Goal: Task Accomplishment & Management: Use online tool/utility

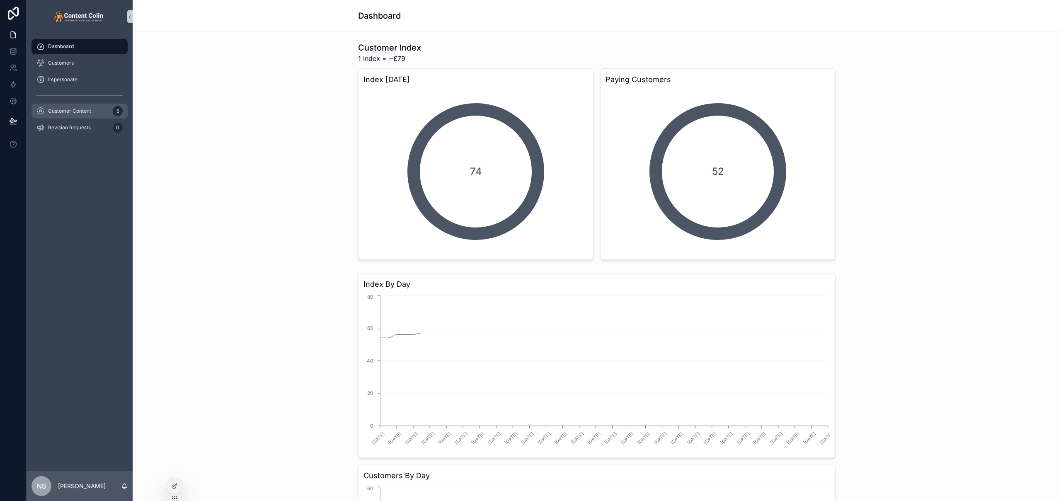
click at [69, 106] on div "Customer Content 5" at bounding box center [79, 110] width 86 height 13
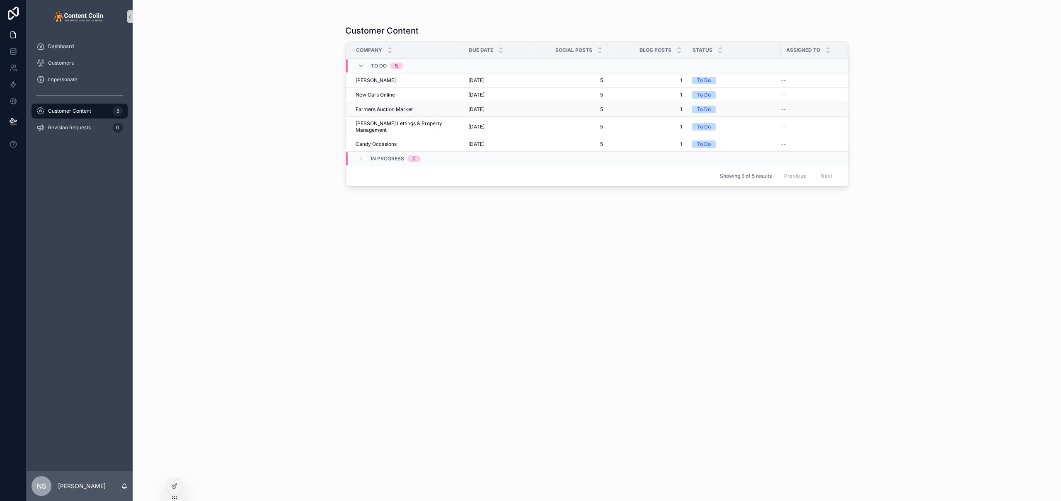
click at [485, 108] on span "[DATE]" at bounding box center [476, 109] width 16 height 7
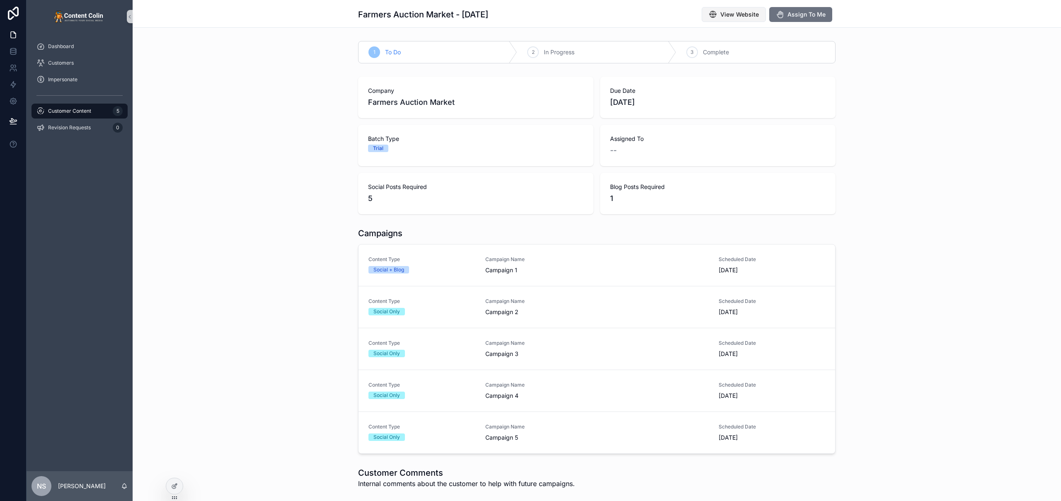
click at [751, 11] on span "View Website" at bounding box center [739, 14] width 39 height 8
drag, startPoint x: 317, startPoint y: 94, endPoint x: 311, endPoint y: 88, distance: 7.9
click at [317, 94] on div "Company Farmers Auction Market Due Date [DATE] Batch Type Trial Assigned To -- …" at bounding box center [597, 145] width 928 height 144
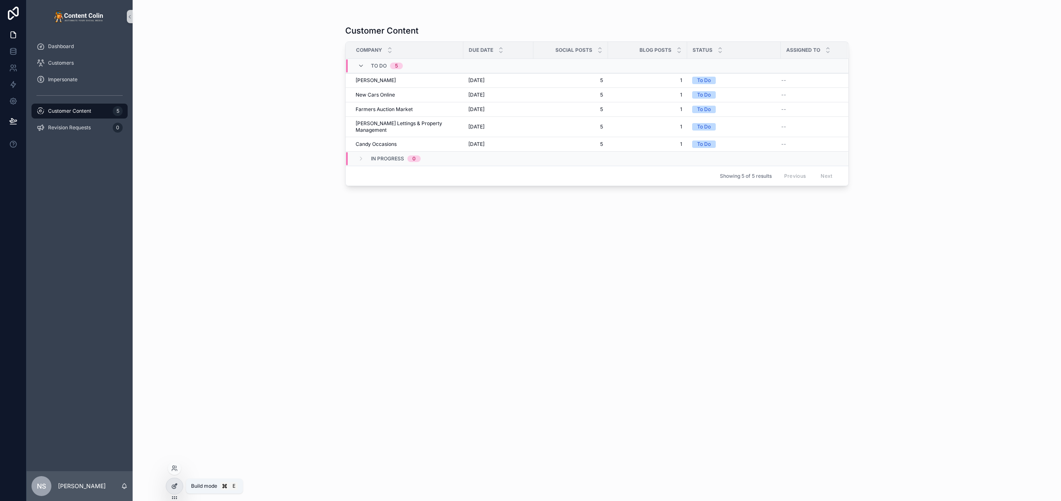
click at [178, 489] on div at bounding box center [174, 486] width 17 height 16
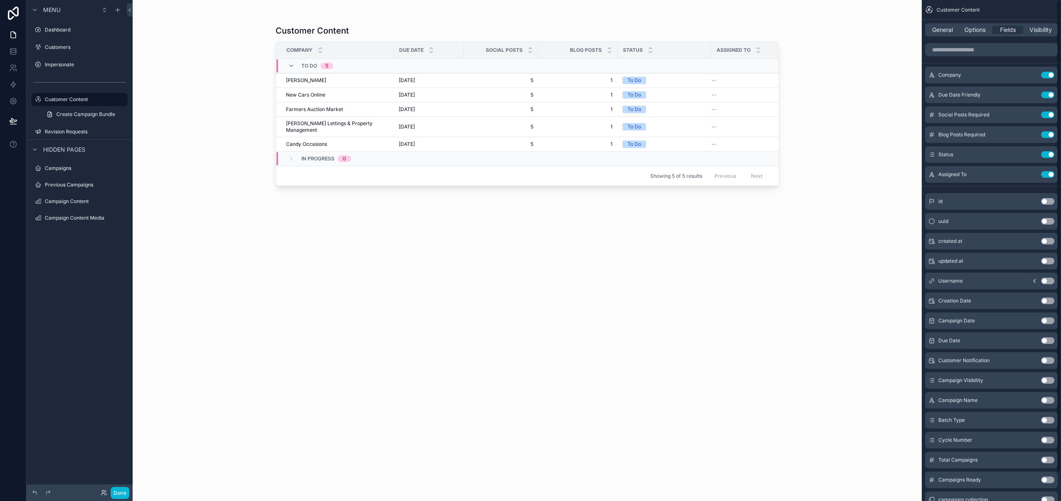
click at [866, 44] on div "Customer Content Company Due Date Social Posts Blog Posts Status Assigned To To…" at bounding box center [527, 250] width 789 height 501
click at [947, 27] on span "General" at bounding box center [942, 30] width 21 height 8
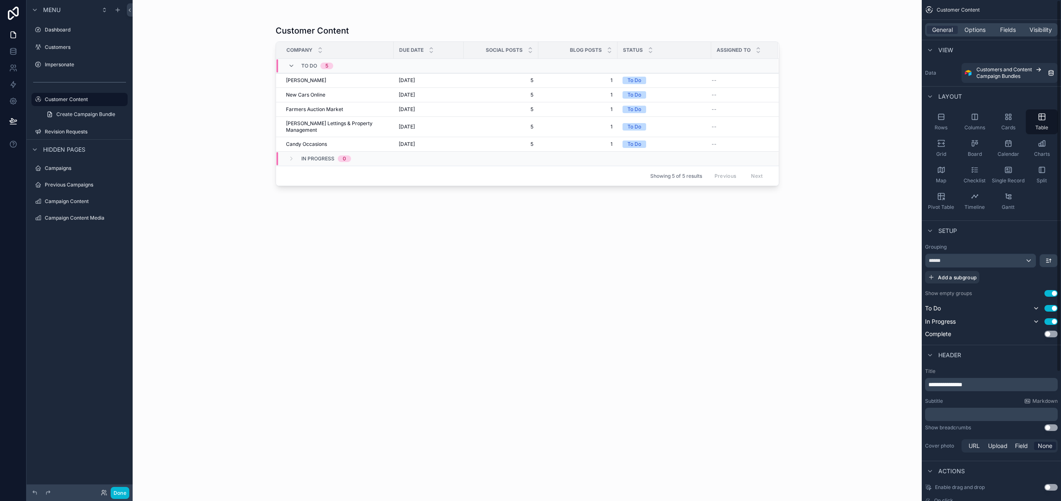
click at [1016, 25] on div "General Options Fields Visibility" at bounding box center [991, 29] width 133 height 13
click at [1013, 29] on span "Fields" at bounding box center [1008, 30] width 16 height 8
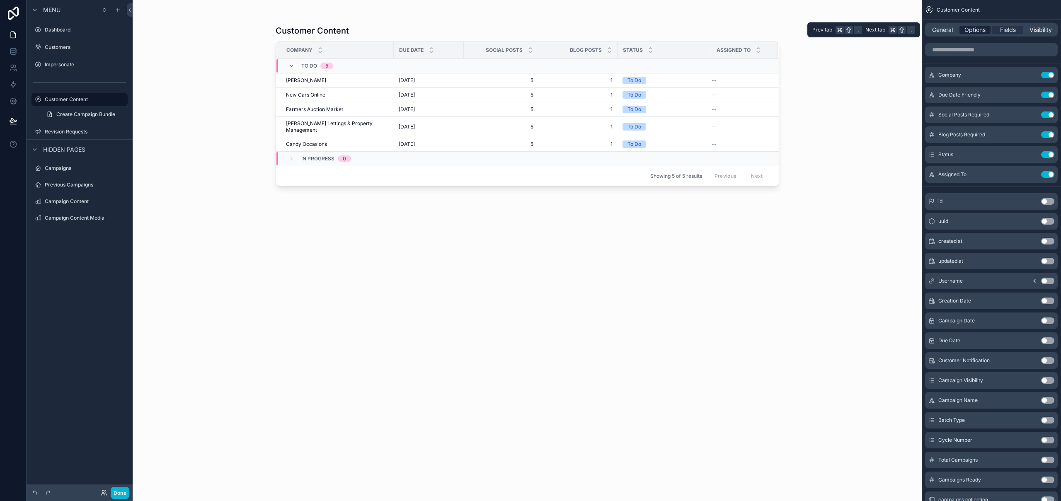
click at [979, 32] on span "Options" at bounding box center [975, 30] width 21 height 8
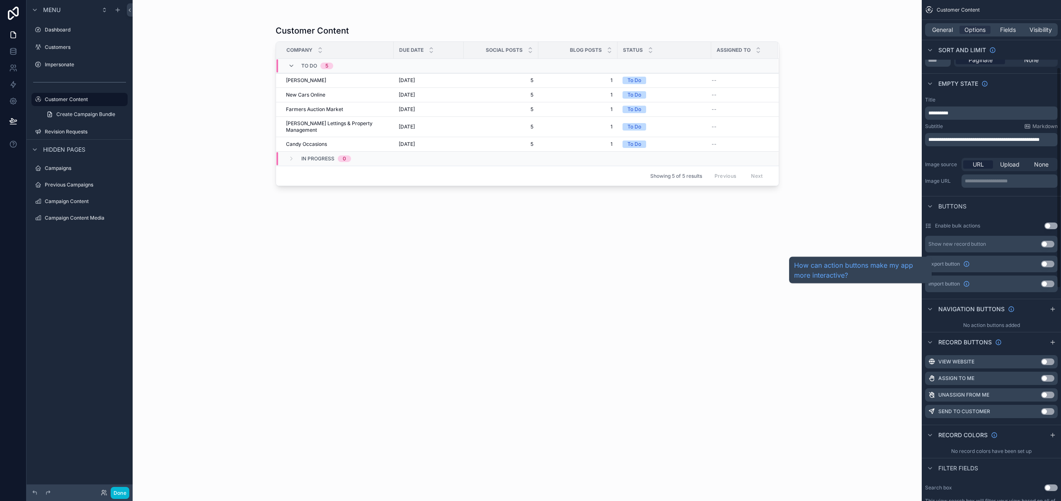
scroll to position [281, 0]
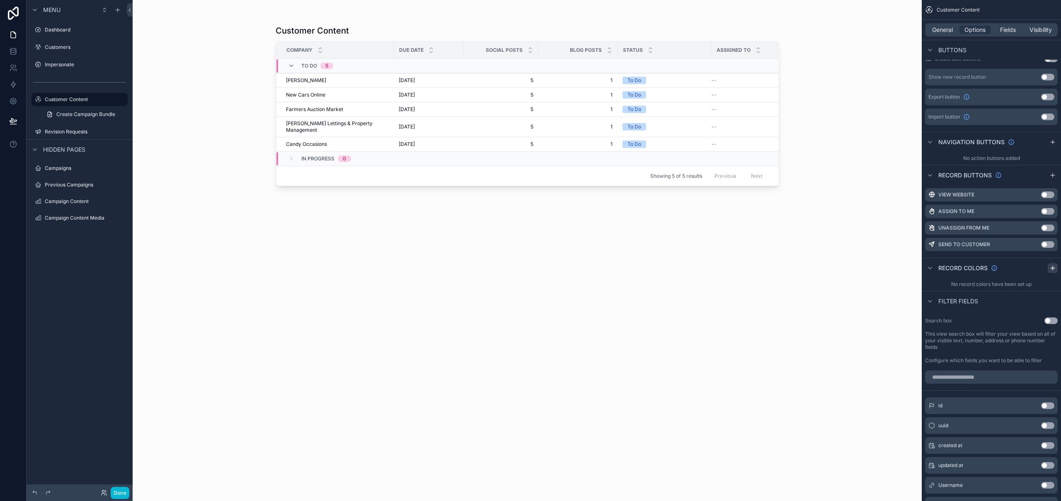
click at [1051, 266] on icon "scrollable content" at bounding box center [1053, 268] width 7 height 7
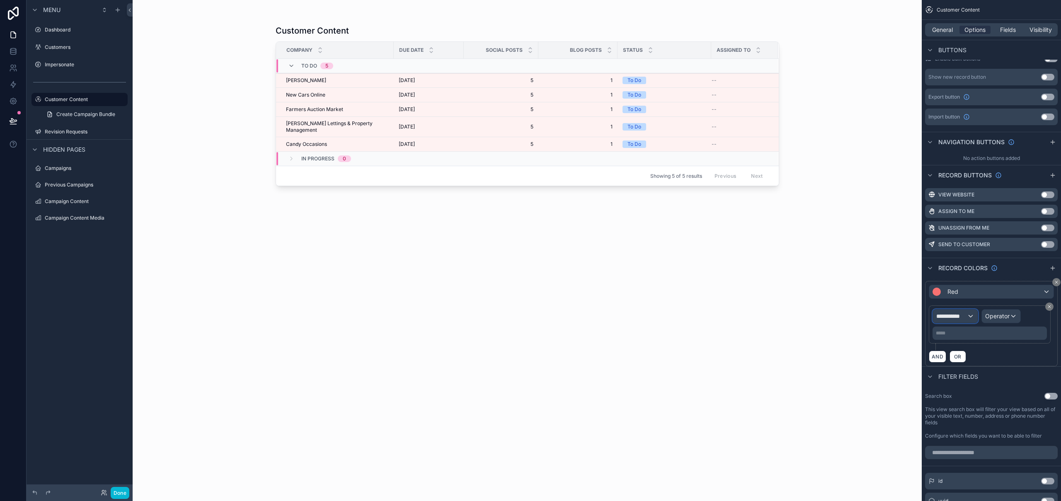
click at [970, 319] on div "**********" at bounding box center [955, 316] width 45 height 13
click at [974, 363] on span "Customer Content" at bounding box center [967, 361] width 54 height 10
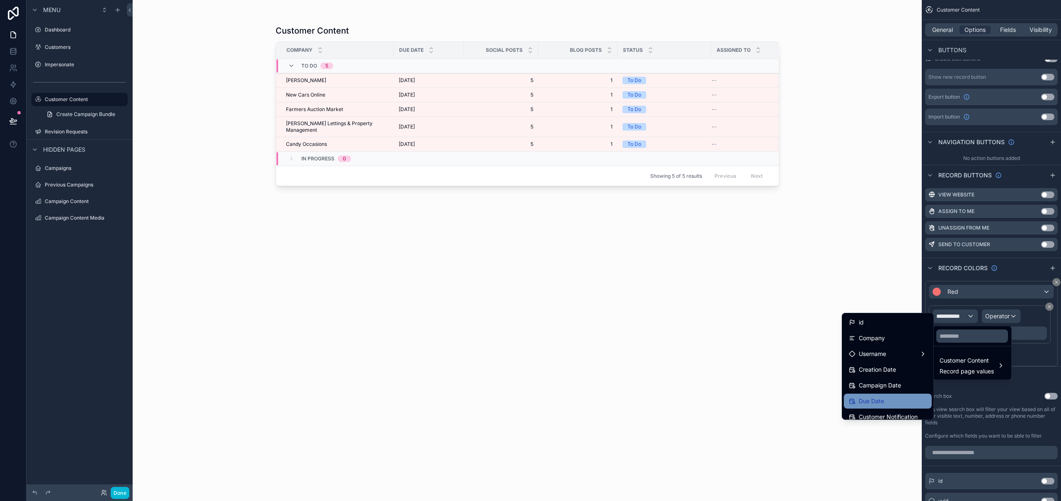
click at [876, 401] on span "Due Date" at bounding box center [871, 401] width 25 height 10
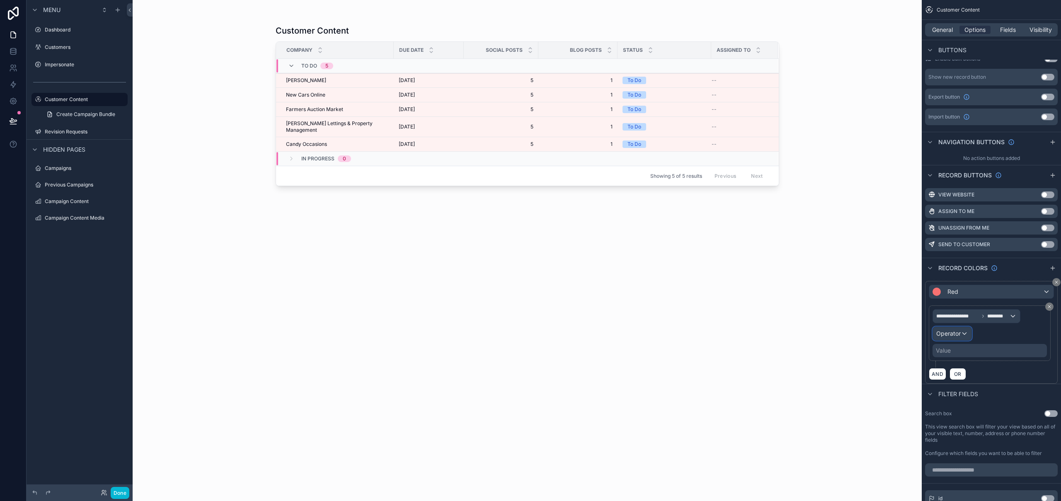
click at [959, 336] on span "Operator" at bounding box center [948, 333] width 24 height 7
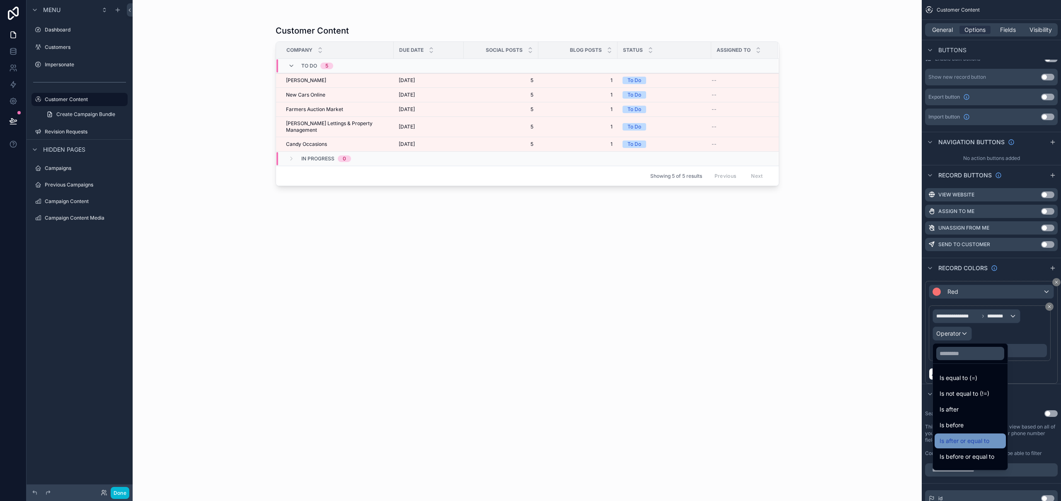
click at [987, 444] on span "Is after or equal to" at bounding box center [965, 441] width 50 height 10
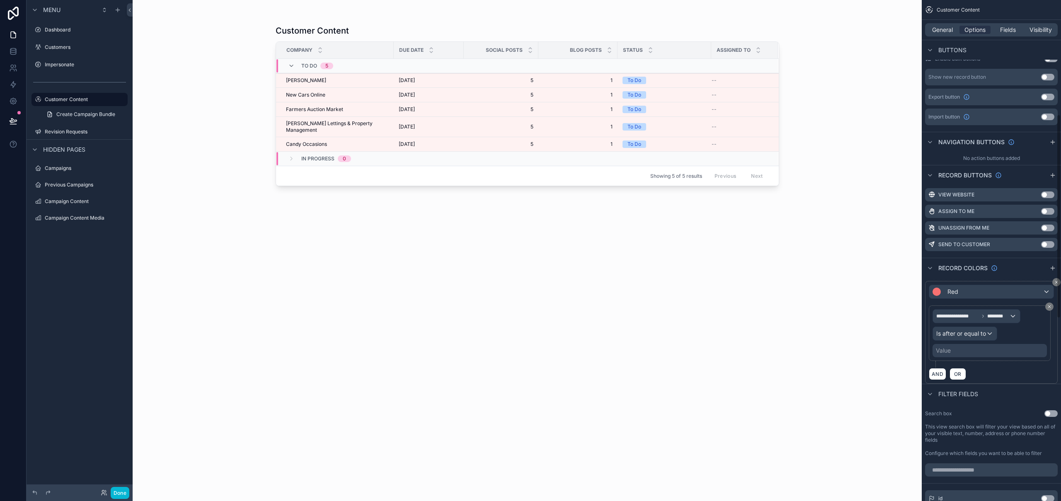
click at [970, 352] on div "Value" at bounding box center [990, 350] width 114 height 13
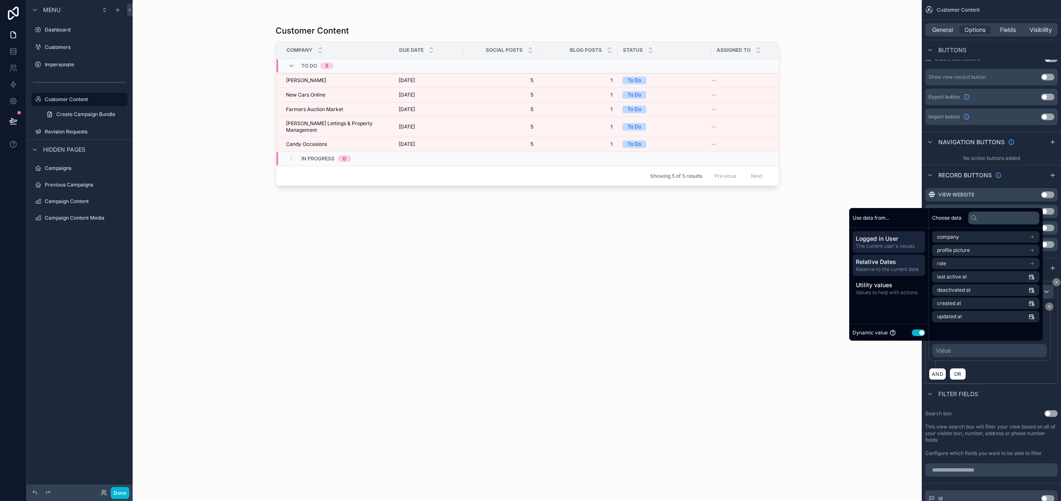
click at [883, 266] on span "Relative to the current date" at bounding box center [889, 269] width 66 height 7
click at [965, 239] on li "Today's date" at bounding box center [985, 237] width 107 height 12
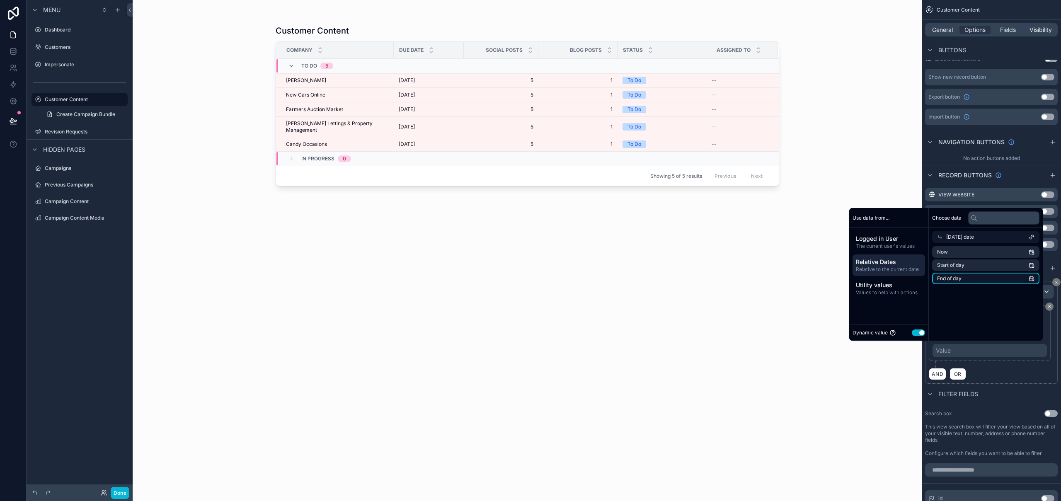
click at [960, 279] on li "End of day" at bounding box center [985, 279] width 107 height 12
click at [1044, 382] on div "**********" at bounding box center [991, 332] width 133 height 103
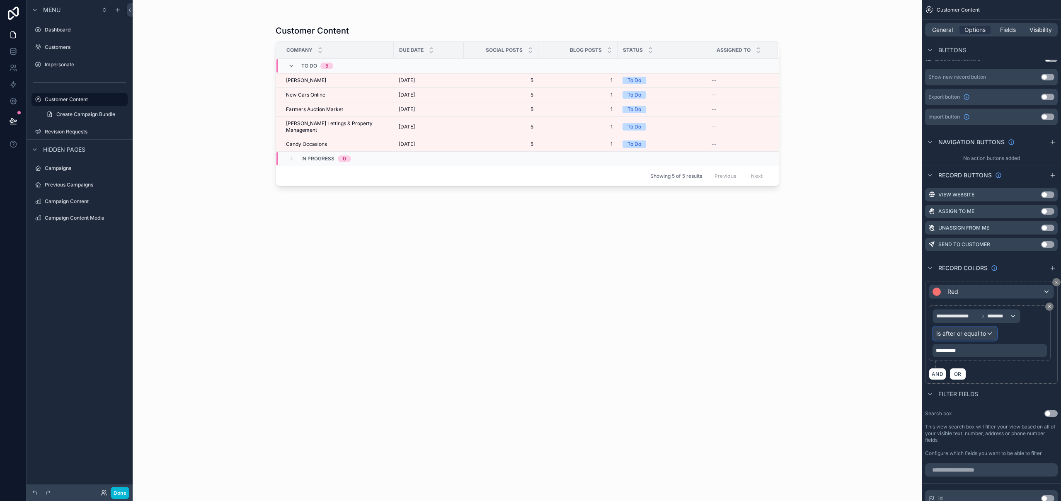
click at [987, 332] on div "Is after or equal to" at bounding box center [965, 333] width 64 height 13
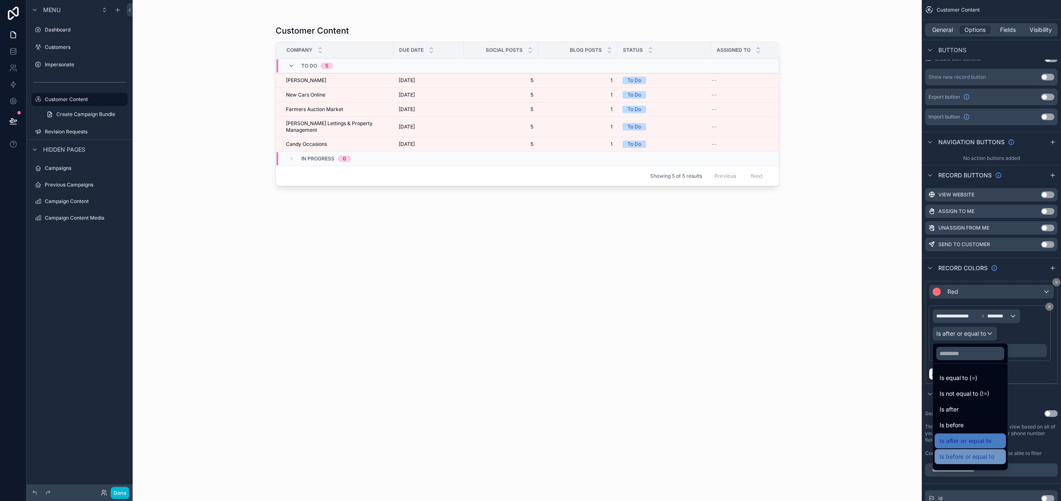
click at [980, 454] on span "Is before or equal to" at bounding box center [967, 457] width 55 height 10
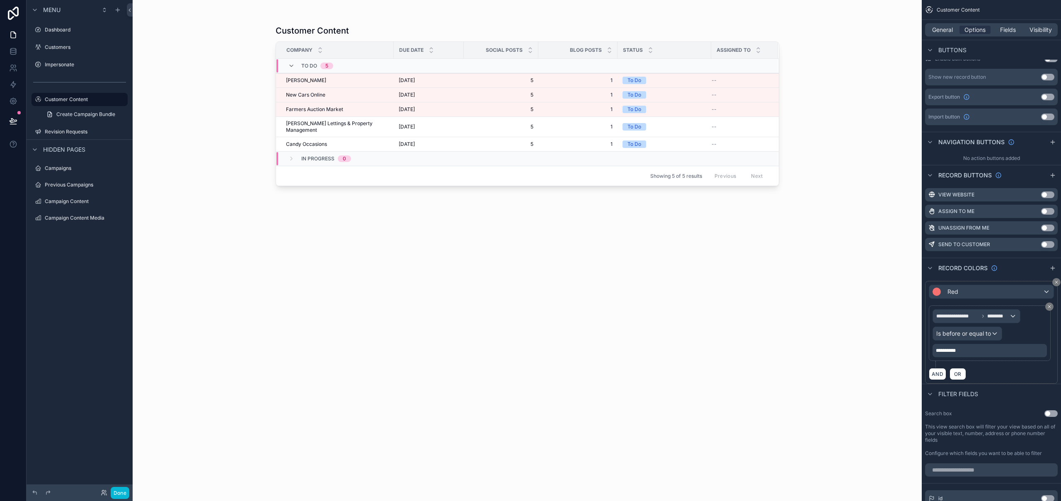
click at [979, 351] on div "**********" at bounding box center [990, 350] width 114 height 13
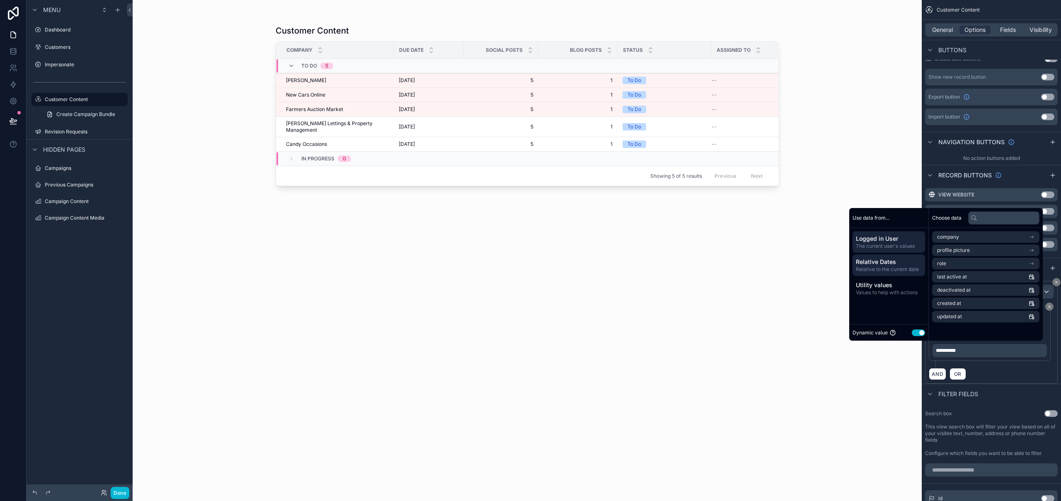
click at [898, 262] on span "Relative Dates" at bounding box center [889, 262] width 66 height 8
click at [962, 236] on span "Today's date" at bounding box center [951, 237] width 28 height 7
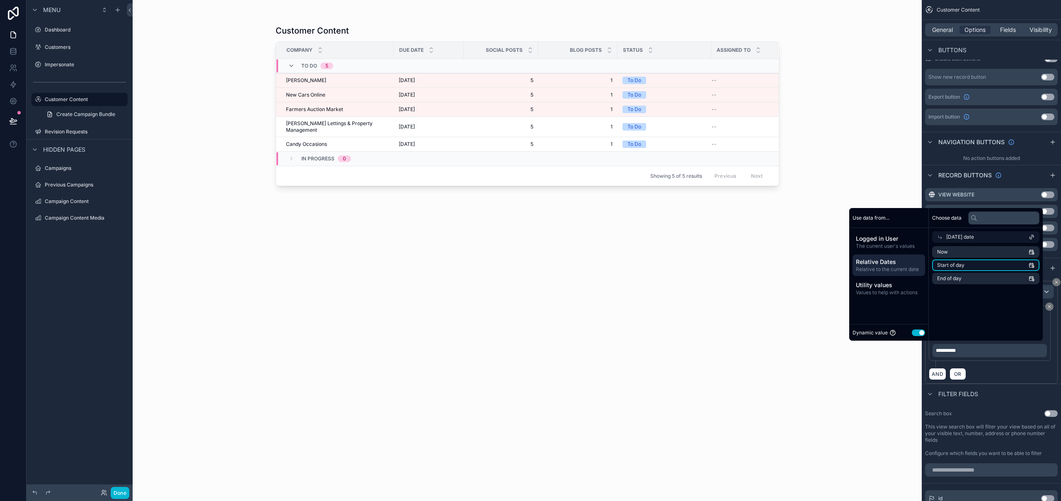
click at [960, 262] on li "Start of day" at bounding box center [985, 265] width 107 height 12
click at [961, 265] on li "Start of day" at bounding box center [985, 265] width 107 height 12
click at [958, 276] on li "End of day" at bounding box center [985, 279] width 107 height 12
click at [1013, 373] on div "AND OR" at bounding box center [991, 374] width 125 height 12
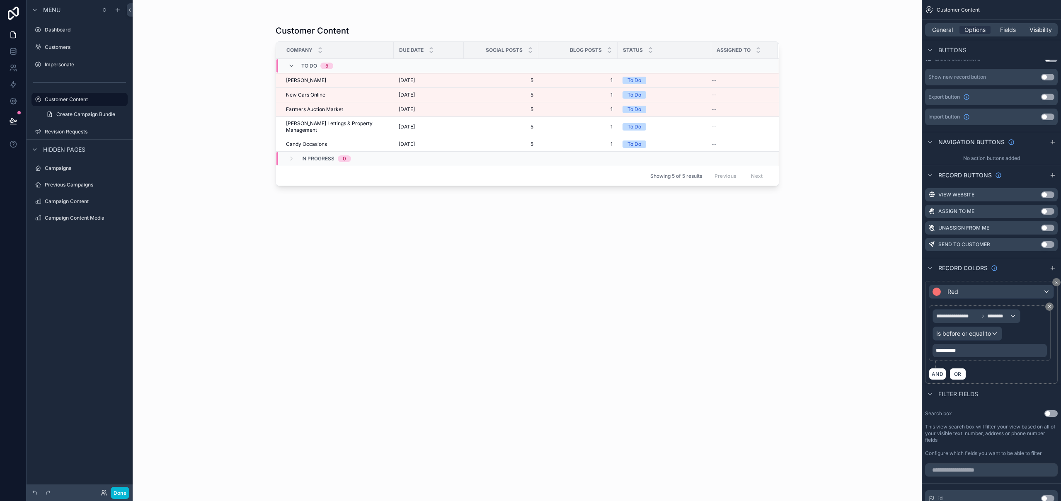
click at [1025, 372] on div "AND OR" at bounding box center [991, 374] width 125 height 12
click at [1052, 268] on icon "scrollable content" at bounding box center [1053, 268] width 7 height 7
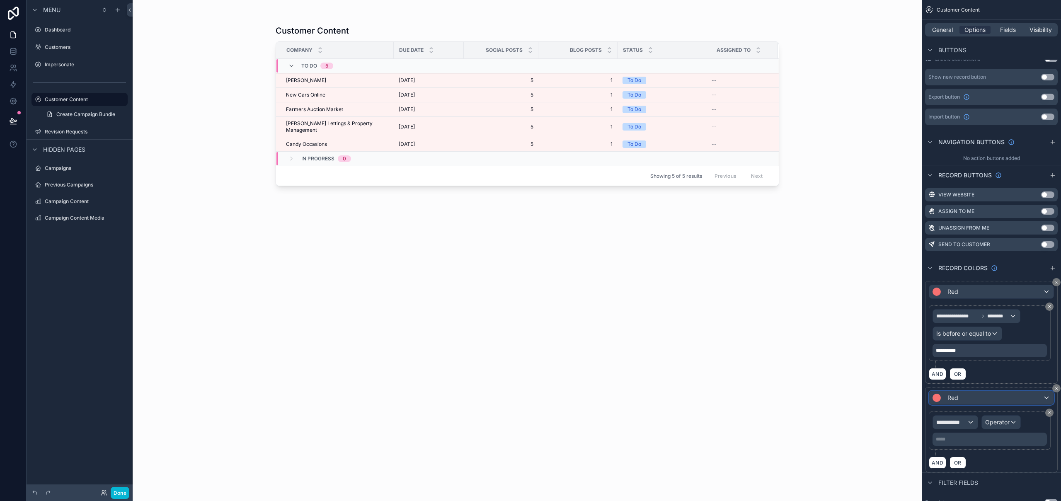
click at [951, 397] on span "Red" at bounding box center [953, 398] width 11 height 8
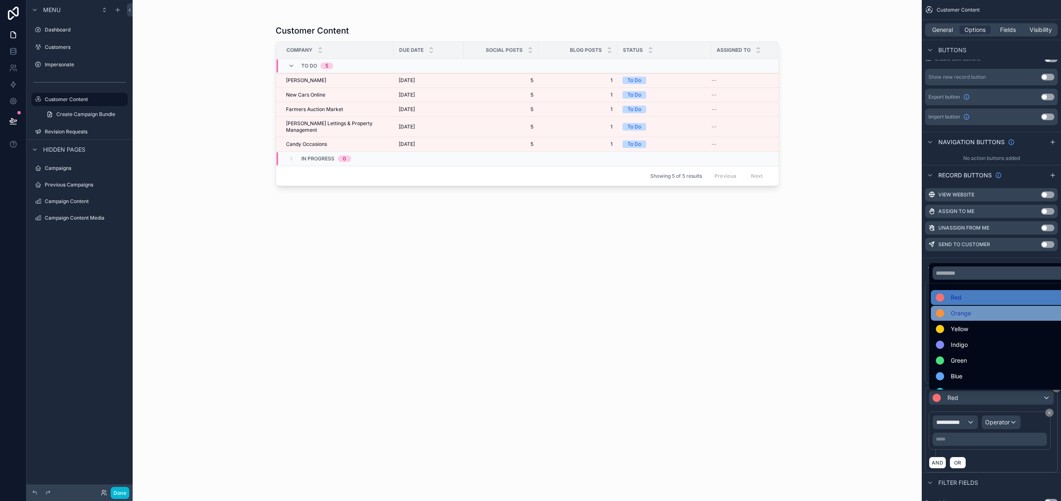
click at [966, 316] on span "Orange" at bounding box center [961, 313] width 20 height 10
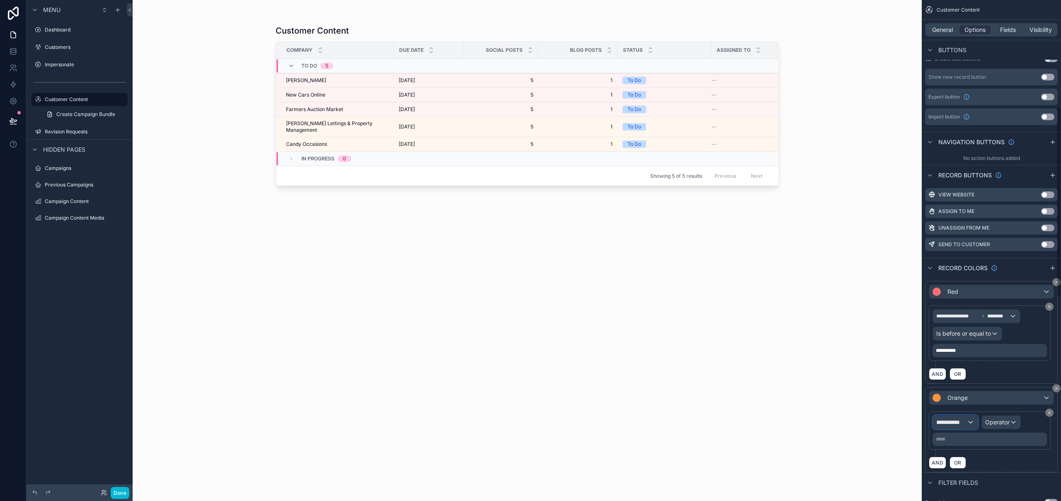
click at [963, 420] on span "**********" at bounding box center [951, 422] width 31 height 8
click at [969, 466] on span "Customer Content" at bounding box center [967, 467] width 54 height 10
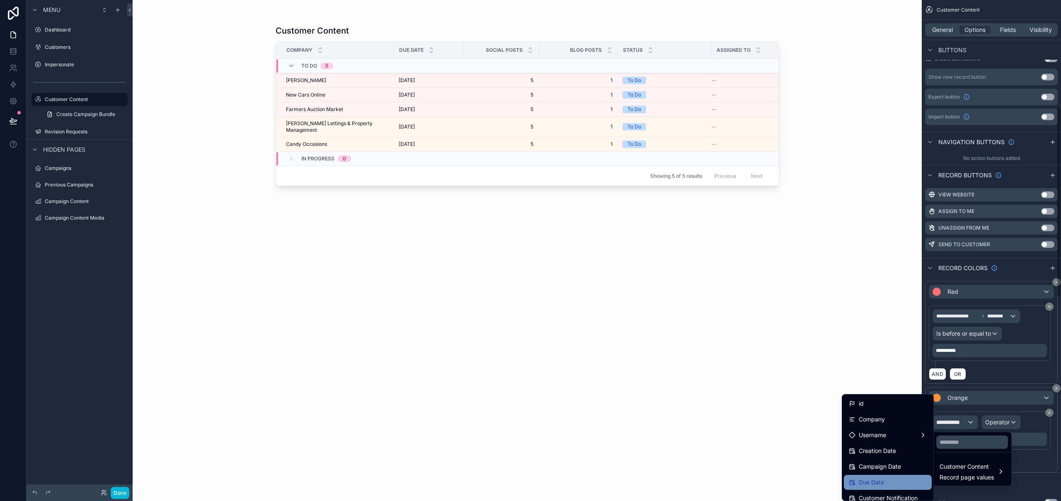
click at [902, 484] on div "Due Date" at bounding box center [888, 483] width 78 height 10
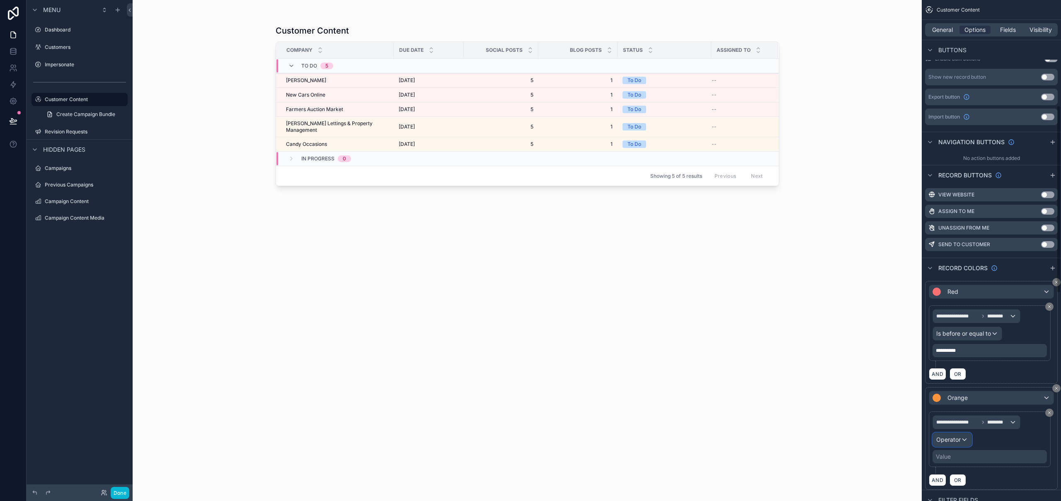
click at [955, 434] on div "Operator" at bounding box center [952, 439] width 39 height 13
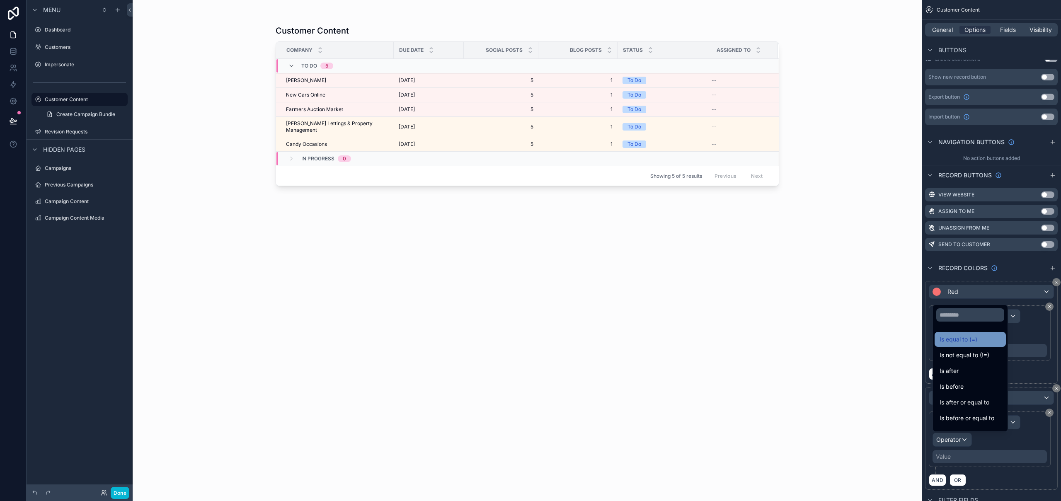
click at [983, 340] on div "Is equal to (=)" at bounding box center [970, 339] width 61 height 10
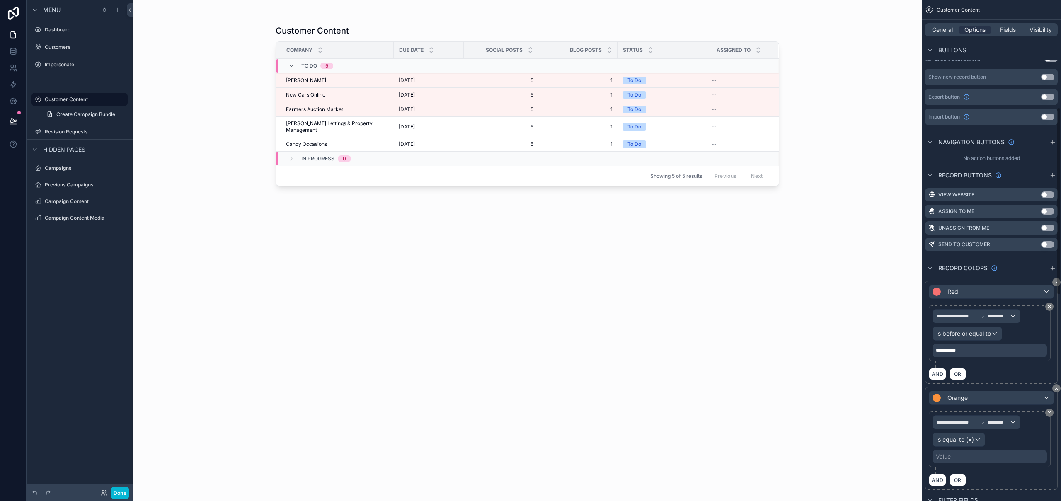
scroll to position [306, 0]
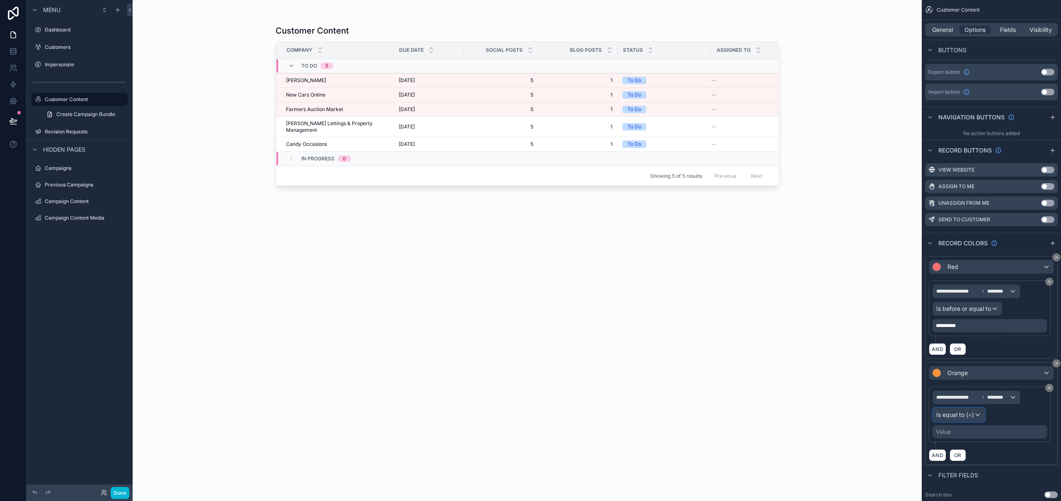
click at [965, 415] on span "Is equal to (=)" at bounding box center [955, 415] width 38 height 8
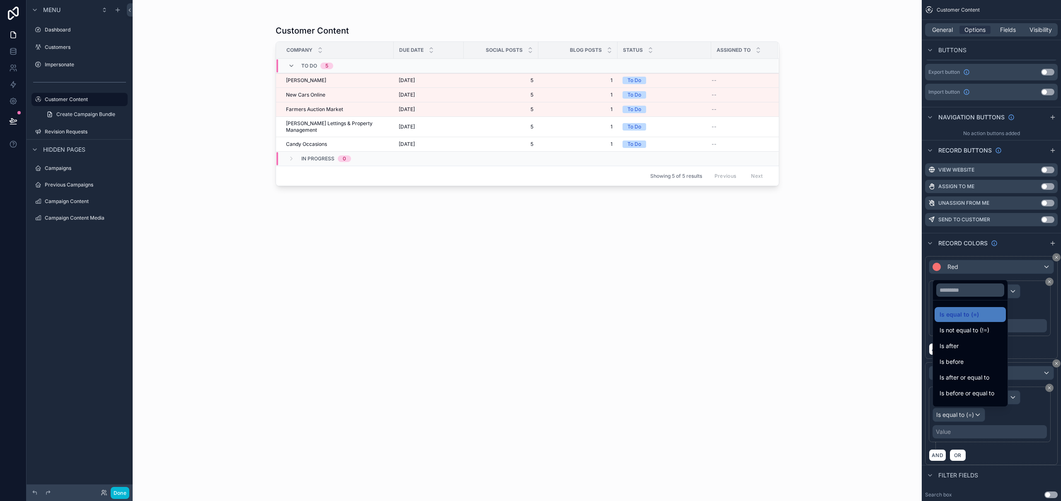
click at [965, 415] on div "scrollable content" at bounding box center [530, 250] width 1061 height 501
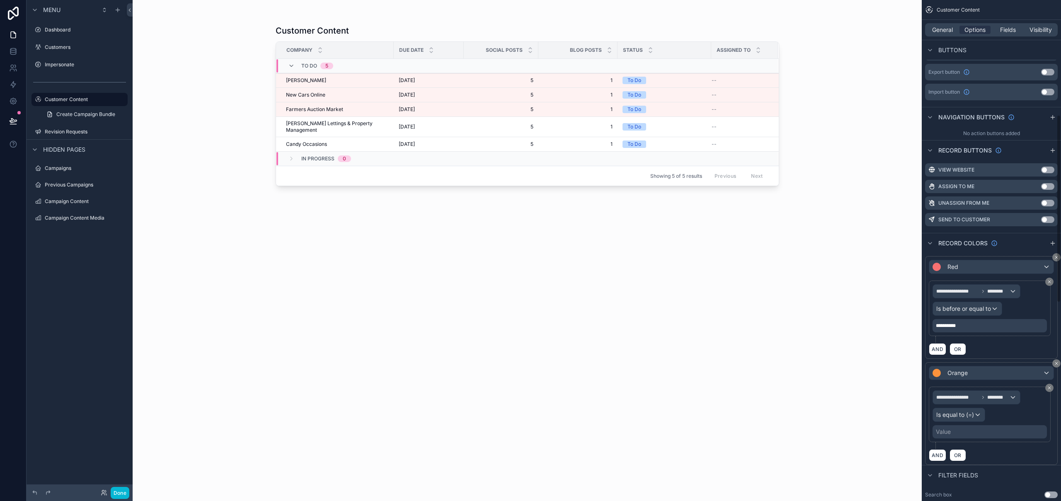
click at [960, 431] on div "Value" at bounding box center [990, 431] width 114 height 13
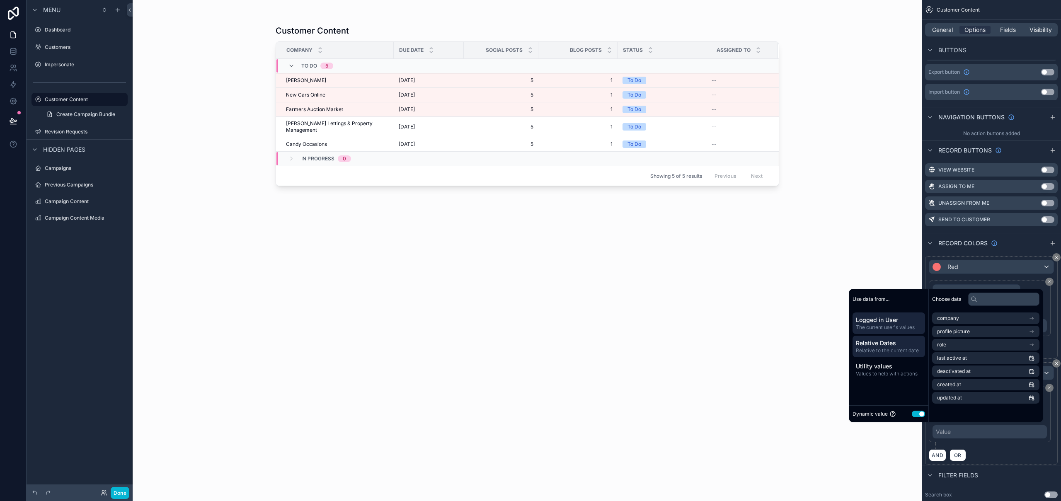
click at [887, 343] on span "Relative Dates" at bounding box center [889, 343] width 66 height 8
click at [972, 321] on li "Today's date" at bounding box center [985, 319] width 107 height 12
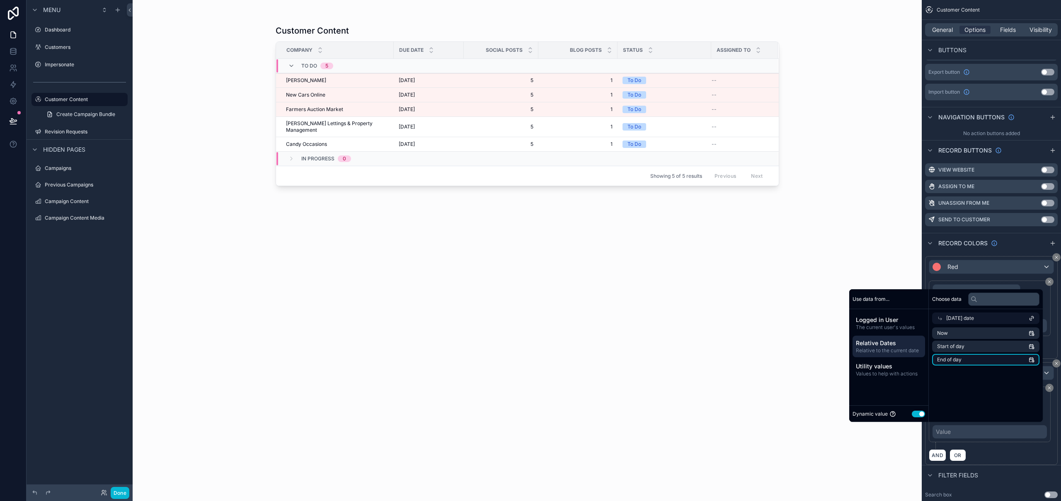
click at [982, 357] on li "End of day" at bounding box center [985, 360] width 107 height 12
click at [997, 336] on li "Now" at bounding box center [985, 333] width 107 height 12
click at [995, 345] on li "Start of day" at bounding box center [985, 347] width 107 height 12
click at [991, 355] on li "End of day" at bounding box center [985, 360] width 107 height 12
click at [1056, 439] on div "**********" at bounding box center [991, 413] width 133 height 103
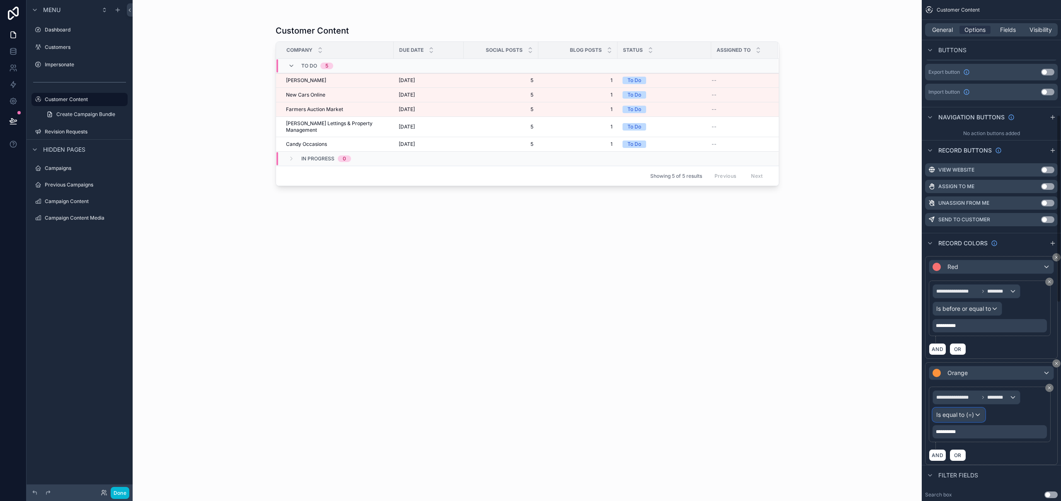
click at [966, 415] on span "Is equal to (=)" at bounding box center [955, 415] width 38 height 8
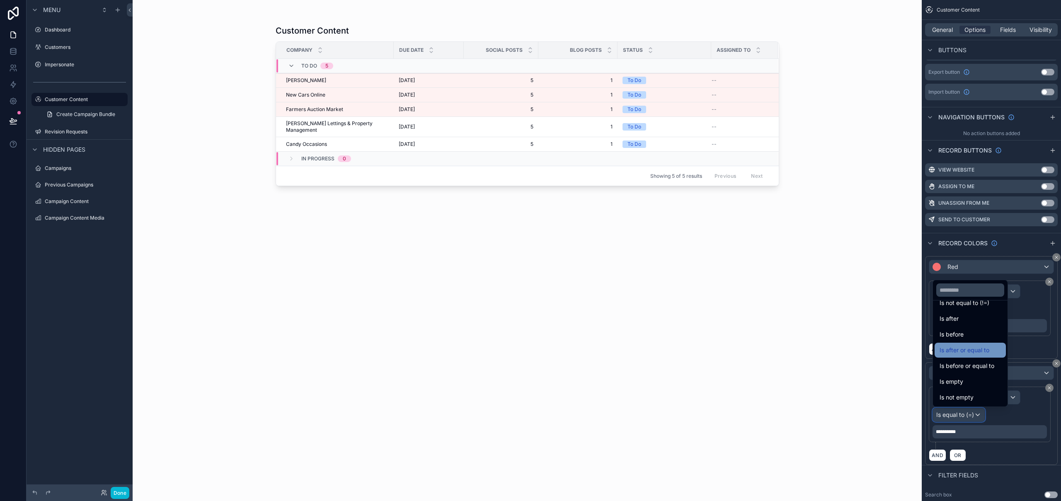
scroll to position [0, 0]
click at [987, 314] on div "Is equal to (=)" at bounding box center [970, 315] width 61 height 10
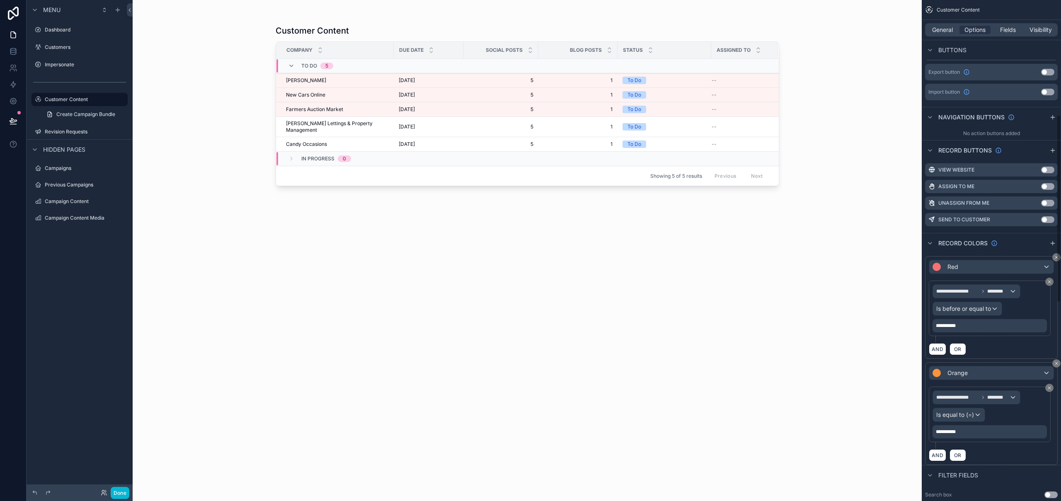
click at [996, 430] on div "**********" at bounding box center [990, 431] width 114 height 13
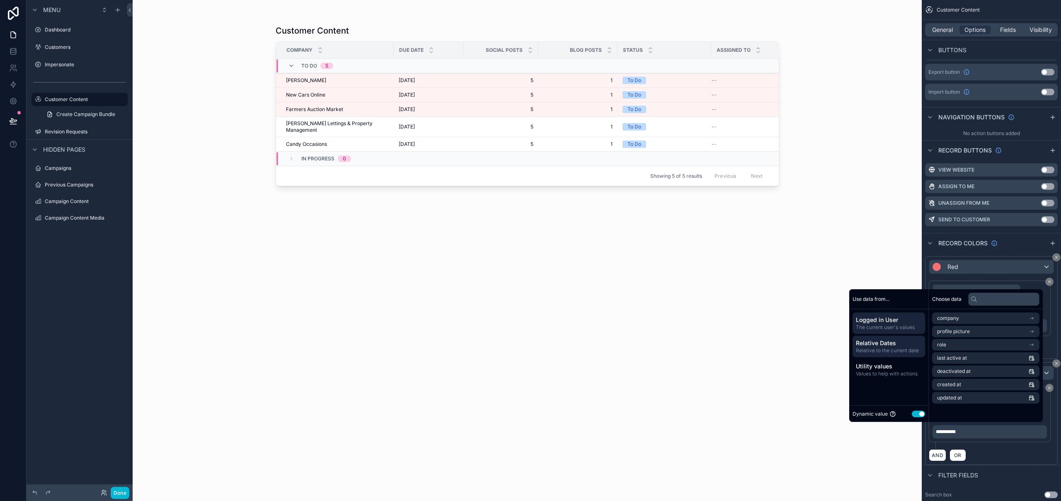
drag, startPoint x: 882, startPoint y: 349, endPoint x: 888, endPoint y: 343, distance: 8.2
click at [882, 349] on span "Relative to the current date" at bounding box center [889, 350] width 66 height 7
click at [984, 372] on li "Custom" at bounding box center [985, 372] width 107 height 12
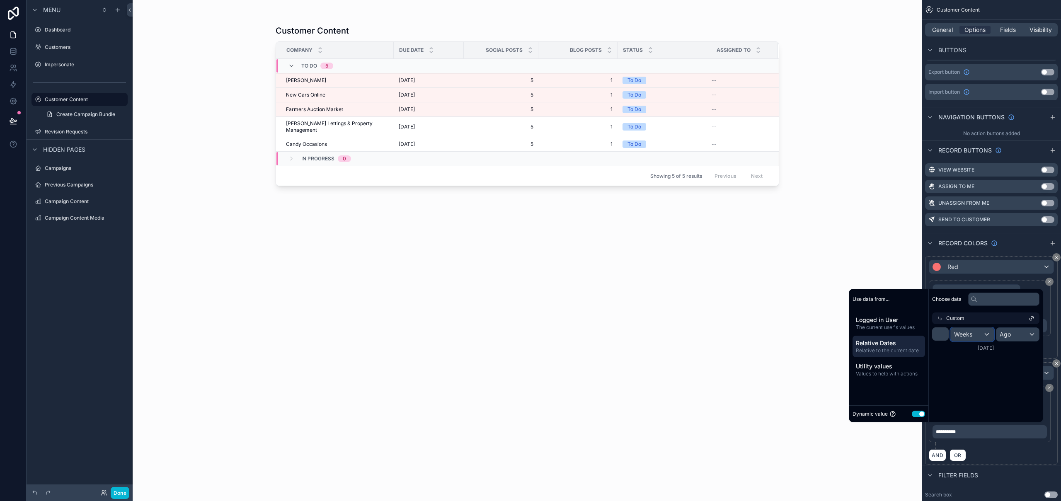
click at [961, 334] on span "Weeks" at bounding box center [963, 334] width 18 height 8
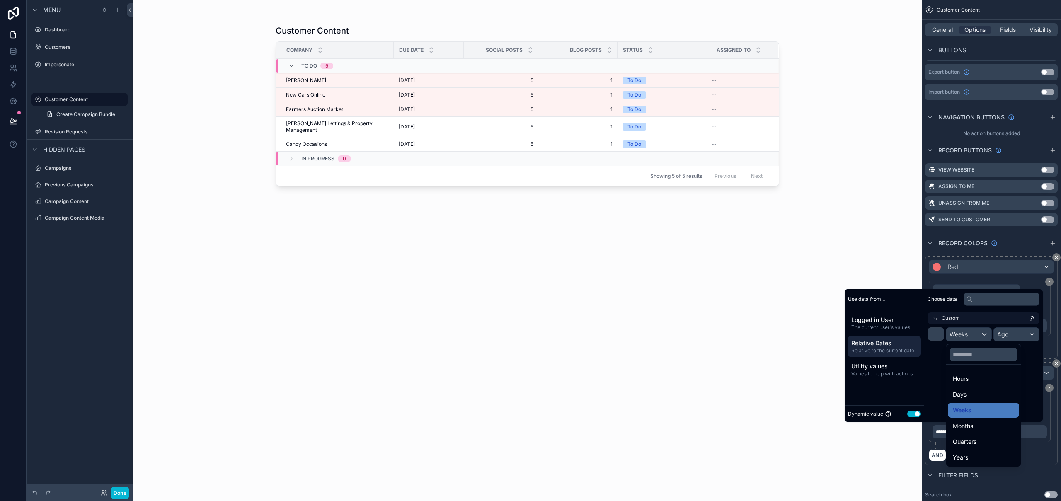
click at [974, 330] on div "scrollable content" at bounding box center [944, 355] width 198 height 133
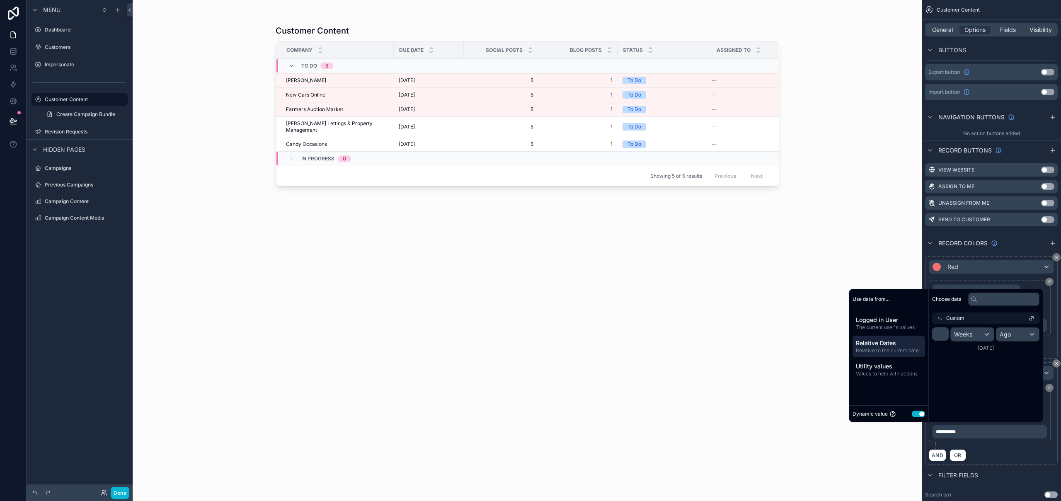
click at [937, 318] on icon at bounding box center [940, 318] width 6 height 6
click at [957, 316] on span "Today's date" at bounding box center [951, 318] width 28 height 7
click at [978, 360] on li "End of day" at bounding box center [985, 360] width 107 height 12
click at [984, 349] on li "Start of day" at bounding box center [985, 347] width 107 height 12
click at [982, 330] on li "Now" at bounding box center [985, 333] width 107 height 12
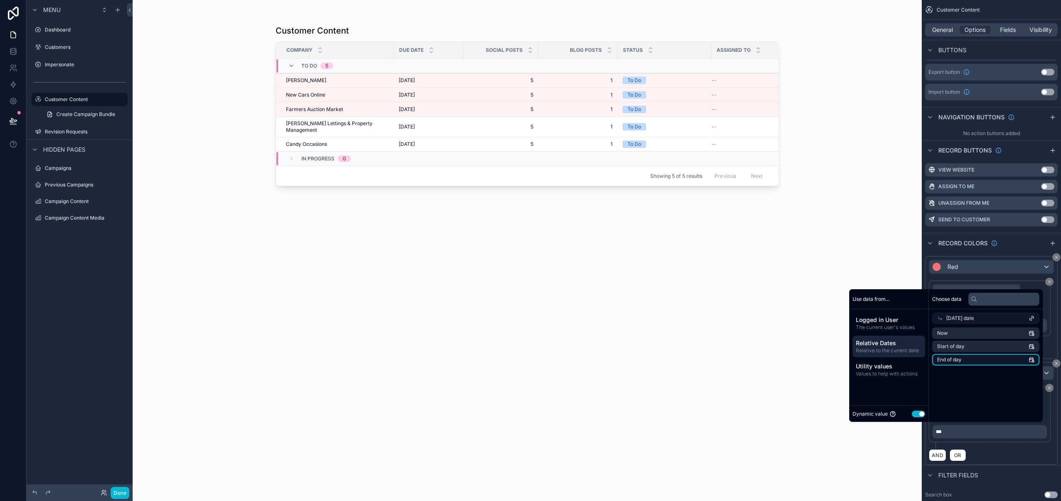
click at [974, 360] on li "End of day" at bounding box center [985, 360] width 107 height 12
click at [909, 372] on span "Values to help with actions" at bounding box center [889, 374] width 66 height 7
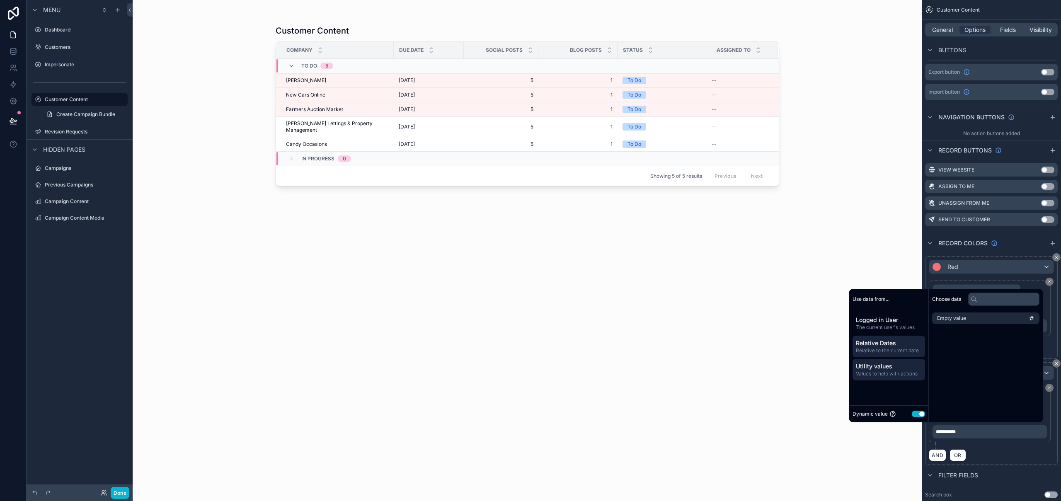
click at [877, 345] on span "Relative Dates" at bounding box center [889, 343] width 66 height 8
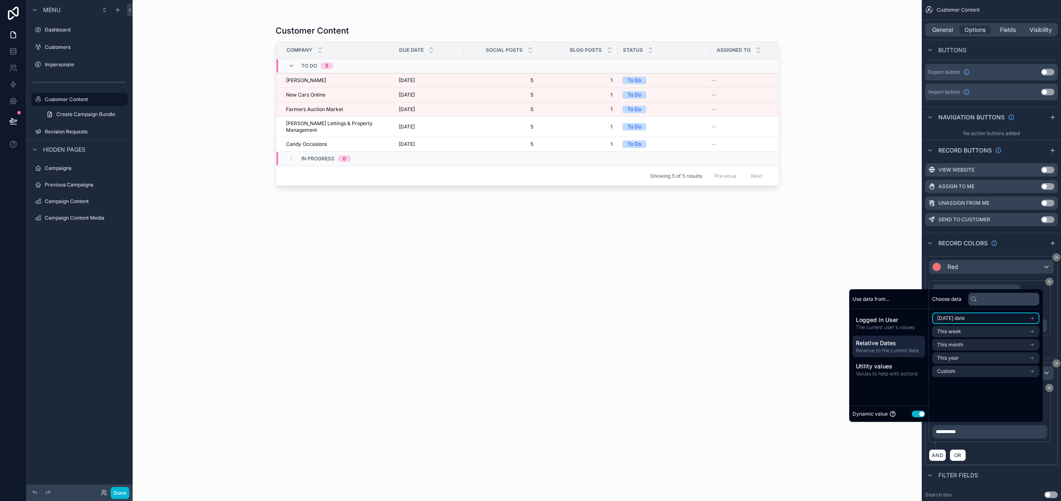
click at [960, 319] on span "Today's date" at bounding box center [951, 318] width 28 height 7
click at [1034, 318] on icon at bounding box center [1032, 318] width 6 height 6
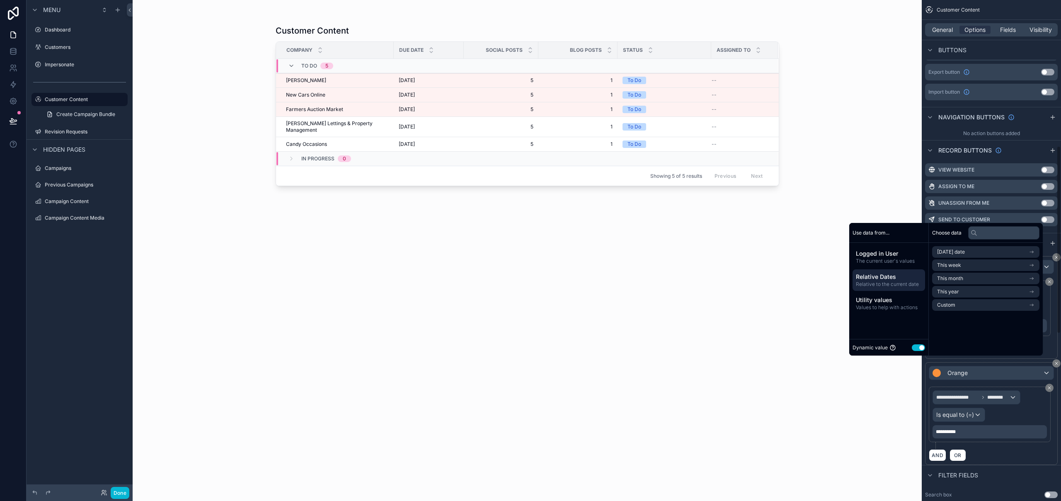
click at [1059, 325] on div "**********" at bounding box center [991, 359] width 139 height 212
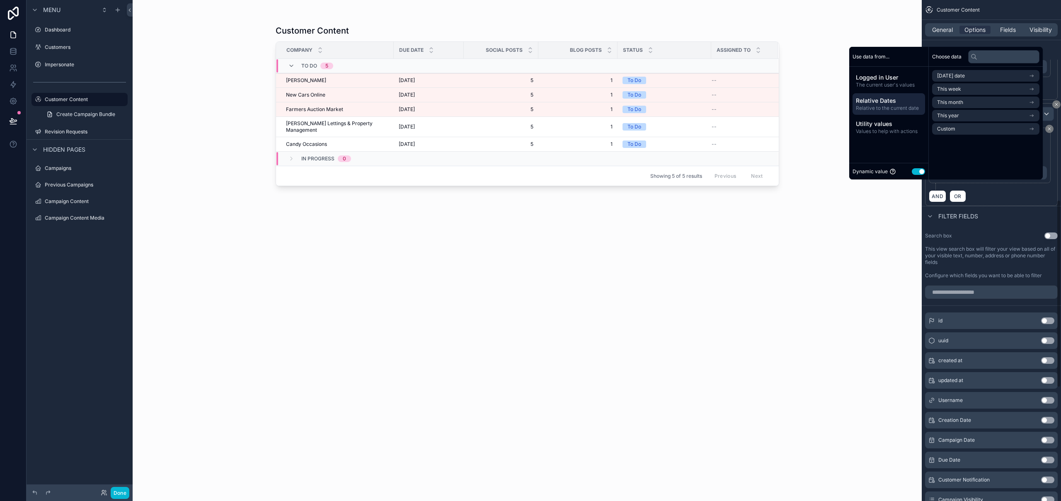
click at [1059, 173] on div "**********" at bounding box center [991, 100] width 139 height 212
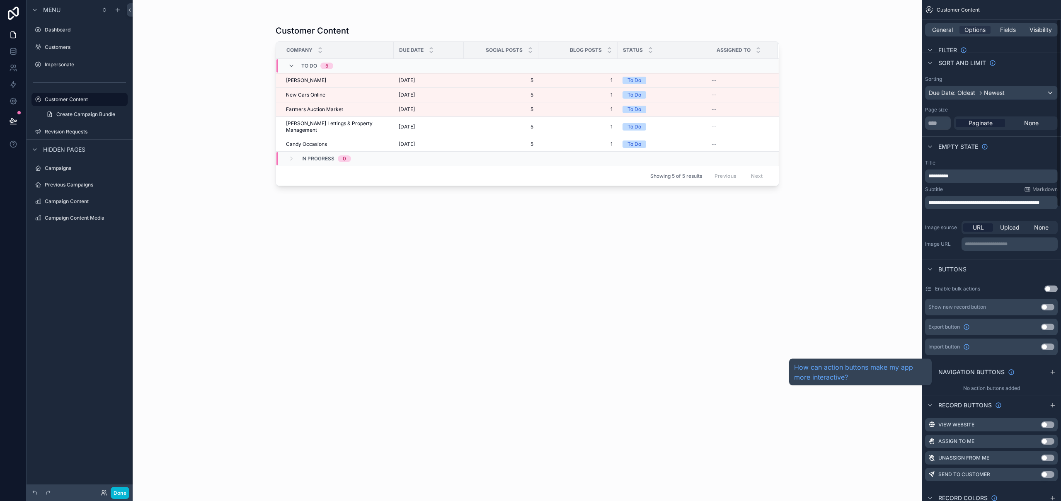
scroll to position [238, 0]
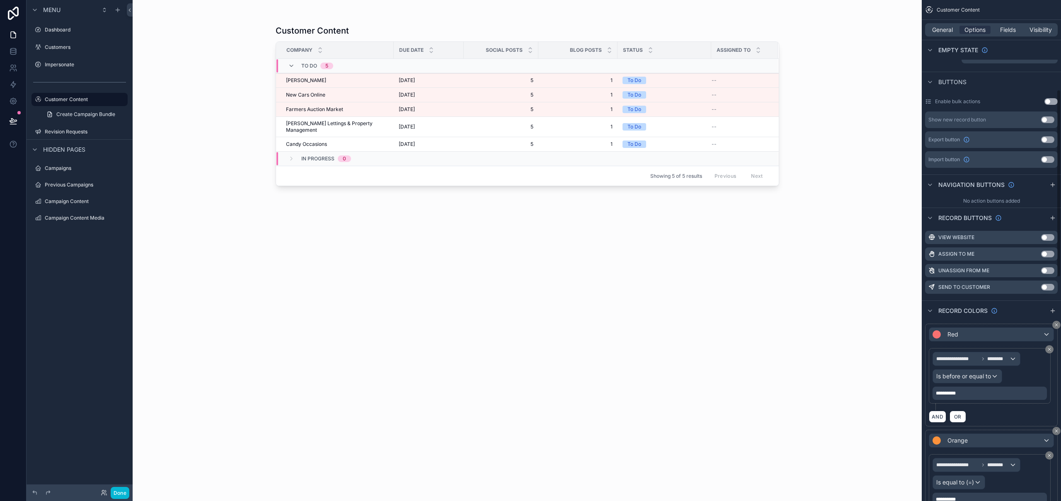
click at [1057, 367] on div "**********" at bounding box center [991, 375] width 133 height 103
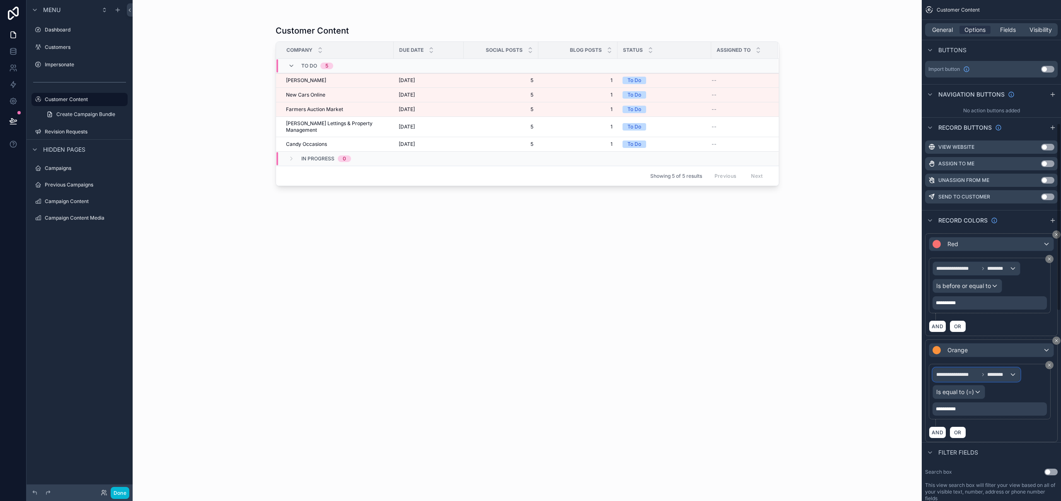
click at [995, 377] on span "********" at bounding box center [998, 374] width 22 height 7
click at [977, 419] on span "Customer Content" at bounding box center [967, 419] width 54 height 10
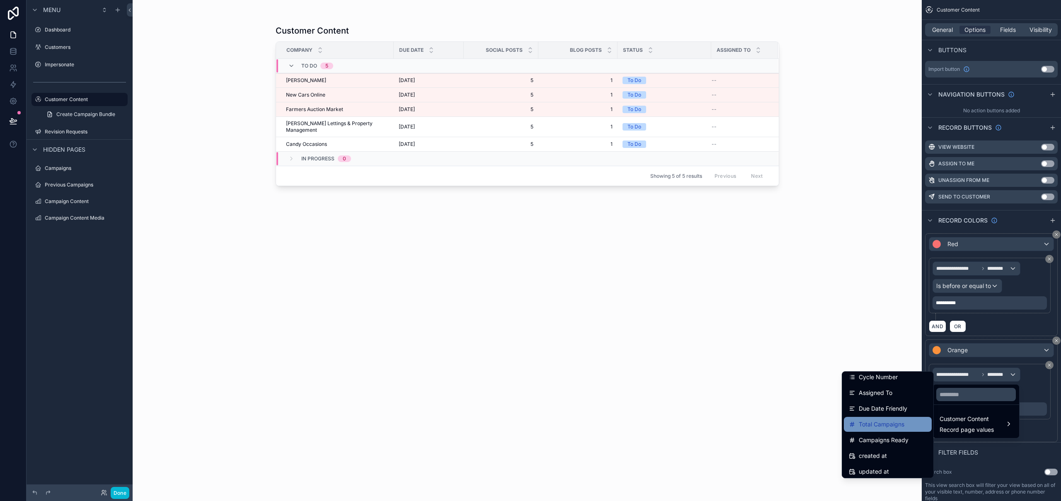
scroll to position [214, 0]
click at [899, 407] on span "Due Date Friendly" at bounding box center [883, 403] width 48 height 10
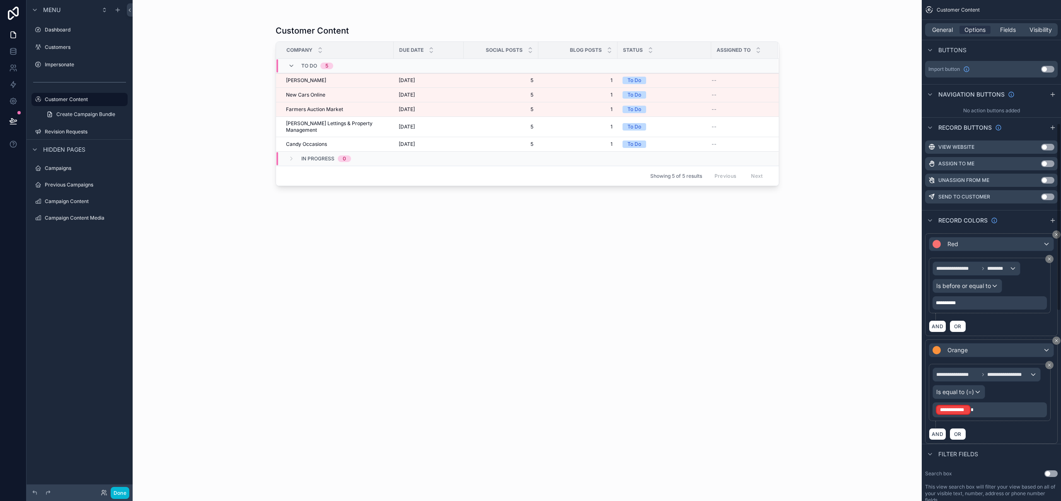
click at [977, 410] on p "**********" at bounding box center [990, 410] width 109 height 12
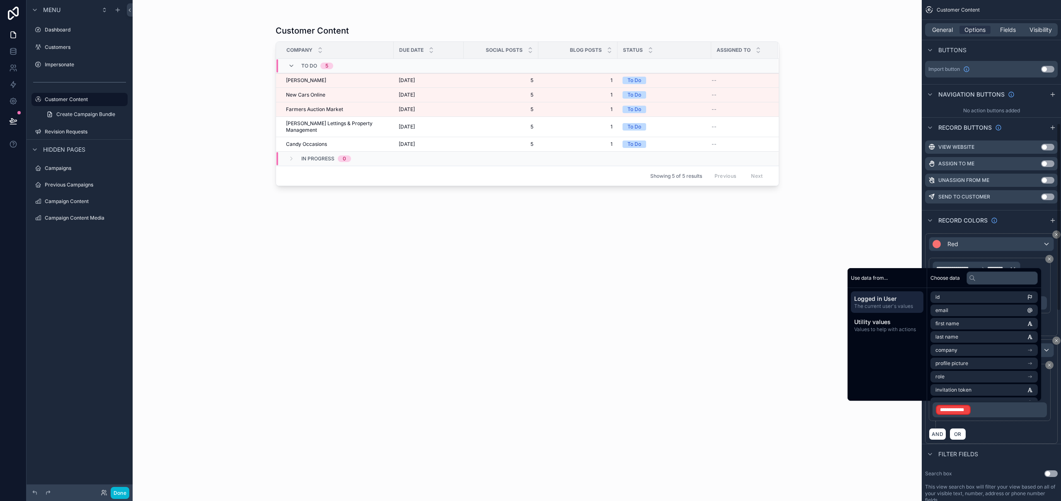
scroll to position [330, 0]
click at [877, 322] on span "Utility values" at bounding box center [887, 322] width 66 height 8
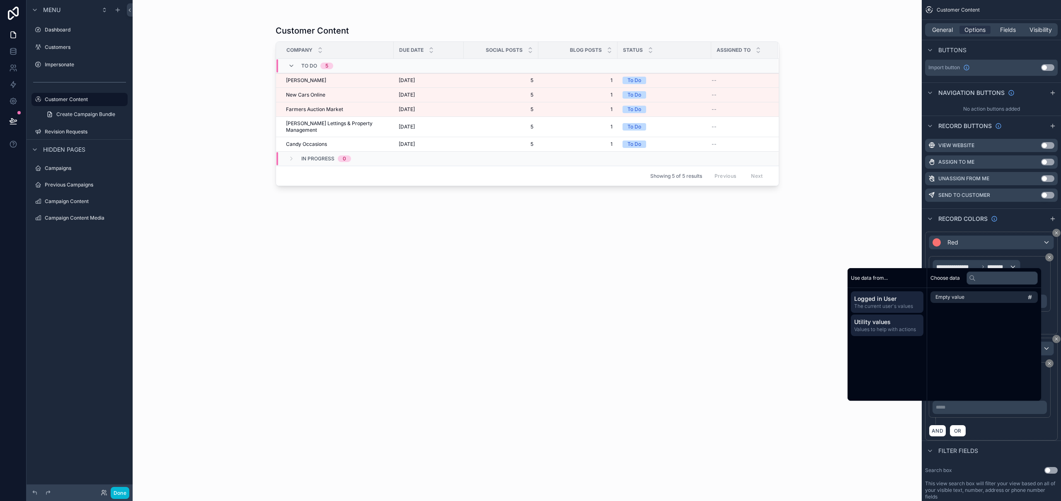
click at [886, 299] on span "Logged in User" at bounding box center [887, 299] width 66 height 8
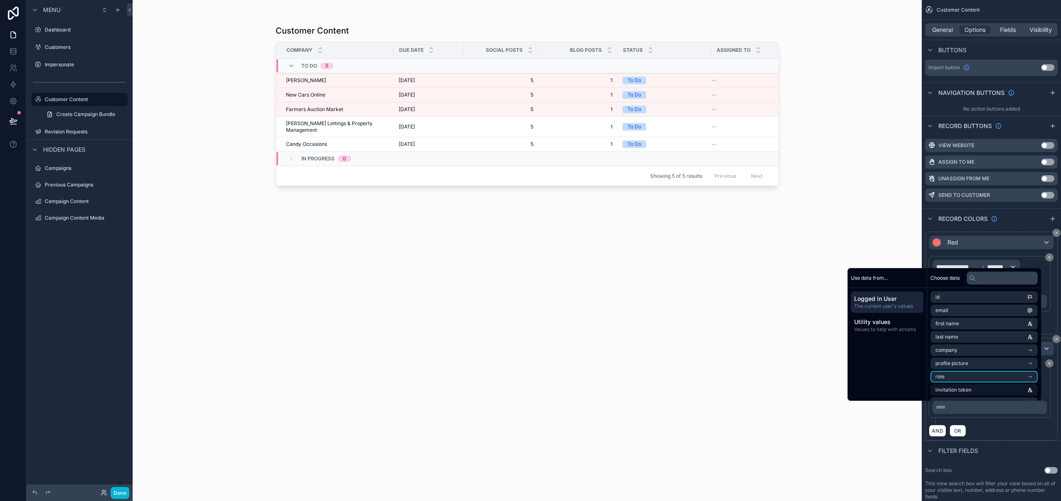
scroll to position [12, 0]
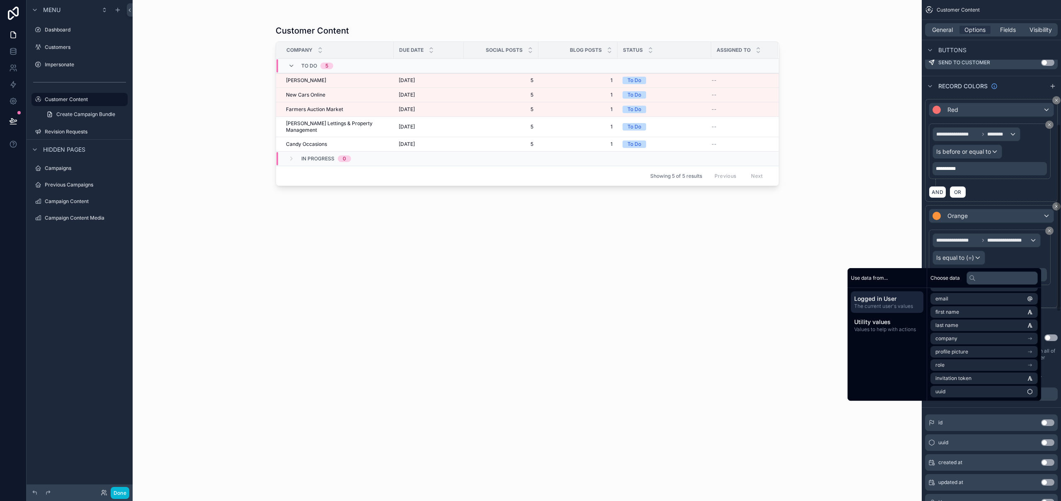
click at [1059, 411] on div "**********" at bounding box center [991, 198] width 139 height 1322
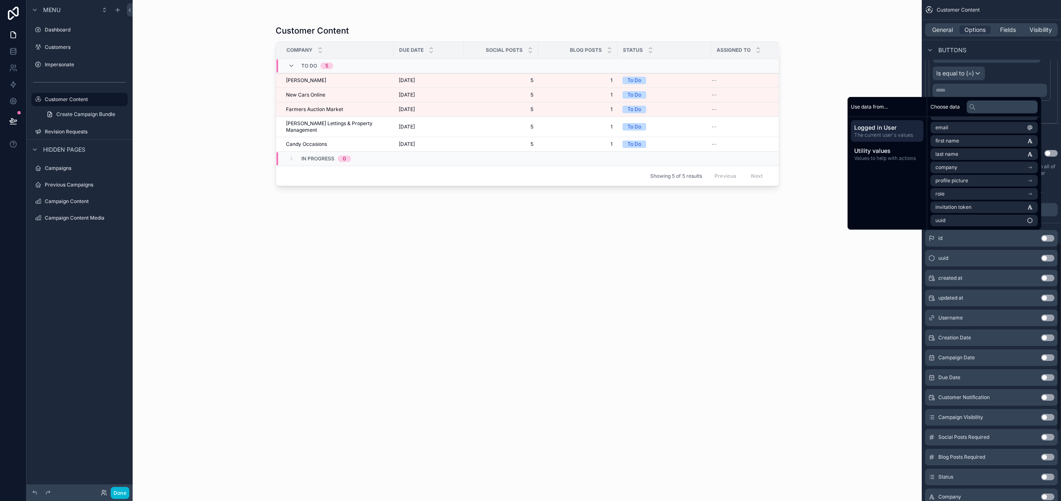
click at [1059, 170] on div "**********" at bounding box center [991, 14] width 139 height 1322
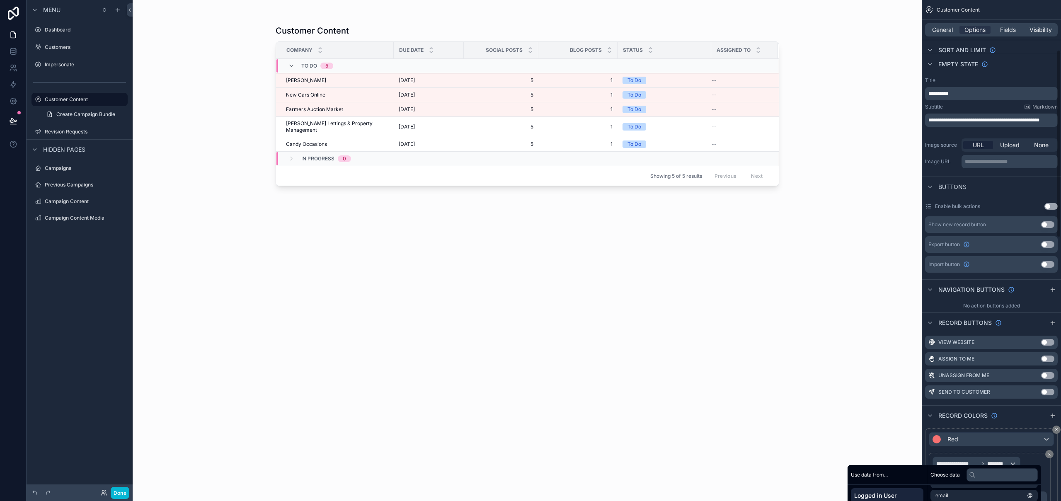
scroll to position [313, 0]
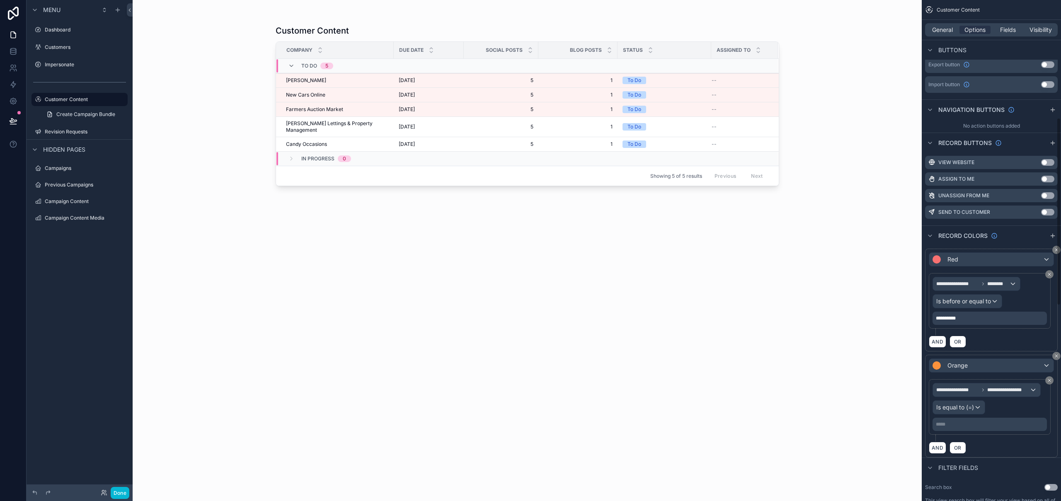
click at [1044, 294] on div "**********" at bounding box center [990, 301] width 114 height 48
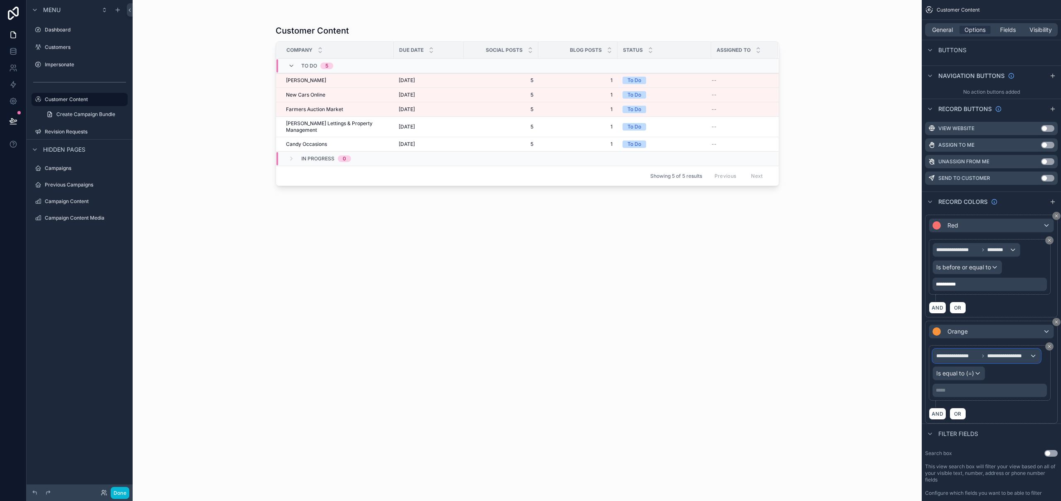
click at [1013, 359] on div "**********" at bounding box center [986, 355] width 107 height 13
click at [989, 403] on span "Customer Content" at bounding box center [967, 400] width 54 height 10
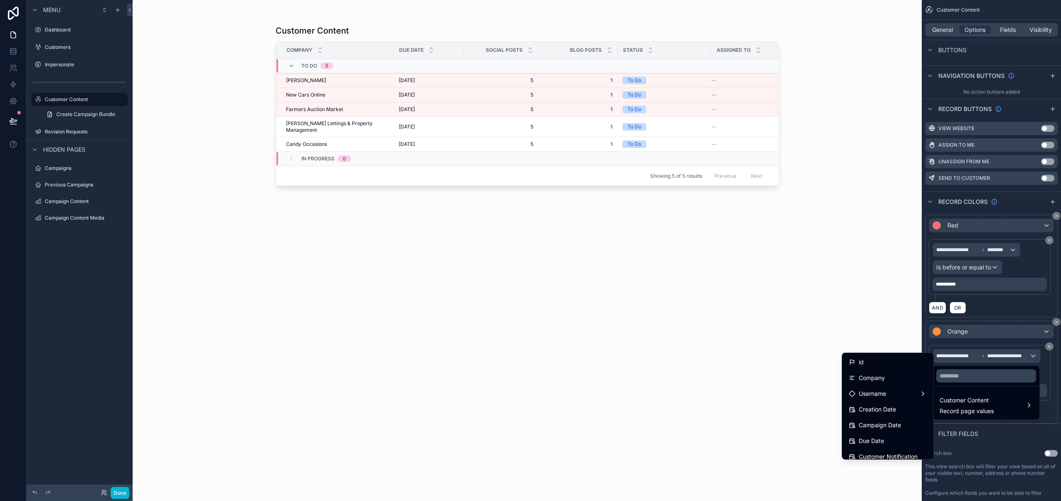
drag, startPoint x: 890, startPoint y: 436, endPoint x: 909, endPoint y: 436, distance: 19.1
click at [890, 437] on div "Due Date" at bounding box center [888, 441] width 78 height 10
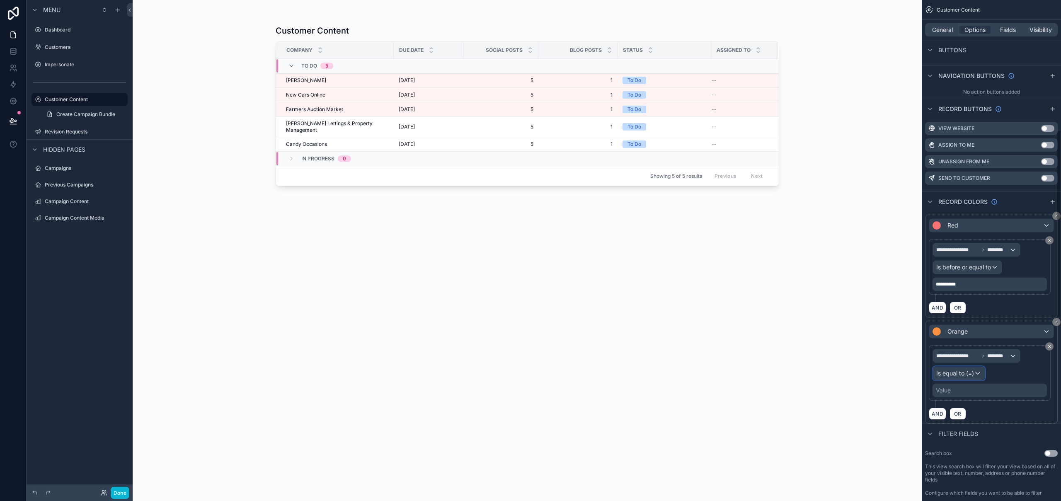
click at [975, 375] on div "Is equal to (=)" at bounding box center [959, 373] width 52 height 13
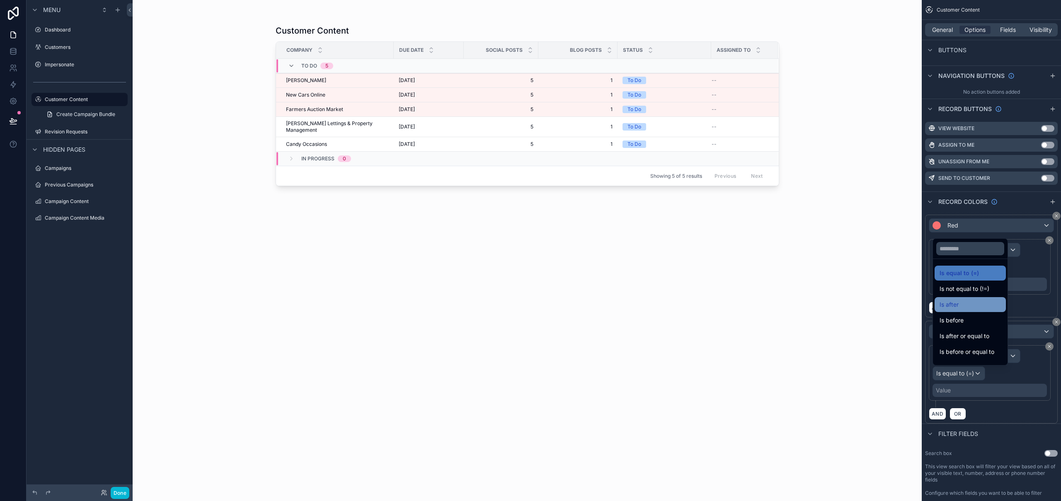
click at [965, 308] on div "Is after" at bounding box center [970, 305] width 61 height 10
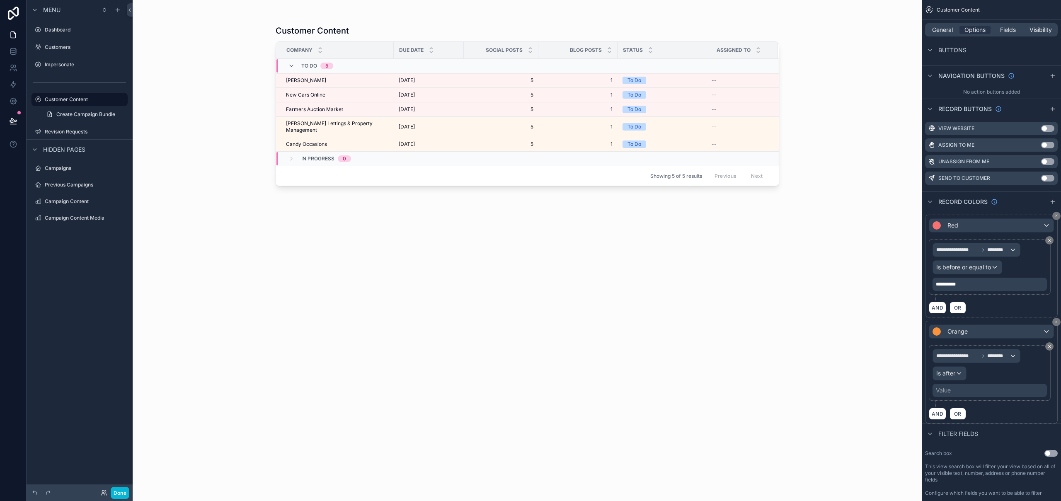
click at [962, 393] on div "Value" at bounding box center [990, 390] width 114 height 13
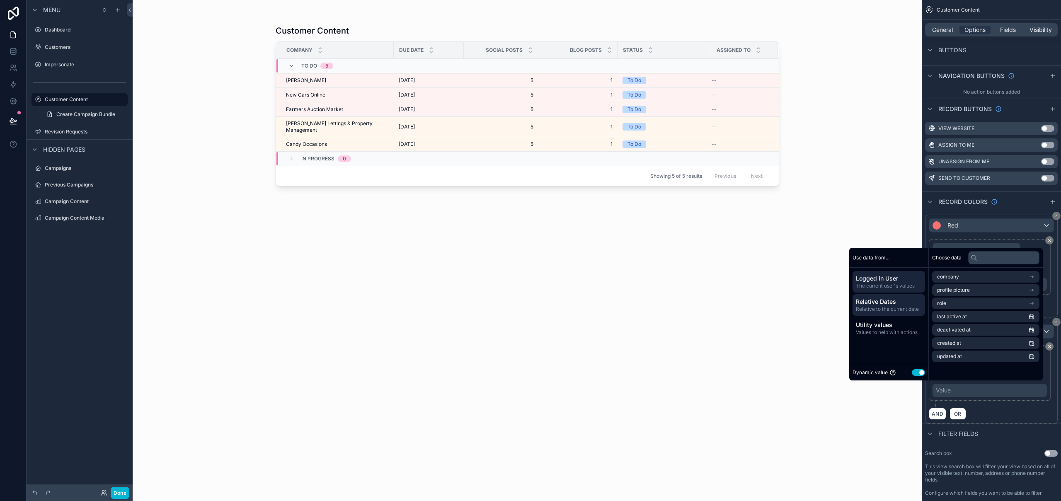
click at [886, 308] on span "Relative to the current date" at bounding box center [889, 309] width 66 height 7
click at [965, 278] on li "Today's date" at bounding box center [985, 277] width 107 height 12
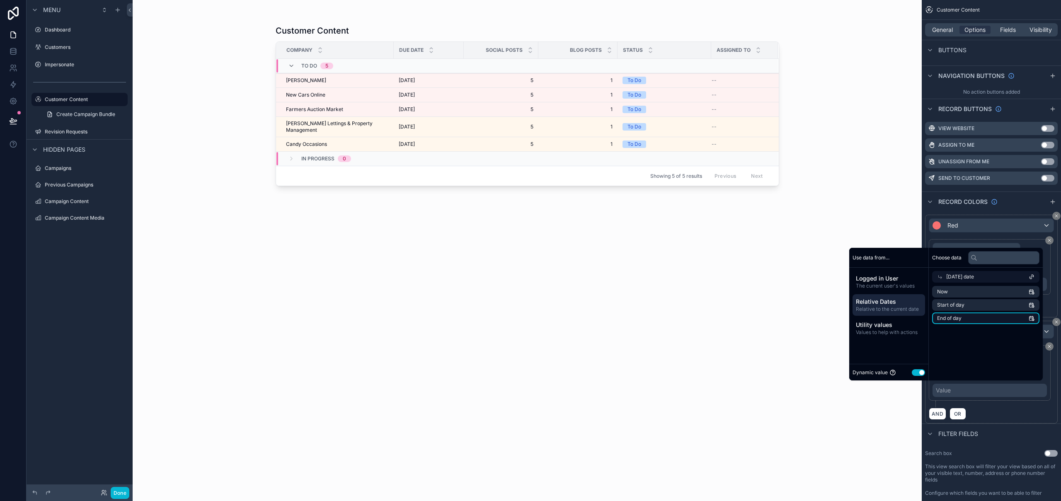
click at [943, 319] on span "End of day" at bounding box center [949, 318] width 24 height 7
click at [1054, 409] on div "**********" at bounding box center [991, 372] width 133 height 103
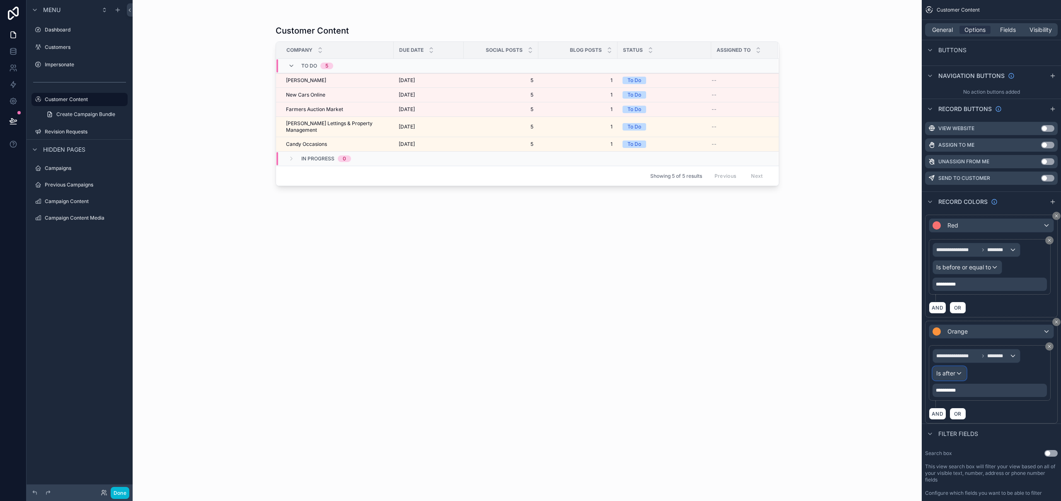
click at [950, 374] on span "Is after" at bounding box center [945, 373] width 19 height 8
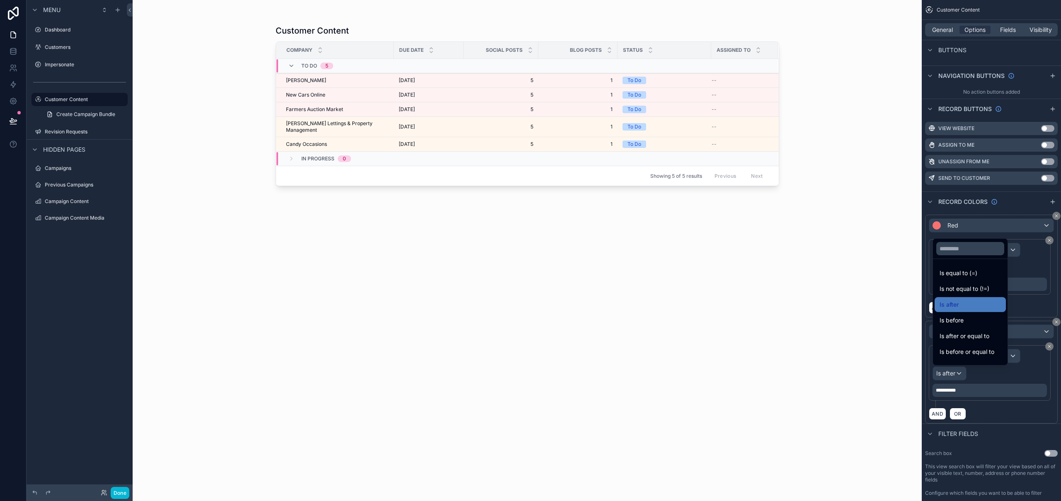
click at [961, 316] on span "Is before" at bounding box center [952, 320] width 24 height 10
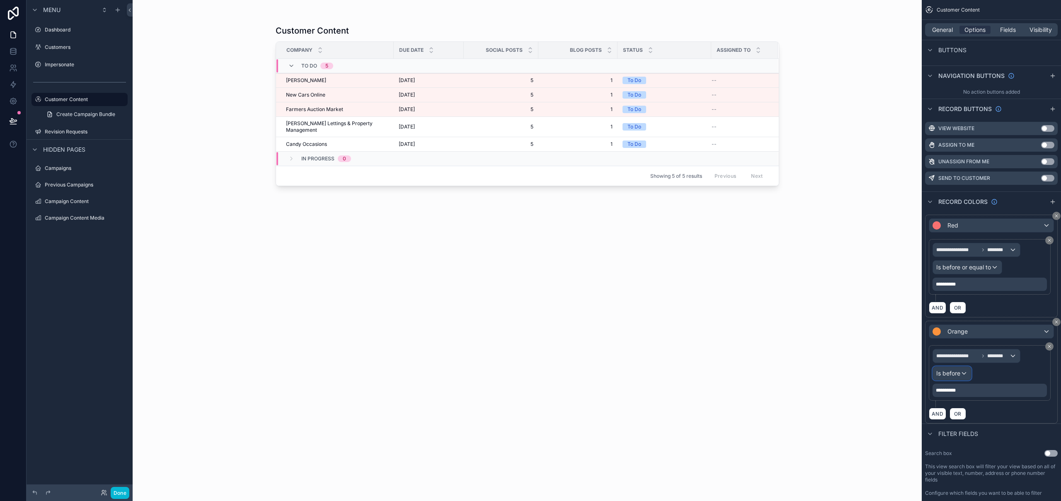
click at [957, 374] on span "Is before" at bounding box center [948, 373] width 24 height 8
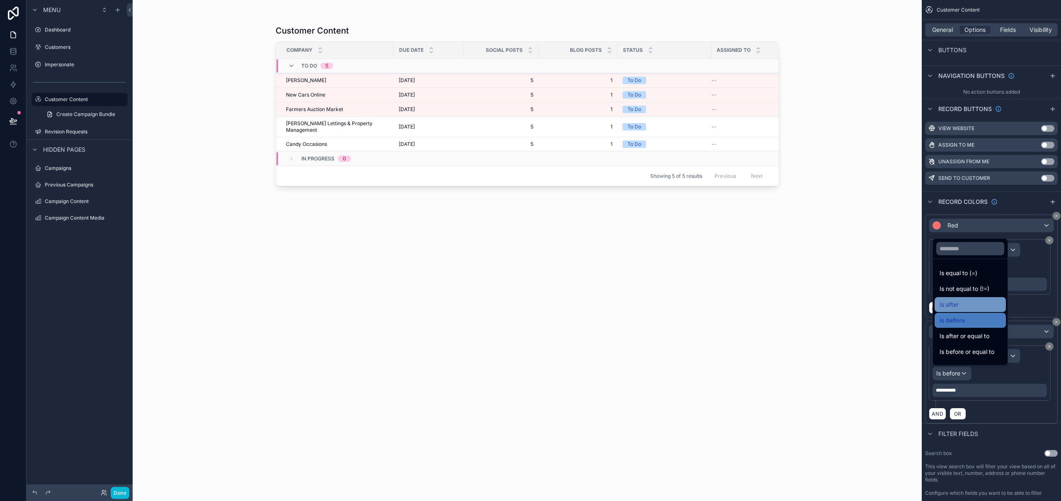
click at [964, 304] on div "Is after" at bounding box center [970, 305] width 61 height 10
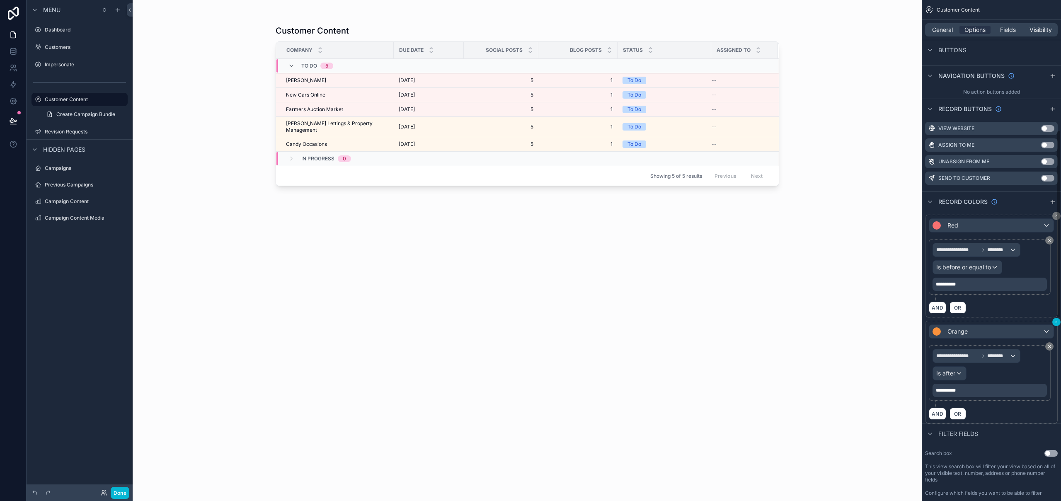
click at [1056, 322] on icon "scrollable content" at bounding box center [1056, 322] width 5 height 5
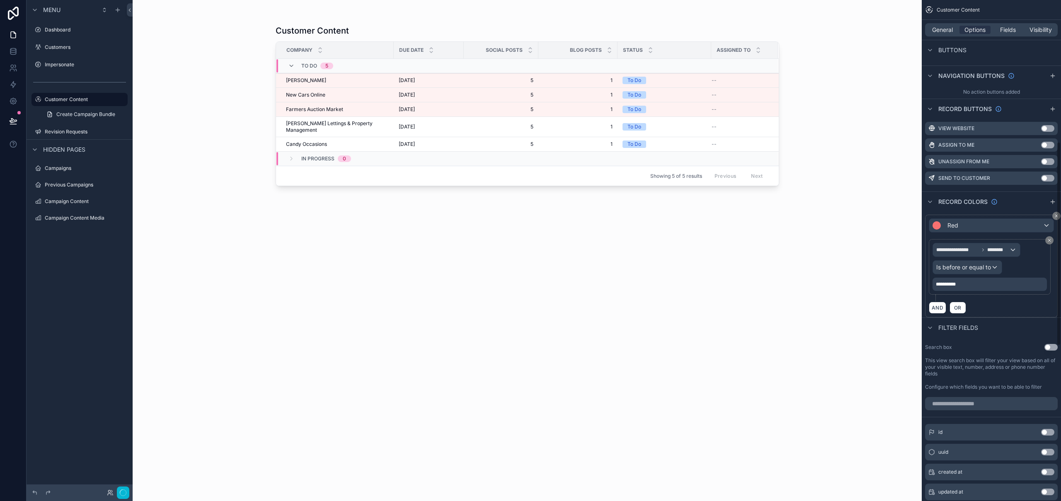
click at [529, 295] on div "scrollable content" at bounding box center [527, 245] width 530 height 491
click at [538, 296] on div "Customer Content Company Due Date Social Posts Blog Posts Status Assigned To To…" at bounding box center [528, 255] width 504 height 471
click at [124, 496] on button "Done" at bounding box center [120, 493] width 19 height 12
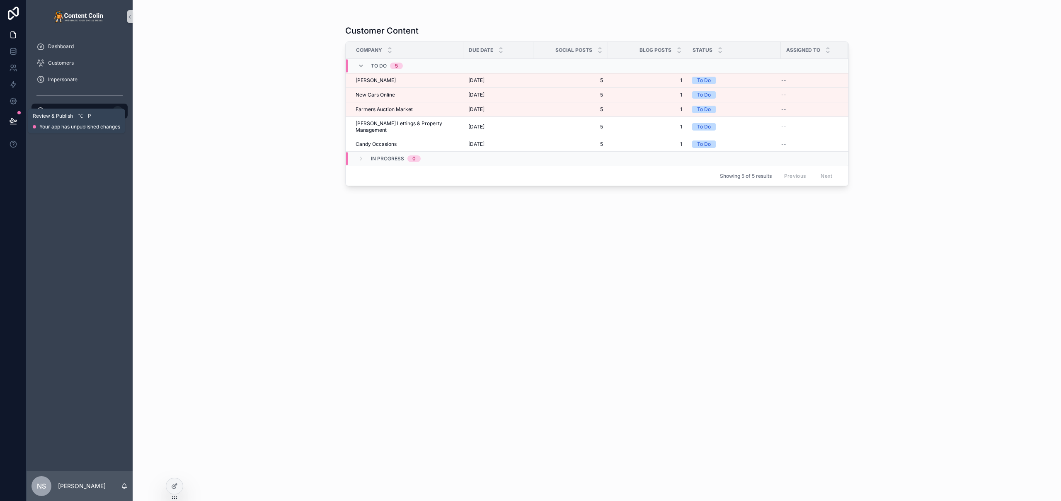
click at [14, 126] on button at bounding box center [13, 120] width 18 height 23
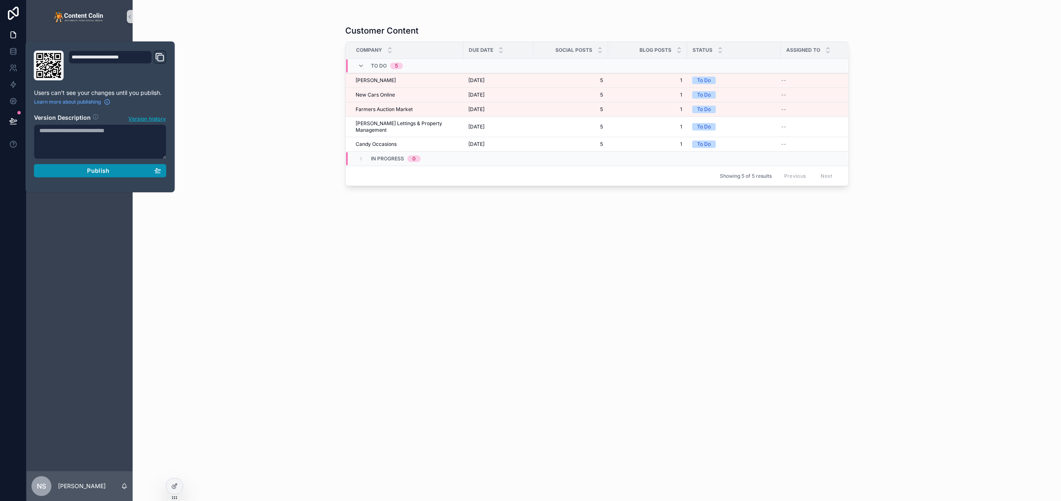
click at [89, 167] on span "Publish" at bounding box center [98, 170] width 22 height 7
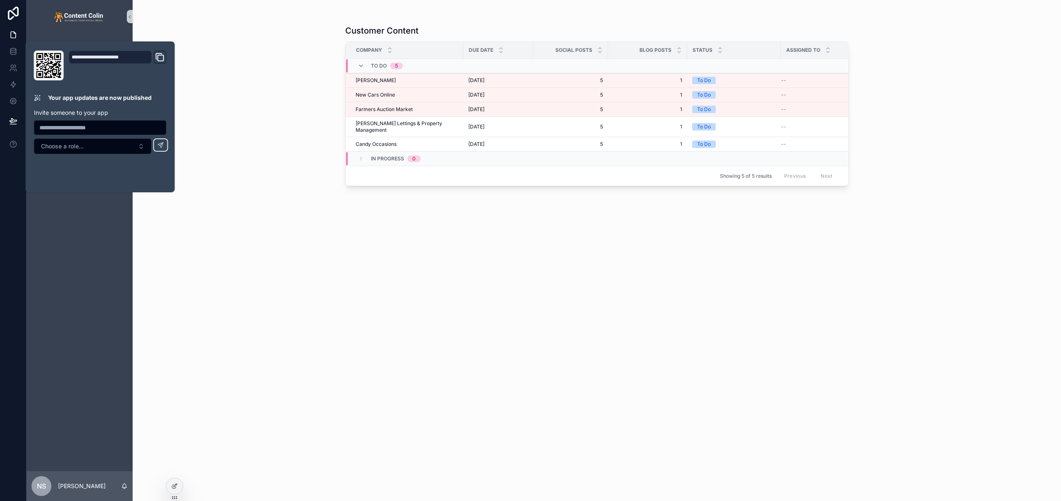
click at [332, 213] on div "Customer Content Company Due Date Social Posts Blog Posts Status Assigned To To…" at bounding box center [597, 245] width 530 height 491
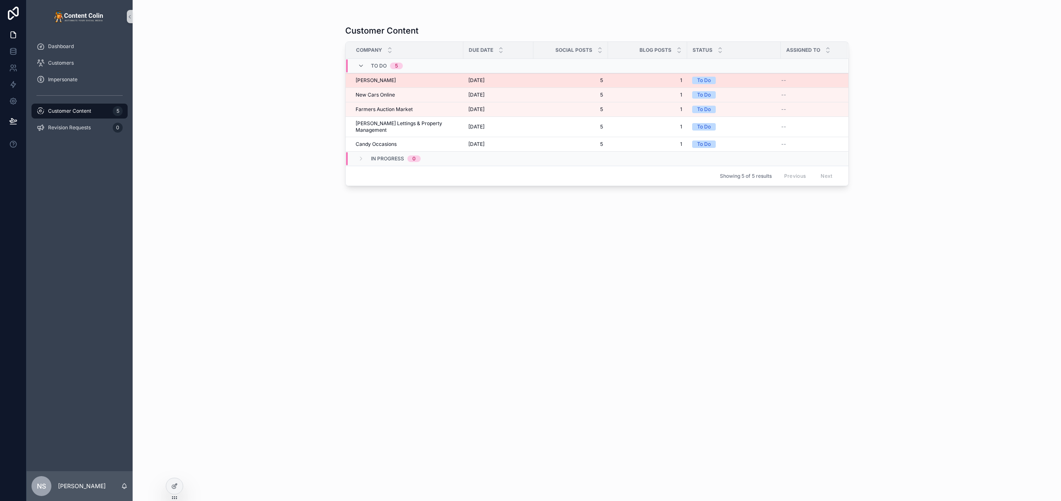
click at [388, 82] on div "[PERSON_NAME] [PERSON_NAME]" at bounding box center [407, 80] width 103 height 7
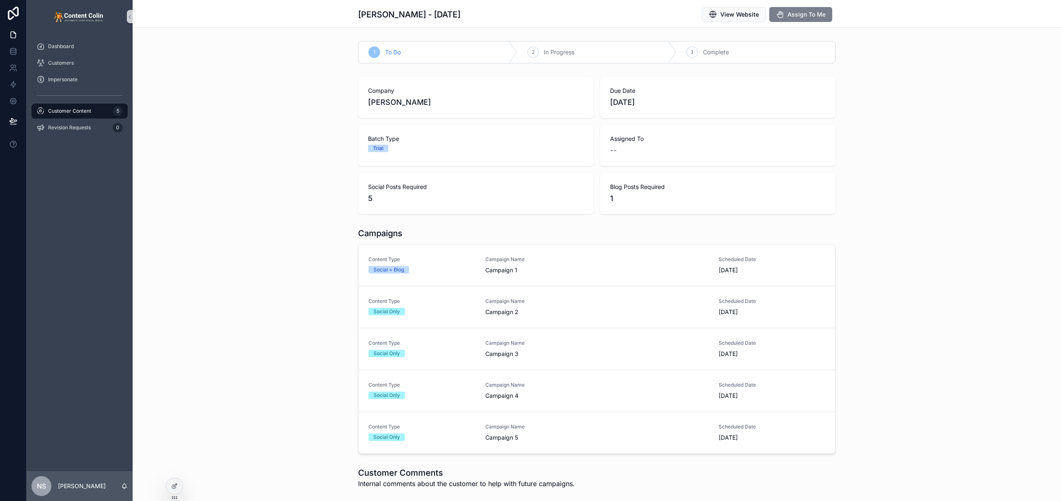
click at [807, 17] on span "Assign To Me" at bounding box center [807, 14] width 38 height 8
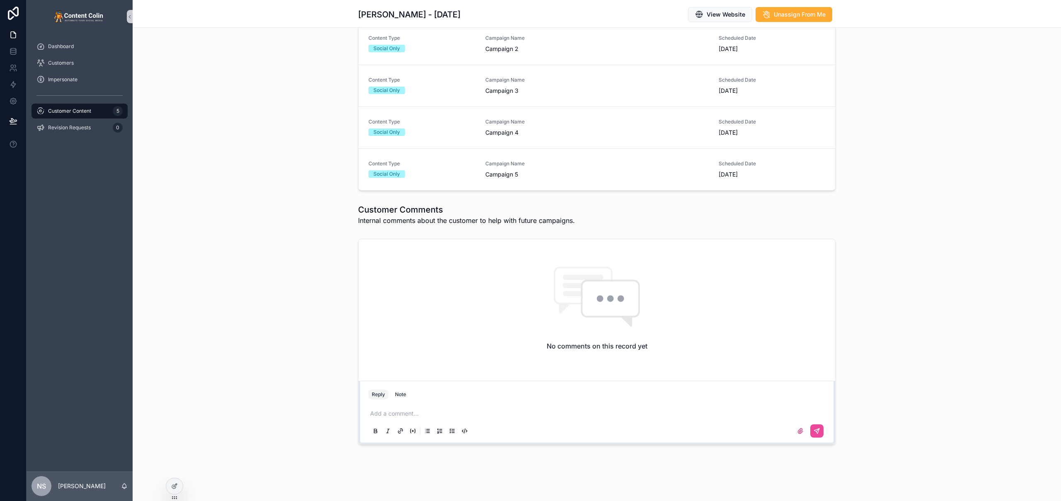
scroll to position [77, 0]
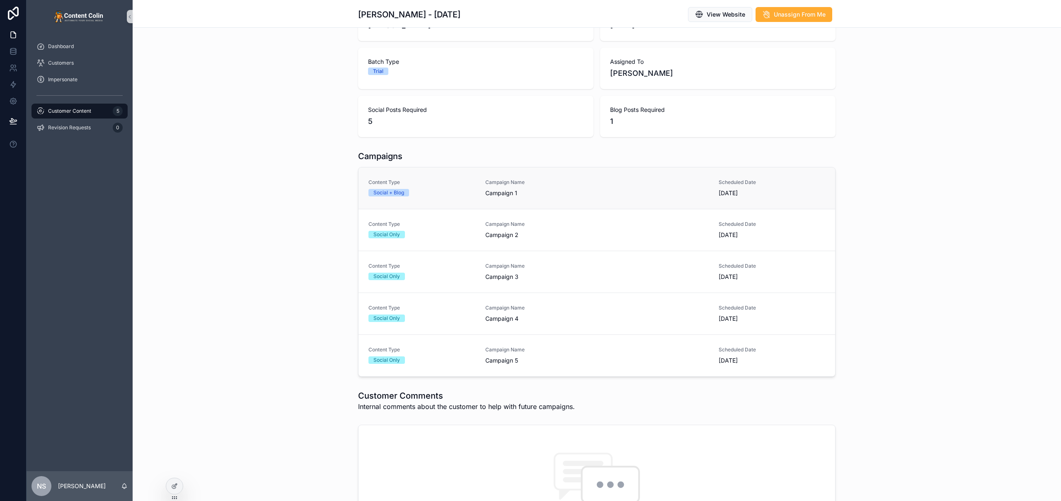
click at [531, 195] on span "Campaign 1" at bounding box center [596, 193] width 223 height 8
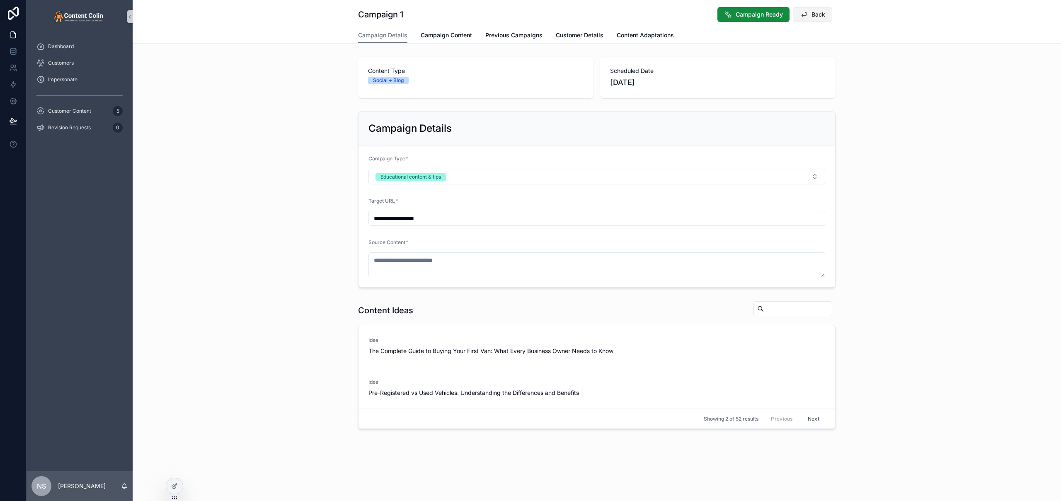
click at [821, 16] on span "Back" at bounding box center [819, 14] width 14 height 8
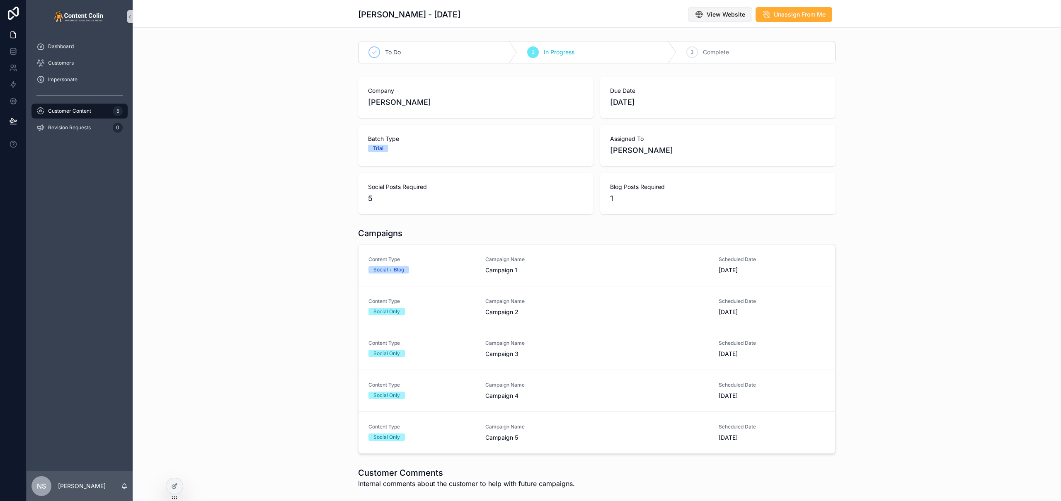
click at [723, 18] on span "View Website" at bounding box center [726, 14] width 39 height 8
click at [171, 488] on icon at bounding box center [174, 486] width 7 height 7
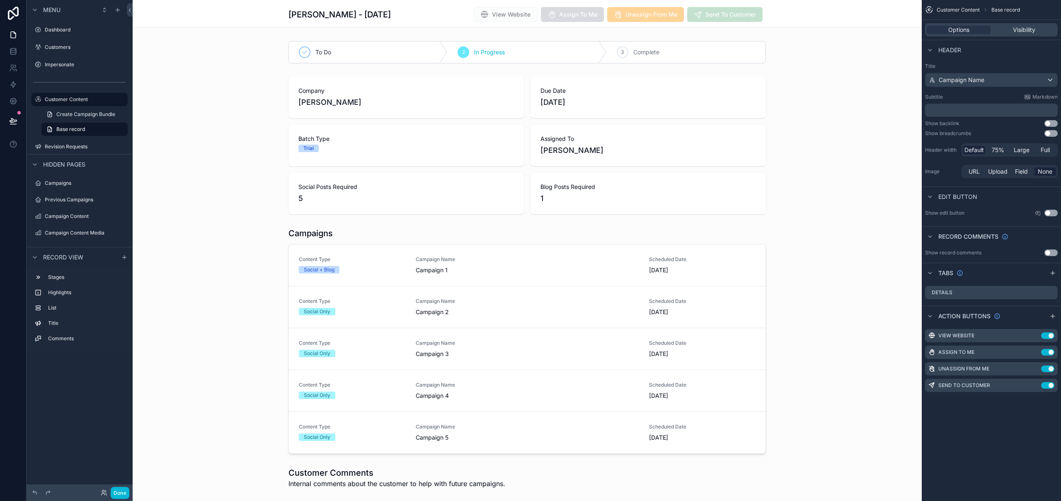
click at [526, 264] on div "scrollable content" at bounding box center [527, 340] width 789 height 233
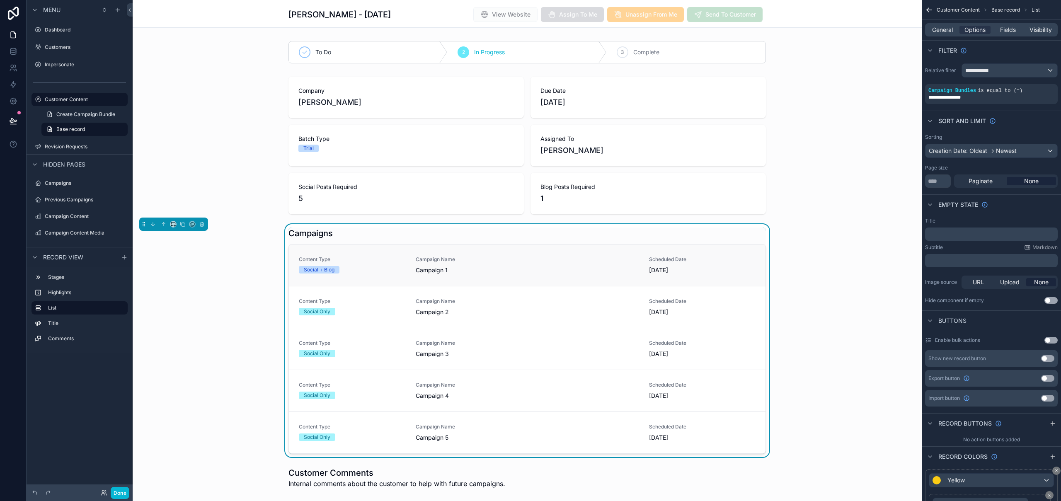
click at [521, 266] on span "Campaign 1" at bounding box center [527, 270] width 223 height 8
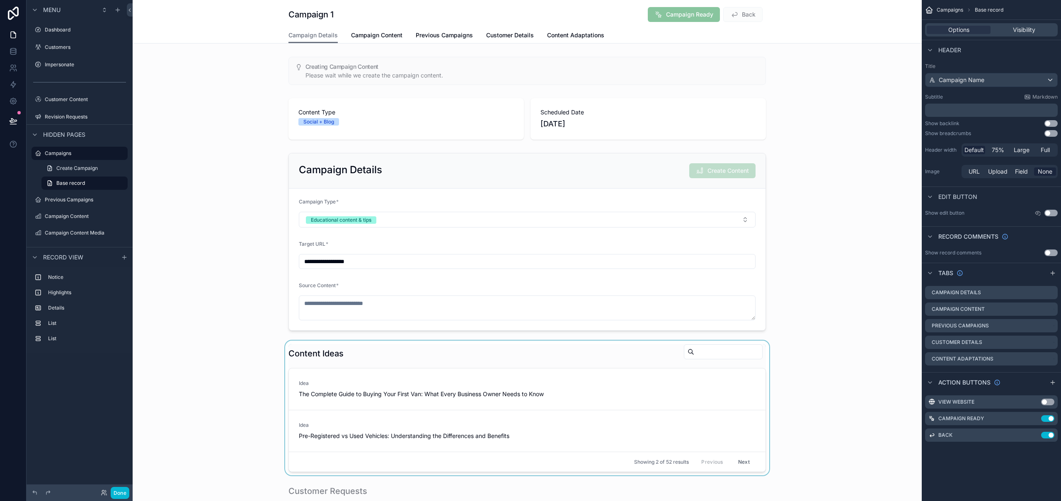
click at [526, 344] on div "scrollable content" at bounding box center [527, 408] width 789 height 135
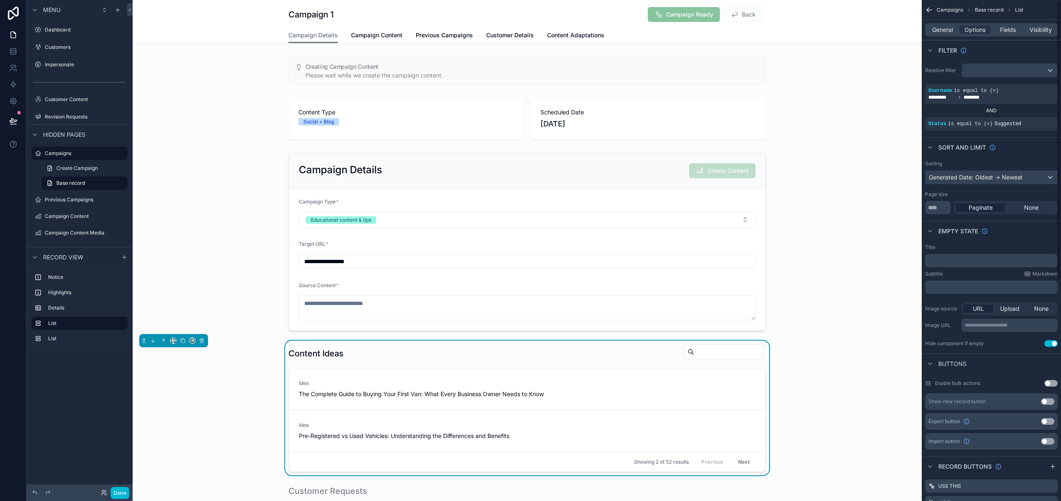
click at [1000, 180] on div "Generated Date: Oldest -> Newest" at bounding box center [992, 177] width 132 height 13
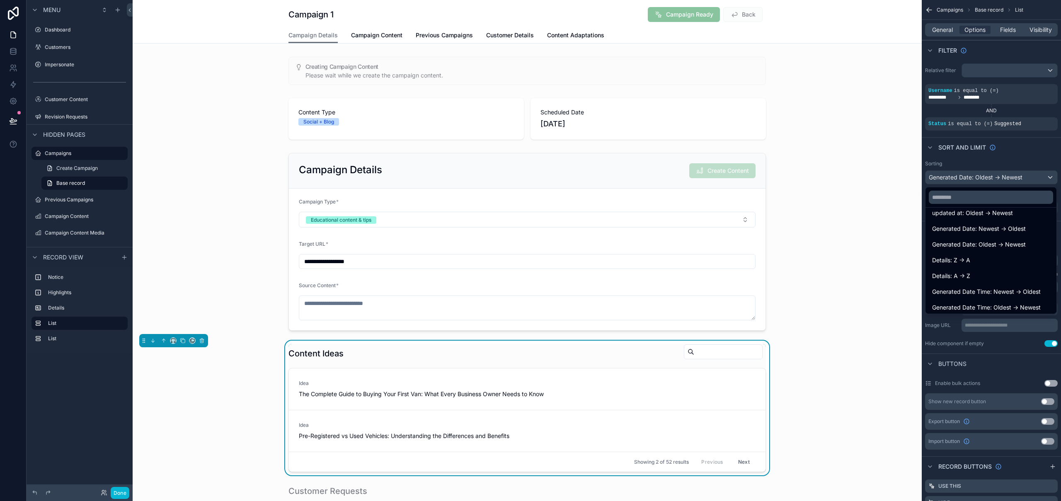
scroll to position [75, 0]
click at [1013, 305] on span "Generated Date Time: Oldest -> Newest" at bounding box center [986, 305] width 109 height 10
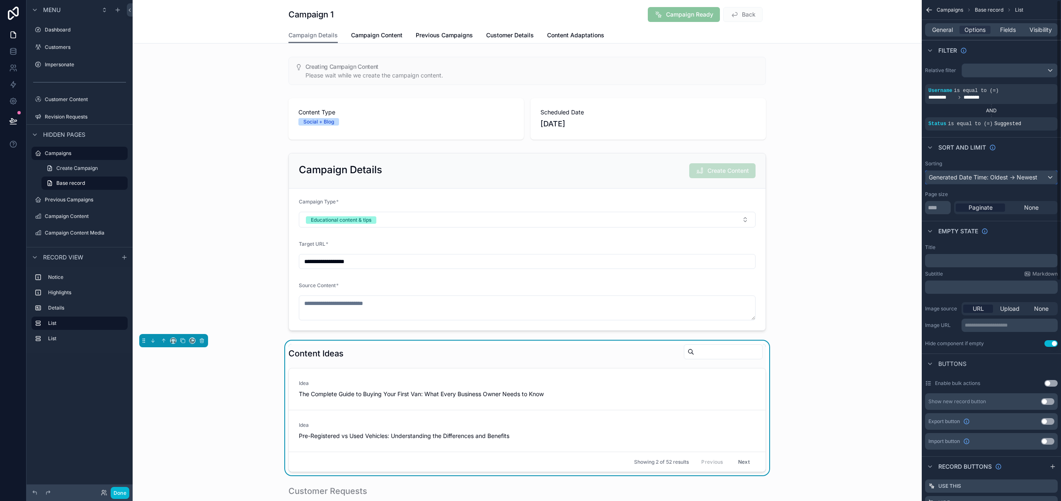
click at [997, 174] on div "Generated Date Time: Oldest -> Newest" at bounding box center [992, 177] width 132 height 13
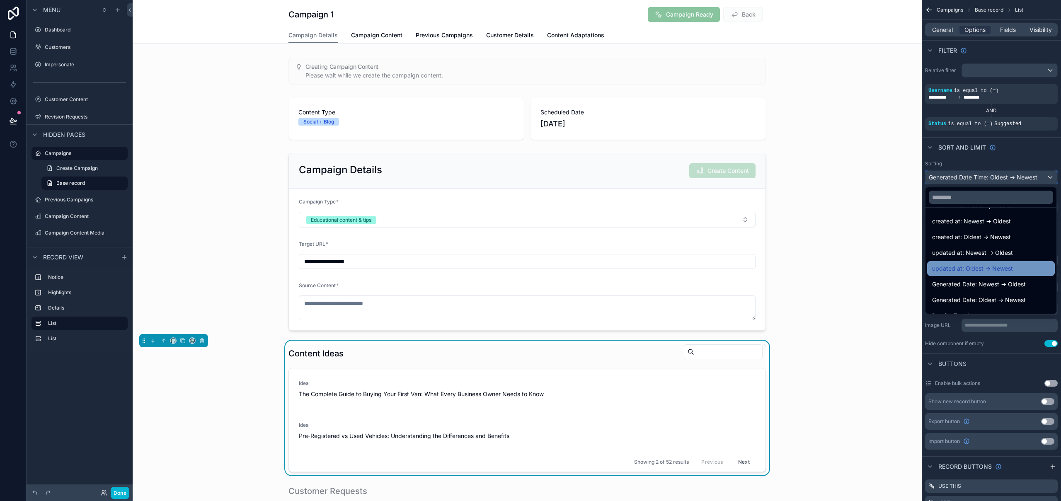
scroll to position [0, 0]
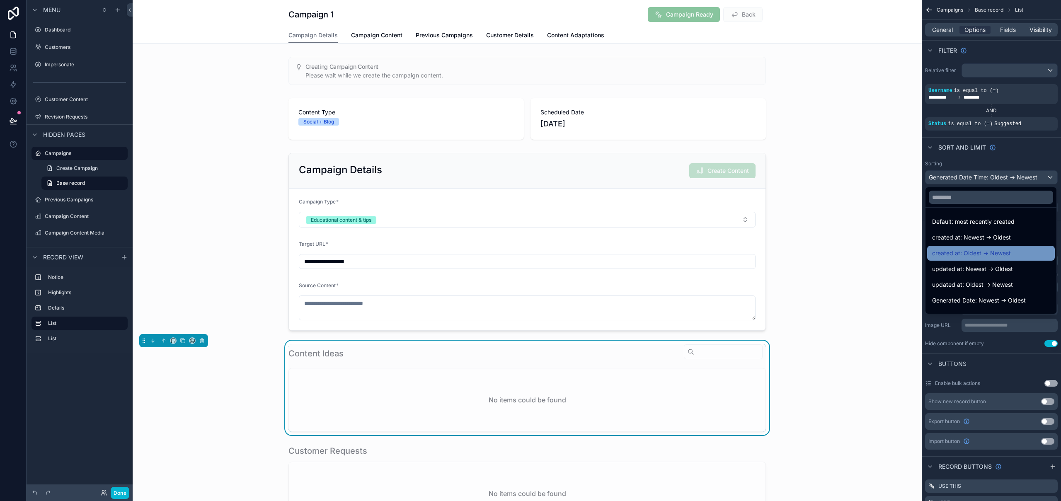
click at [1013, 254] on div "created at: Oldest -> Newest" at bounding box center [991, 253] width 118 height 10
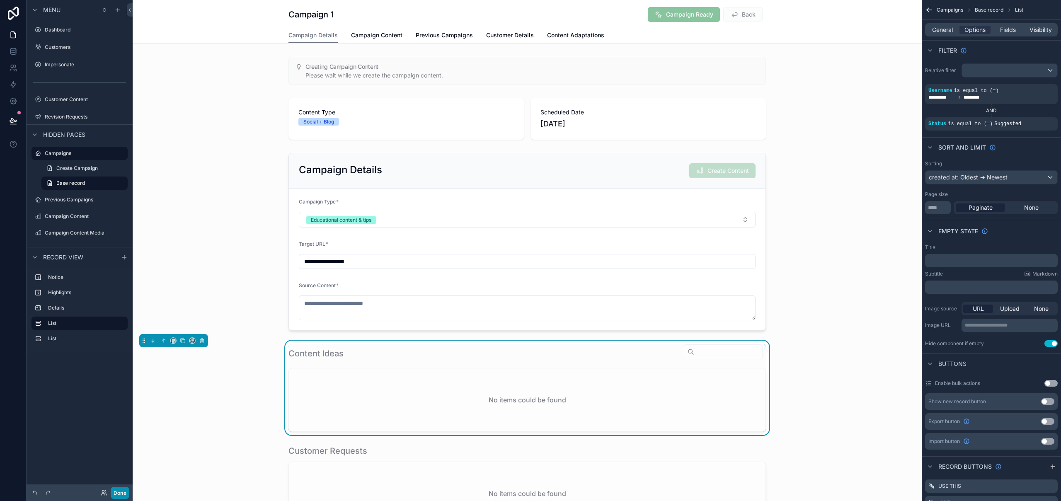
click at [114, 490] on button "Done" at bounding box center [120, 493] width 19 height 12
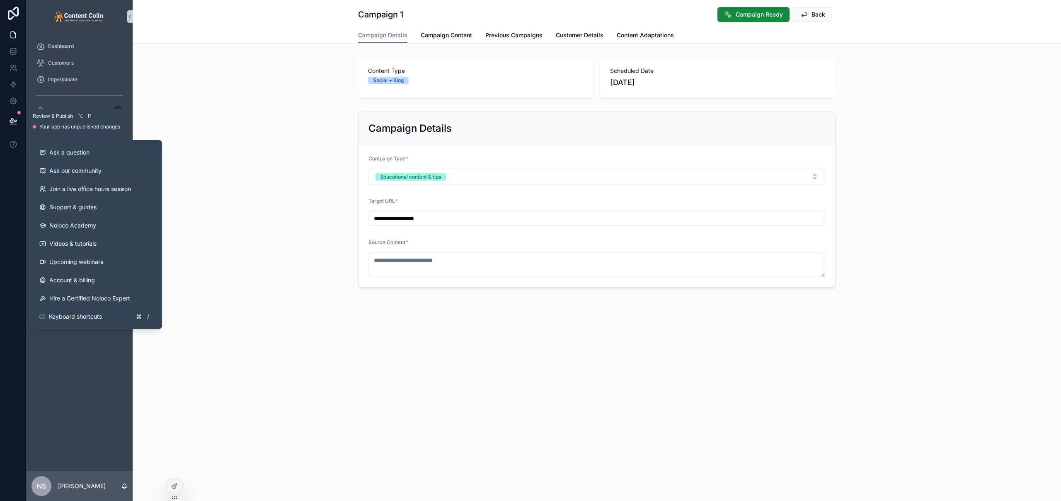
click at [13, 123] on icon at bounding box center [13, 121] width 8 height 8
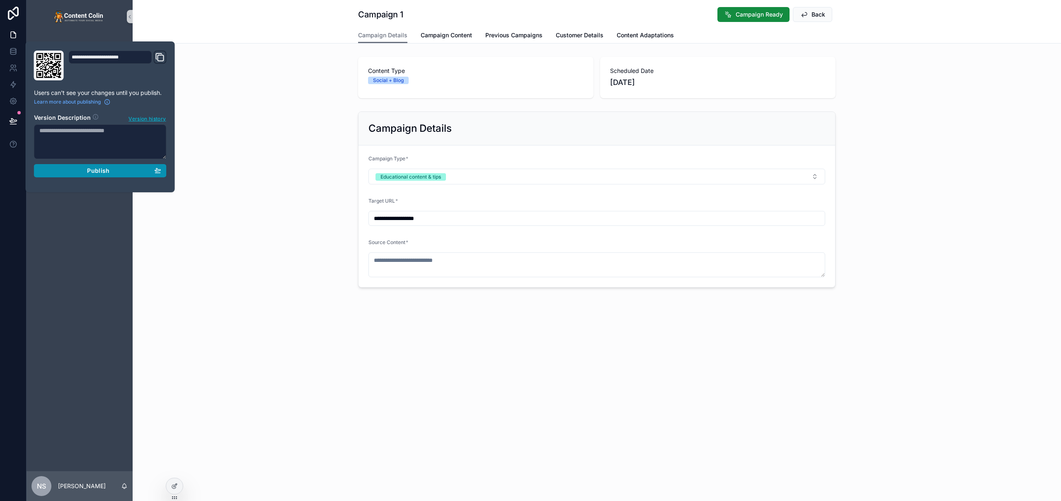
click at [86, 174] on button "Publish" at bounding box center [100, 170] width 133 height 13
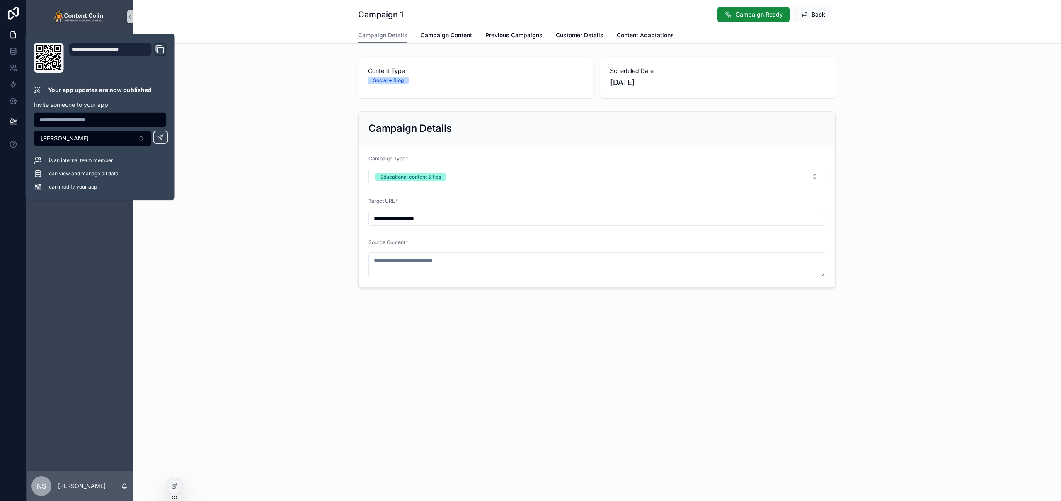
click at [262, 50] on div "**********" at bounding box center [597, 185] width 928 height 371
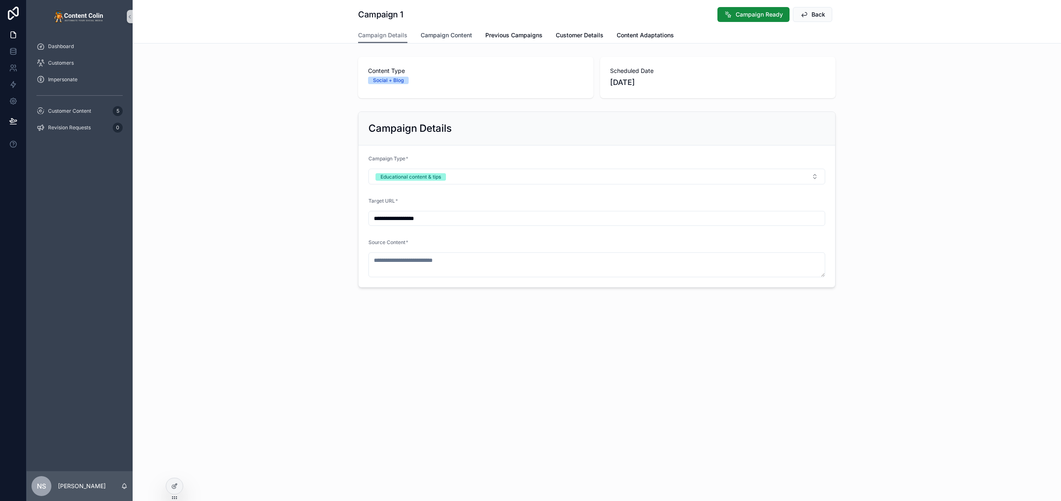
click at [431, 37] on span "Campaign Content" at bounding box center [446, 35] width 51 height 8
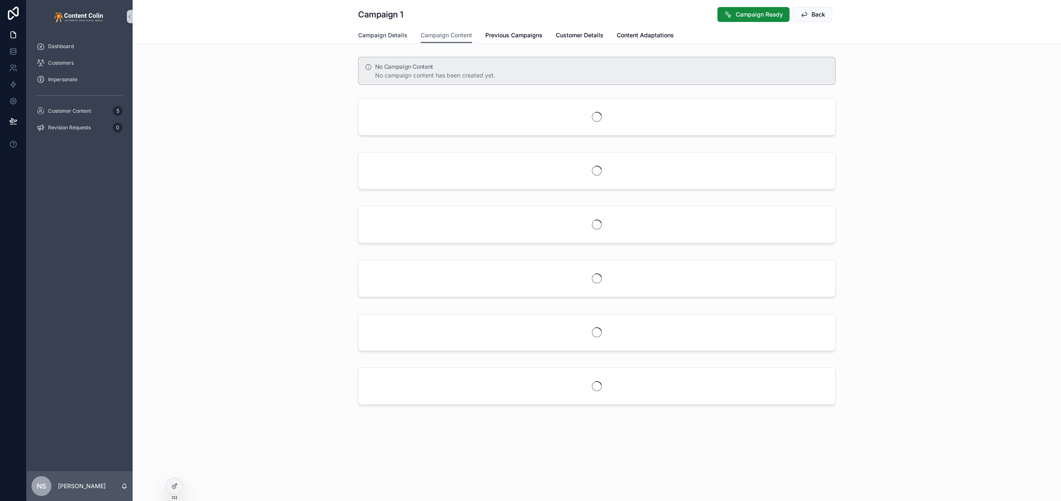
click at [381, 36] on span "Campaign Details" at bounding box center [382, 35] width 49 height 8
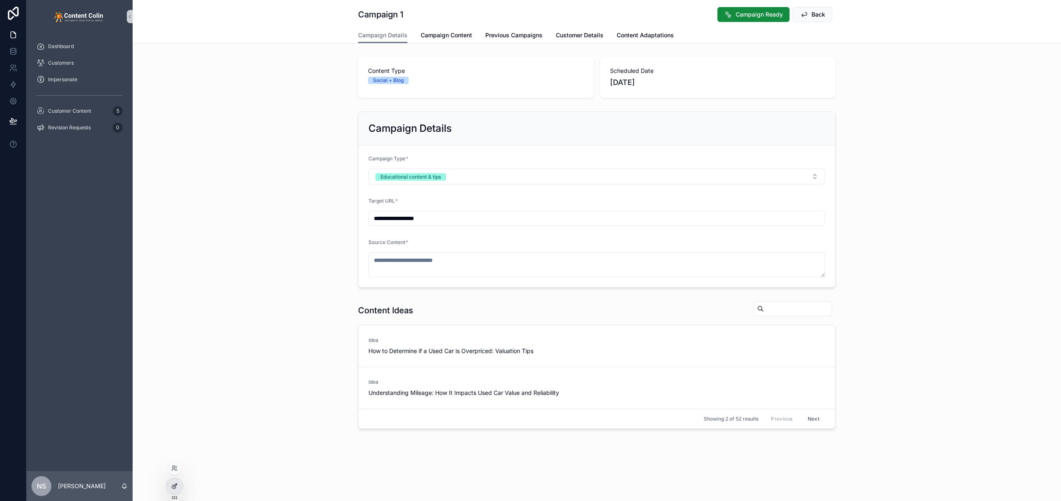
click at [171, 489] on icon at bounding box center [174, 486] width 7 height 7
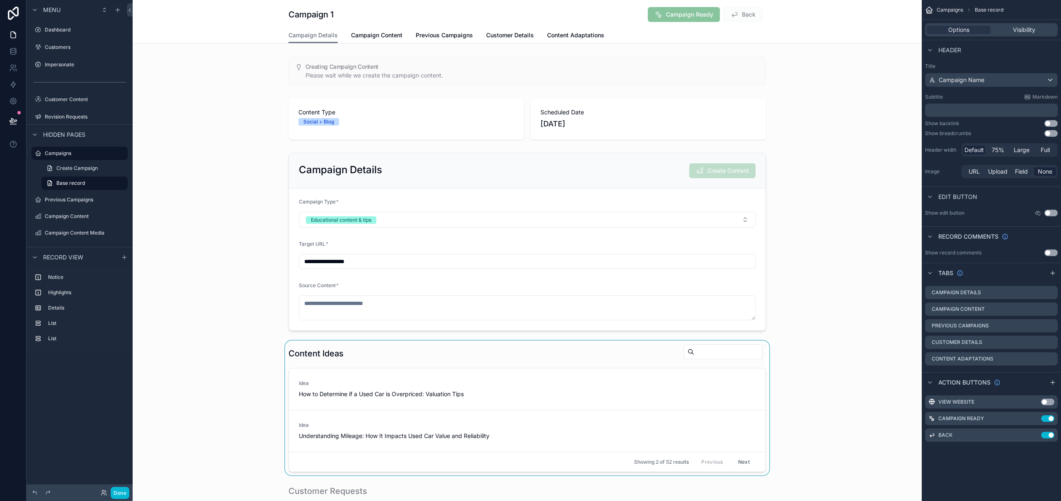
click at [450, 365] on div "scrollable content" at bounding box center [527, 408] width 789 height 135
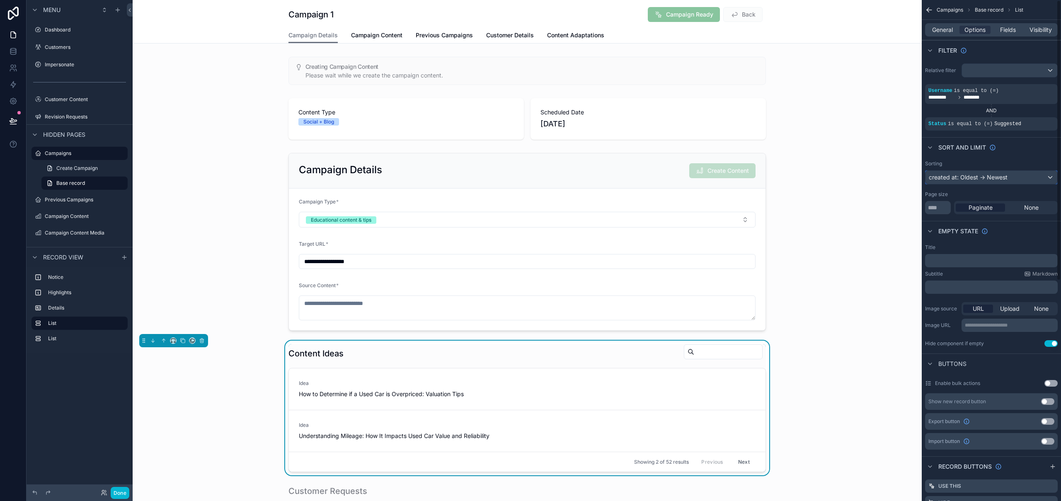
click at [987, 180] on div "created at: Oldest -> Newest" at bounding box center [992, 177] width 132 height 13
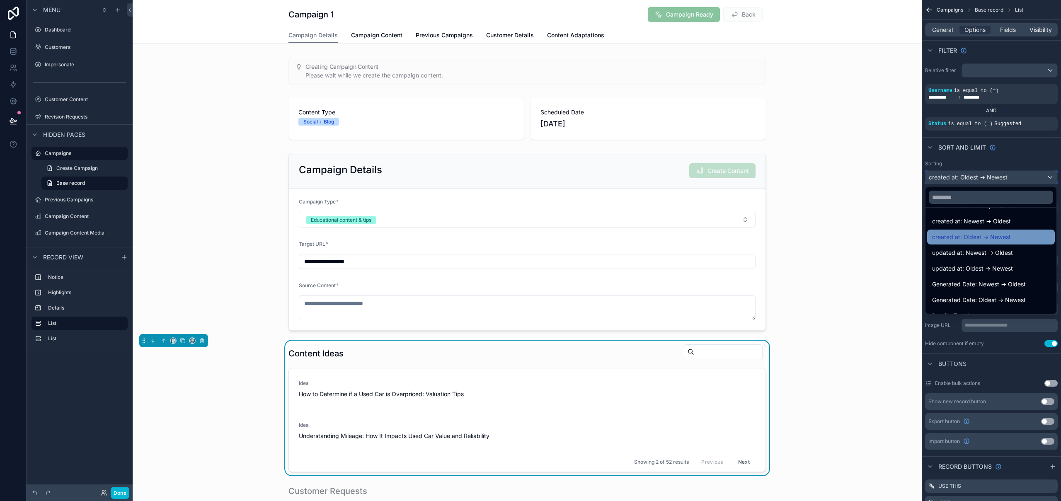
scroll to position [28, 0]
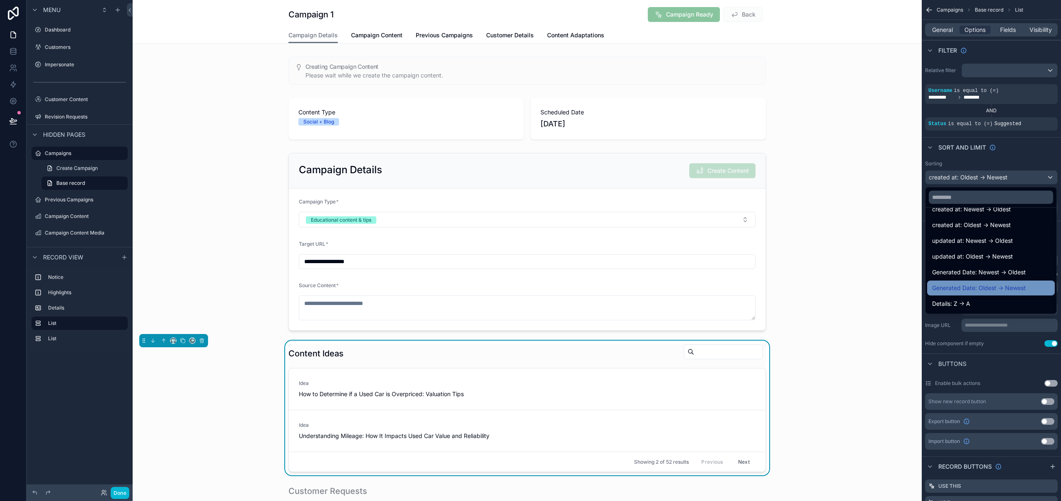
click at [1023, 289] on span "Generated Date: Oldest -> Newest" at bounding box center [979, 288] width 94 height 10
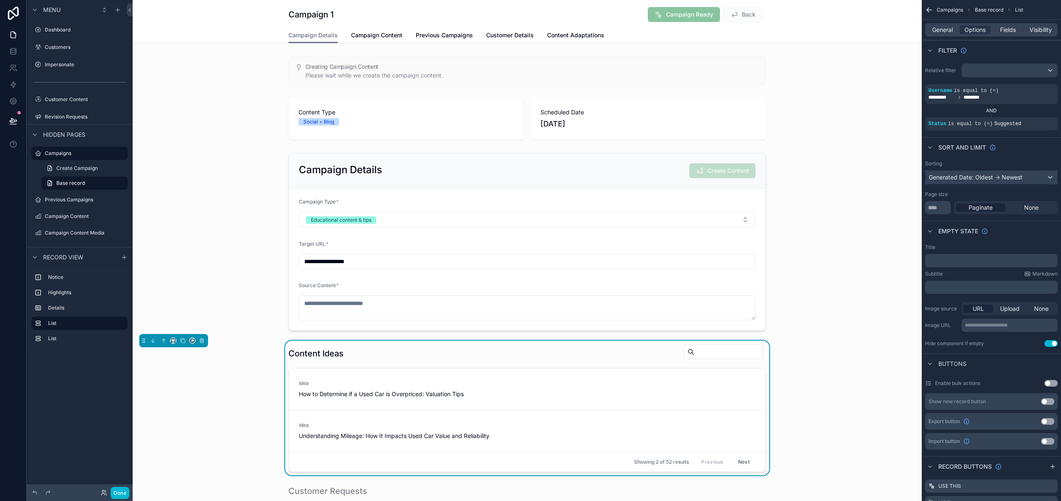
click at [1026, 177] on div "Generated Date: Oldest -> Newest" at bounding box center [992, 177] width 132 height 13
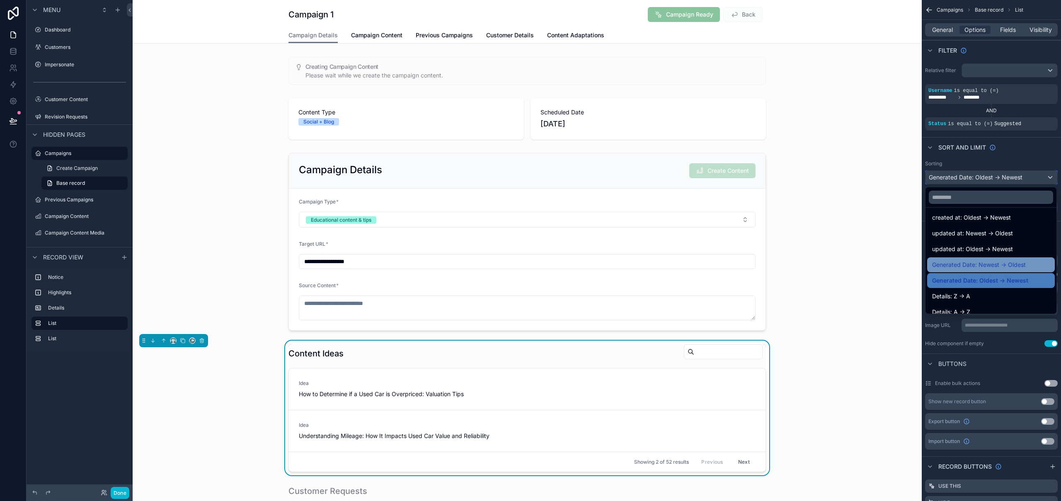
scroll to position [75, 0]
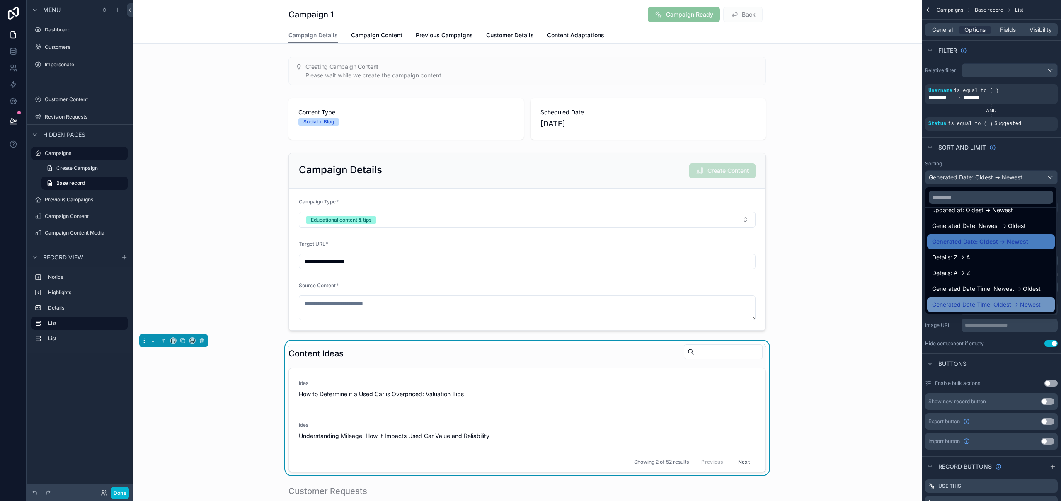
click at [1016, 302] on span "Generated Date Time: Oldest -> Newest" at bounding box center [986, 305] width 109 height 10
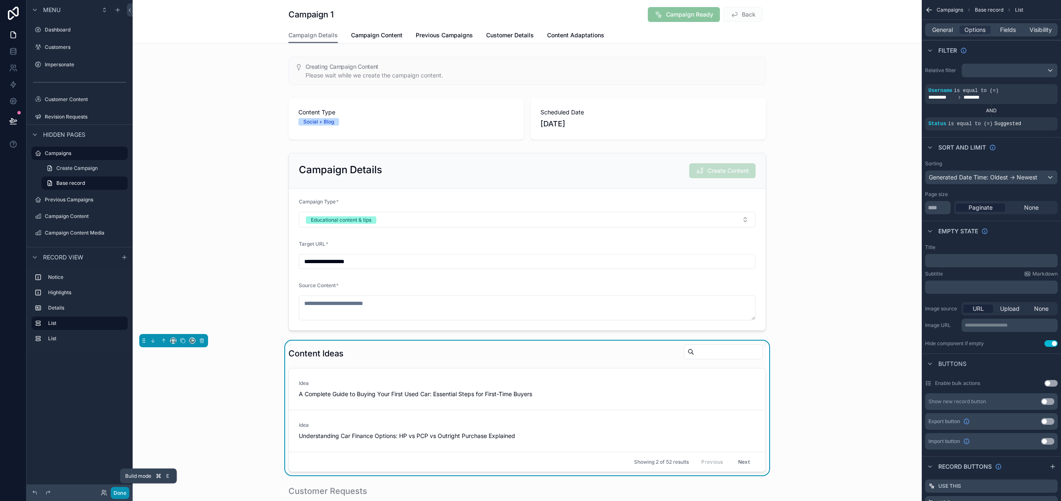
click at [121, 494] on button "Done" at bounding box center [120, 493] width 19 height 12
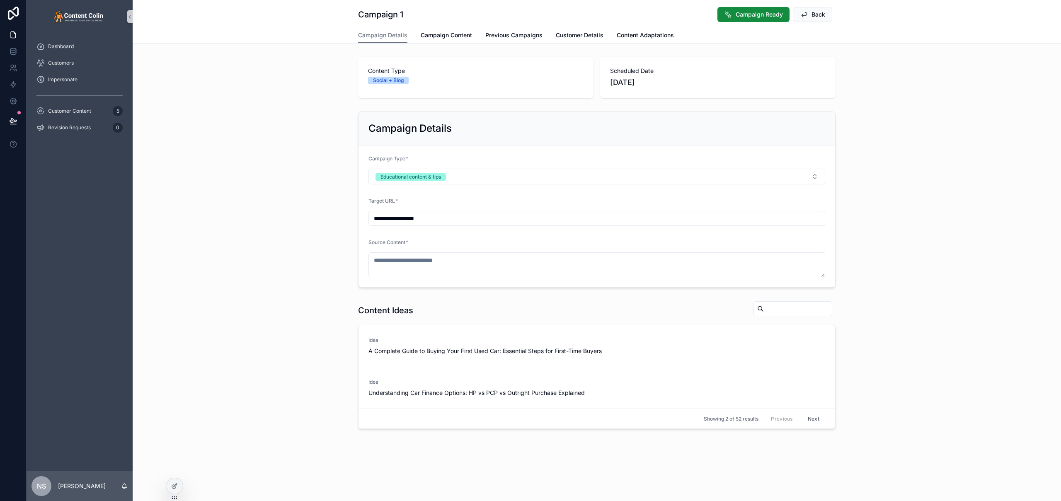
click at [220, 246] on div "**********" at bounding box center [597, 199] width 928 height 183
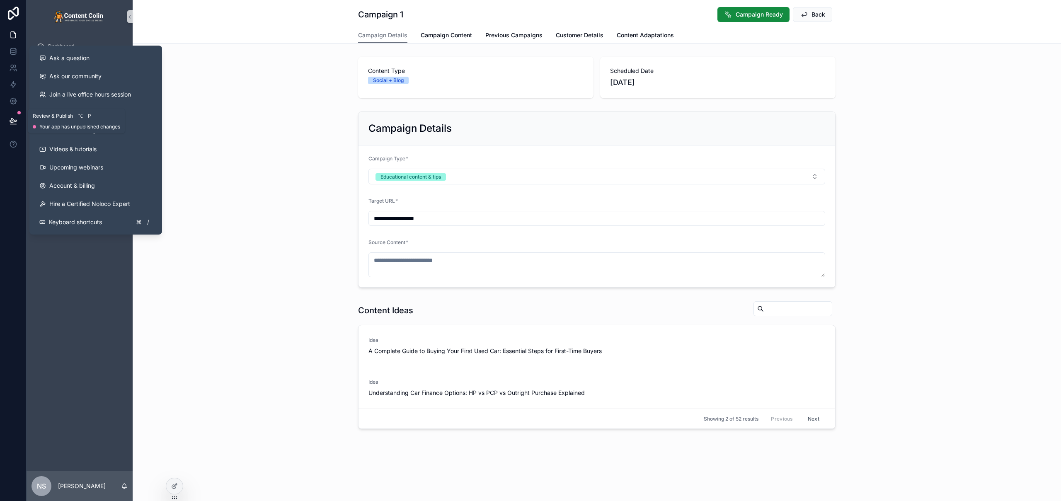
click at [13, 117] on icon at bounding box center [13, 121] width 8 height 8
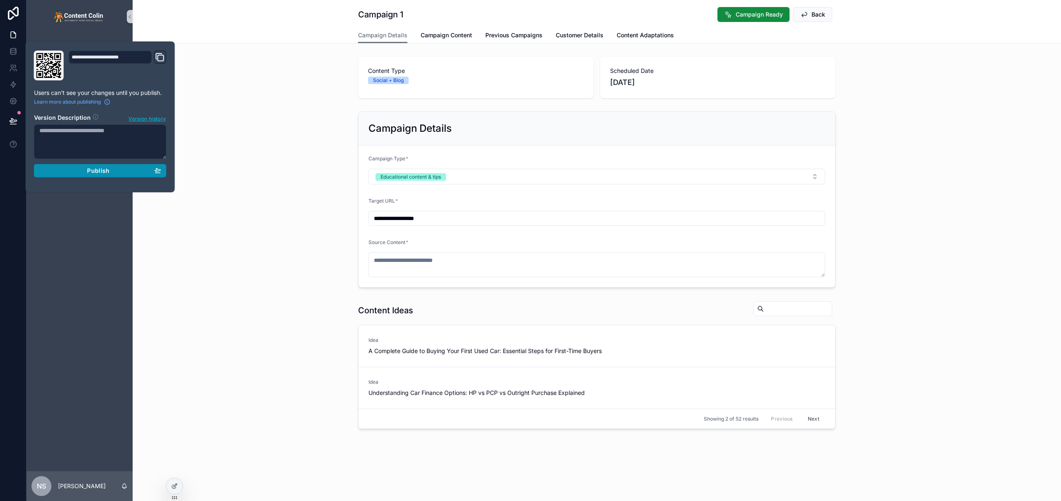
click at [81, 166] on button "Publish" at bounding box center [100, 170] width 133 height 13
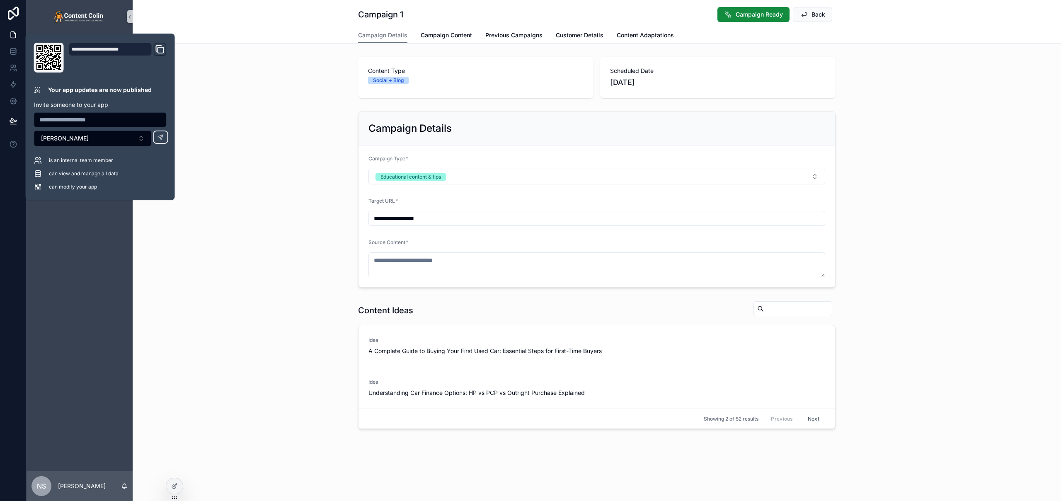
click at [245, 254] on div "**********" at bounding box center [597, 199] width 928 height 183
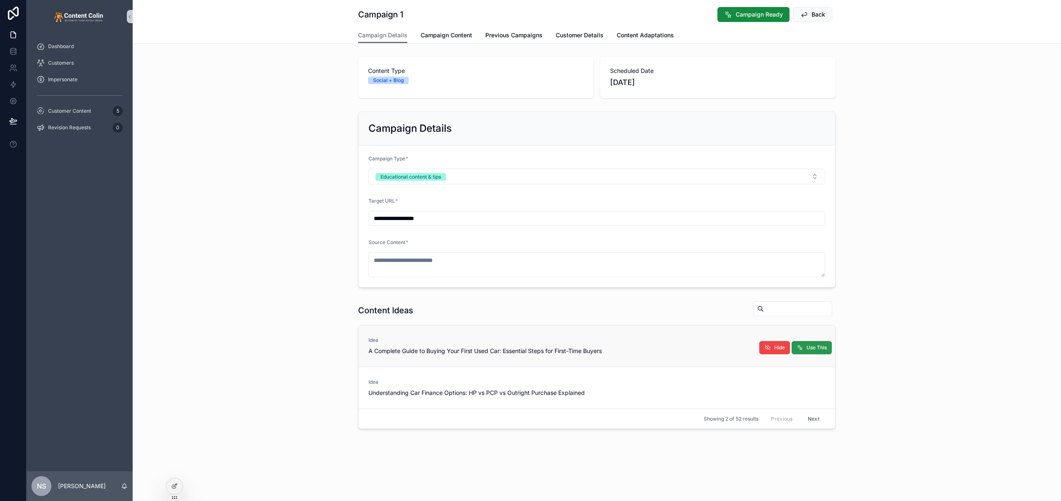
click at [809, 349] on span "Use This" at bounding box center [817, 347] width 20 height 7
type textarea "**********"
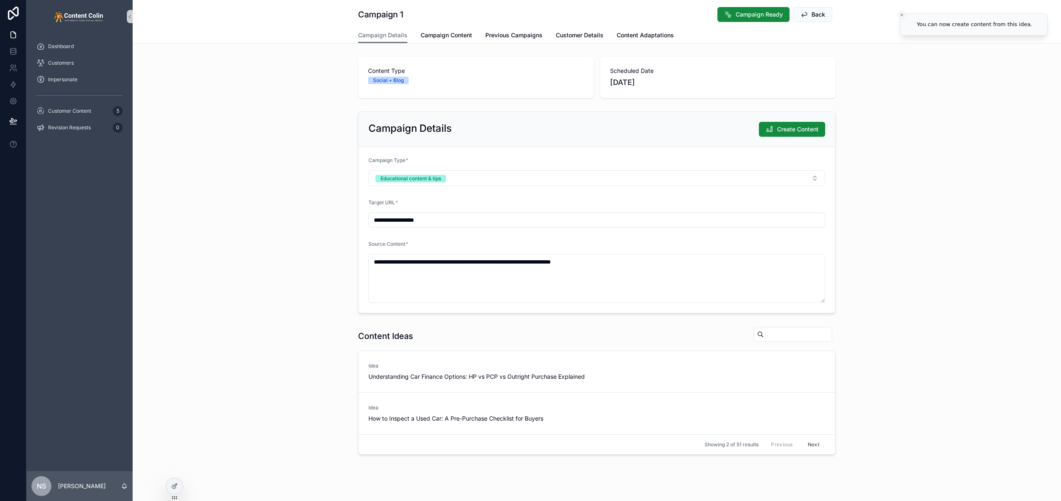
click at [902, 14] on icon "Close toast" at bounding box center [901, 14] width 5 height 5
click at [800, 129] on span "Create Content" at bounding box center [797, 129] width 41 height 8
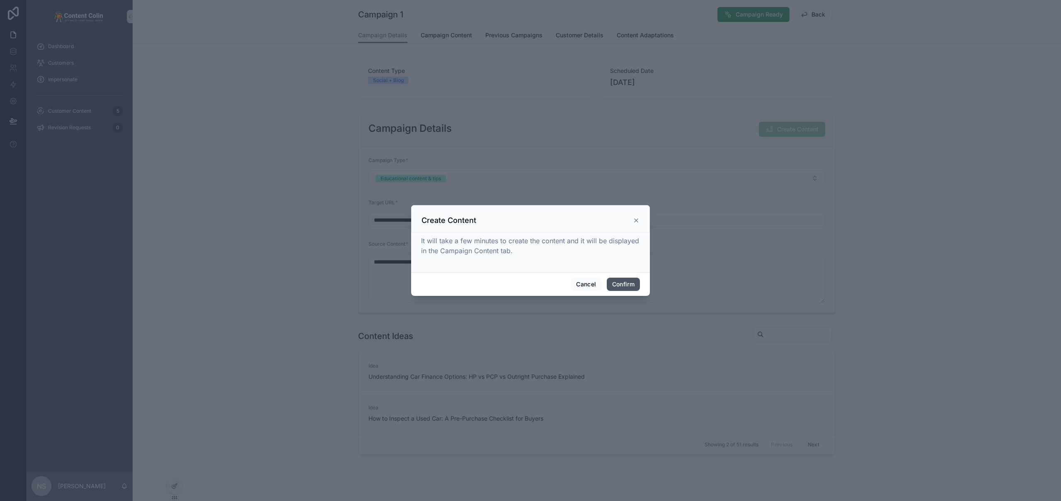
click at [624, 282] on button "Confirm" at bounding box center [623, 284] width 33 height 13
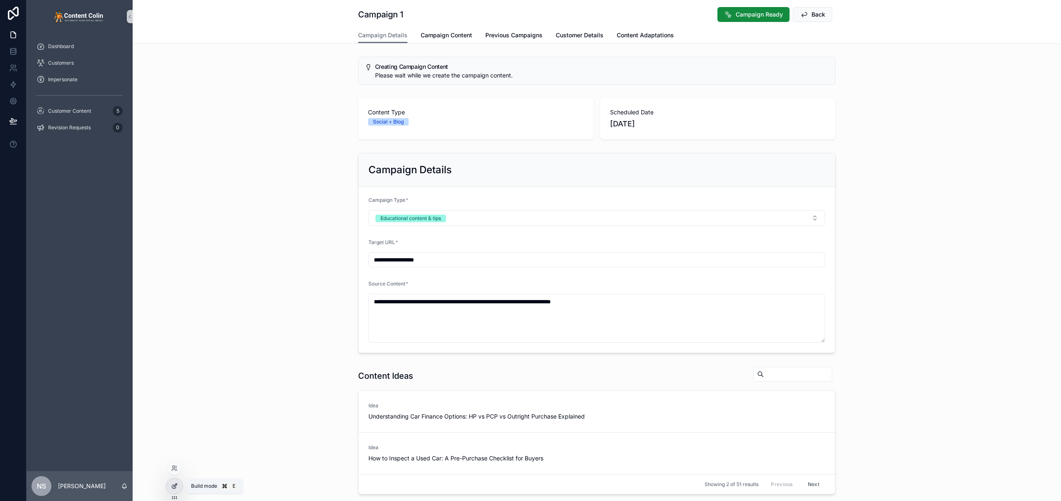
click at [175, 487] on icon at bounding box center [174, 487] width 4 height 4
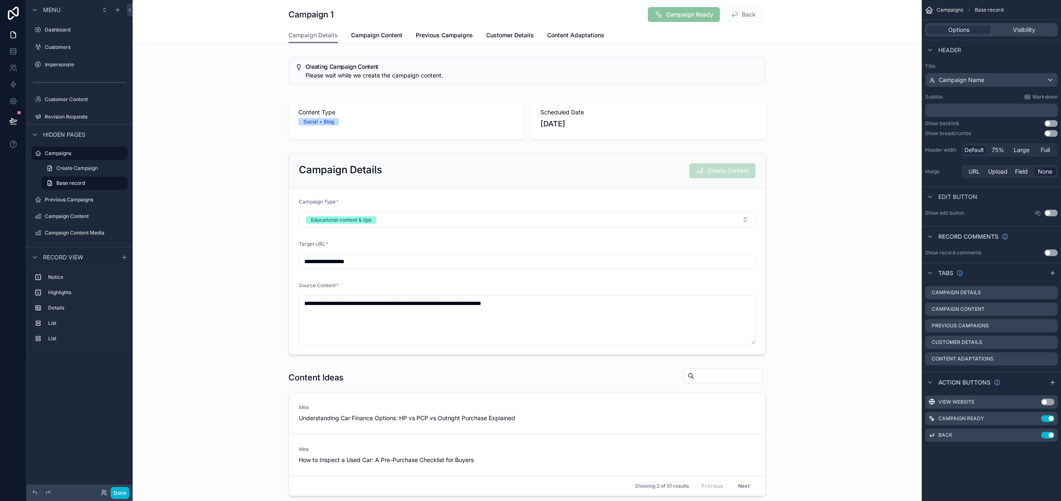
scroll to position [467, 0]
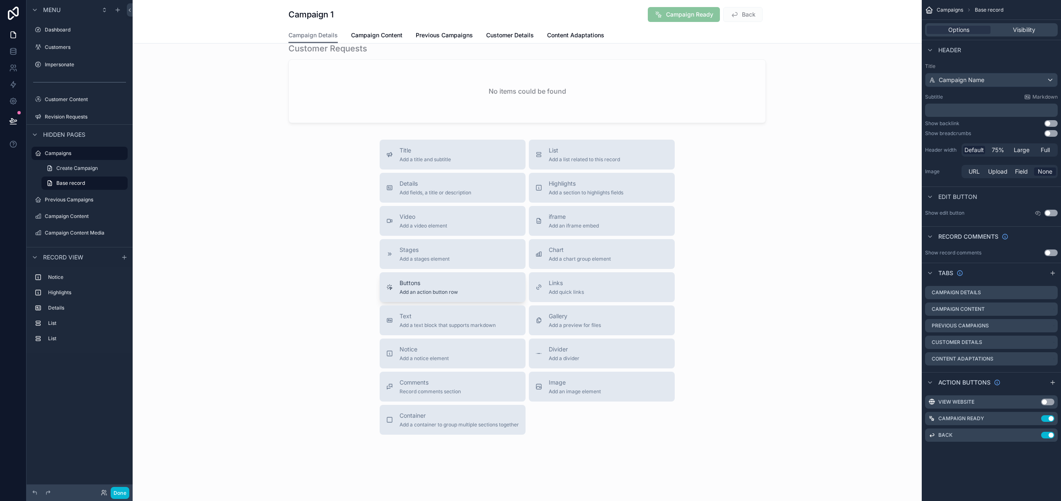
click at [450, 290] on span "Add an action button row" at bounding box center [429, 292] width 58 height 7
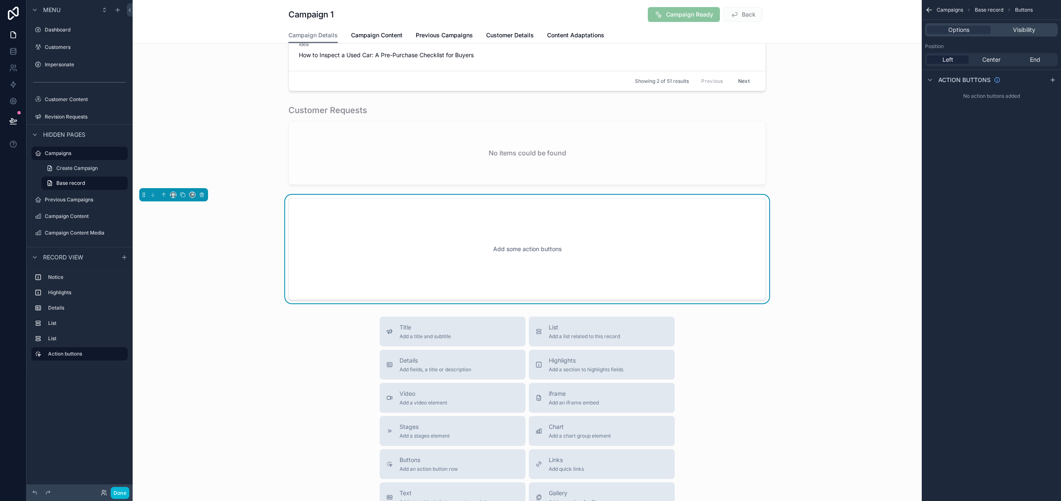
scroll to position [403, 0]
click at [651, 241] on div "Add some action buttons" at bounding box center [527, 250] width 450 height 75
click at [361, 226] on div "Add some action buttons" at bounding box center [527, 250] width 450 height 75
click at [880, 217] on div "Add some action buttons" at bounding box center [527, 250] width 789 height 109
click at [637, 246] on div "Add some action buttons" at bounding box center [527, 250] width 450 height 75
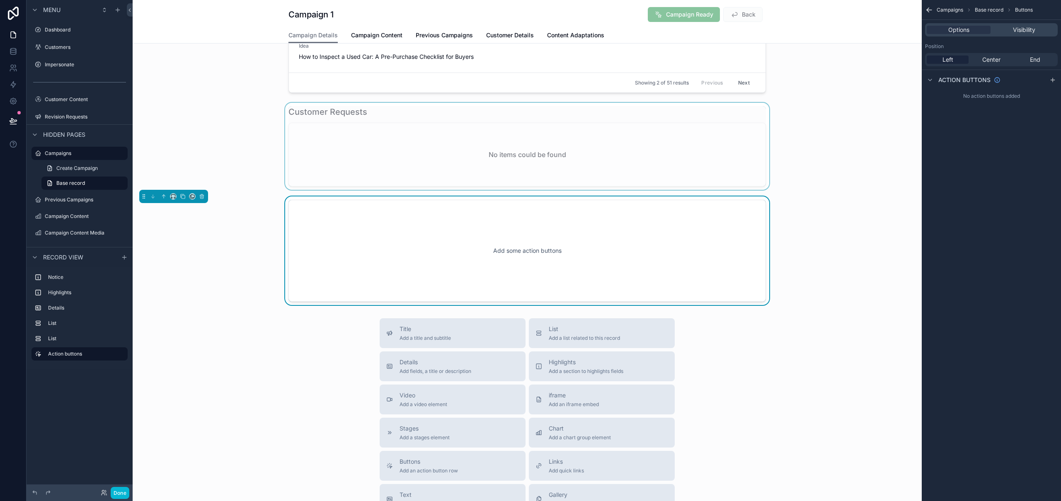
click at [658, 167] on div "scrollable content" at bounding box center [527, 146] width 789 height 87
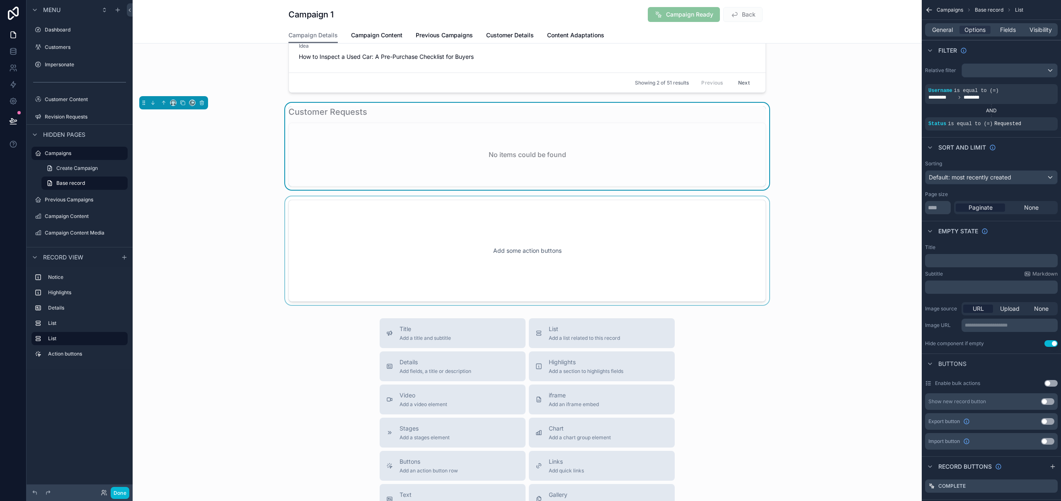
click at [657, 231] on div "scrollable content" at bounding box center [527, 250] width 789 height 109
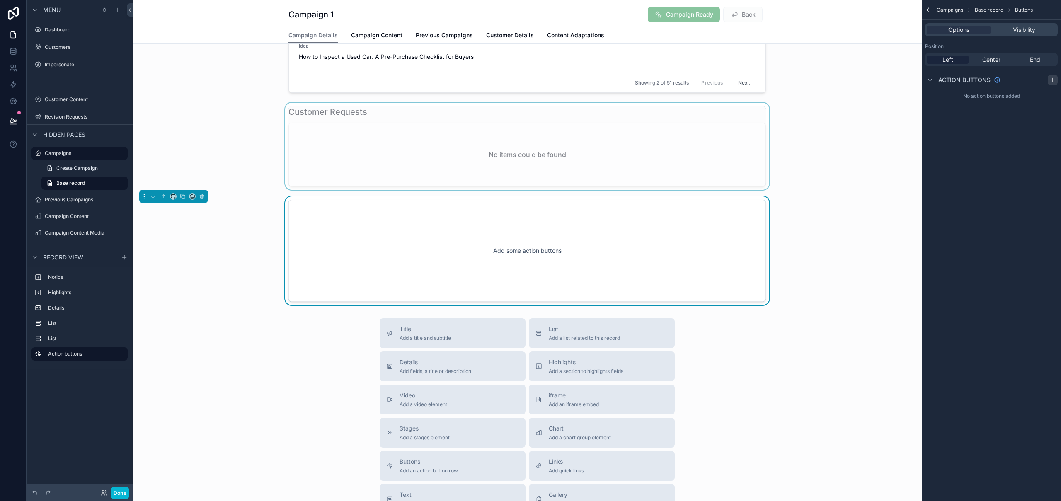
click at [1054, 77] on icon "scrollable content" at bounding box center [1053, 80] width 7 height 7
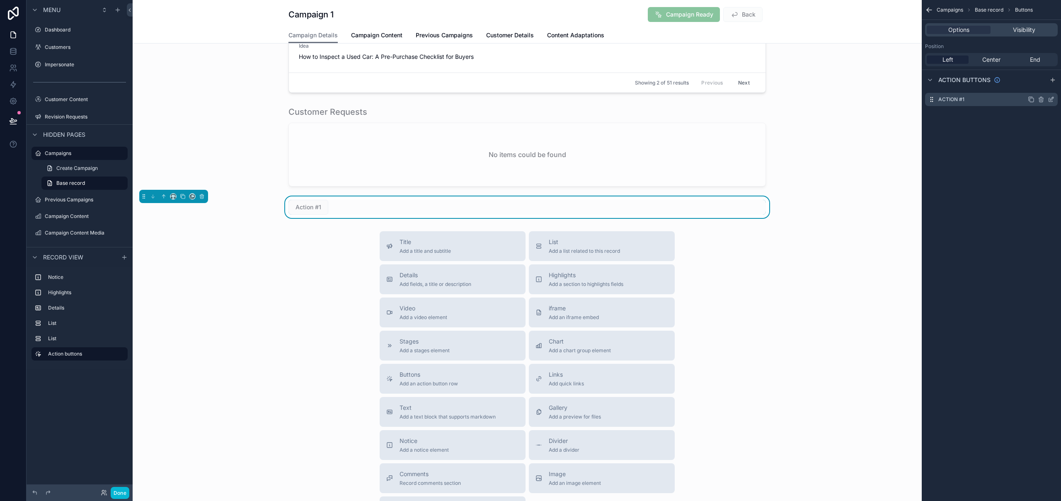
click at [1052, 100] on icon "scrollable content" at bounding box center [1051, 99] width 7 height 7
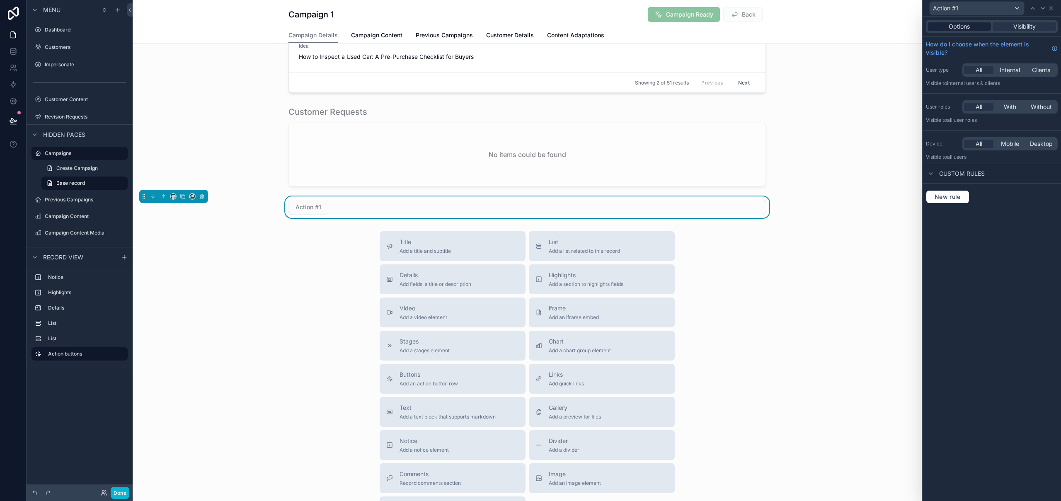
click at [970, 30] on span "Options" at bounding box center [959, 26] width 21 height 8
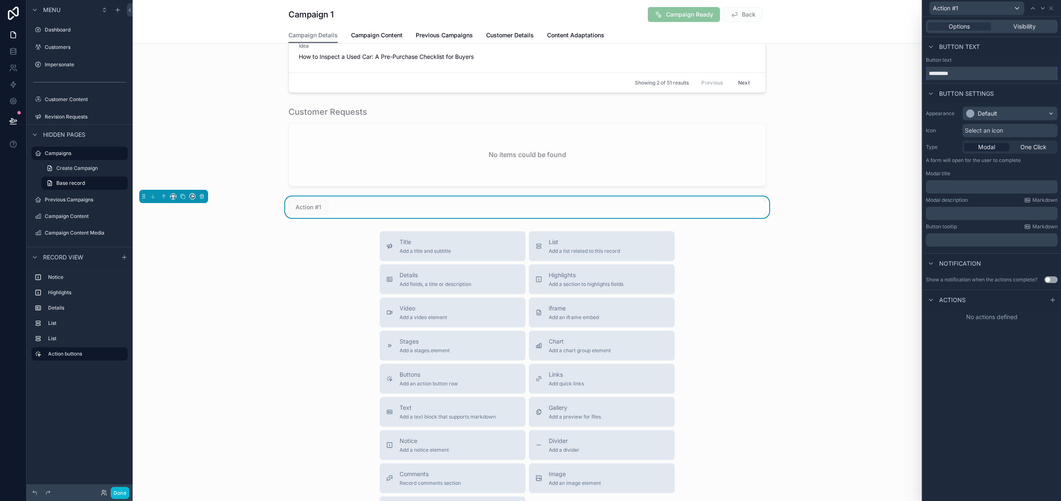
drag, startPoint x: 971, startPoint y: 73, endPoint x: 924, endPoint y: 72, distance: 46.4
click at [924, 72] on div "Button text *********" at bounding box center [992, 68] width 138 height 23
type input "**********"
click at [982, 342] on div "**********" at bounding box center [992, 259] width 138 height 485
click at [754, 206] on div "Previous Campaign" at bounding box center [527, 207] width 478 height 15
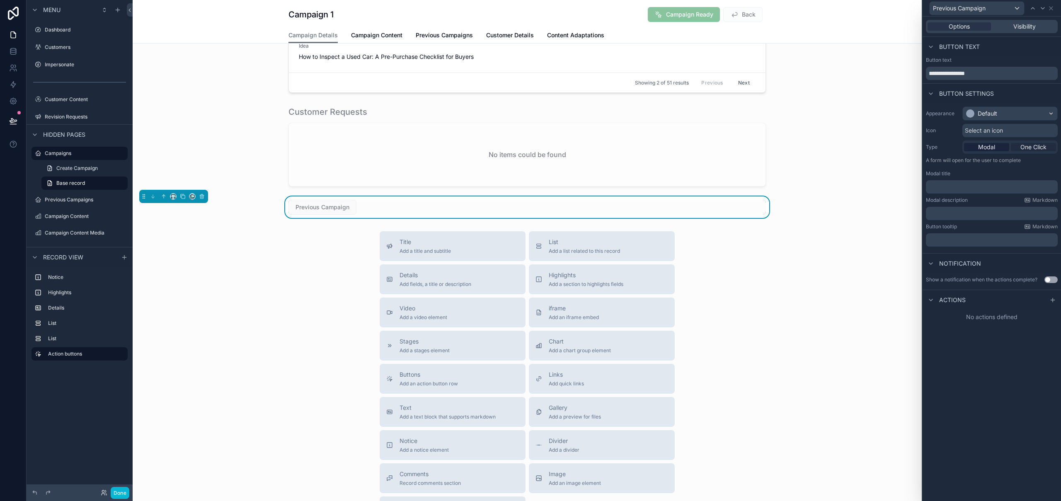
click at [1029, 146] on span "One Click" at bounding box center [1033, 147] width 26 height 8
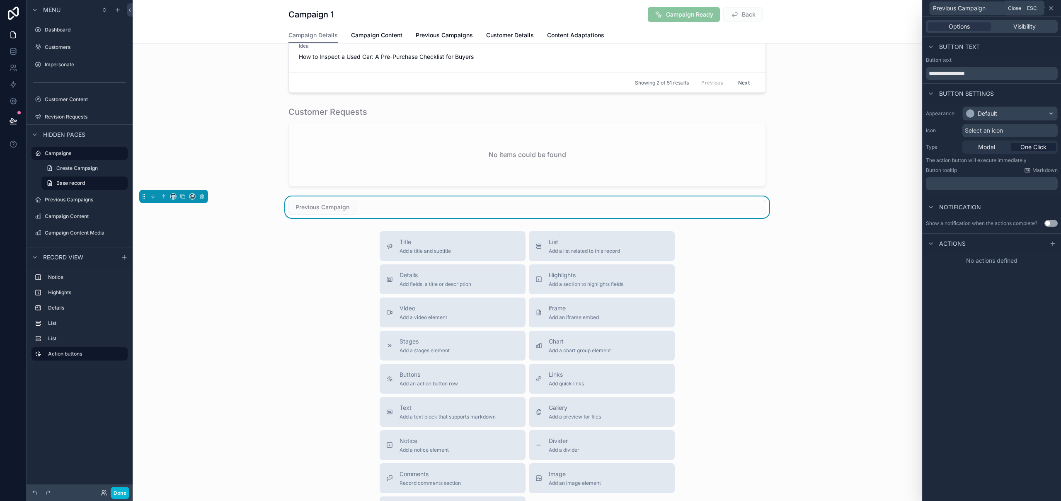
click at [1053, 10] on icon at bounding box center [1051, 8] width 7 height 7
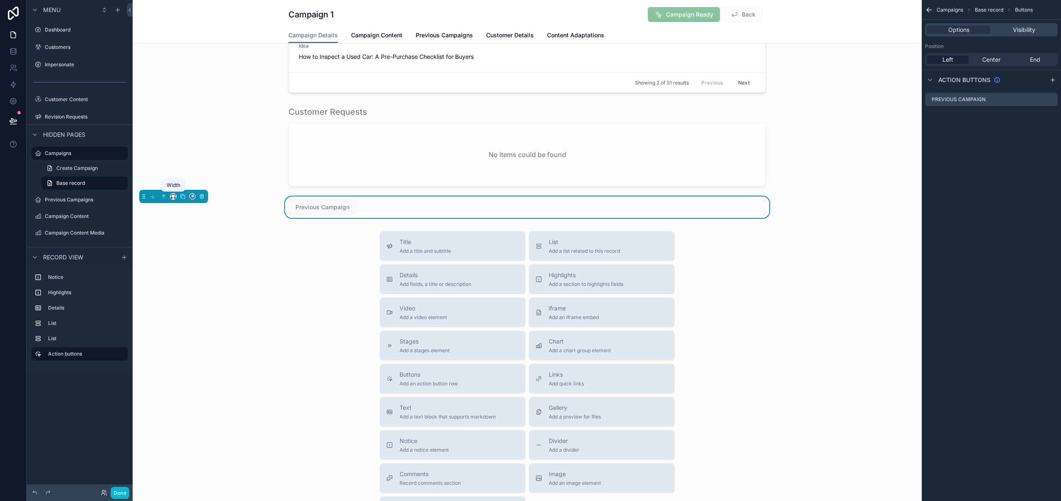
click at [175, 198] on icon "scrollable content" at bounding box center [175, 198] width 2 height 0
click at [201, 258] on div "50%" at bounding box center [190, 259] width 26 height 10
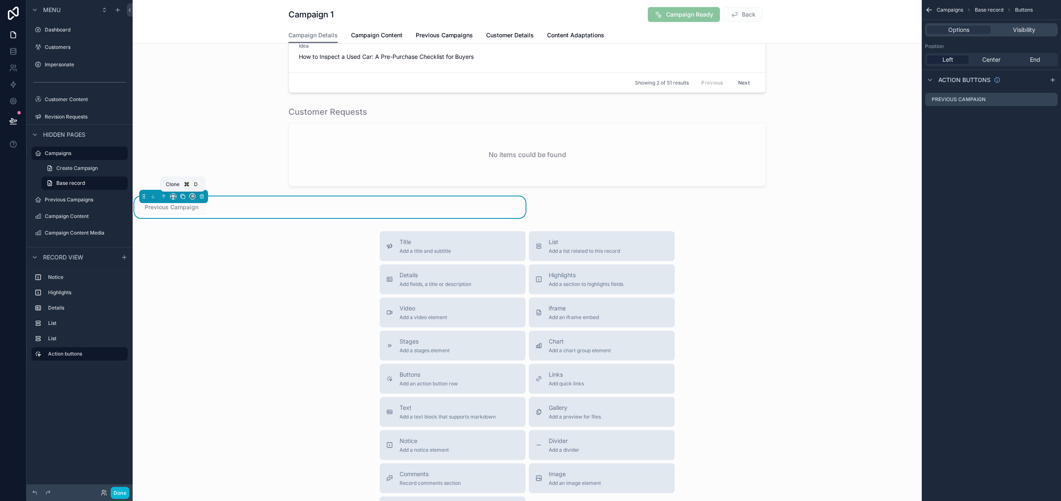
click at [183, 197] on icon "scrollable content" at bounding box center [183, 197] width 6 height 6
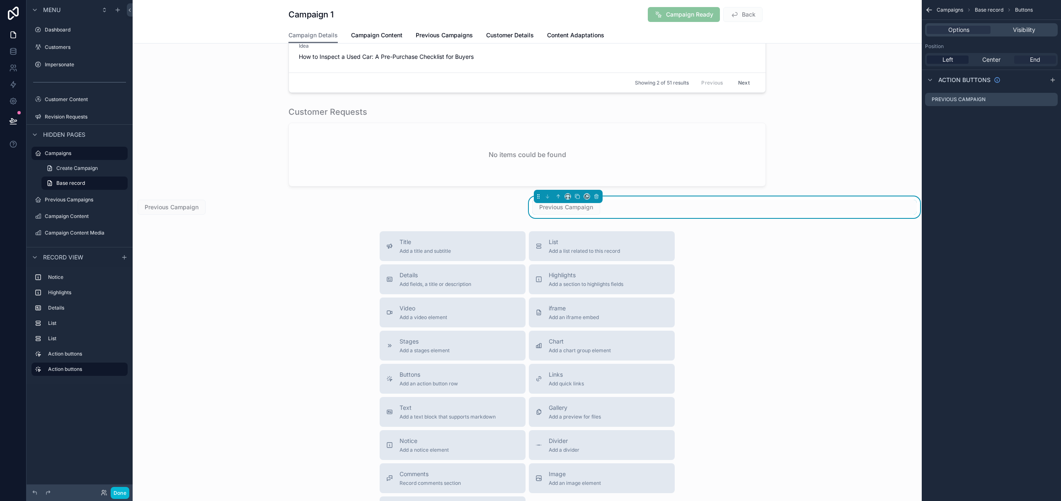
click at [1041, 63] on div "End" at bounding box center [1035, 60] width 42 height 8
click at [1053, 82] on icon "scrollable content" at bounding box center [1053, 80] width 7 height 7
click at [1042, 116] on icon "scrollable content" at bounding box center [1042, 117] width 0 height 2
click at [1038, 104] on icon at bounding box center [1038, 102] width 7 height 7
click at [1050, 102] on icon "scrollable content" at bounding box center [1051, 100] width 4 height 4
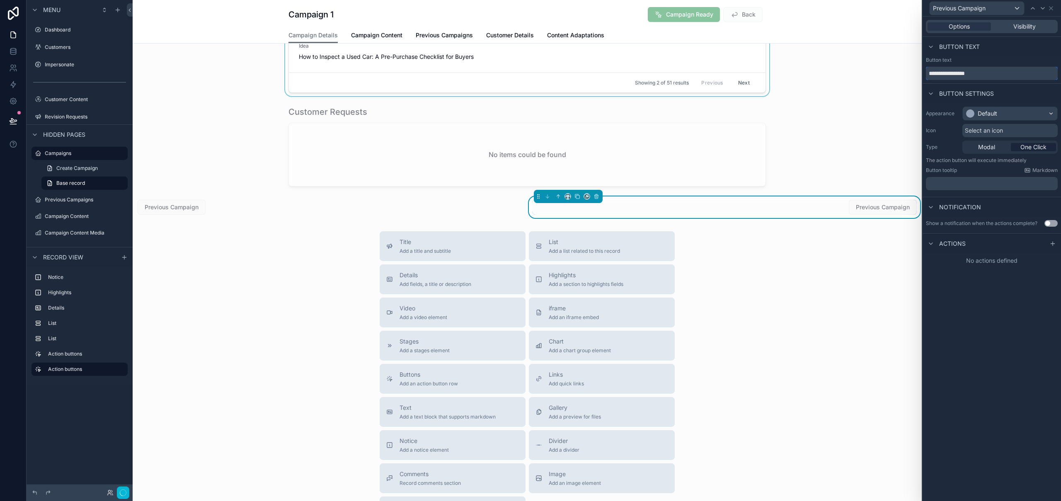
drag, startPoint x: 996, startPoint y: 72, endPoint x: 904, endPoint y: 68, distance: 92.1
click at [904, 68] on div "**********" at bounding box center [530, 250] width 1061 height 501
type input "**********"
click at [981, 305] on div "**********" at bounding box center [992, 259] width 138 height 485
click at [823, 207] on div "Next Campaign" at bounding box center [724, 207] width 385 height 15
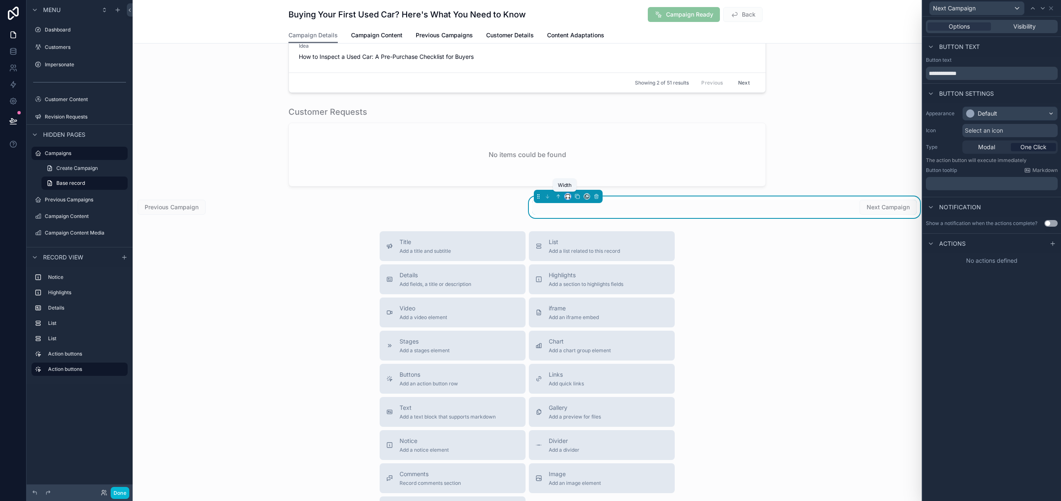
click at [566, 196] on icon "scrollable content" at bounding box center [568, 197] width 6 height 6
click at [585, 298] on div "Large" at bounding box center [582, 300] width 26 height 10
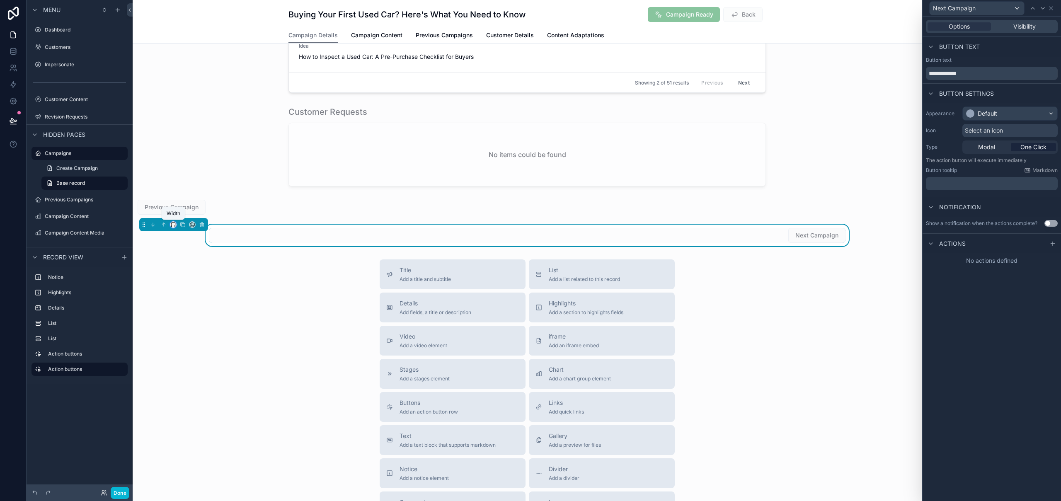
click at [174, 226] on icon "scrollable content" at bounding box center [173, 225] width 6 height 6
click at [181, 286] on span "50%" at bounding box center [183, 287] width 13 height 10
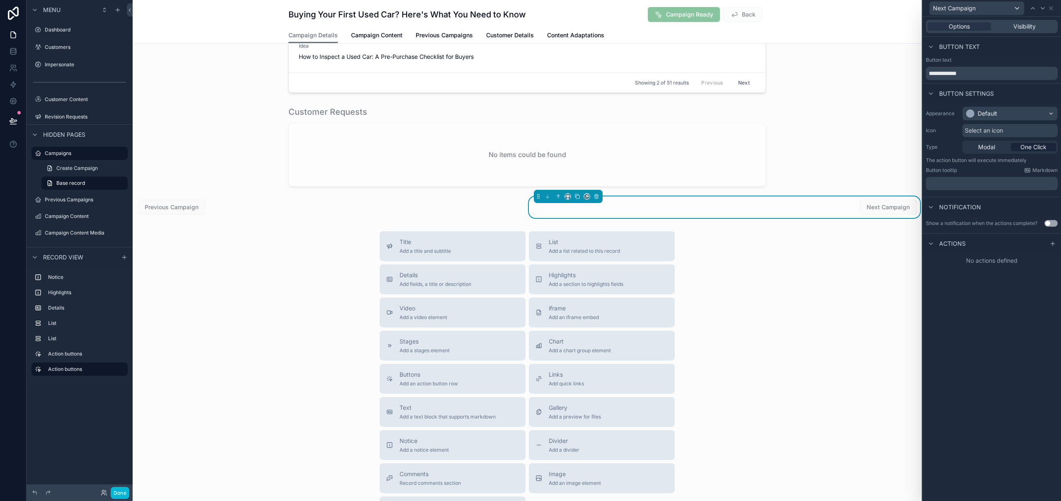
click at [858, 314] on div "Title Add a title and subtitle List Add a list related to this record Details A…" at bounding box center [527, 378] width 789 height 295
click at [118, 493] on button "Done" at bounding box center [120, 493] width 19 height 12
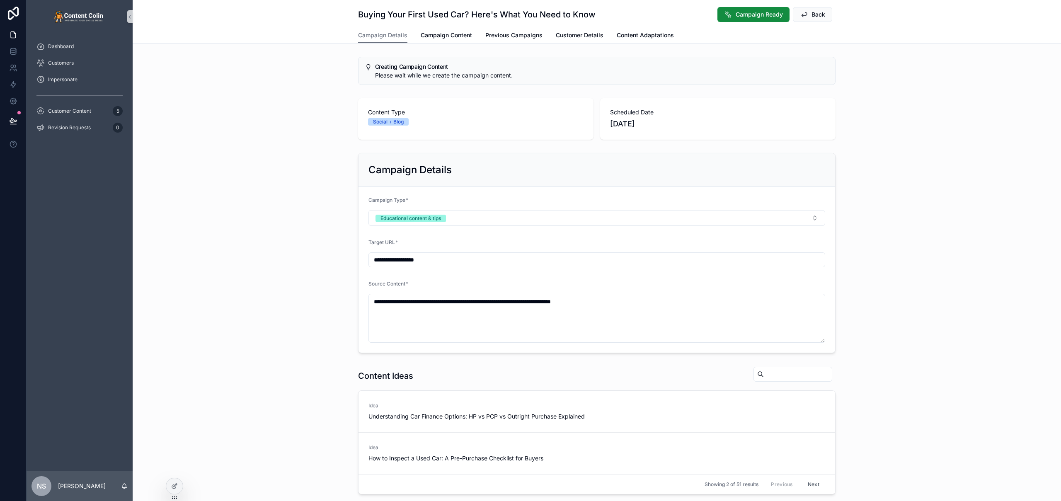
scroll to position [91, 0]
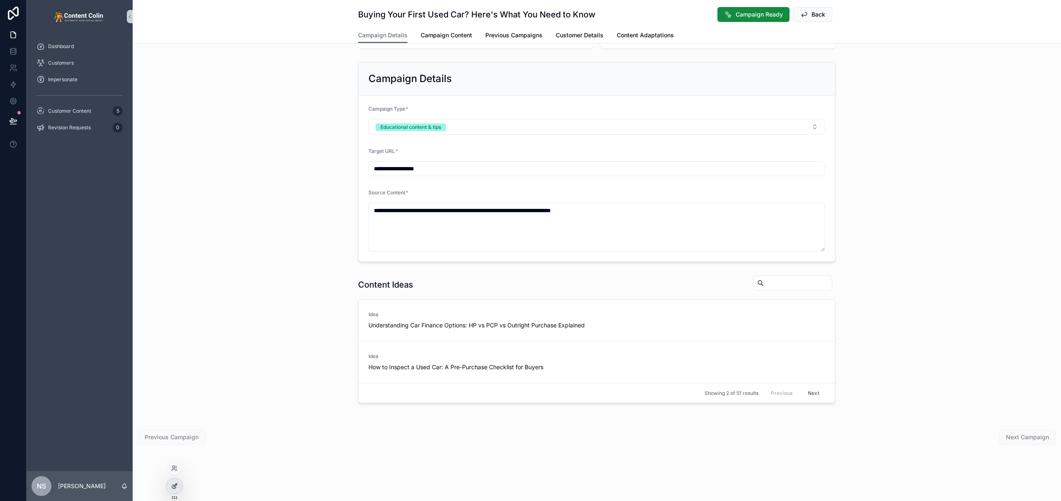
click at [176, 484] on icon at bounding box center [175, 485] width 3 height 3
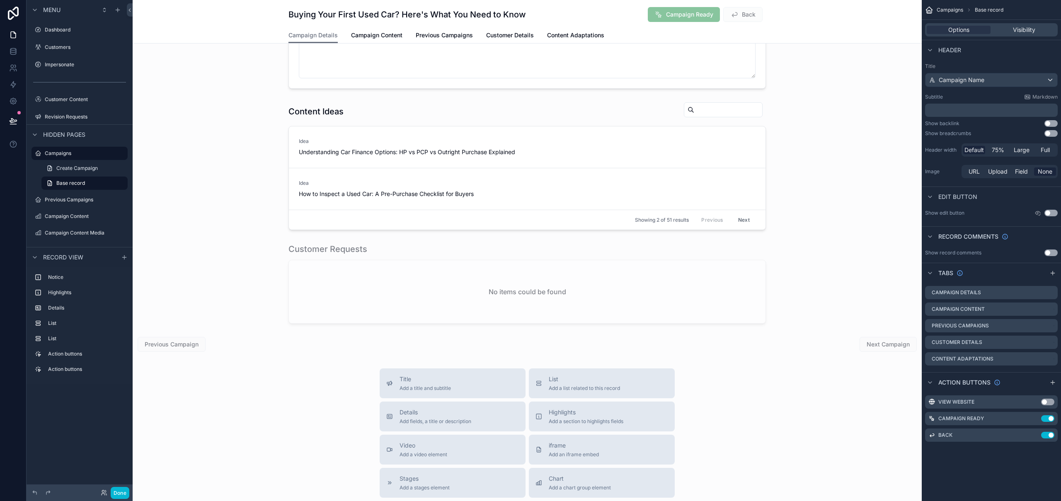
scroll to position [309, 0]
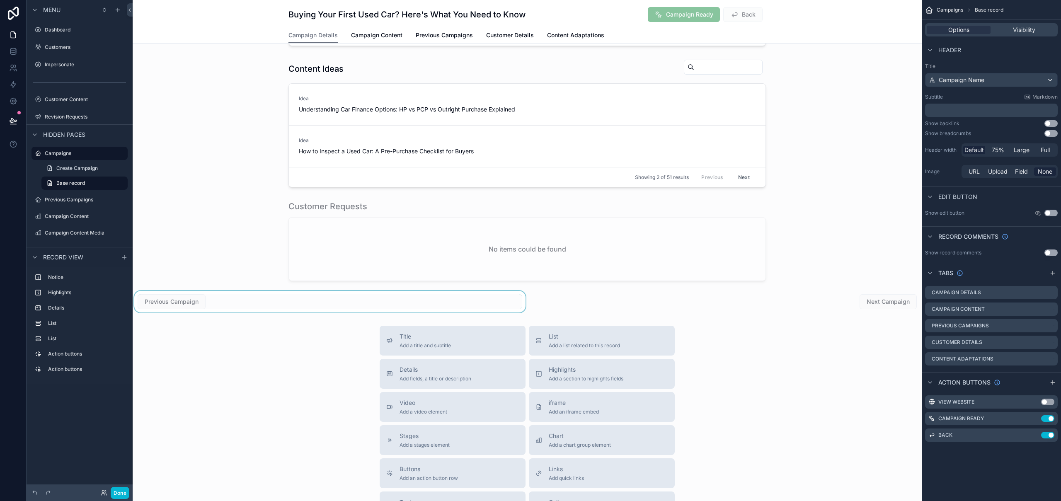
click at [257, 309] on div "scrollable content" at bounding box center [330, 302] width 395 height 22
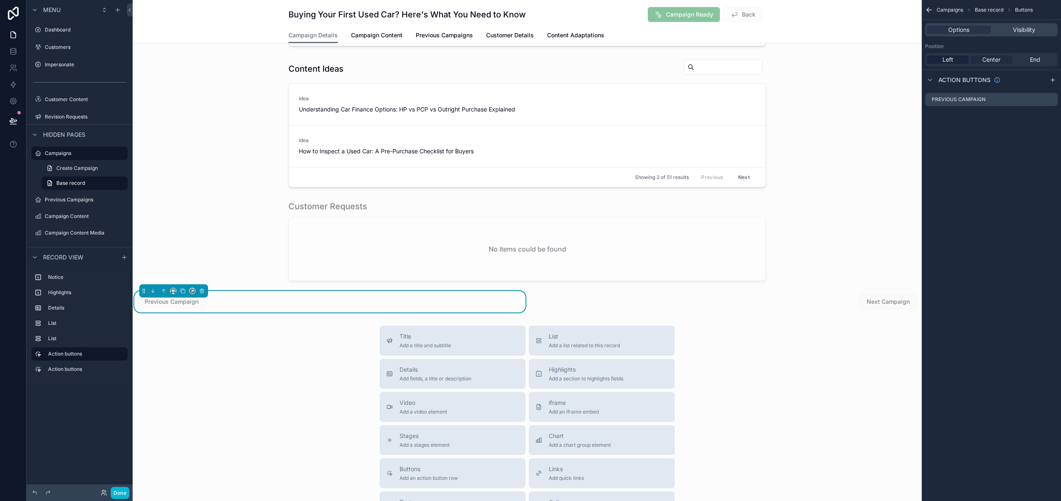
click at [998, 60] on span "Center" at bounding box center [991, 60] width 18 height 8
drag, startPoint x: 831, startPoint y: 304, endPoint x: 945, endPoint y: 175, distance: 171.8
click at [831, 304] on div "scrollable content" at bounding box center [724, 302] width 395 height 22
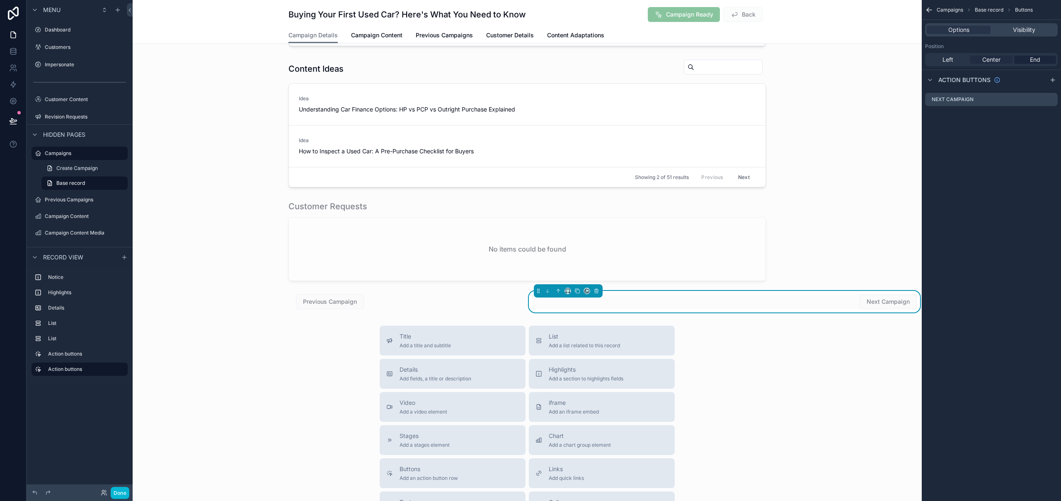
click at [996, 61] on span "Center" at bounding box center [991, 60] width 18 height 8
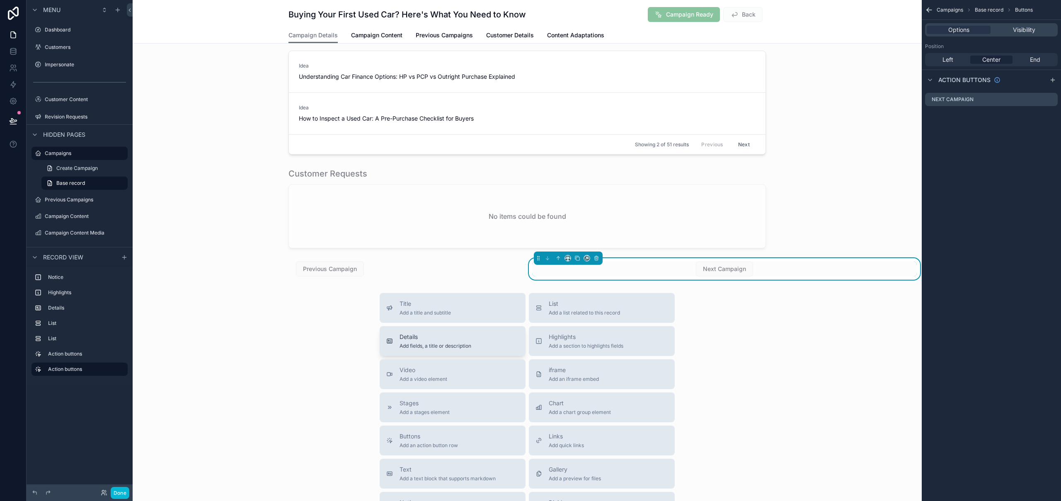
scroll to position [370, 0]
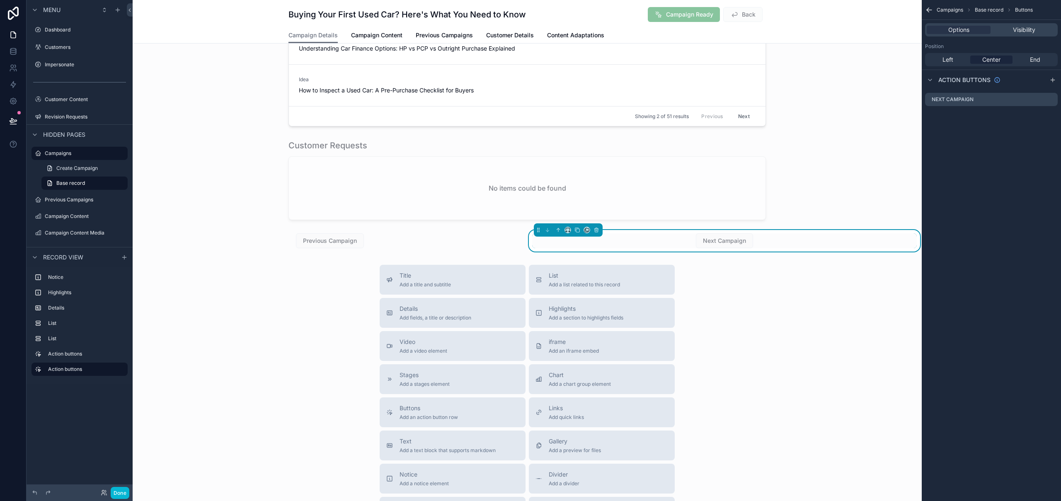
click at [763, 319] on div "Title Add a title and subtitle List Add a list related to this record Details A…" at bounding box center [527, 412] width 789 height 295
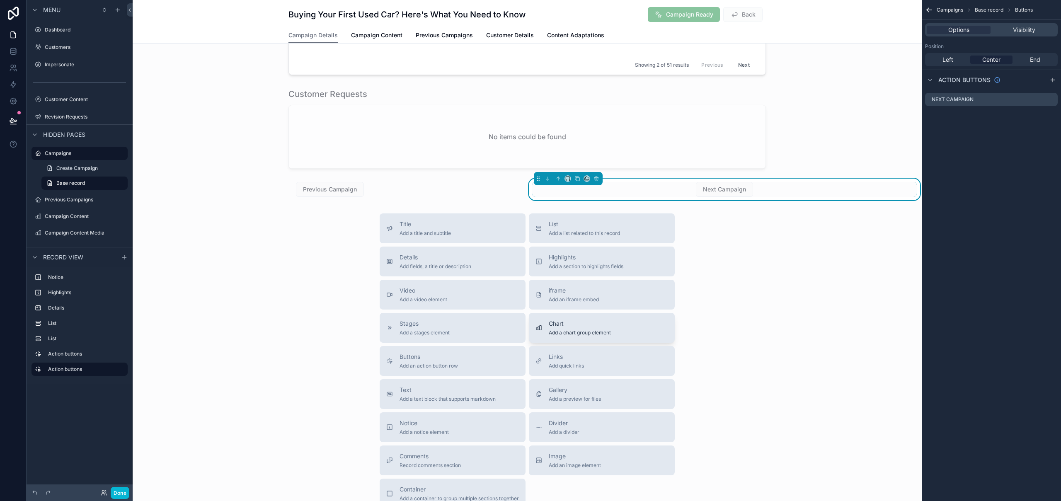
scroll to position [427, 0]
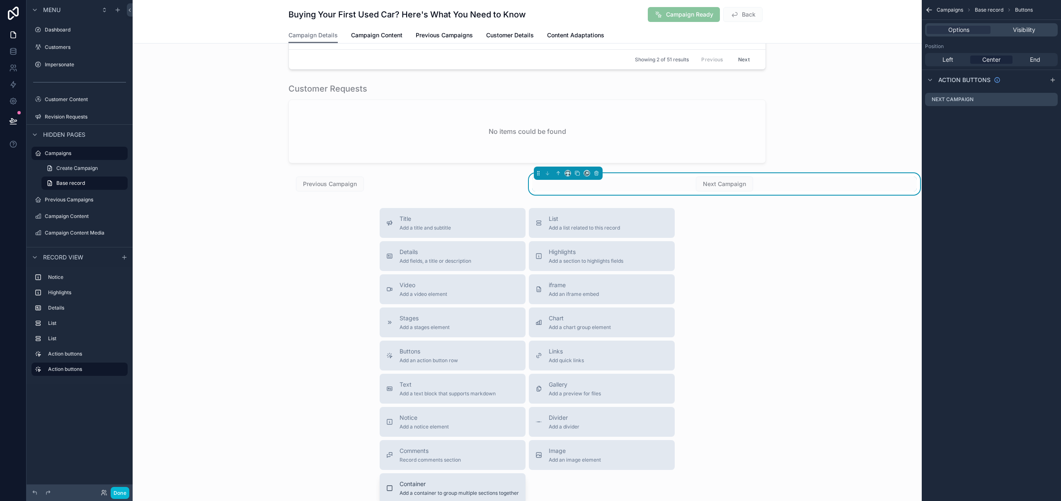
click at [472, 480] on span "Container" at bounding box center [459, 484] width 119 height 8
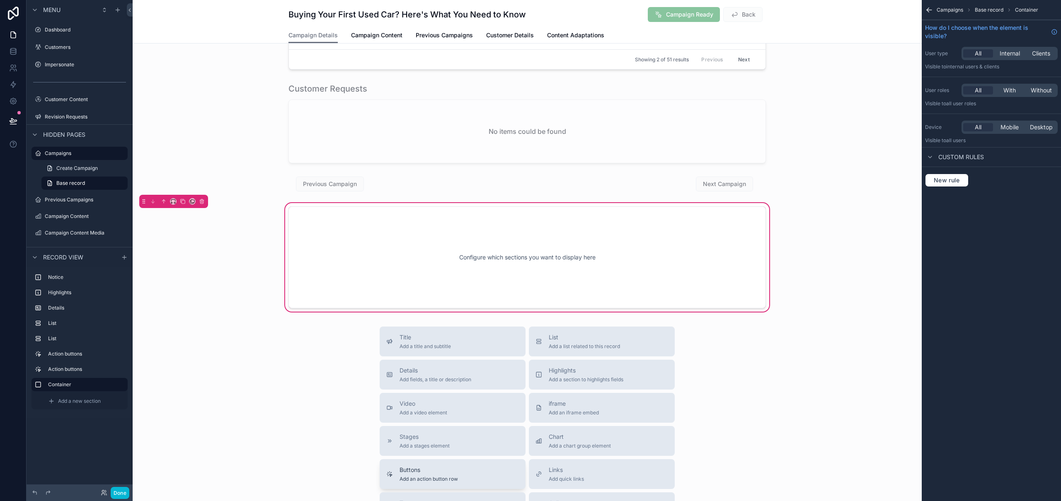
scroll to position [433, 0]
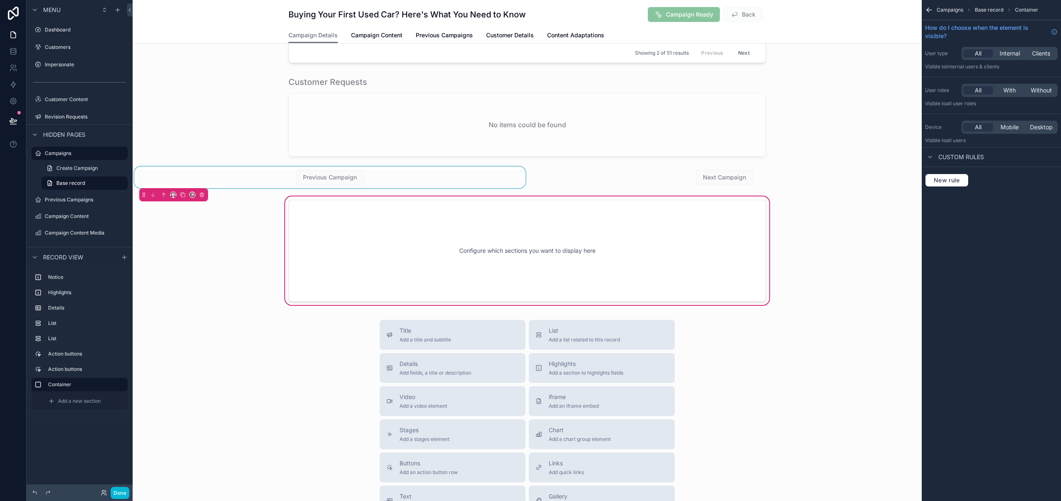
click at [268, 175] on div "scrollable content" at bounding box center [330, 178] width 395 height 22
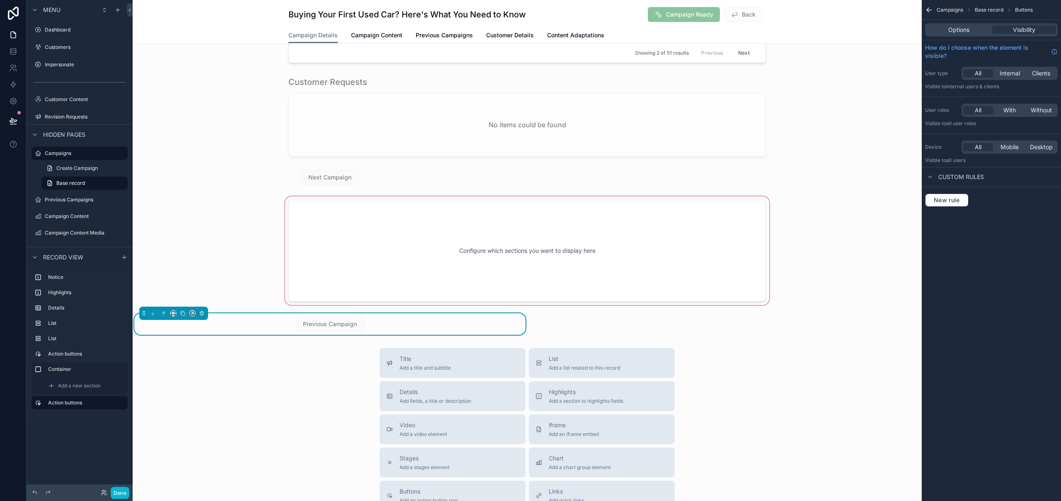
click at [487, 244] on div "scrollable content" at bounding box center [527, 251] width 789 height 112
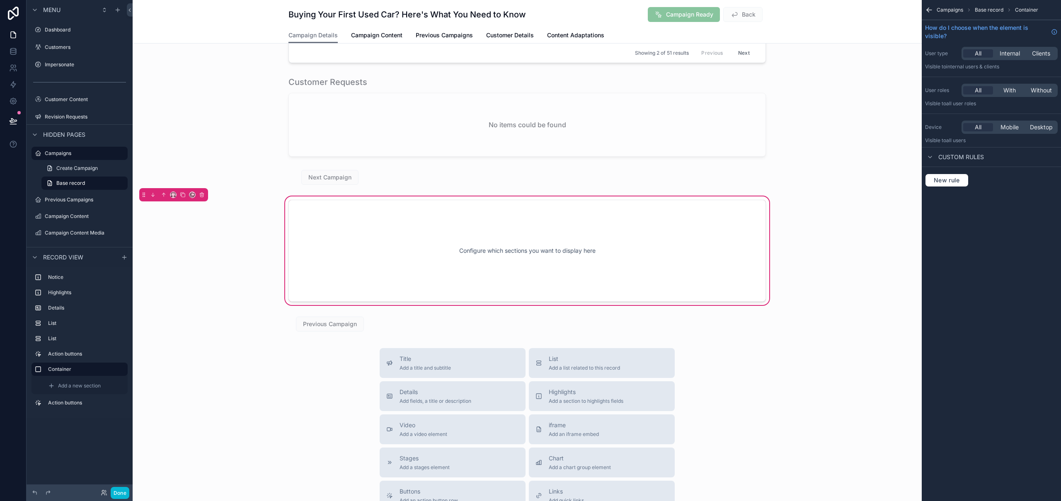
click at [345, 258] on div "Configure which sections you want to display here" at bounding box center [527, 250] width 450 height 75
click at [70, 326] on label "List" at bounding box center [84, 323] width 73 height 7
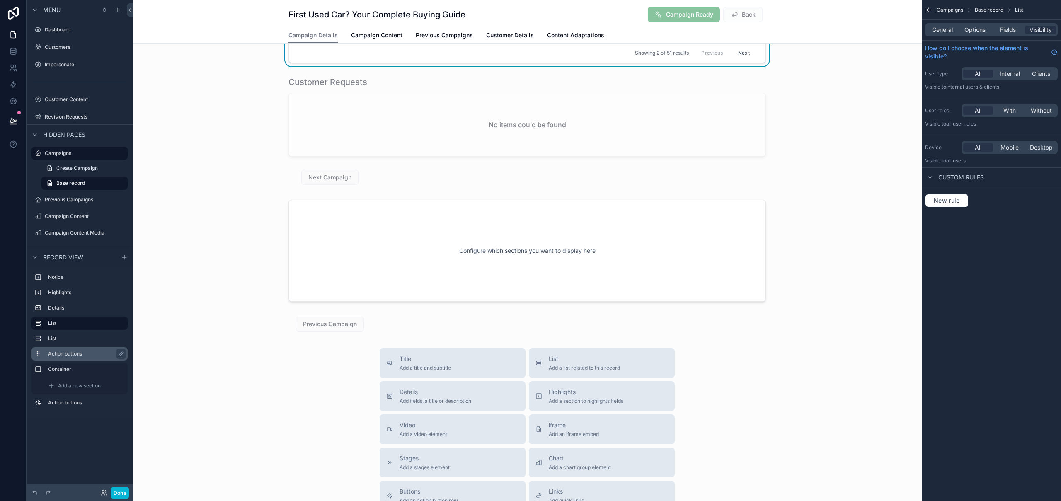
click at [75, 354] on label "Action buttons" at bounding box center [84, 354] width 73 height 7
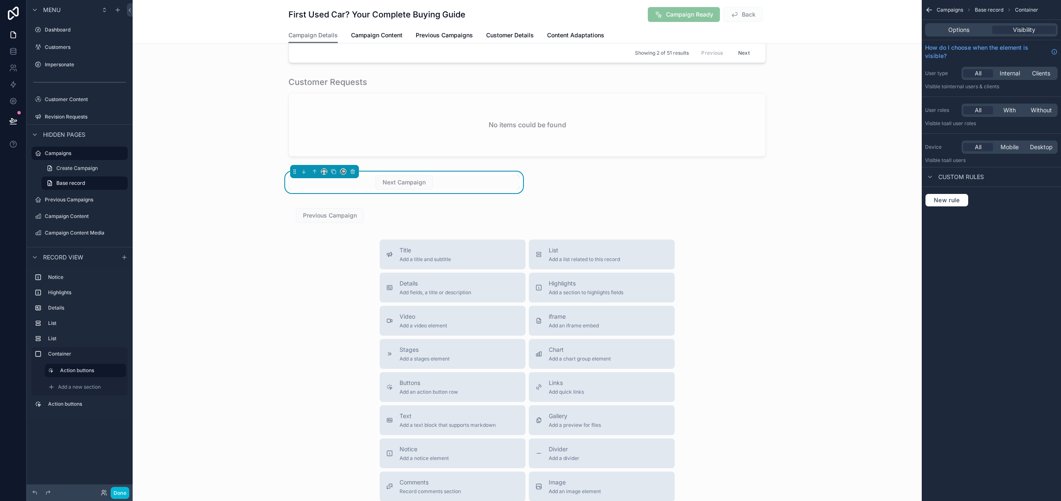
click at [252, 322] on div "Title Add a title and subtitle List Add a list related to this record Details A…" at bounding box center [527, 387] width 789 height 295
click at [448, 212] on div "scrollable content" at bounding box center [330, 216] width 395 height 22
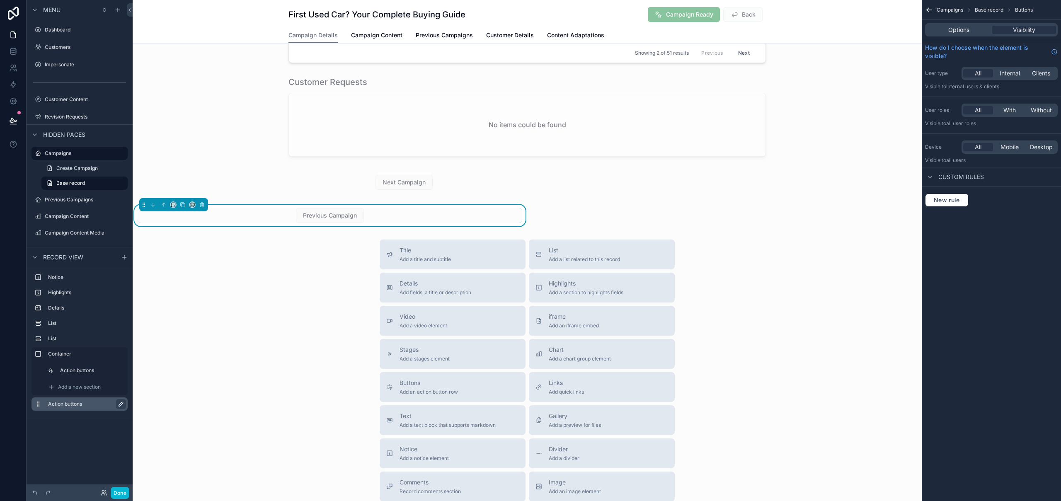
click at [125, 403] on button "scrollable content" at bounding box center [121, 404] width 10 height 10
click at [123, 405] on button "scrollable content" at bounding box center [119, 404] width 10 height 10
click at [204, 206] on icon "scrollable content" at bounding box center [202, 205] width 6 height 6
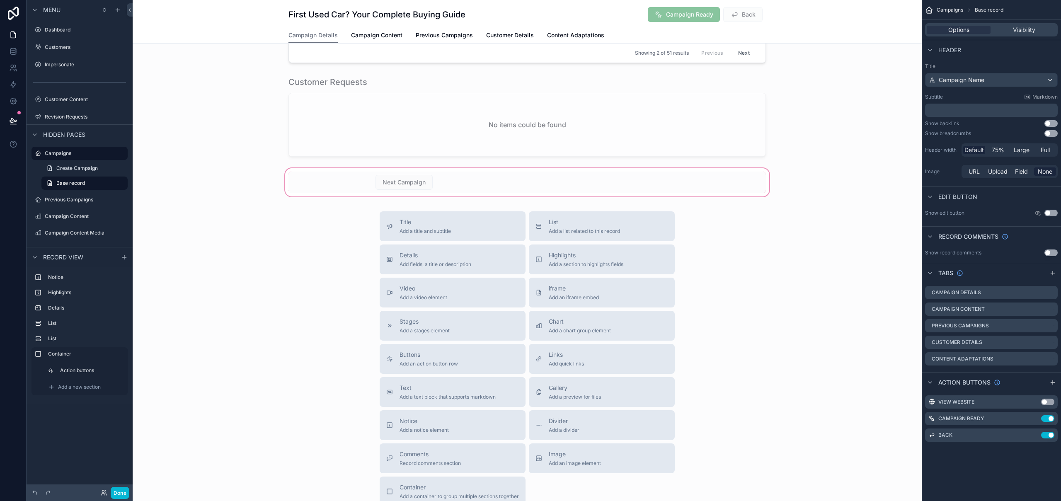
click at [453, 187] on div "scrollable content" at bounding box center [527, 183] width 789 height 32
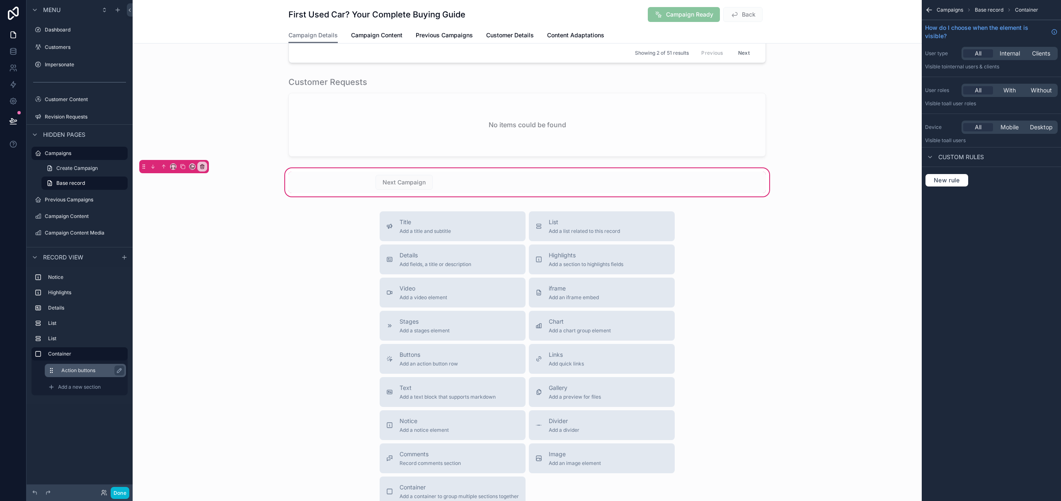
click at [73, 370] on label "Action buttons" at bounding box center [90, 370] width 58 height 7
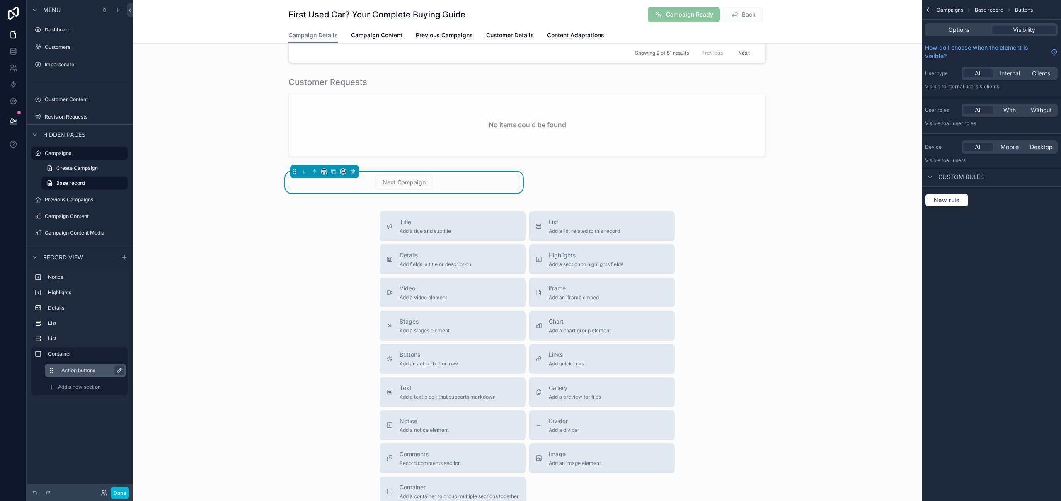
click at [117, 371] on icon "scrollable content" at bounding box center [119, 370] width 4 height 4
click at [118, 371] on icon "scrollable content" at bounding box center [118, 370] width 4 height 3
click at [322, 172] on icon "scrollable content" at bounding box center [324, 172] width 6 height 6
click at [330, 171] on div "scrollable content" at bounding box center [530, 250] width 1061 height 501
click at [332, 171] on icon "scrollable content" at bounding box center [334, 172] width 6 height 6
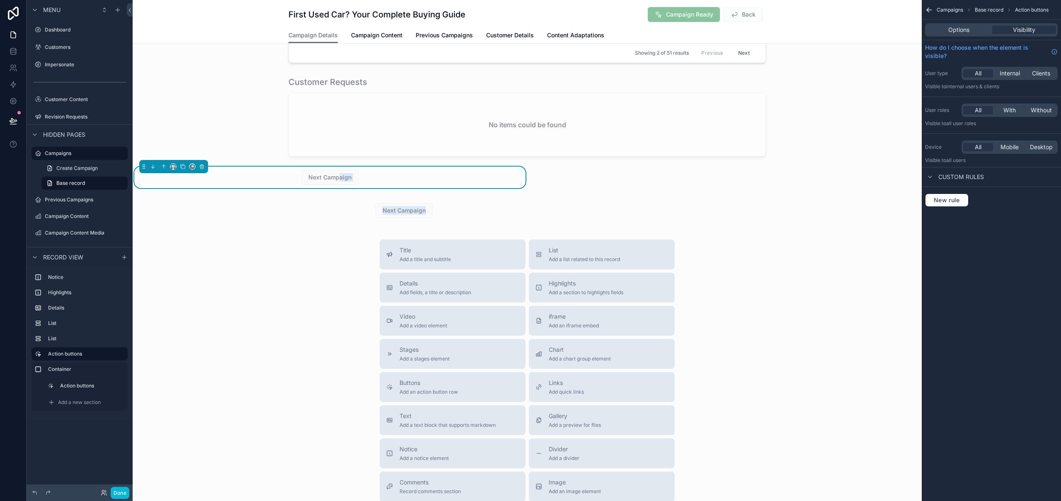
drag, startPoint x: 339, startPoint y: 177, endPoint x: 356, endPoint y: 181, distance: 17.5
drag, startPoint x: 247, startPoint y: 176, endPoint x: 376, endPoint y: 179, distance: 129.4
click at [418, 187] on div "Next Campaign" at bounding box center [330, 178] width 395 height 22
drag, startPoint x: 374, startPoint y: 178, endPoint x: 510, endPoint y: 209, distance: 139.5
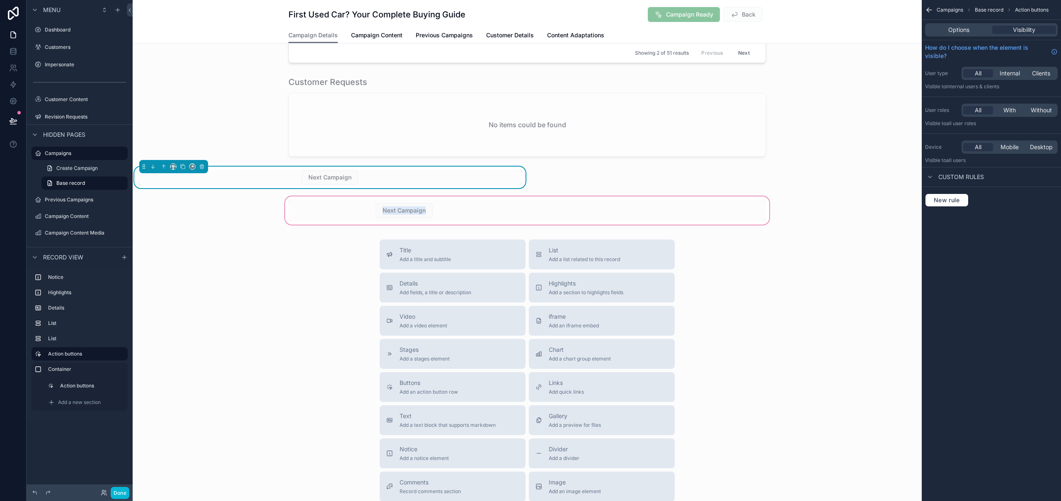
drag, startPoint x: 324, startPoint y: 175, endPoint x: 420, endPoint y: 181, distance: 96.0
drag, startPoint x: 373, startPoint y: 177, endPoint x: 415, endPoint y: 184, distance: 42.5
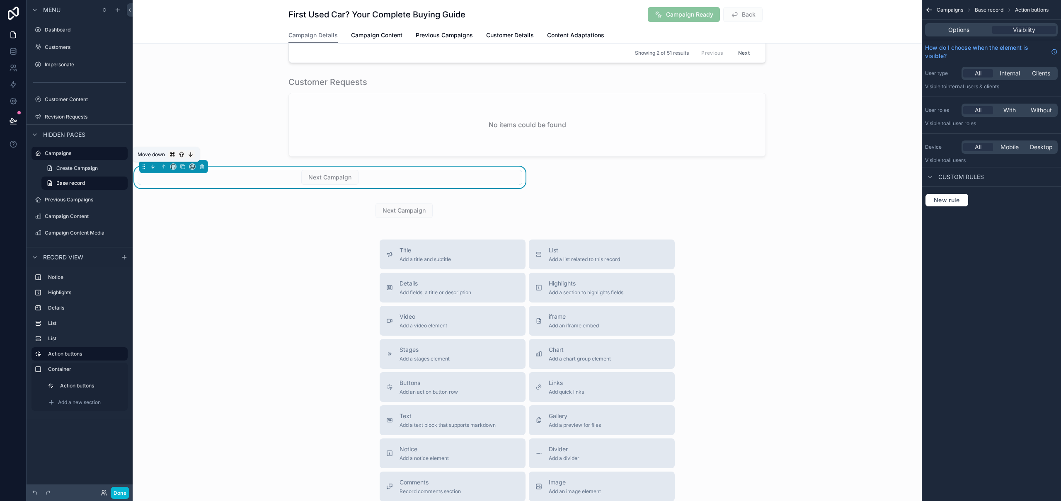
click at [154, 167] on icon "scrollable content" at bounding box center [153, 167] width 6 height 6
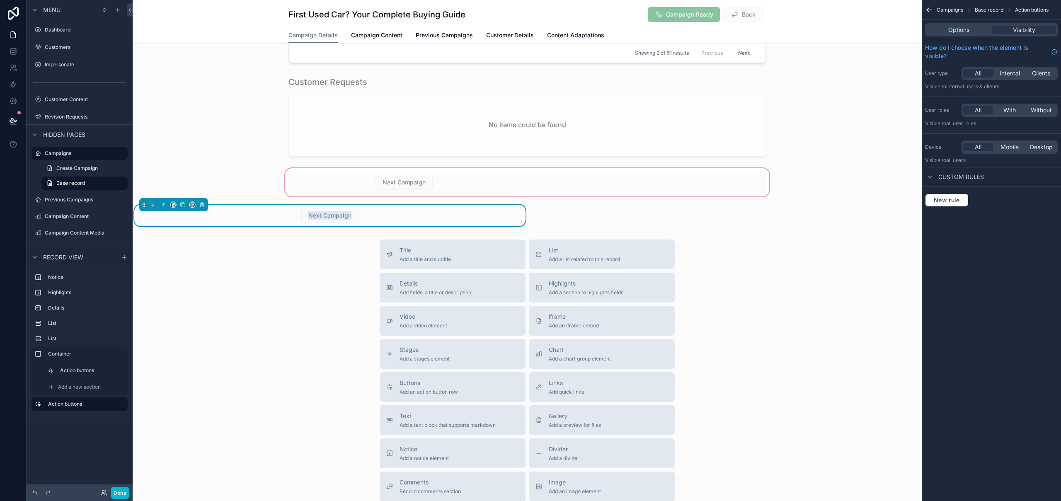
drag, startPoint x: 422, startPoint y: 214, endPoint x: 534, endPoint y: 179, distance: 117.5
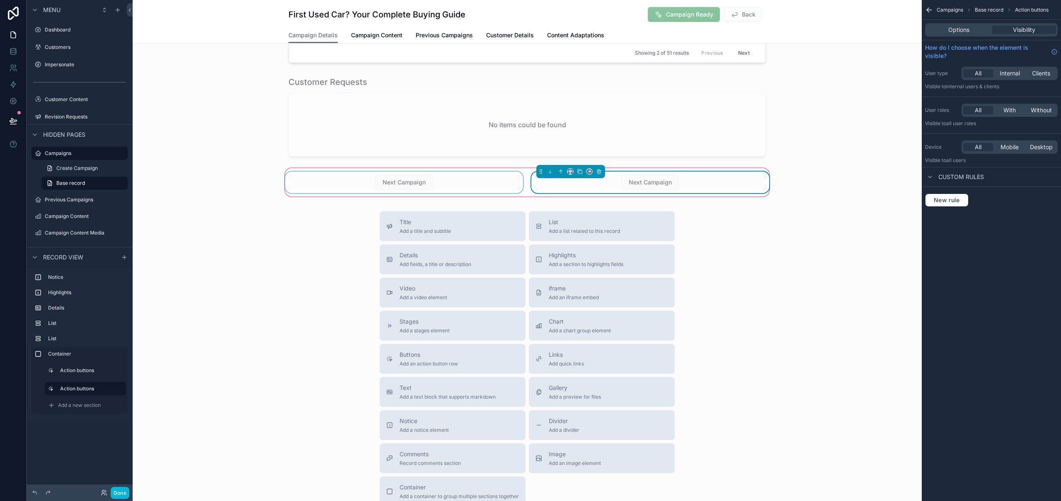
click at [449, 177] on div "scrollable content" at bounding box center [404, 183] width 241 height 22
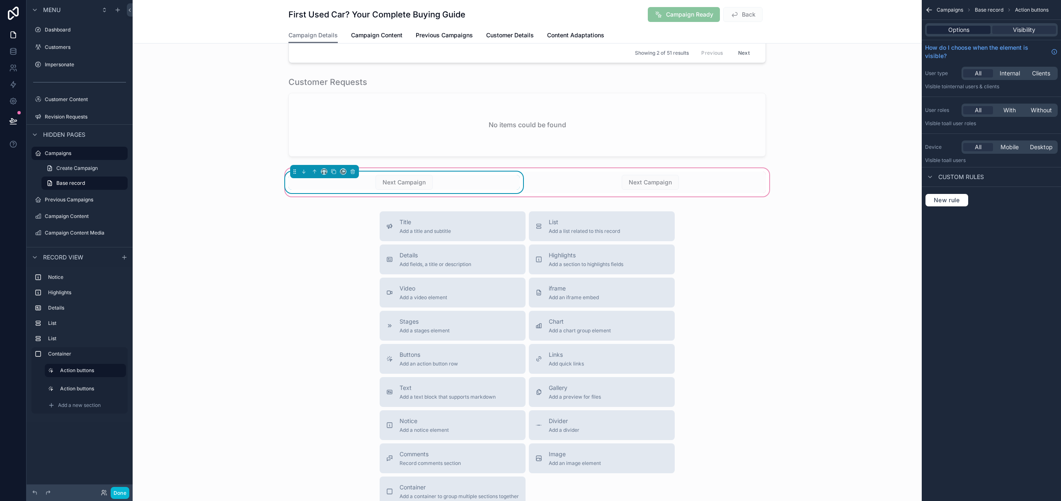
click at [959, 33] on span "Options" at bounding box center [958, 30] width 21 height 8
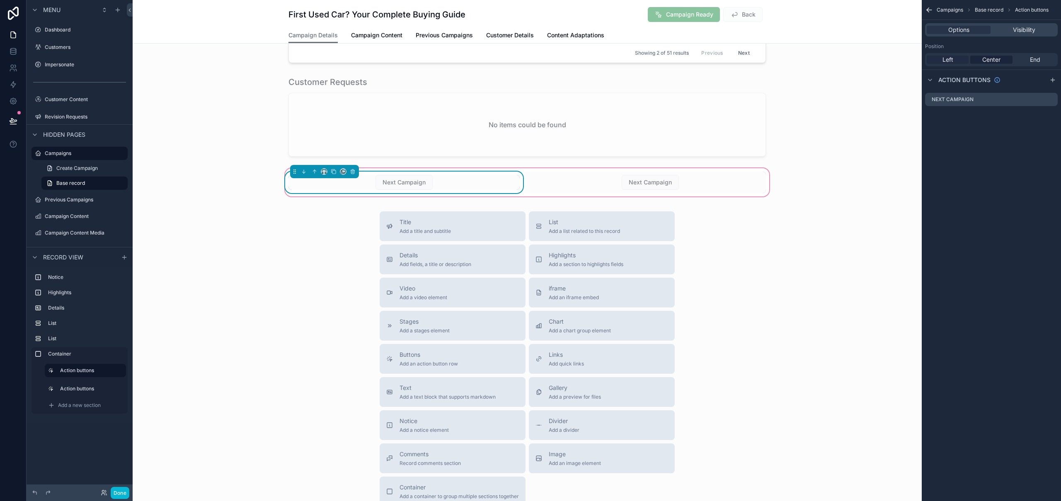
click at [948, 60] on span "Left" at bounding box center [948, 60] width 11 height 8
click at [739, 180] on div "scrollable content" at bounding box center [650, 183] width 241 height 22
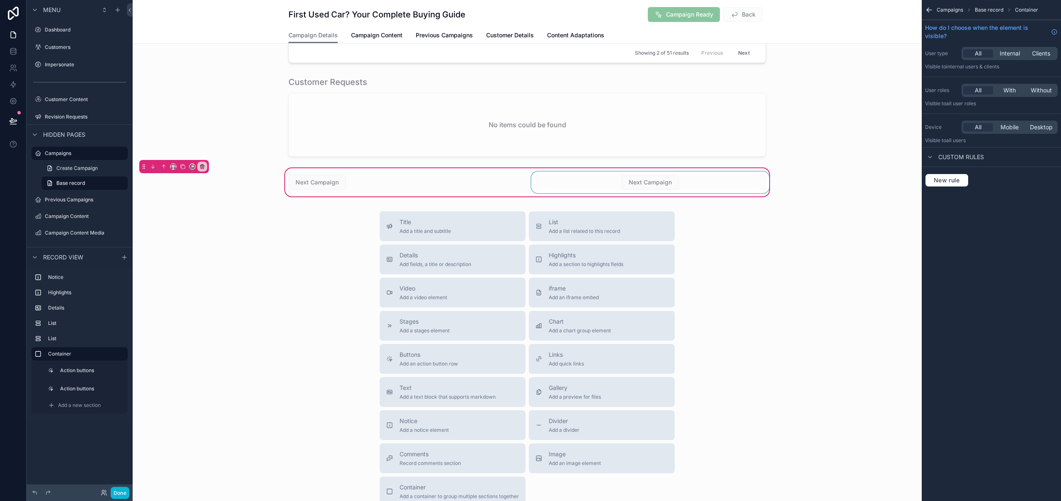
click at [709, 181] on div "scrollable content" at bounding box center [650, 183] width 241 height 22
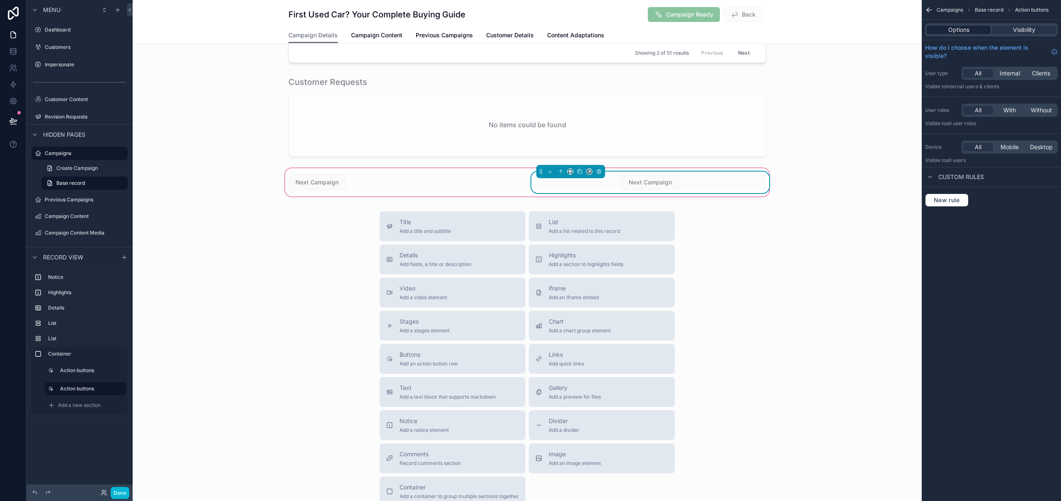
click at [963, 30] on span "Options" at bounding box center [958, 30] width 21 height 8
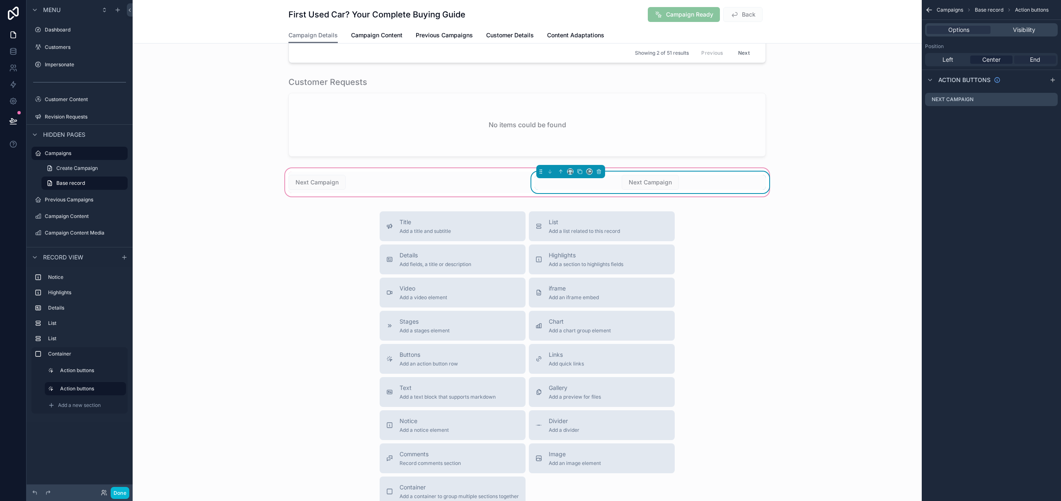
click at [1039, 60] on span "End" at bounding box center [1035, 60] width 10 height 8
click at [371, 182] on div "scrollable content" at bounding box center [404, 183] width 241 height 22
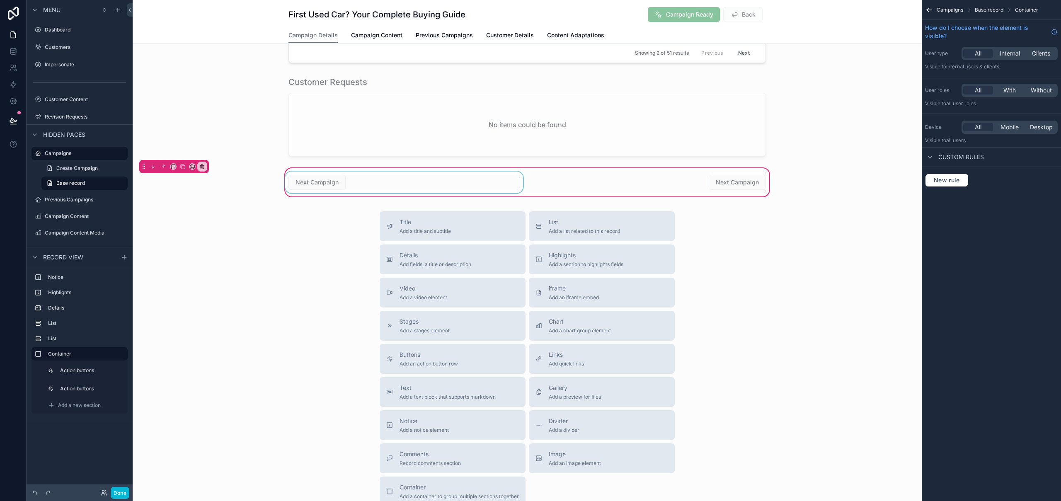
click at [360, 186] on div "scrollable content" at bounding box center [404, 183] width 241 height 22
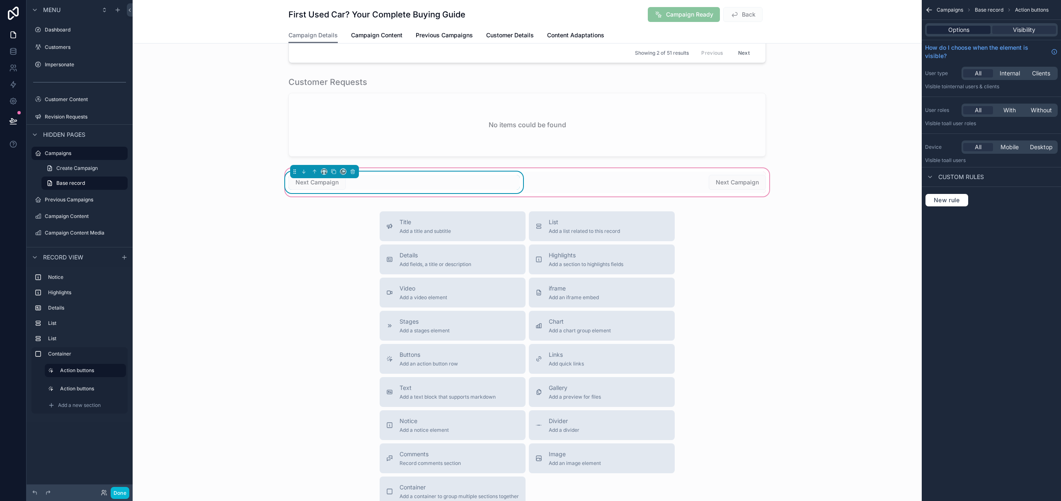
drag, startPoint x: 966, startPoint y: 29, endPoint x: 971, endPoint y: 31, distance: 5.4
click at [966, 29] on span "Options" at bounding box center [958, 30] width 21 height 8
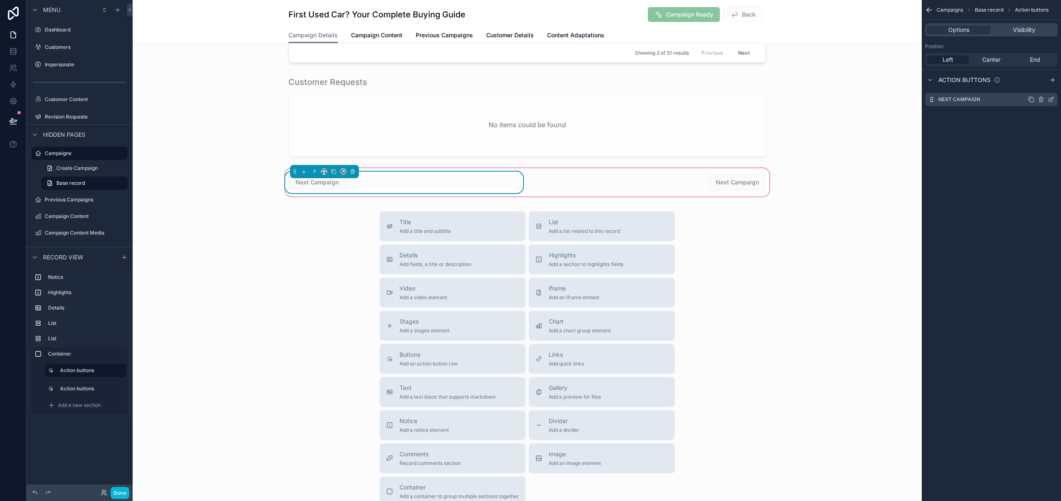
click at [1050, 101] on icon "scrollable content" at bounding box center [1051, 99] width 7 height 7
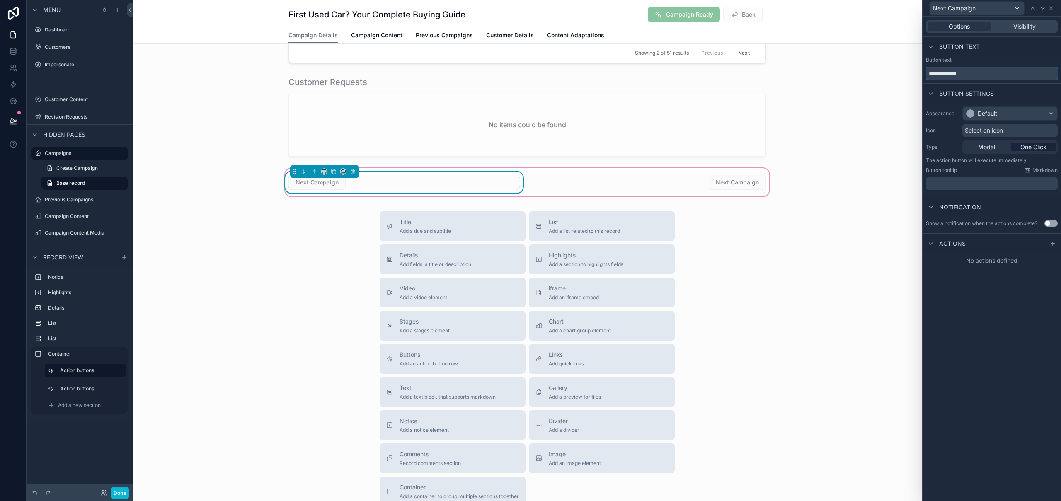
click at [935, 73] on input "**********" at bounding box center [992, 73] width 132 height 13
type input "**********"
click at [717, 182] on div "scrollable content" at bounding box center [650, 183] width 241 height 22
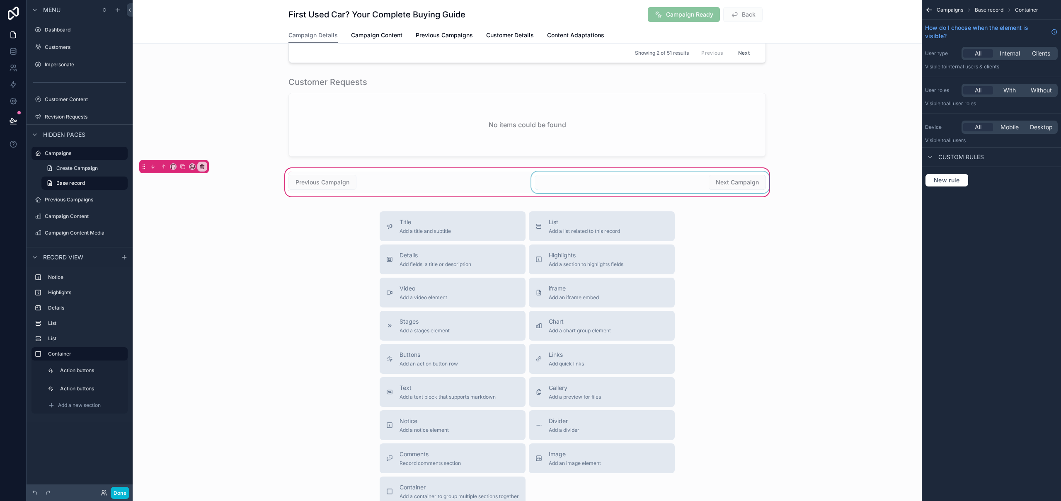
click at [647, 180] on div "scrollable content" at bounding box center [650, 183] width 241 height 22
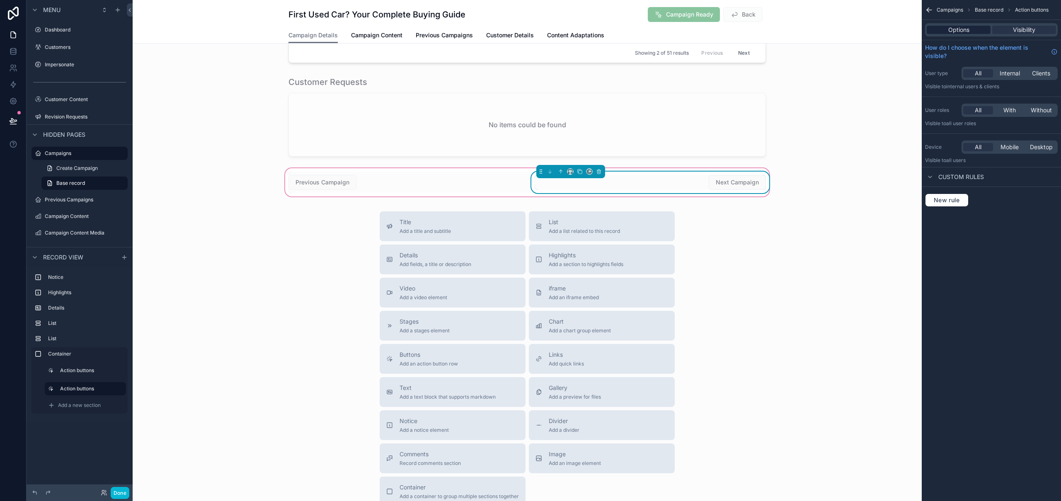
click at [952, 34] on span "Options" at bounding box center [958, 30] width 21 height 8
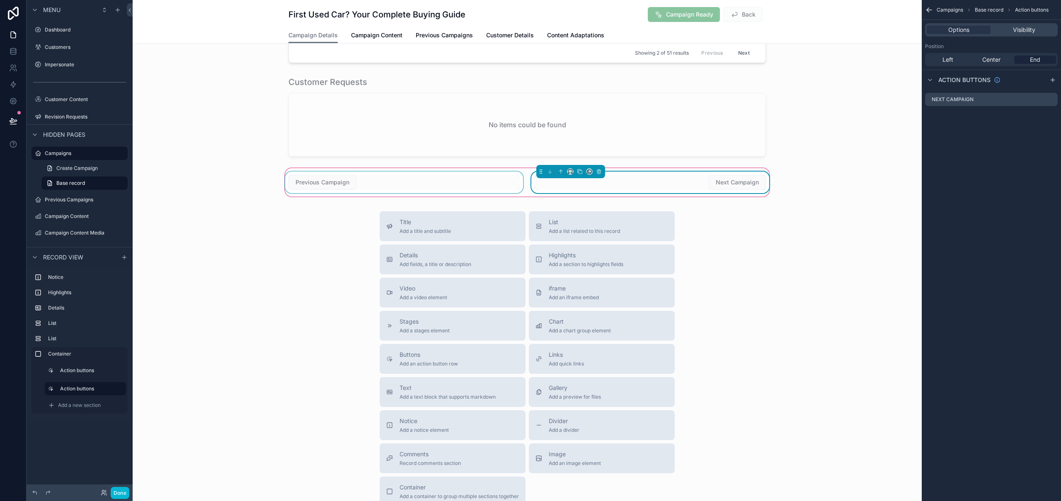
click at [449, 172] on div "scrollable content" at bounding box center [404, 183] width 241 height 22
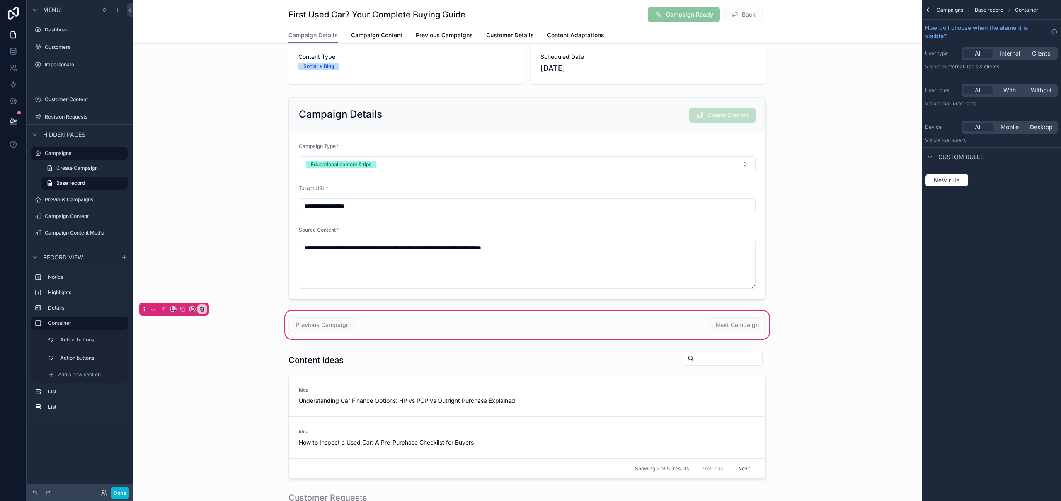
scroll to position [0, 0]
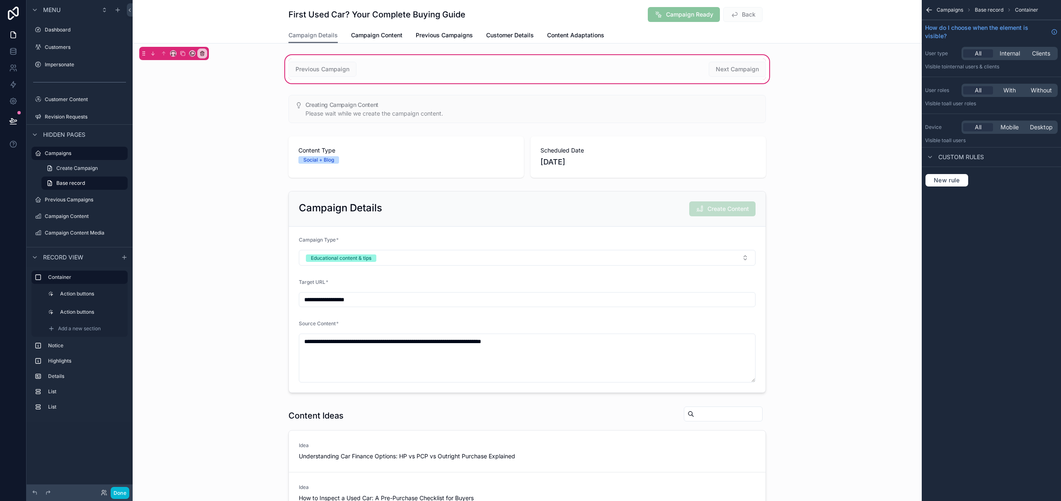
click at [204, 195] on div "scrollable content" at bounding box center [527, 292] width 789 height 208
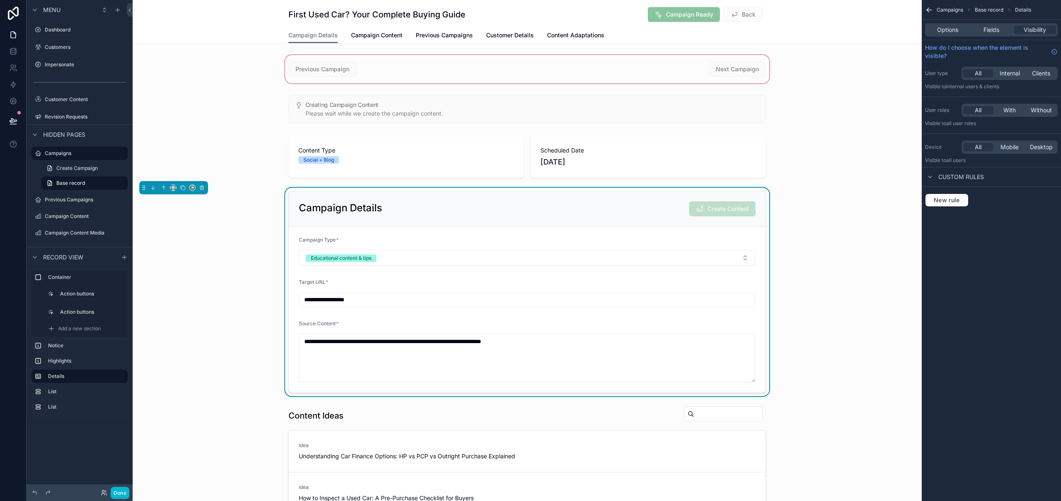
click at [318, 54] on div "scrollable content" at bounding box center [527, 69] width 789 height 32
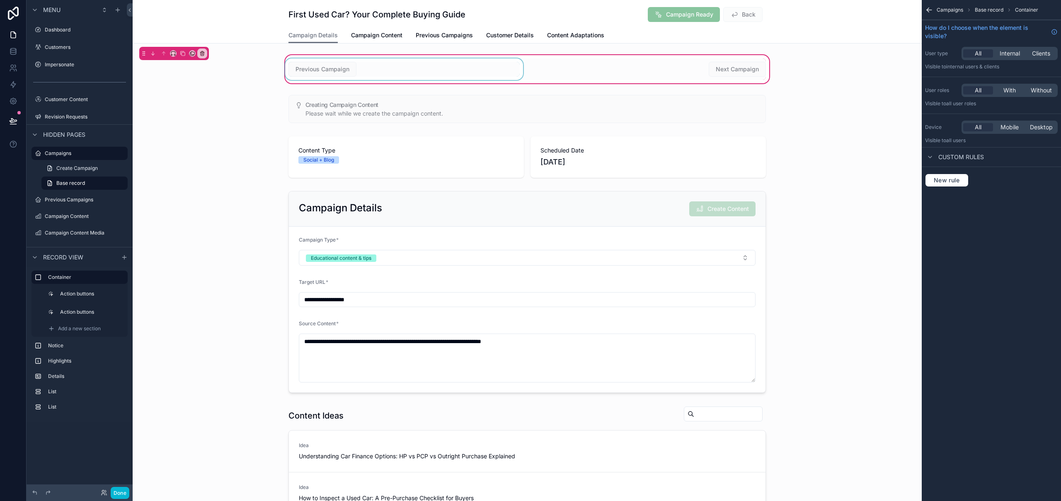
click at [351, 66] on div "scrollable content" at bounding box center [404, 69] width 241 height 22
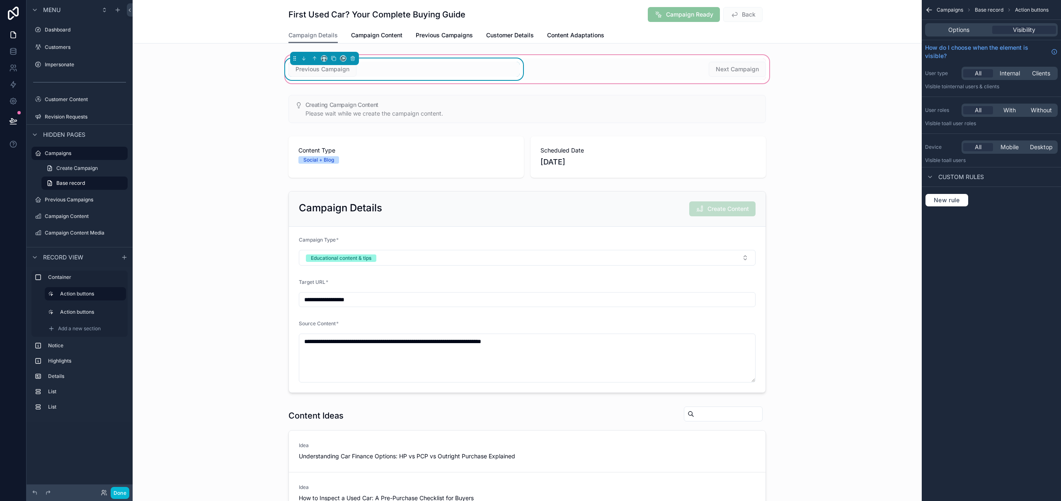
click at [391, 68] on div "Previous Campaign" at bounding box center [403, 69] width 231 height 15
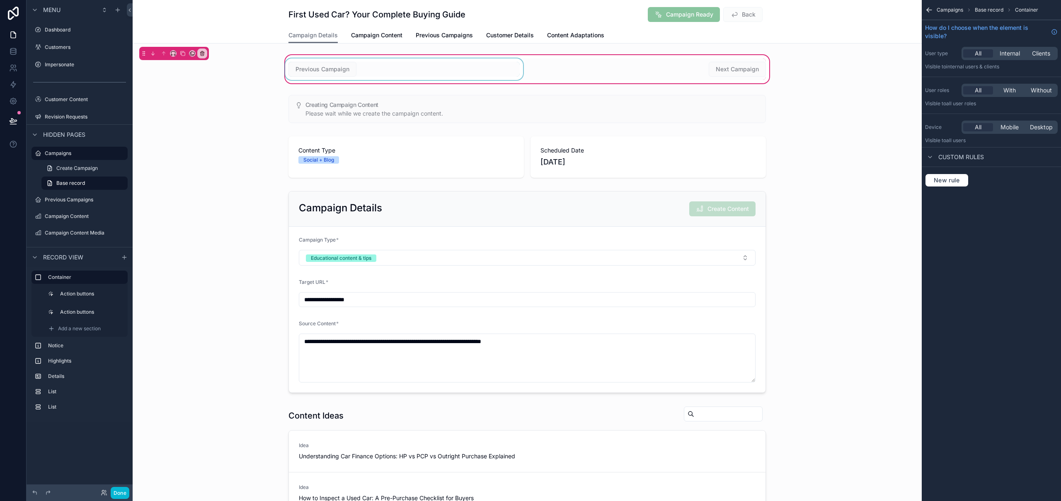
click at [332, 73] on div "scrollable content" at bounding box center [404, 69] width 241 height 22
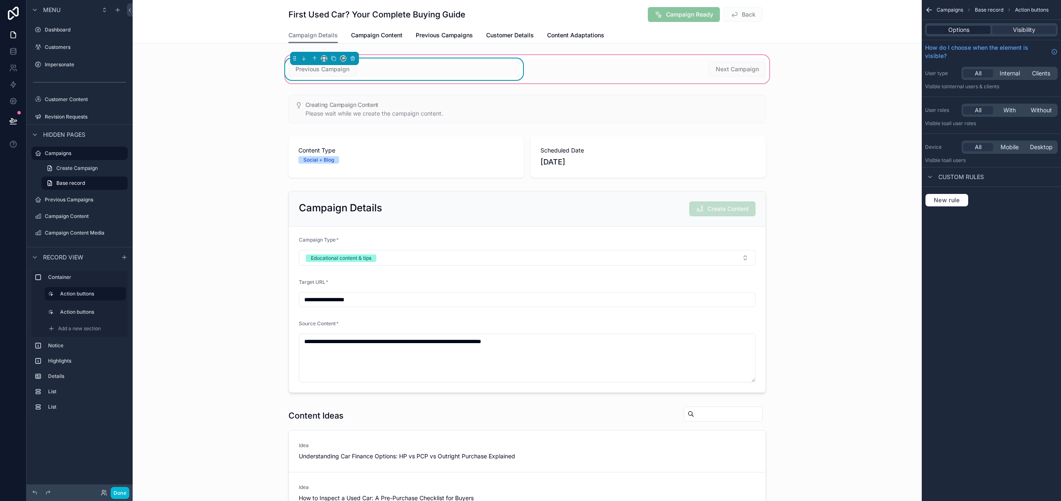
click at [956, 29] on span "Options" at bounding box center [958, 30] width 21 height 8
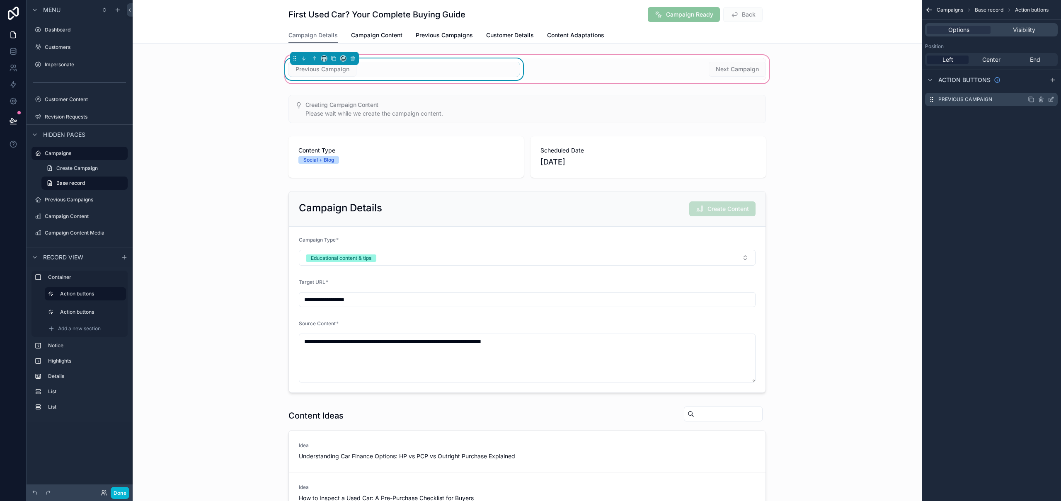
click at [1050, 99] on icon "scrollable content" at bounding box center [1051, 98] width 3 height 3
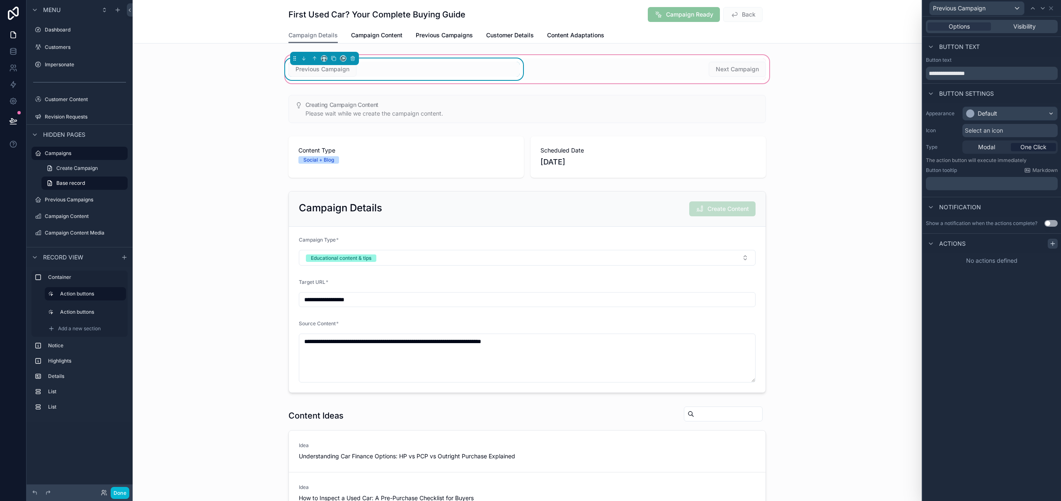
click at [1057, 244] on div at bounding box center [1053, 244] width 10 height 10
click at [1008, 279] on div "Select a type" at bounding box center [992, 276] width 124 height 13
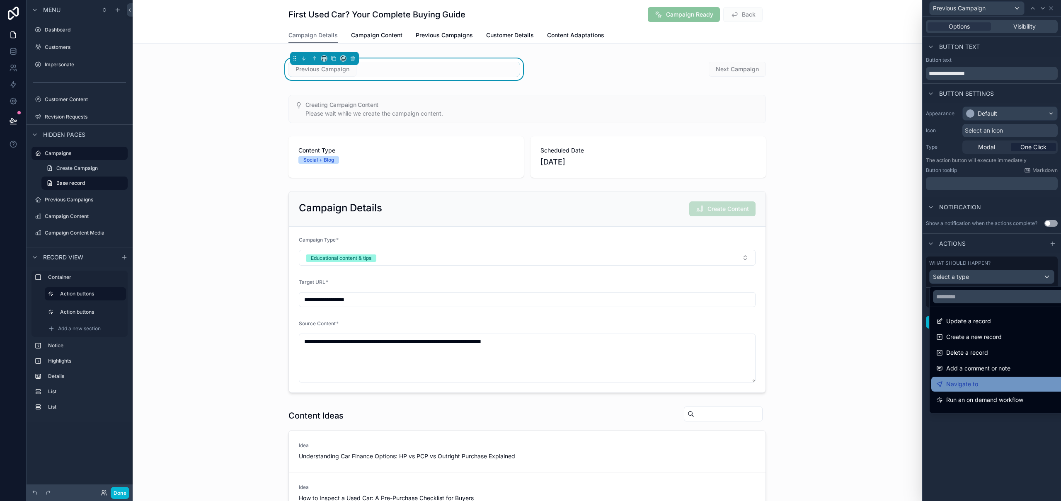
click at [1013, 380] on div "Navigate to" at bounding box center [1001, 384] width 130 height 10
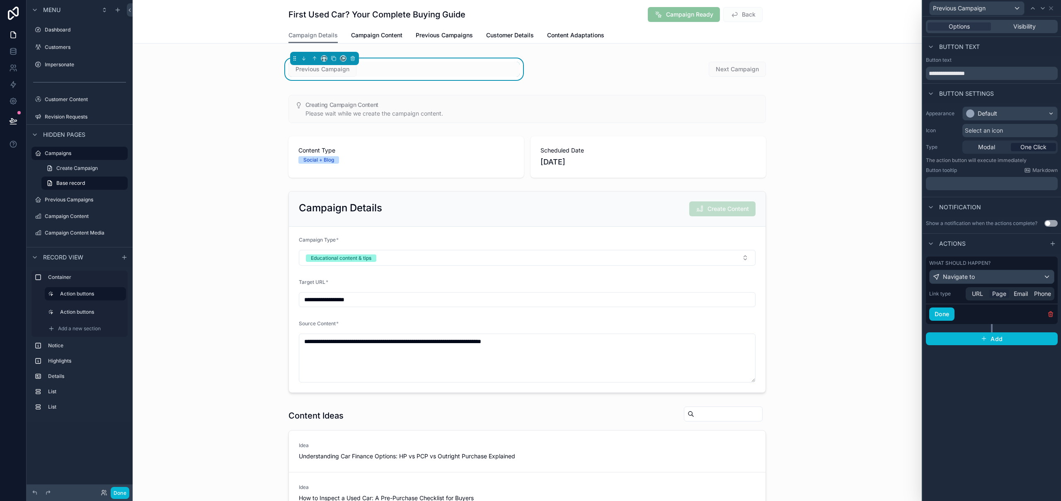
click at [1000, 292] on span "Page" at bounding box center [999, 294] width 14 height 8
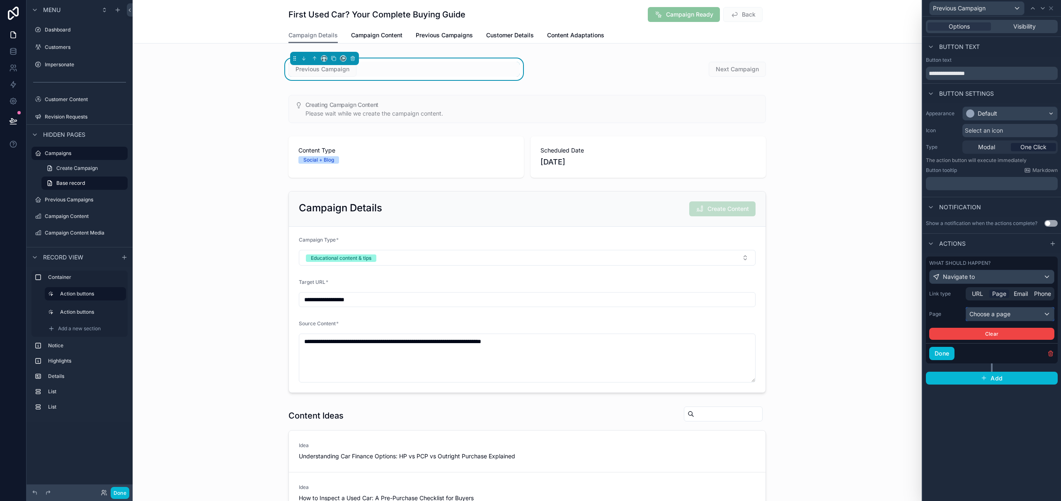
click at [1006, 312] on div "Choose a page" at bounding box center [1010, 314] width 88 height 13
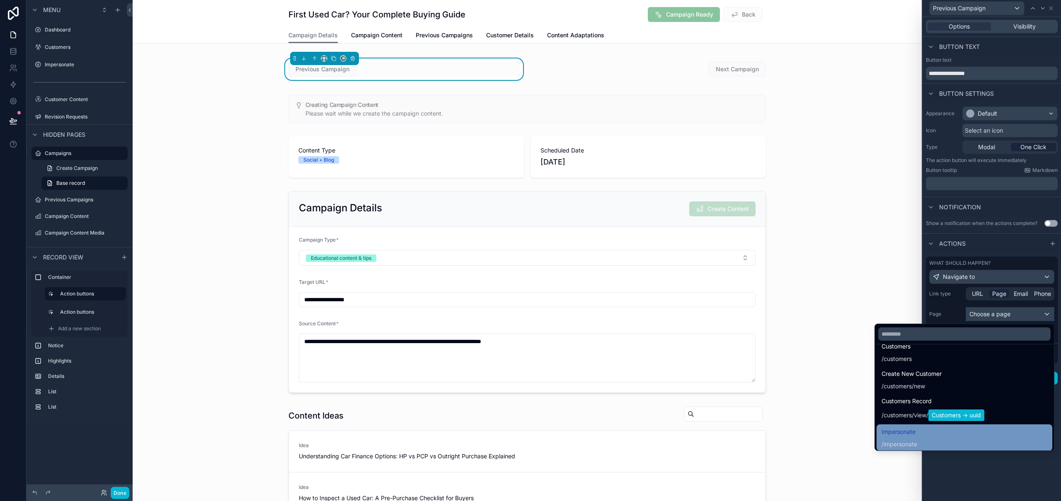
scroll to position [45, 0]
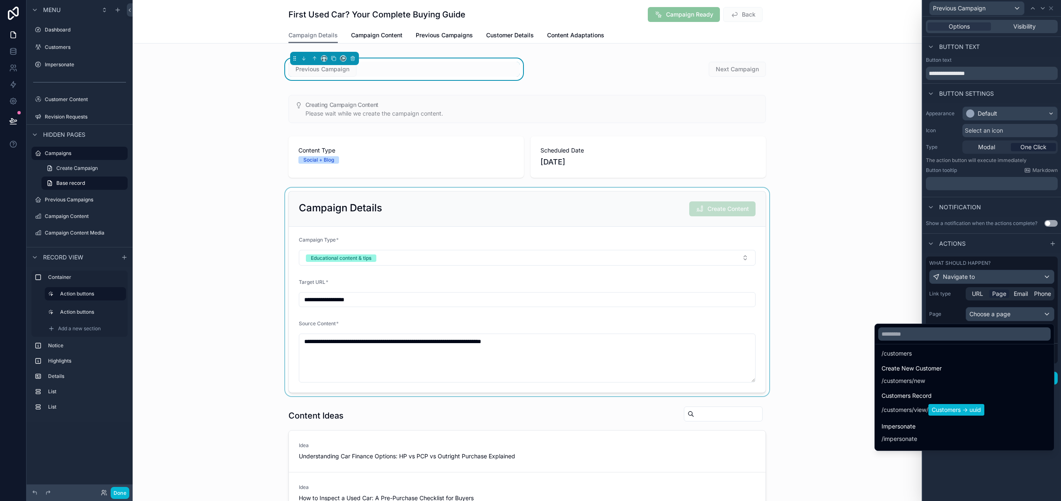
click at [817, 271] on div "scrollable content" at bounding box center [527, 292] width 789 height 208
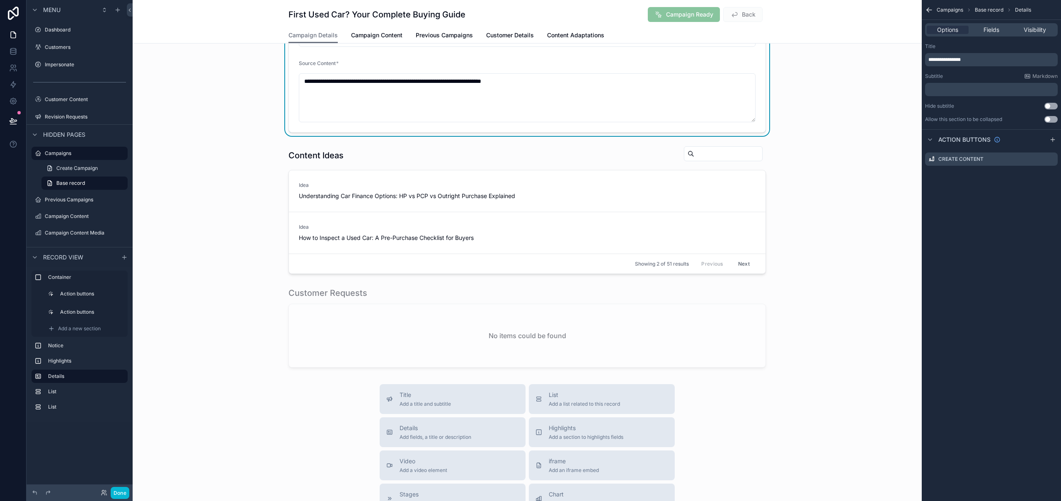
scroll to position [405, 0]
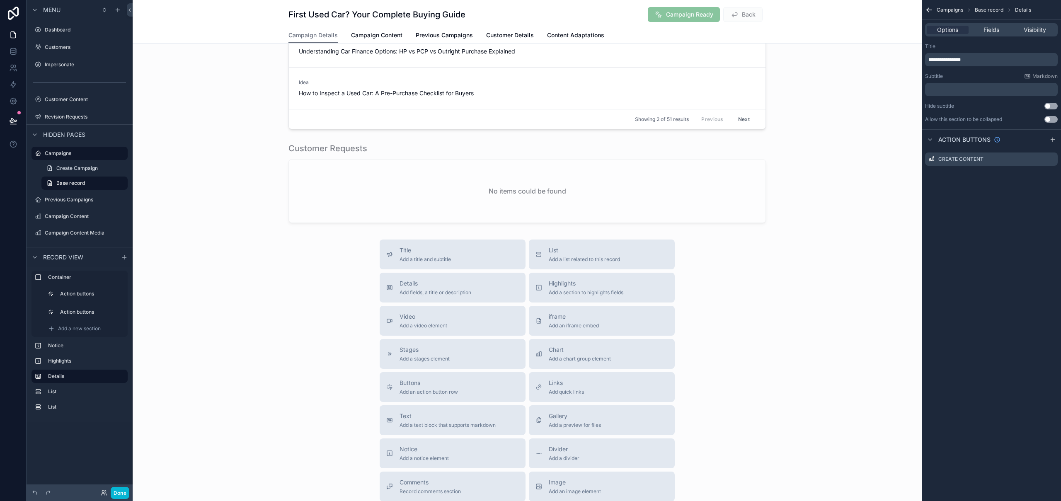
click at [761, 295] on div "Title Add a title and subtitle List Add a list related to this record Details A…" at bounding box center [527, 387] width 789 height 295
click at [448, 361] on div "Stages Add a stages element" at bounding box center [452, 354] width 133 height 17
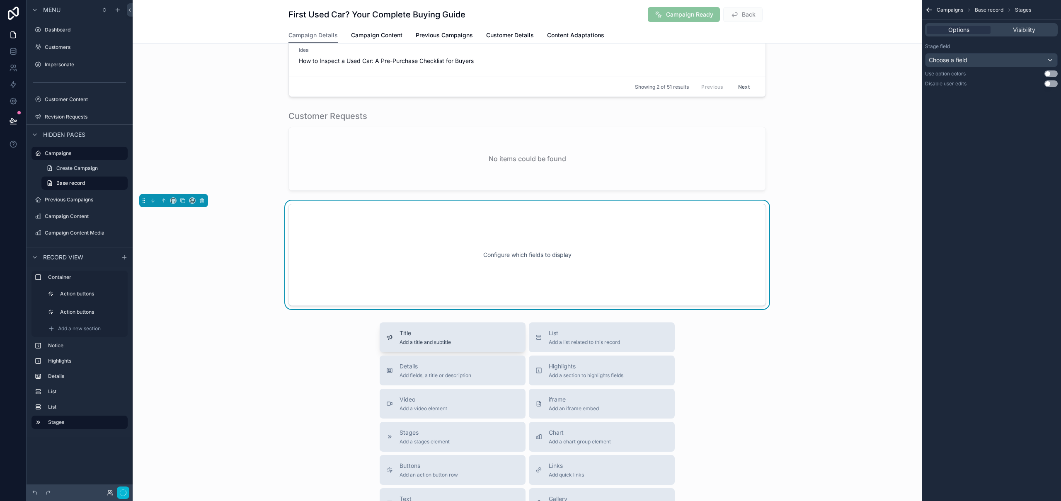
scroll to position [441, 0]
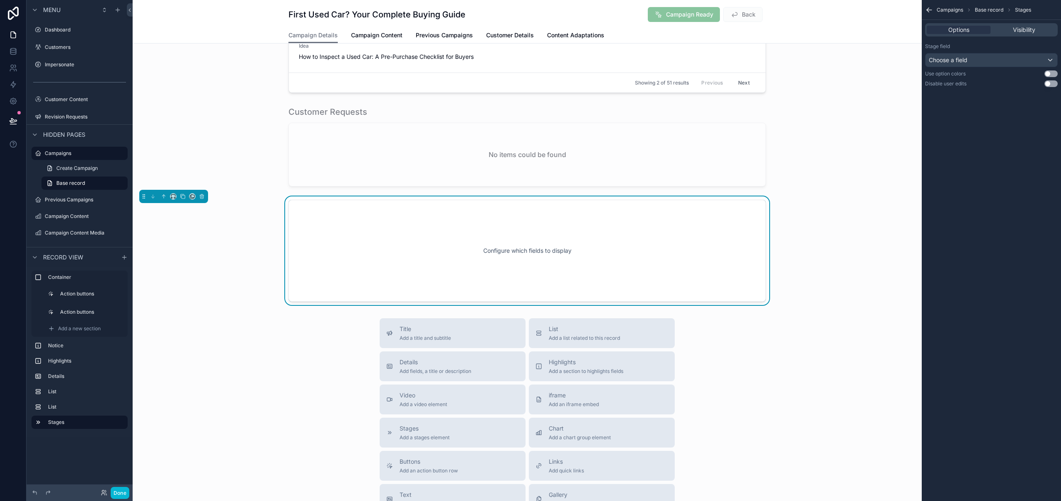
click at [417, 233] on div "Configure which fields to display" at bounding box center [527, 250] width 450 height 75
click at [983, 60] on div "Choose a field" at bounding box center [992, 59] width 132 height 13
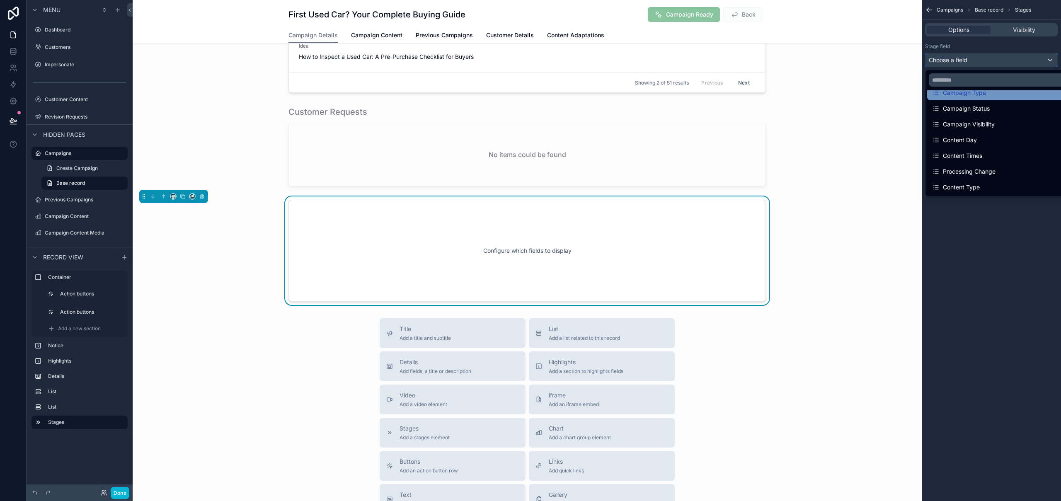
scroll to position [0, 0]
click at [1004, 59] on div "scrollable content" at bounding box center [530, 250] width 1061 height 501
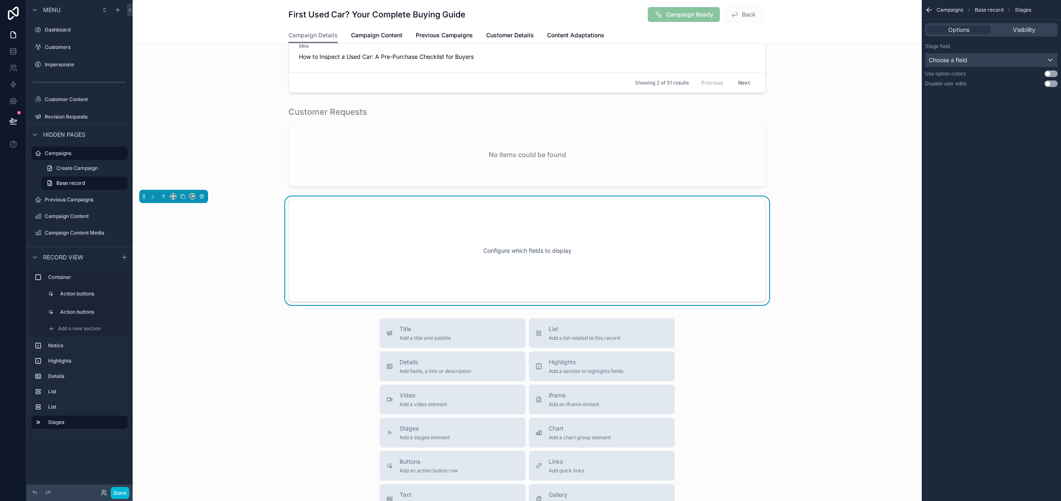
click at [1005, 58] on div "Choose a field" at bounding box center [992, 59] width 132 height 13
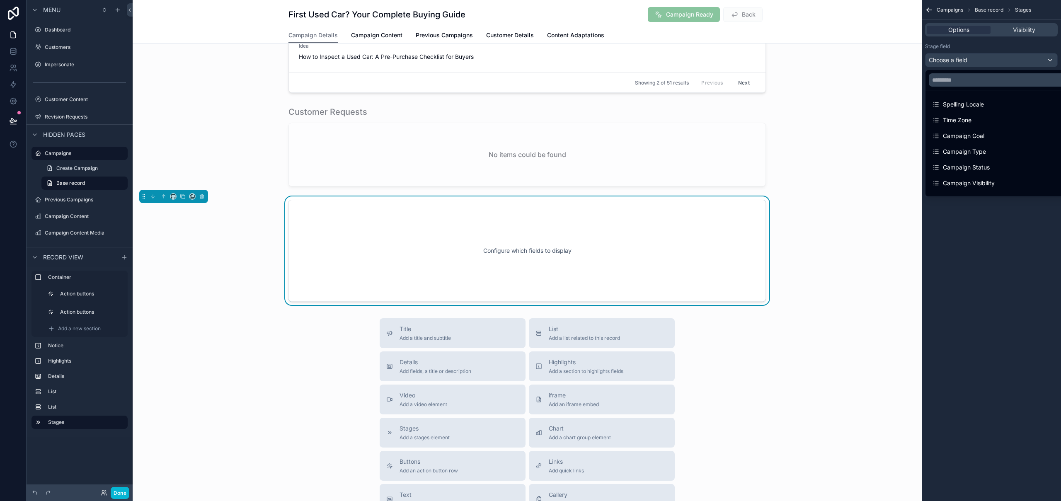
click at [1005, 58] on div "scrollable content" at bounding box center [530, 250] width 1061 height 501
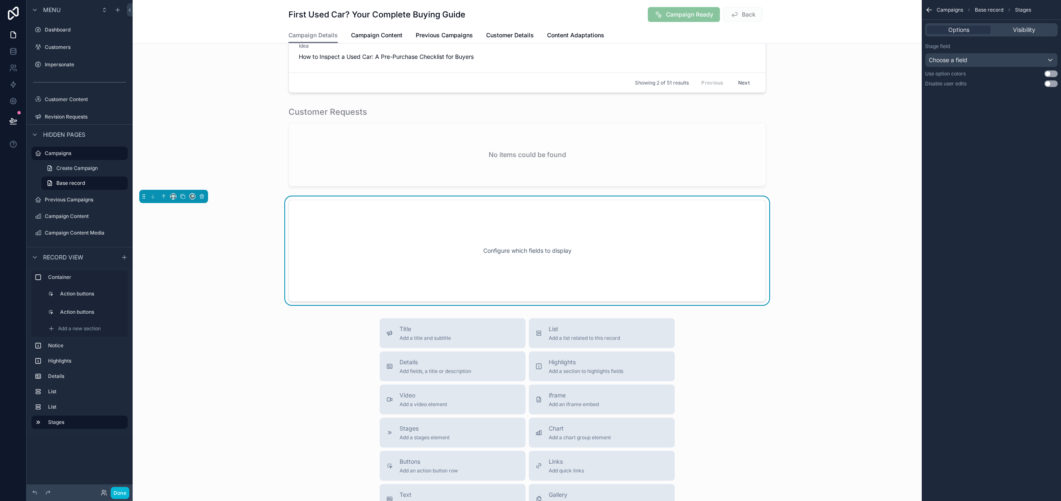
click at [575, 262] on div "Configure which fields to display" at bounding box center [527, 250] width 450 height 75
click at [201, 195] on icon "scrollable content" at bounding box center [202, 195] width 4 height 0
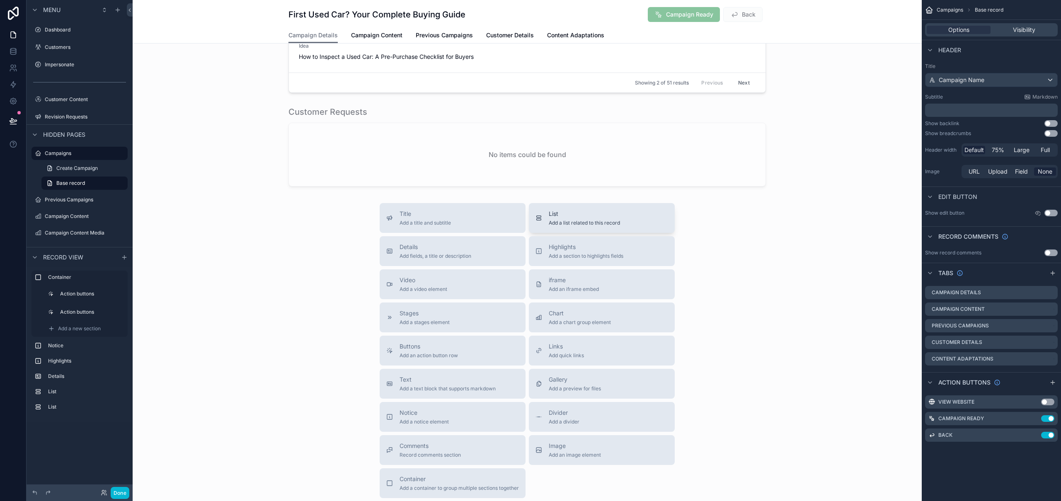
click at [605, 220] on span "Add a list related to this record" at bounding box center [584, 223] width 71 height 7
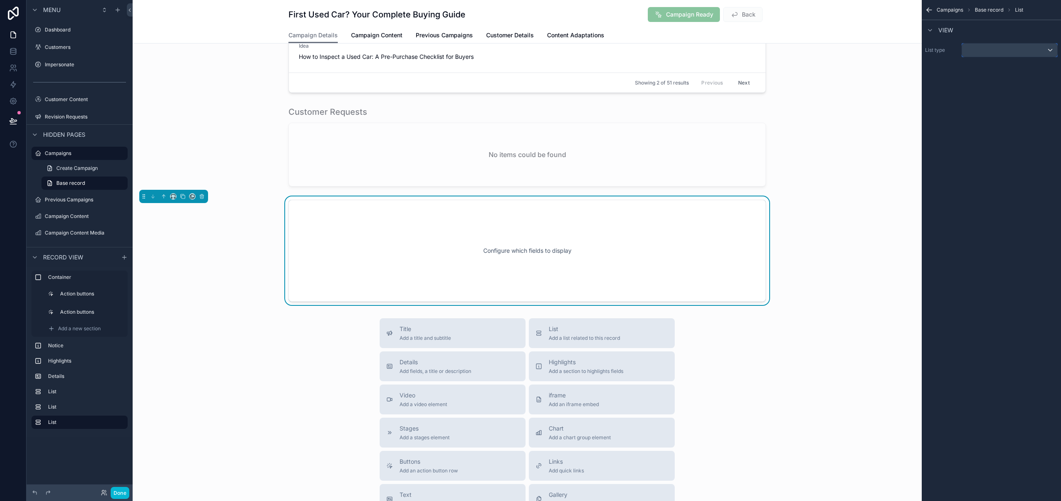
click at [1043, 48] on div "scrollable content" at bounding box center [1009, 50] width 95 height 13
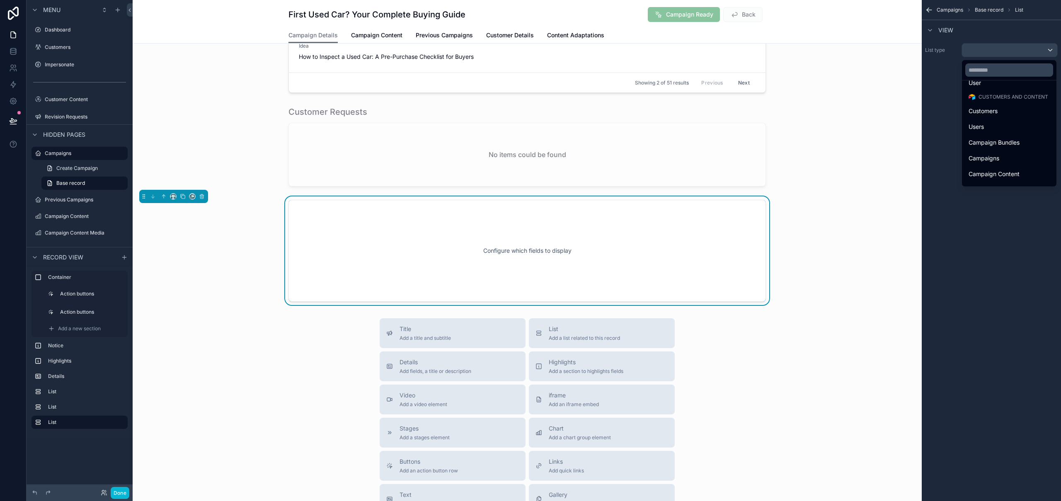
scroll to position [24, 0]
click at [1022, 155] on div "Campaigns" at bounding box center [1009, 159] width 81 height 10
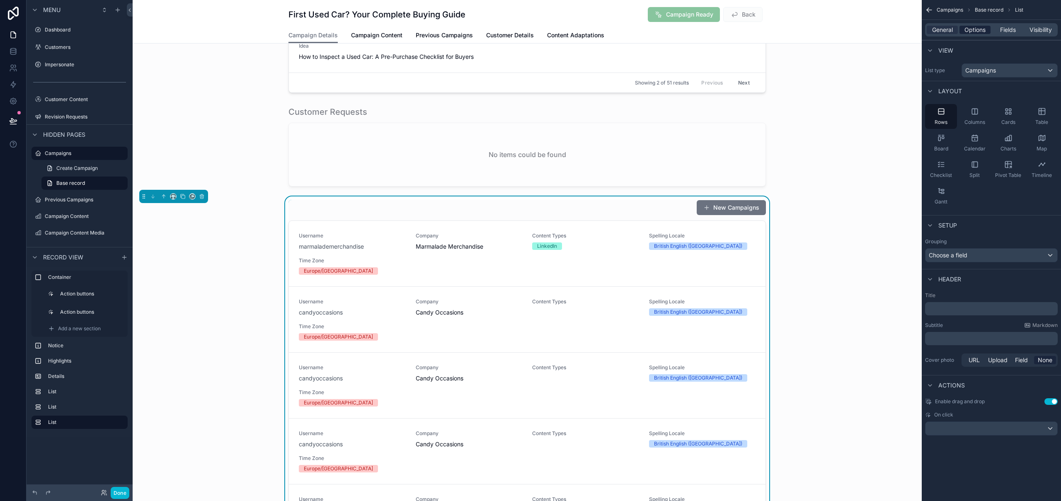
click at [983, 32] on span "Options" at bounding box center [975, 30] width 21 height 8
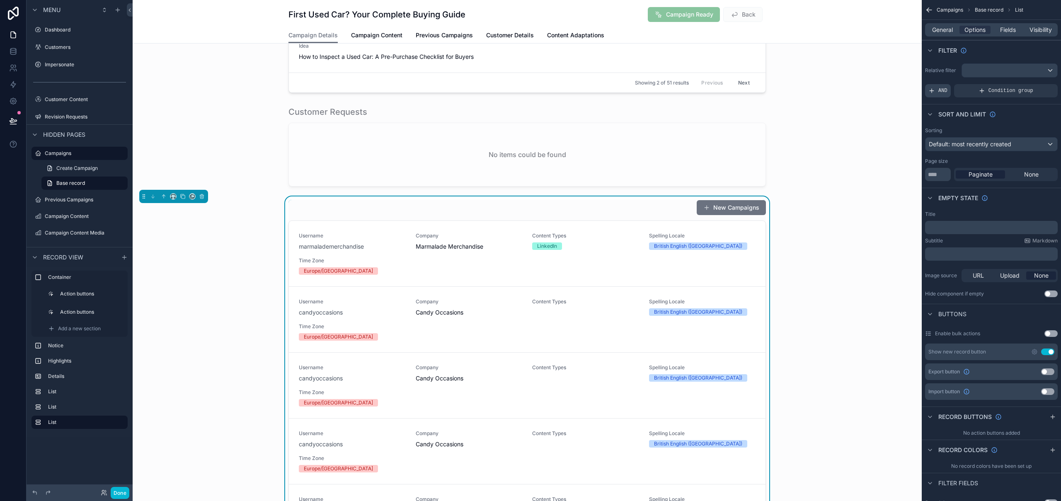
click at [945, 92] on span "AND" at bounding box center [942, 90] width 9 height 7
click at [1039, 85] on icon "scrollable content" at bounding box center [1037, 84] width 5 height 5
click at [844, 79] on span "Select a field" at bounding box center [841, 78] width 35 height 7
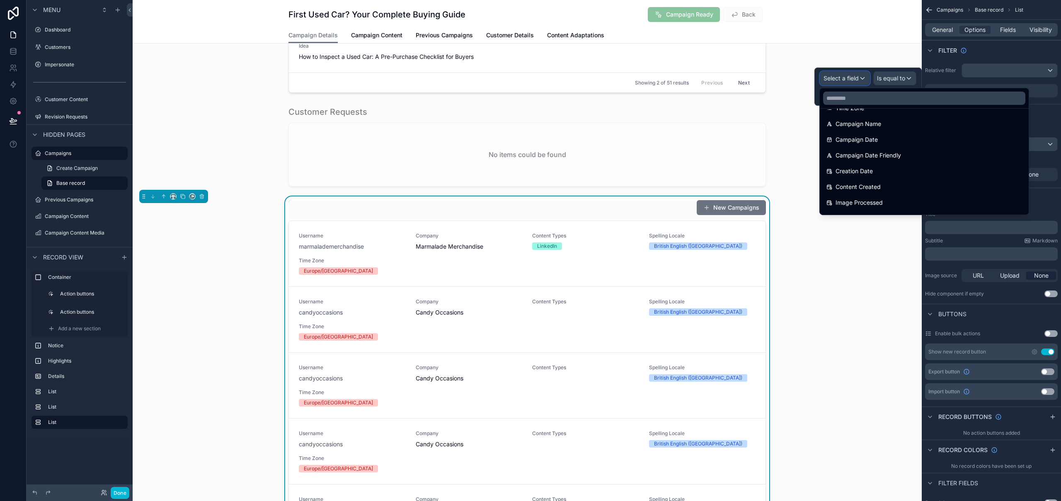
scroll to position [957, 0]
click at [874, 105] on div at bounding box center [924, 98] width 209 height 20
click at [874, 104] on input "text" at bounding box center [924, 98] width 202 height 13
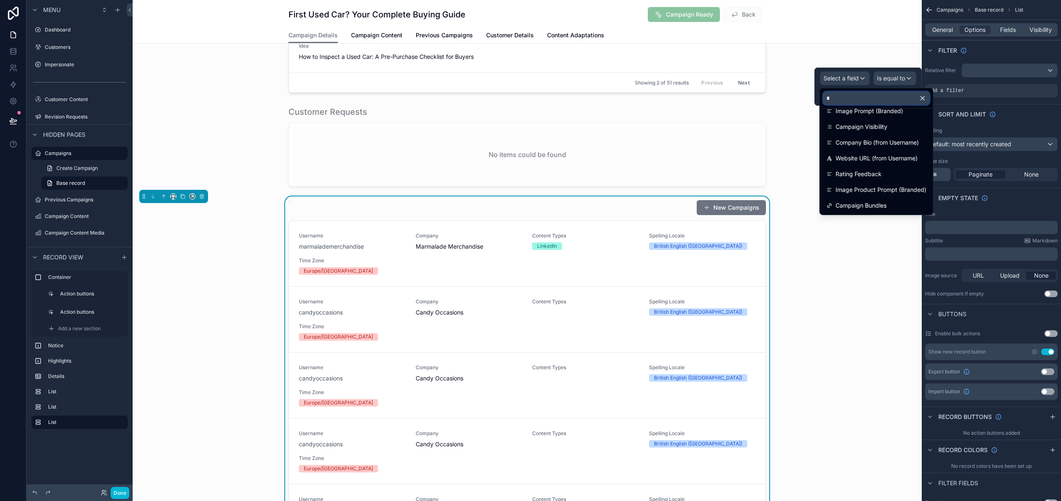
scroll to position [0, 0]
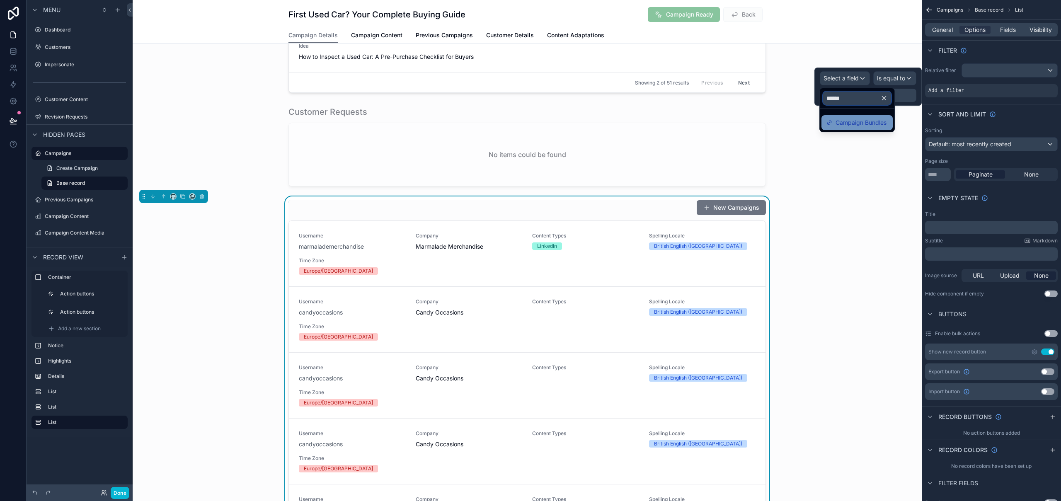
type input "******"
click at [872, 119] on span "Campaign Bundles" at bounding box center [861, 123] width 51 height 10
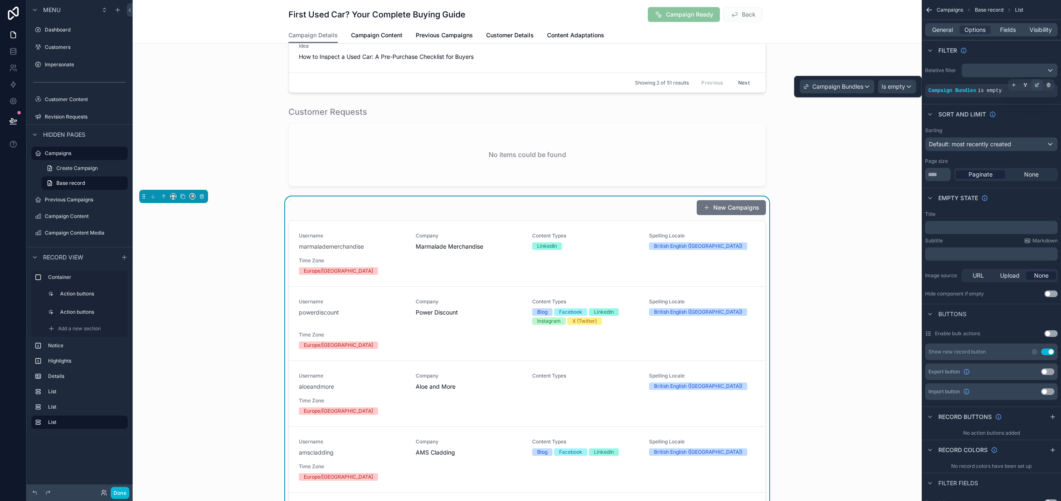
click at [1038, 85] on icon "scrollable content" at bounding box center [1037, 84] width 5 height 5
click at [903, 88] on span "Is empty" at bounding box center [894, 86] width 24 height 8
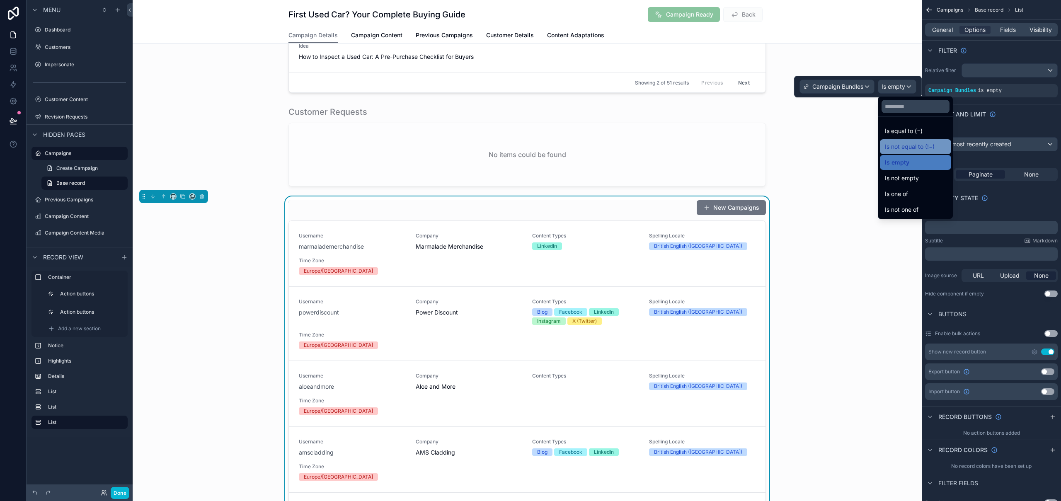
click at [923, 141] on div "Is not equal to (!=)" at bounding box center [915, 146] width 71 height 15
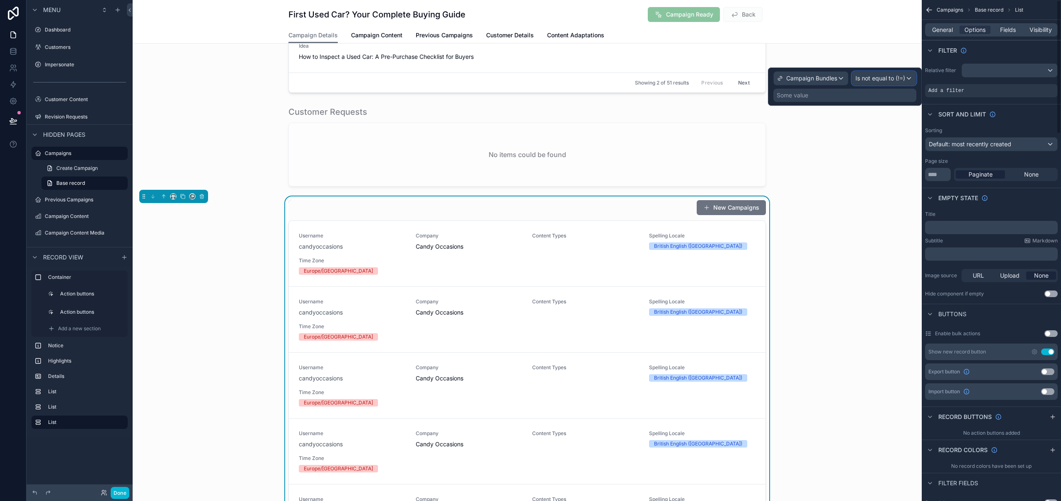
click at [906, 78] on div "Is not equal to (!=)" at bounding box center [884, 78] width 64 height 13
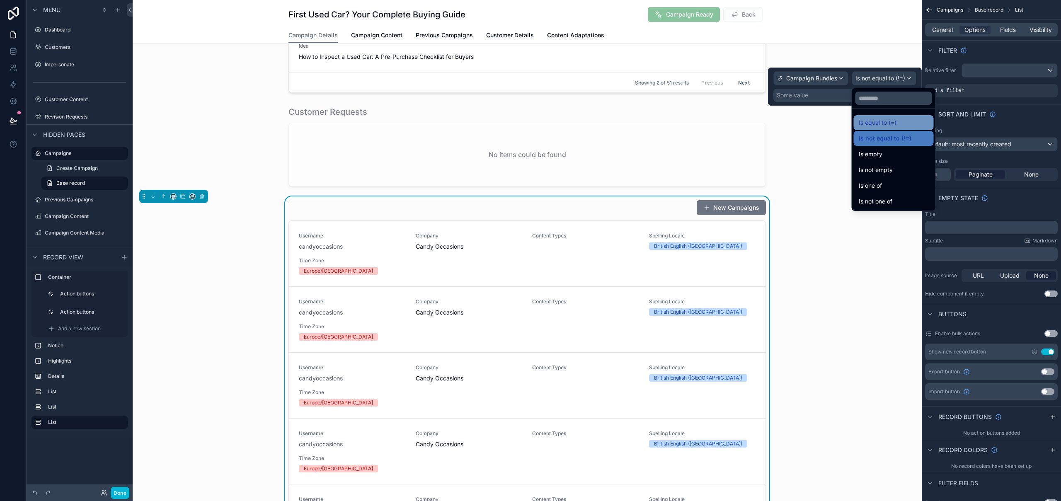
click at [890, 125] on span "Is equal to (=)" at bounding box center [878, 123] width 38 height 10
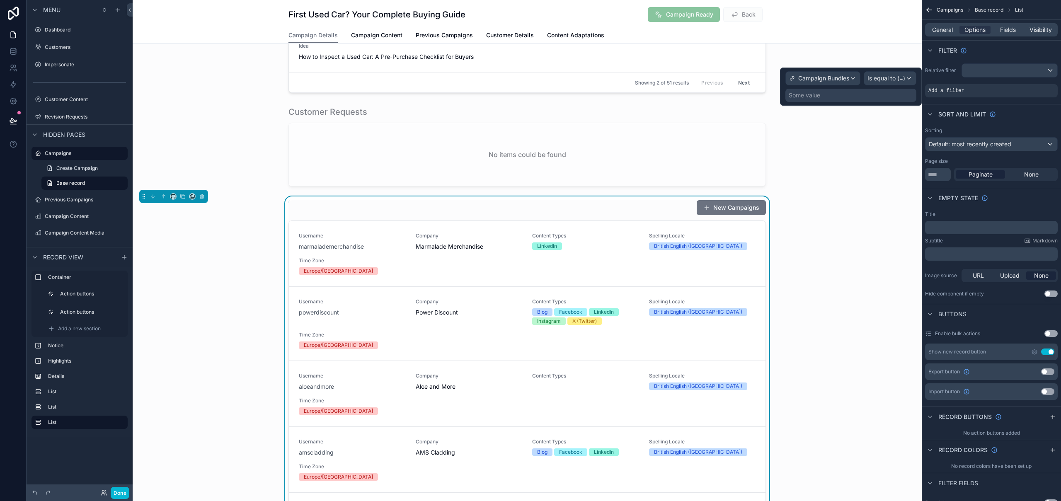
click at [824, 99] on div "Some value" at bounding box center [850, 95] width 131 height 13
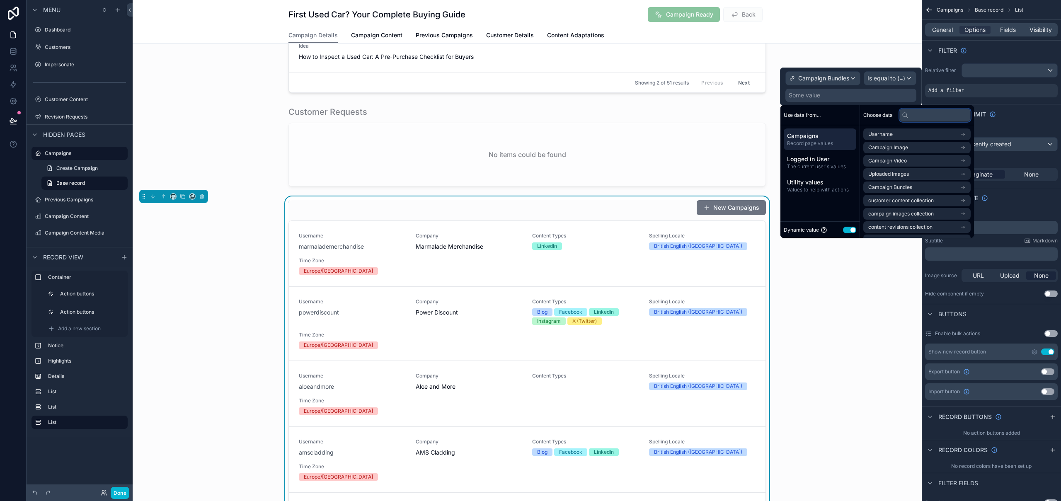
click at [959, 120] on input "text" at bounding box center [934, 115] width 71 height 13
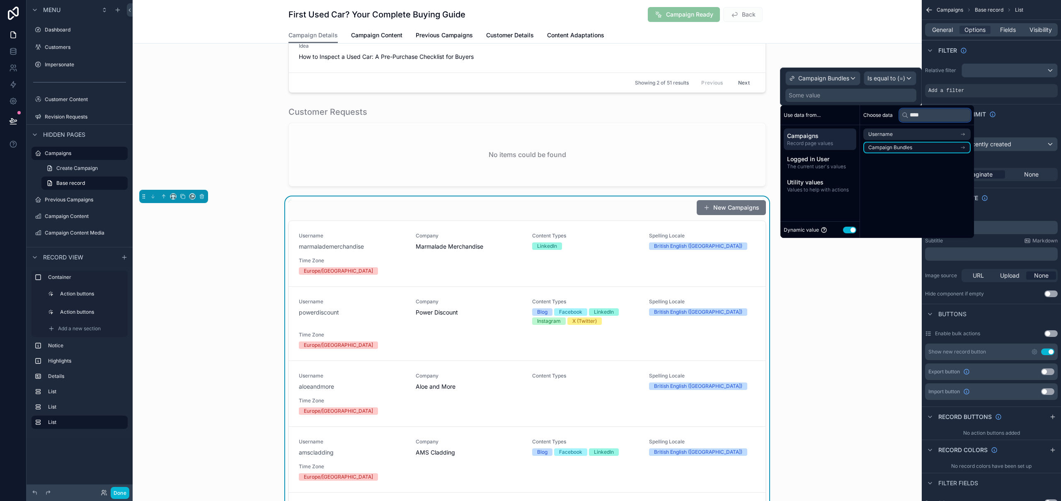
type input "****"
click at [940, 149] on li "Campaign Bundles" at bounding box center [916, 148] width 107 height 12
click at [931, 150] on li "Campaign Bundles" at bounding box center [916, 149] width 107 height 12
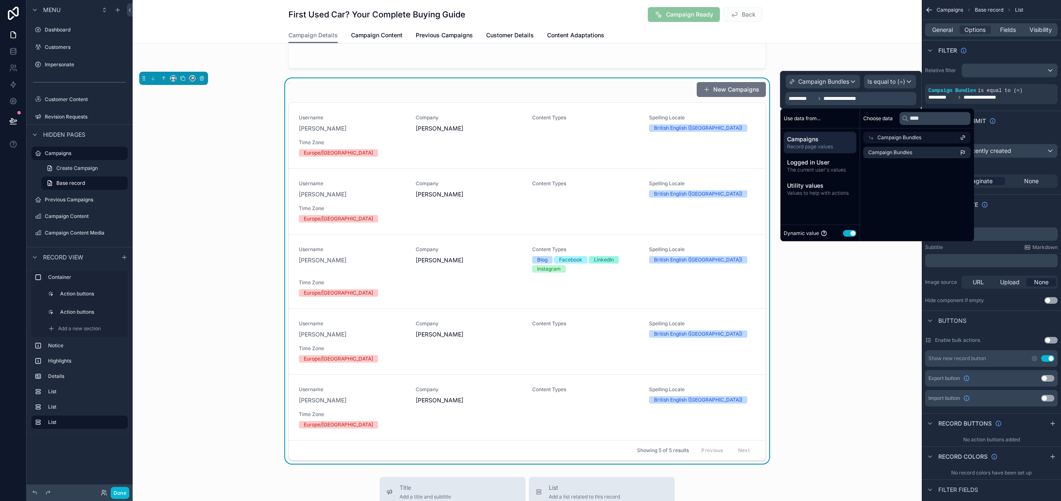
scroll to position [457, 0]
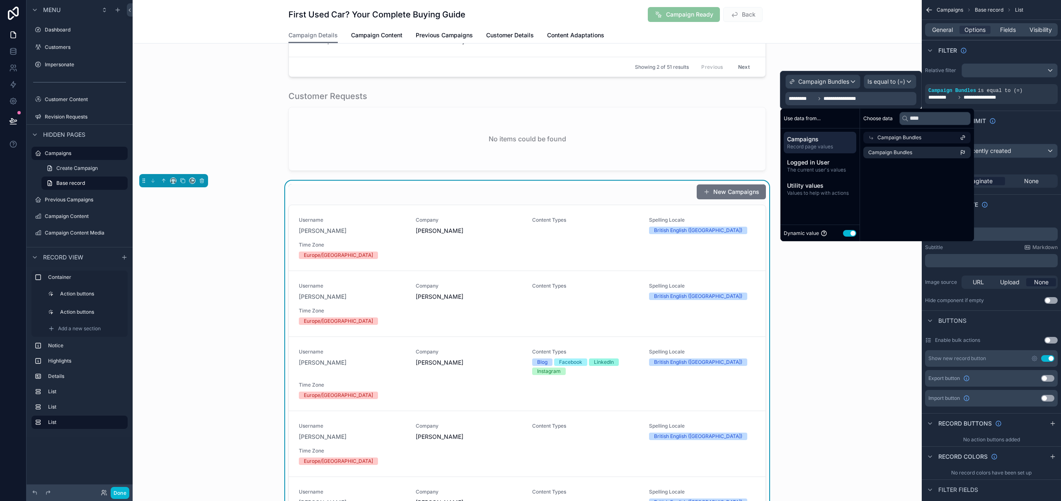
click at [839, 338] on div "New Campaigns Username mota Company Mota Content Types Spelling Locale British …" at bounding box center [527, 373] width 789 height 385
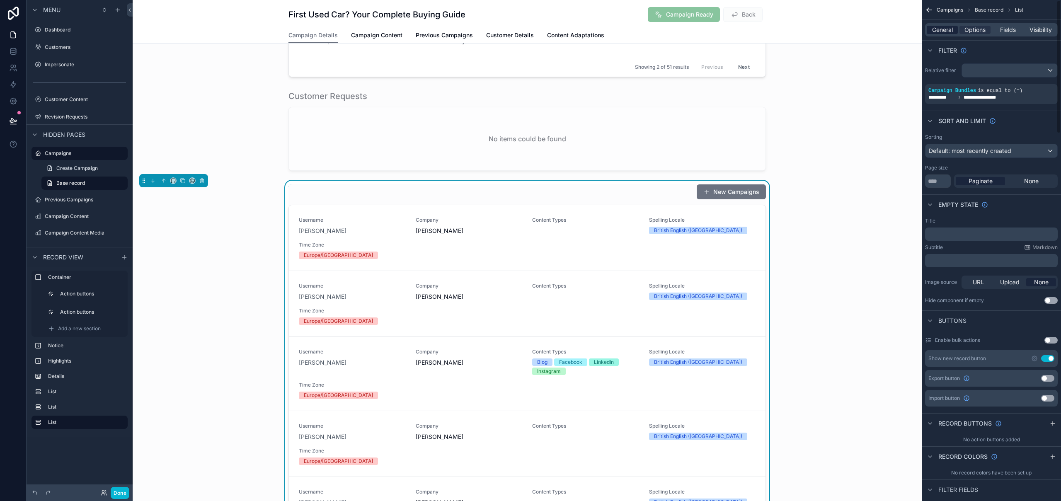
click at [945, 32] on span "General" at bounding box center [942, 30] width 21 height 8
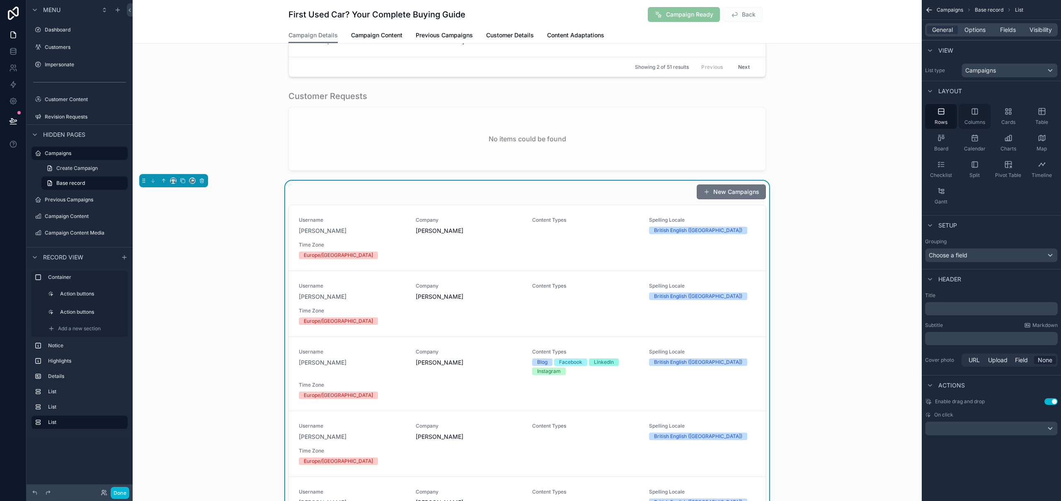
click at [972, 114] on icon "scrollable content" at bounding box center [974, 111] width 5 height 5
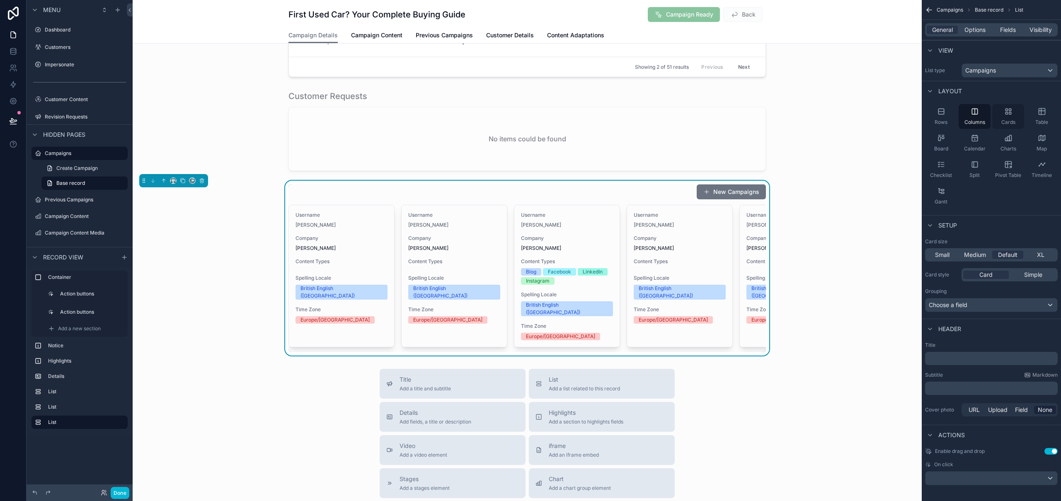
click at [1007, 114] on icon "scrollable content" at bounding box center [1008, 111] width 8 height 8
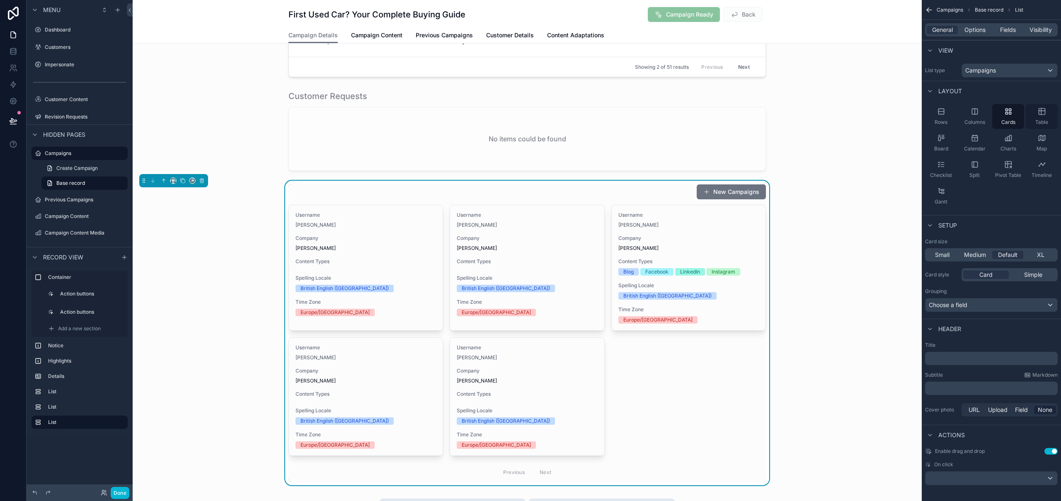
click at [1045, 112] on icon "scrollable content" at bounding box center [1042, 111] width 8 height 8
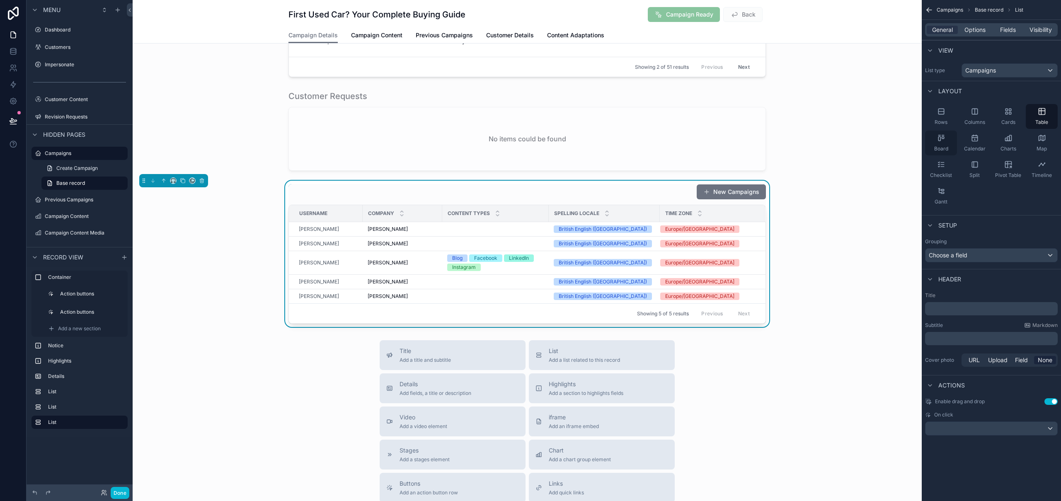
click at [943, 137] on icon "scrollable content" at bounding box center [941, 138] width 8 height 8
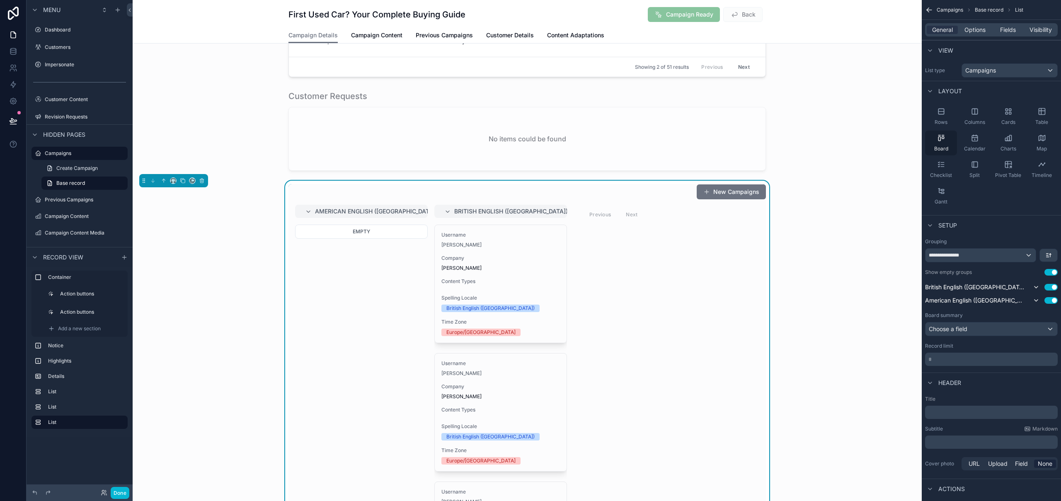
drag, startPoint x: 943, startPoint y: 167, endPoint x: 945, endPoint y: 139, distance: 27.4
click at [943, 167] on icon "scrollable content" at bounding box center [942, 167] width 3 height 0
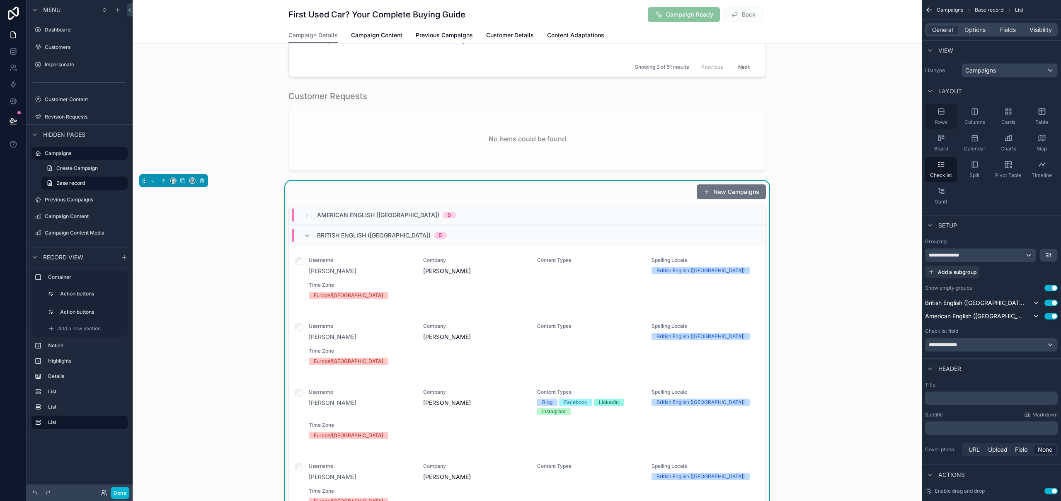
click at [945, 112] on icon "scrollable content" at bounding box center [941, 111] width 8 height 8
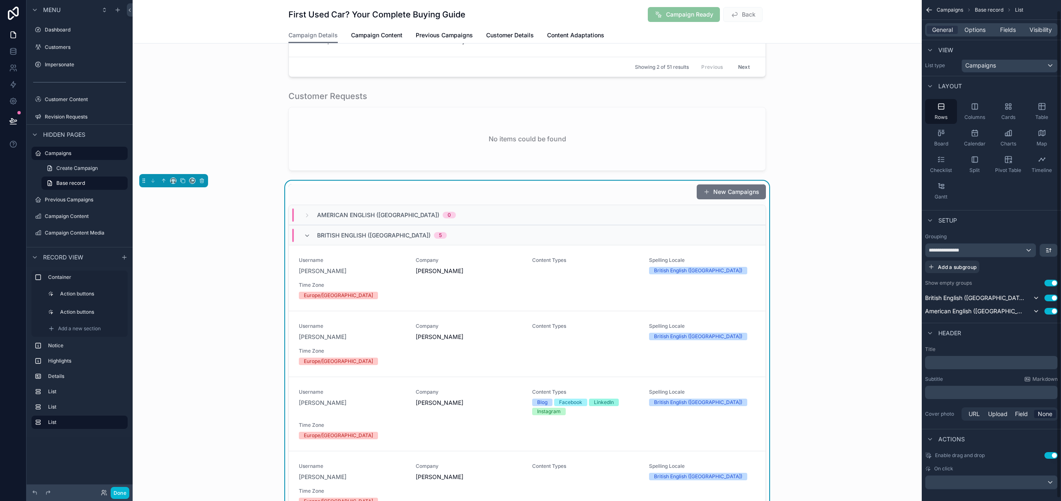
scroll to position [13, 0]
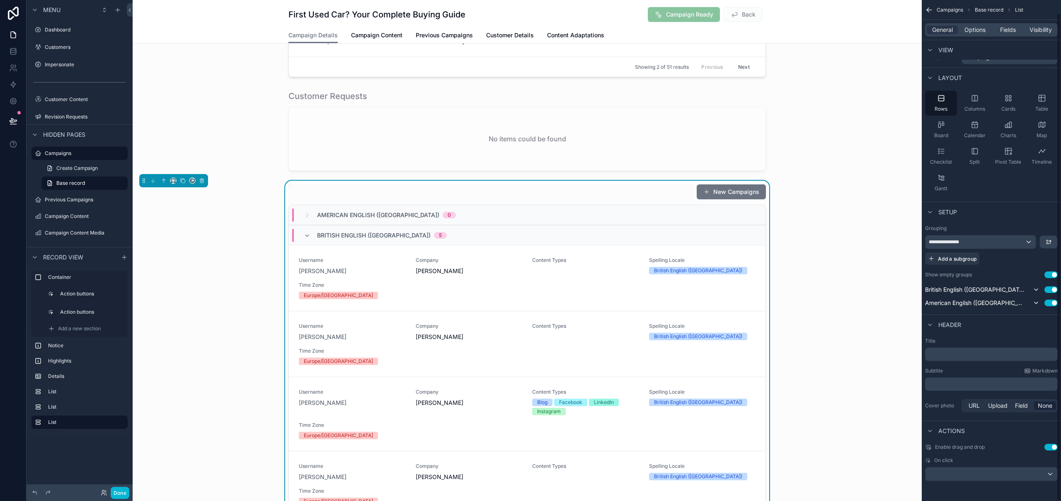
click at [1025, 235] on div "**********" at bounding box center [991, 245] width 133 height 40
click at [1023, 239] on div "**********" at bounding box center [981, 241] width 110 height 13
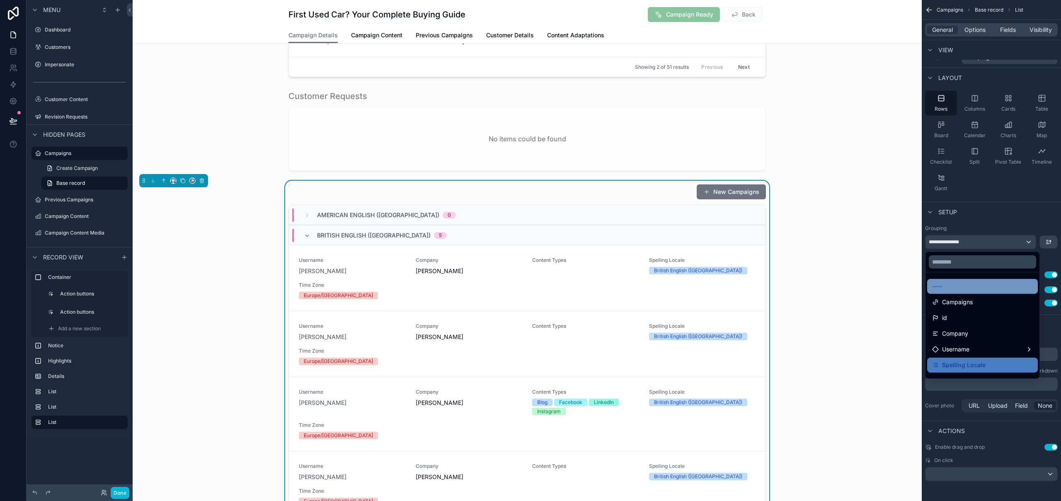
click at [952, 283] on div "----" at bounding box center [982, 286] width 101 height 10
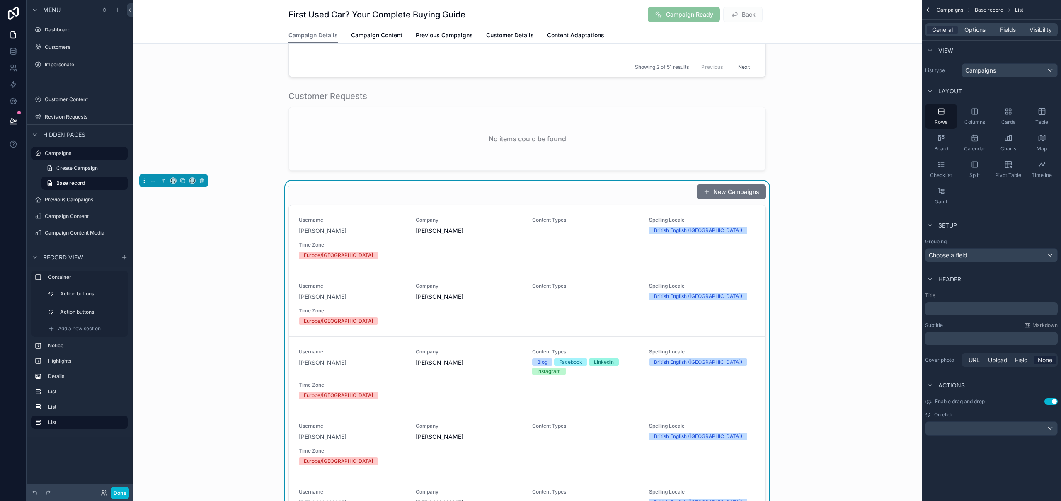
scroll to position [0, 0]
click at [269, 126] on div "scrollable content" at bounding box center [527, 130] width 789 height 87
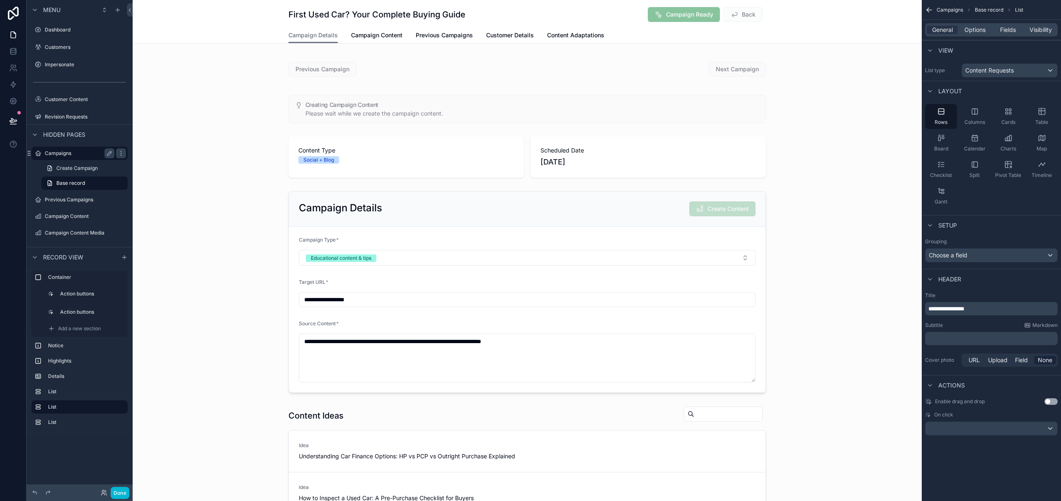
click at [70, 151] on label "Campaigns" at bounding box center [78, 153] width 66 height 7
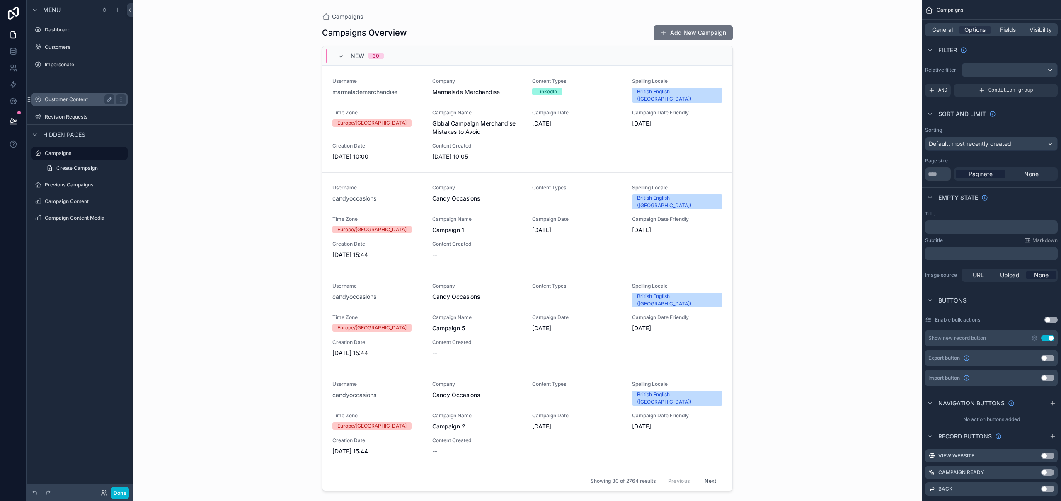
click at [71, 99] on label "Customer Content" at bounding box center [78, 99] width 66 height 7
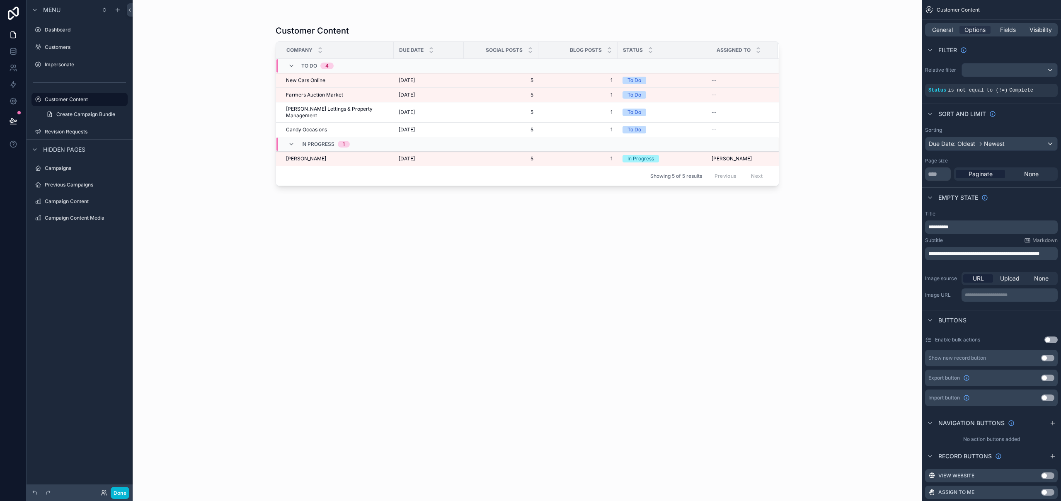
click at [432, 153] on div "scrollable content" at bounding box center [527, 245] width 530 height 491
click at [415, 155] on span "[DATE]" at bounding box center [407, 158] width 16 height 7
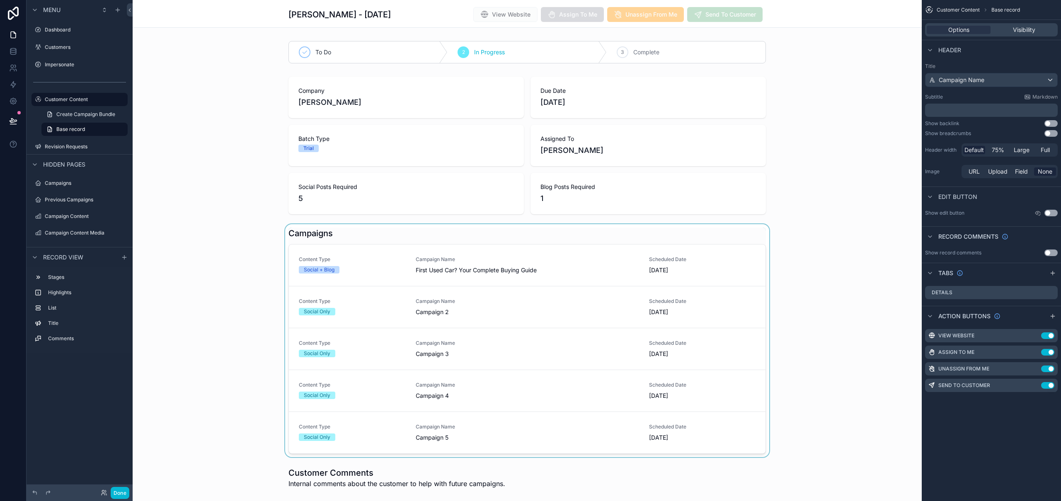
click at [499, 264] on div "scrollable content" at bounding box center [527, 340] width 789 height 233
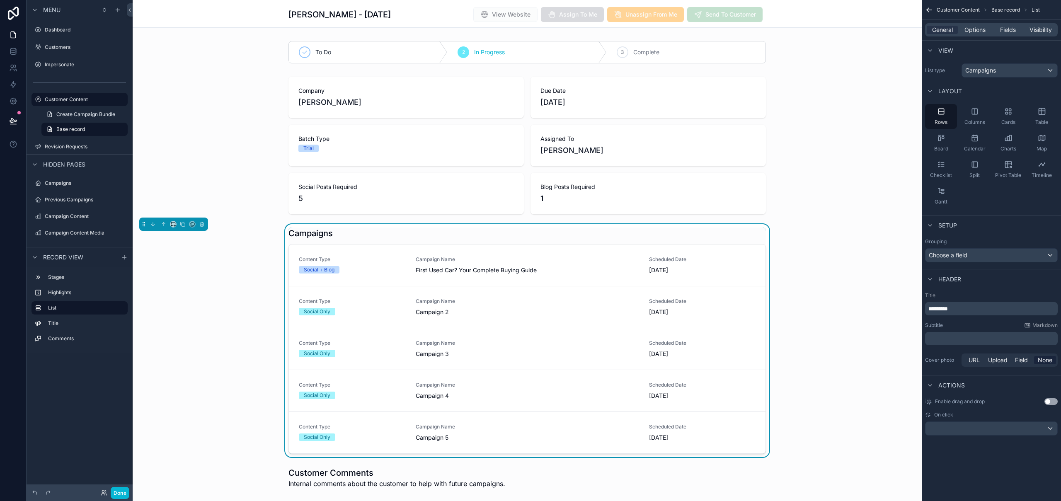
click at [499, 264] on div "Campaign Name First Used Car? Your Complete Buying Guide" at bounding box center [527, 265] width 223 height 18
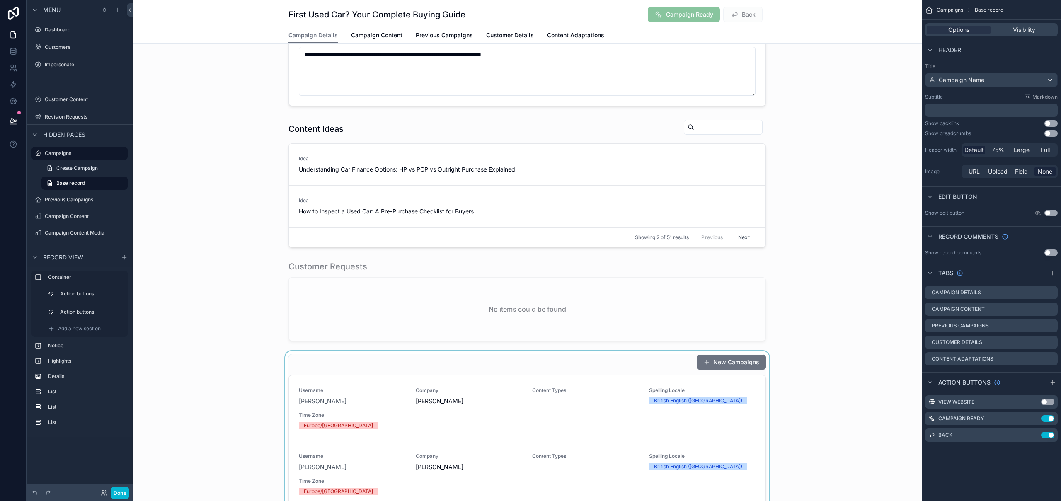
scroll to position [412, 0]
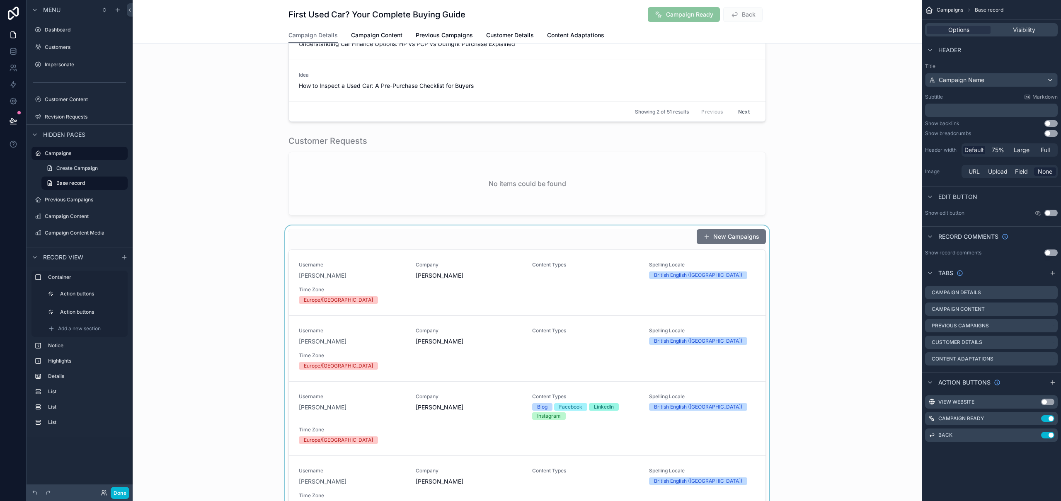
click at [551, 242] on div "scrollable content" at bounding box center [527, 417] width 789 height 385
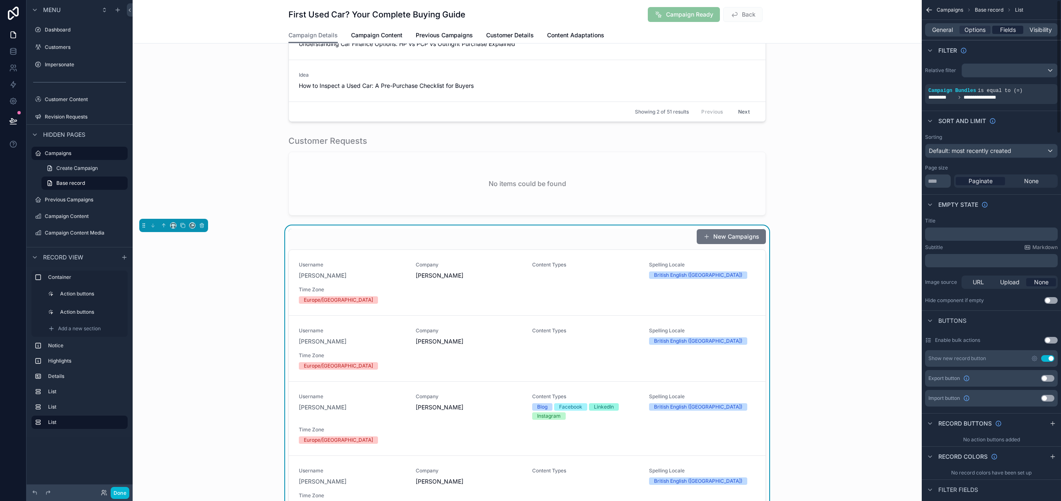
click at [1004, 32] on span "Fields" at bounding box center [1008, 30] width 16 height 8
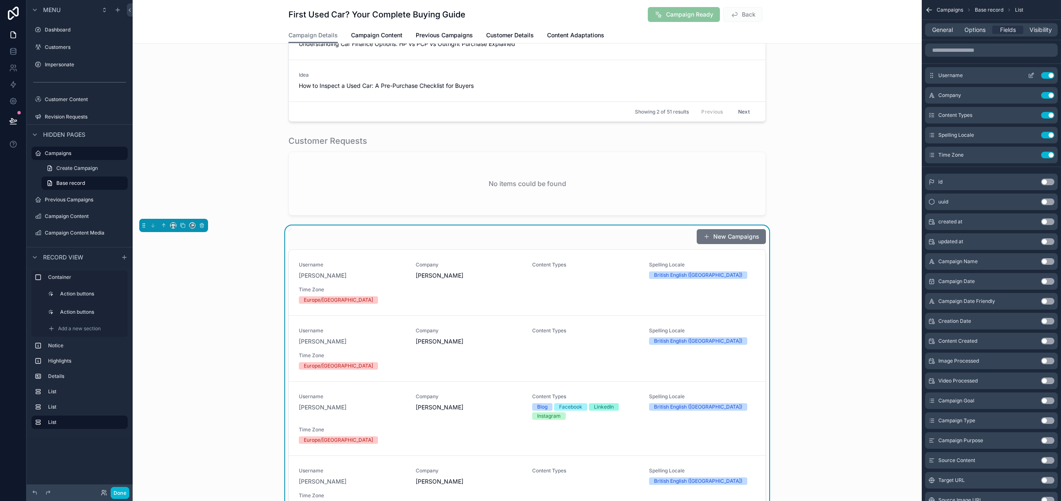
click at [1050, 76] on button "Use setting" at bounding box center [1047, 75] width 13 height 7
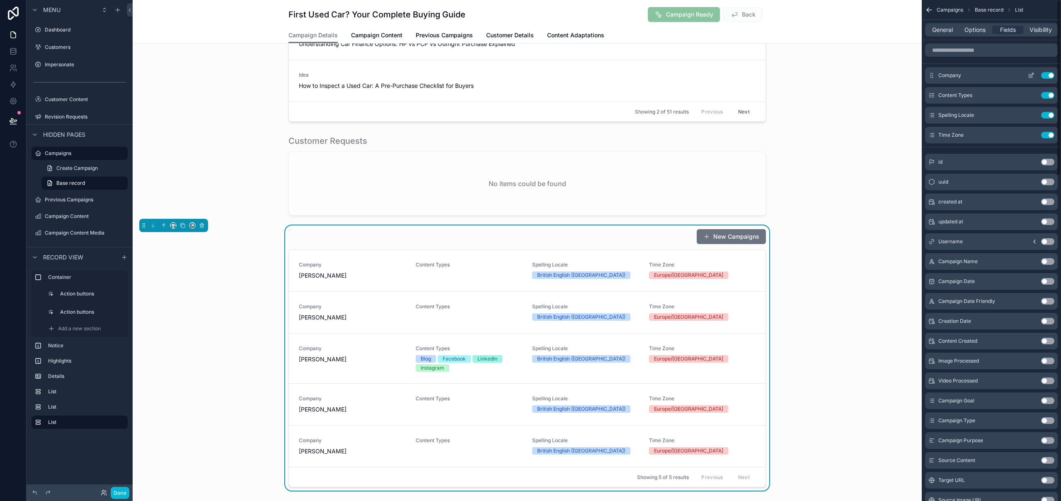
click at [1050, 75] on button "Use setting" at bounding box center [1047, 75] width 13 height 7
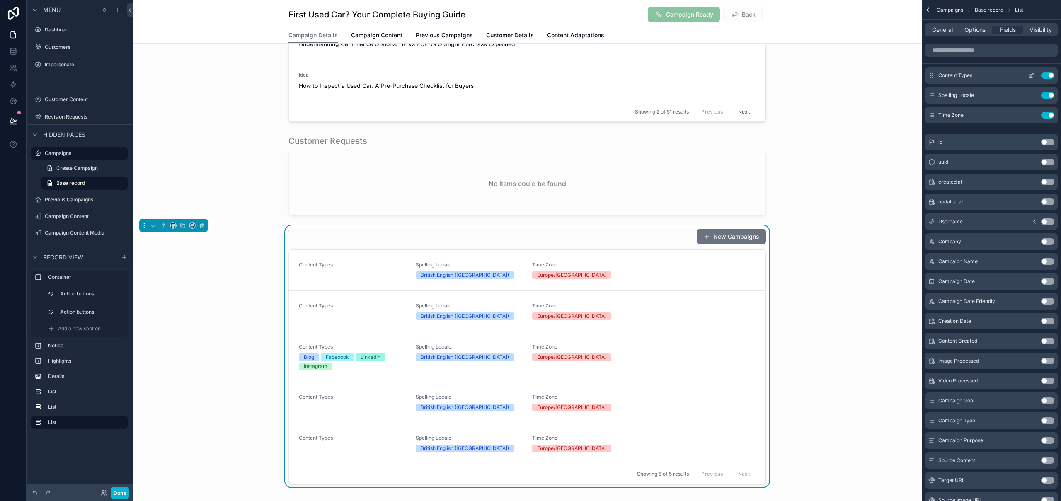
click at [1050, 75] on button "Use setting" at bounding box center [1047, 75] width 13 height 7
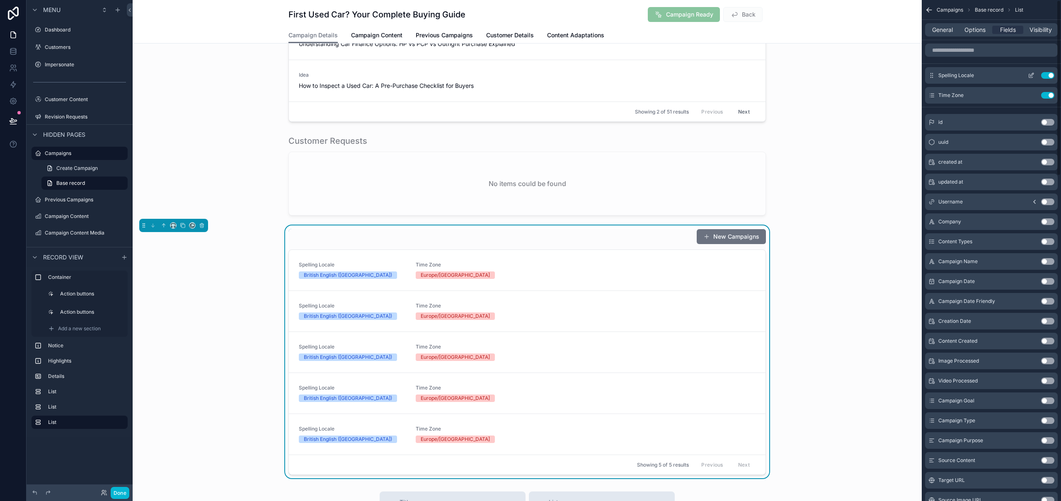
click at [1050, 75] on button "Use setting" at bounding box center [1047, 75] width 13 height 7
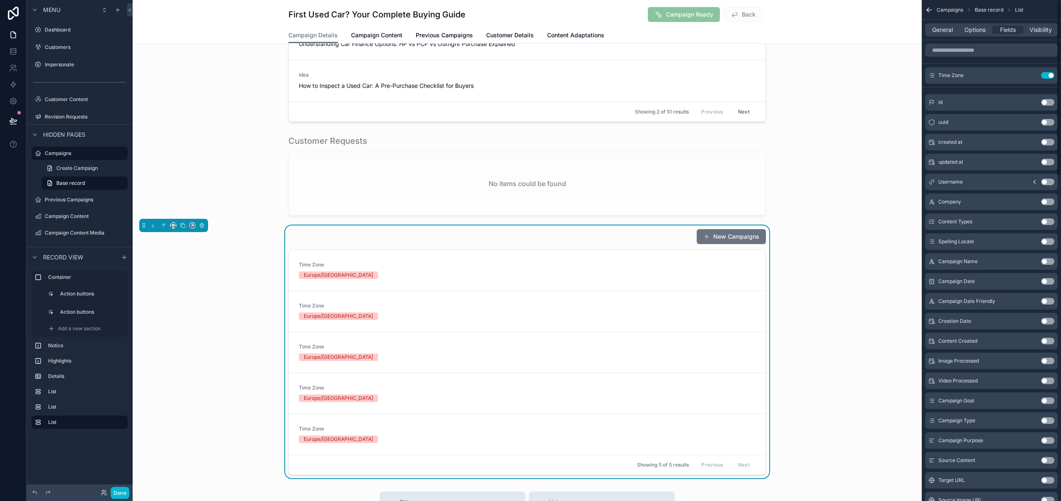
click at [1050, 75] on button "Use setting" at bounding box center [1047, 75] width 13 height 7
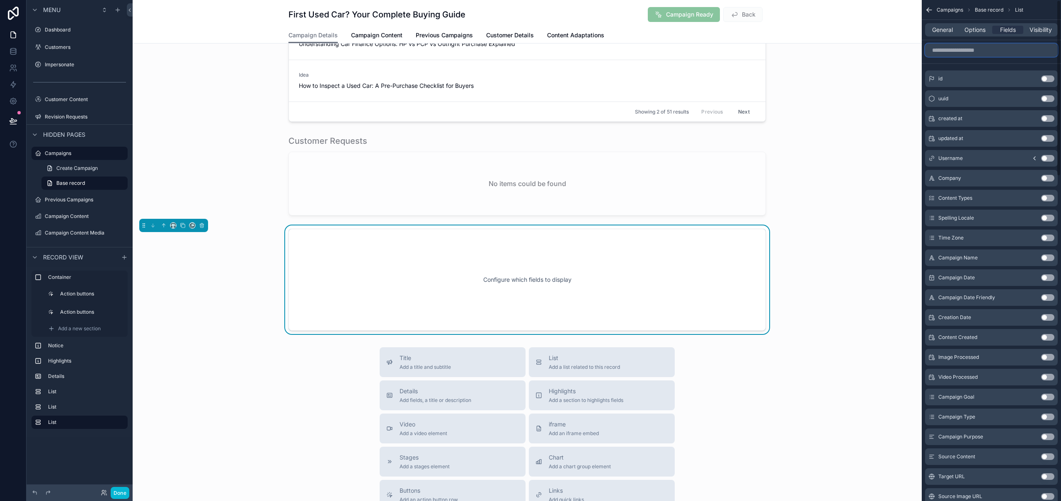
click at [960, 54] on input "scrollable content" at bounding box center [991, 50] width 133 height 13
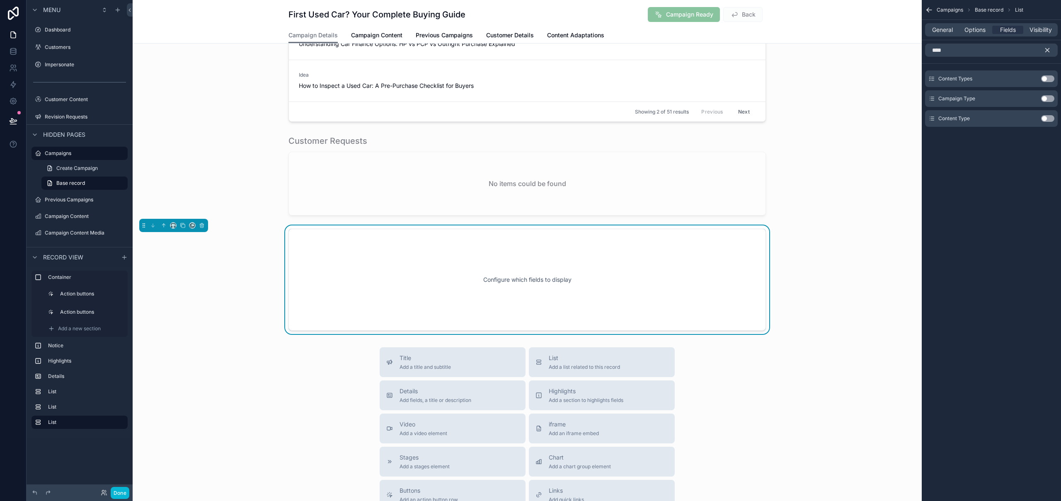
click at [1050, 121] on button "Use setting" at bounding box center [1047, 118] width 13 height 7
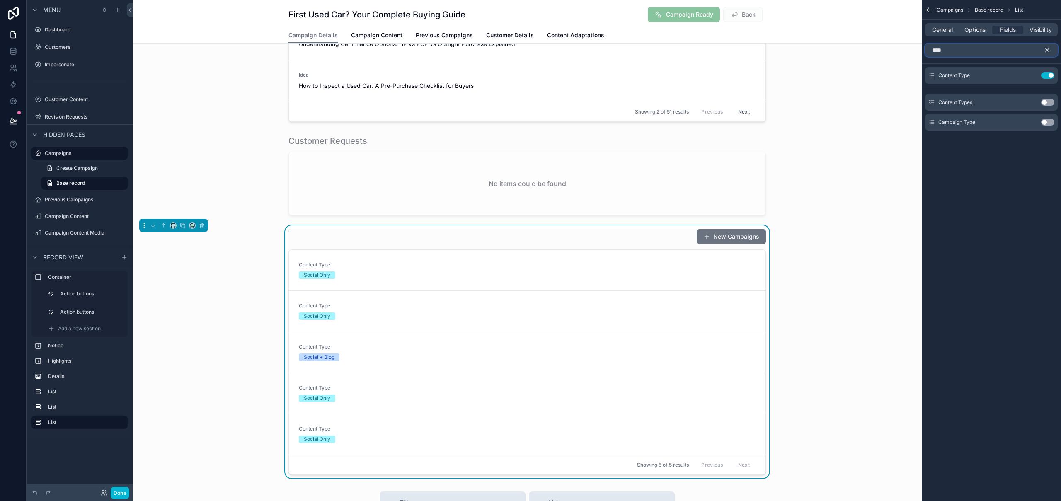
drag, startPoint x: 963, startPoint y: 54, endPoint x: 926, endPoint y: 53, distance: 37.3
click at [926, 53] on input "****" at bounding box center [991, 50] width 133 height 13
type input "*"
click at [1047, 107] on button "Use setting" at bounding box center [1047, 105] width 13 height 7
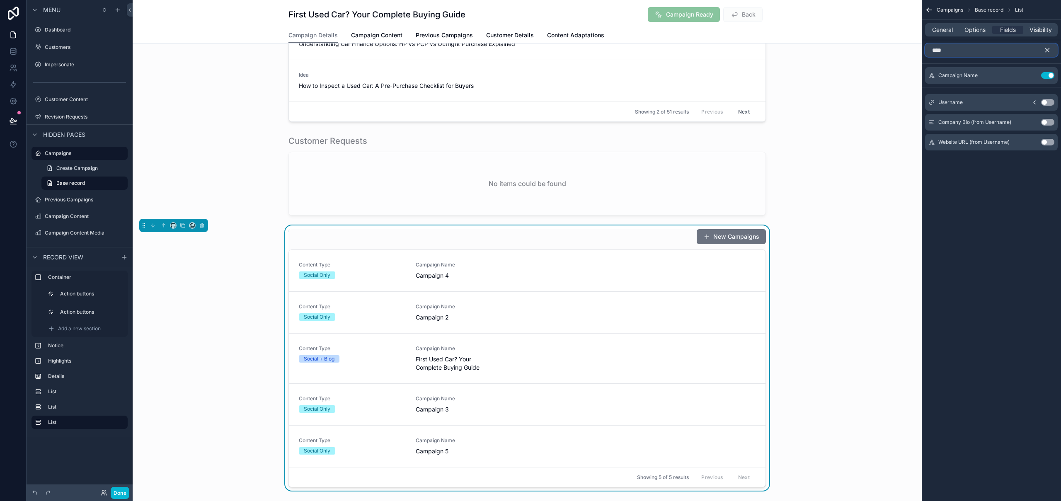
click at [942, 51] on input "****" at bounding box center [991, 50] width 133 height 13
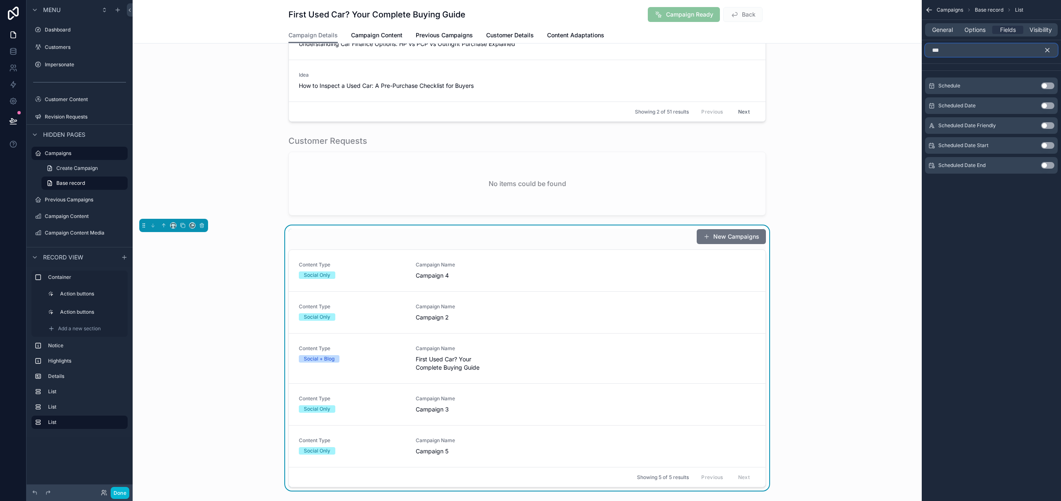
type input "***"
click at [1051, 127] on button "Use setting" at bounding box center [1047, 125] width 13 height 7
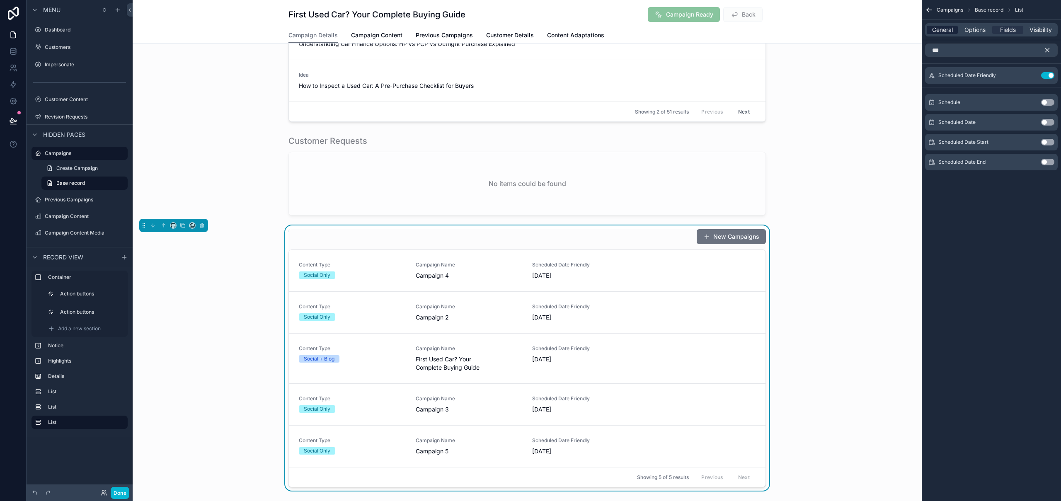
click at [952, 31] on div "General" at bounding box center [942, 30] width 31 height 8
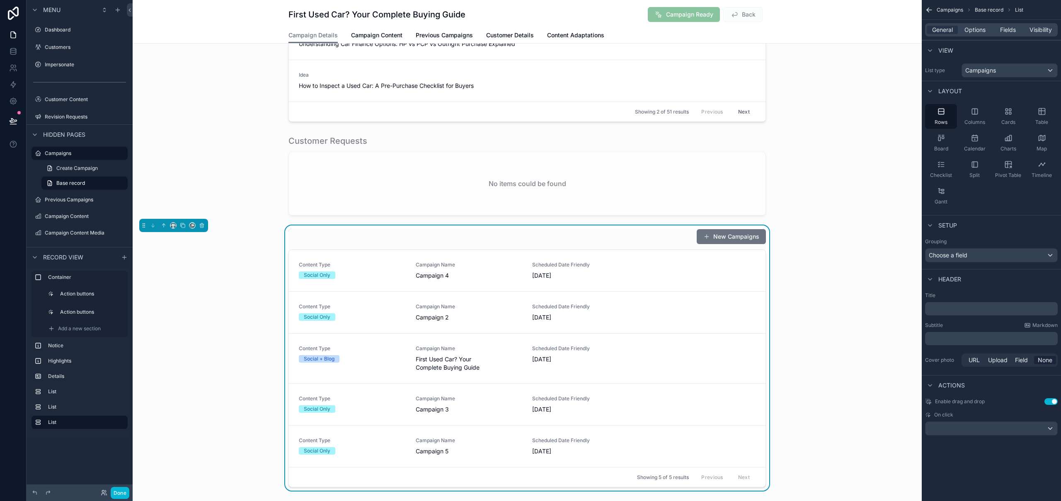
drag, startPoint x: 1050, startPoint y: 401, endPoint x: 1053, endPoint y: 397, distance: 5.2
click at [1050, 401] on button "Use setting" at bounding box center [1051, 401] width 13 height 7
click at [970, 32] on span "Options" at bounding box center [975, 30] width 21 height 8
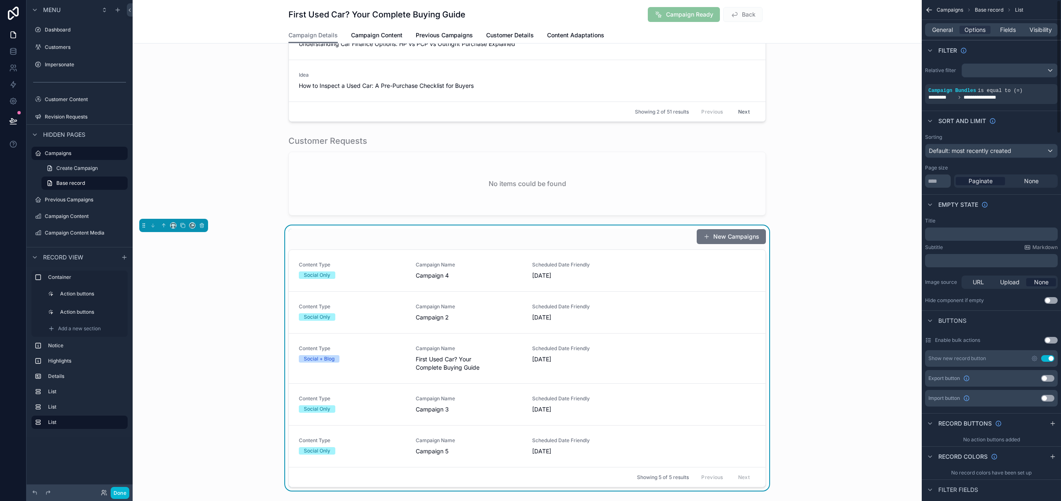
click at [1050, 358] on button "Use setting" at bounding box center [1047, 358] width 13 height 7
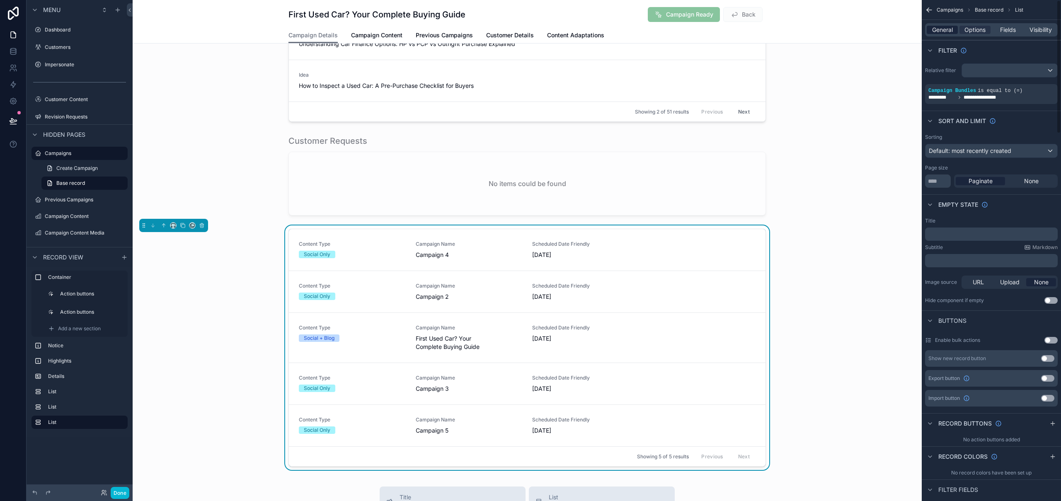
click at [940, 31] on span "General" at bounding box center [942, 30] width 21 height 8
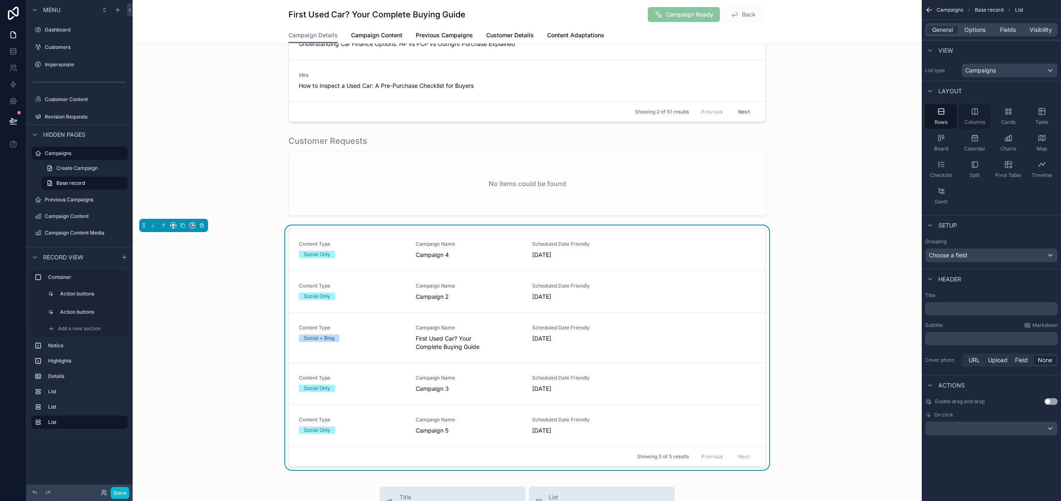
click at [973, 116] on div "Columns" at bounding box center [975, 116] width 32 height 25
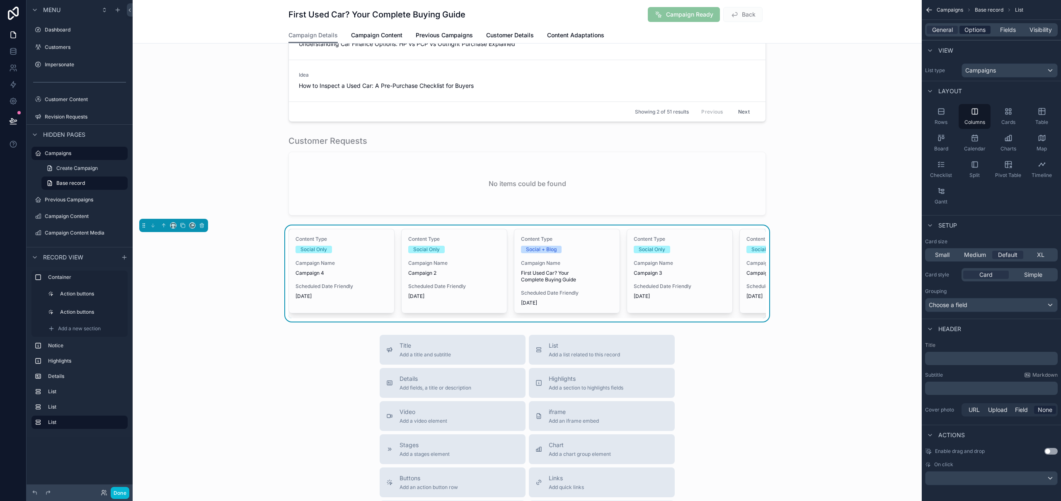
click at [978, 29] on span "Options" at bounding box center [975, 30] width 21 height 8
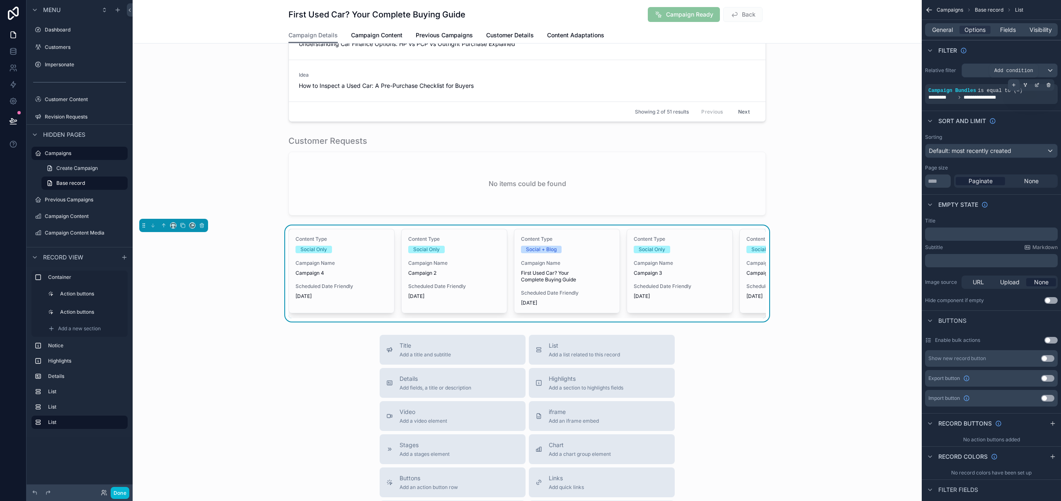
click at [1015, 85] on icon "scrollable content" at bounding box center [1013, 84] width 5 height 5
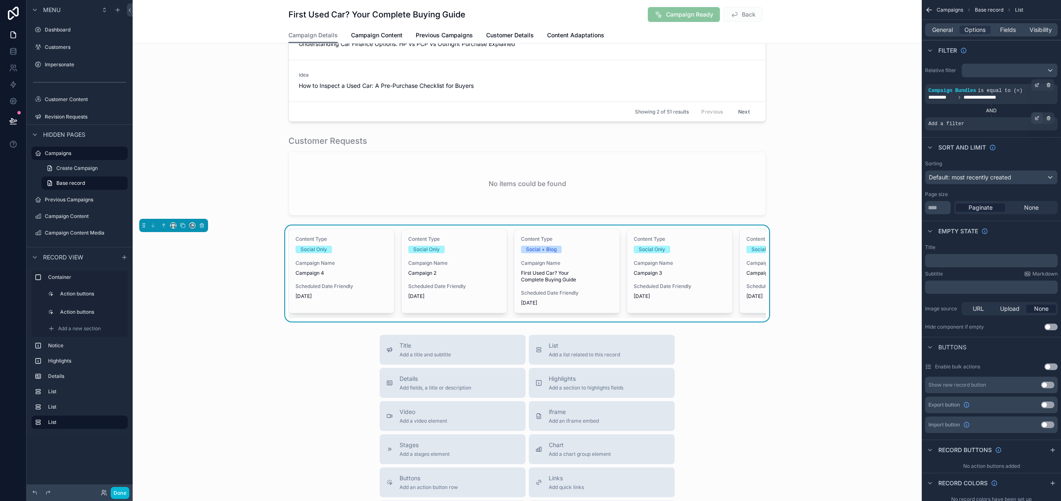
click at [1040, 117] on div "scrollable content" at bounding box center [1037, 118] width 12 height 12
click at [844, 114] on span "Select a field" at bounding box center [841, 111] width 35 height 7
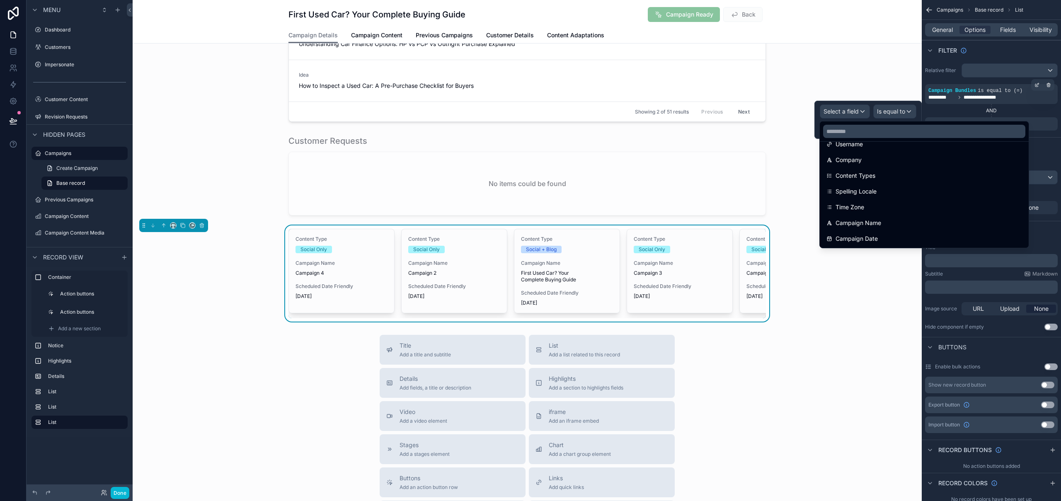
scroll to position [0, 0]
click at [863, 136] on input "text" at bounding box center [924, 131] width 202 height 13
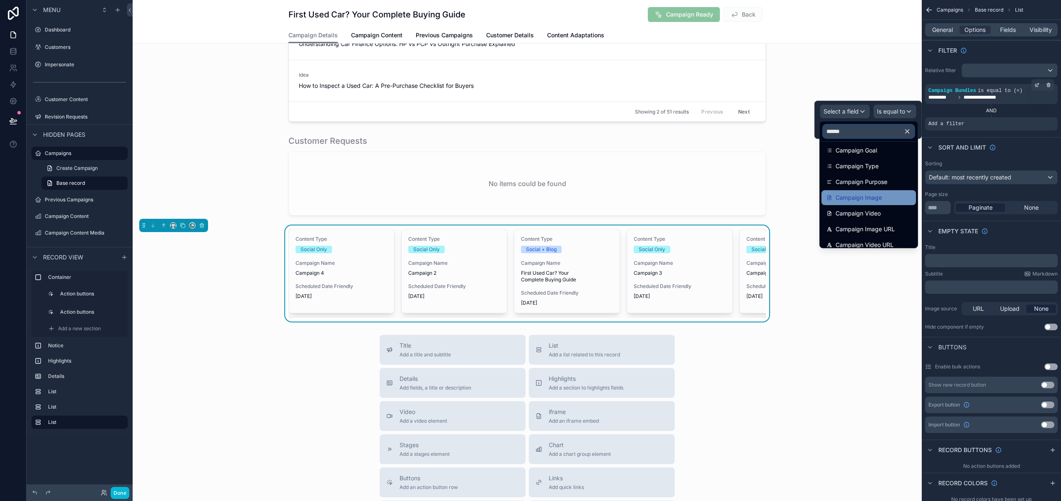
scroll to position [76, 0]
type input "******"
click at [867, 191] on span "Campaign Bundles" at bounding box center [861, 192] width 51 height 10
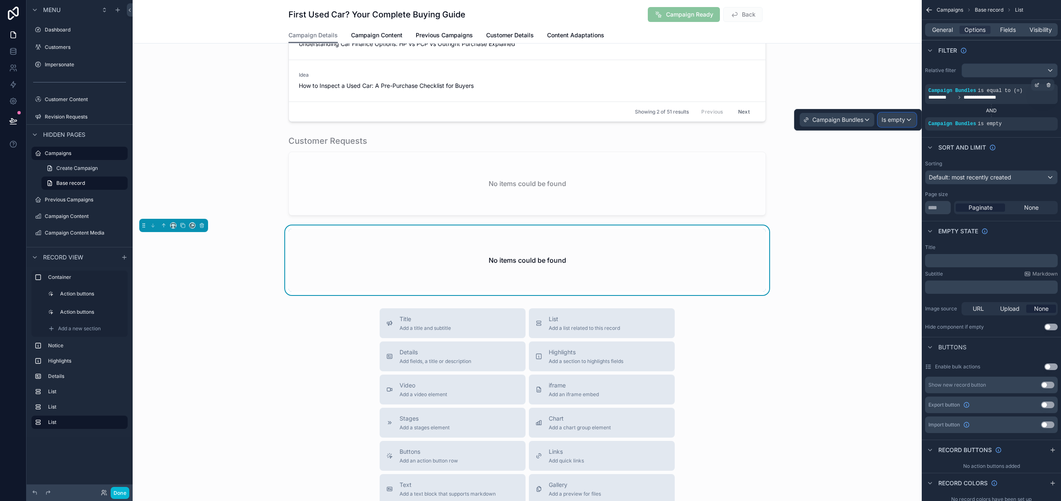
click at [887, 120] on span "Is empty" at bounding box center [894, 120] width 24 height 8
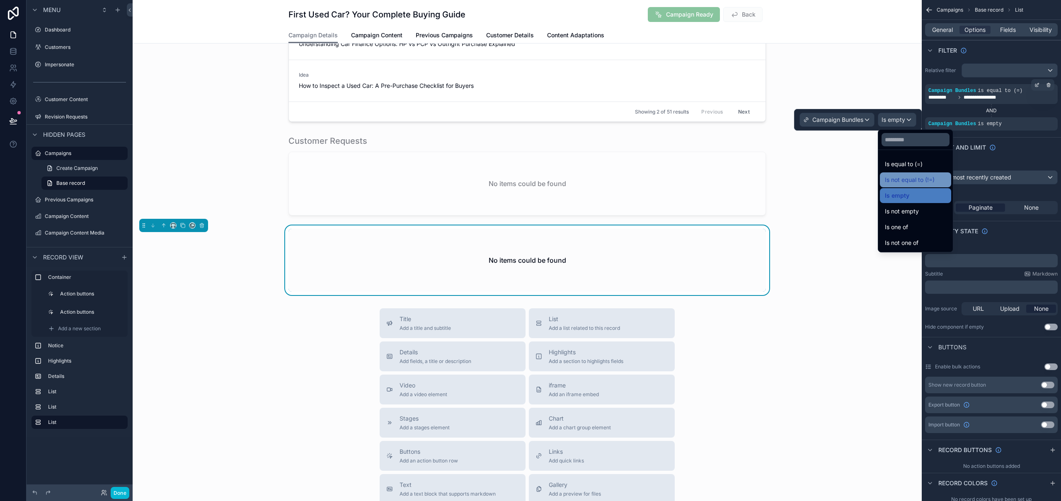
click at [941, 176] on div "Is not equal to (!=)" at bounding box center [915, 180] width 61 height 10
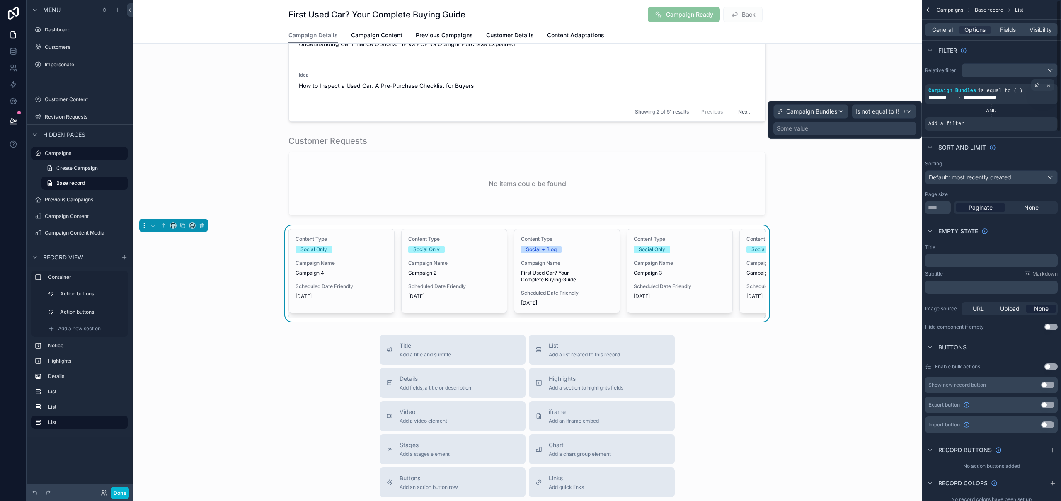
click at [824, 124] on div "Some value" at bounding box center [844, 128] width 143 height 13
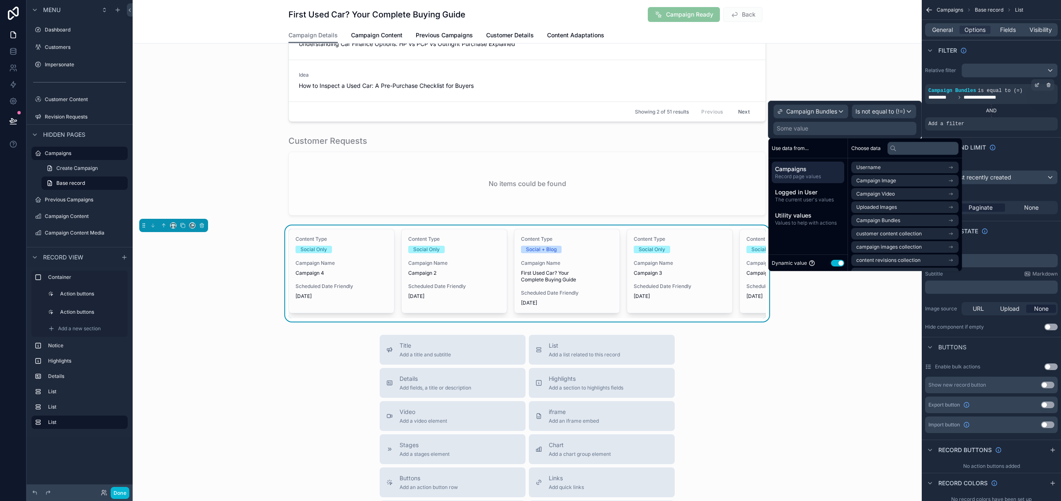
click at [807, 169] on span "Campaigns" at bounding box center [808, 169] width 66 height 8
click at [811, 203] on span "The current user's values" at bounding box center [808, 199] width 66 height 7
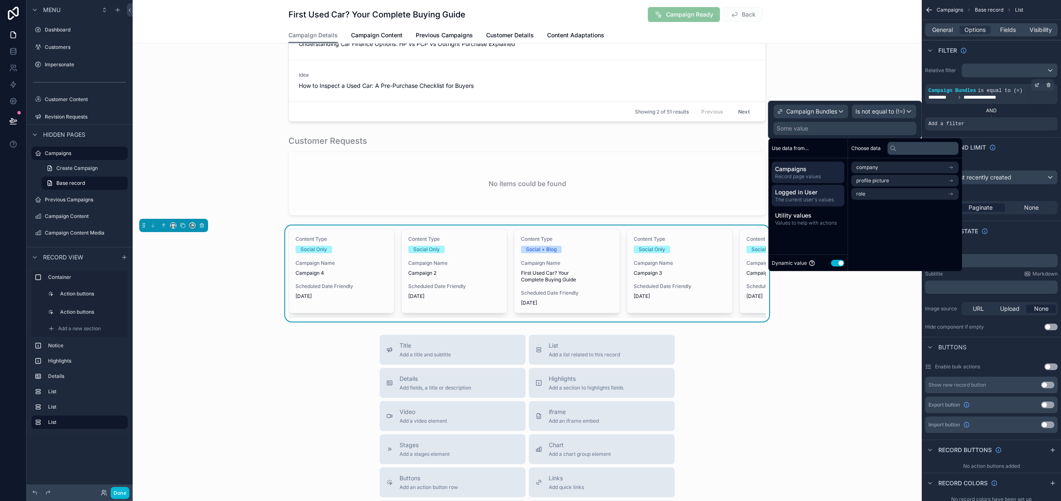
click at [803, 169] on span "Campaigns" at bounding box center [808, 169] width 66 height 8
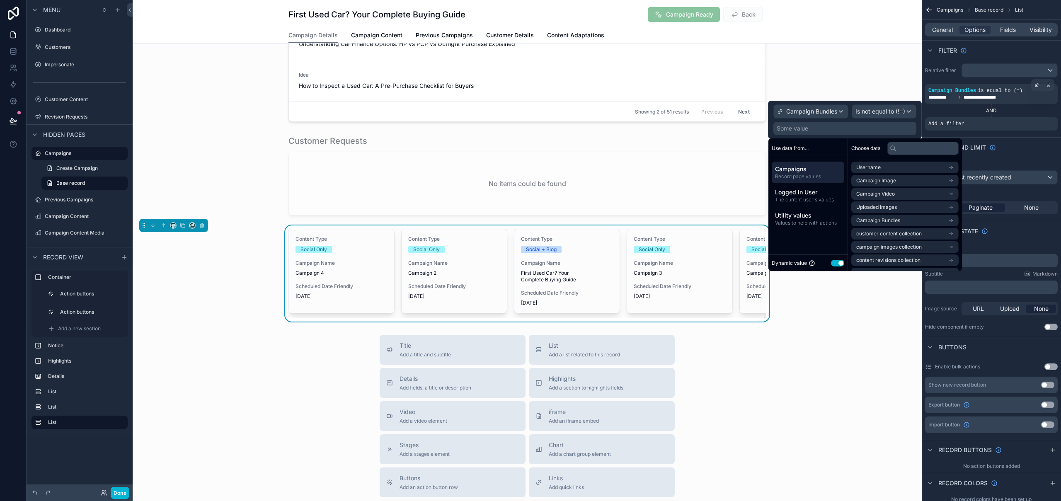
click at [866, 305] on div "Content Type Social Only Campaign Name Campaign 4 Scheduled Date Friendly 16th …" at bounding box center [527, 273] width 789 height 96
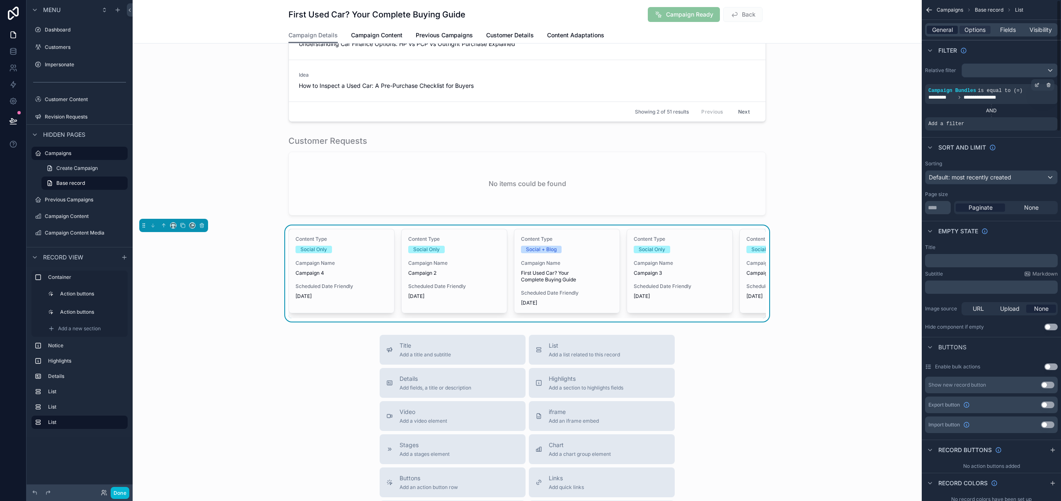
click at [941, 31] on span "General" at bounding box center [942, 30] width 21 height 8
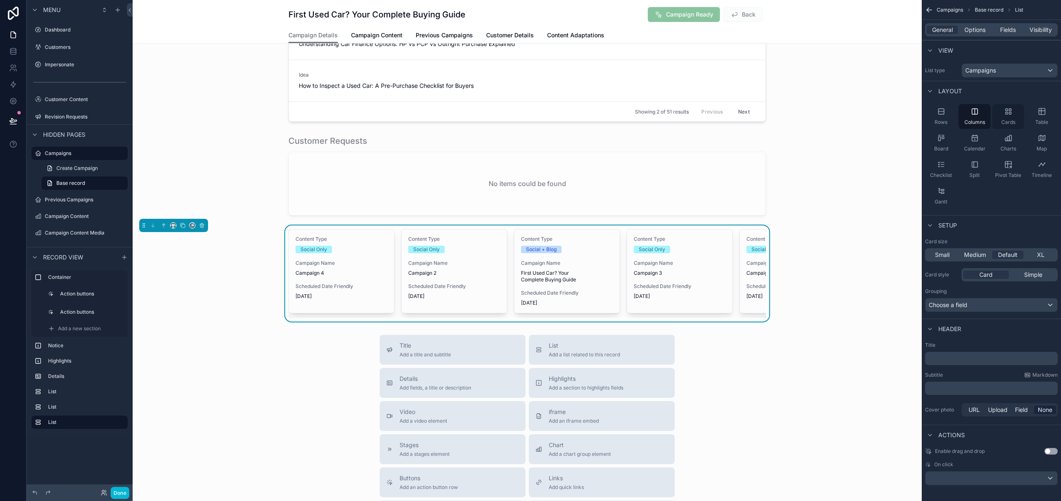
click at [1001, 114] on div "Cards" at bounding box center [1008, 116] width 32 height 25
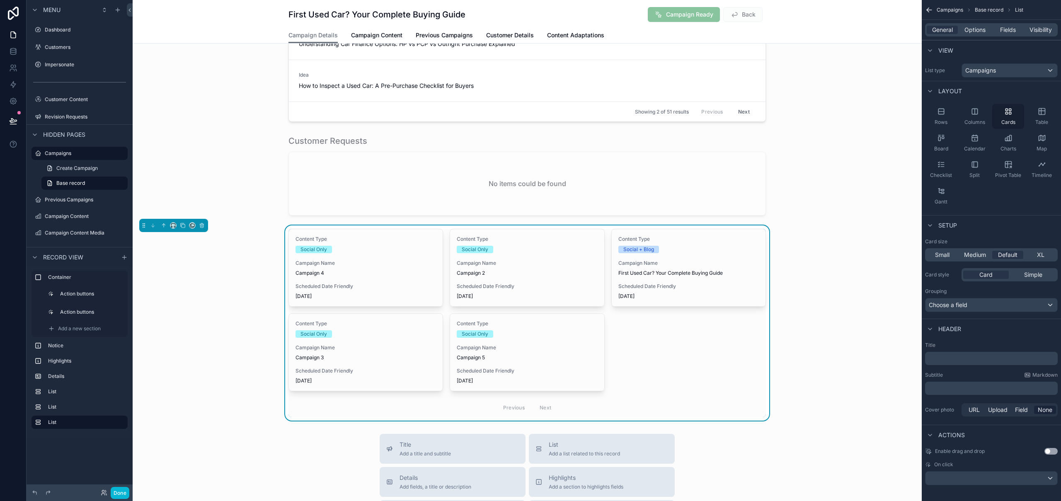
click at [1001, 110] on div "Cards" at bounding box center [1008, 116] width 32 height 25
click at [1044, 272] on div "Simple" at bounding box center [1034, 275] width 46 height 8
click at [989, 277] on span "Card" at bounding box center [985, 275] width 13 height 8
click at [948, 256] on span "Small" at bounding box center [942, 255] width 15 height 8
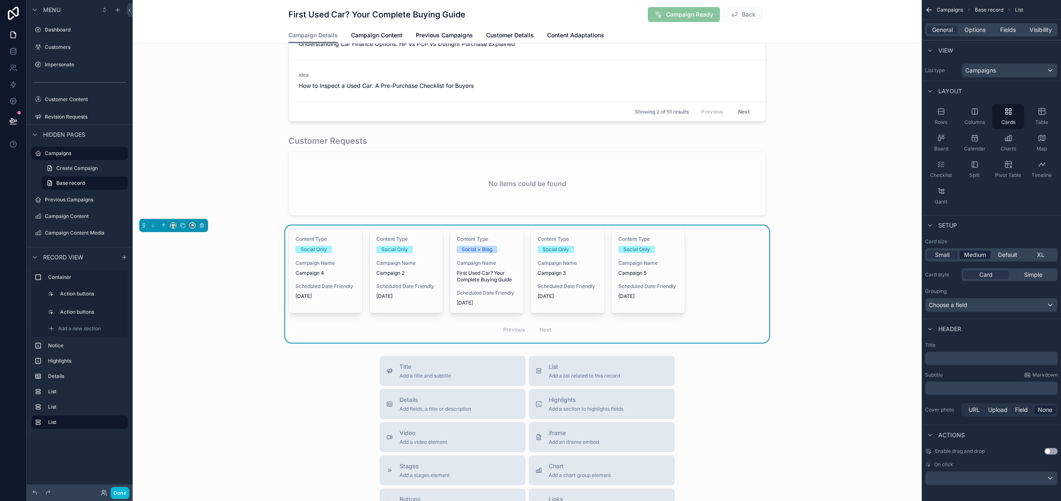
click at [987, 252] on div "Medium" at bounding box center [975, 255] width 31 height 8
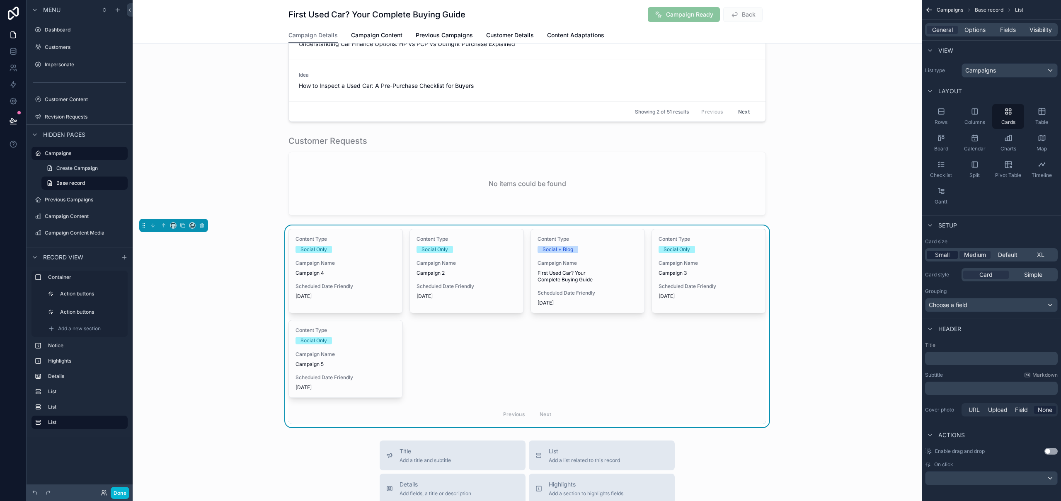
click at [955, 256] on div "Small" at bounding box center [942, 255] width 31 height 8
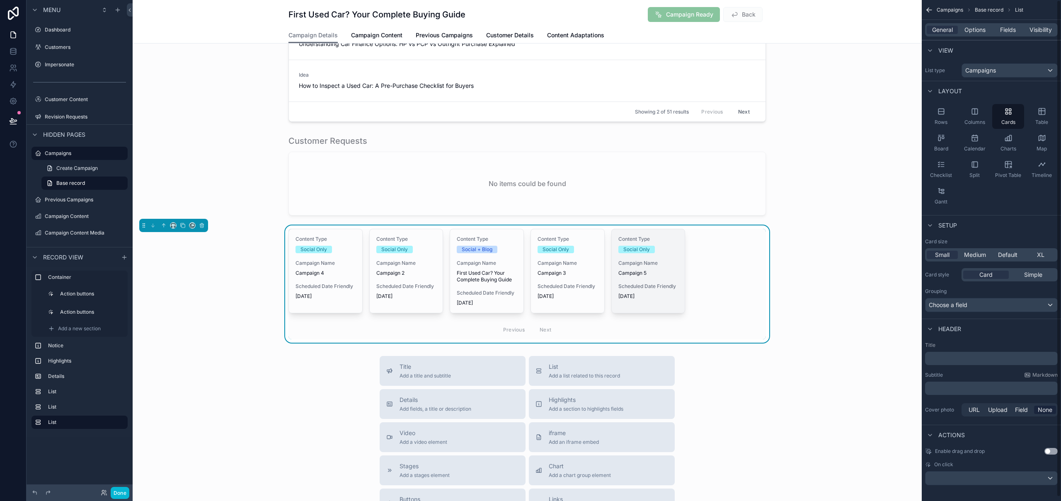
click at [644, 272] on span "Campaign 5" at bounding box center [648, 273] width 60 height 7
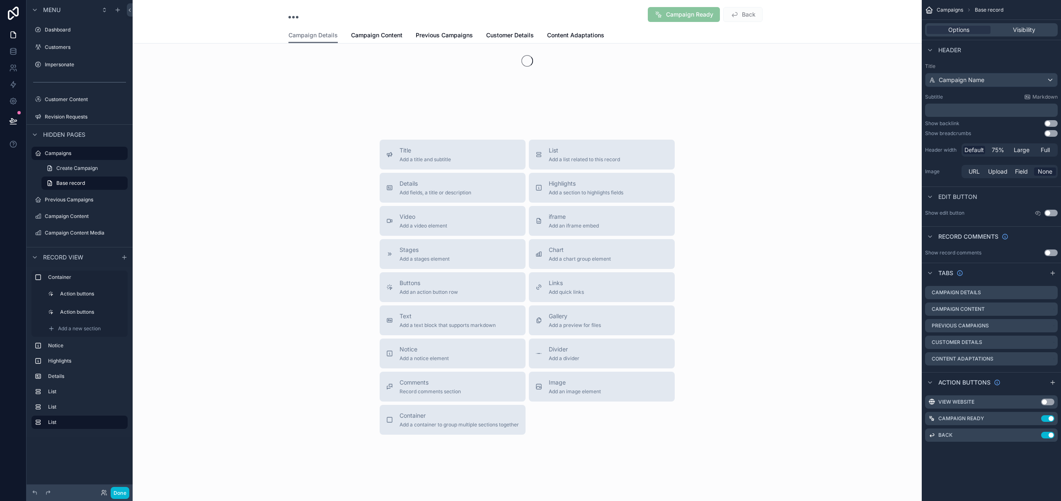
scroll to position [58, 0]
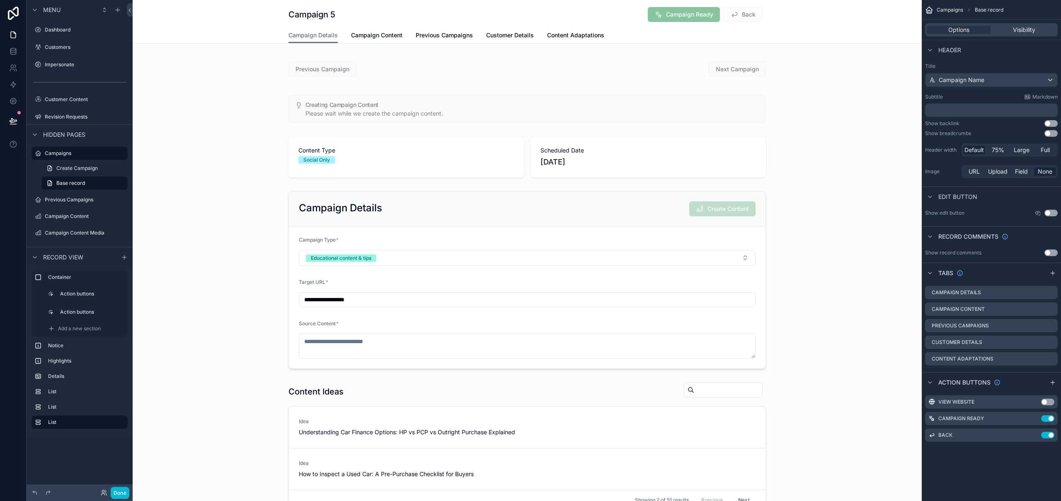
scroll to position [479, 0]
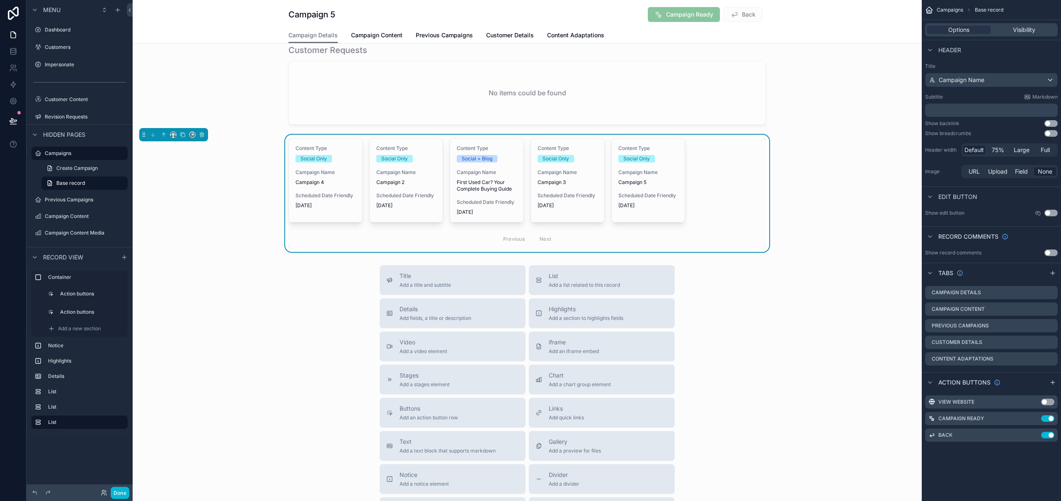
click at [742, 204] on div "Content Type Social Only Campaign Name Campaign 4 Scheduled Date Friendly 16th …" at bounding box center [527, 193] width 478 height 111
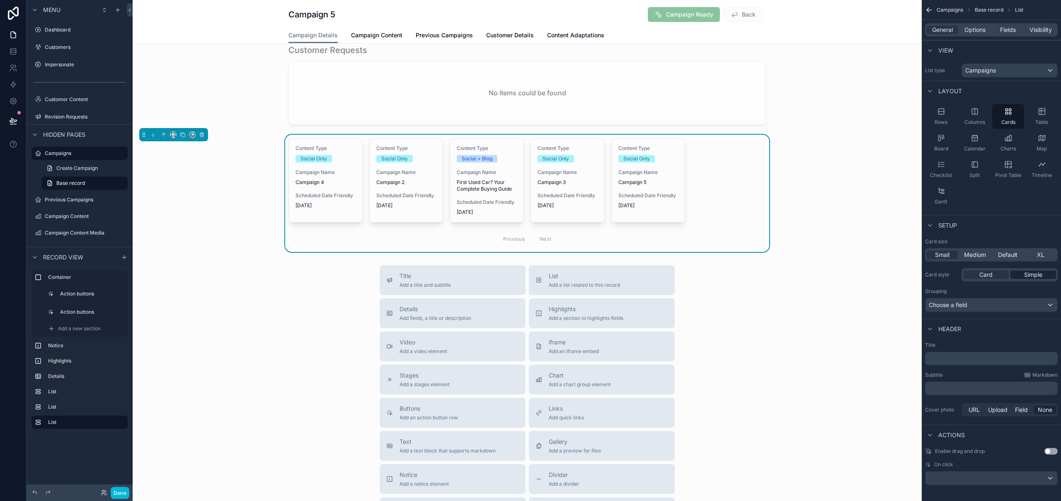
click at [1043, 274] on div "Simple" at bounding box center [1034, 275] width 46 height 8
click at [991, 276] on span "Card" at bounding box center [985, 275] width 13 height 8
click at [976, 121] on span "Columns" at bounding box center [975, 122] width 21 height 7
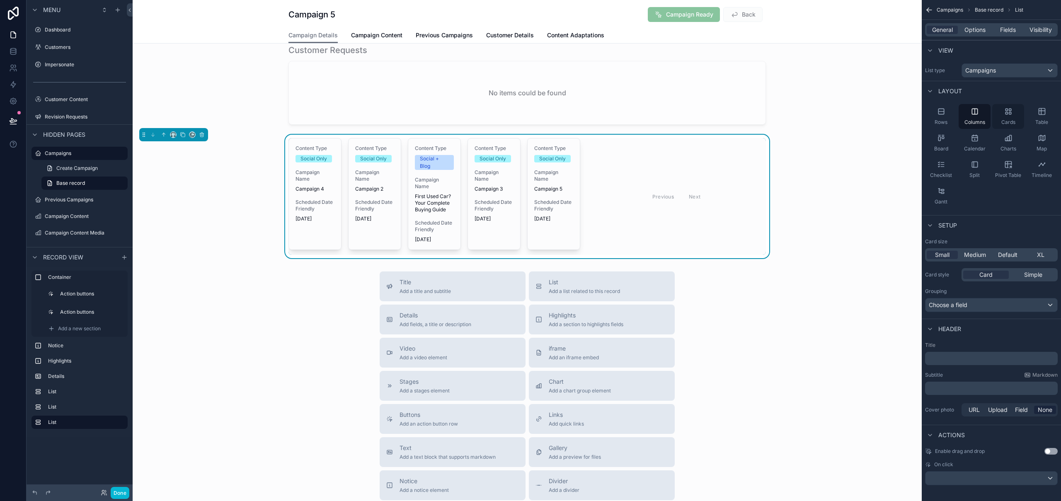
click at [1006, 120] on span "Cards" at bounding box center [1008, 122] width 14 height 7
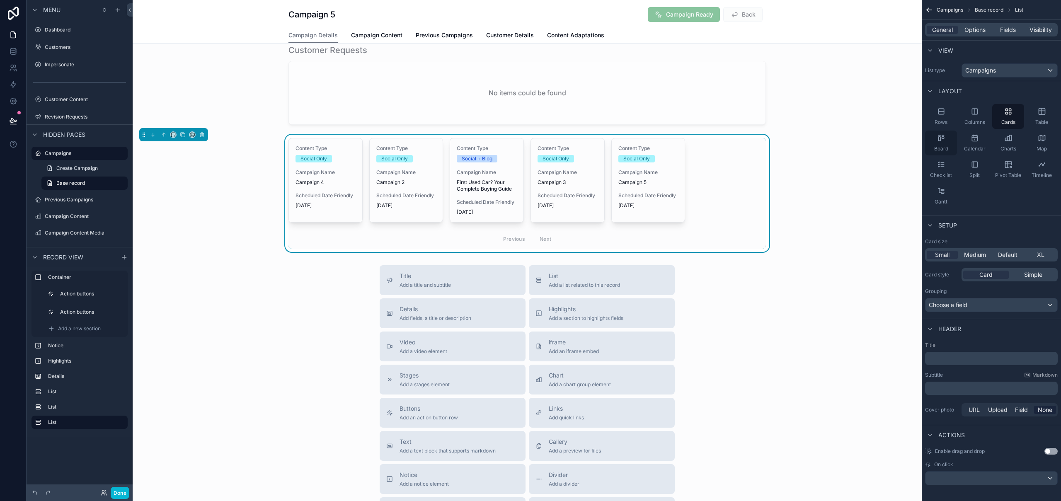
click at [953, 137] on div "Board" at bounding box center [941, 143] width 32 height 25
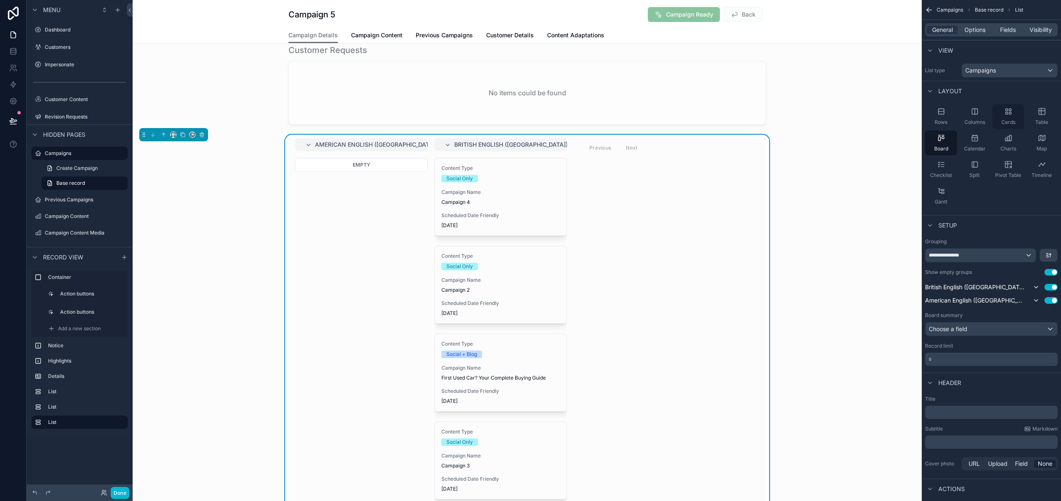
click at [1013, 119] on div "Cards" at bounding box center [1008, 116] width 32 height 25
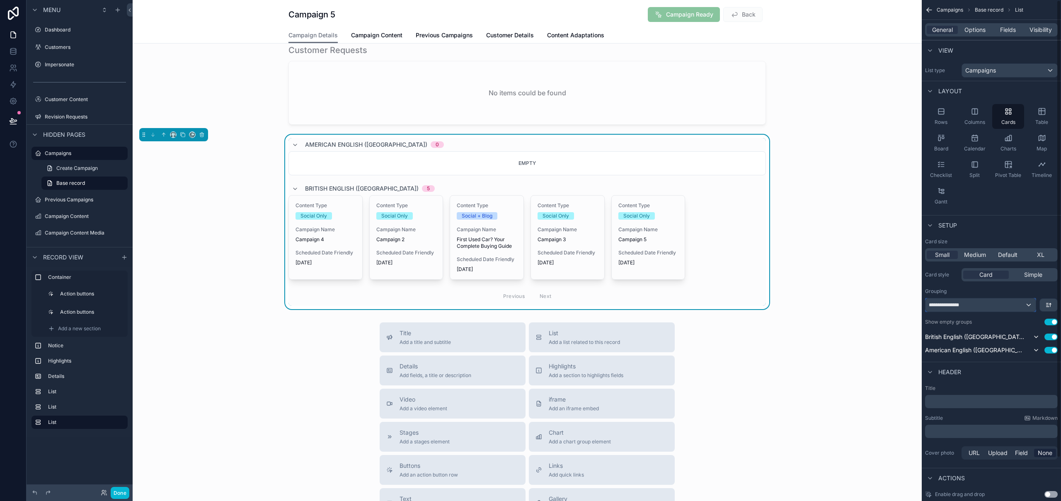
click at [1010, 306] on div "**********" at bounding box center [981, 304] width 110 height 13
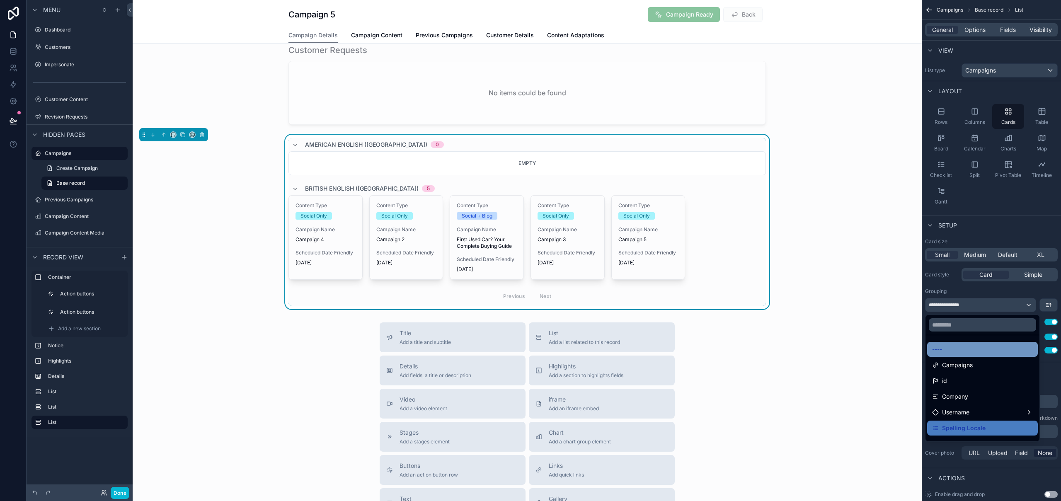
click at [959, 347] on div "----" at bounding box center [982, 349] width 101 height 10
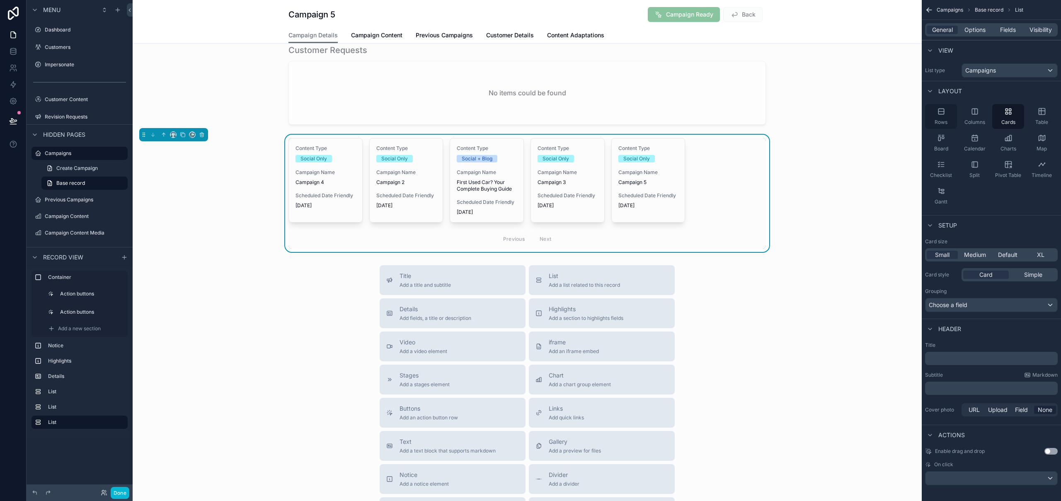
click at [947, 116] on div "Rows" at bounding box center [941, 116] width 32 height 25
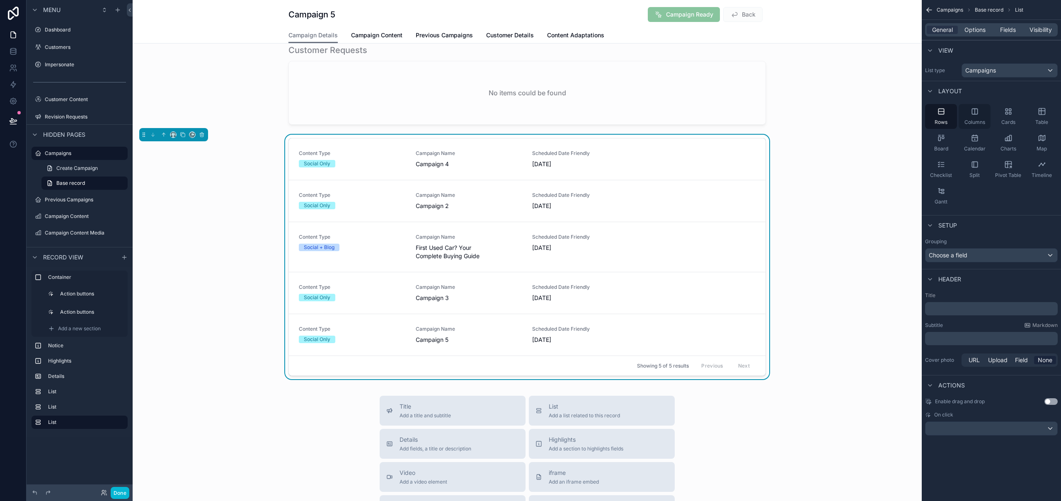
click at [973, 116] on div "Columns" at bounding box center [975, 116] width 32 height 25
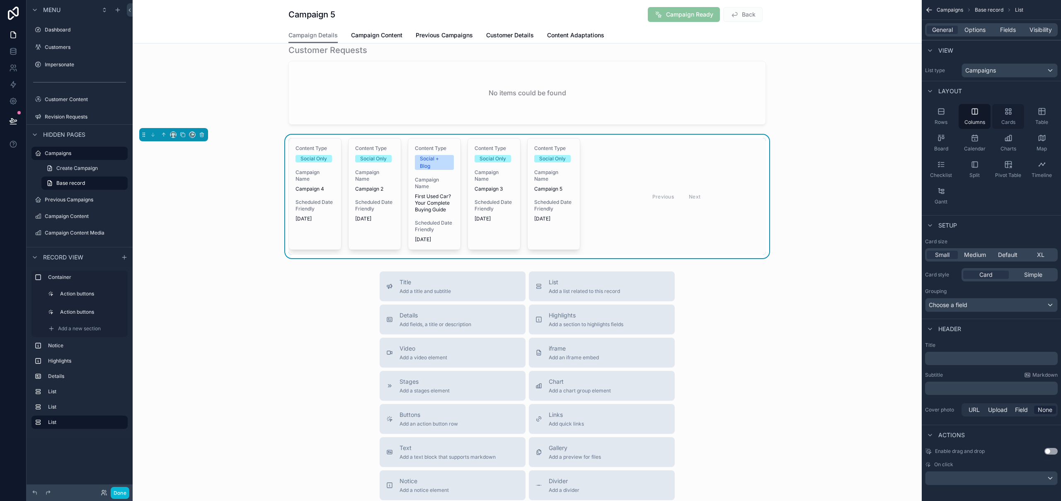
click at [1010, 114] on icon "scrollable content" at bounding box center [1010, 113] width 2 height 2
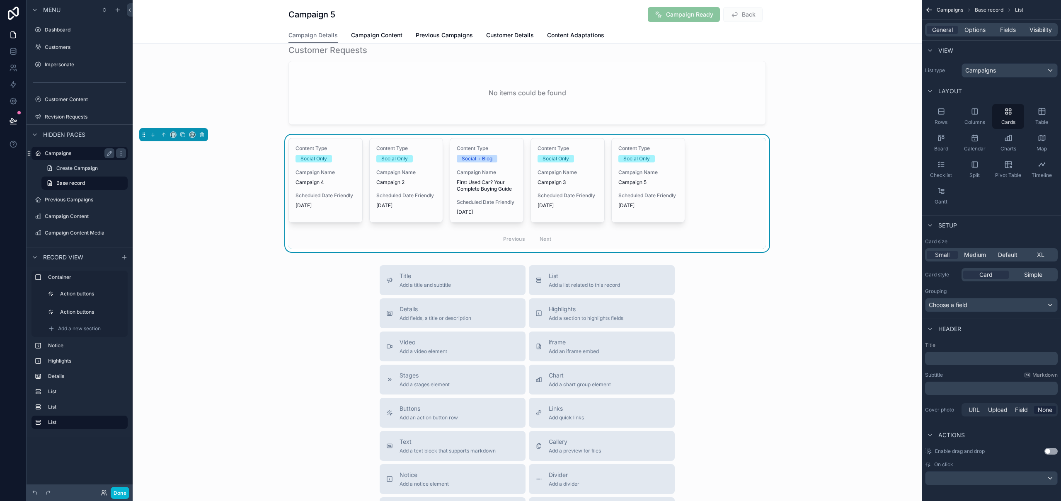
click at [65, 151] on label "Campaigns" at bounding box center [78, 153] width 66 height 7
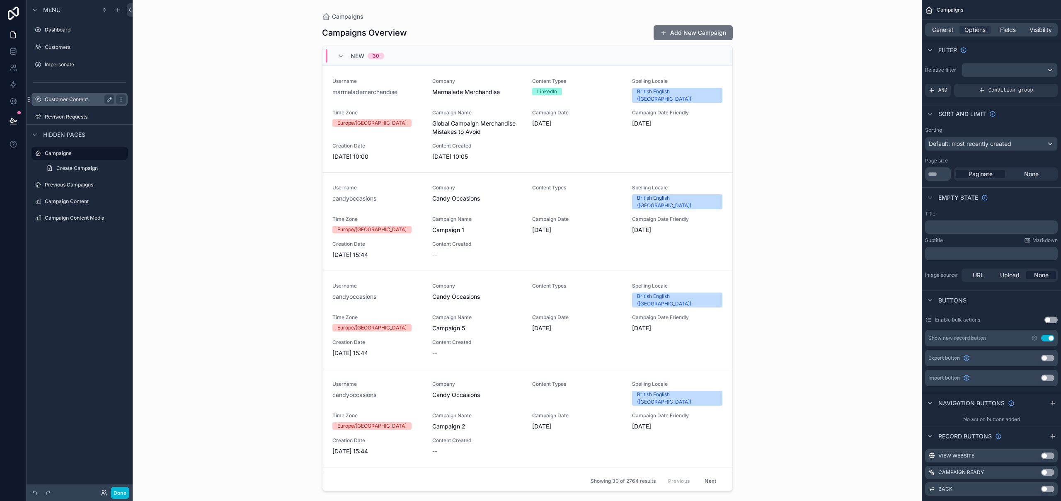
click at [66, 101] on label "Customer Content" at bounding box center [78, 99] width 66 height 7
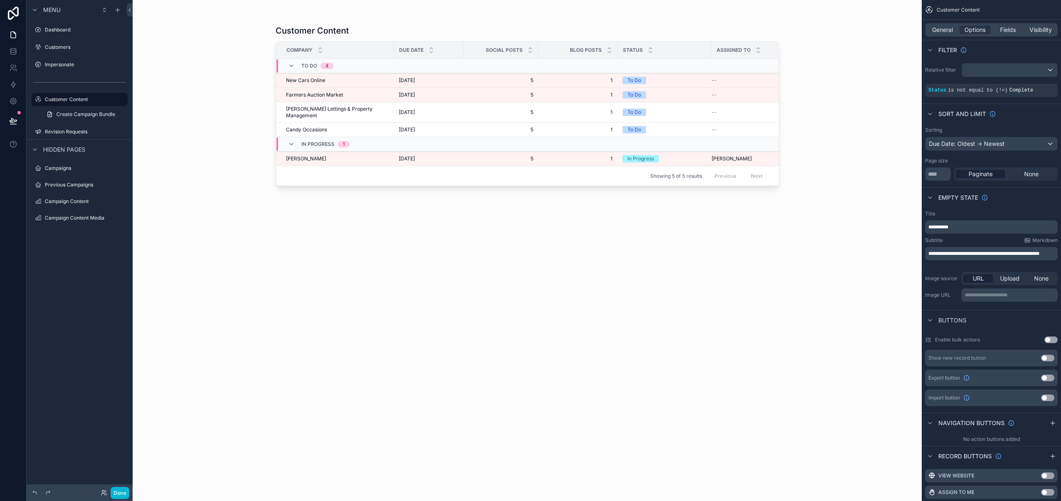
click at [338, 79] on div "scrollable content" at bounding box center [527, 245] width 530 height 491
click at [326, 80] on div "New Cars Online New Cars Online" at bounding box center [337, 80] width 103 height 7
click at [340, 82] on div "New Cars Online New Cars Online" at bounding box center [337, 80] width 103 height 7
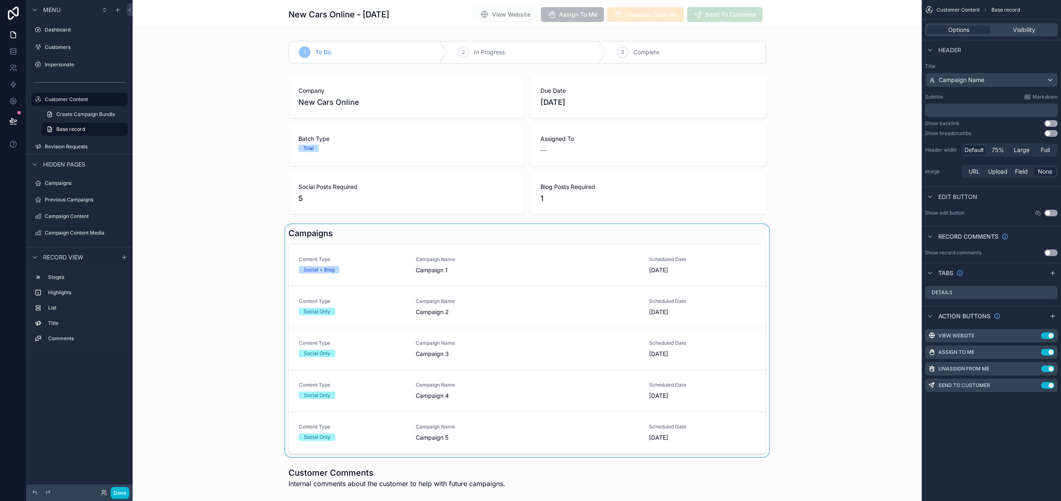
click at [734, 240] on div "scrollable content" at bounding box center [527, 340] width 789 height 233
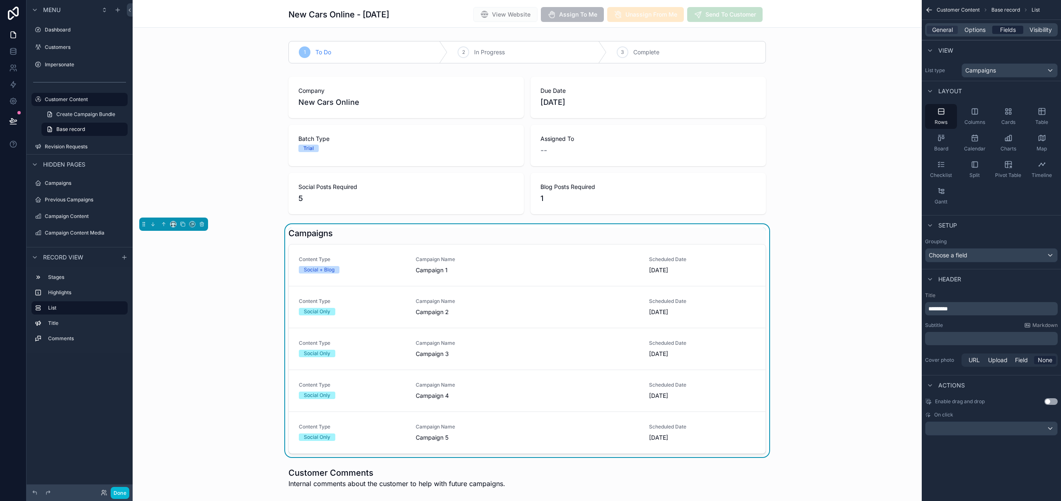
click at [992, 31] on div "Fields" at bounding box center [1007, 30] width 31 height 8
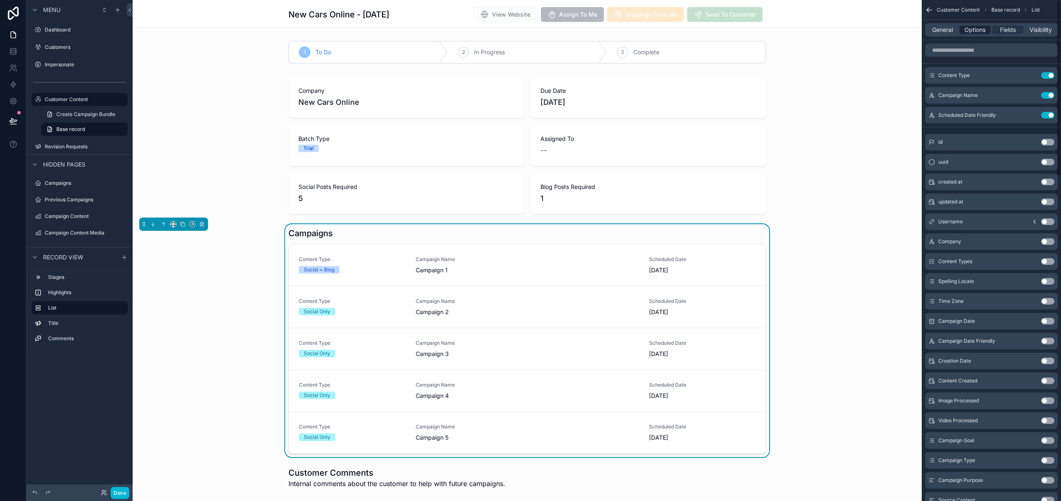
click at [970, 31] on span "Options" at bounding box center [975, 30] width 21 height 8
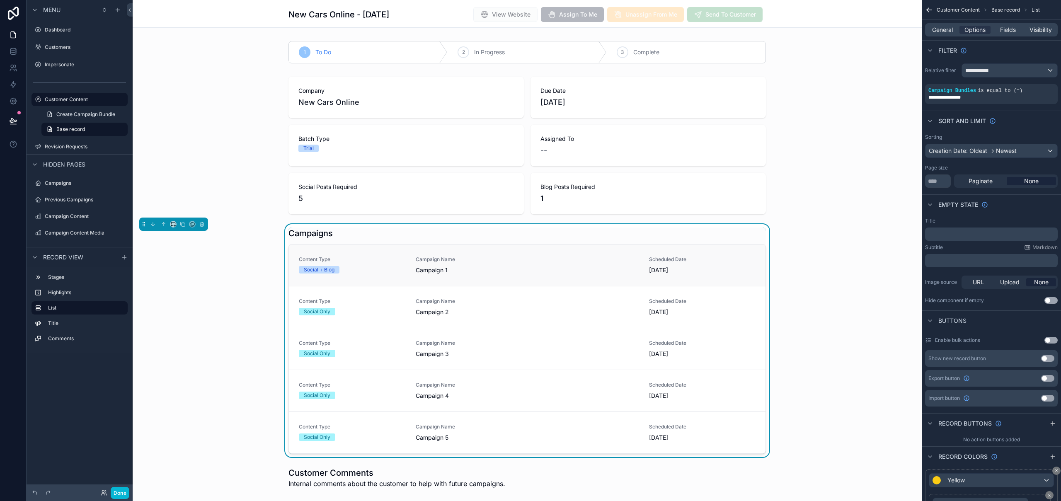
click at [520, 272] on span "Campaign 1" at bounding box center [527, 270] width 223 height 8
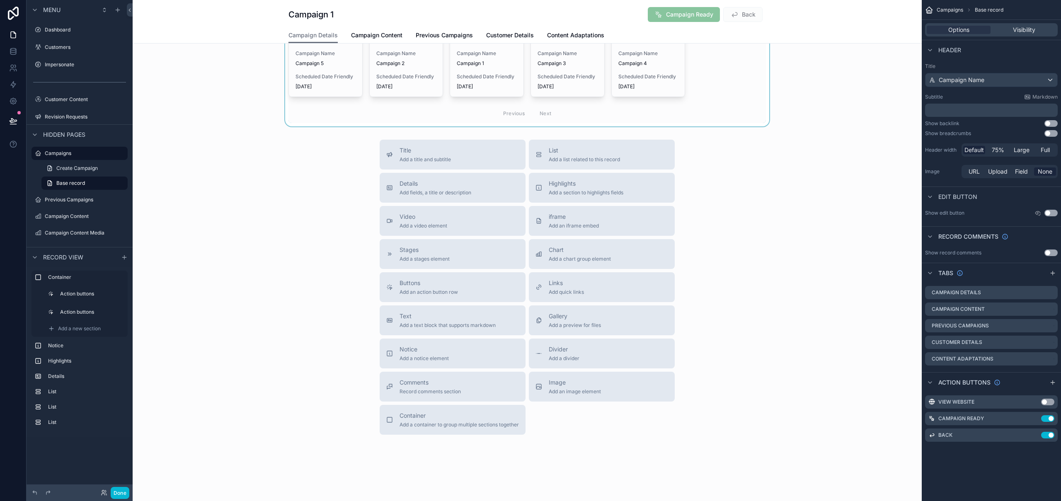
scroll to position [391, 0]
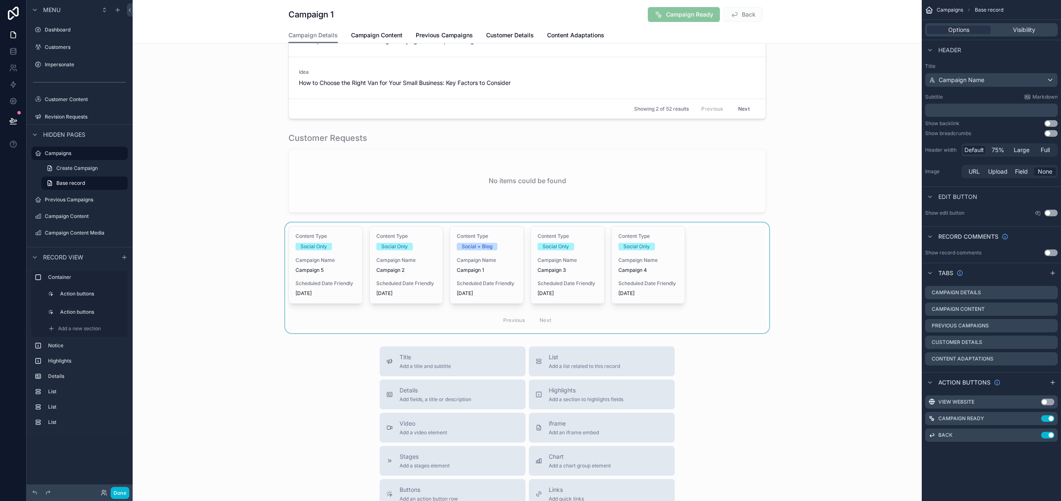
click at [742, 277] on div "scrollable content" at bounding box center [527, 278] width 789 height 111
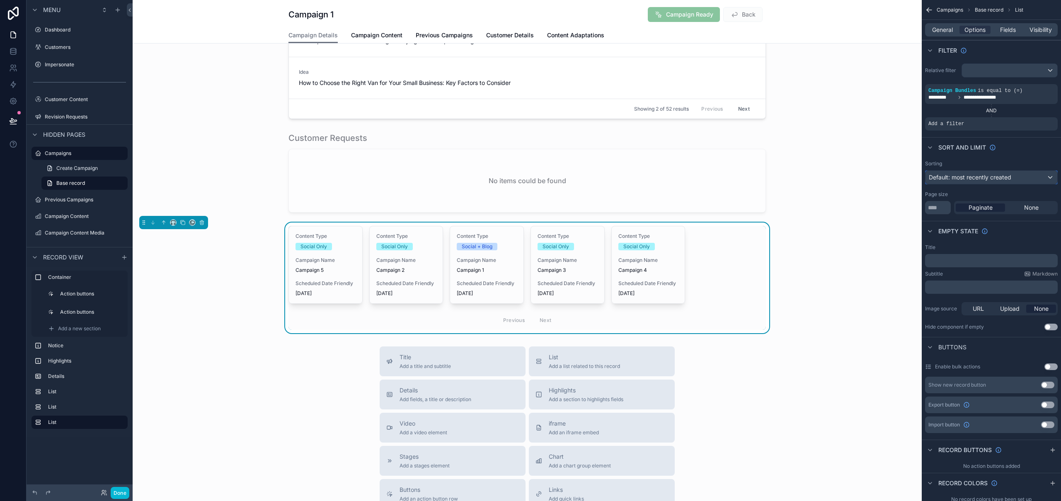
click at [987, 176] on span "Default: most recently created" at bounding box center [970, 177] width 82 height 7
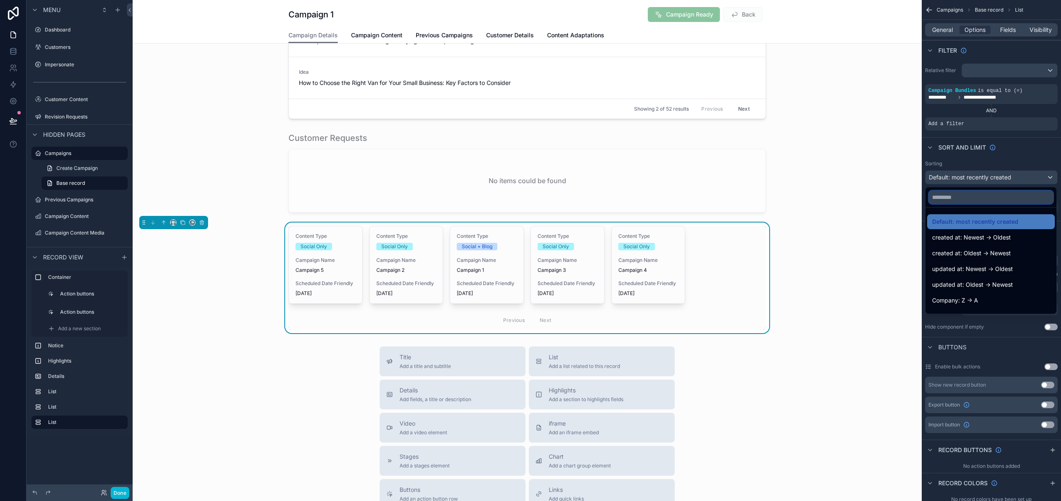
click at [984, 199] on input "text" at bounding box center [991, 197] width 124 height 13
type input "*****"
click at [1007, 281] on span "Creation Date: Oldest -> Newest" at bounding box center [976, 285] width 88 height 10
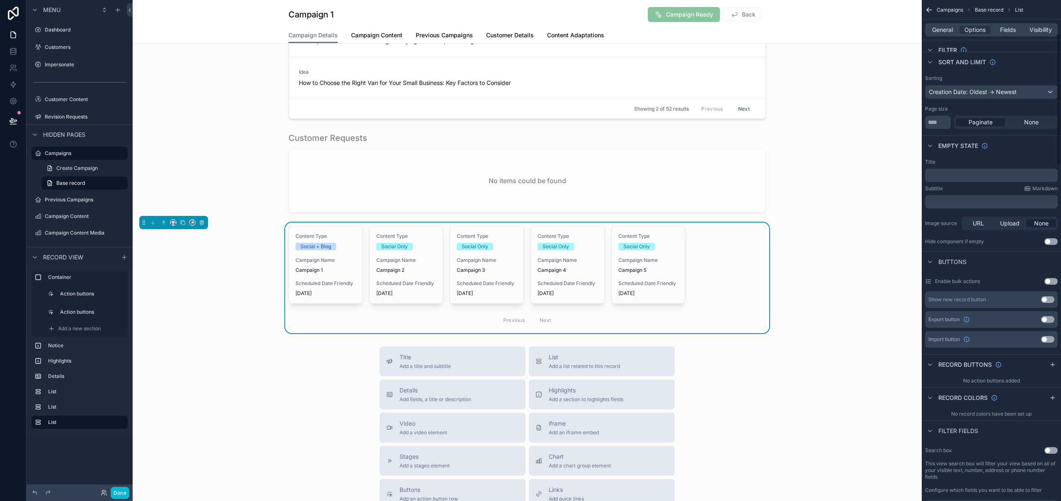
scroll to position [128, 0]
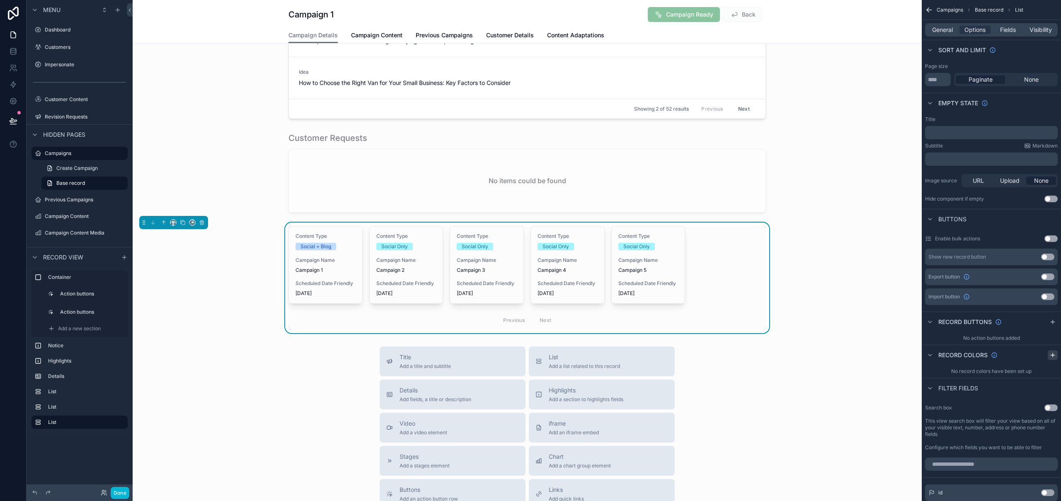
click at [1050, 355] on icon "scrollable content" at bounding box center [1053, 355] width 7 height 7
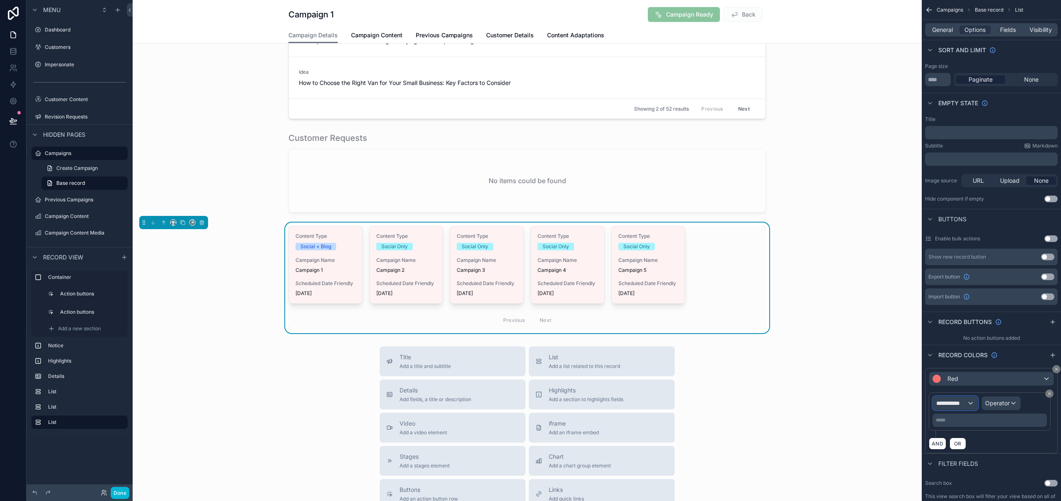
click at [967, 407] on div "**********" at bounding box center [955, 403] width 45 height 13
click at [964, 448] on span "Row values" at bounding box center [955, 448] width 31 height 10
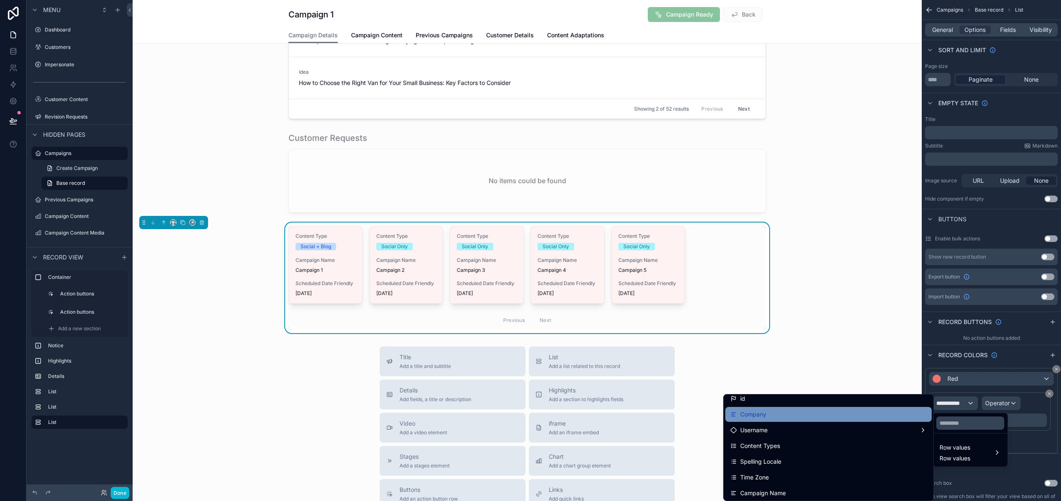
scroll to position [0, 0]
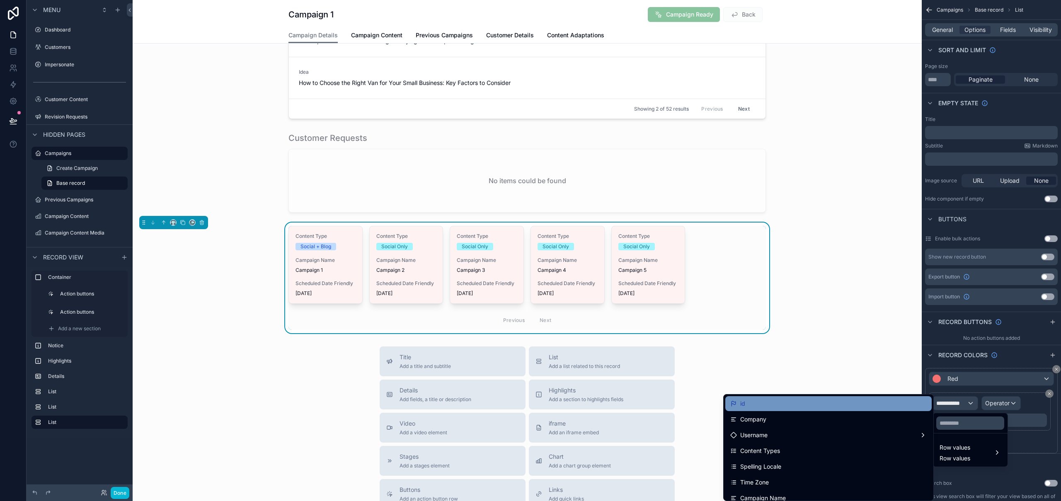
click at [802, 403] on div "id" at bounding box center [828, 404] width 196 height 10
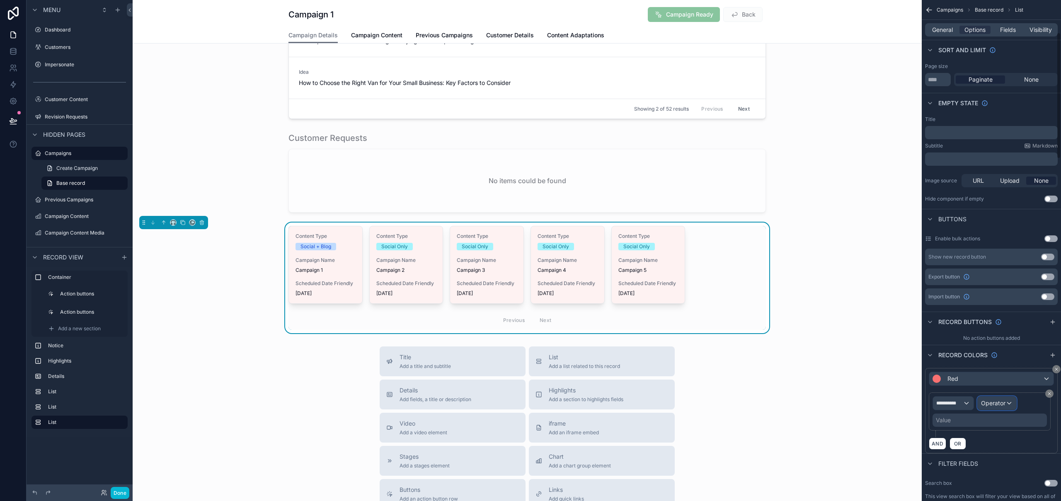
click at [1008, 405] on div "Operator" at bounding box center [997, 403] width 39 height 13
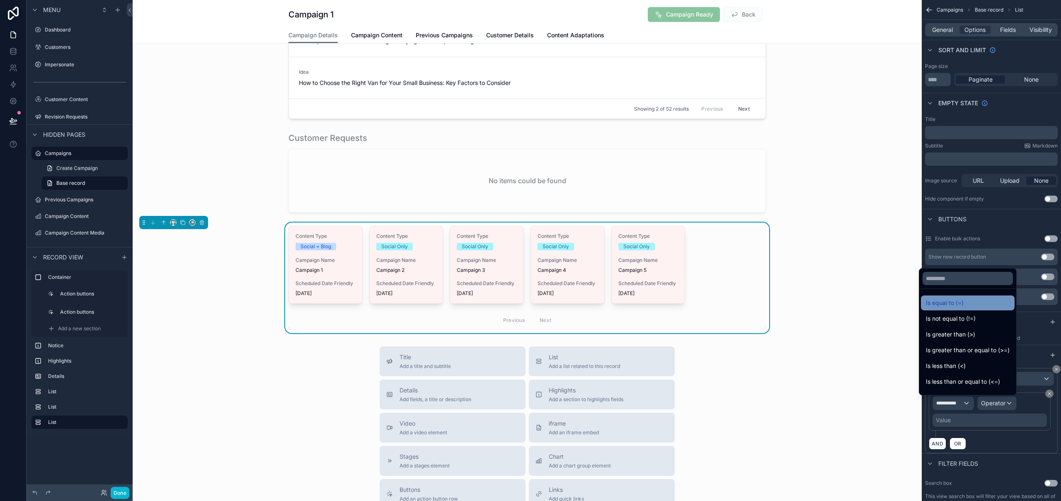
click at [966, 301] on div "Is equal to (=)" at bounding box center [968, 303] width 84 height 10
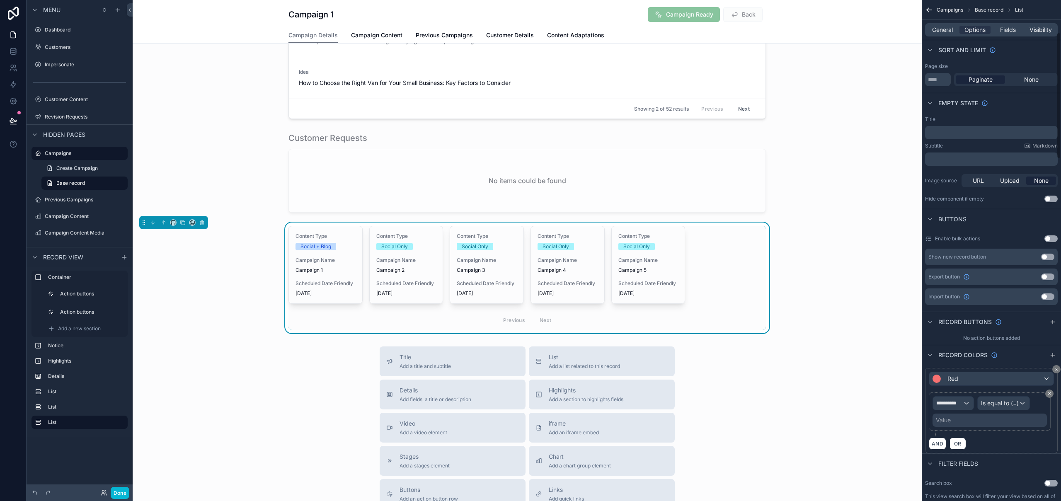
click at [1005, 422] on div "Value" at bounding box center [990, 420] width 114 height 13
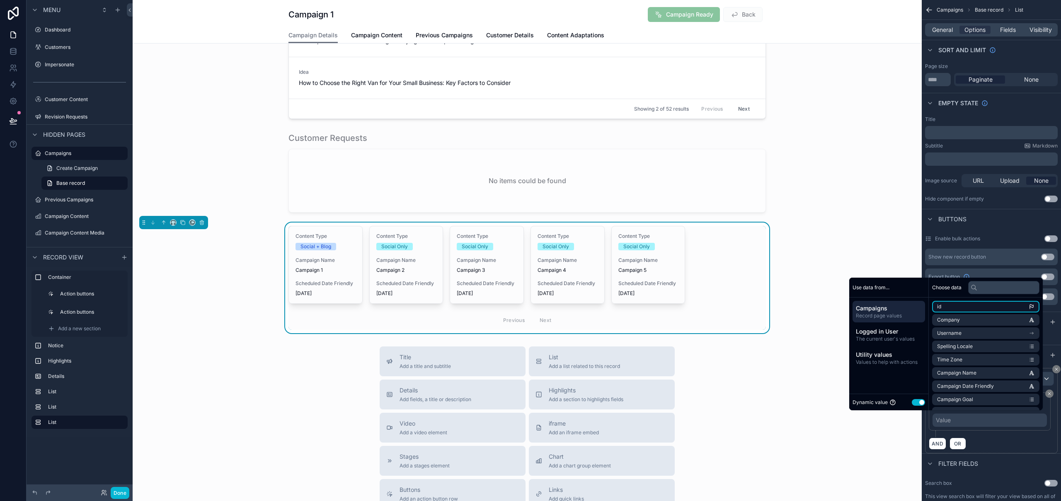
click at [962, 308] on li "id" at bounding box center [985, 307] width 107 height 12
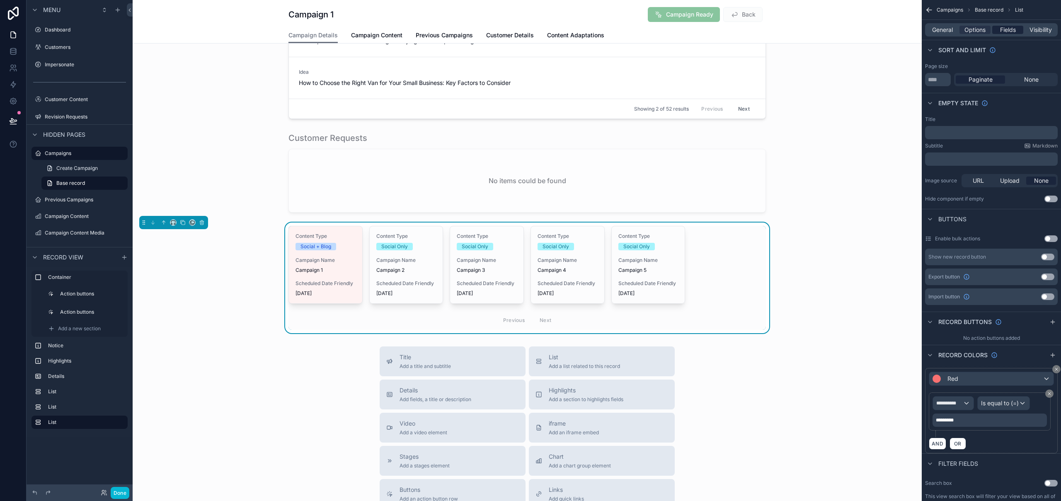
click at [1005, 33] on span "Fields" at bounding box center [1008, 30] width 16 height 8
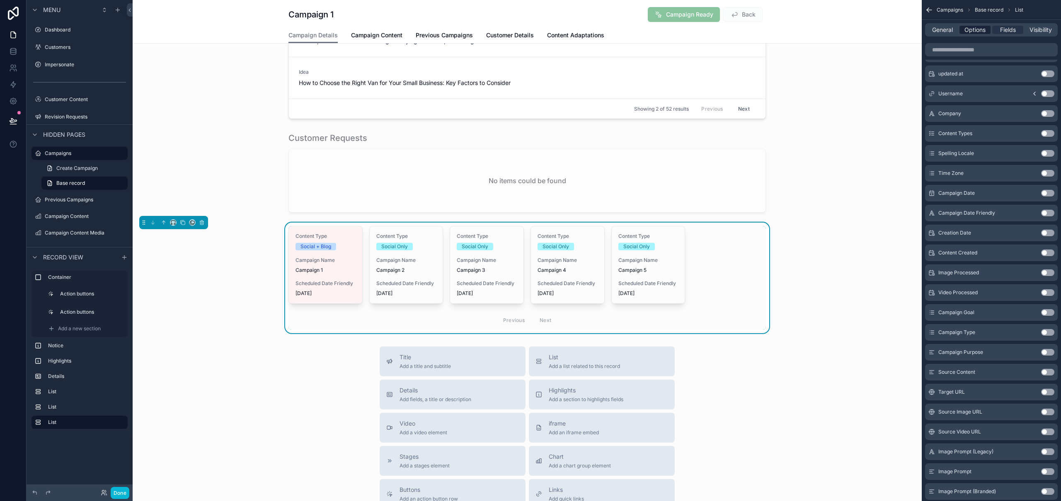
click at [970, 32] on span "Options" at bounding box center [975, 30] width 21 height 8
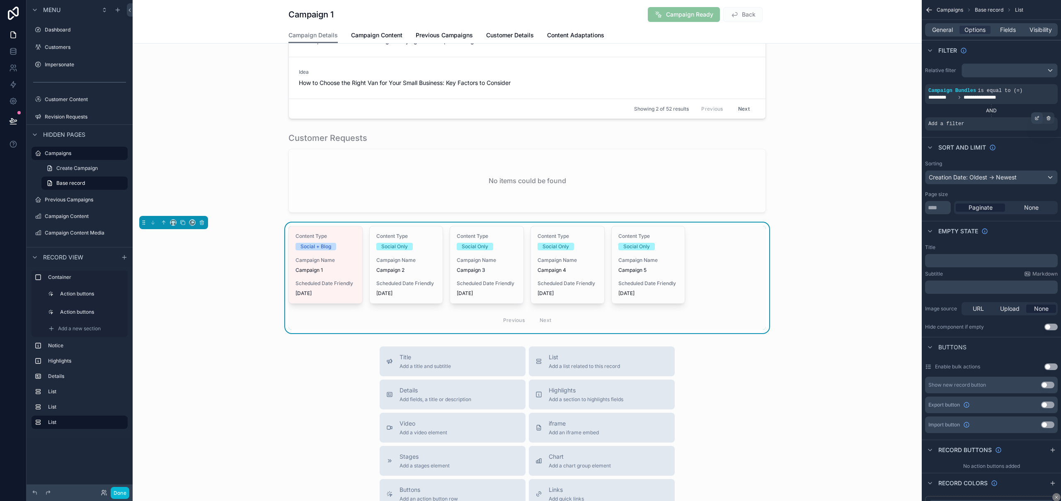
click at [1037, 118] on icon "scrollable content" at bounding box center [1037, 118] width 5 height 5
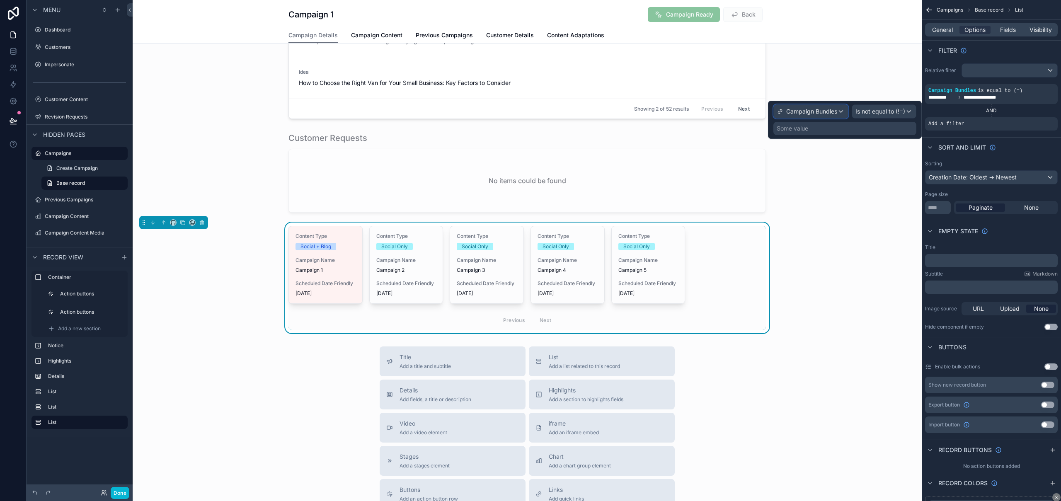
click at [833, 113] on span "Campaign Bundles" at bounding box center [811, 111] width 51 height 8
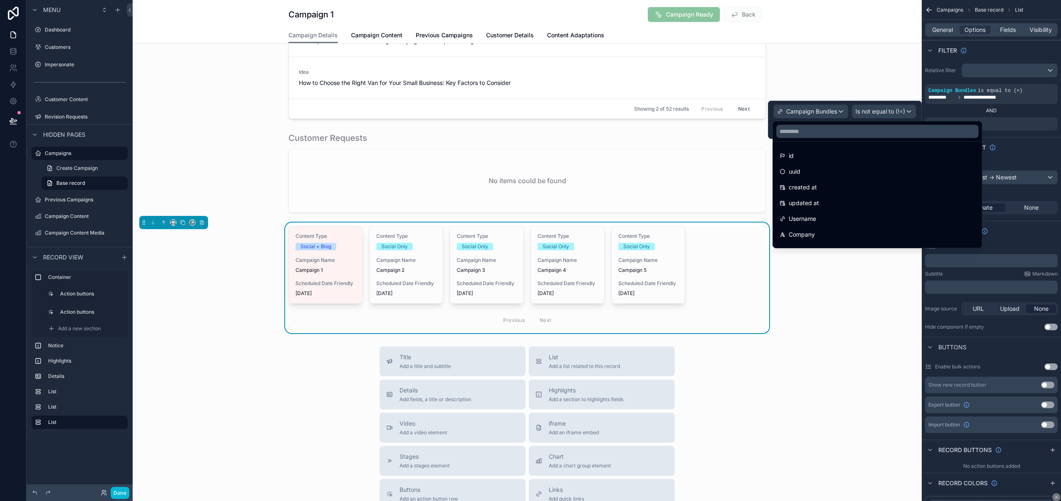
click at [834, 113] on div at bounding box center [845, 120] width 154 height 38
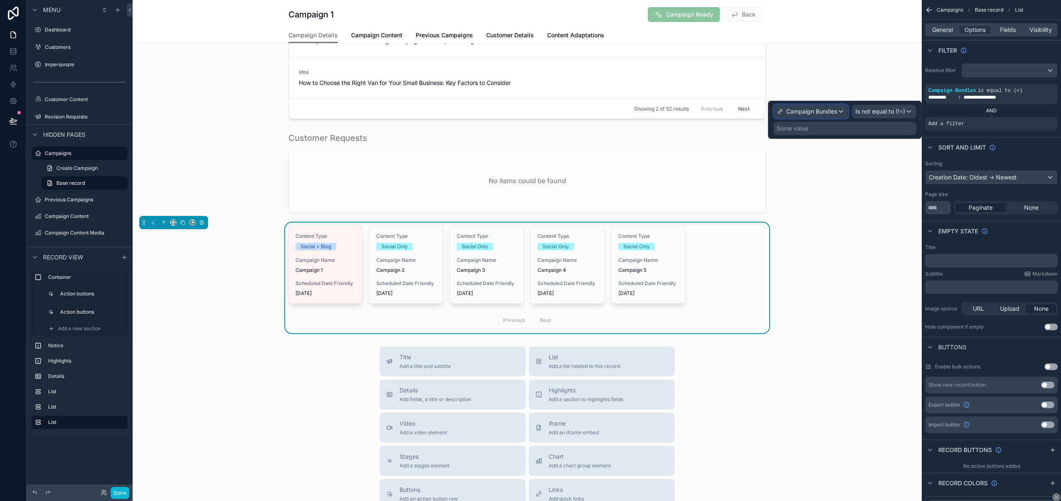
click at [833, 110] on span "Campaign Bundles" at bounding box center [811, 111] width 51 height 8
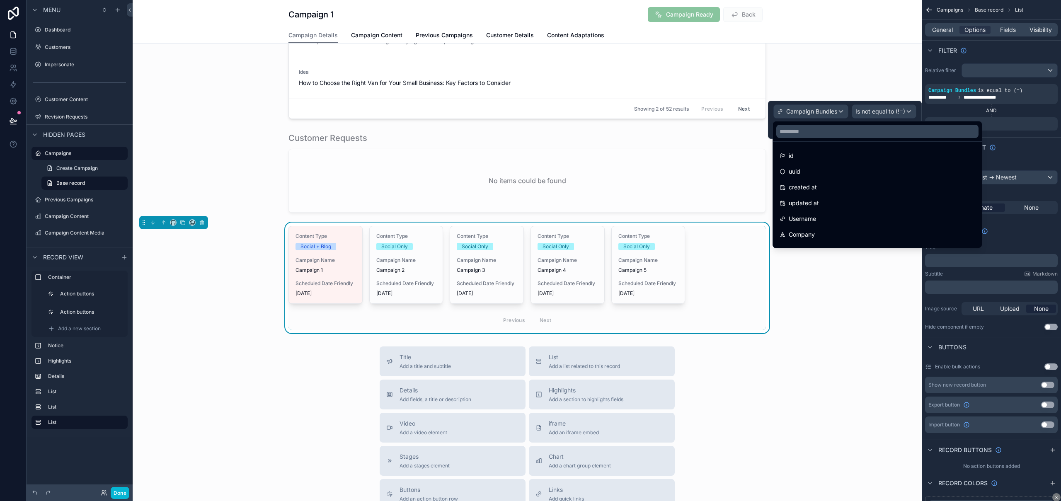
click at [812, 160] on div "id" at bounding box center [878, 156] width 196 height 10
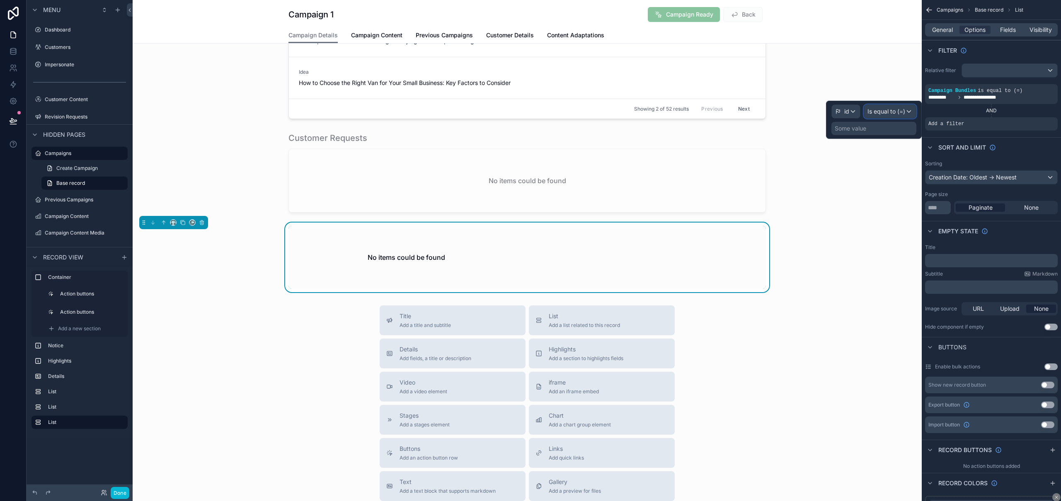
click at [893, 113] on span "Is equal to (=)" at bounding box center [887, 111] width 38 height 8
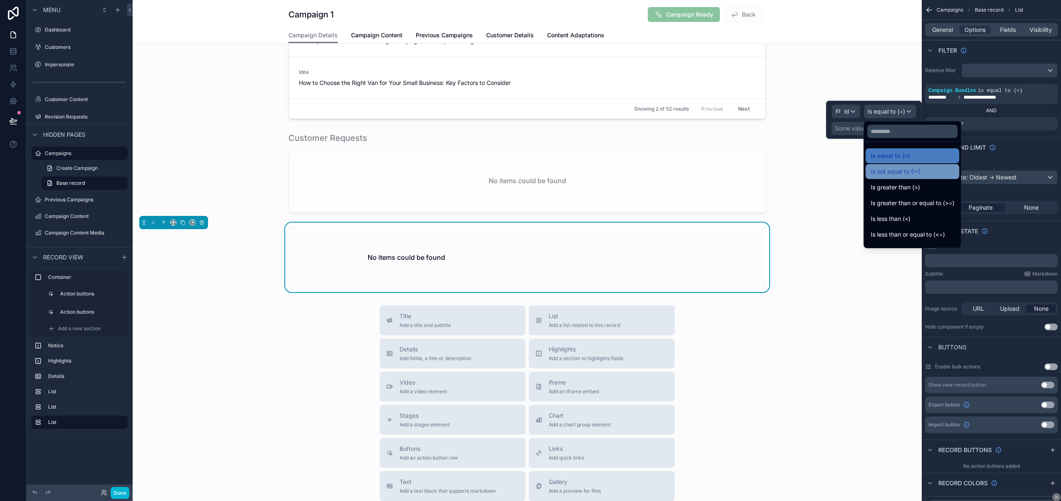
click at [916, 175] on span "Is not equal to (!=)" at bounding box center [896, 172] width 50 height 10
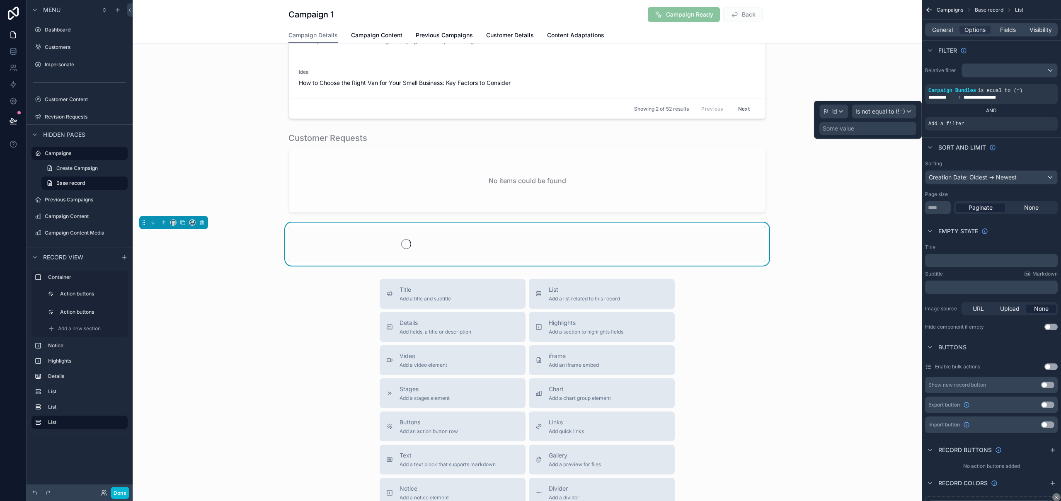
click at [860, 125] on div "Some value" at bounding box center [867, 128] width 97 height 13
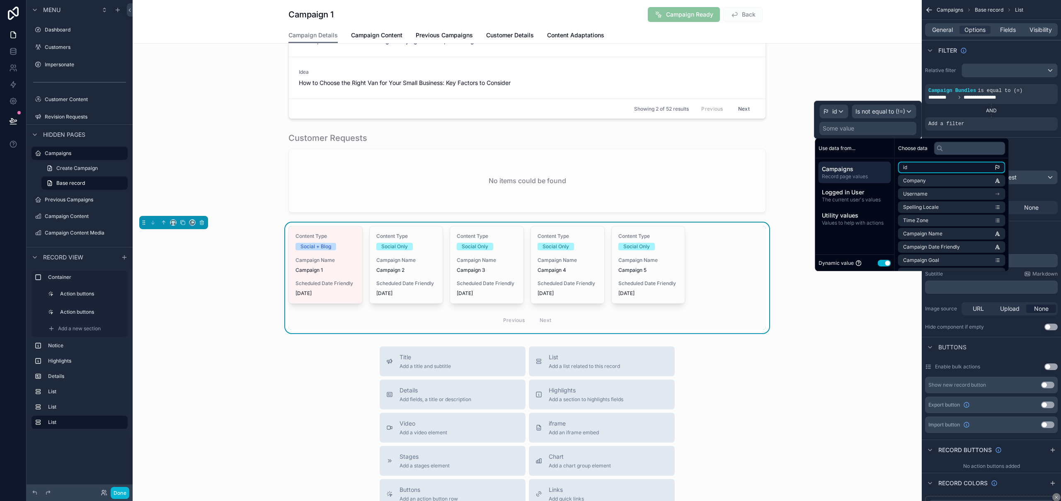
click at [923, 171] on li "id" at bounding box center [951, 168] width 107 height 12
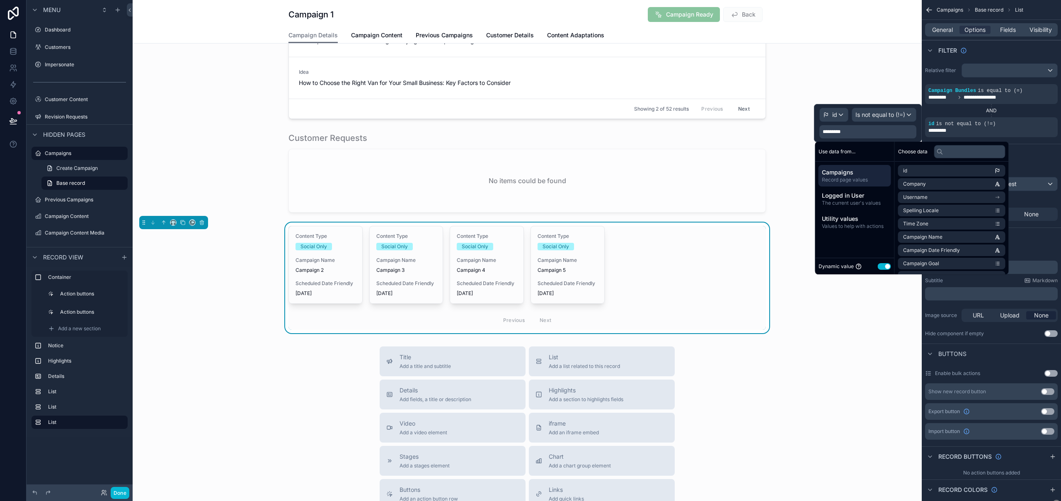
click at [892, 329] on div "Content Type Social Only Campaign Name Campaign 2 Scheduled Date Friendly 10th …" at bounding box center [527, 278] width 789 height 111
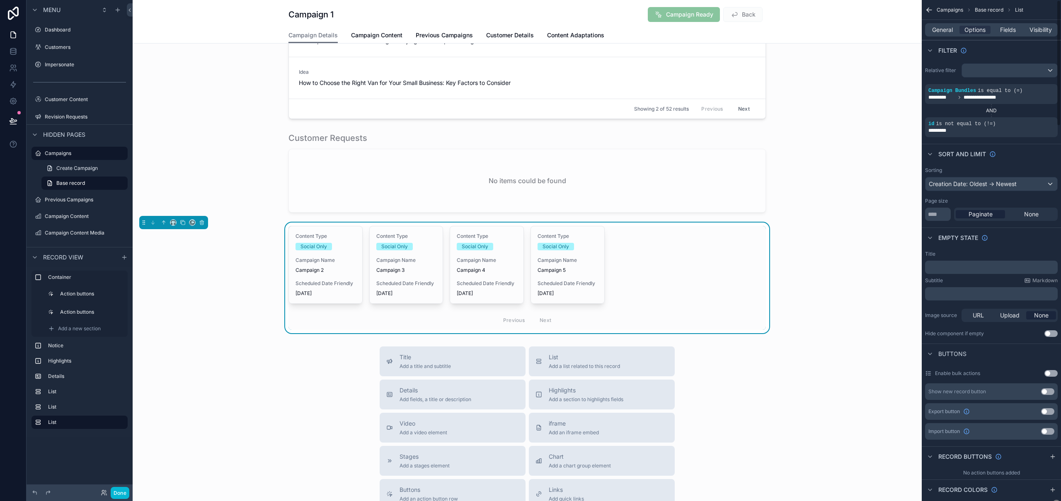
scroll to position [127, 0]
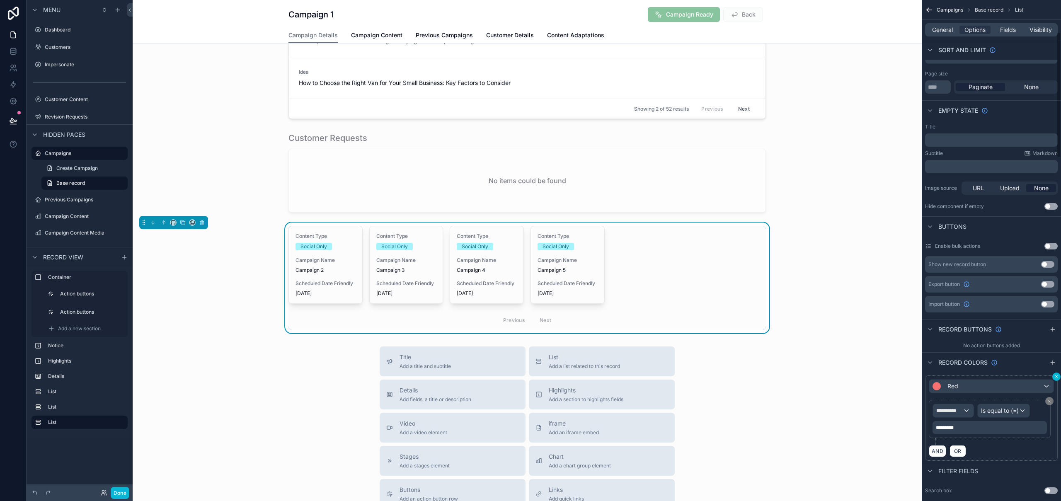
click at [1055, 374] on icon "scrollable content" at bounding box center [1056, 376] width 5 height 5
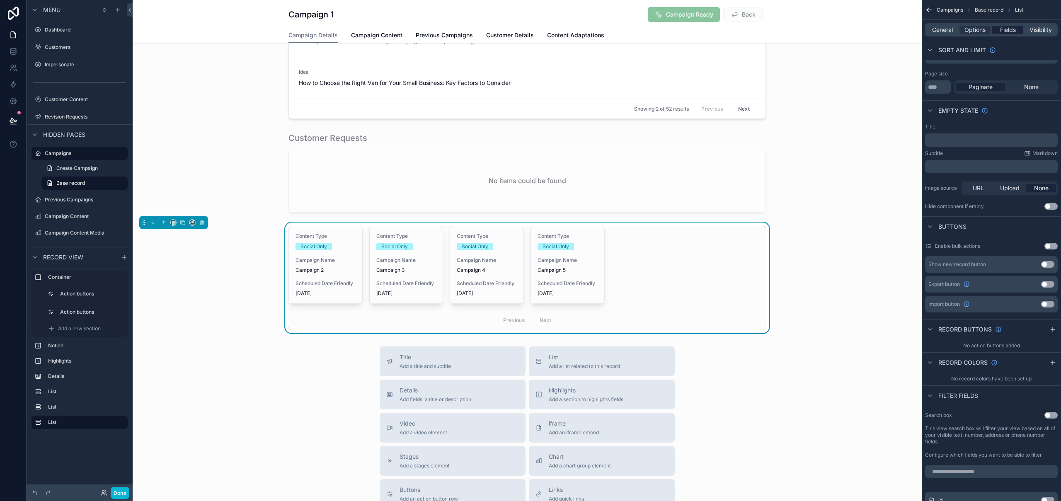
click at [1011, 30] on span "Fields" at bounding box center [1008, 30] width 16 height 8
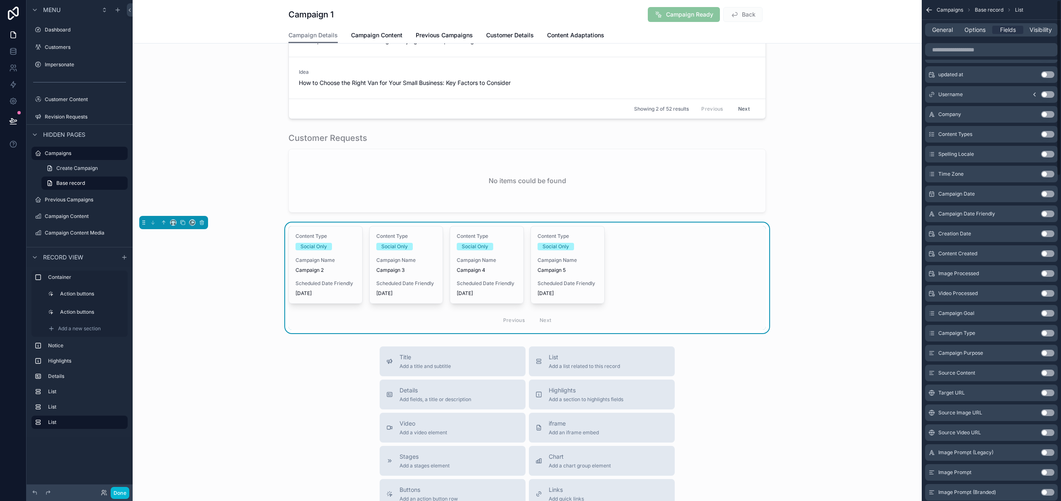
scroll to position [0, 0]
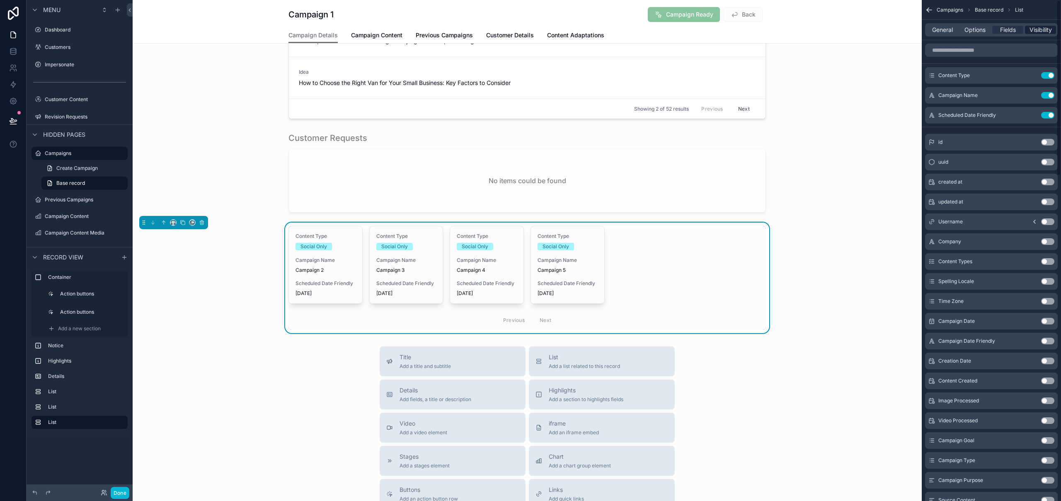
click at [1043, 28] on span "Visibility" at bounding box center [1041, 30] width 22 height 8
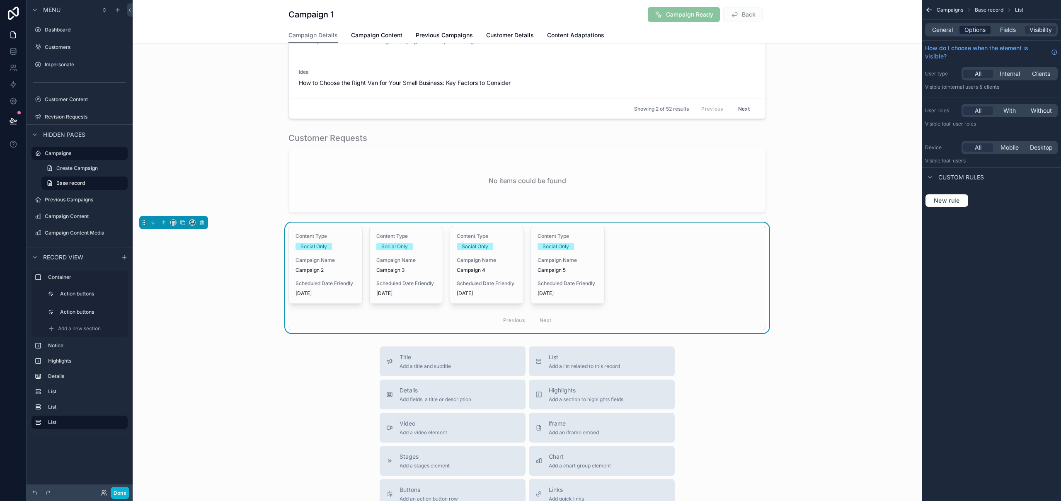
click at [975, 30] on span "Options" at bounding box center [975, 30] width 21 height 8
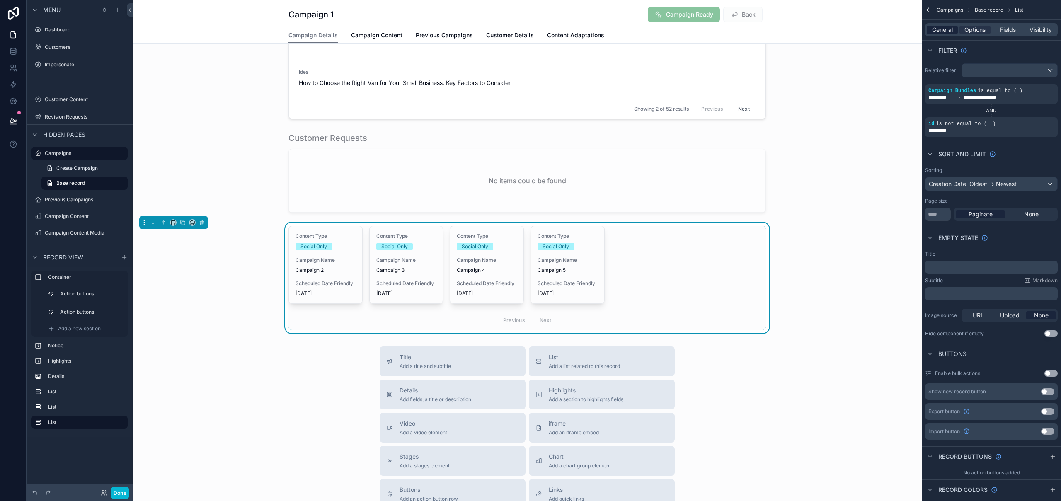
click at [942, 30] on span "General" at bounding box center [942, 30] width 21 height 8
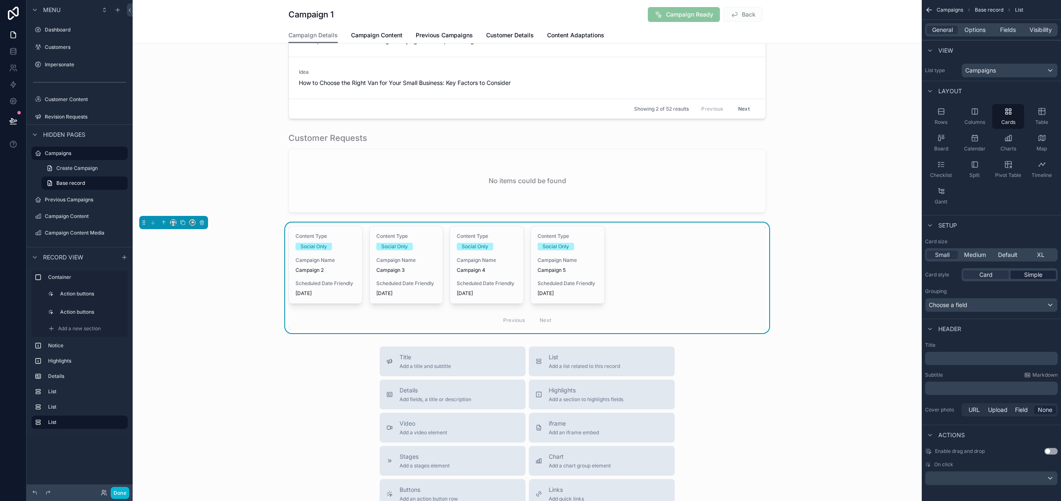
click at [1042, 276] on span "Simple" at bounding box center [1033, 275] width 18 height 8
click at [1000, 275] on div "Card" at bounding box center [986, 275] width 46 height 8
click at [970, 258] on span "Medium" at bounding box center [975, 255] width 22 height 8
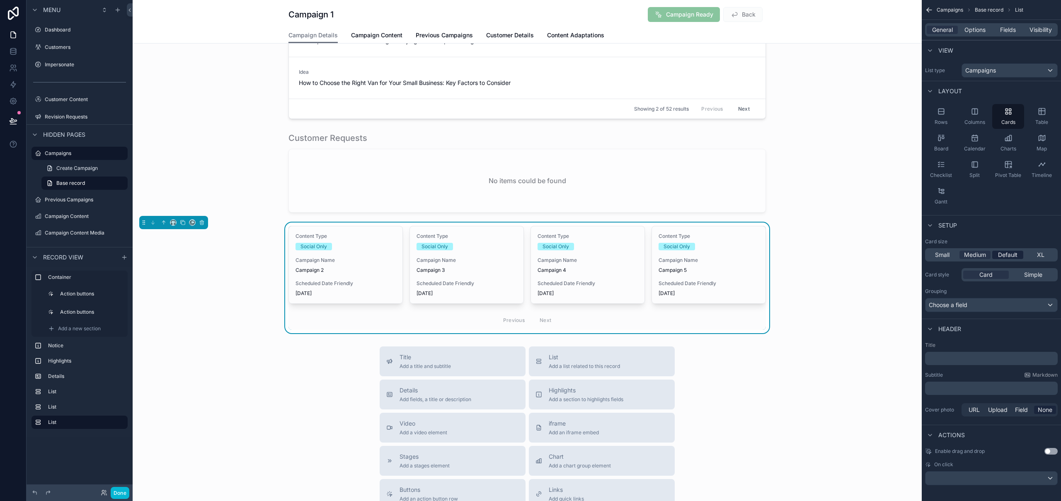
click at [1007, 255] on span "Default" at bounding box center [1007, 255] width 19 height 8
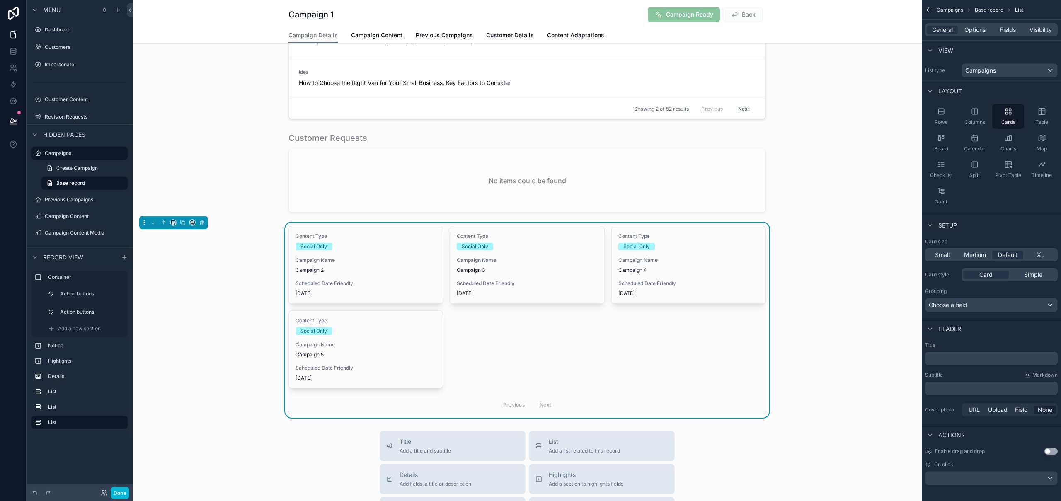
click at [982, 260] on div "Small Medium Default XL" at bounding box center [991, 254] width 133 height 13
click at [1045, 257] on div "XL" at bounding box center [1040, 255] width 31 height 8
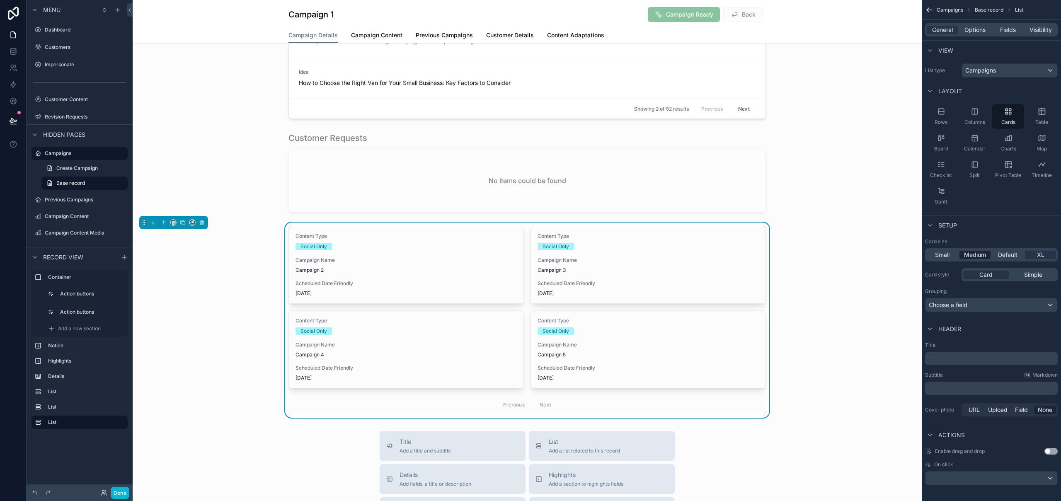
click at [976, 255] on span "Medium" at bounding box center [975, 255] width 22 height 8
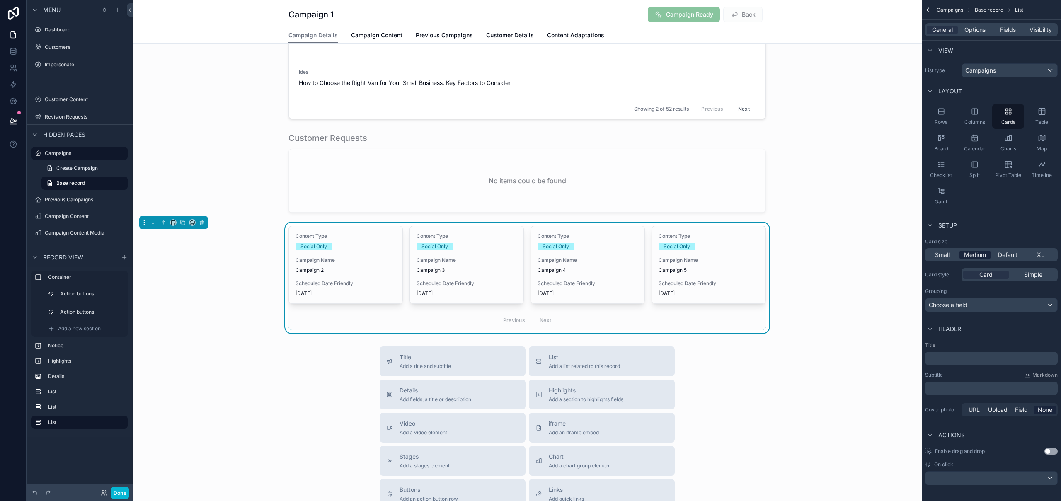
drag, startPoint x: 943, startPoint y: 255, endPoint x: 964, endPoint y: 253, distance: 21.2
click at [943, 255] on span "Small" at bounding box center [942, 255] width 15 height 8
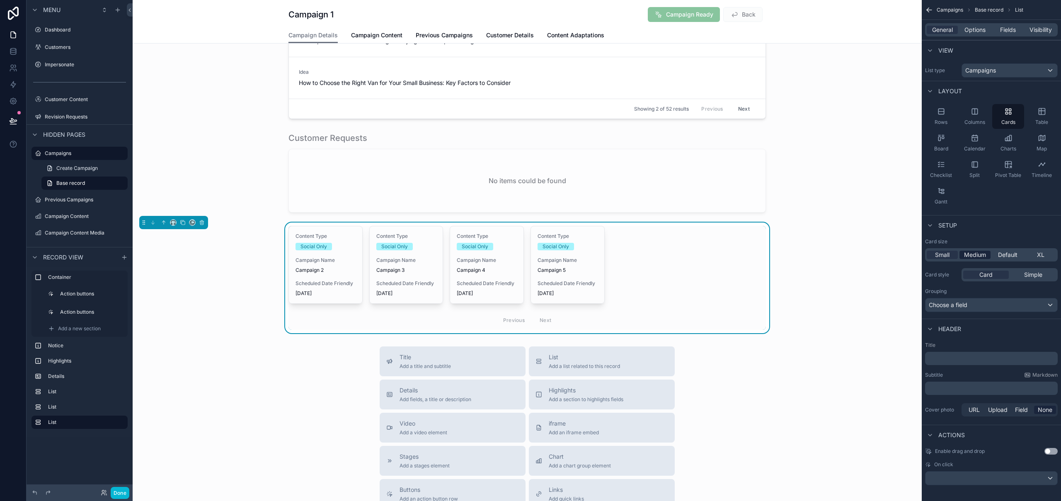
click at [974, 253] on span "Medium" at bounding box center [975, 255] width 22 height 8
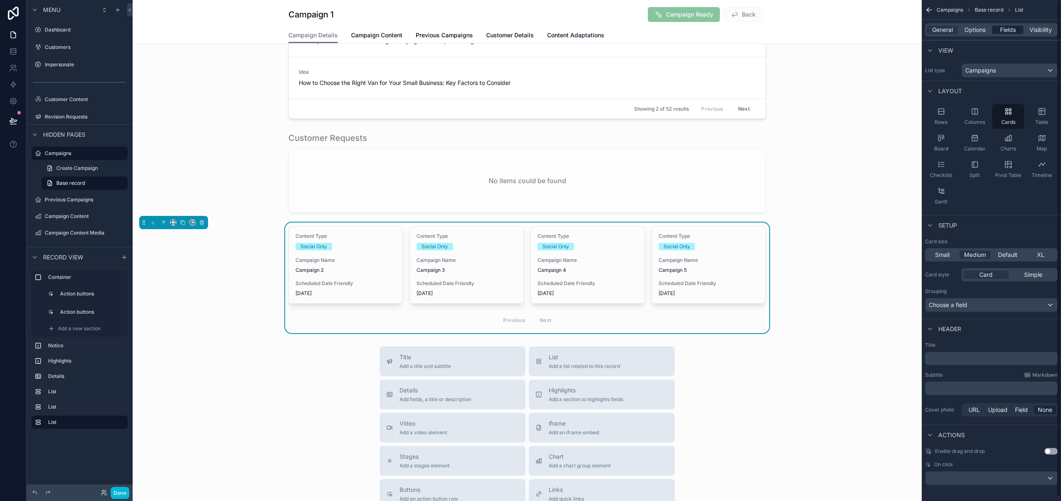
click at [1010, 30] on span "Fields" at bounding box center [1008, 30] width 16 height 8
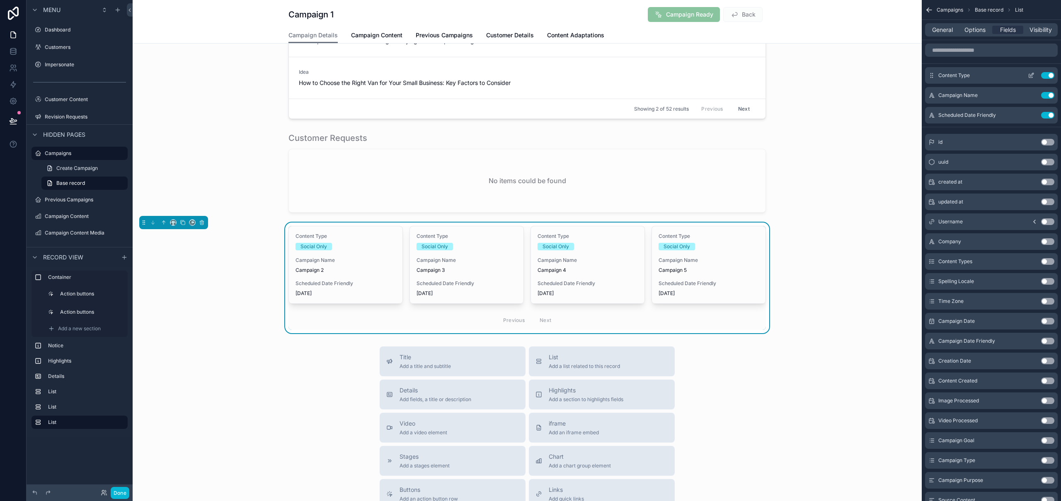
click at [1029, 76] on icon "scrollable content" at bounding box center [1031, 76] width 4 height 4
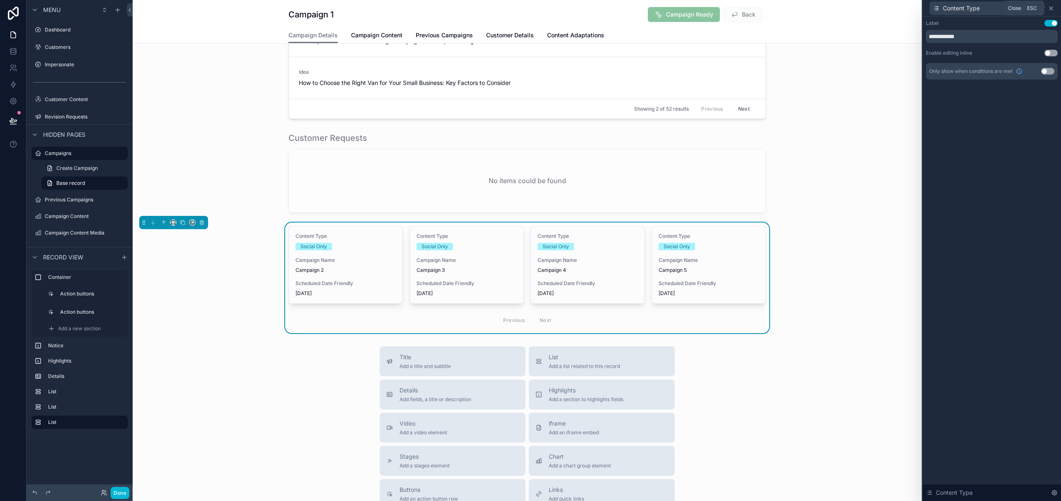
click at [1054, 9] on icon at bounding box center [1051, 8] width 7 height 7
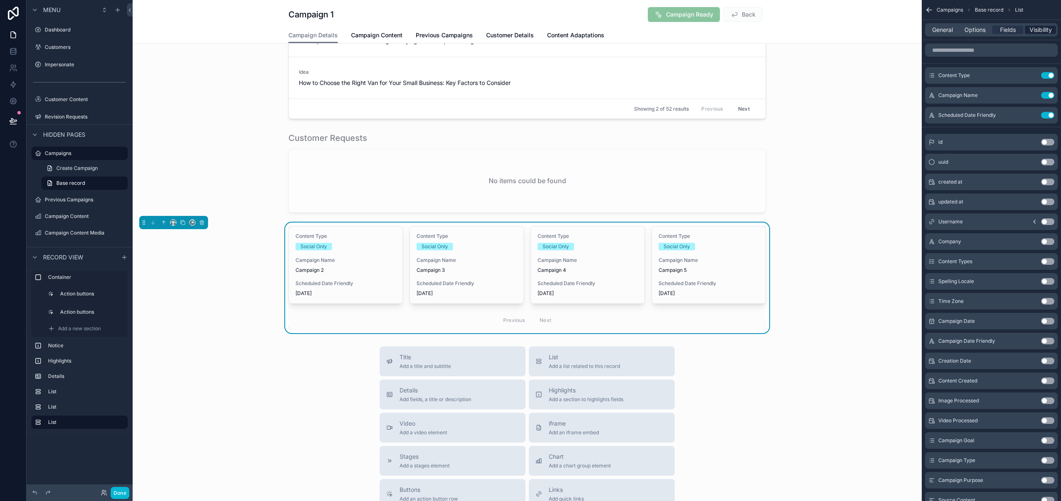
click at [1043, 32] on span "Visibility" at bounding box center [1041, 30] width 22 height 8
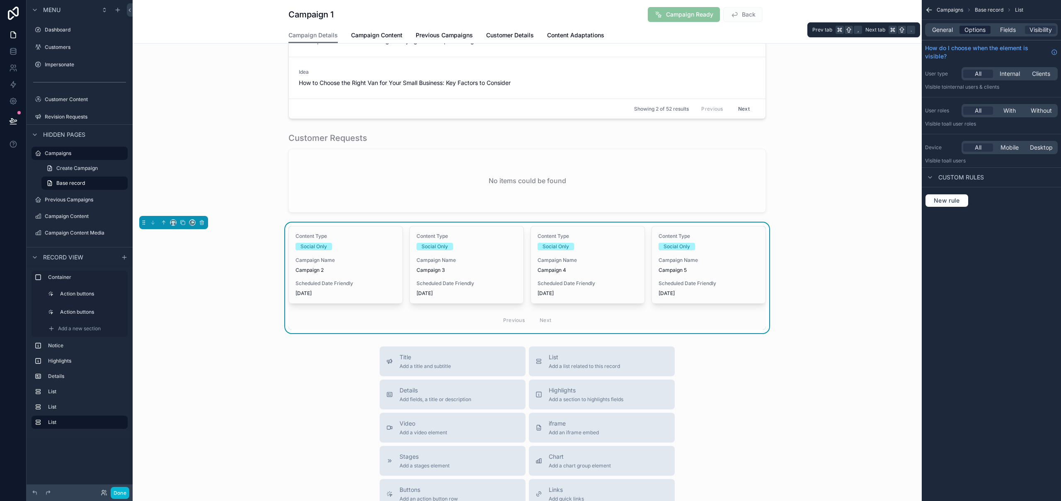
click at [989, 33] on div "Options" at bounding box center [975, 30] width 31 height 8
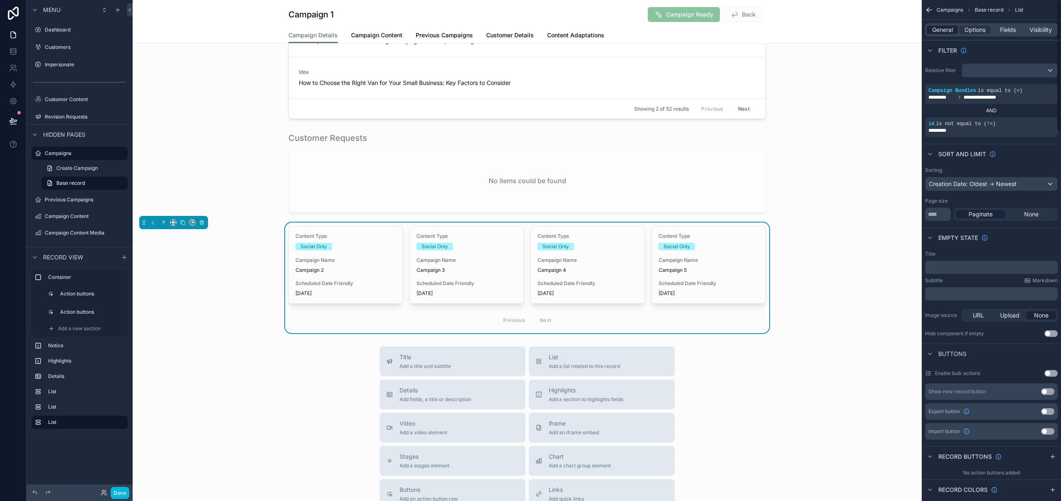
click at [948, 26] on span "General" at bounding box center [942, 30] width 21 height 8
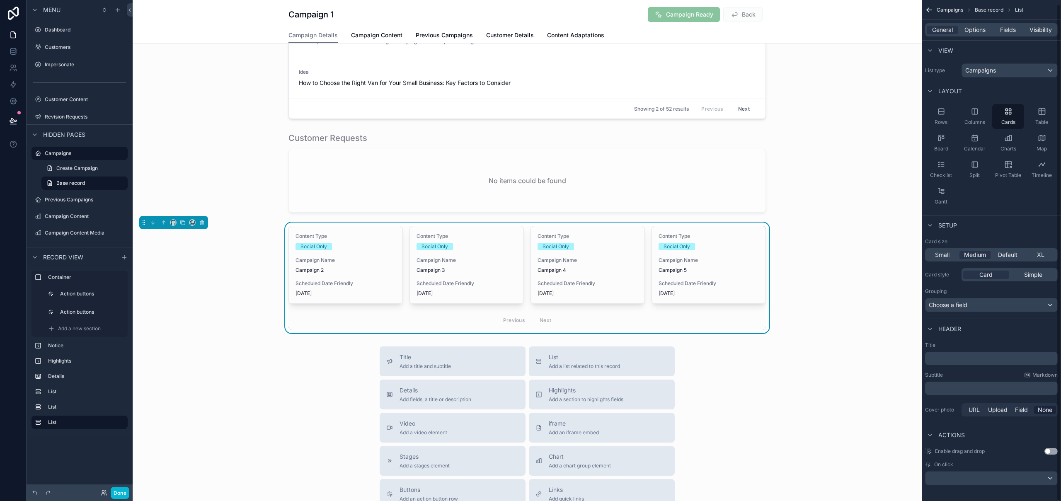
scroll to position [4, 0]
click at [971, 356] on p "﻿" at bounding box center [992, 354] width 128 height 8
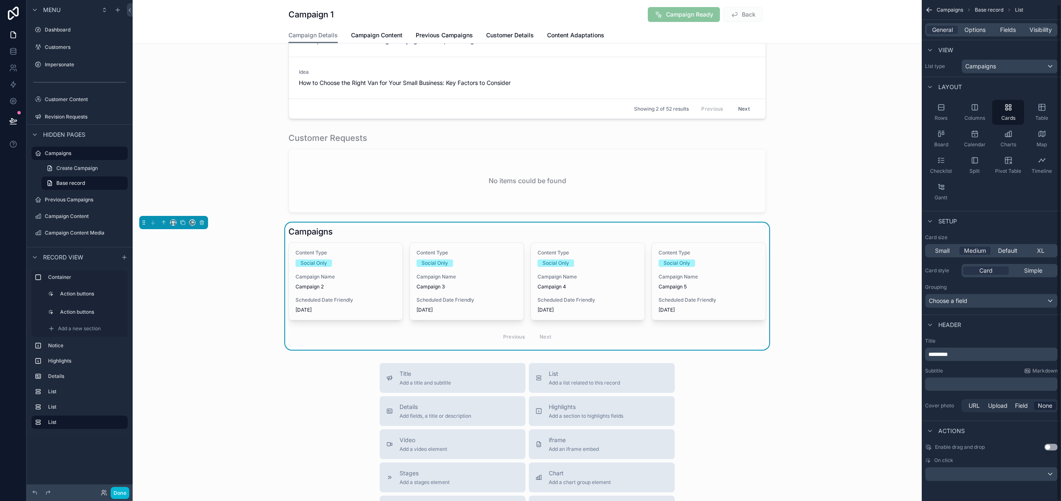
click at [1054, 419] on div "Campaigns Base record List General Options Fields Visibility View List type Cam…" at bounding box center [991, 240] width 139 height 489
click at [979, 30] on span "Options" at bounding box center [975, 30] width 21 height 8
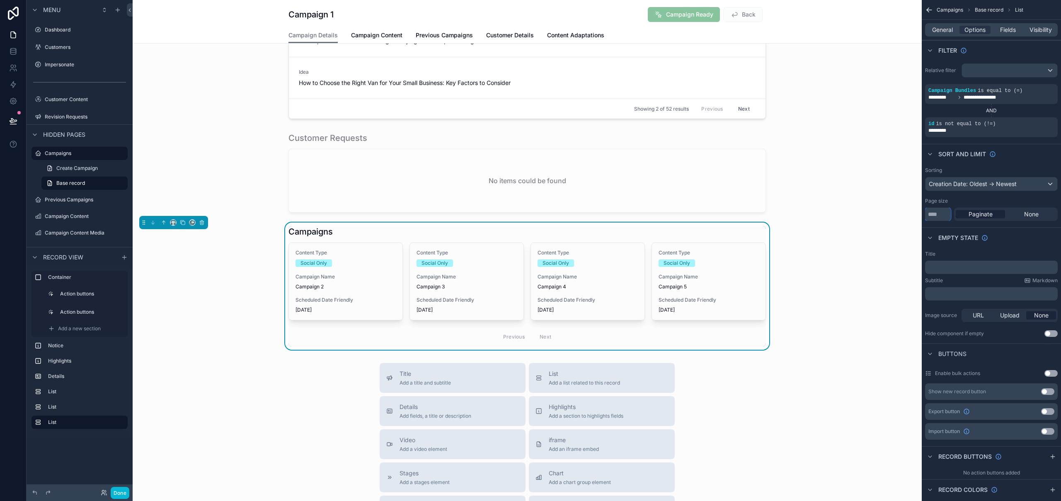
drag, startPoint x: 934, startPoint y: 217, endPoint x: 923, endPoint y: 217, distance: 11.2
click at [923, 217] on div "Sorting Creation Date: Oldest -> Newest Page size ** Paginate None" at bounding box center [991, 194] width 139 height 61
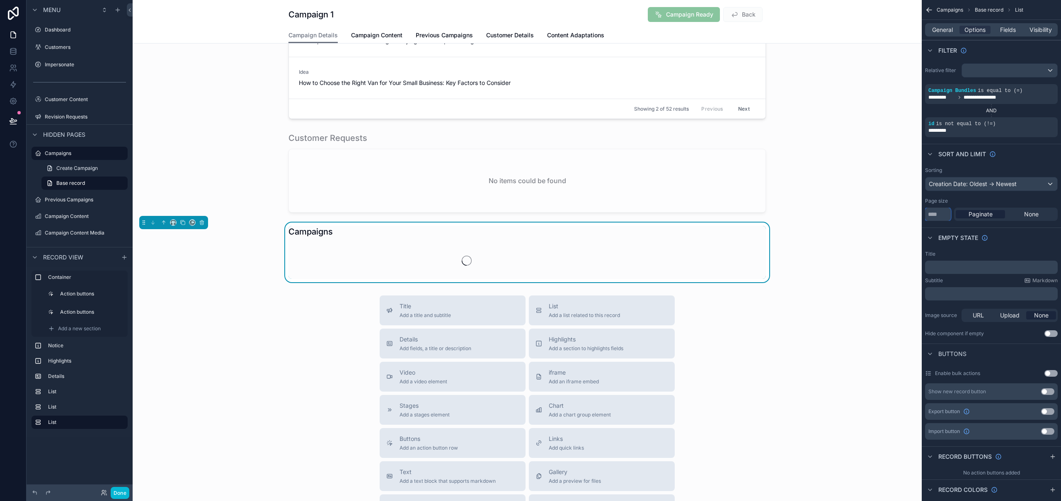
type input "*"
click at [1018, 232] on div "Empty state" at bounding box center [991, 238] width 139 height 20
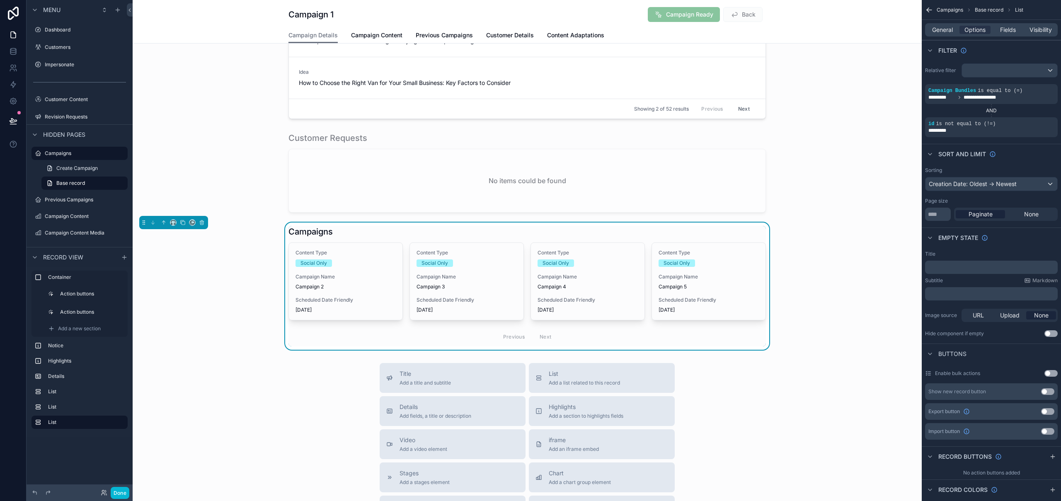
click at [294, 429] on div "Title Add a title and subtitle List Add a list related to this record Details A…" at bounding box center [527, 510] width 789 height 295
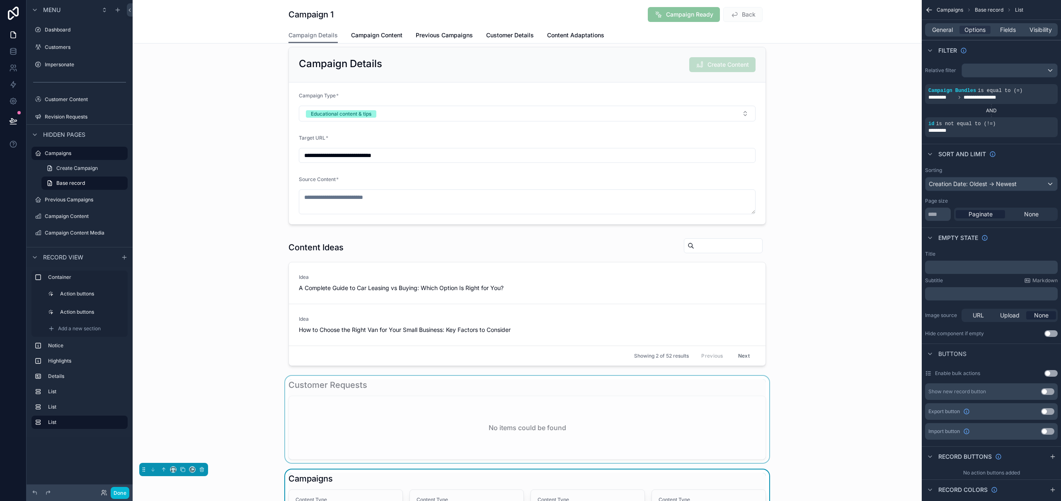
scroll to position [272, 0]
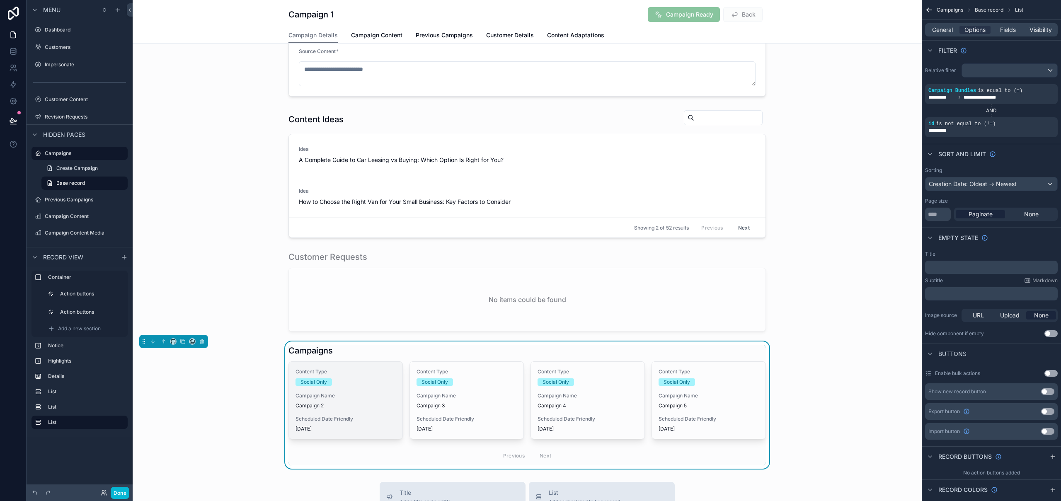
click at [352, 405] on span "Campaign 2" at bounding box center [346, 405] width 100 height 7
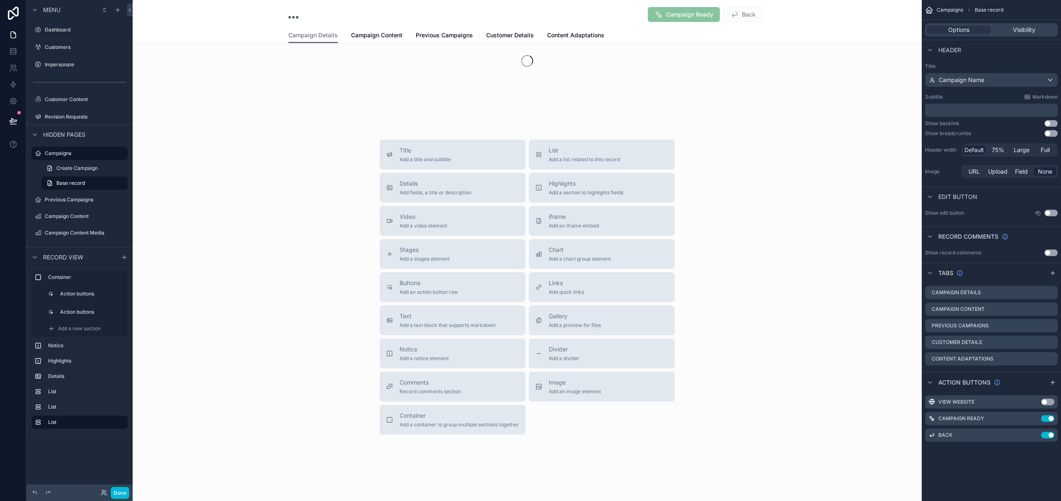
scroll to position [58, 0]
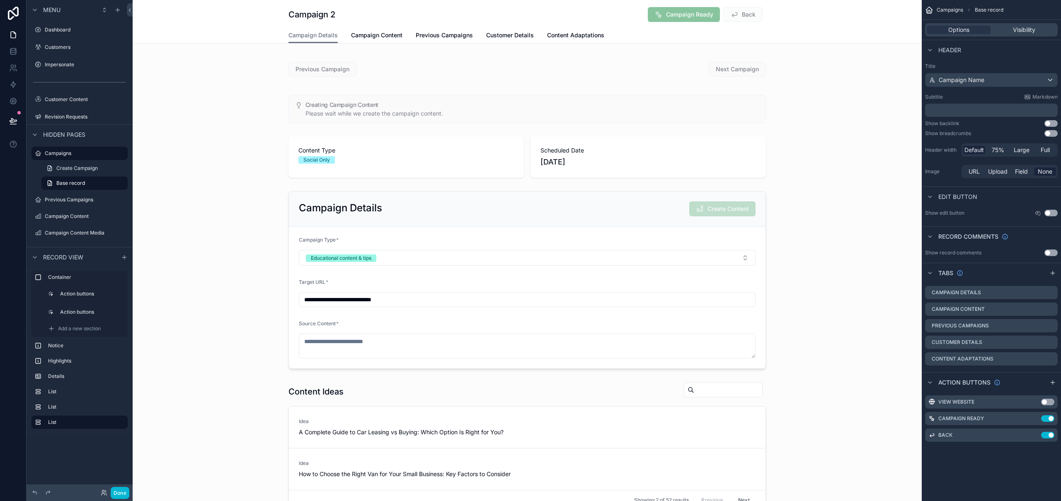
scroll to position [431, 0]
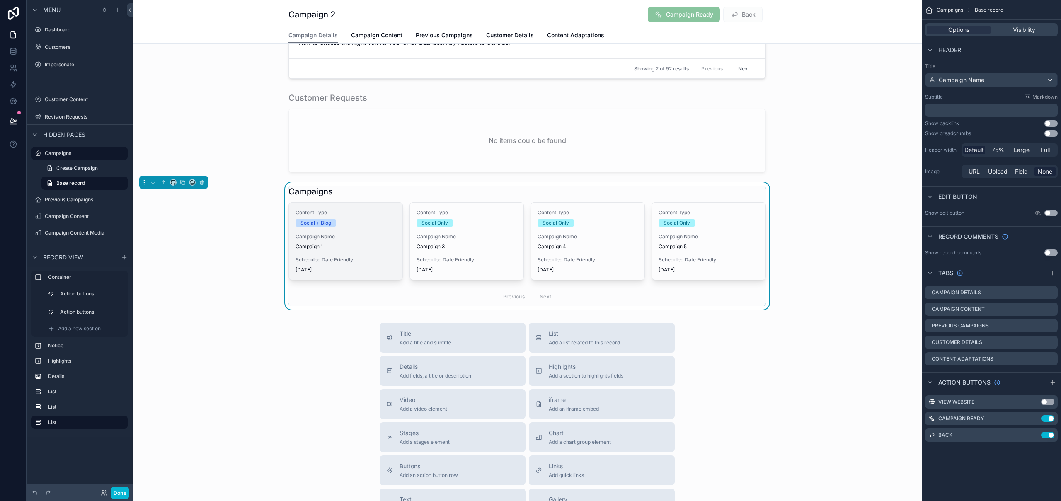
click at [372, 247] on span "Campaign 1" at bounding box center [346, 246] width 100 height 7
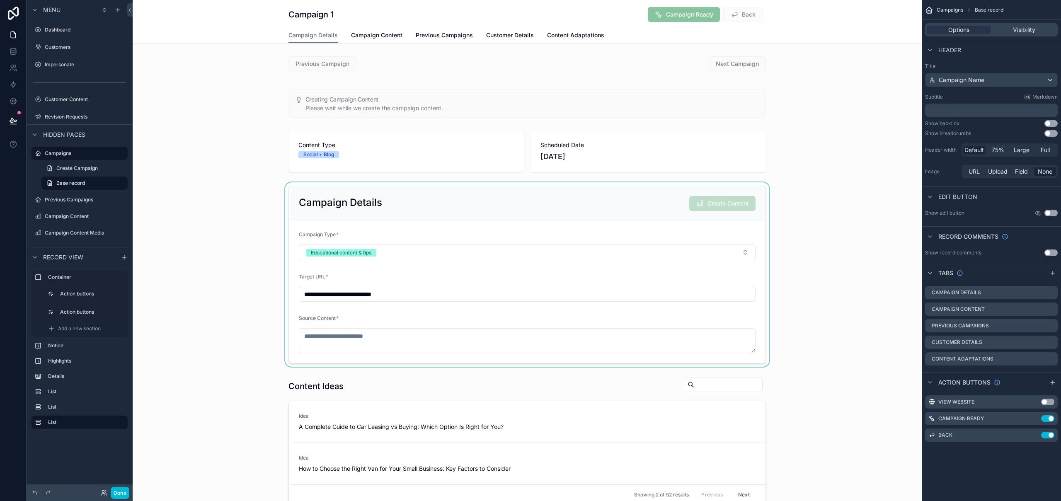
scroll to position [0, 0]
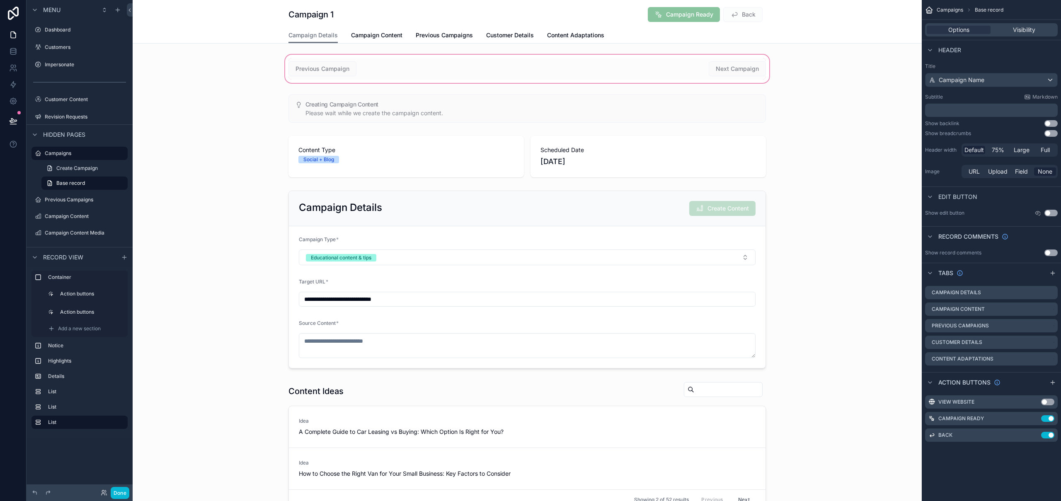
click at [623, 73] on div "scrollable content" at bounding box center [527, 69] width 789 height 32
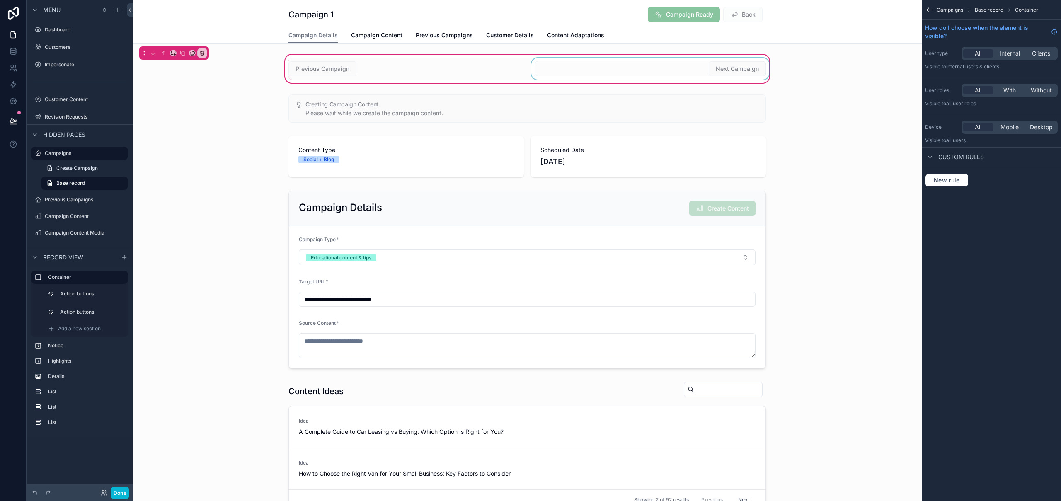
click at [690, 71] on div "scrollable content" at bounding box center [650, 69] width 241 height 22
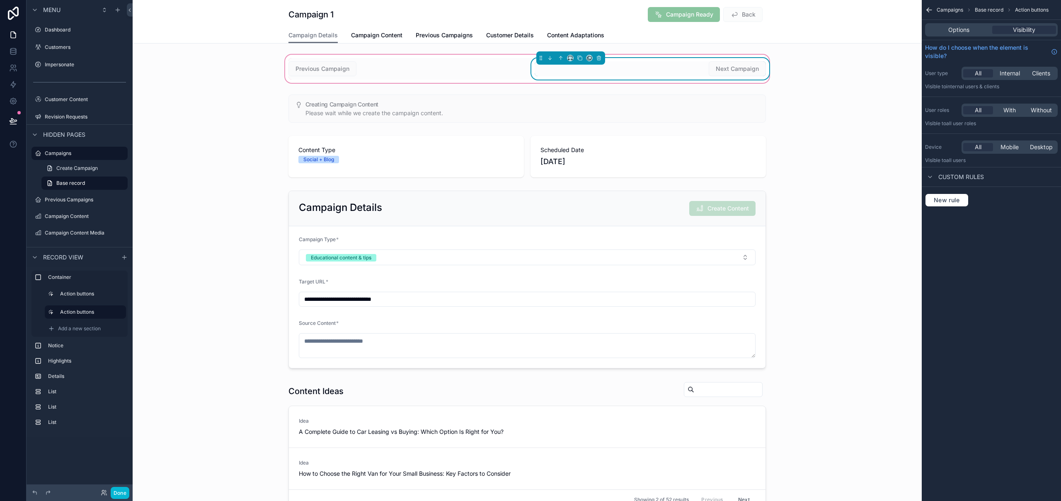
click at [866, 36] on div "Campaign Details Campaign Content Previous Campaigns Customer Details Content A…" at bounding box center [527, 35] width 779 height 16
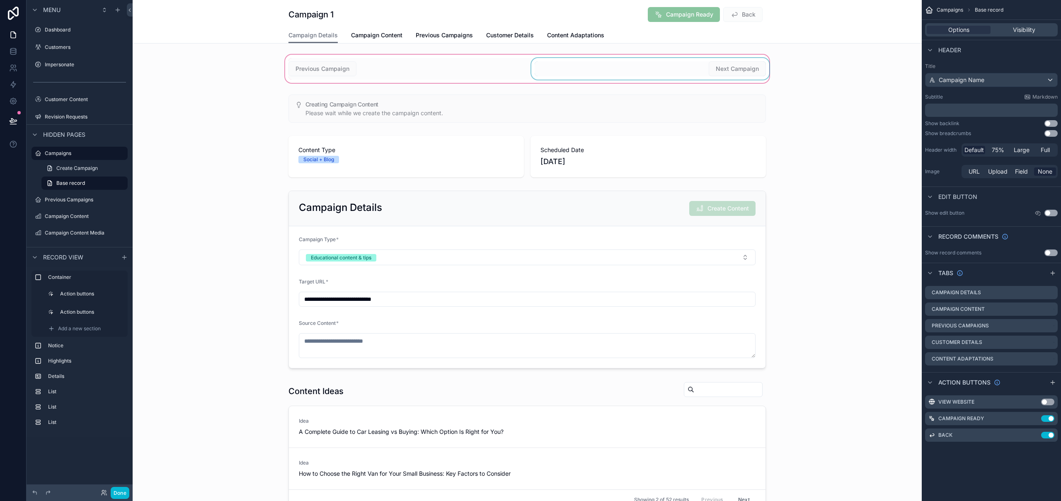
click at [822, 26] on div "Campaign 1 Campaign Ready Back Campaign Details Campaign Details Campaign Conte…" at bounding box center [527, 22] width 789 height 44
click at [734, 68] on div "scrollable content" at bounding box center [527, 69] width 789 height 32
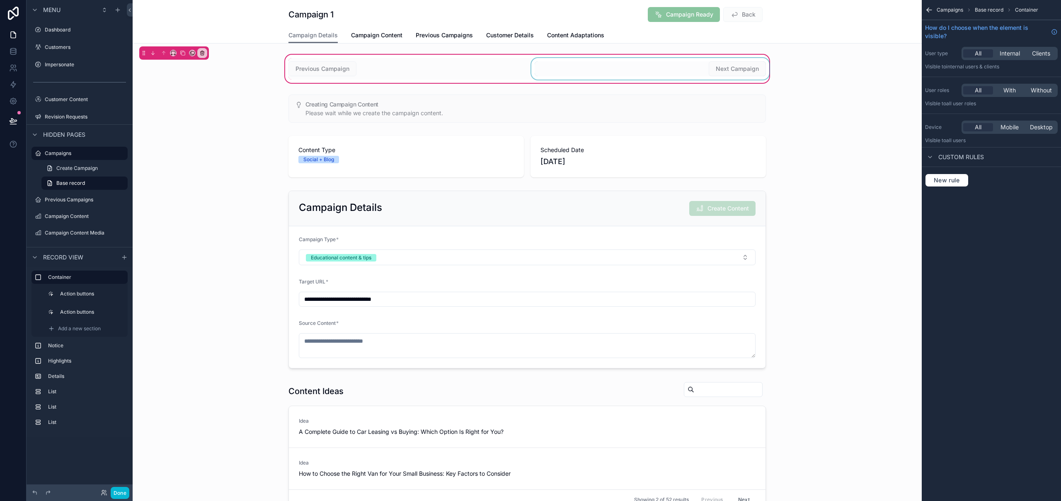
click at [722, 70] on div "scrollable content" at bounding box center [650, 69] width 241 height 22
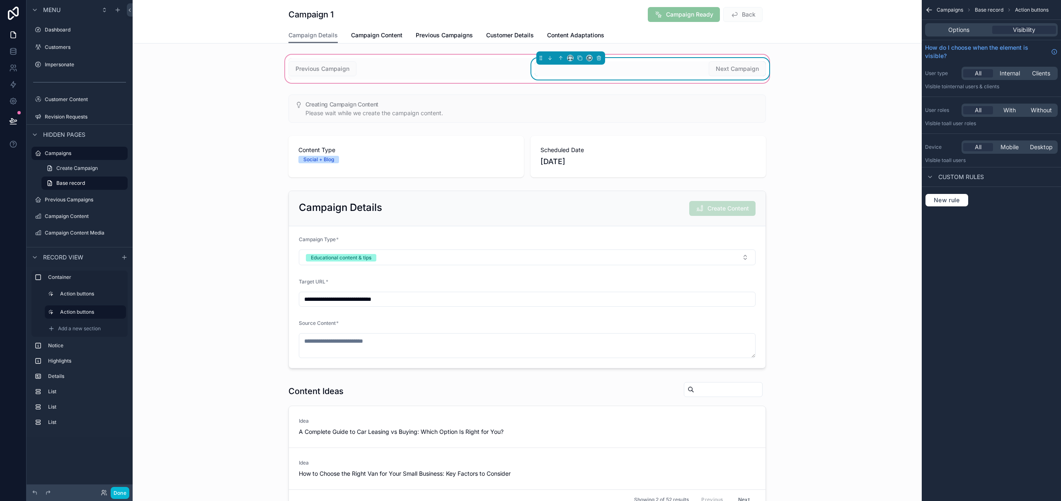
click at [705, 65] on div "Next Campaign" at bounding box center [650, 68] width 231 height 15
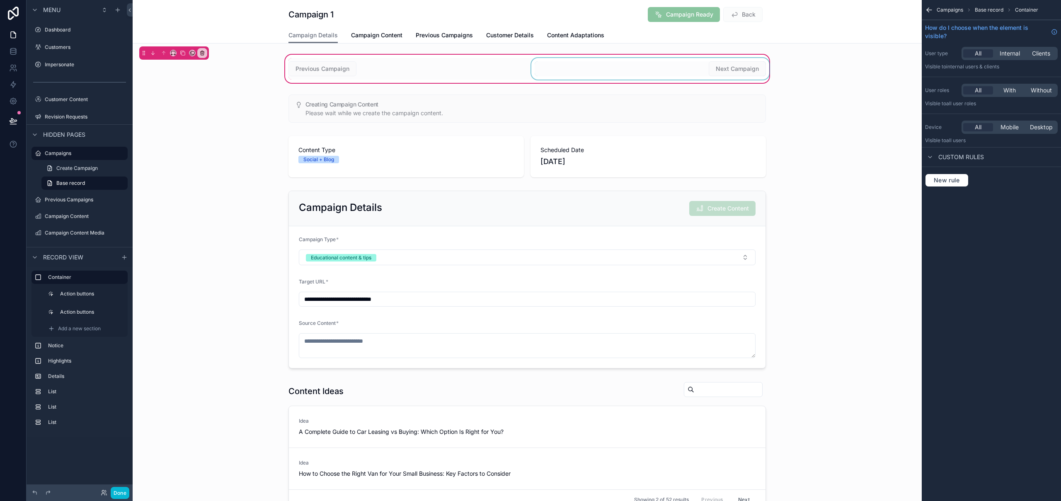
click at [690, 66] on div "scrollable content" at bounding box center [650, 69] width 241 height 22
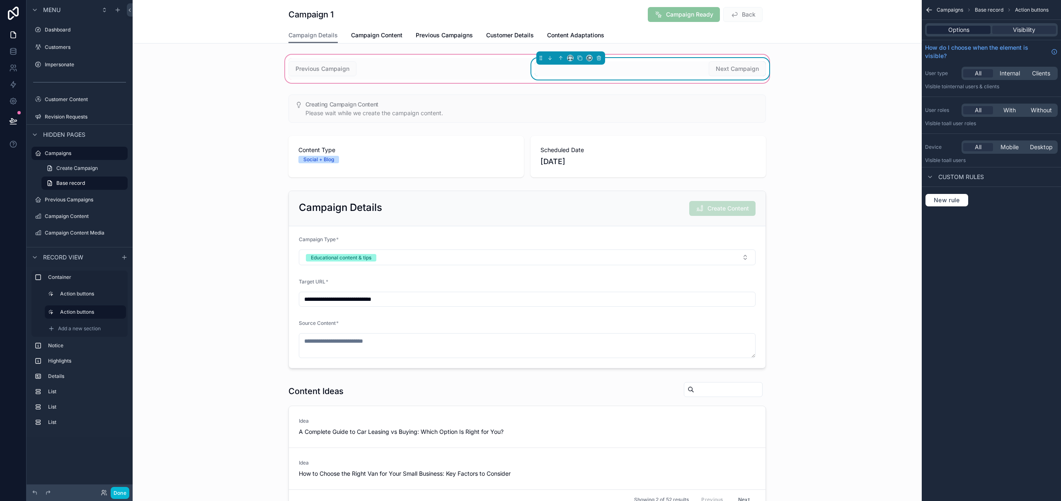
click at [953, 30] on span "Options" at bounding box center [958, 30] width 21 height 8
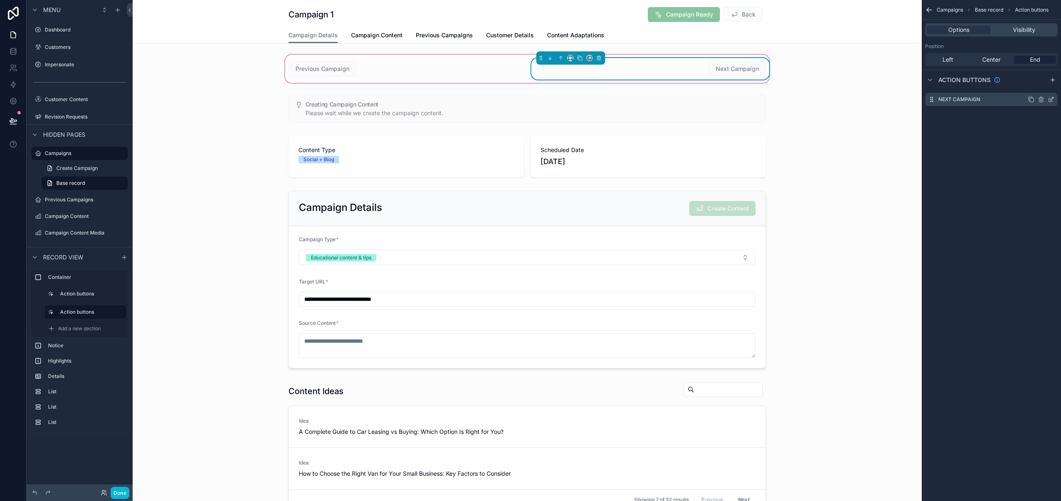
click at [1052, 102] on icon "scrollable content" at bounding box center [1051, 100] width 4 height 4
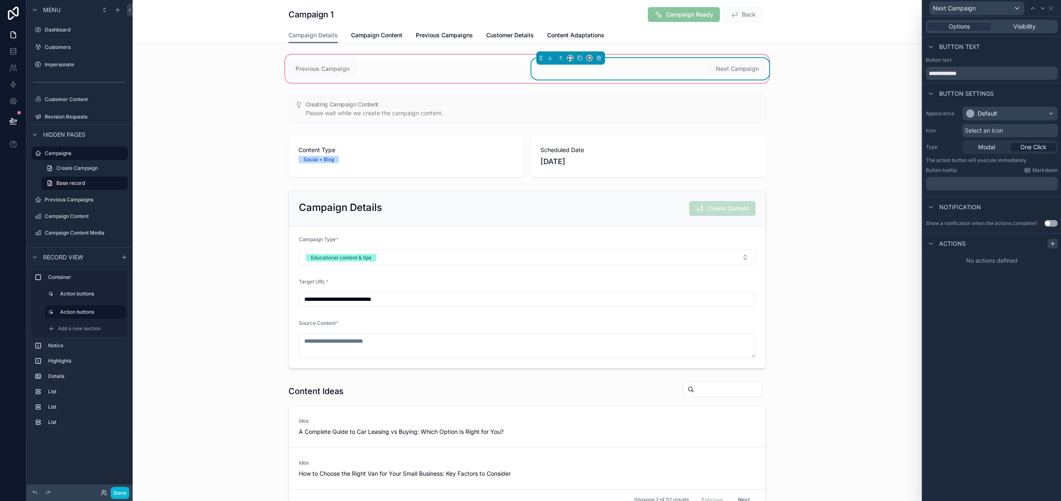
click at [1054, 245] on icon at bounding box center [1053, 243] width 7 height 7
click at [977, 279] on div "Select a type" at bounding box center [992, 276] width 124 height 13
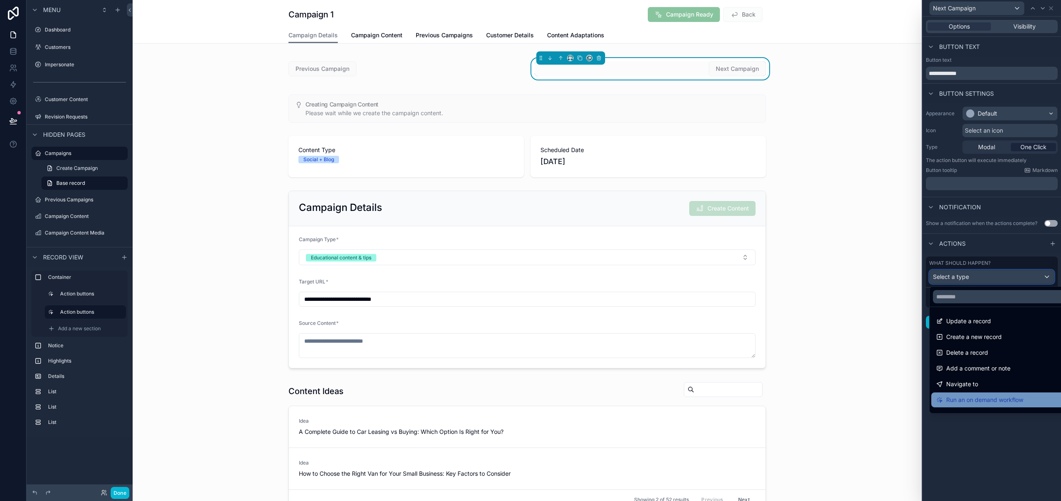
scroll to position [59, 0]
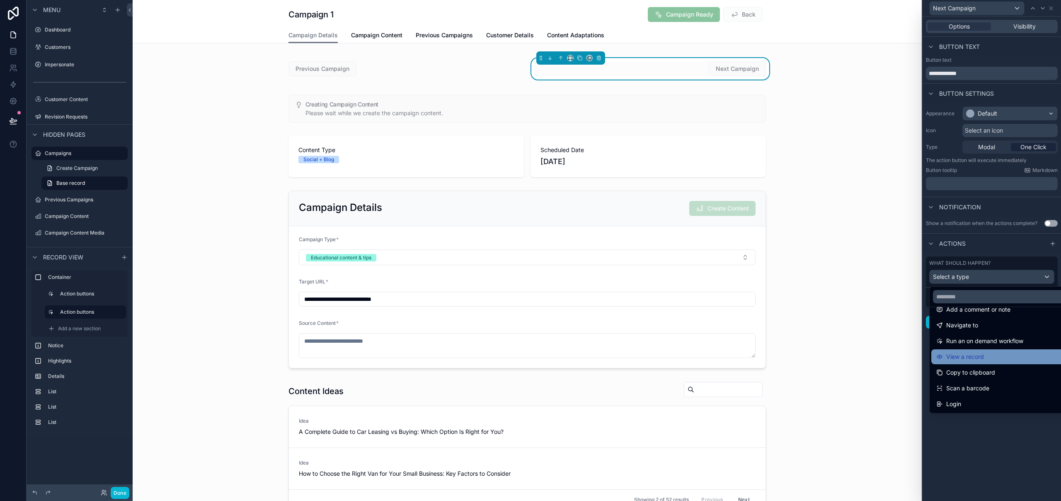
click at [1012, 357] on div "View a record" at bounding box center [1001, 357] width 130 height 10
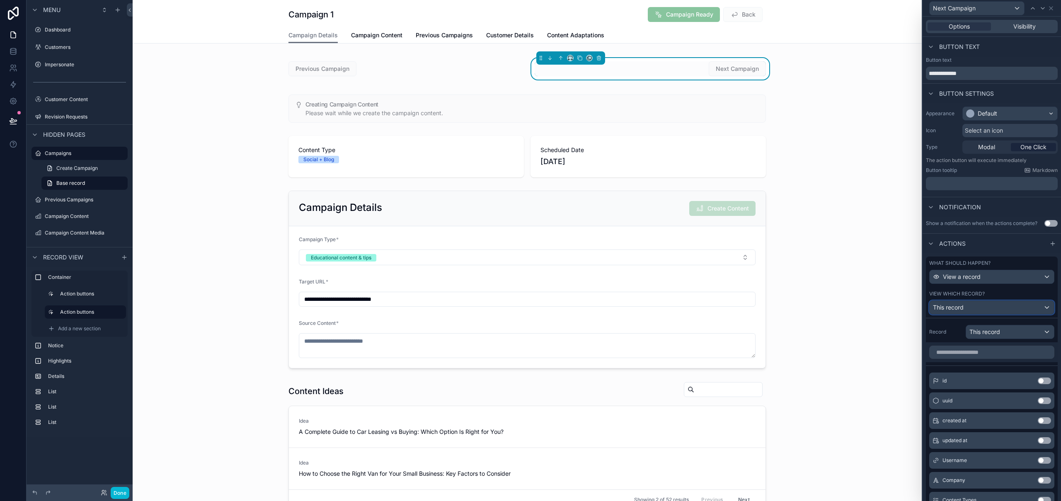
click at [995, 306] on div "This record" at bounding box center [992, 307] width 124 height 13
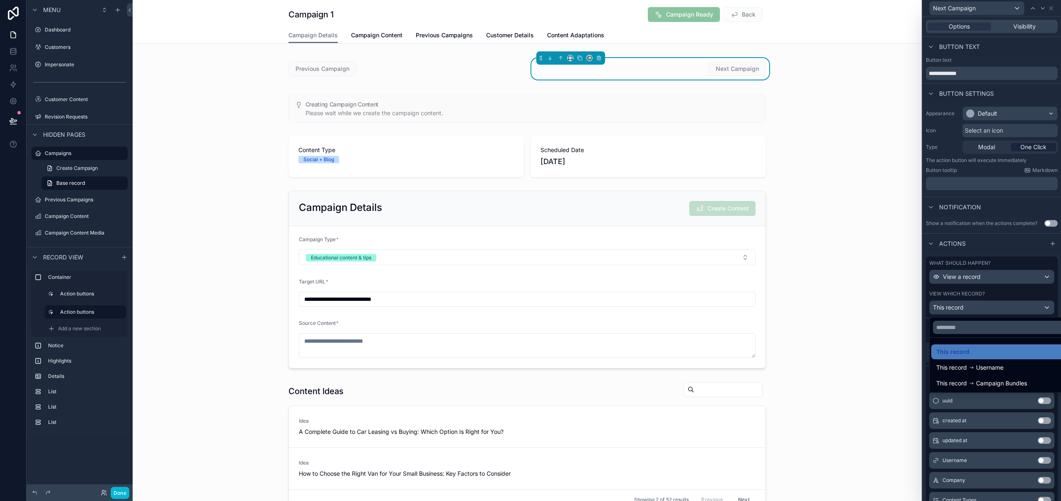
click at [995, 306] on div at bounding box center [992, 250] width 138 height 501
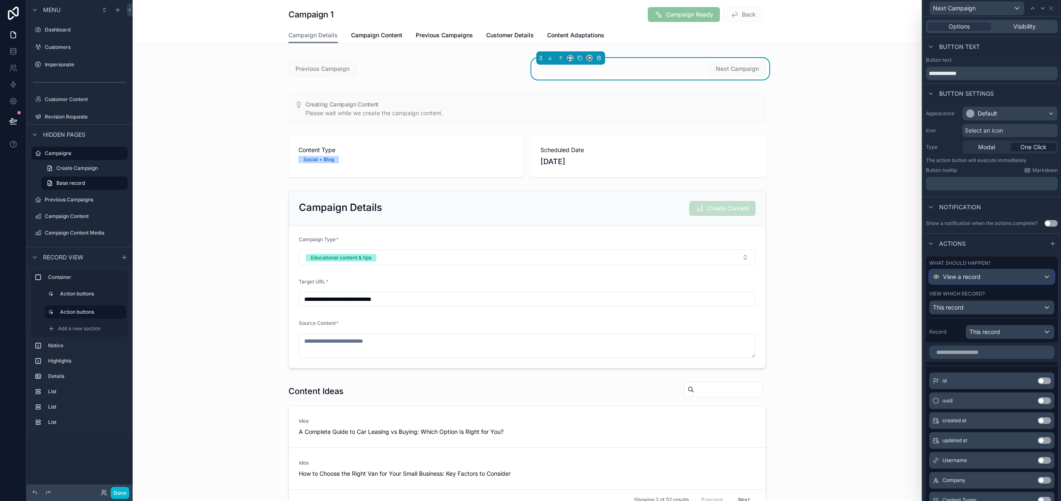
click at [979, 273] on span "View a record" at bounding box center [962, 277] width 38 height 8
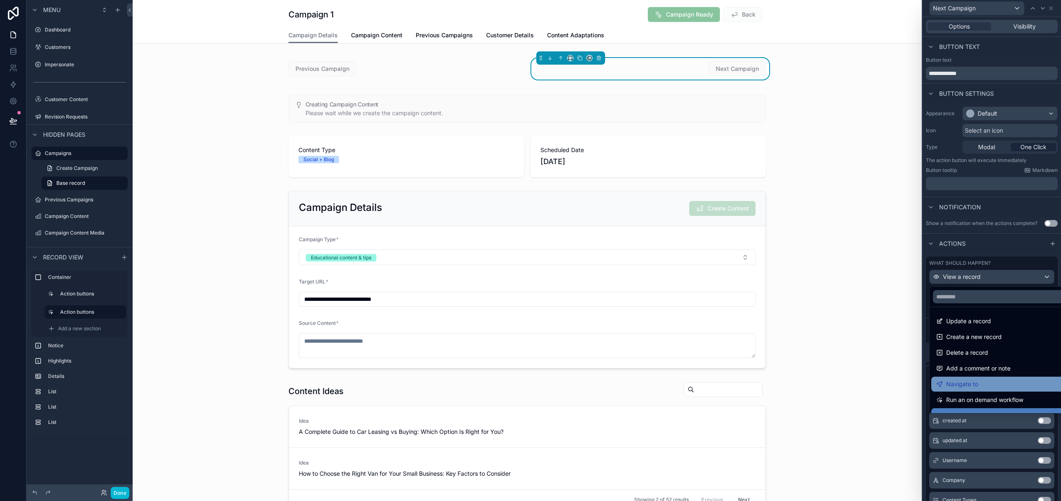
click at [965, 383] on span "Navigate to" at bounding box center [962, 384] width 32 height 10
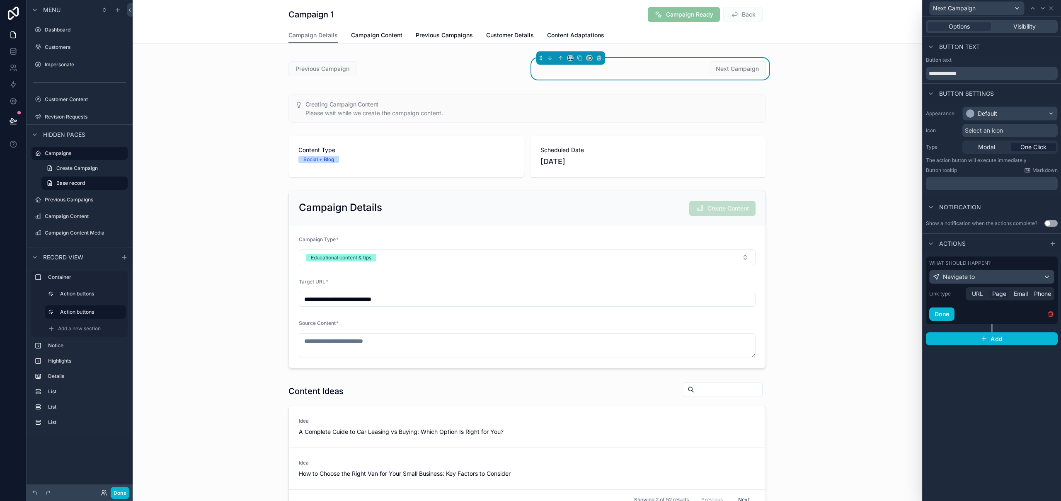
click at [1005, 294] on span "Page" at bounding box center [999, 294] width 14 height 8
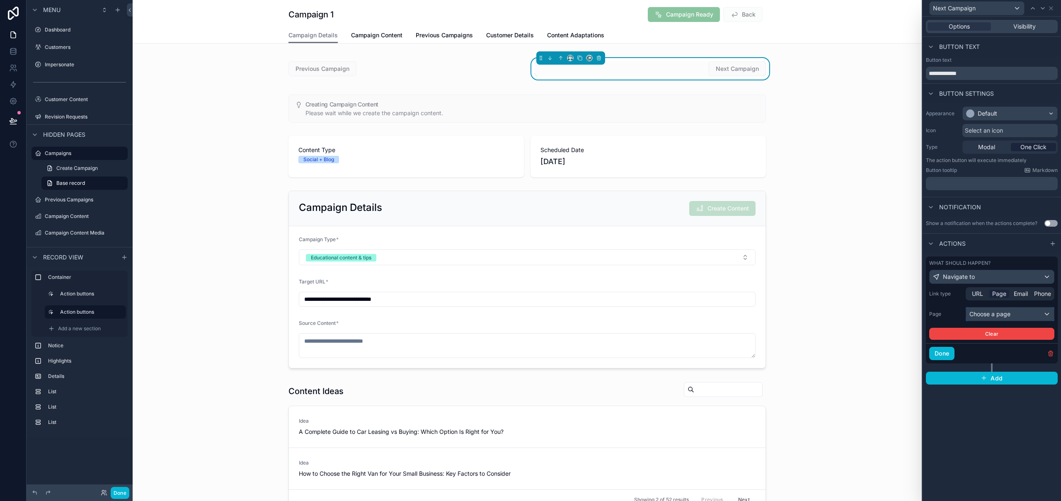
click at [995, 317] on div "Choose a page" at bounding box center [1010, 314] width 88 height 13
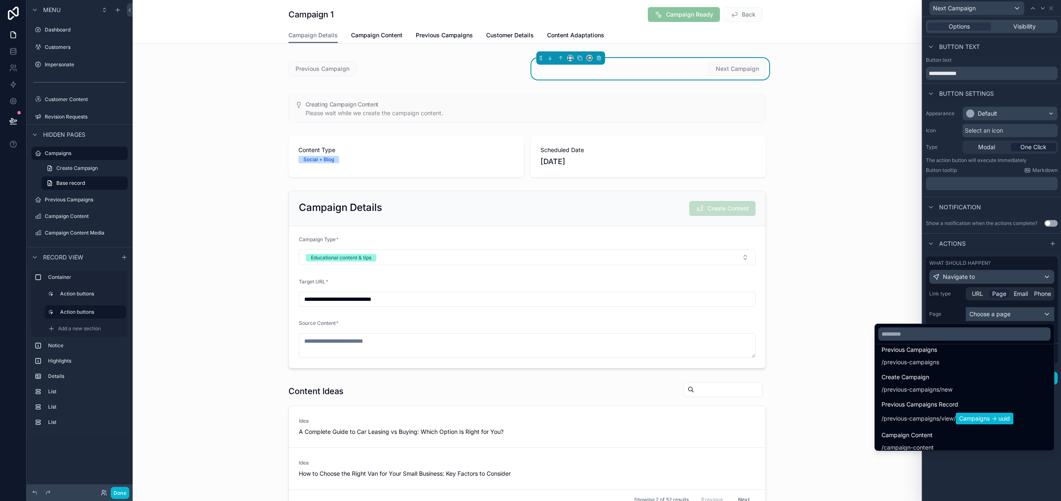
scroll to position [448, 0]
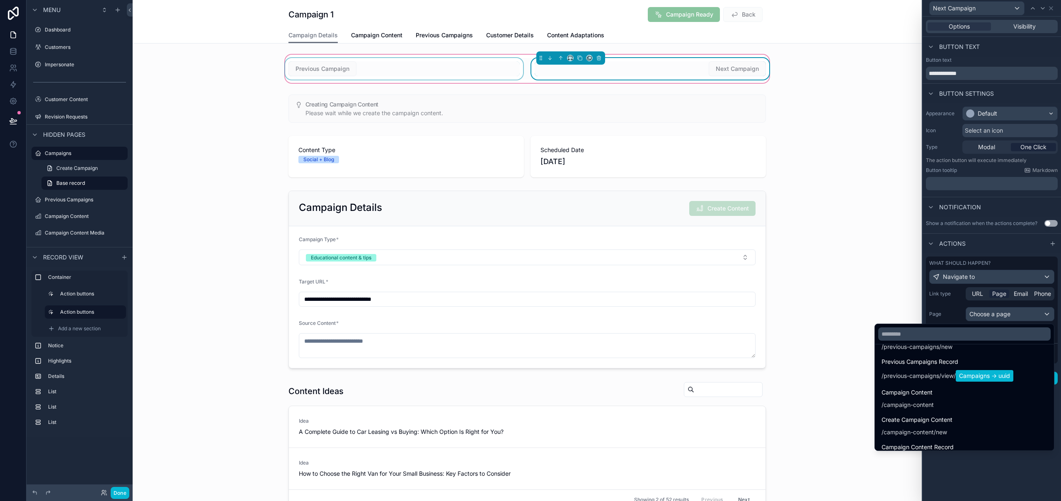
click at [436, 64] on div "scrollable content" at bounding box center [404, 69] width 241 height 22
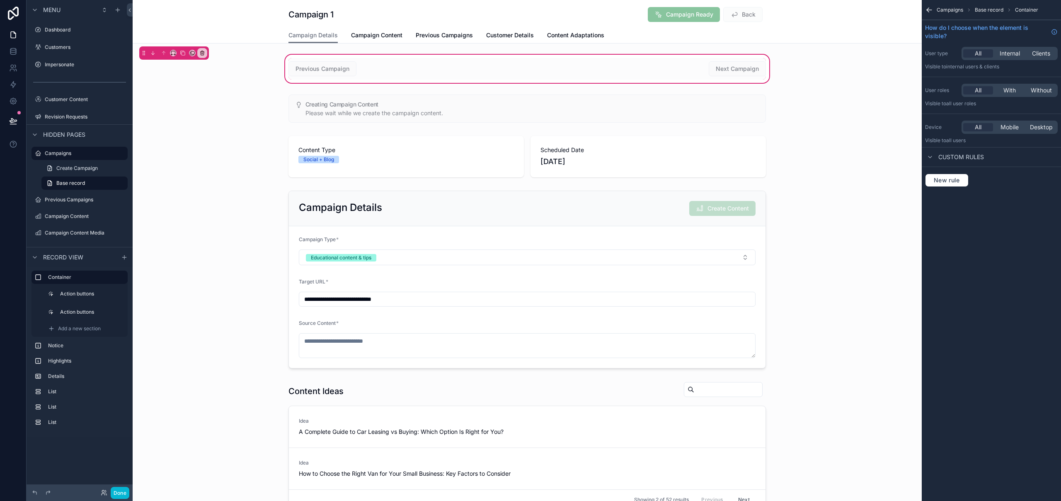
click at [439, 57] on div "Previous Campaign Next Campaign" at bounding box center [527, 69] width 789 height 32
click at [203, 53] on icon "scrollable content" at bounding box center [203, 54] width 0 height 2
click at [250, 84] on span "Remove entire container" at bounding box center [237, 86] width 66 height 10
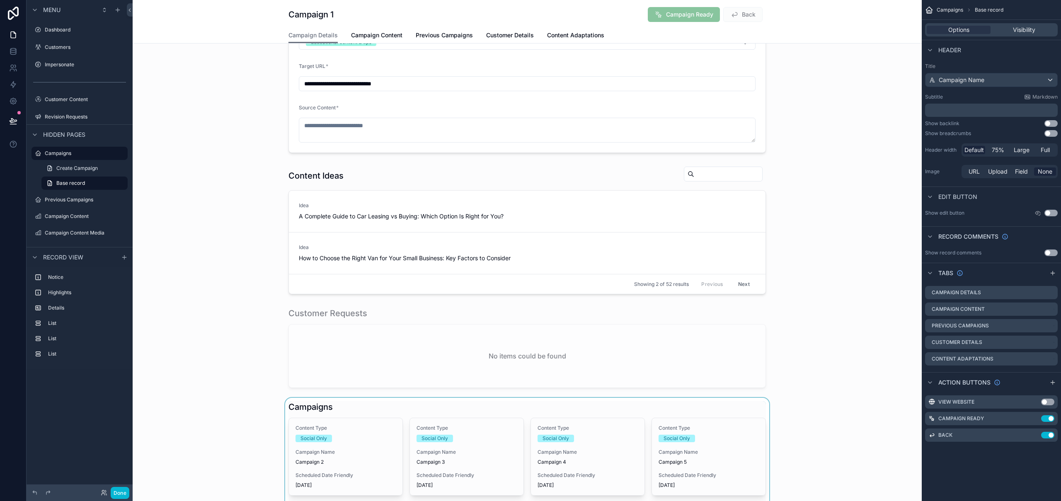
scroll to position [221, 0]
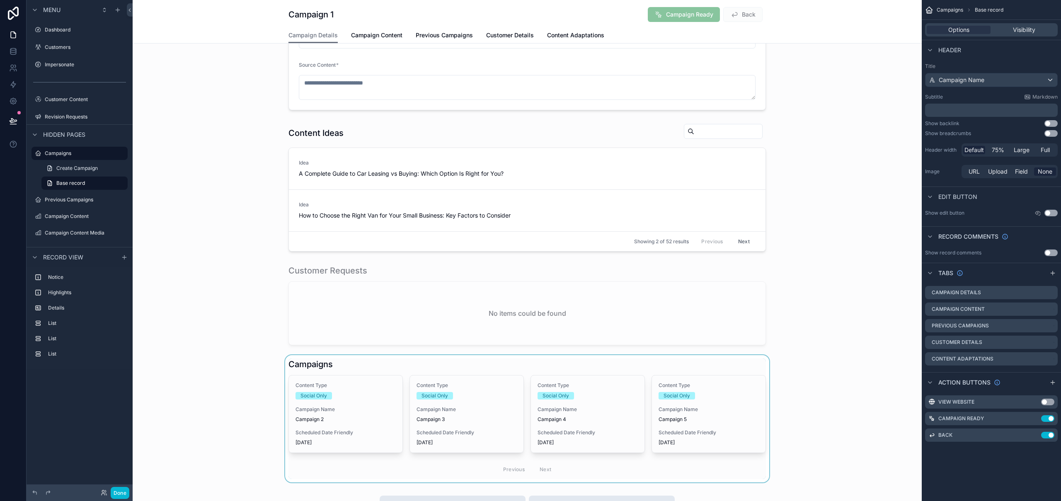
click at [435, 369] on div "scrollable content" at bounding box center [527, 418] width 789 height 127
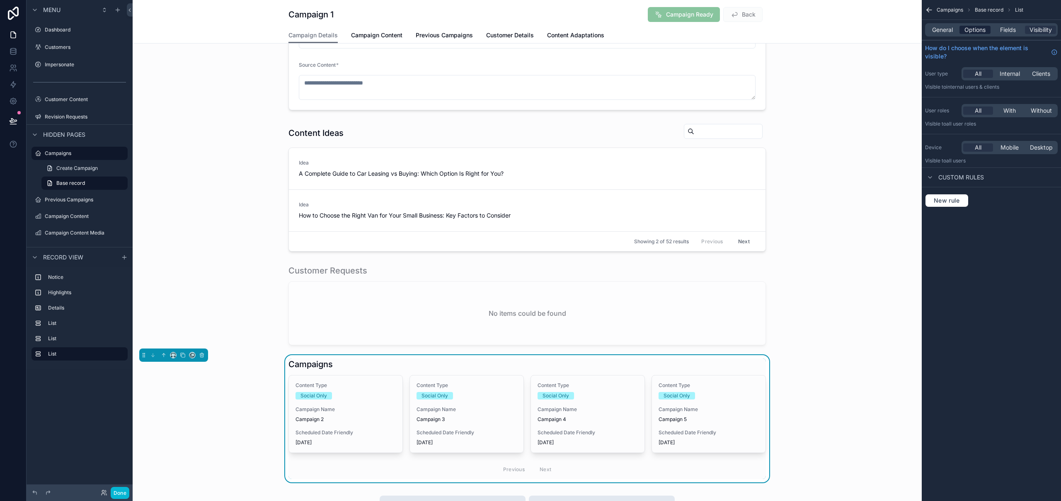
click at [965, 29] on span "Options" at bounding box center [975, 30] width 21 height 8
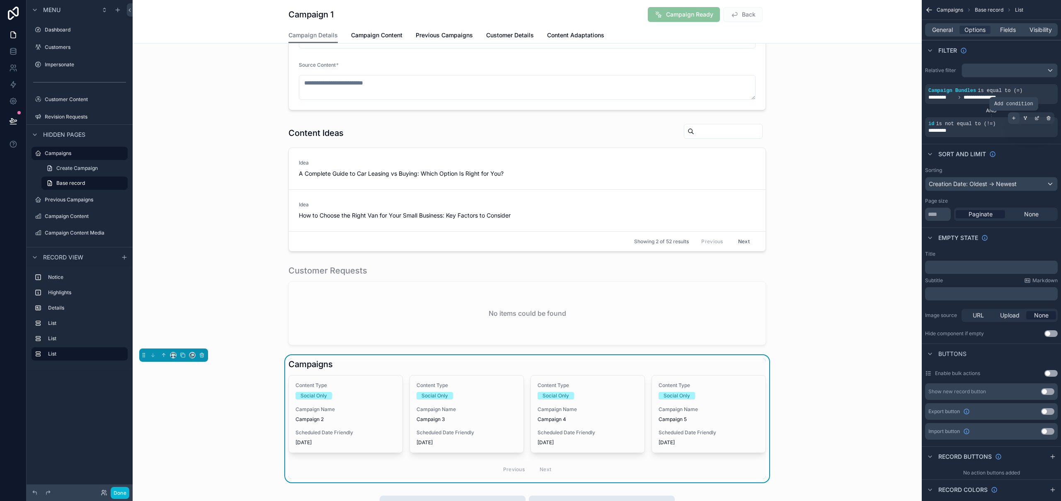
click at [1016, 119] on icon "scrollable content" at bounding box center [1013, 118] width 5 height 5
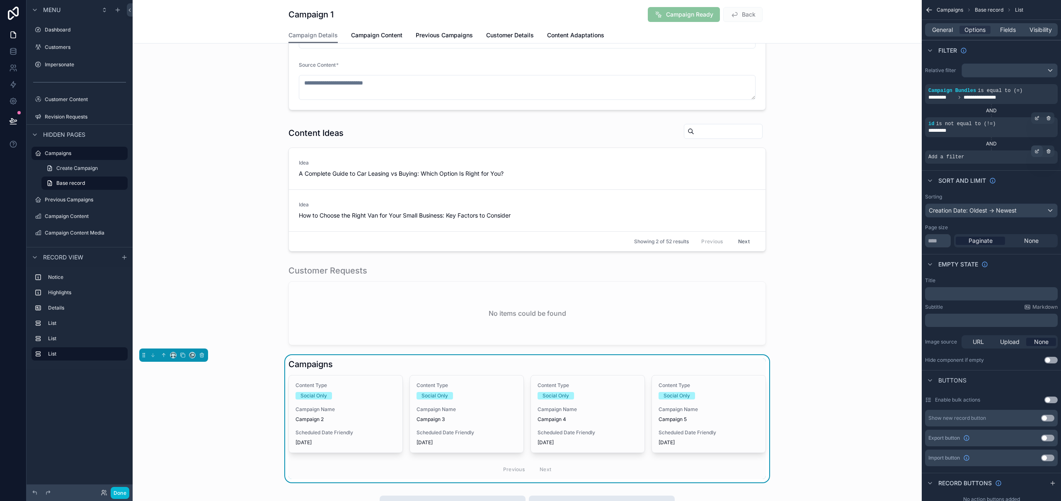
click at [1040, 152] on div "scrollable content" at bounding box center [1037, 151] width 12 height 12
click at [850, 146] on span "Select a field" at bounding box center [841, 144] width 35 height 7
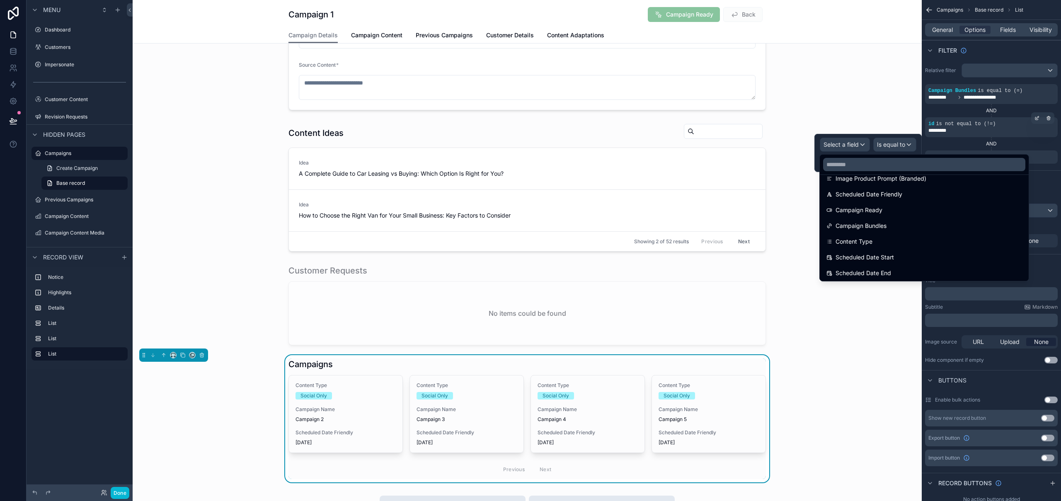
scroll to position [857, 0]
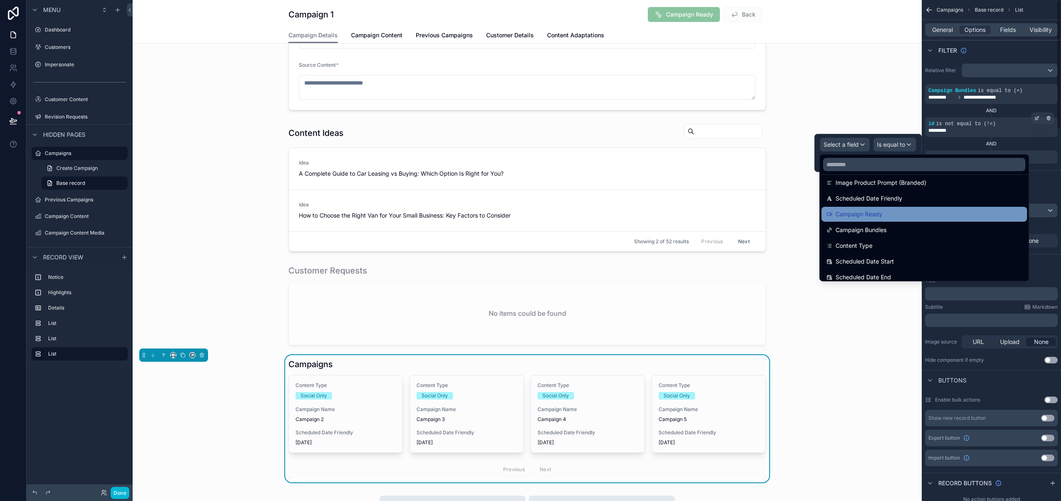
click at [878, 220] on div "Campaign Ready" at bounding box center [925, 214] width 206 height 15
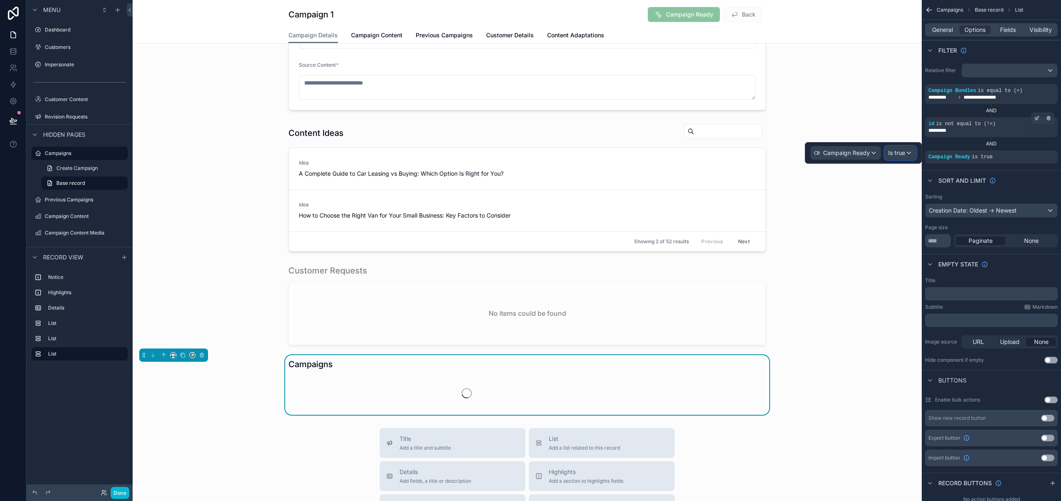
click at [904, 156] on span "Is true" at bounding box center [896, 153] width 17 height 8
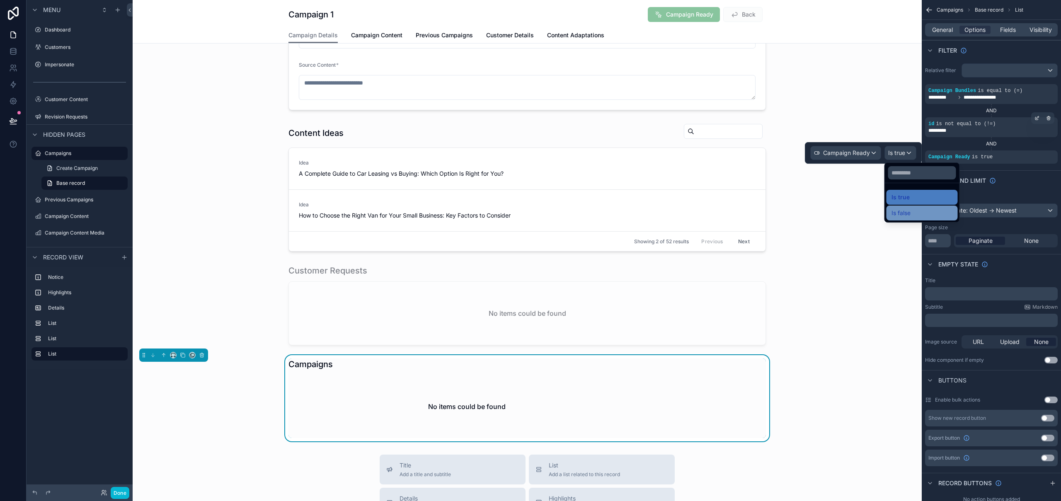
click at [915, 213] on div "Is false" at bounding box center [922, 213] width 61 height 10
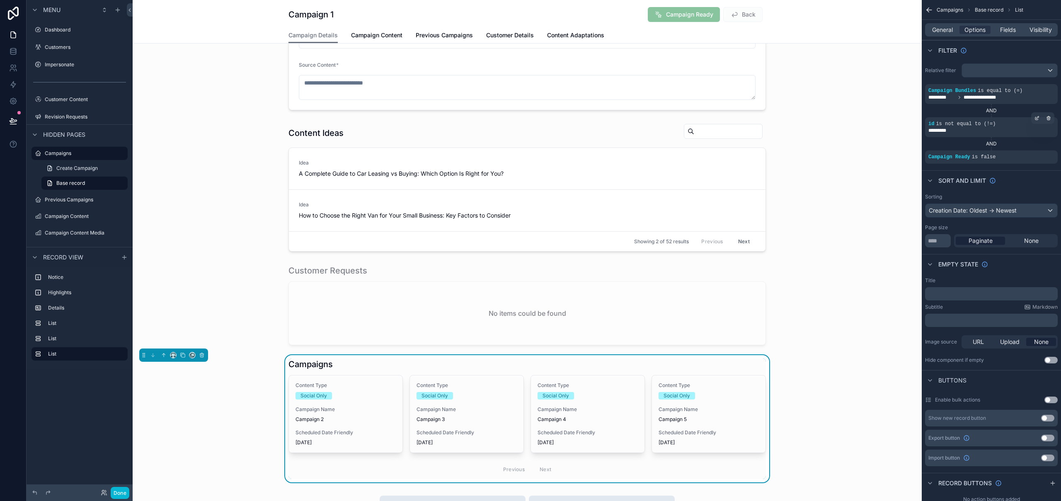
click at [725, 364] on div "Campaigns" at bounding box center [527, 365] width 478 height 12
click at [946, 31] on span "General" at bounding box center [942, 30] width 21 height 8
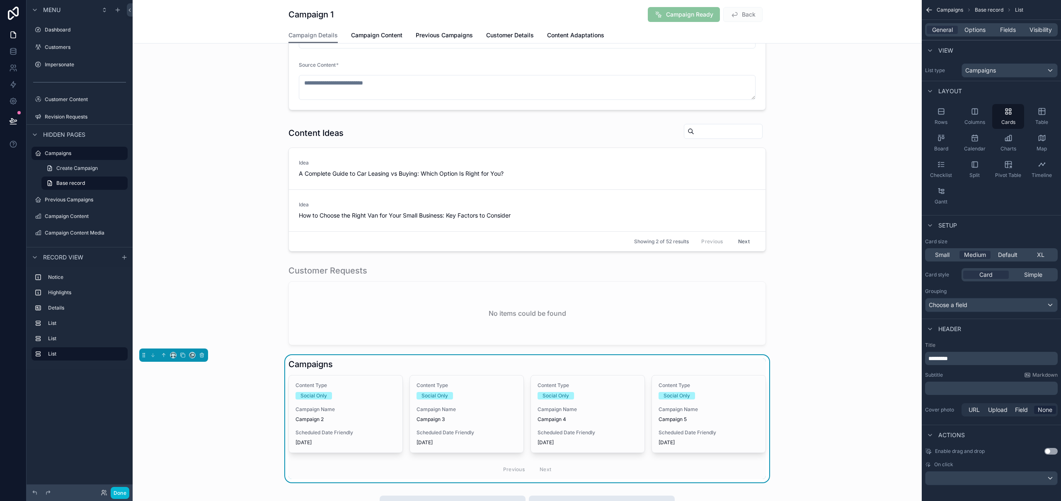
click at [977, 361] on p "*********" at bounding box center [992, 358] width 128 height 8
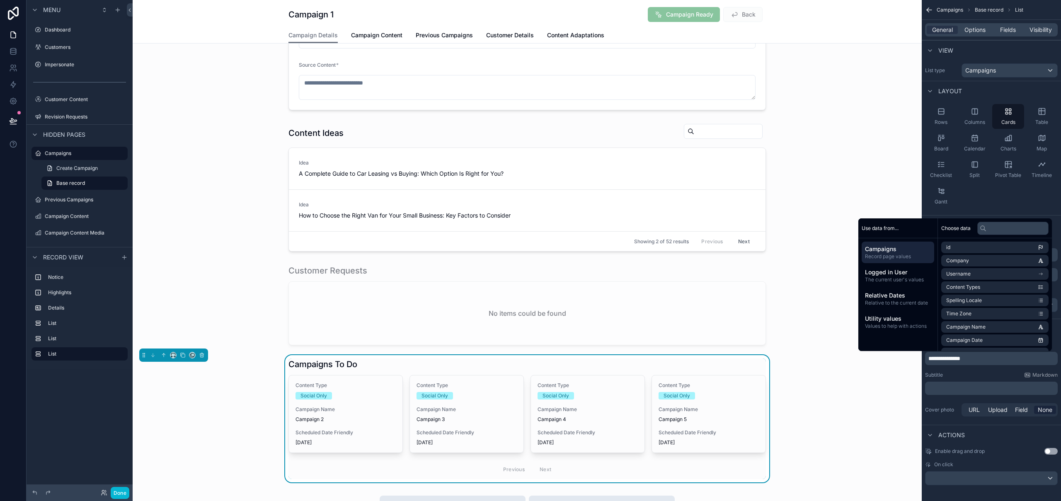
click at [391, 364] on div "Campaigns To Do" at bounding box center [527, 365] width 478 height 12
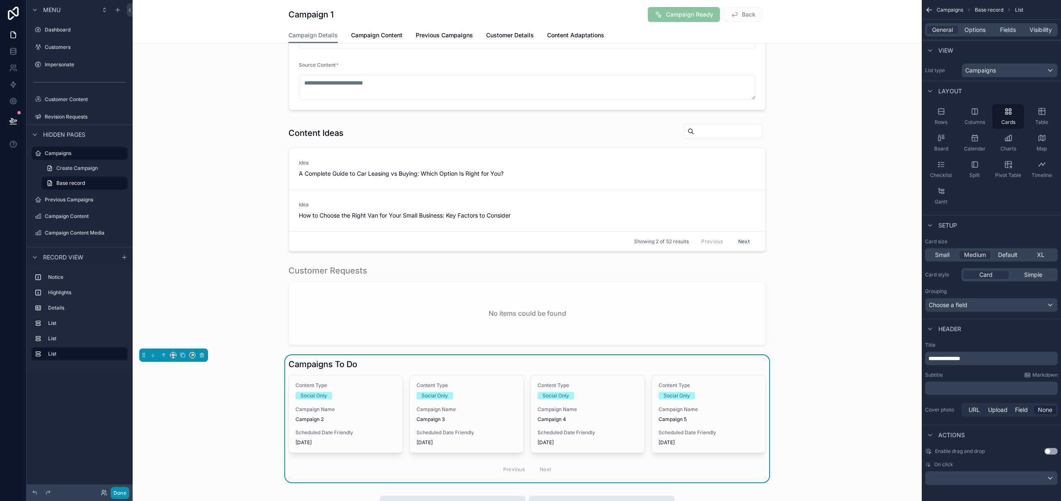
drag, startPoint x: 126, startPoint y: 494, endPoint x: 131, endPoint y: 494, distance: 5.0
click at [125, 495] on button "Done" at bounding box center [120, 493] width 19 height 12
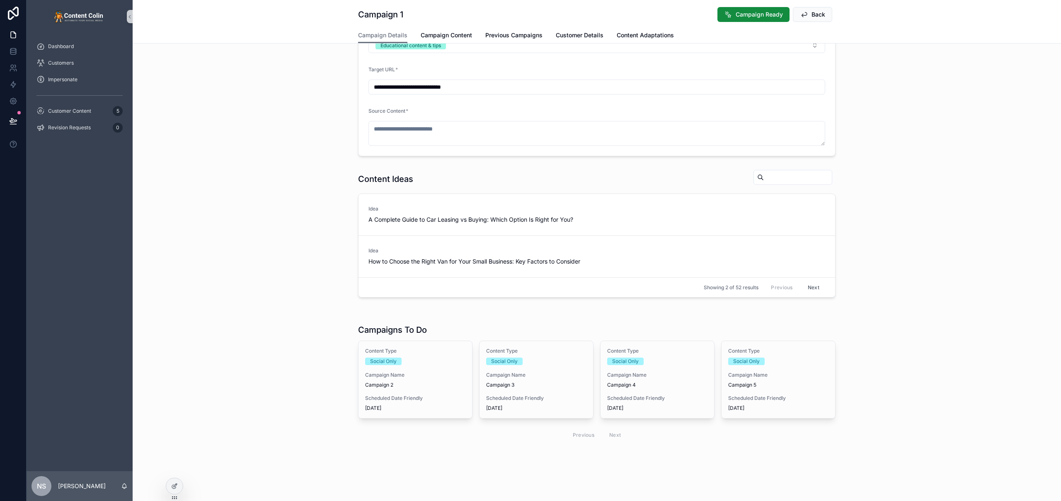
scroll to position [0, 0]
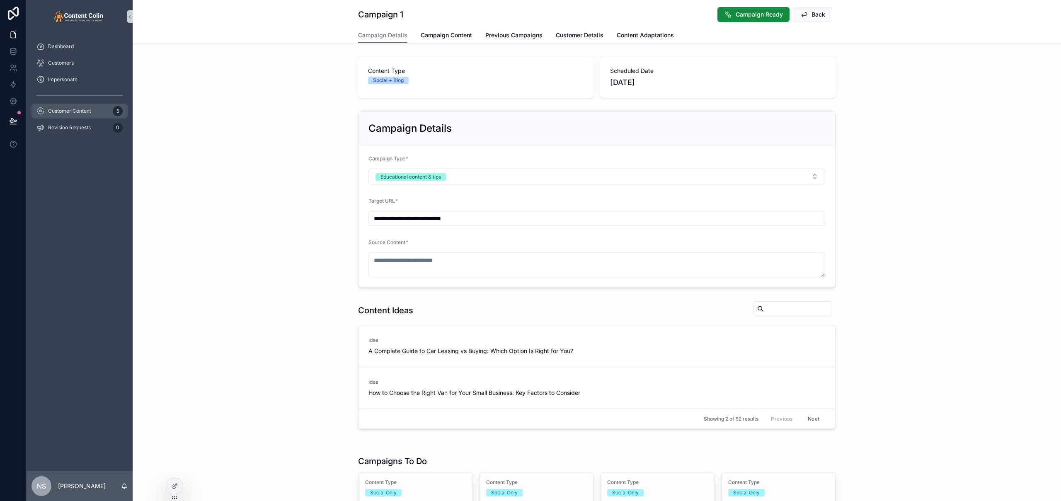
click at [75, 109] on span "Customer Content" at bounding box center [69, 111] width 43 height 7
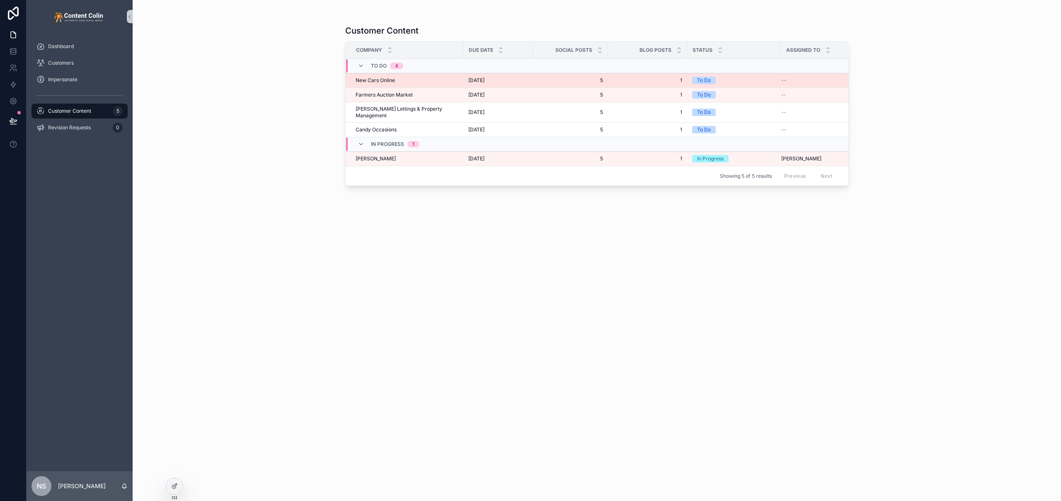
click at [415, 83] on div "New Cars Online New Cars Online" at bounding box center [407, 80] width 103 height 7
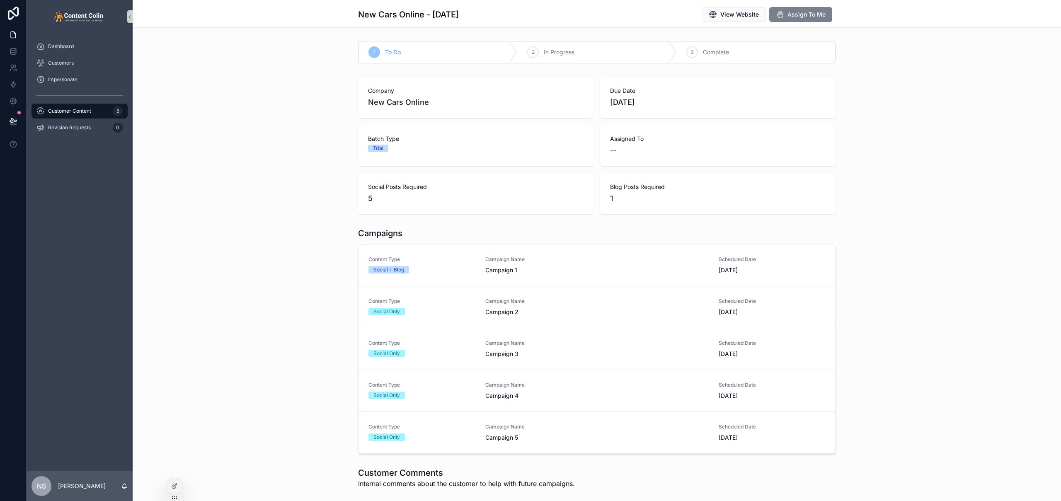
click at [799, 13] on span "Assign To Me" at bounding box center [807, 14] width 38 height 8
click at [78, 113] on span "Customer Content" at bounding box center [69, 111] width 43 height 7
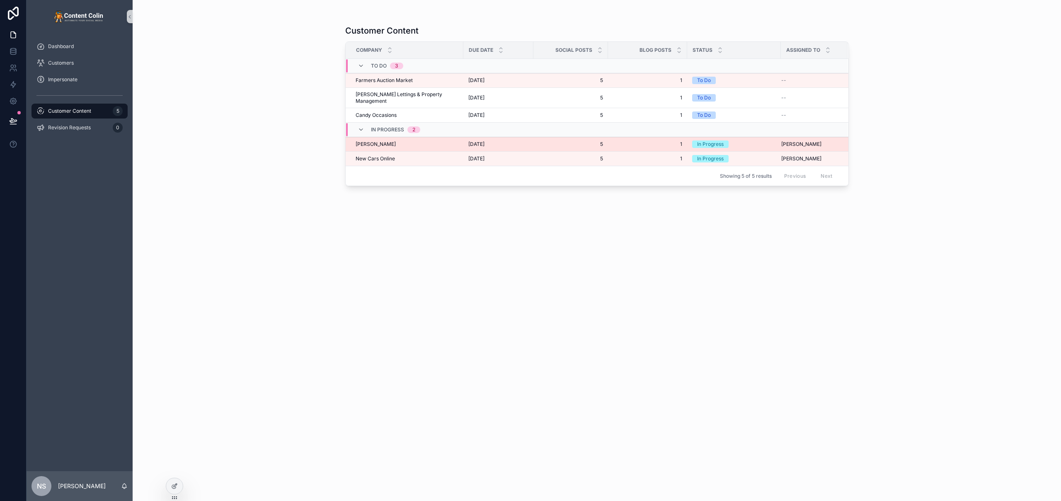
click at [441, 141] on div "[PERSON_NAME] [PERSON_NAME]" at bounding box center [407, 144] width 103 height 7
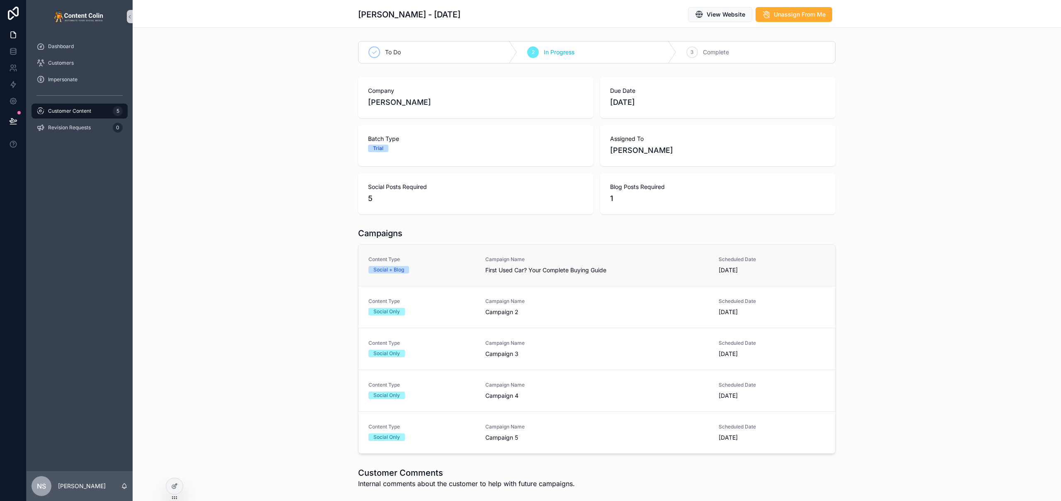
click at [545, 262] on span "Campaign Name" at bounding box center [596, 259] width 223 height 7
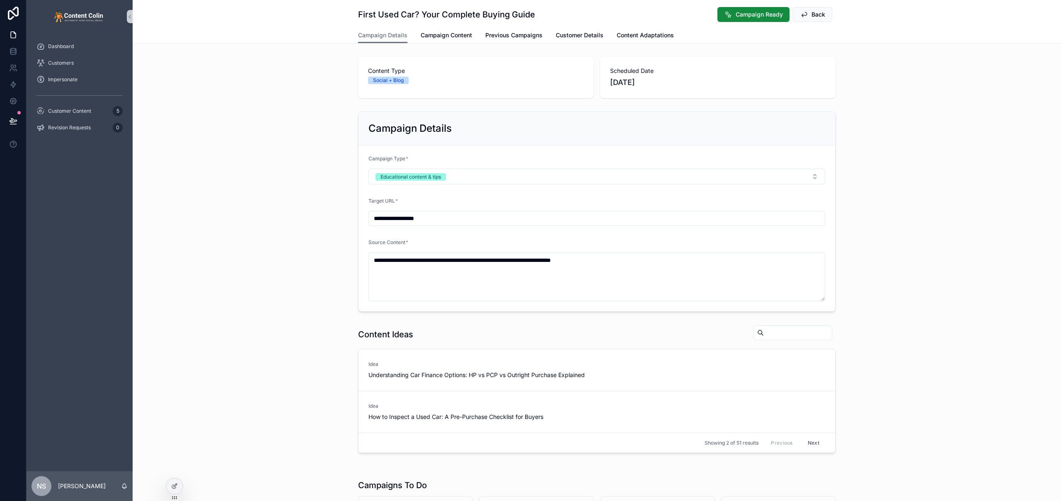
scroll to position [5, 0]
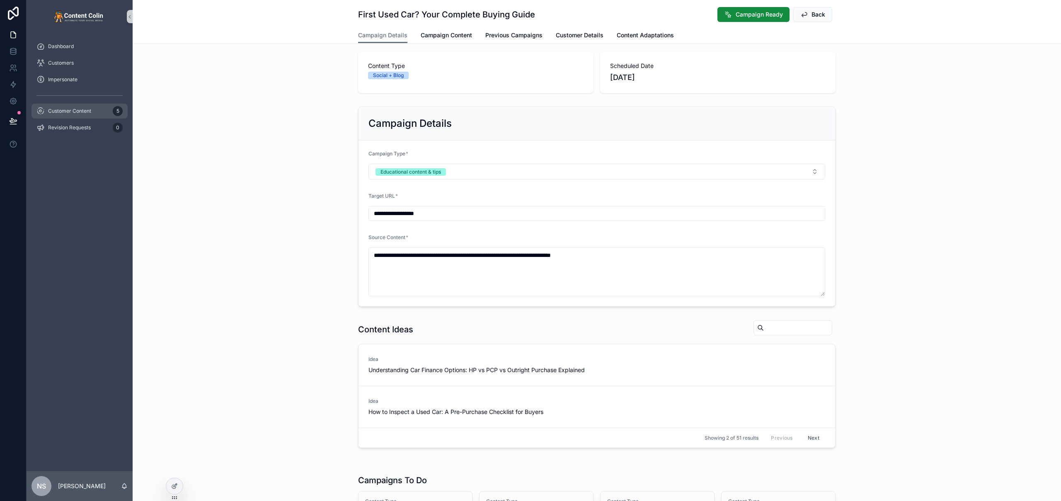
click at [68, 110] on span "Customer Content" at bounding box center [69, 111] width 43 height 7
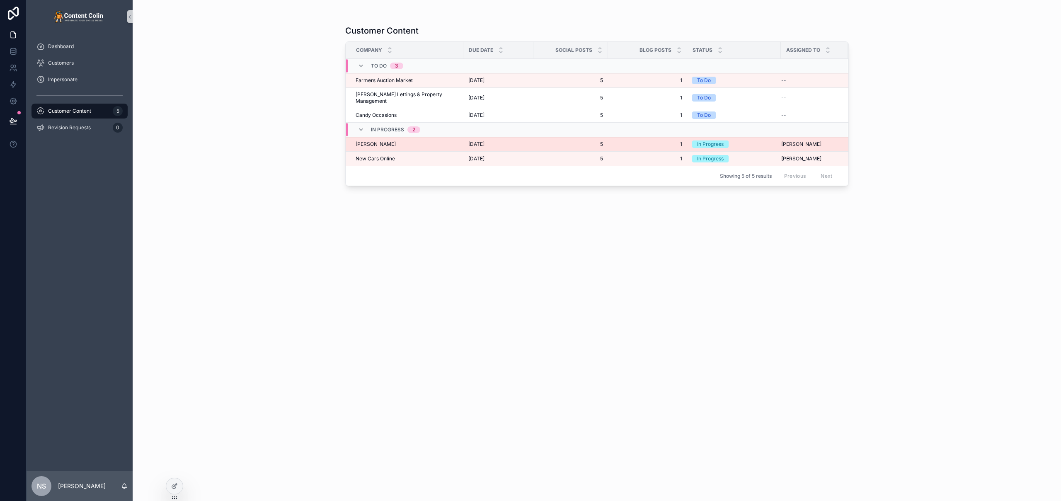
click at [382, 143] on td "[PERSON_NAME] [PERSON_NAME]" at bounding box center [405, 144] width 118 height 15
click at [360, 141] on span "[PERSON_NAME]" at bounding box center [376, 144] width 40 height 7
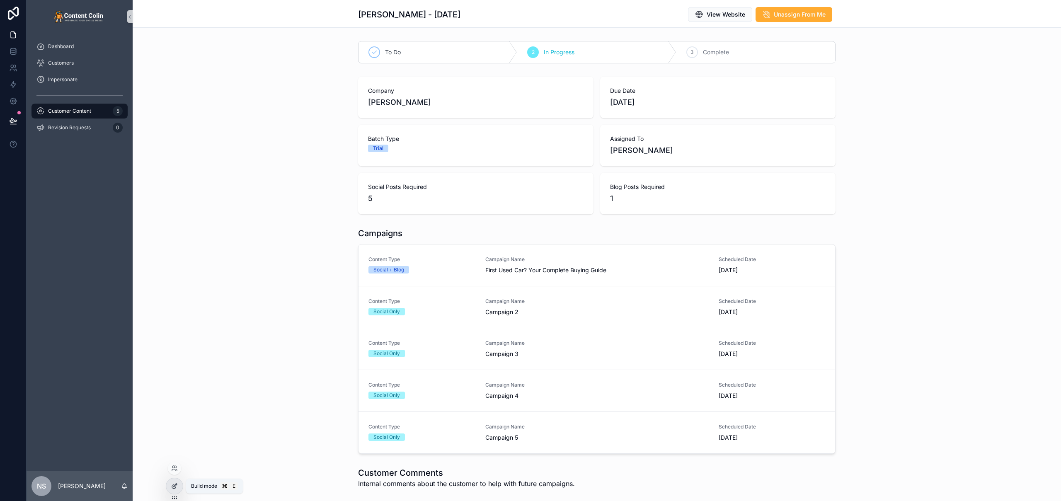
click at [173, 485] on icon at bounding box center [174, 487] width 4 height 4
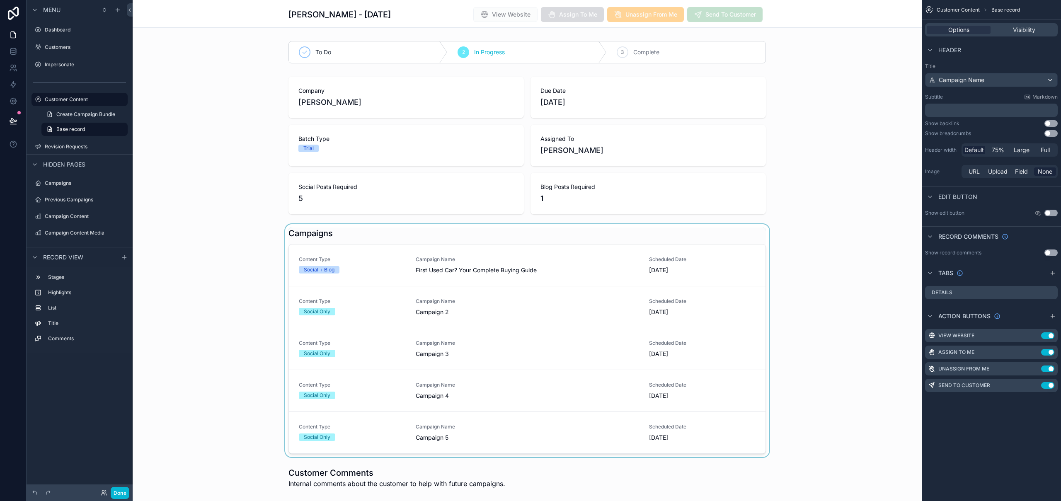
click at [390, 232] on div "scrollable content" at bounding box center [527, 340] width 789 height 233
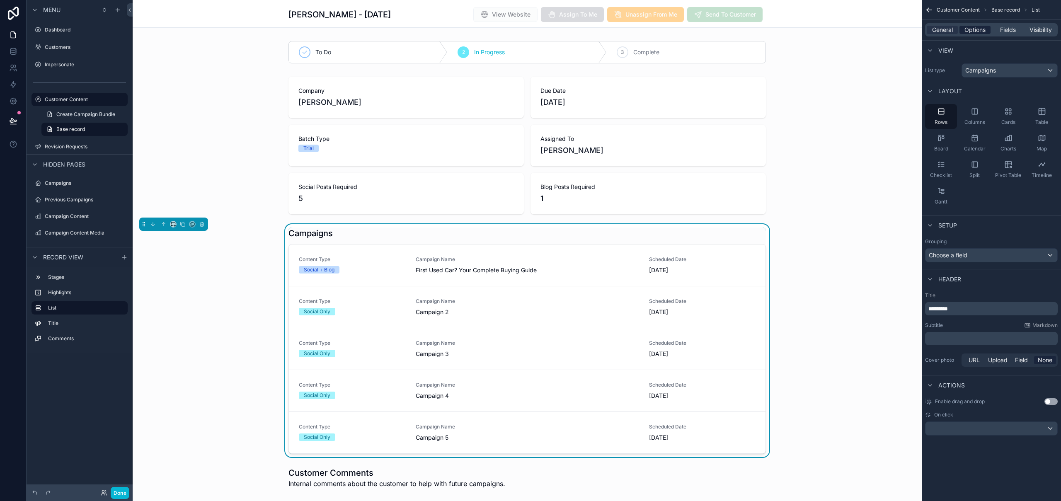
click at [980, 29] on span "Options" at bounding box center [975, 30] width 21 height 8
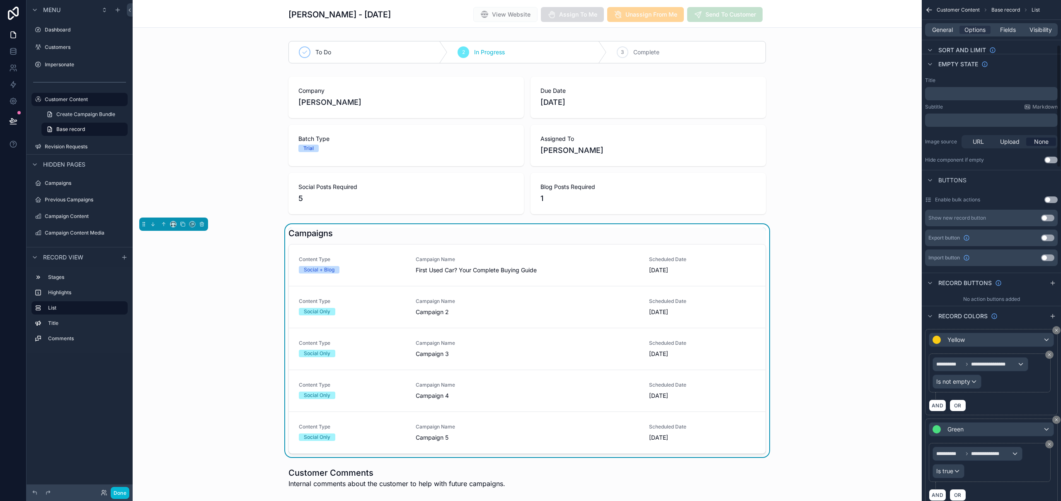
scroll to position [183, 0]
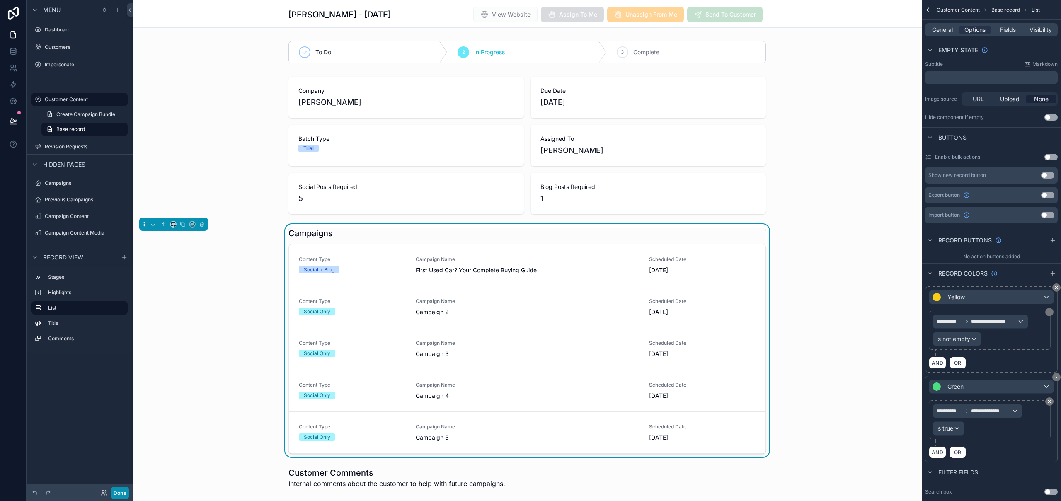
click at [128, 491] on button "Done" at bounding box center [120, 493] width 19 height 12
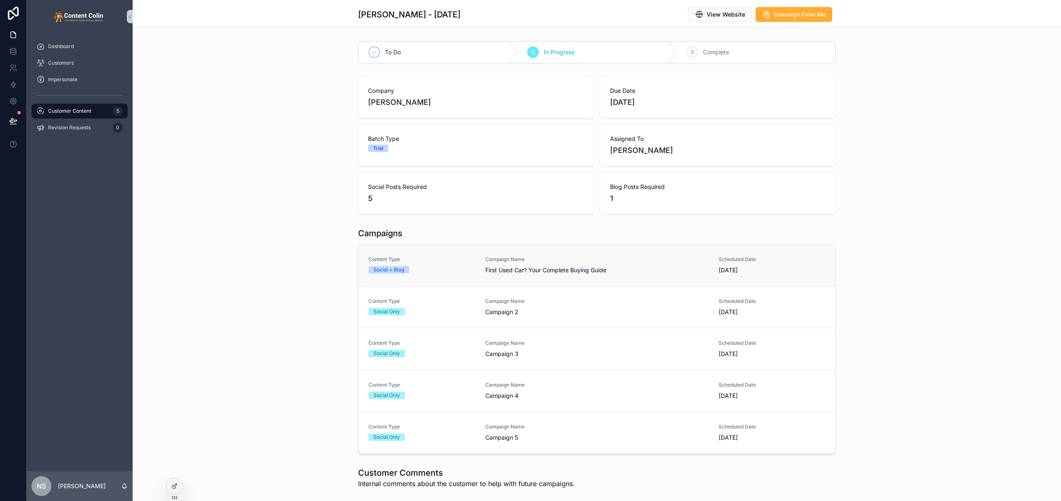
click at [475, 267] on div "Content Type Social + Blog Campaign Name First Used Car? Your Complete Buying G…" at bounding box center [596, 265] width 457 height 18
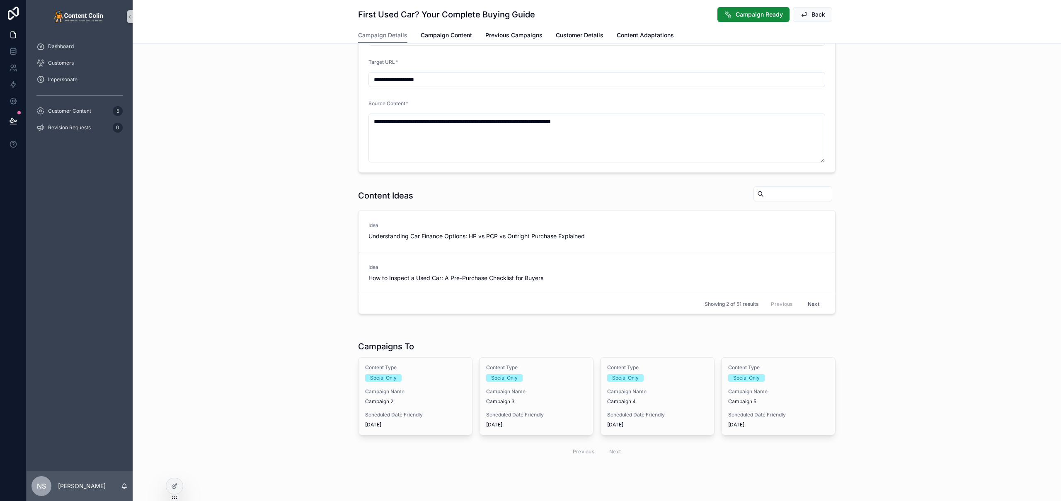
scroll to position [155, 0]
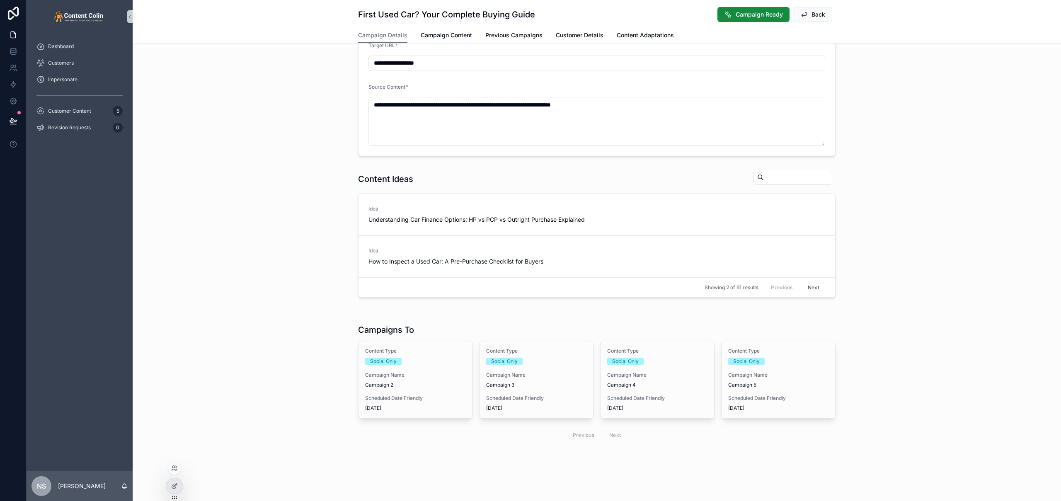
drag, startPoint x: 178, startPoint y: 487, endPoint x: 183, endPoint y: 487, distance: 5.0
click at [178, 487] on div at bounding box center [174, 486] width 17 height 16
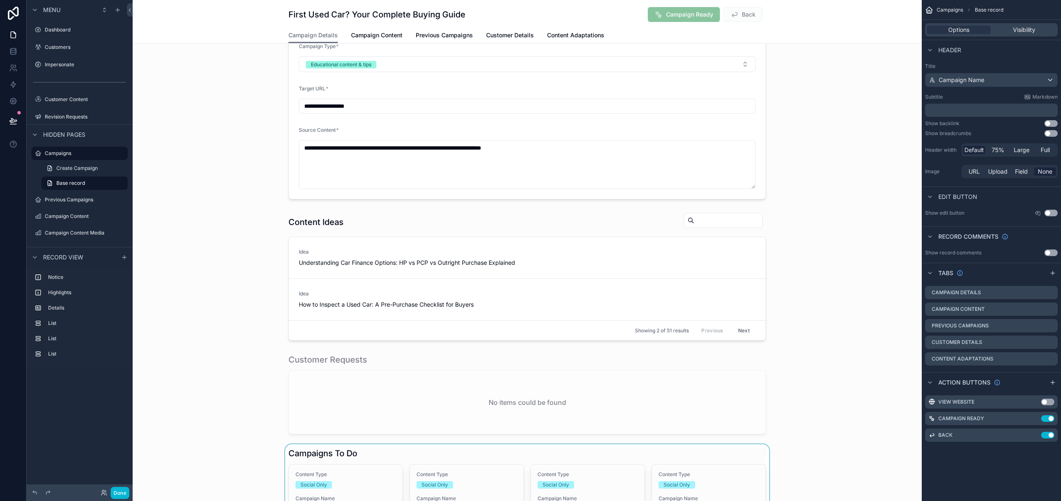
click at [378, 454] on div "scrollable content" at bounding box center [527, 507] width 789 height 127
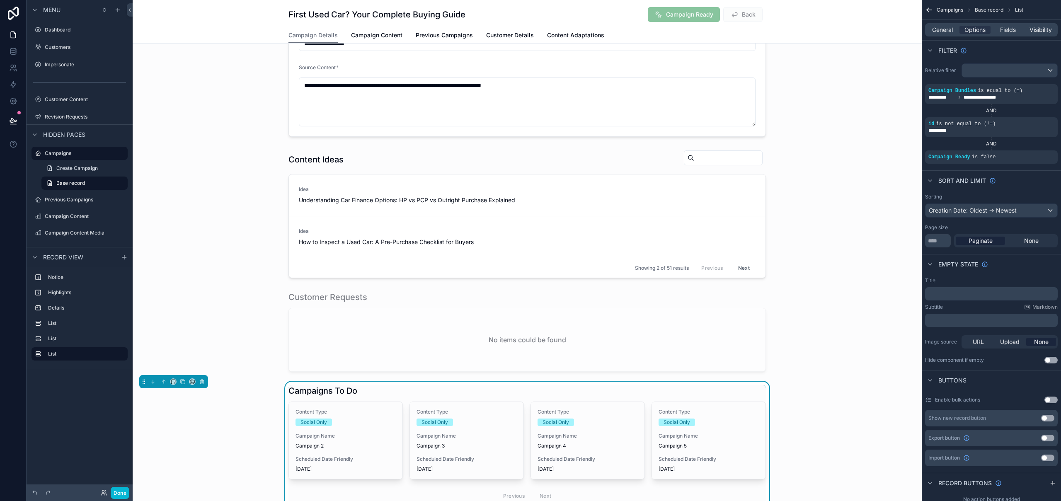
scroll to position [260, 0]
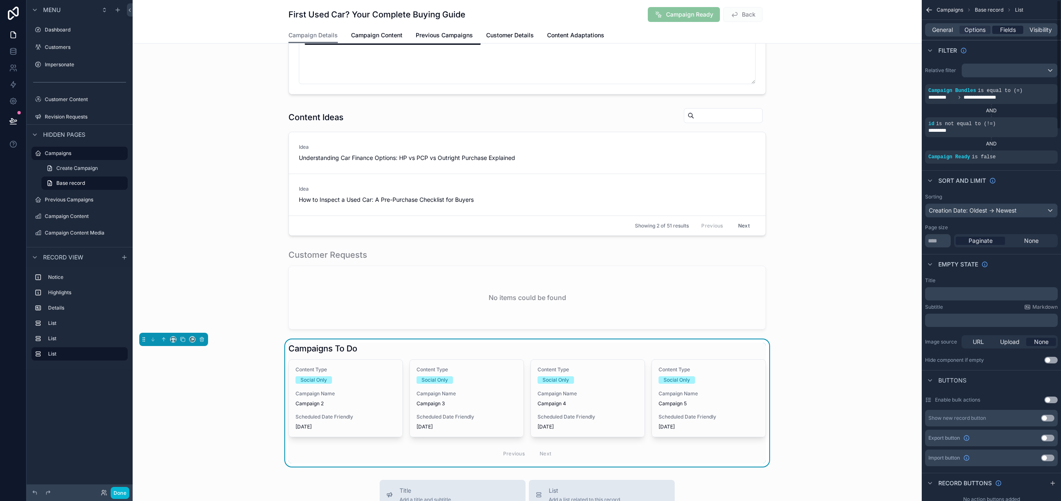
click at [1012, 32] on span "Fields" at bounding box center [1008, 30] width 16 height 8
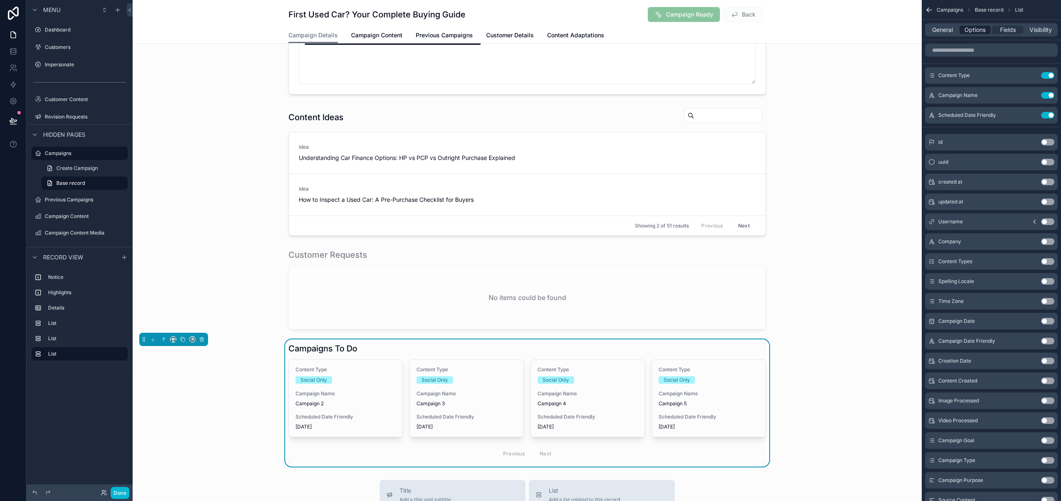
click at [978, 31] on span "Options" at bounding box center [975, 30] width 21 height 8
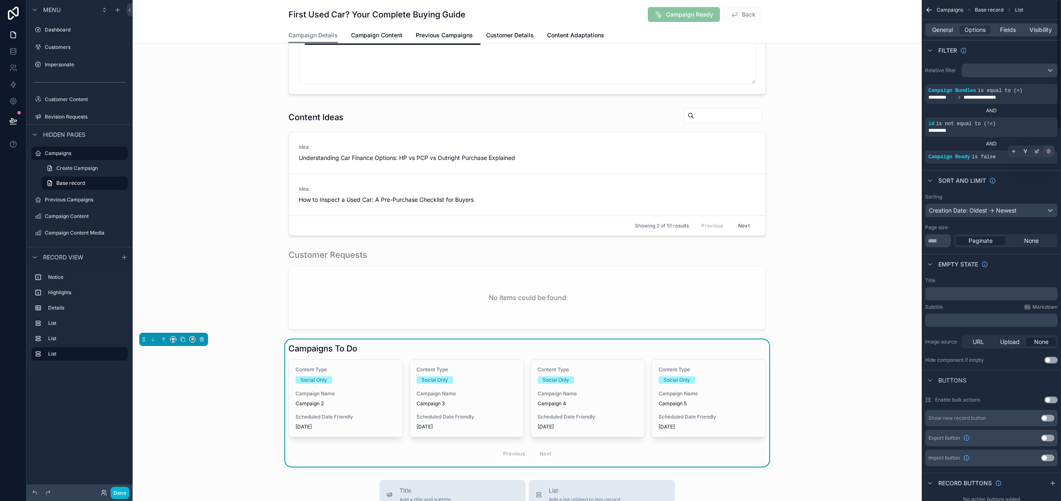
click at [1048, 150] on icon "scrollable content" at bounding box center [1048, 150] width 1 height 1
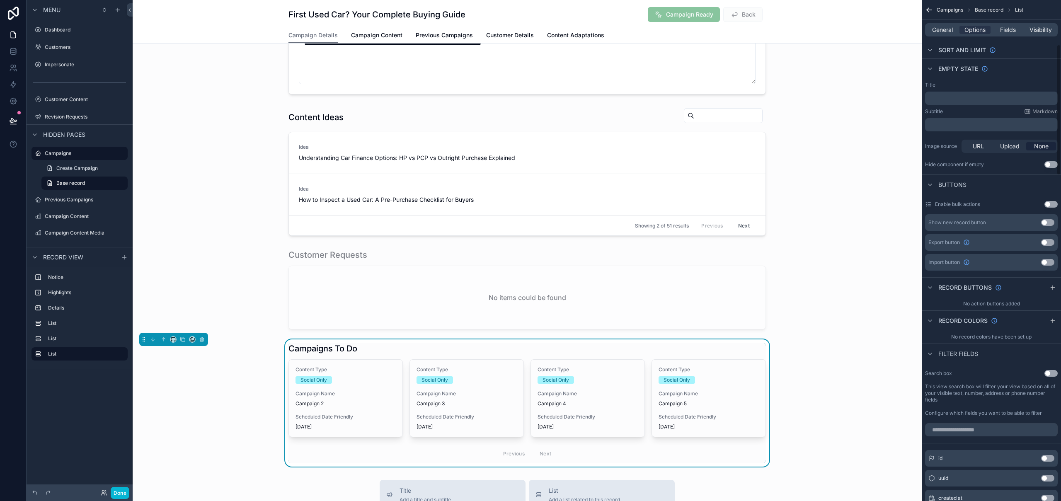
scroll to position [180, 0]
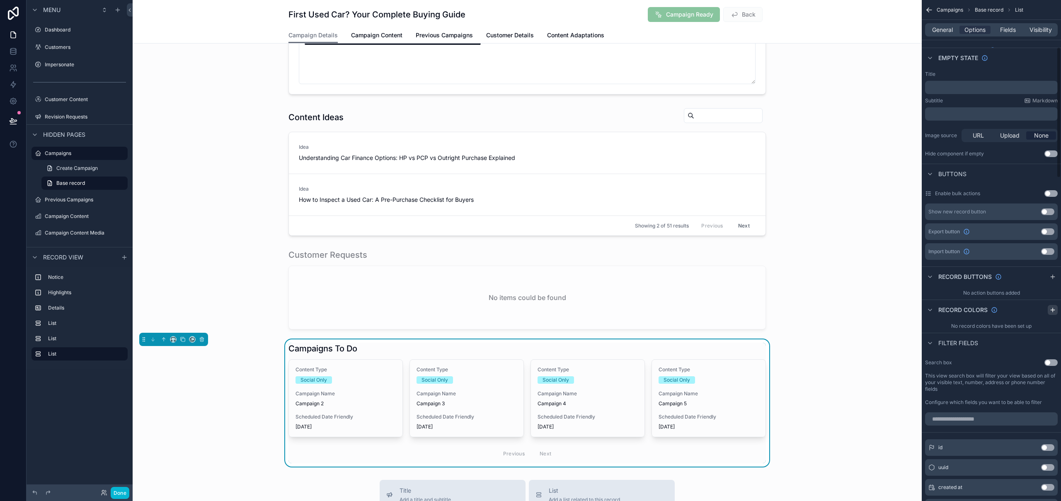
click at [1053, 310] on icon "scrollable content" at bounding box center [1053, 310] width 0 height 4
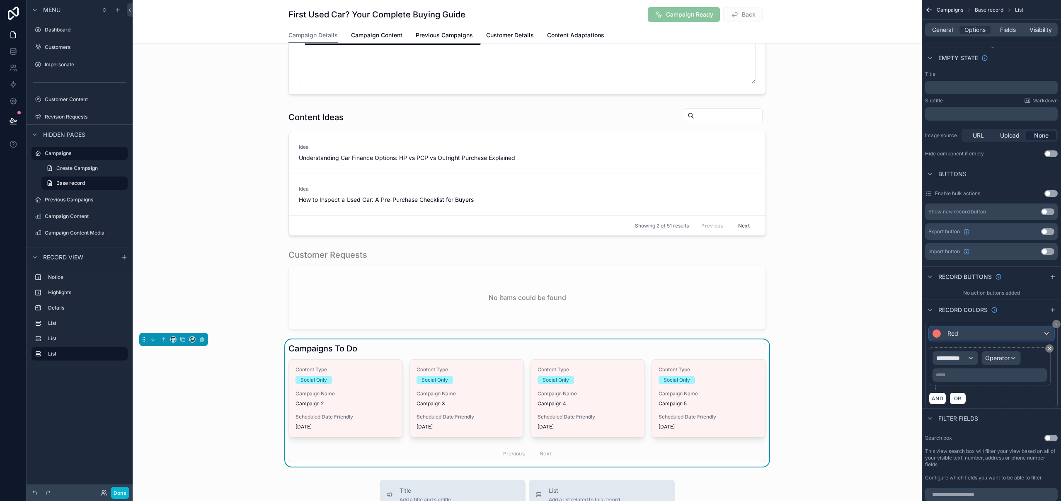
click at [981, 332] on div "Red" at bounding box center [991, 333] width 124 height 13
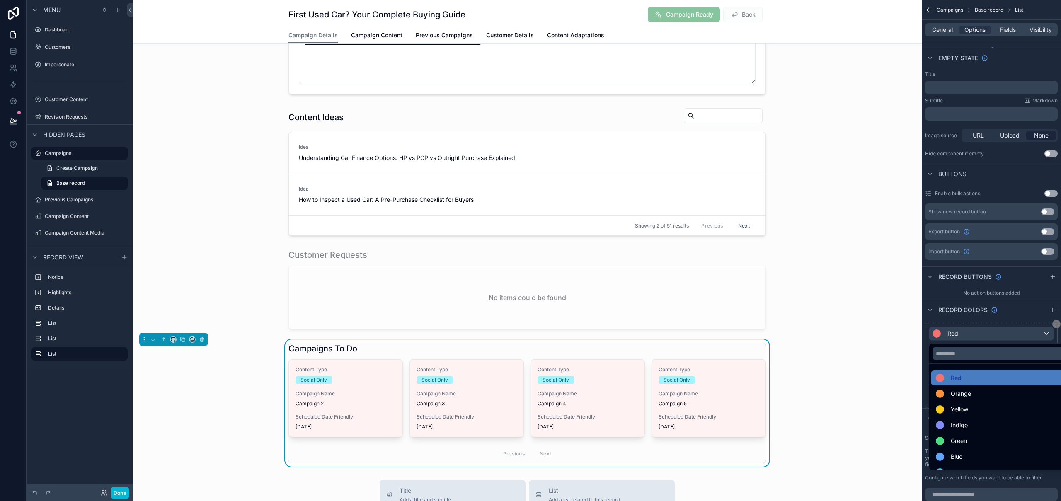
click at [966, 411] on span "Yellow" at bounding box center [959, 410] width 17 height 10
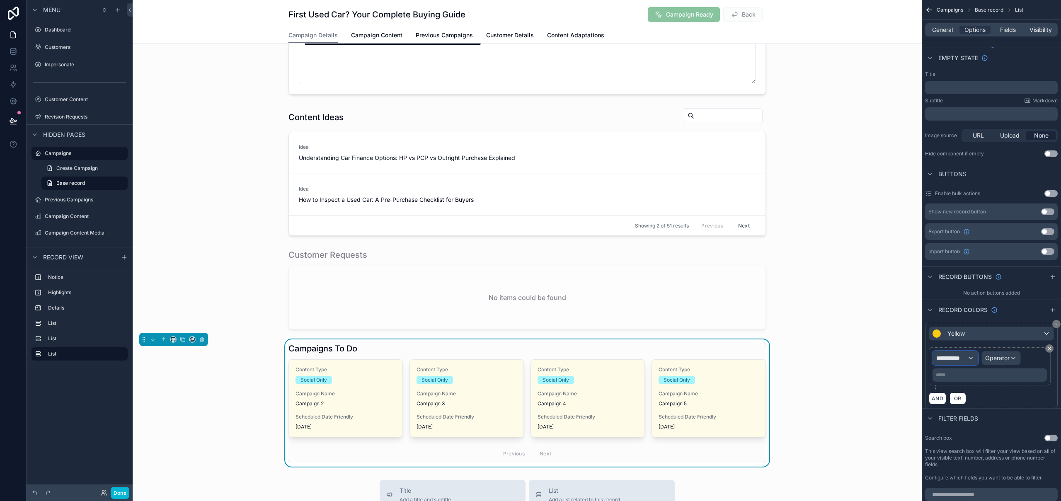
click at [962, 356] on span "**********" at bounding box center [951, 358] width 31 height 8
click at [969, 381] on input "text" at bounding box center [970, 377] width 68 height 13
type input "*******"
click at [975, 413] on div "Row values Row values" at bounding box center [970, 408] width 61 height 20
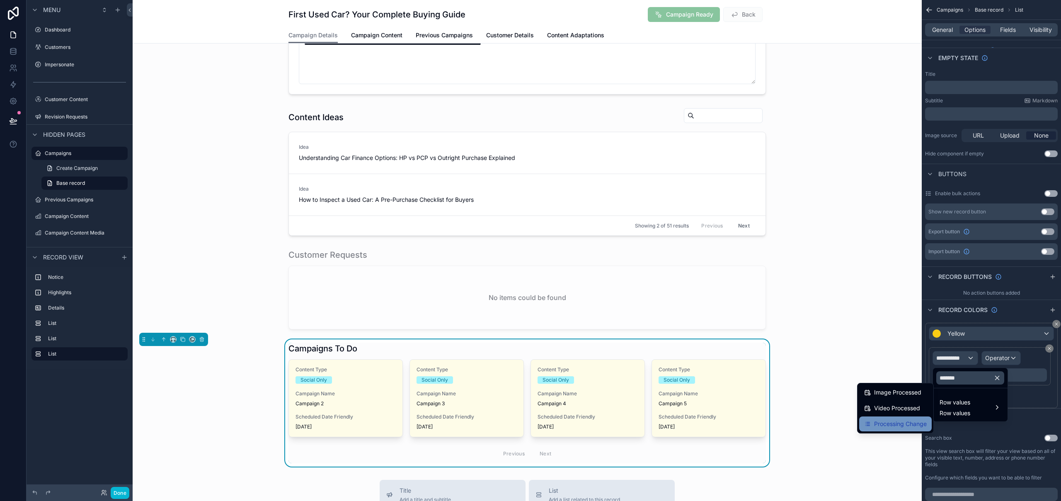
click at [904, 426] on span "Processing Change" at bounding box center [900, 424] width 53 height 10
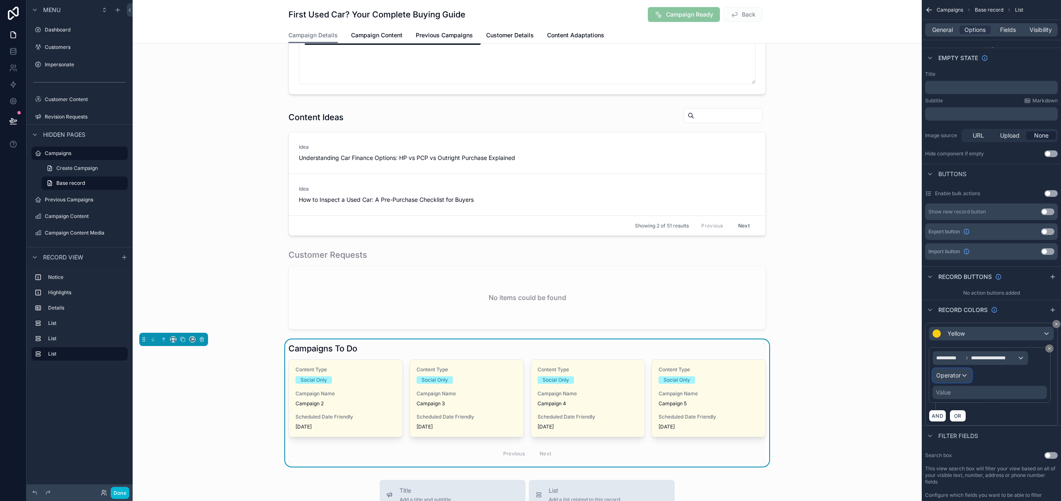
click at [951, 380] on div "Operator" at bounding box center [952, 375] width 39 height 13
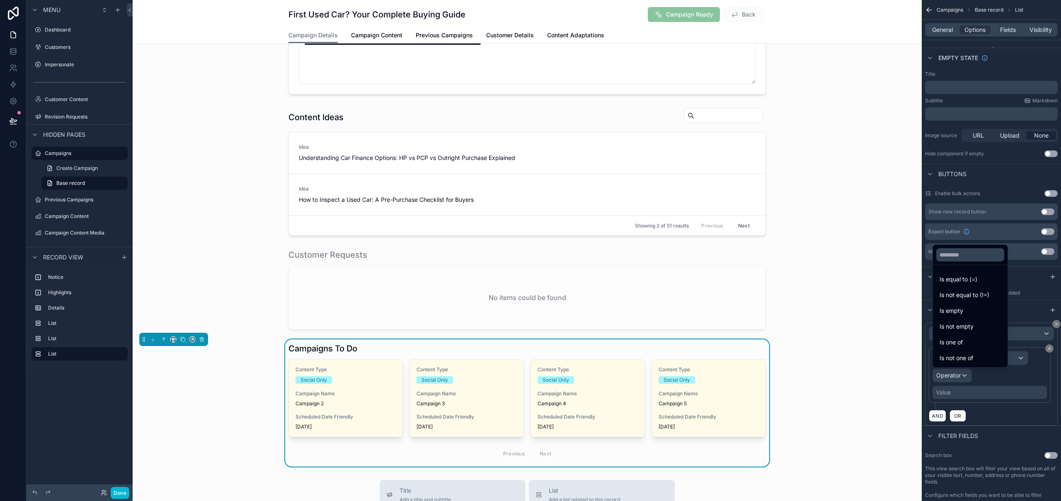
drag, startPoint x: 982, startPoint y: 325, endPoint x: 978, endPoint y: 353, distance: 28.5
click at [982, 325] on div "Is not empty" at bounding box center [970, 327] width 61 height 10
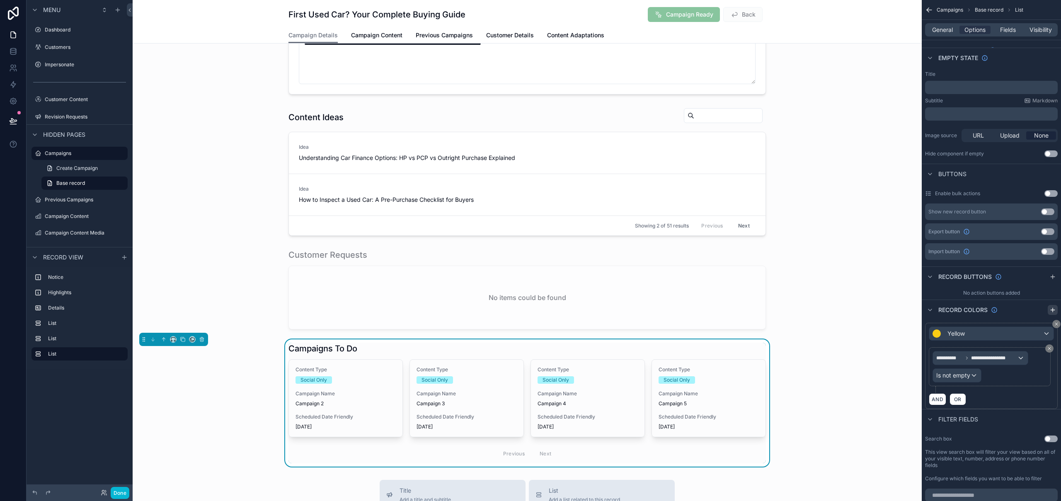
click at [1052, 309] on icon "scrollable content" at bounding box center [1053, 310] width 7 height 7
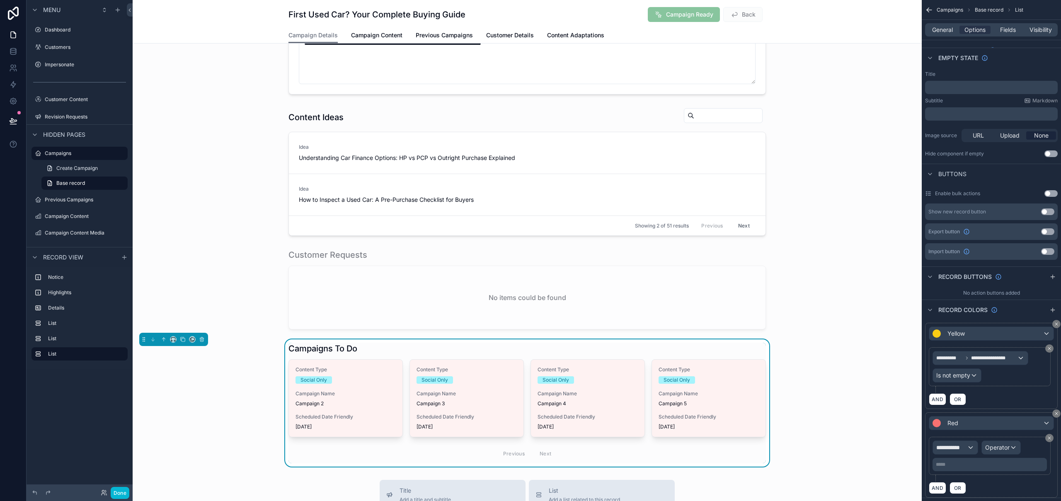
click at [969, 414] on div "**********" at bounding box center [991, 454] width 133 height 85
click at [964, 424] on div "Red" at bounding box center [991, 423] width 124 height 13
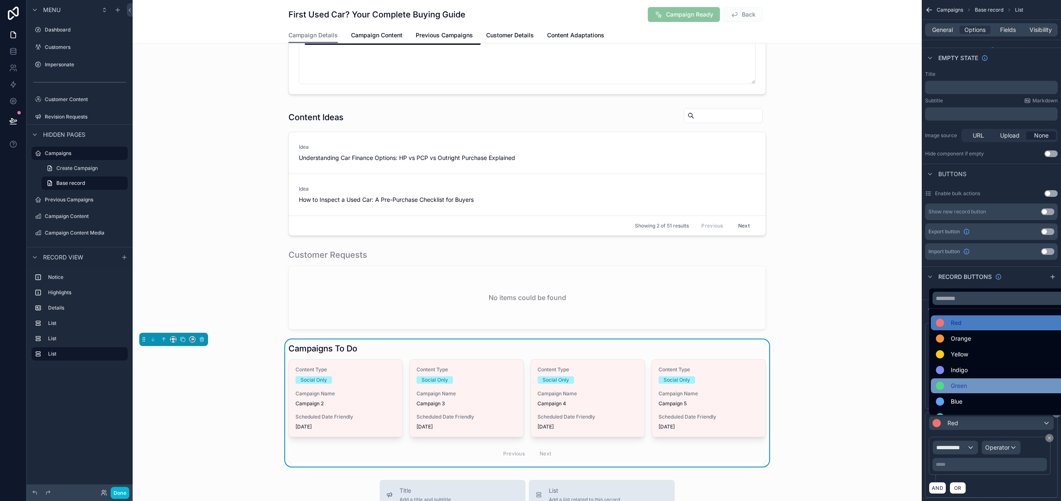
click at [964, 385] on span "Green" at bounding box center [959, 386] width 16 height 10
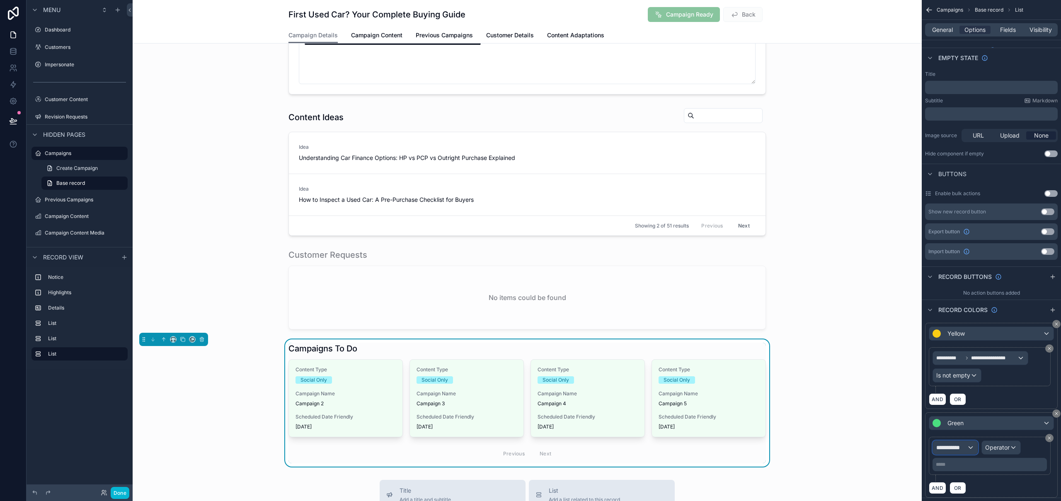
click at [963, 448] on span "**********" at bounding box center [951, 448] width 31 height 8
click at [964, 401] on input "text" at bounding box center [970, 395] width 68 height 13
type input "*****"
click at [964, 417] on span "Row values" at bounding box center [955, 420] width 31 height 10
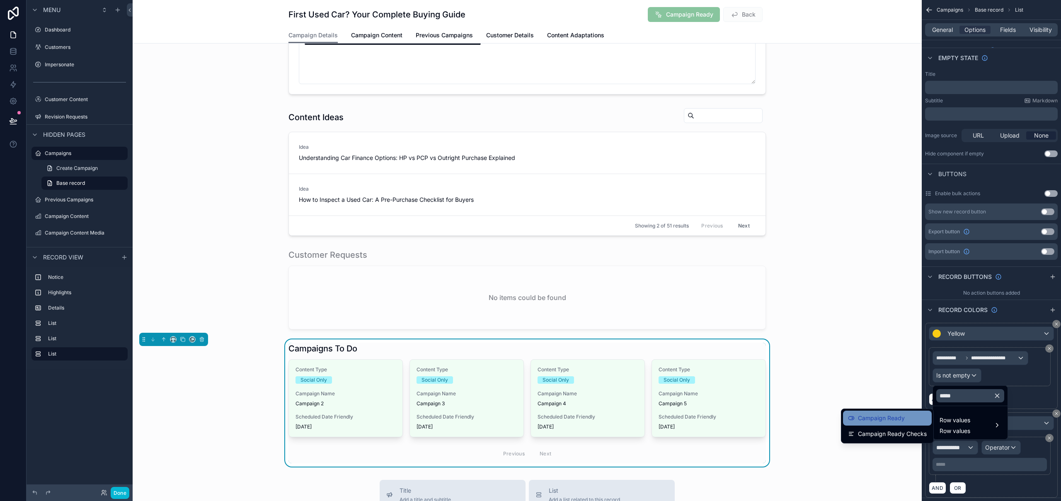
click at [902, 418] on span "Campaign Ready" at bounding box center [881, 418] width 47 height 10
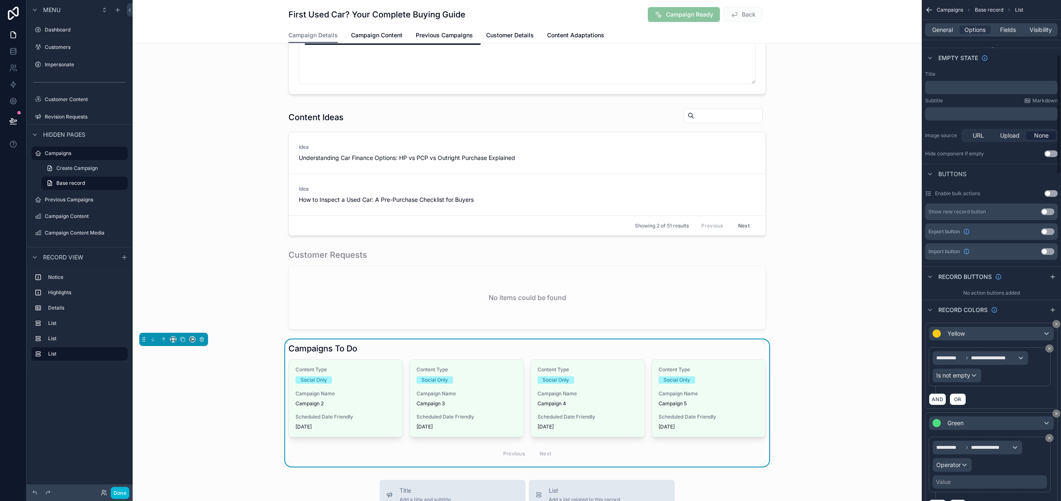
scroll to position [227, 0]
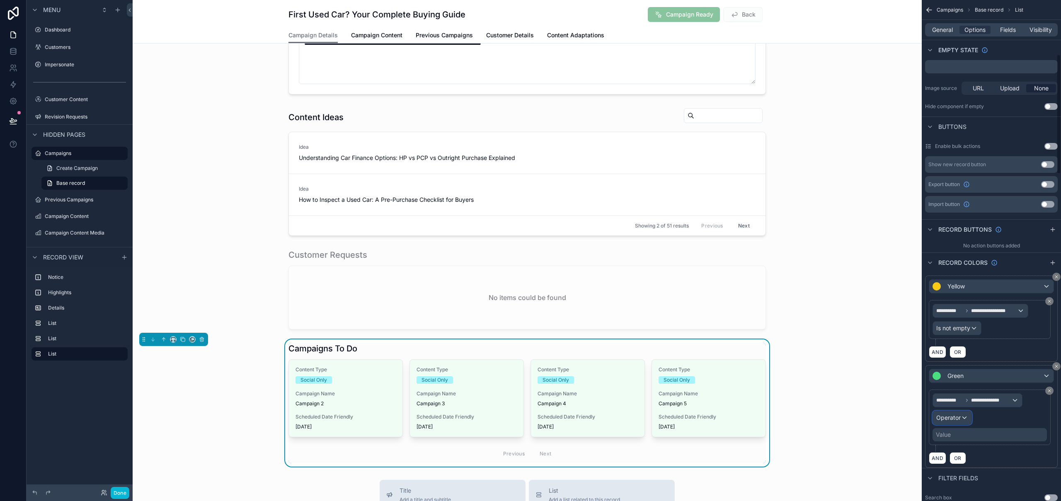
click at [958, 419] on span "Operator" at bounding box center [948, 417] width 24 height 7
click at [971, 465] on div "Is true" at bounding box center [970, 462] width 61 height 10
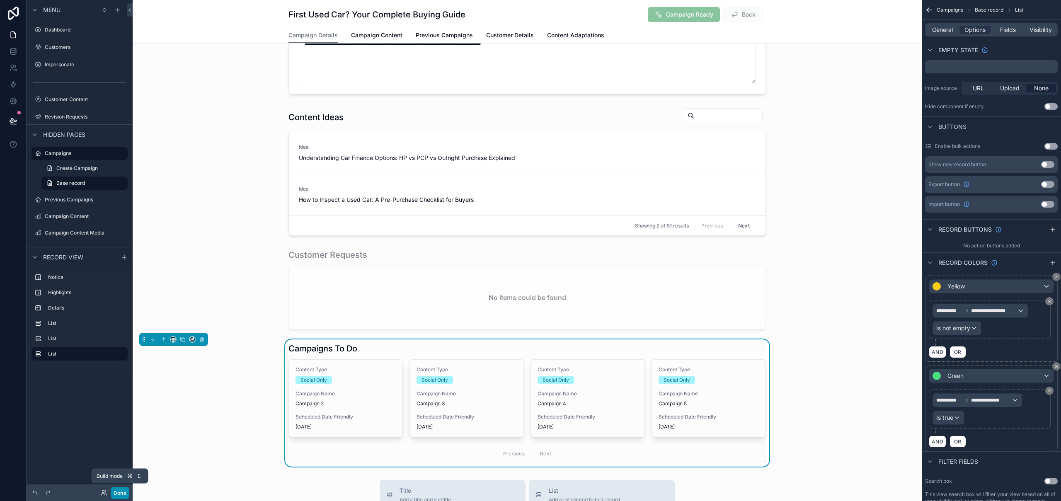
click at [120, 492] on button "Done" at bounding box center [120, 493] width 19 height 12
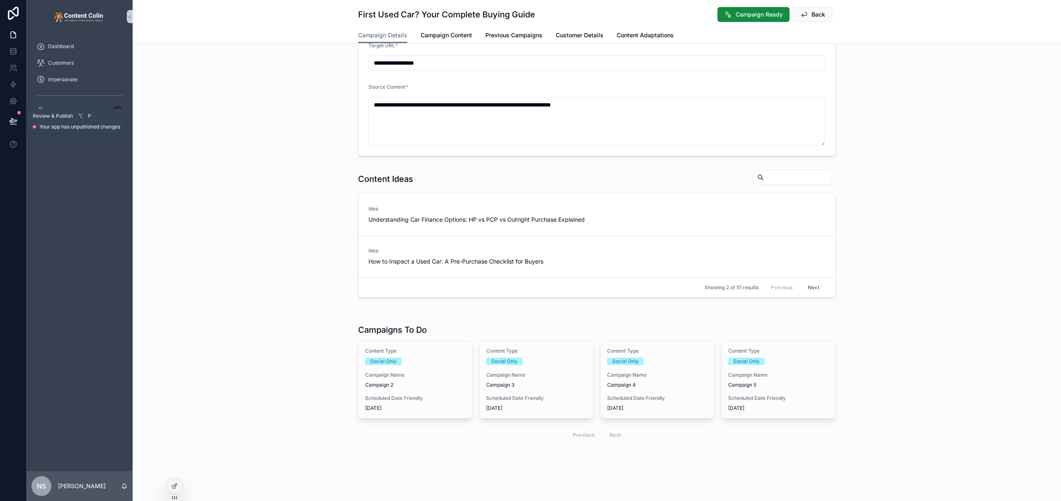
click at [16, 124] on icon at bounding box center [13, 124] width 6 height 0
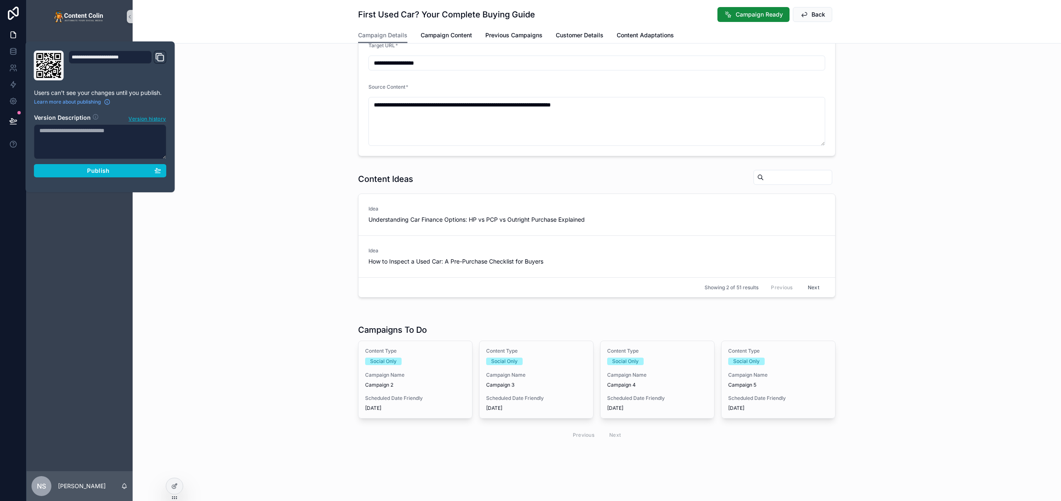
click at [90, 178] on div "**********" at bounding box center [100, 117] width 139 height 133
click at [92, 173] on span "Publish" at bounding box center [98, 170] width 22 height 7
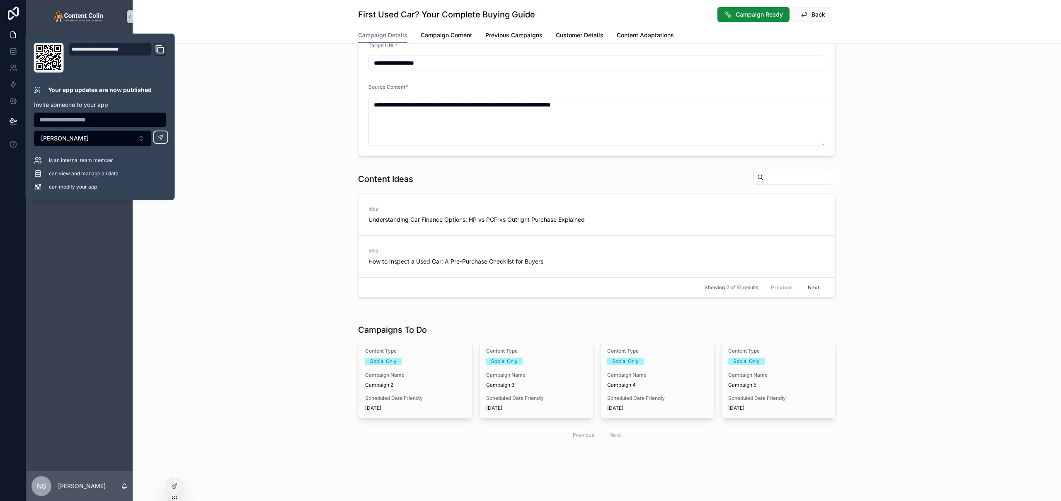
click at [281, 301] on div "**********" at bounding box center [597, 173] width 928 height 550
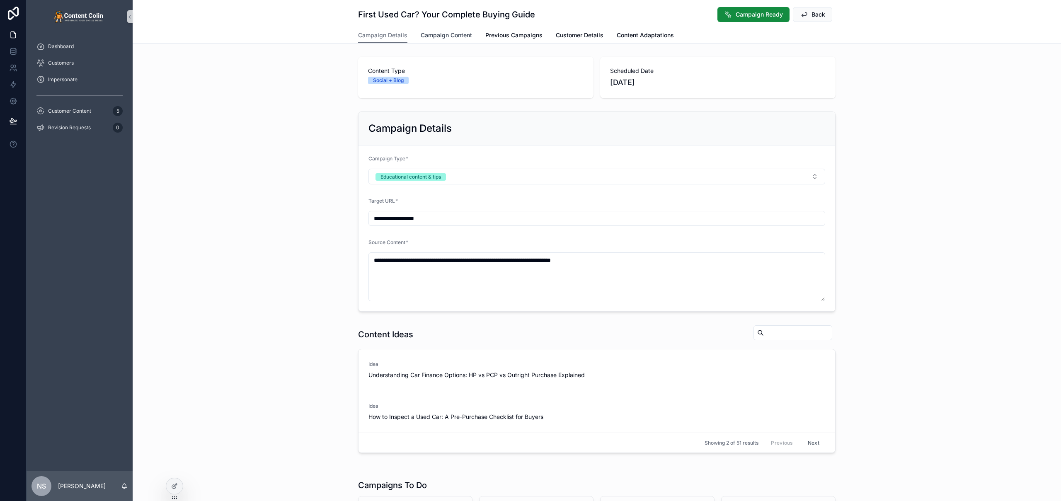
click at [452, 37] on span "Campaign Content" at bounding box center [446, 35] width 51 height 8
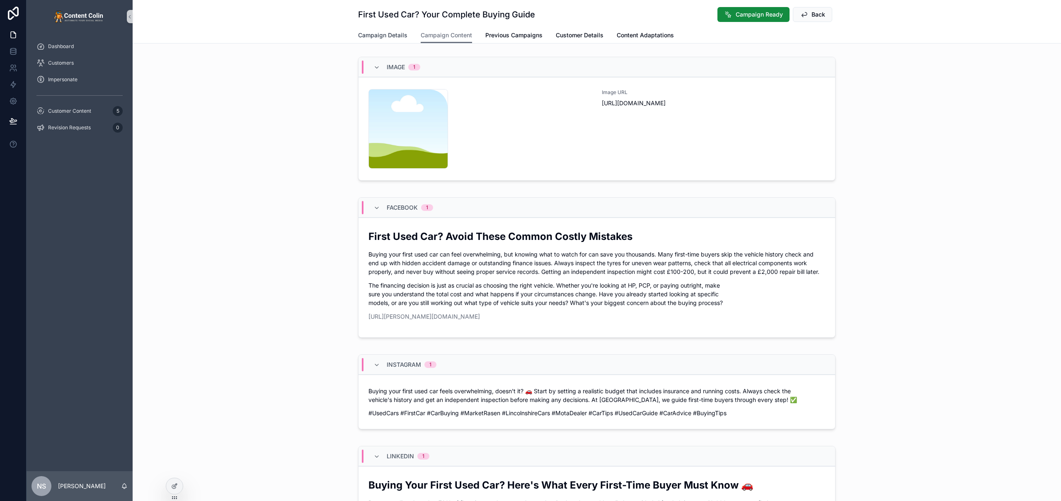
click at [382, 32] on span "Campaign Details" at bounding box center [382, 35] width 49 height 8
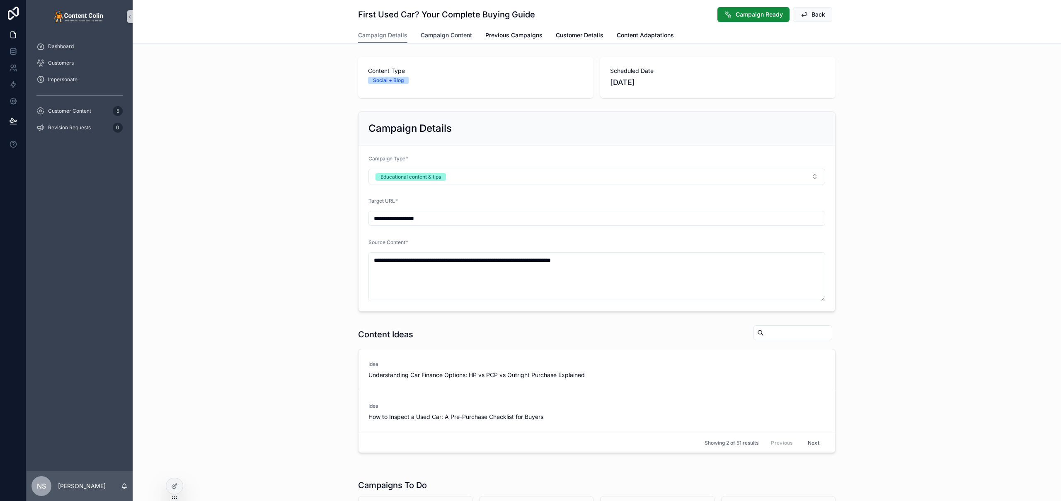
click at [431, 33] on span "Campaign Content" at bounding box center [446, 35] width 51 height 8
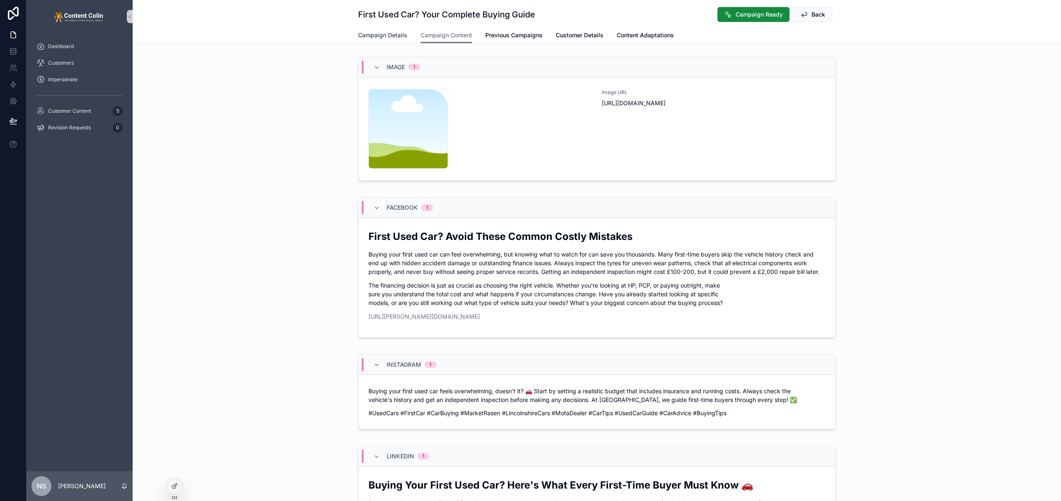
click at [398, 32] on span "Campaign Details" at bounding box center [382, 35] width 49 height 8
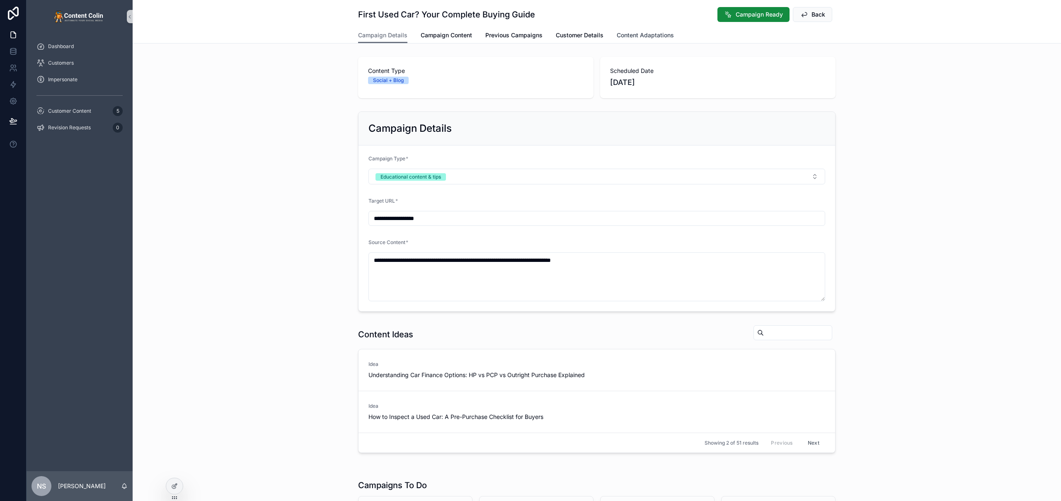
click at [635, 36] on span "Content Adaptations" at bounding box center [645, 35] width 57 height 8
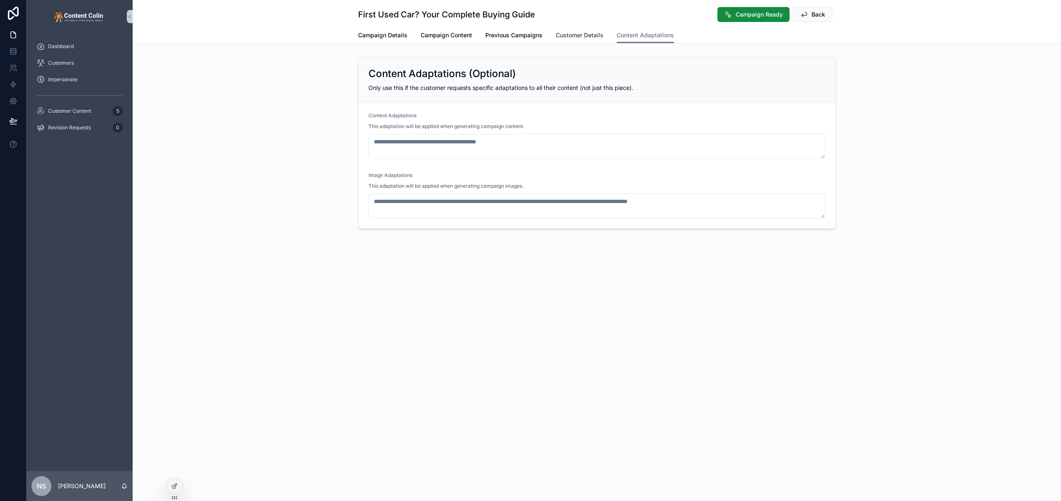
click at [596, 37] on span "Customer Details" at bounding box center [580, 35] width 48 height 8
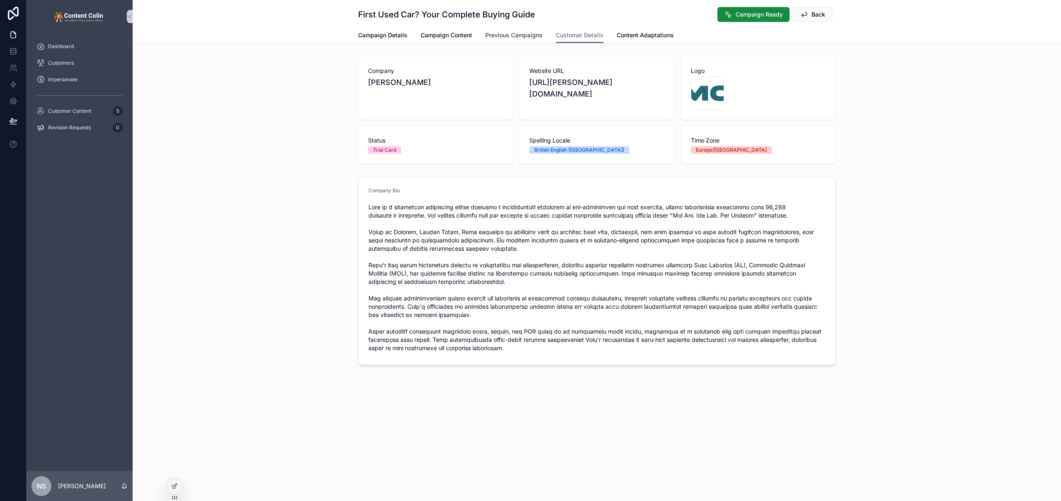
click at [531, 37] on span "Previous Campaigns" at bounding box center [513, 35] width 57 height 8
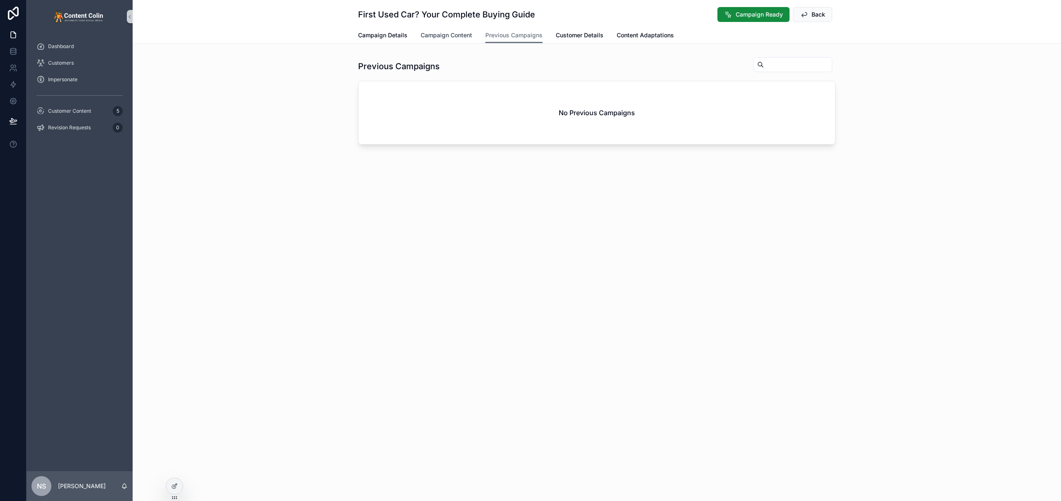
click at [443, 34] on span "Campaign Content" at bounding box center [446, 35] width 51 height 8
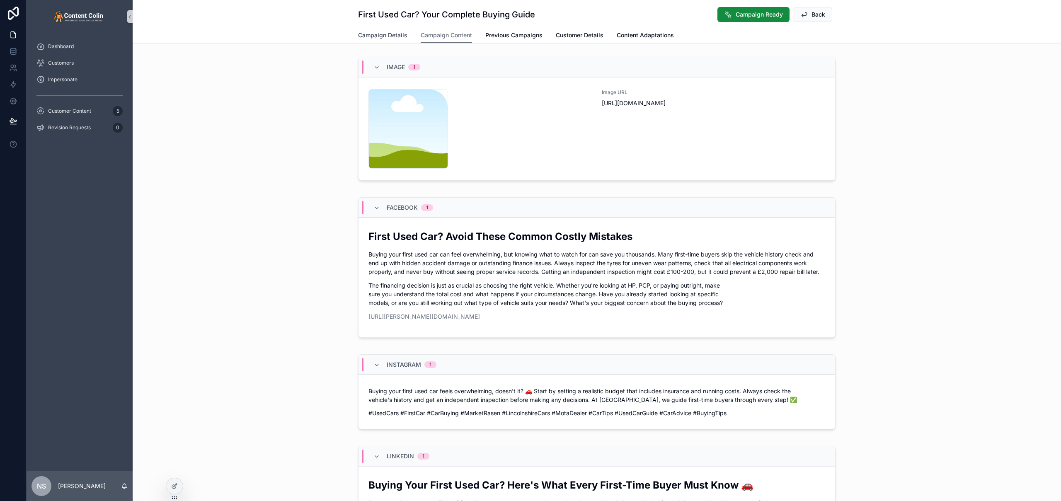
click at [385, 39] on span "Campaign Details" at bounding box center [382, 35] width 49 height 8
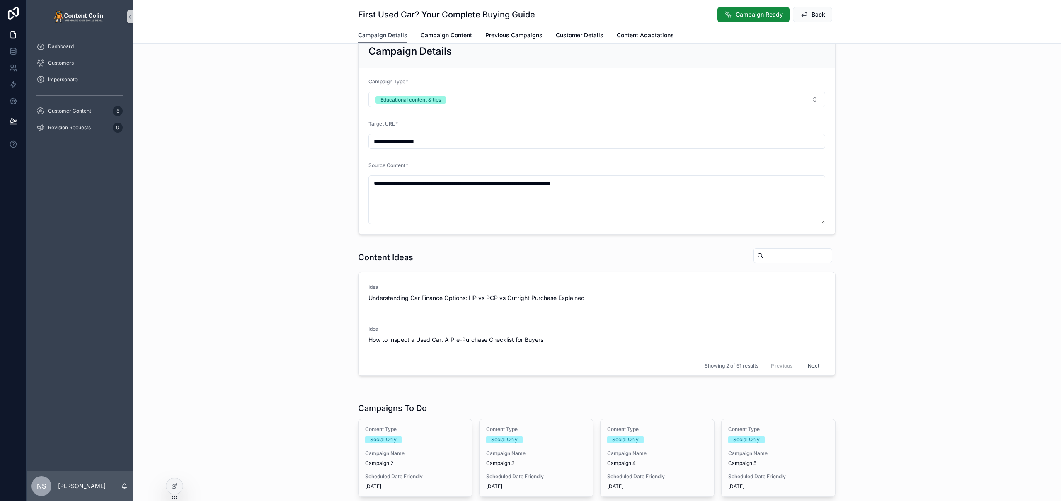
scroll to position [120, 0]
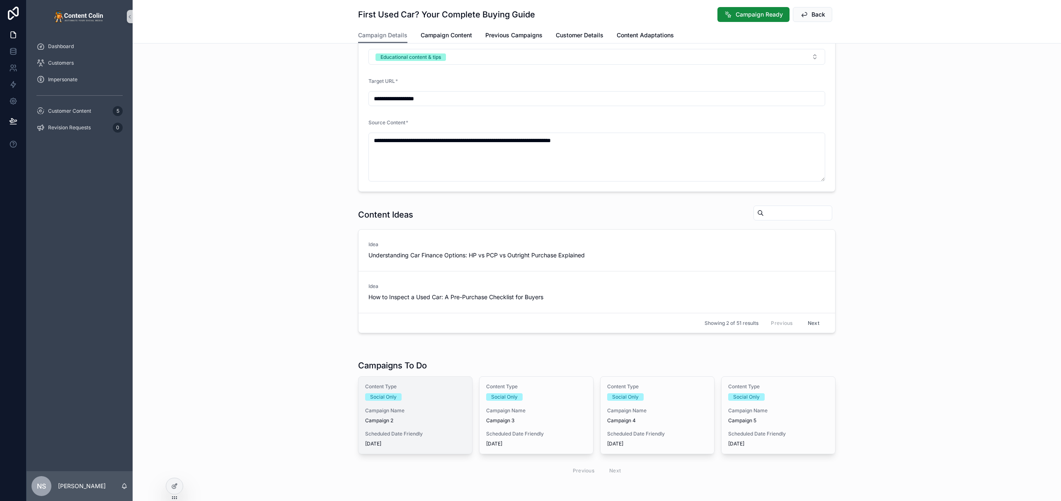
click at [411, 414] on div "Campaign Name Campaign 2" at bounding box center [415, 415] width 100 height 17
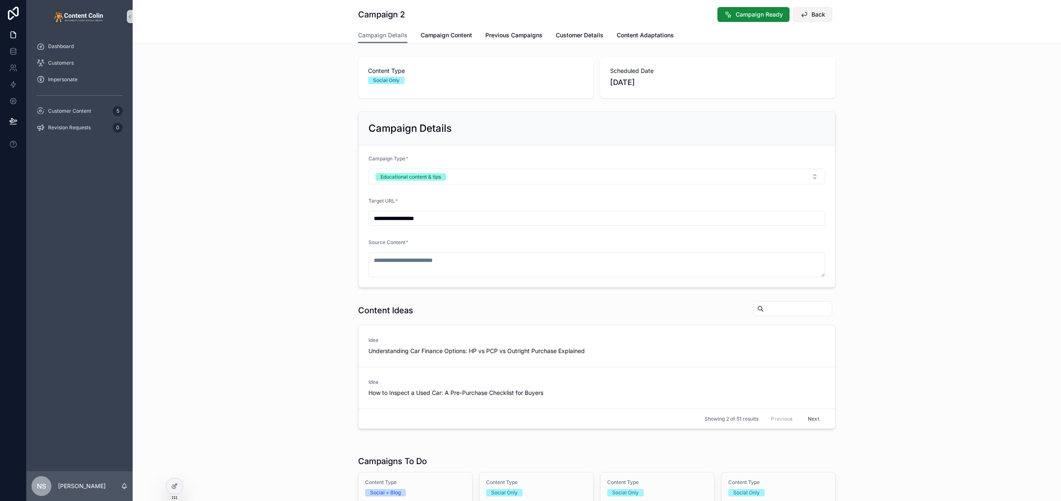
click at [814, 18] on span "Back" at bounding box center [819, 14] width 14 height 8
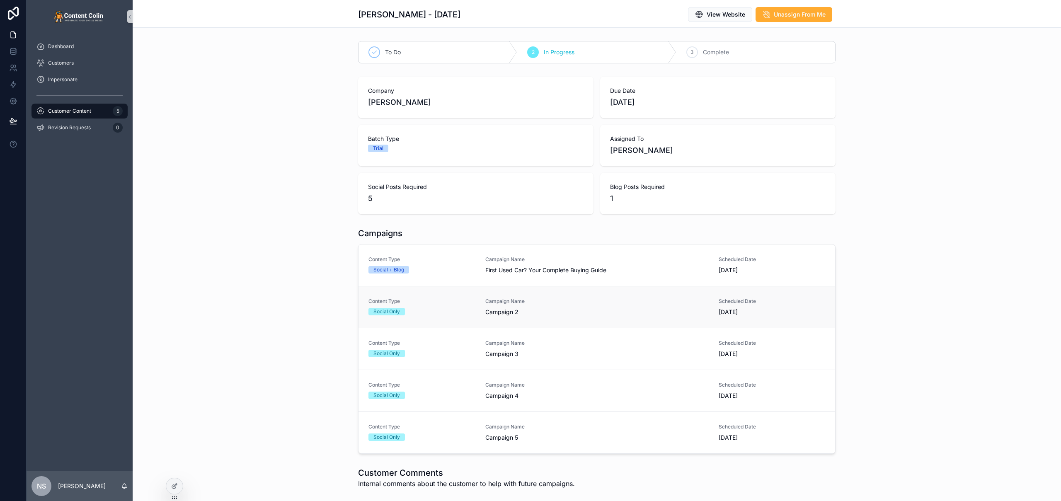
click at [533, 320] on link "Content Type Social Only Campaign Name Campaign 2 Scheduled Date 10th September…" at bounding box center [597, 307] width 477 height 42
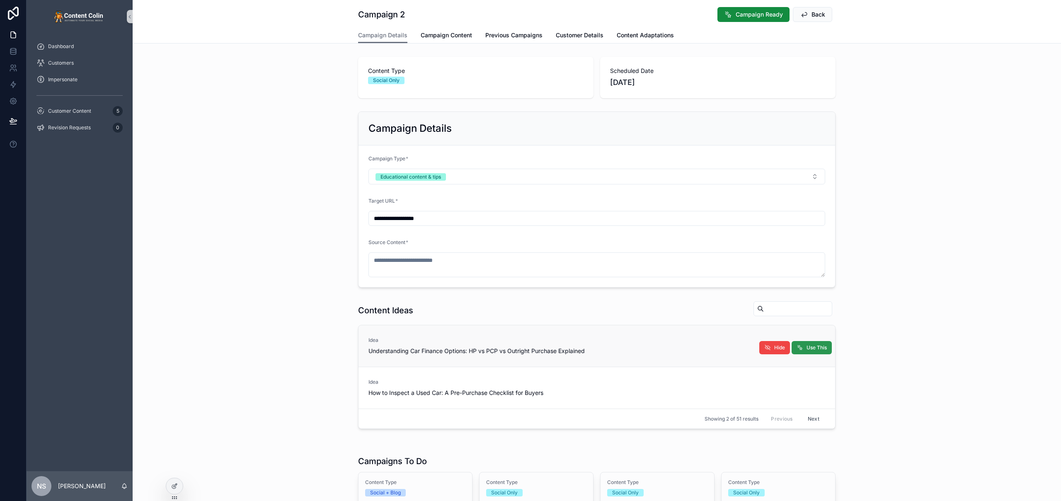
click at [816, 348] on span "Use This" at bounding box center [817, 347] width 20 height 7
click at [894, 241] on div "**********" at bounding box center [597, 199] width 928 height 183
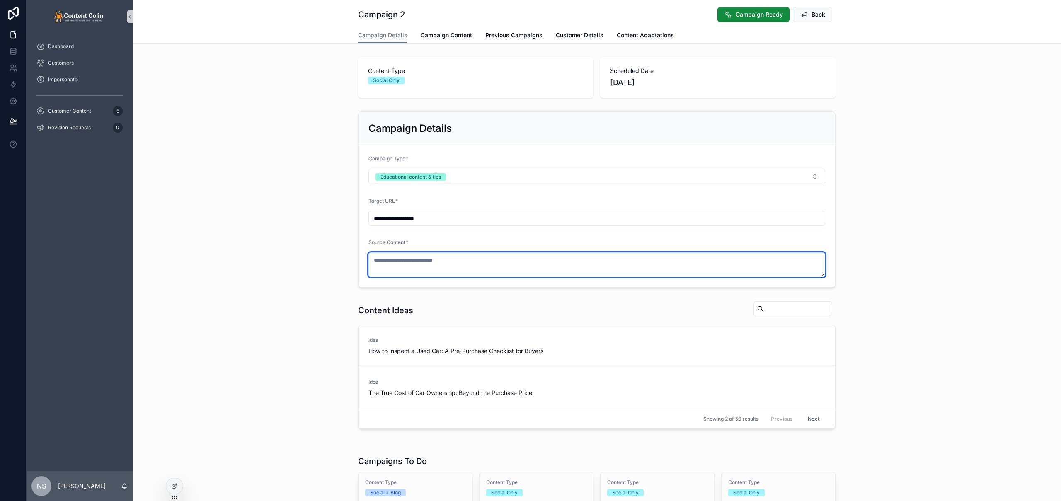
click at [554, 263] on textarea "scrollable content" at bounding box center [596, 264] width 457 height 25
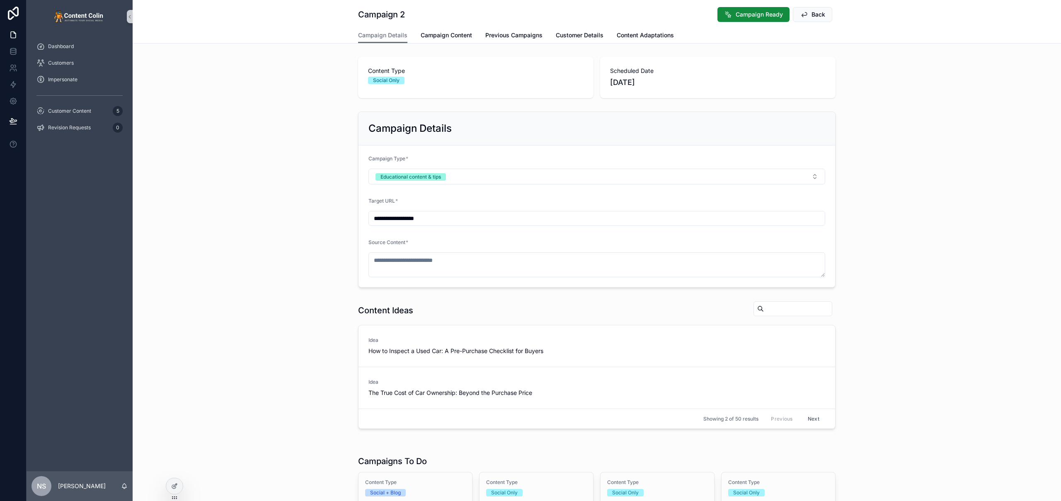
click at [972, 253] on div "**********" at bounding box center [597, 199] width 928 height 183
click at [395, 488] on div "Content Type Social + Blog" at bounding box center [415, 487] width 100 height 17
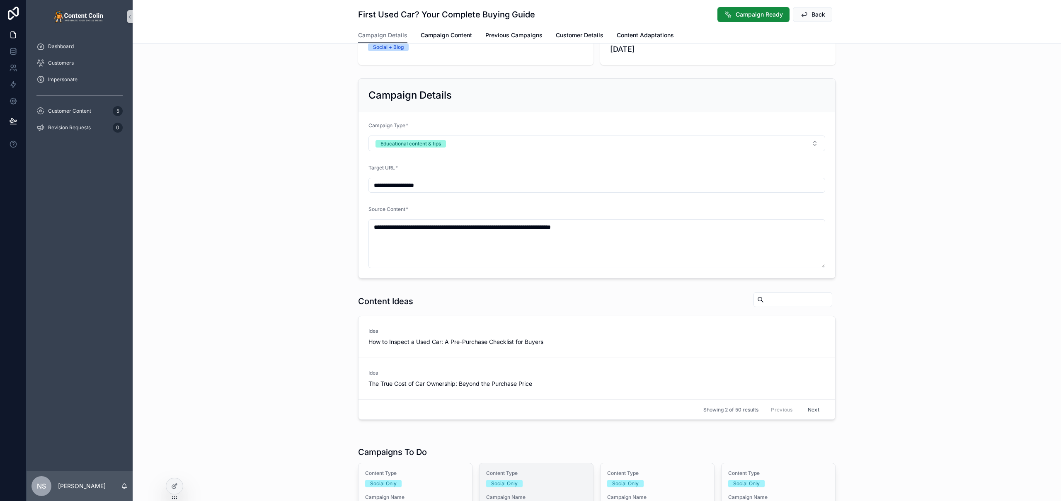
scroll to position [66, 0]
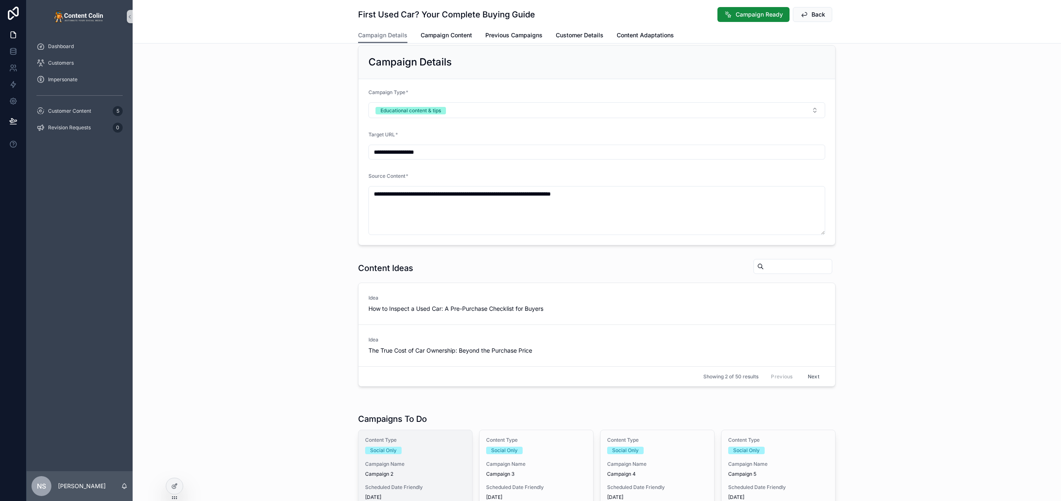
click at [412, 471] on span "Campaign 2" at bounding box center [415, 474] width 100 height 7
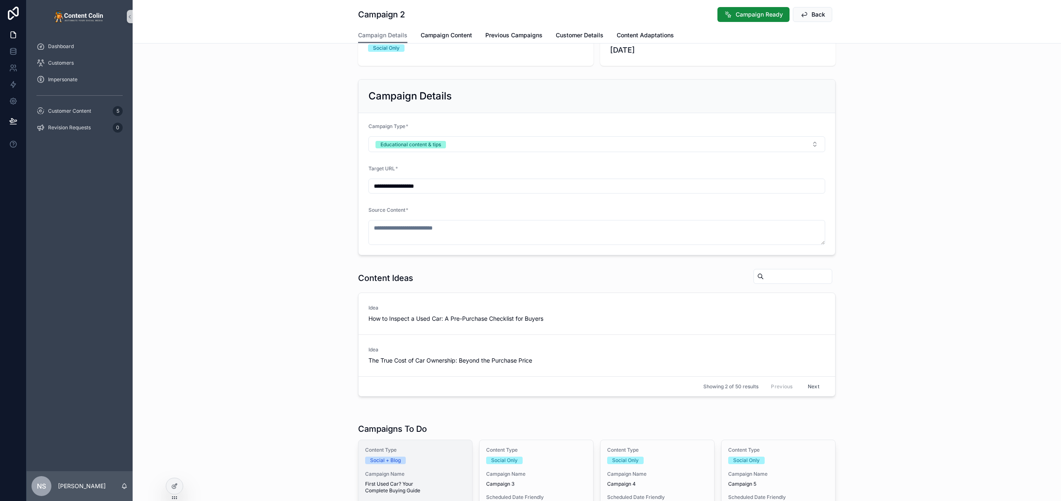
scroll to position [63, 0]
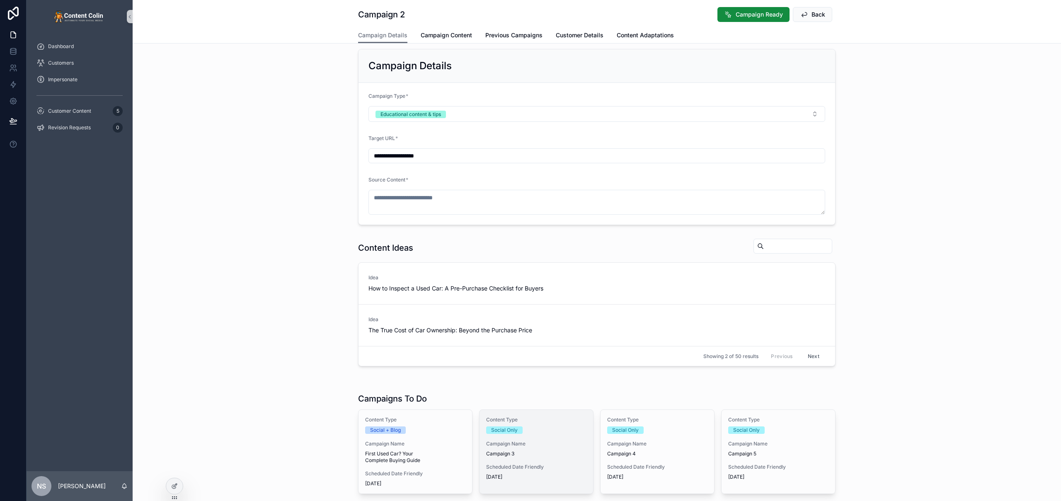
click at [535, 451] on span "Campaign 3" at bounding box center [536, 454] width 100 height 7
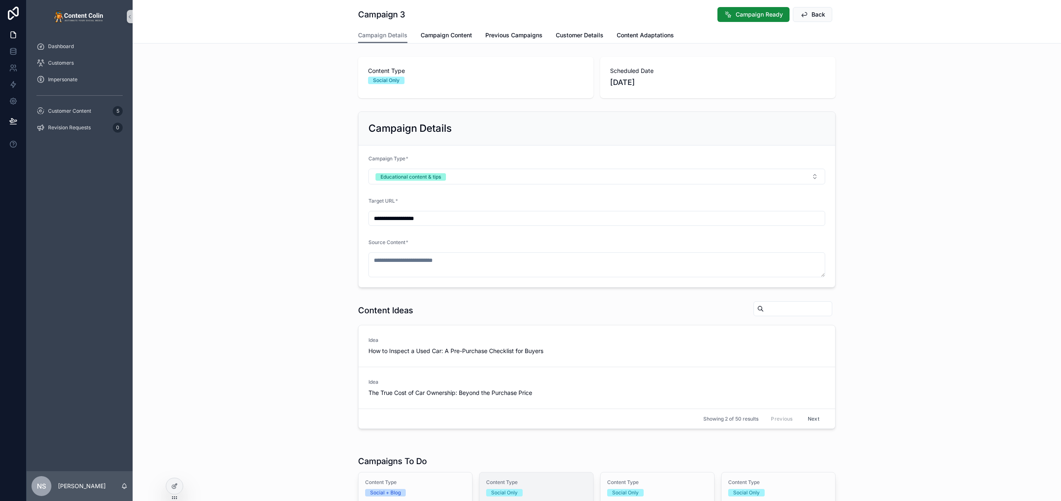
scroll to position [34, 0]
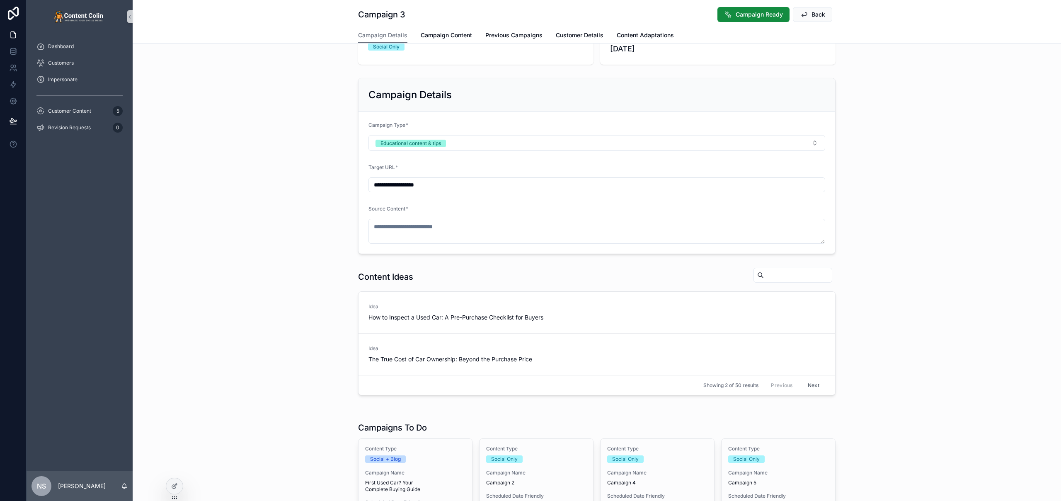
click at [662, 465] on div "Content Type Social Only Campaign Name Campaign 4 Scheduled Date Friendly 16th …" at bounding box center [658, 477] width 114 height 77
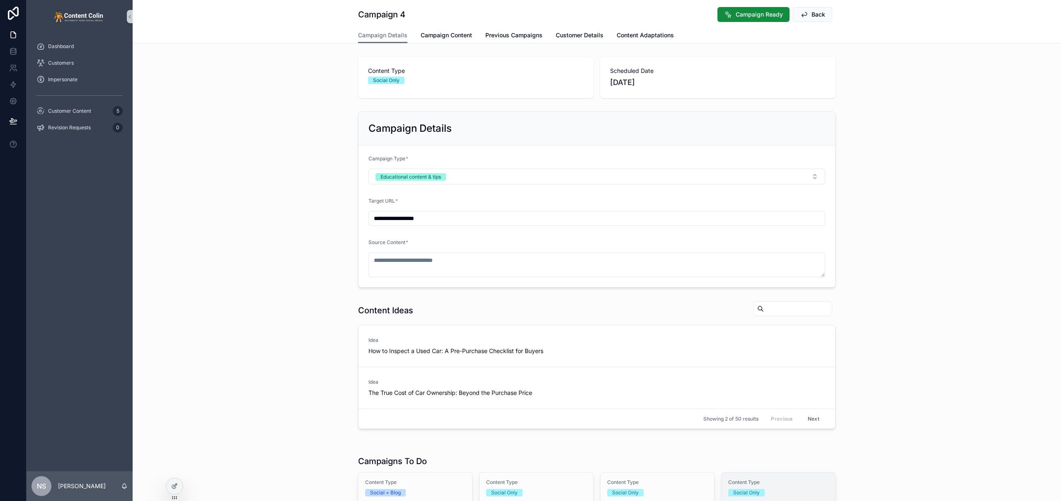
scroll to position [38, 0]
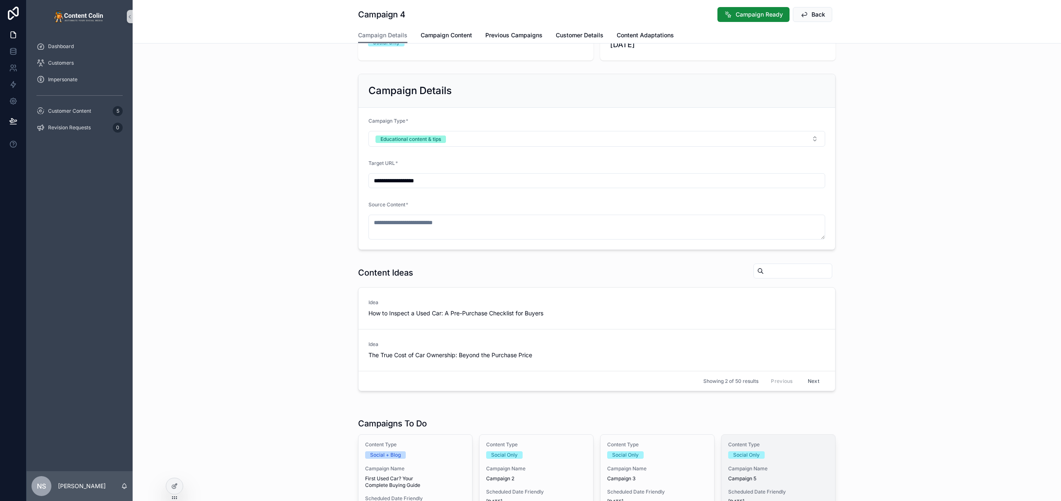
click at [757, 464] on div "Content Type Social Only Campaign Name Campaign 5 Scheduled Date Friendly 18th …" at bounding box center [779, 473] width 114 height 77
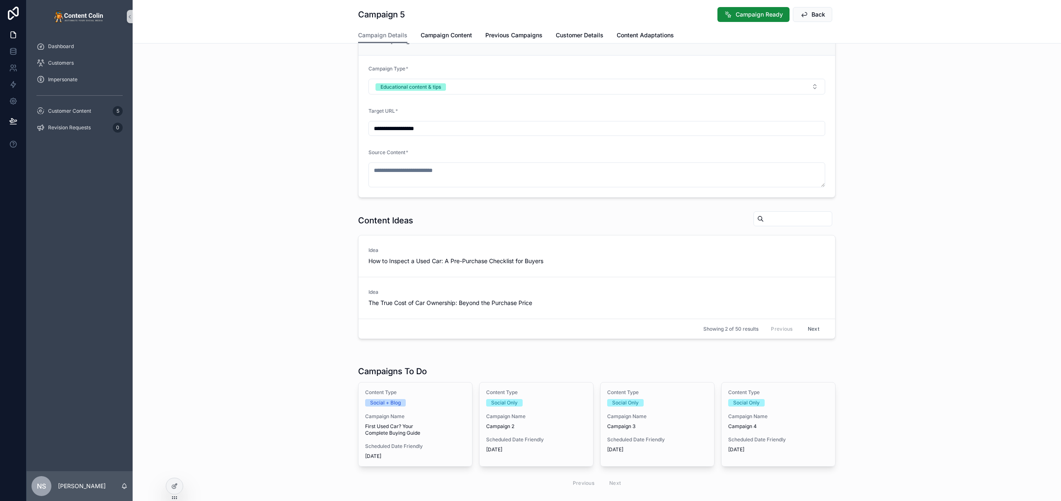
scroll to position [132, 0]
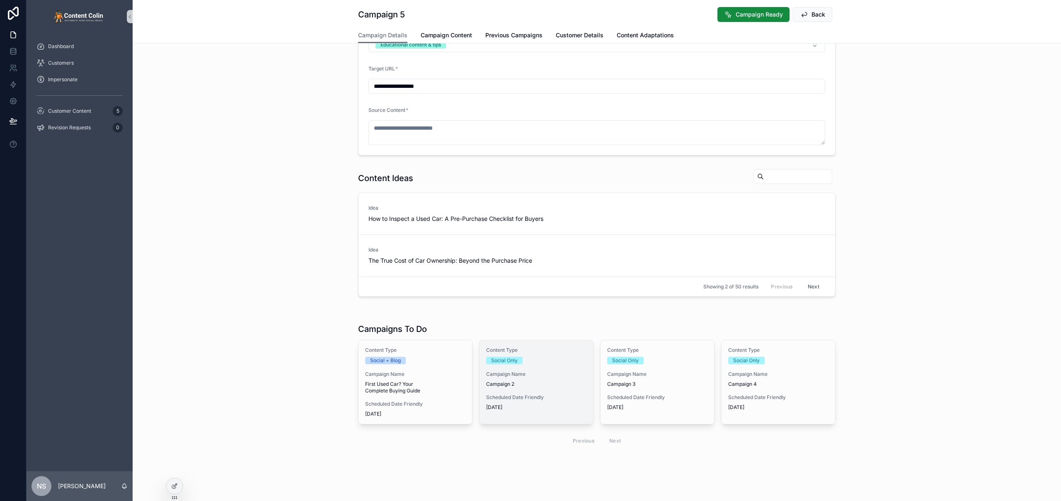
click at [511, 374] on span "Campaign Name" at bounding box center [536, 374] width 100 height 7
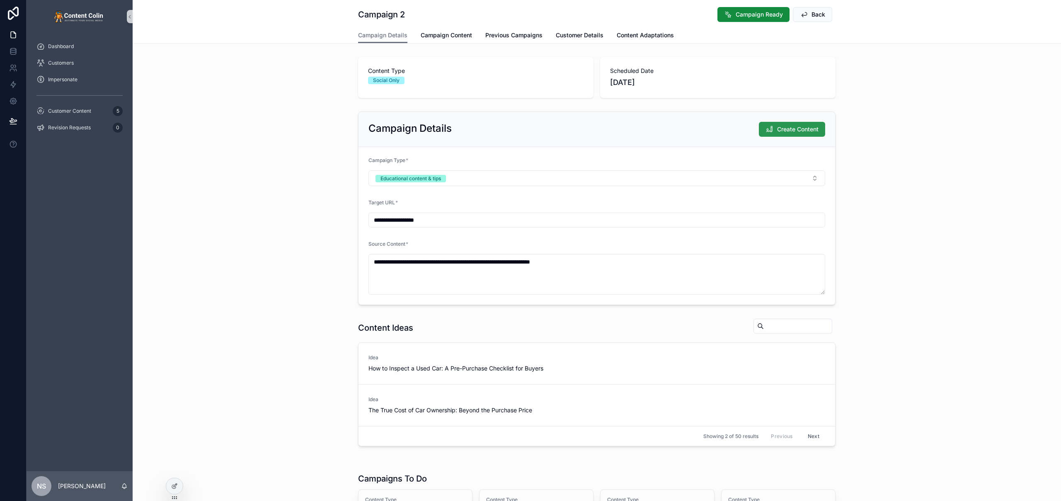
click at [814, 129] on span "Create Content" at bounding box center [797, 129] width 41 height 8
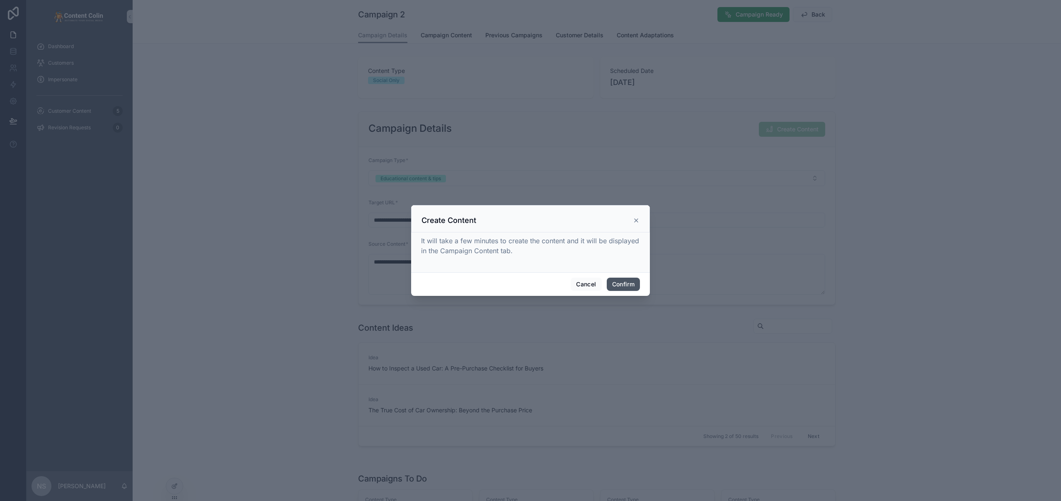
click at [636, 278] on button "Confirm" at bounding box center [623, 284] width 33 height 13
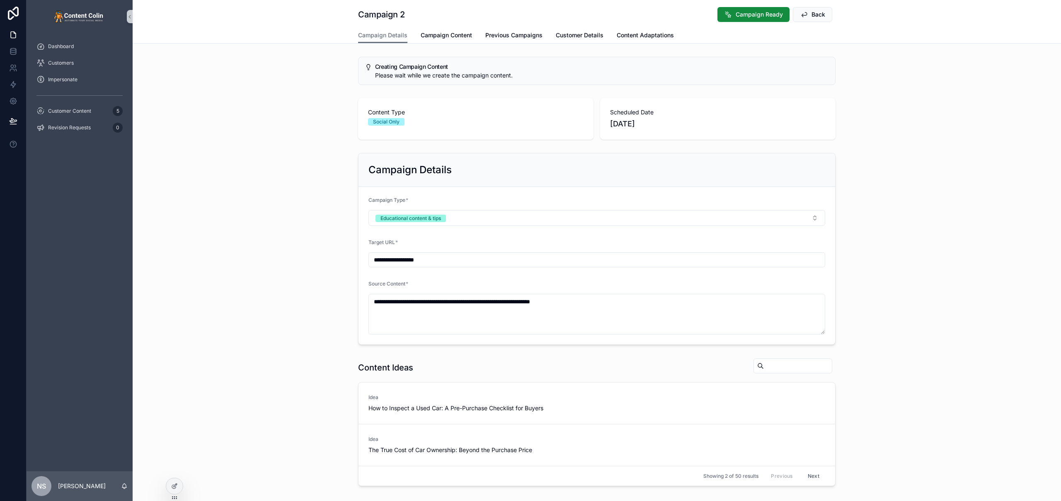
scroll to position [195, 0]
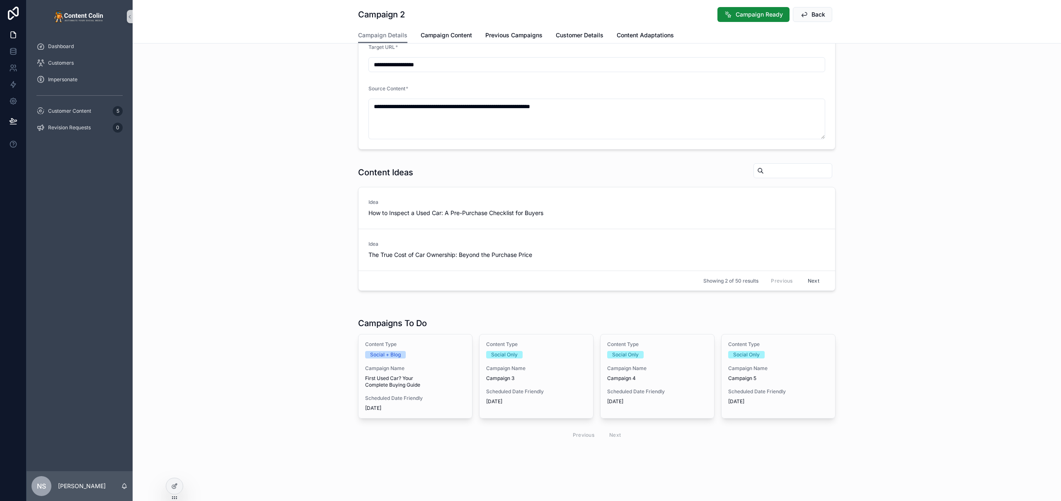
click at [908, 361] on div "Campaigns To Do Content Type Social + Blog Campaign Name First Used Car? Your C…" at bounding box center [597, 381] width 928 height 134
click at [549, 376] on span "Campaign 3" at bounding box center [536, 378] width 100 height 7
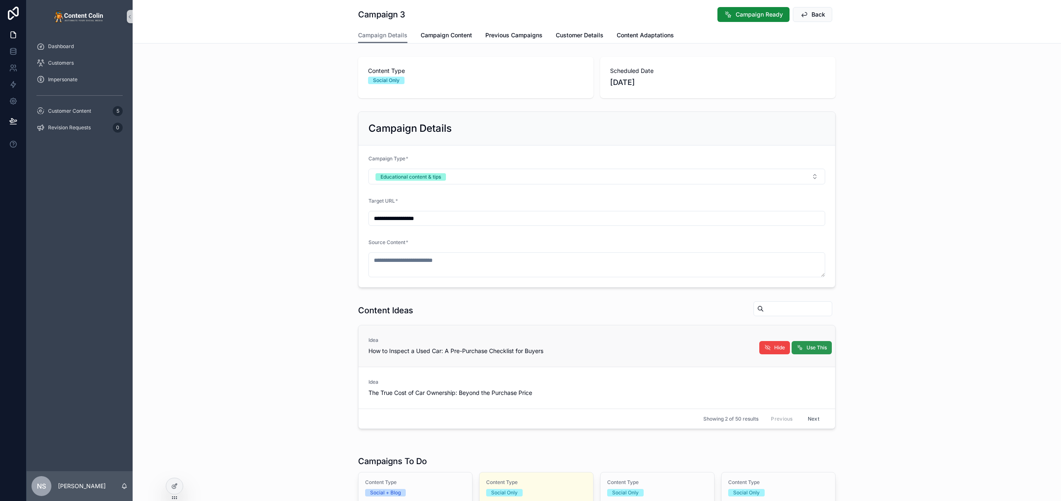
click at [816, 350] on span "Use This" at bounding box center [817, 347] width 20 height 7
type textarea "**********"
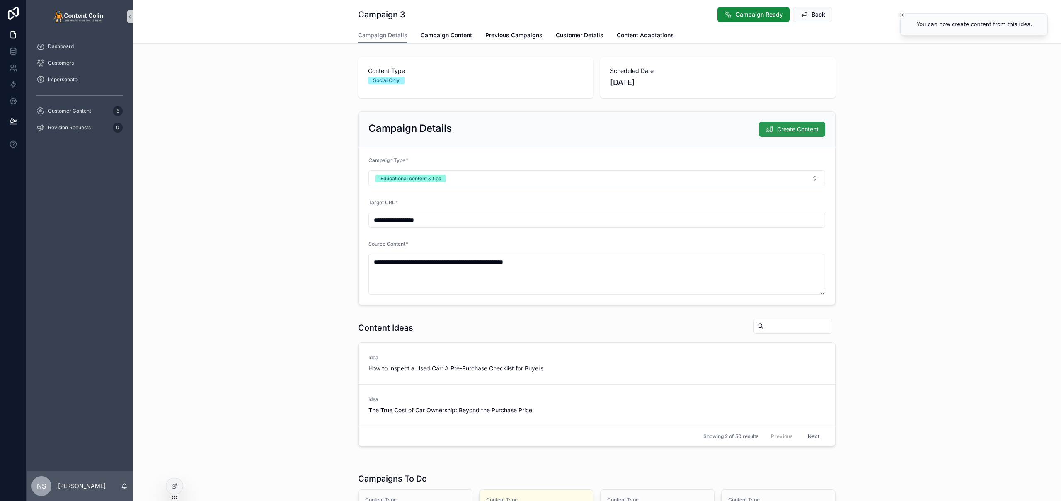
click at [788, 128] on span "Create Content" at bounding box center [797, 129] width 41 height 8
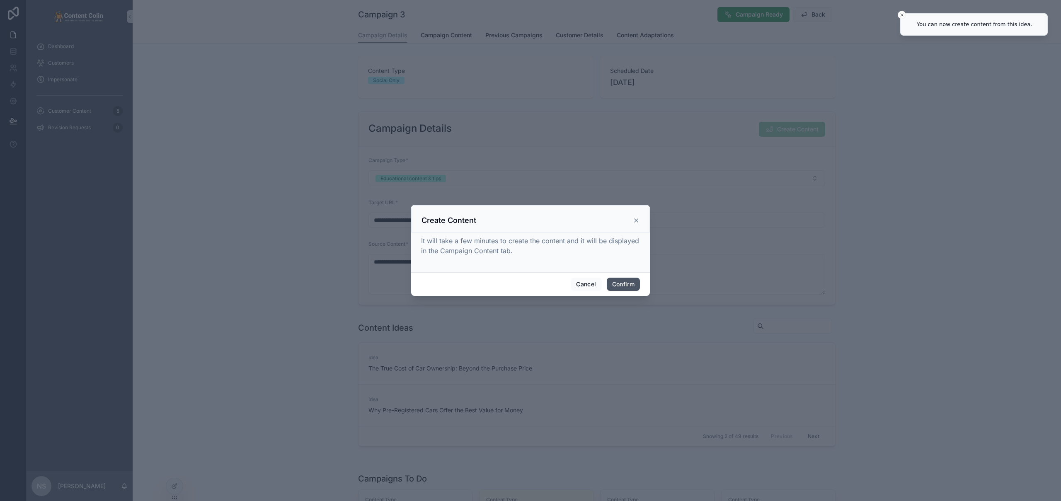
click at [630, 282] on button "Confirm" at bounding box center [623, 284] width 33 height 13
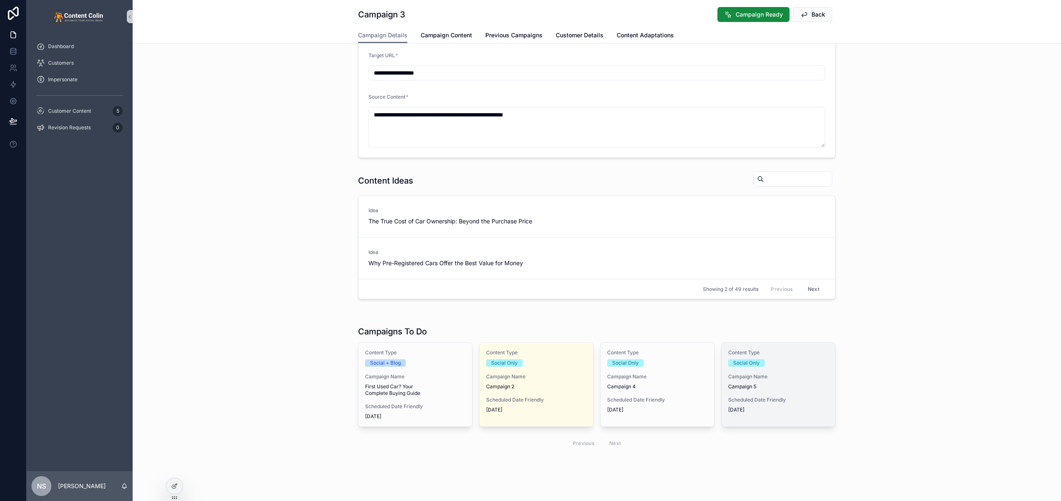
scroll to position [195, 0]
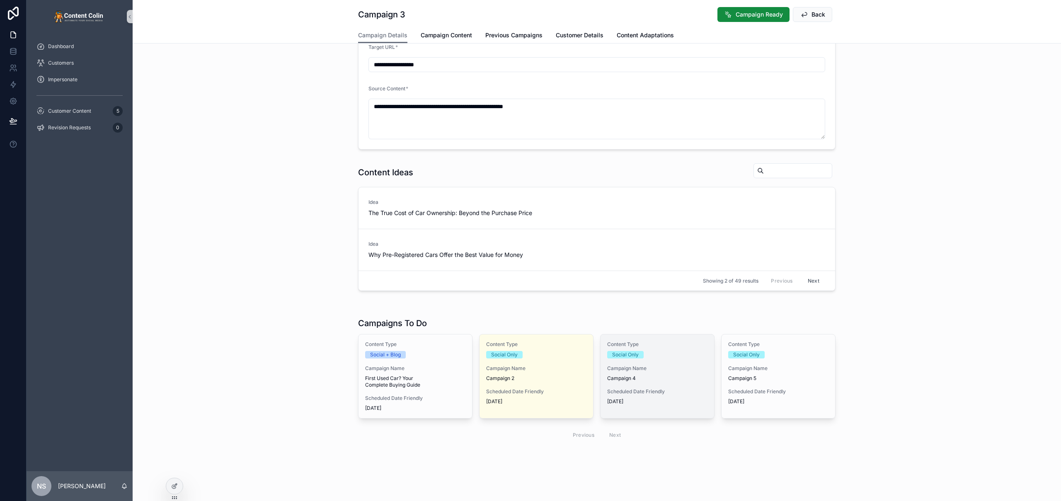
click at [665, 366] on span "Campaign Name" at bounding box center [657, 368] width 100 height 7
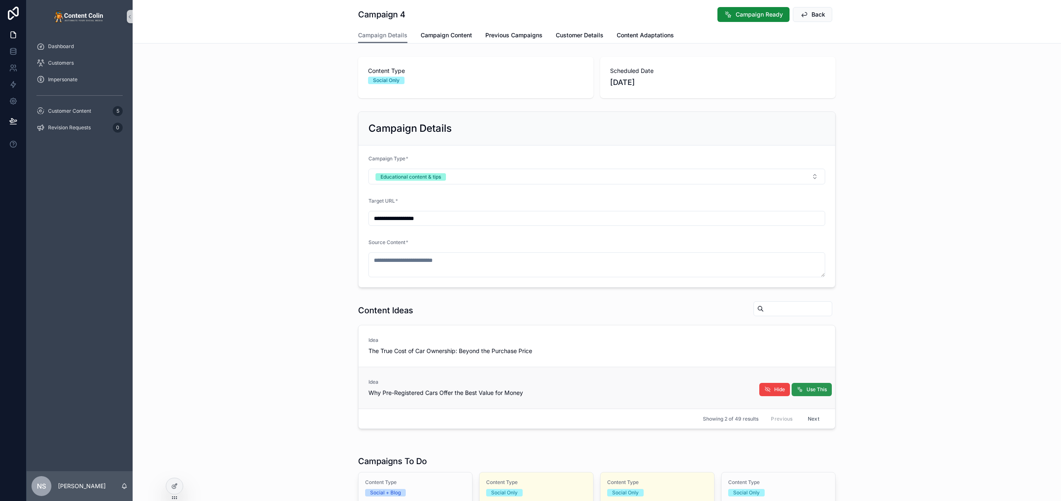
click at [819, 393] on button "Use This" at bounding box center [812, 389] width 40 height 13
type textarea "**********"
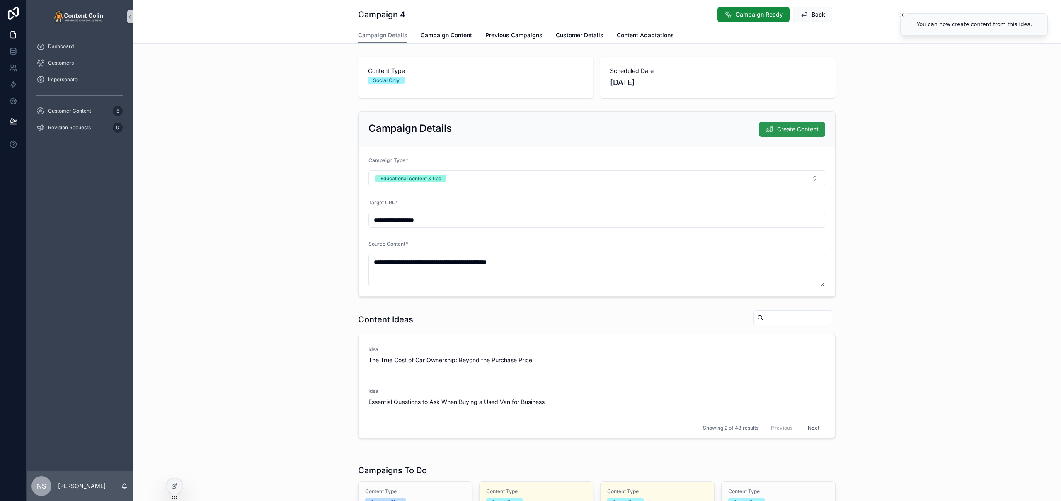
click at [811, 125] on span "Create Content" at bounding box center [797, 129] width 41 height 8
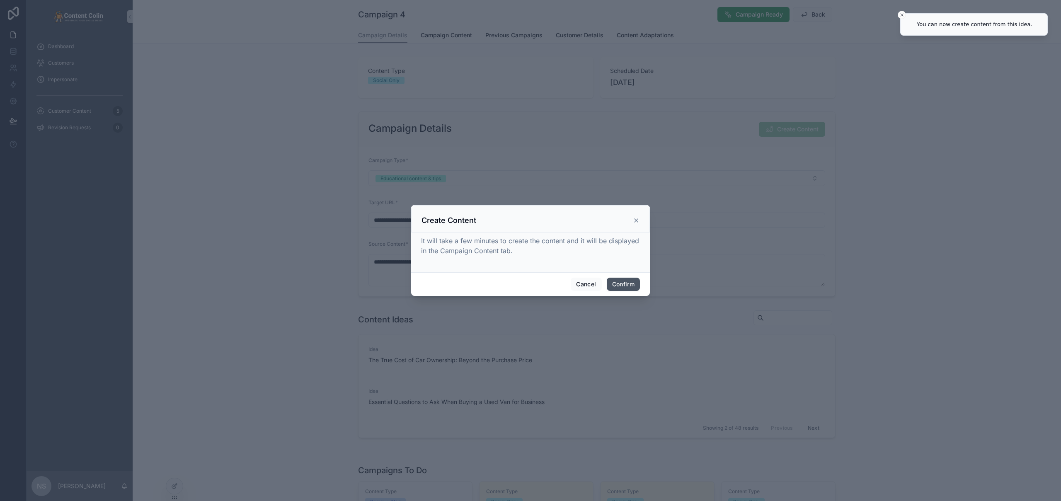
click at [633, 280] on button "Confirm" at bounding box center [623, 284] width 33 height 13
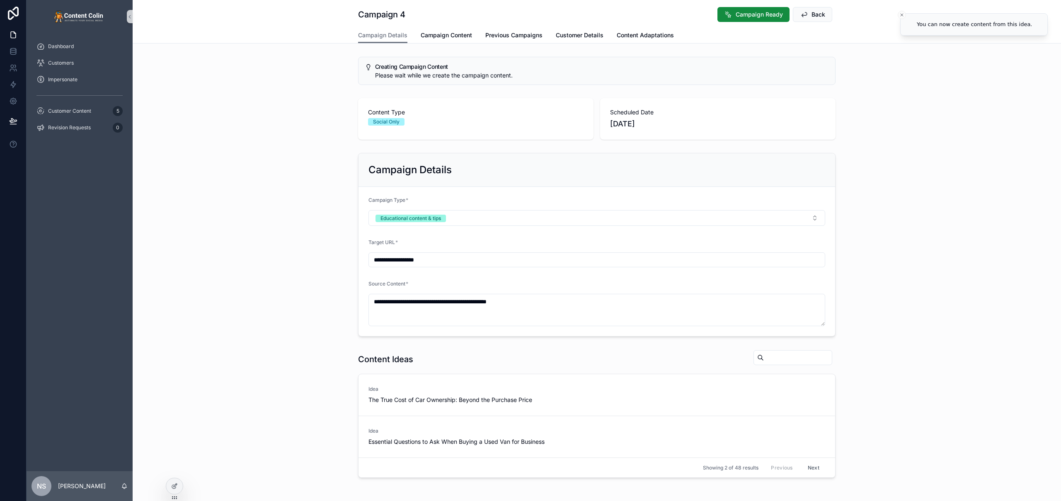
scroll to position [187, 0]
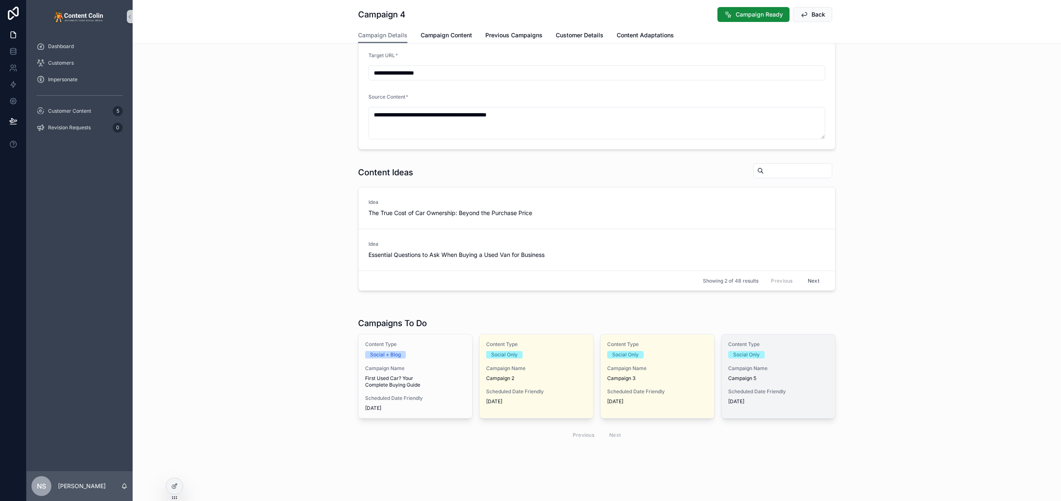
click at [789, 363] on div "Content Type Social Only Campaign Name Campaign 5 Scheduled Date Friendly [DATE]" at bounding box center [779, 372] width 114 height 77
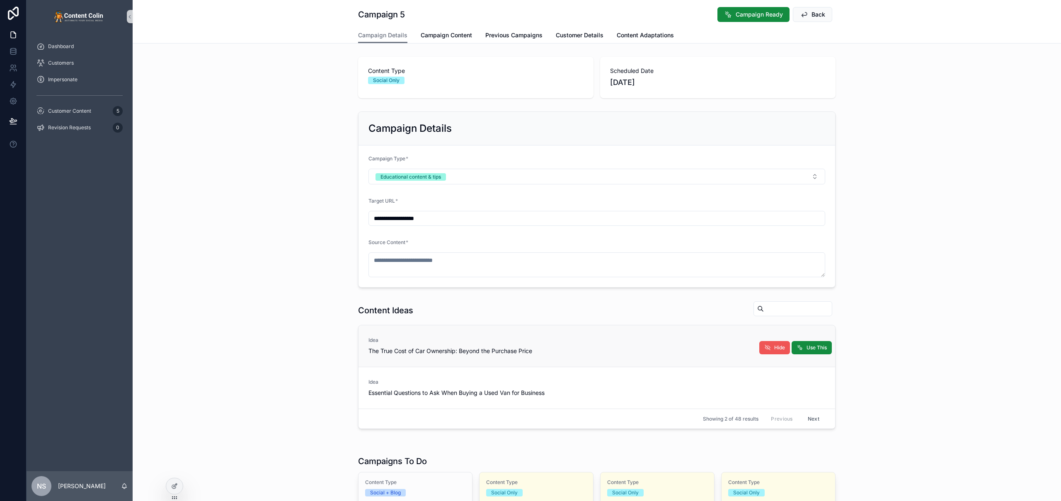
click at [774, 346] on span "Hide" at bounding box center [779, 347] width 11 height 7
click at [814, 389] on span "Use This" at bounding box center [817, 389] width 20 height 7
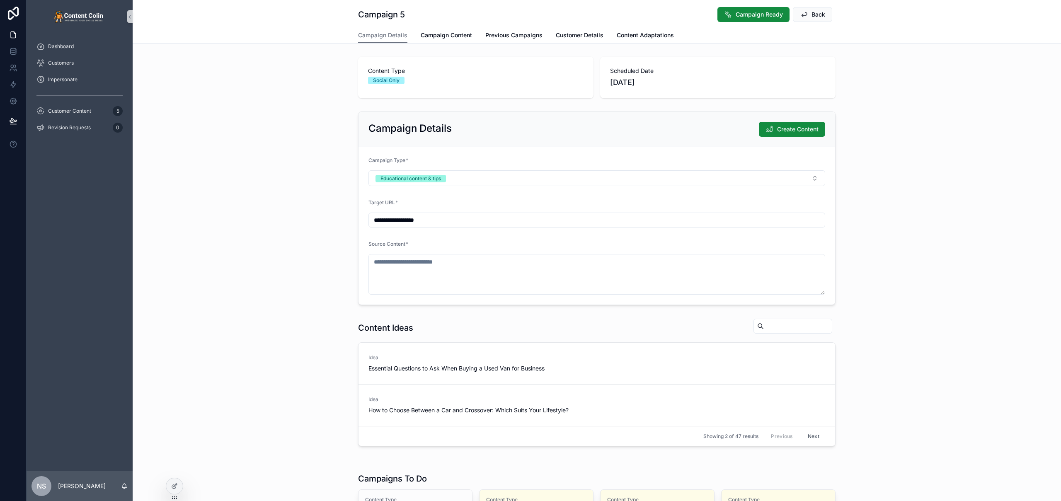
type textarea "**********"
click at [900, 16] on icon "Close toast" at bounding box center [901, 14] width 5 height 5
click at [809, 129] on span "Create Content" at bounding box center [797, 129] width 41 height 8
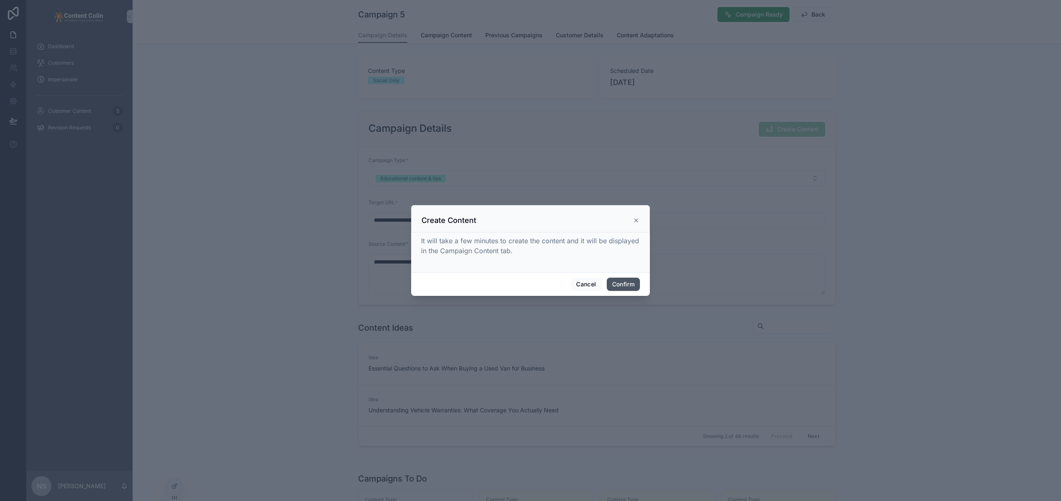
click at [620, 285] on button "Confirm" at bounding box center [623, 284] width 33 height 13
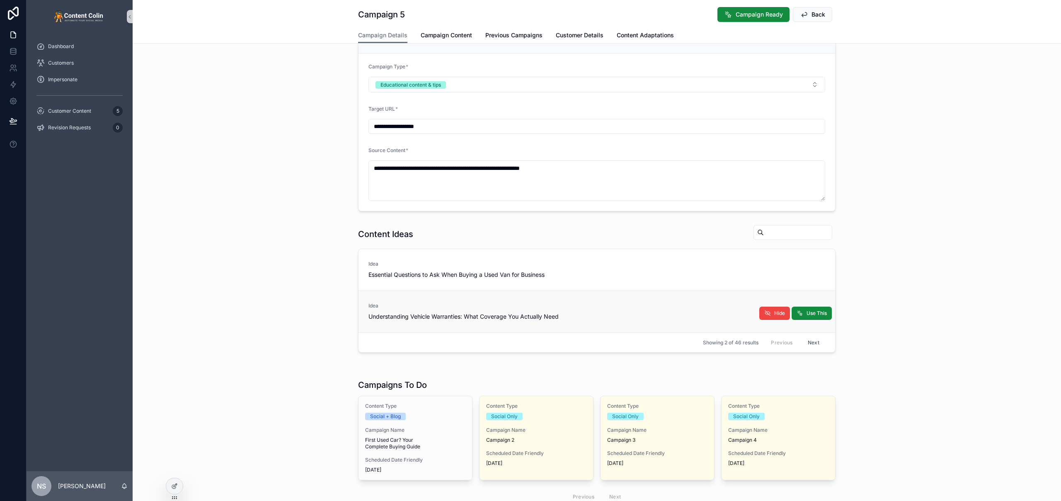
scroll to position [176, 0]
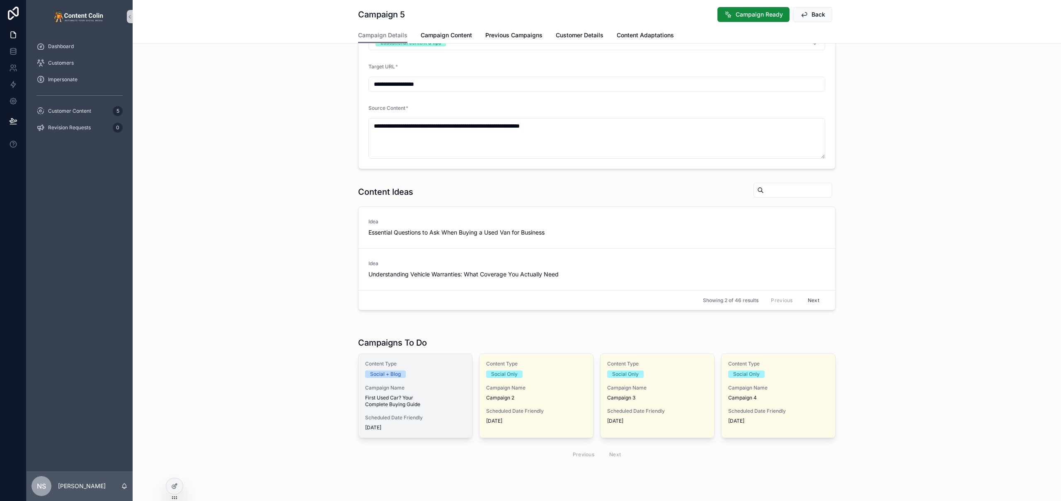
click at [436, 402] on span "First Used Car? Your Complete Buying Guide" at bounding box center [415, 401] width 100 height 13
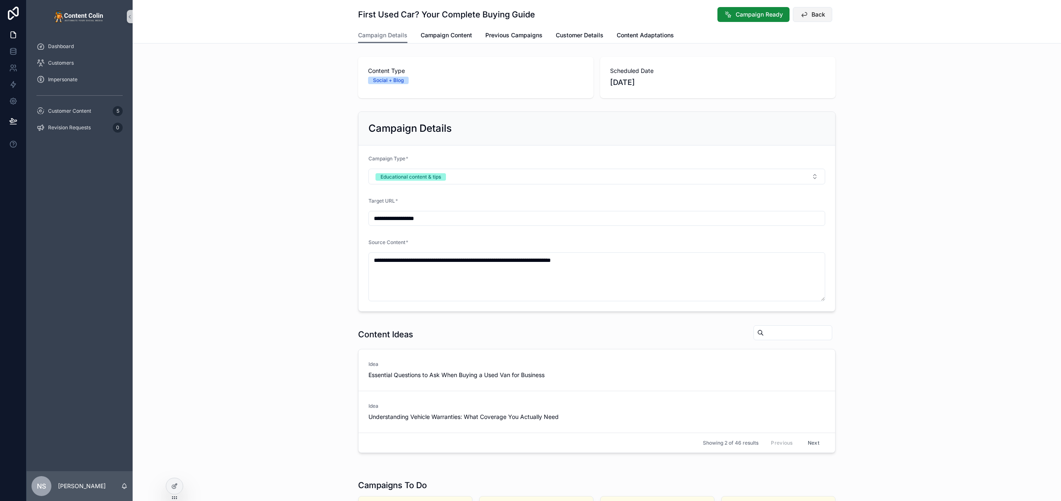
click at [815, 16] on span "Back" at bounding box center [819, 14] width 14 height 8
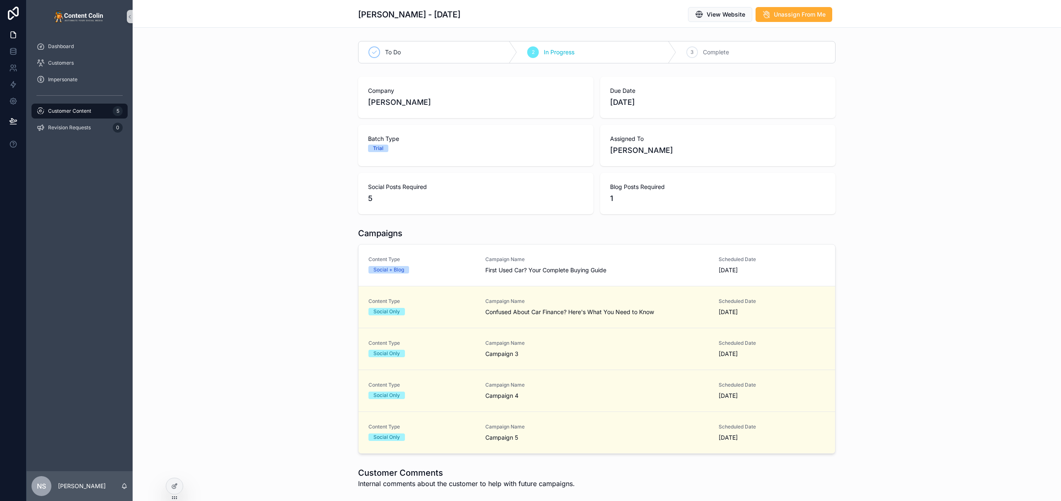
click at [92, 114] on div "Customer Content 5" at bounding box center [79, 110] width 86 height 13
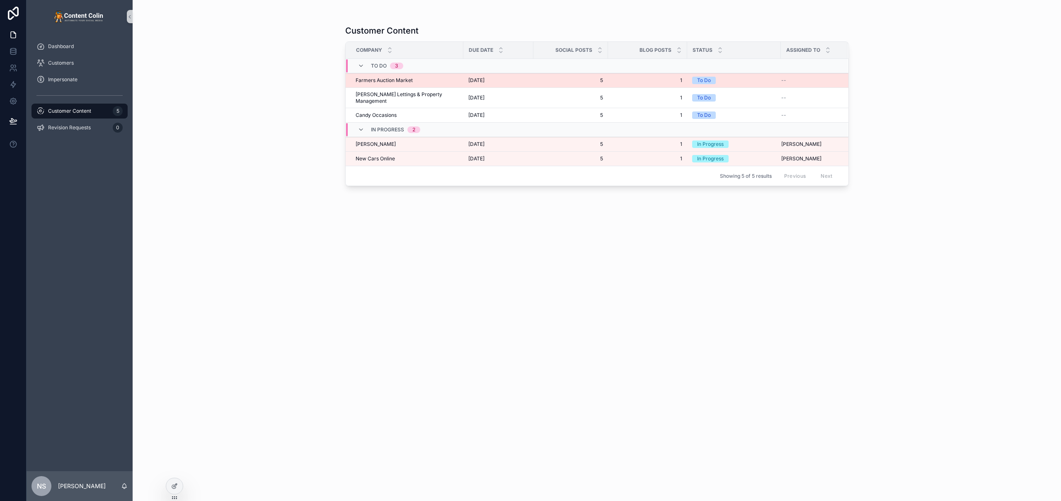
click at [456, 80] on td "Farmers Auction Market Farmers Auction Market" at bounding box center [405, 80] width 118 height 15
click at [478, 75] on td "[DATE] [DATE]" at bounding box center [498, 80] width 70 height 15
click at [475, 79] on span "[DATE]" at bounding box center [476, 80] width 16 height 7
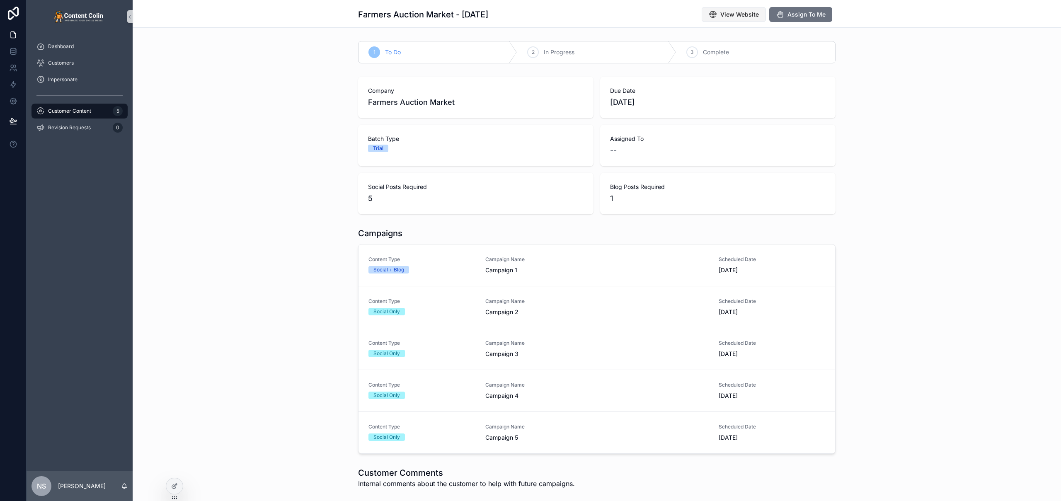
click at [743, 18] on span "View Website" at bounding box center [739, 14] width 39 height 8
click at [85, 110] on span "Customer Content" at bounding box center [69, 111] width 43 height 7
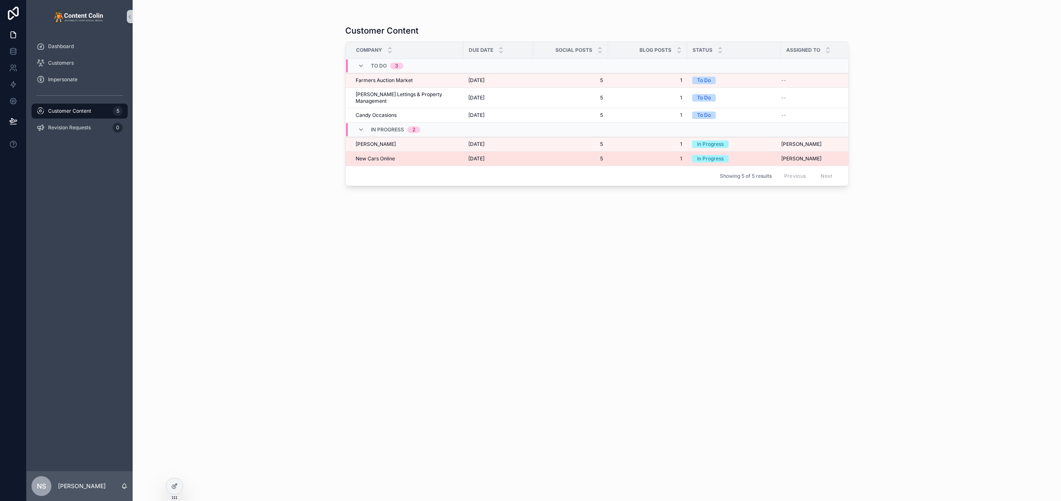
click at [485, 155] on span "[DATE]" at bounding box center [476, 158] width 16 height 7
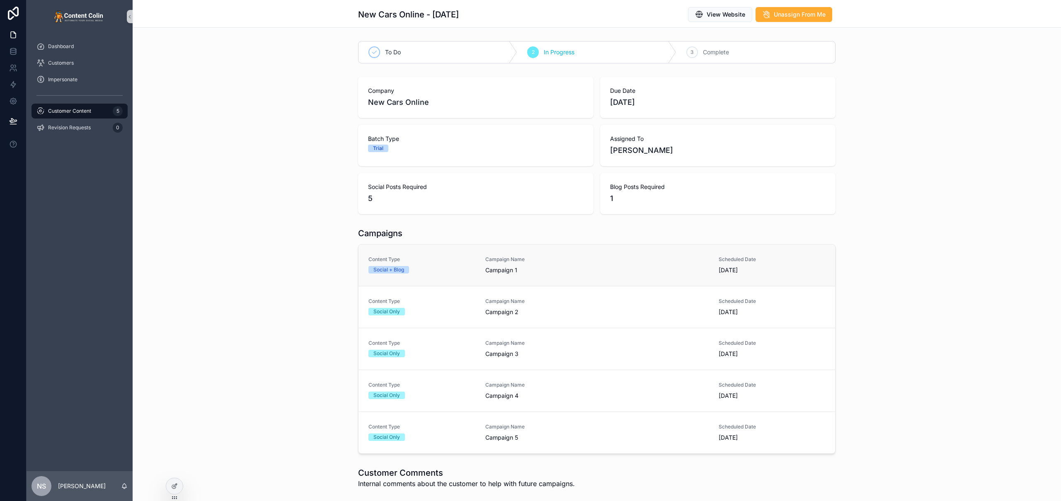
click at [507, 255] on link "Content Type Social + Blog Campaign Name Campaign 1 Scheduled Date 8th Septembe…" at bounding box center [597, 265] width 477 height 41
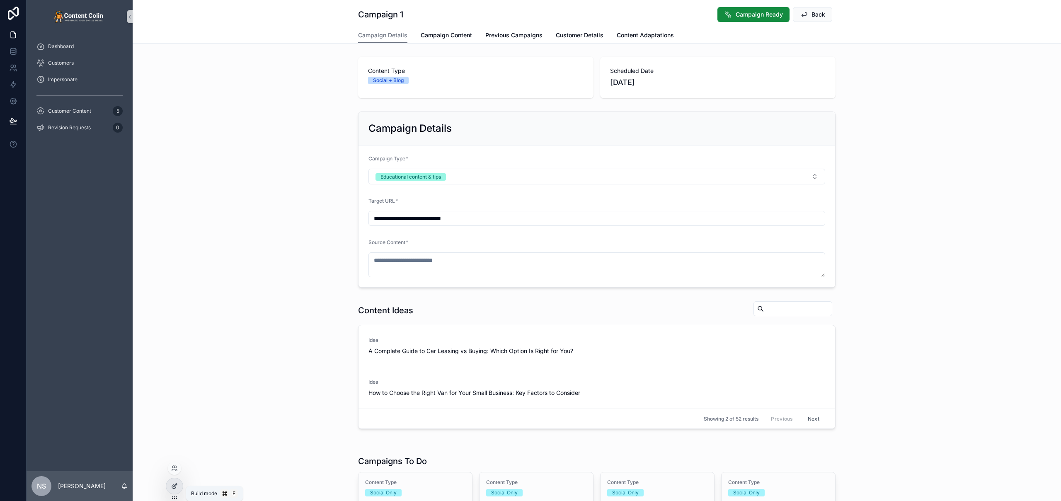
click at [179, 491] on div at bounding box center [174, 486] width 17 height 16
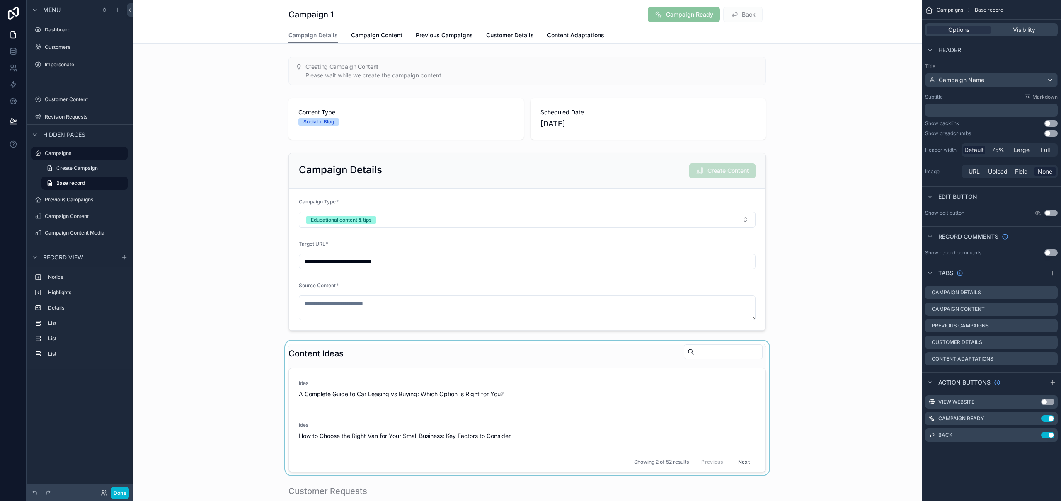
click at [589, 351] on div "scrollable content" at bounding box center [527, 408] width 789 height 135
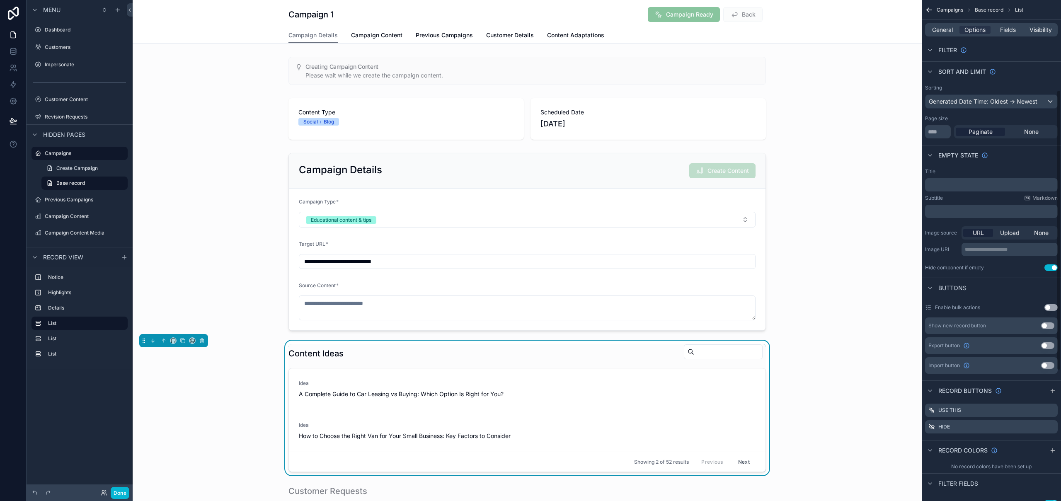
scroll to position [161, 0]
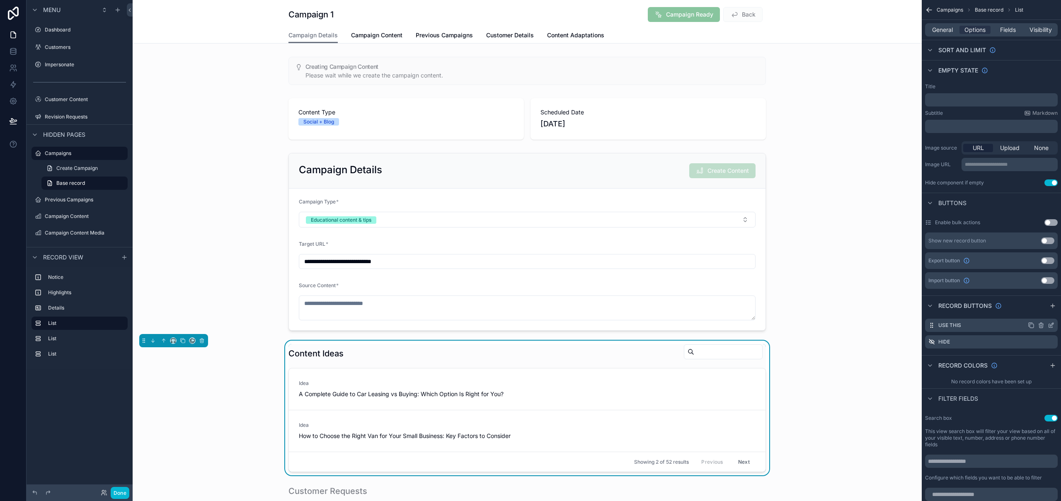
click at [1051, 323] on icon "scrollable content" at bounding box center [1051, 325] width 7 height 7
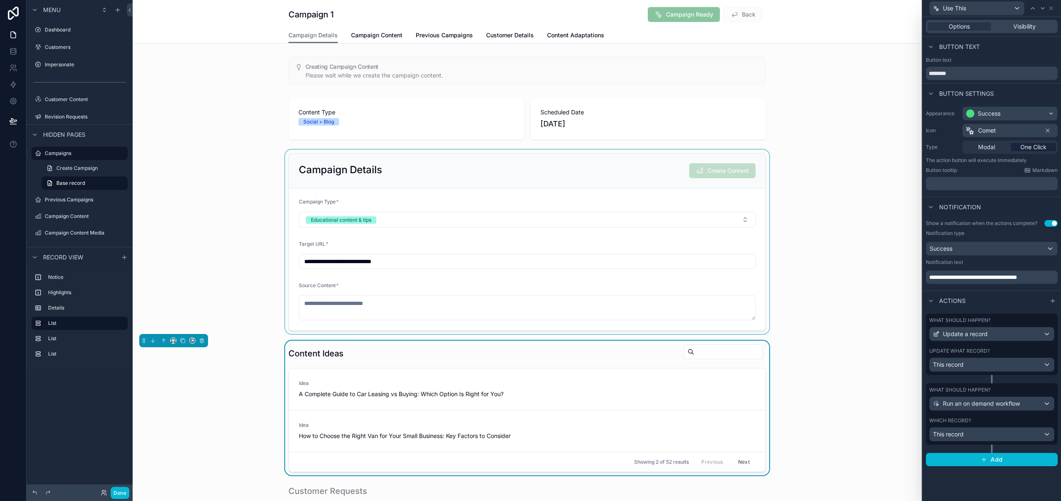
click at [613, 159] on div "scrollable content" at bounding box center [527, 242] width 789 height 184
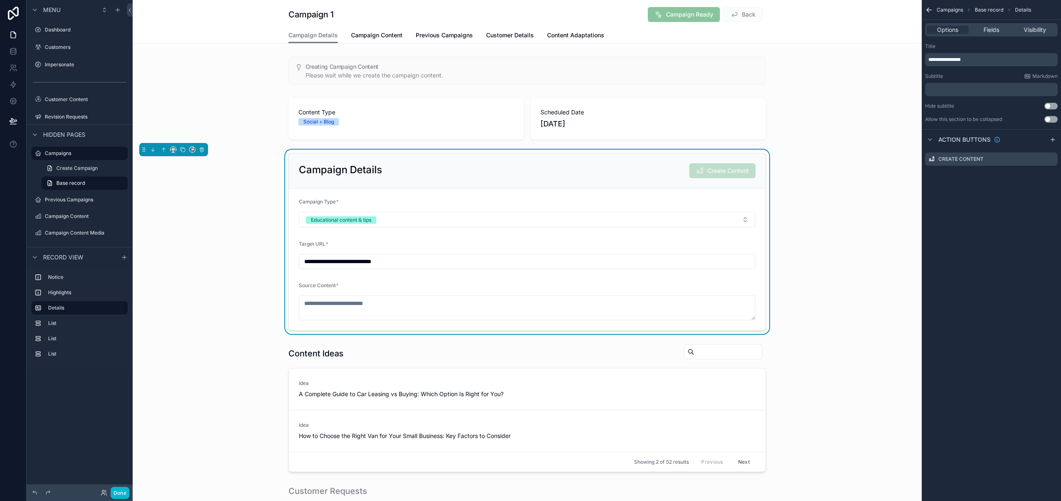
scroll to position [0, 0]
click at [1051, 159] on icon "scrollable content" at bounding box center [1051, 159] width 7 height 7
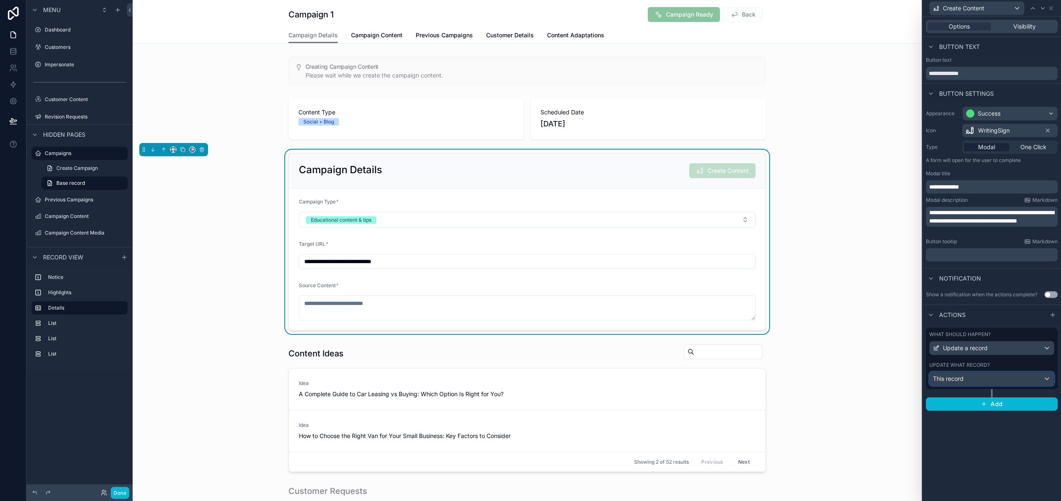
click at [1007, 383] on div "This record" at bounding box center [992, 378] width 124 height 13
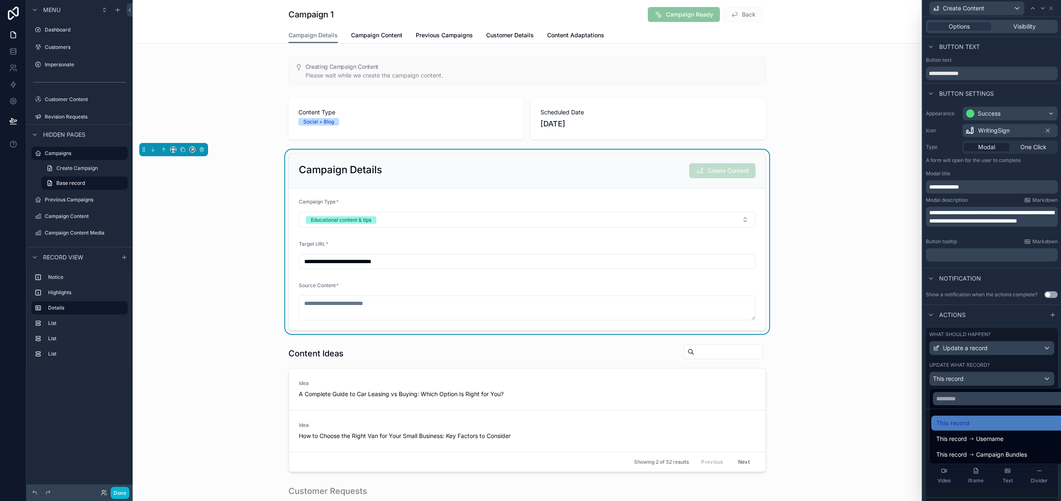
click at [1007, 382] on div at bounding box center [992, 250] width 138 height 501
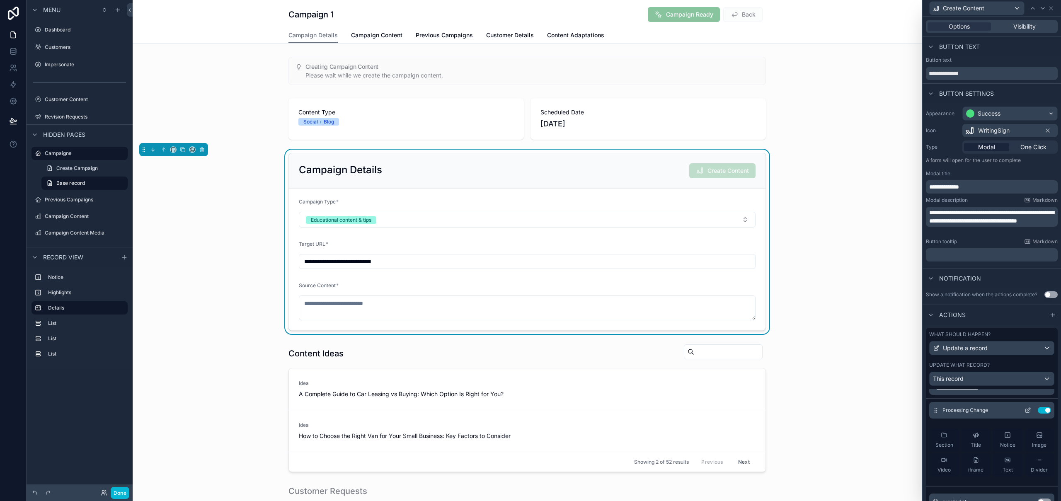
click at [1025, 411] on icon at bounding box center [1028, 410] width 7 height 7
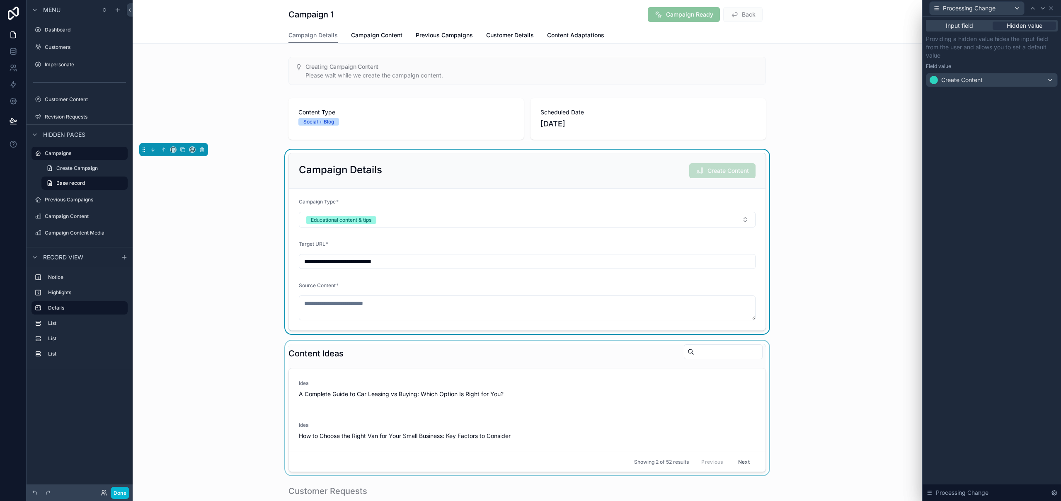
click at [852, 423] on div "scrollable content" at bounding box center [527, 408] width 789 height 135
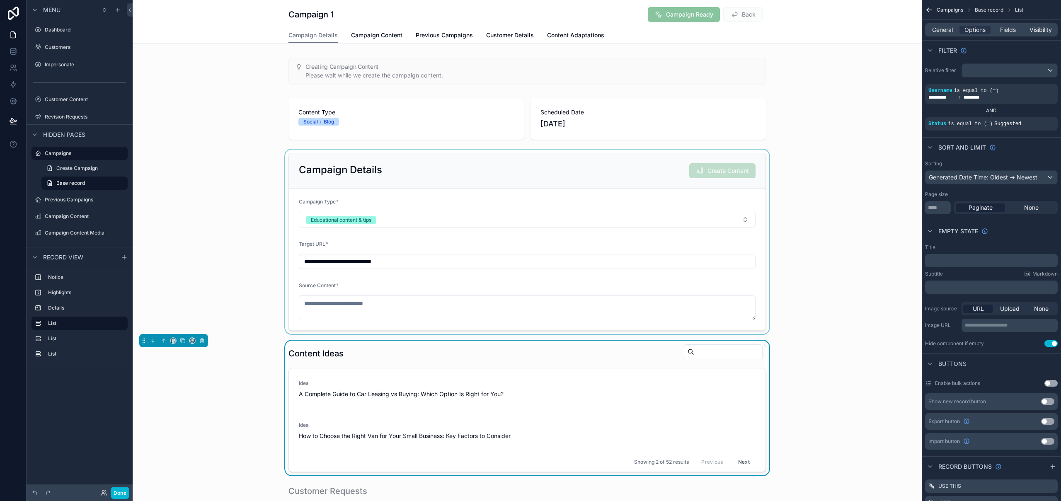
click at [720, 345] on div "scrollable content" at bounding box center [723, 351] width 79 height 15
click at [572, 344] on div "Content Ideas Idea A Complete Guide to Car Leasing vs Buying: Which Option Is R…" at bounding box center [527, 408] width 789 height 135
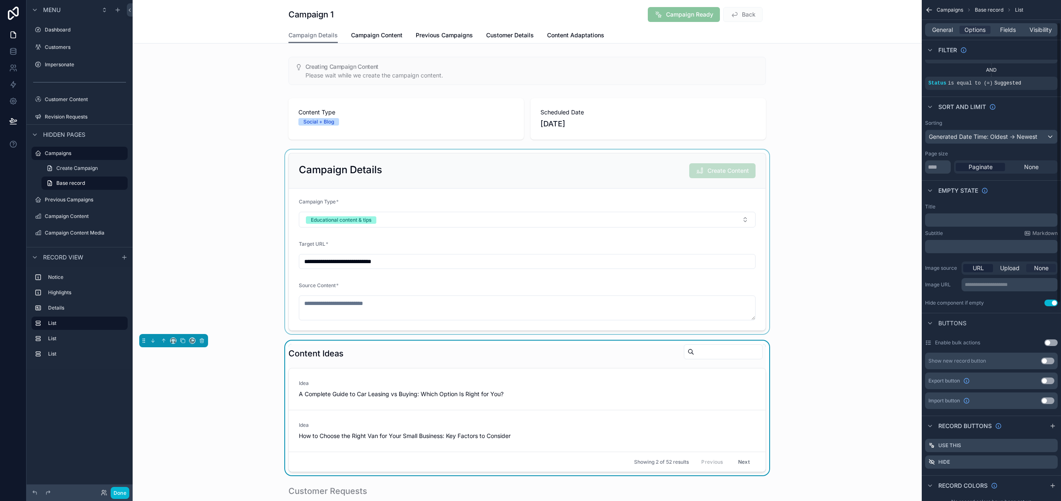
scroll to position [0, 0]
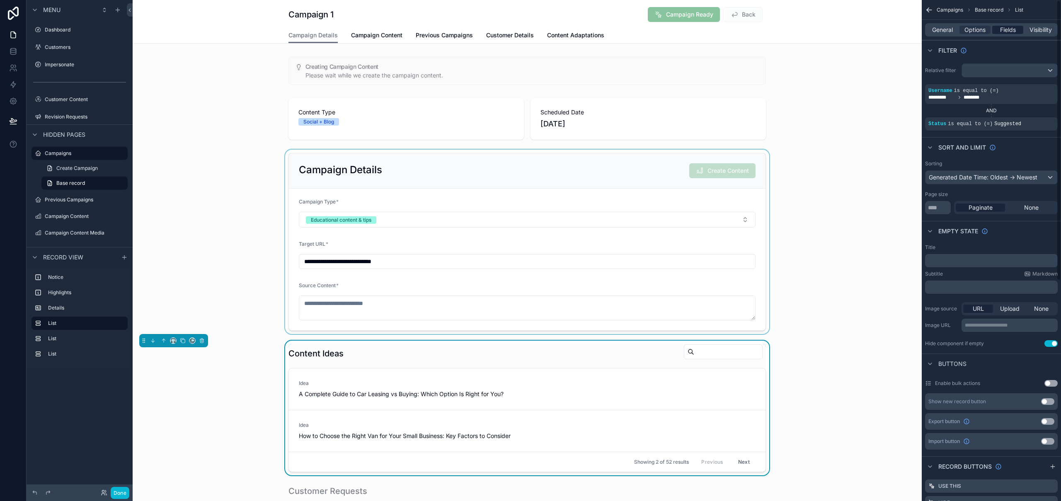
click at [1013, 34] on span "Fields" at bounding box center [1008, 30] width 16 height 8
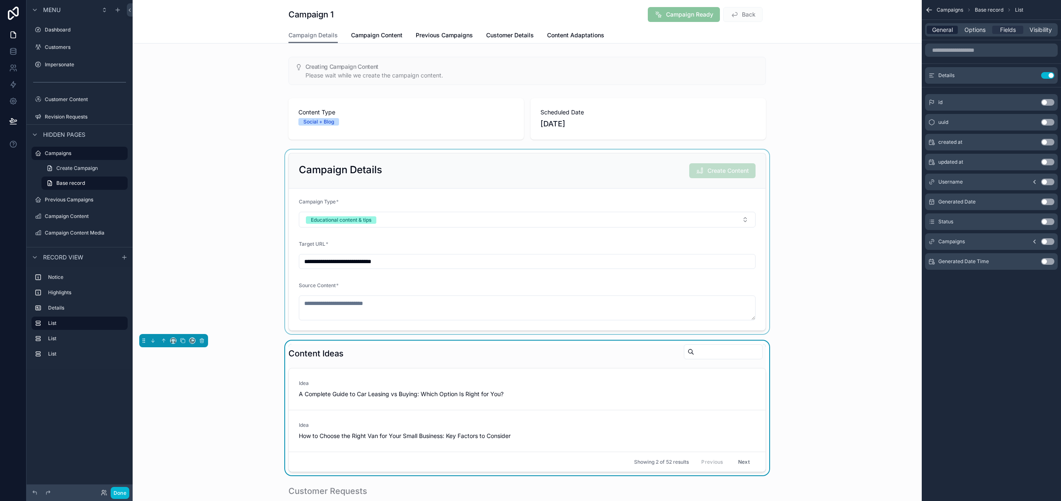
click at [938, 29] on span "General" at bounding box center [942, 30] width 21 height 8
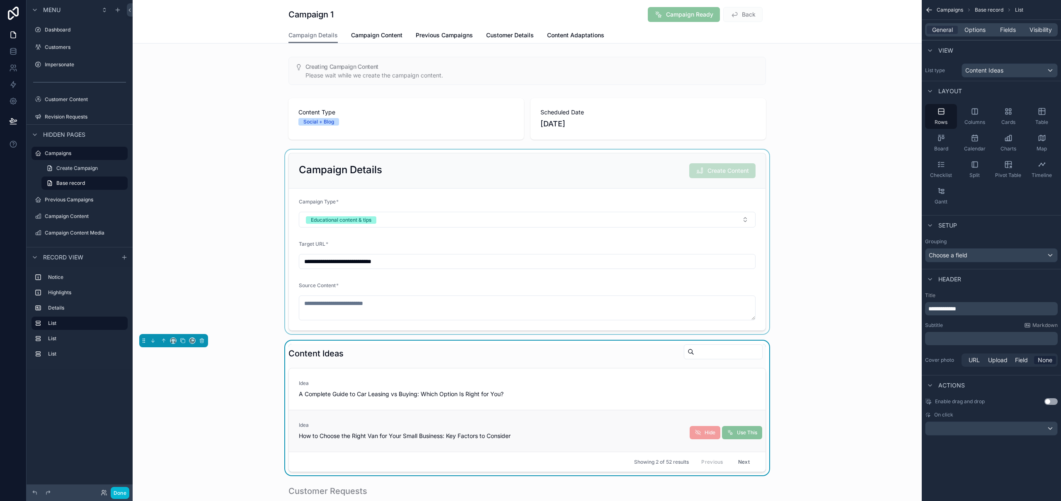
scroll to position [94, 0]
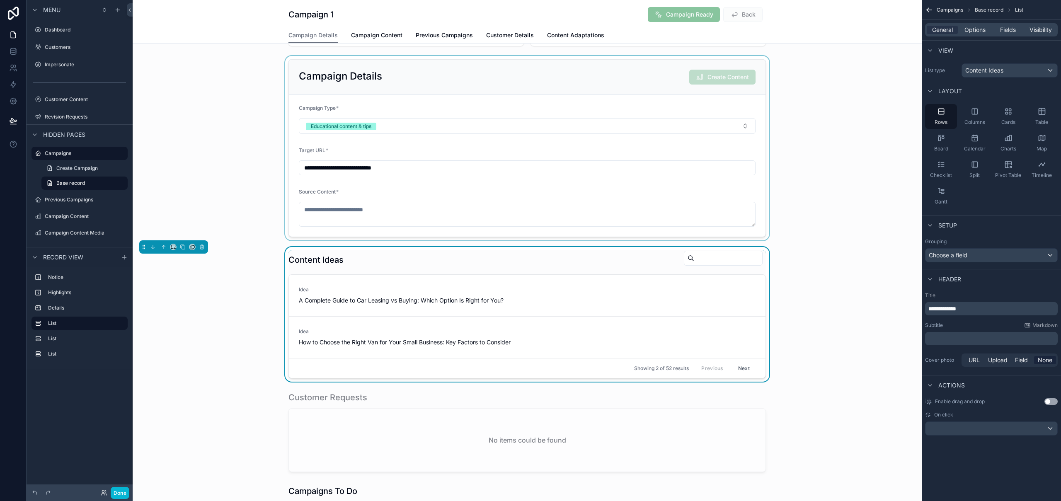
click at [622, 267] on div "Content Ideas" at bounding box center [527, 259] width 478 height 19
click at [982, 32] on span "Options" at bounding box center [975, 30] width 21 height 8
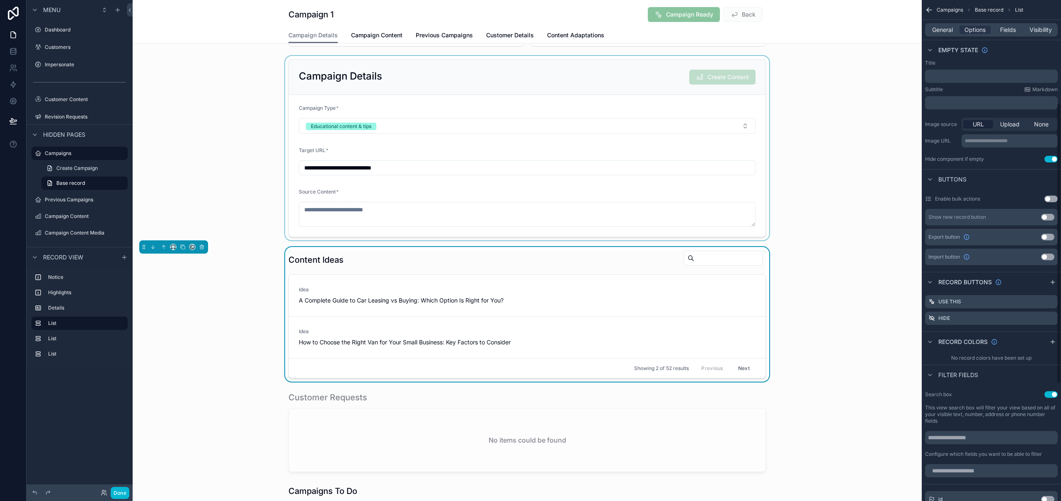
scroll to position [190, 0]
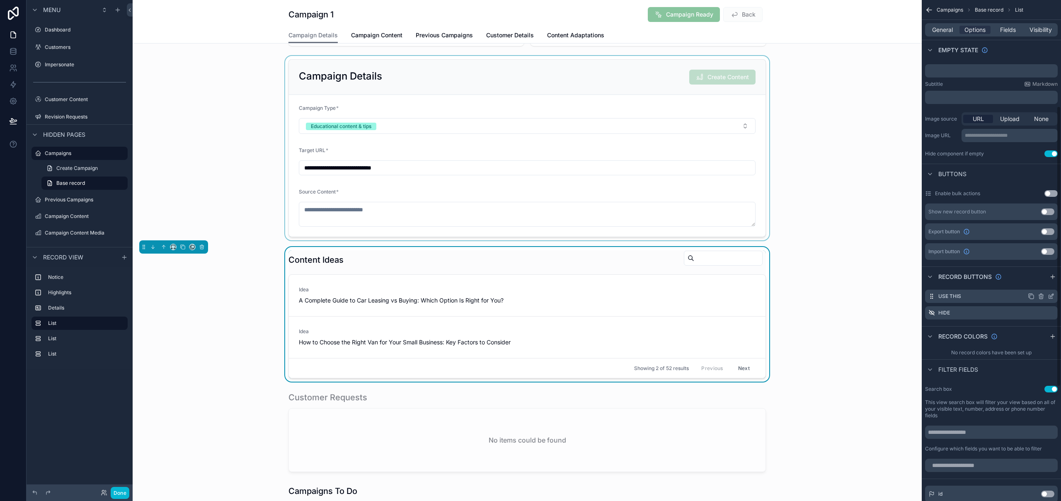
click at [1051, 295] on icon "scrollable content" at bounding box center [1051, 295] width 3 height 3
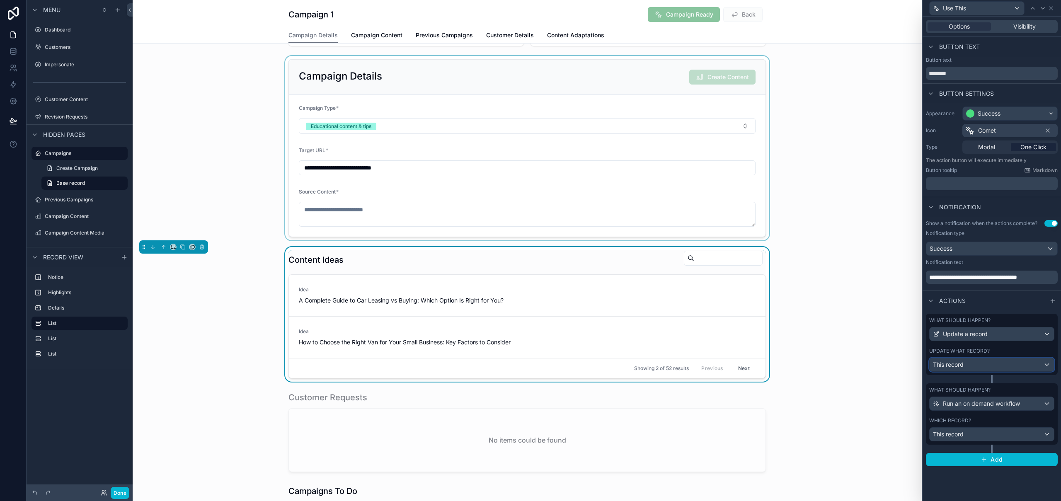
click at [972, 364] on div "This record" at bounding box center [992, 364] width 124 height 13
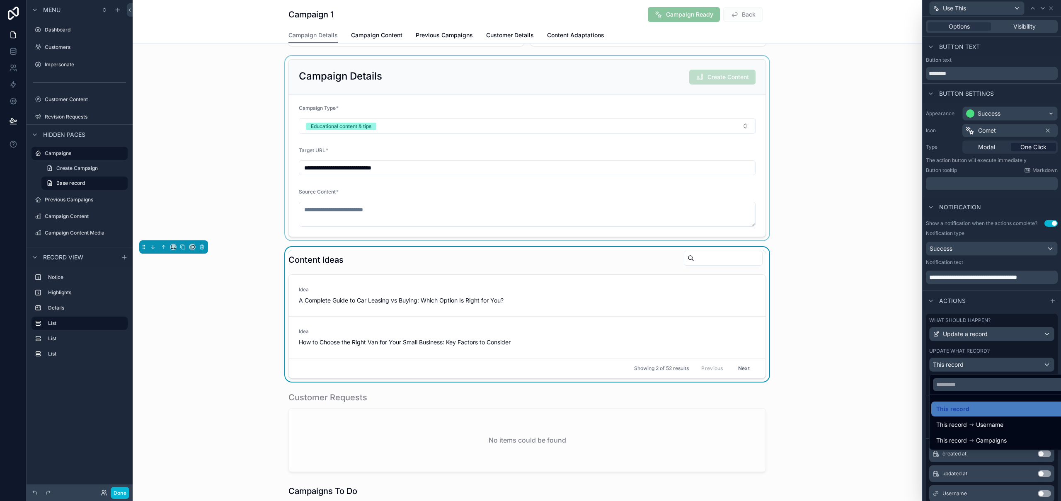
click at [972, 364] on div at bounding box center [992, 250] width 138 height 501
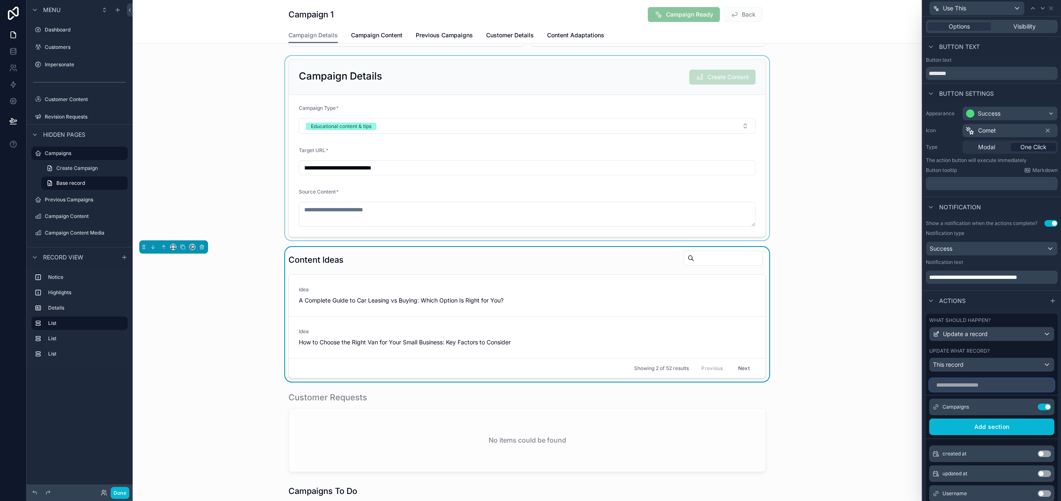
click at [1005, 385] on input "text" at bounding box center [991, 384] width 125 height 13
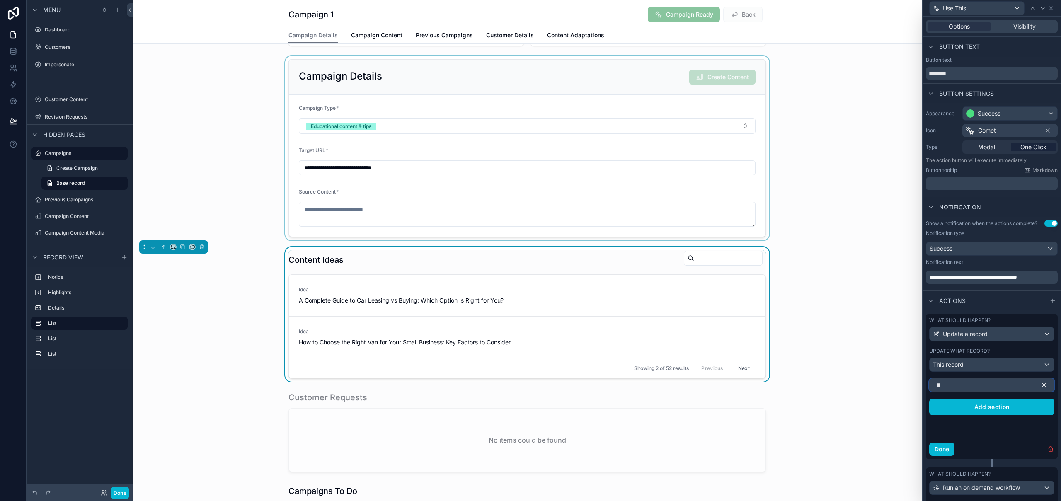
type input "*"
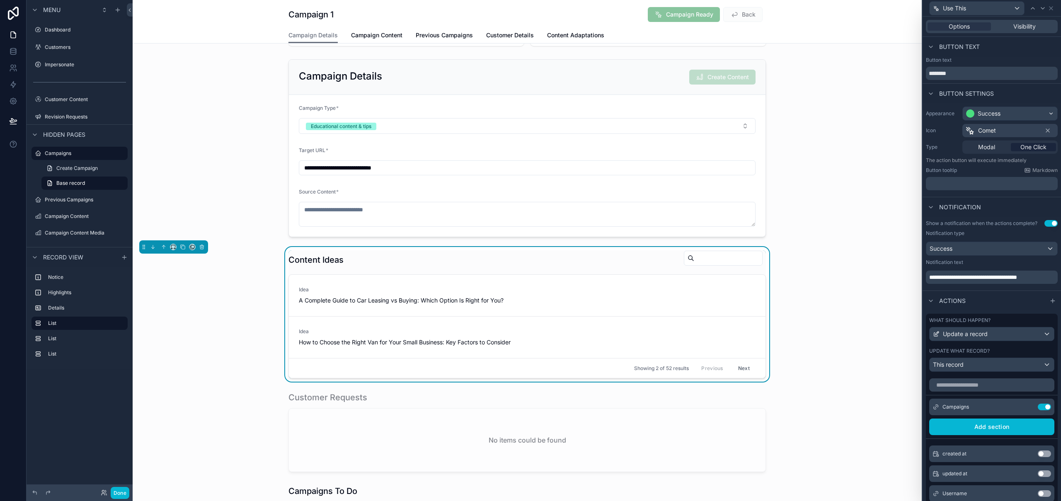
click at [1042, 356] on div "Update what record? This record" at bounding box center [991, 360] width 125 height 24
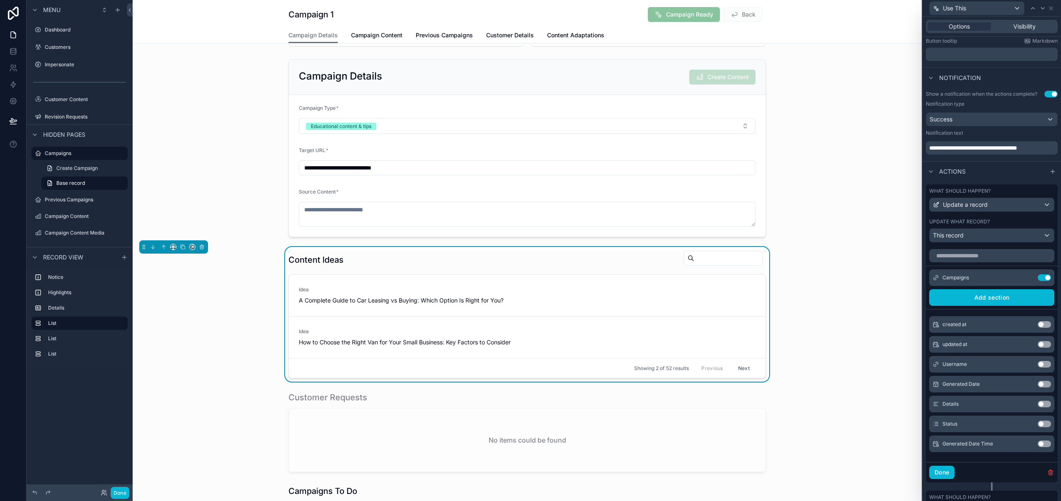
scroll to position [205, 0]
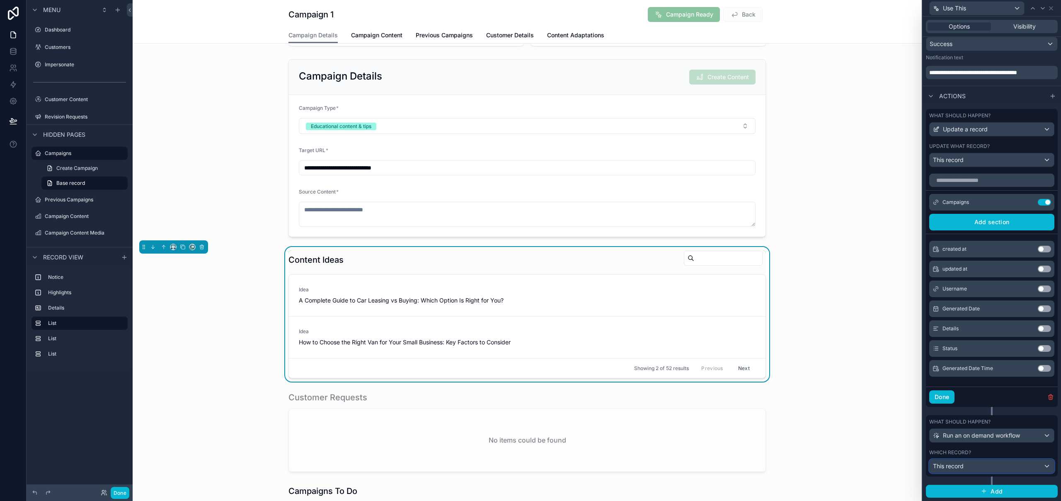
click at [982, 465] on div "This record" at bounding box center [992, 466] width 124 height 13
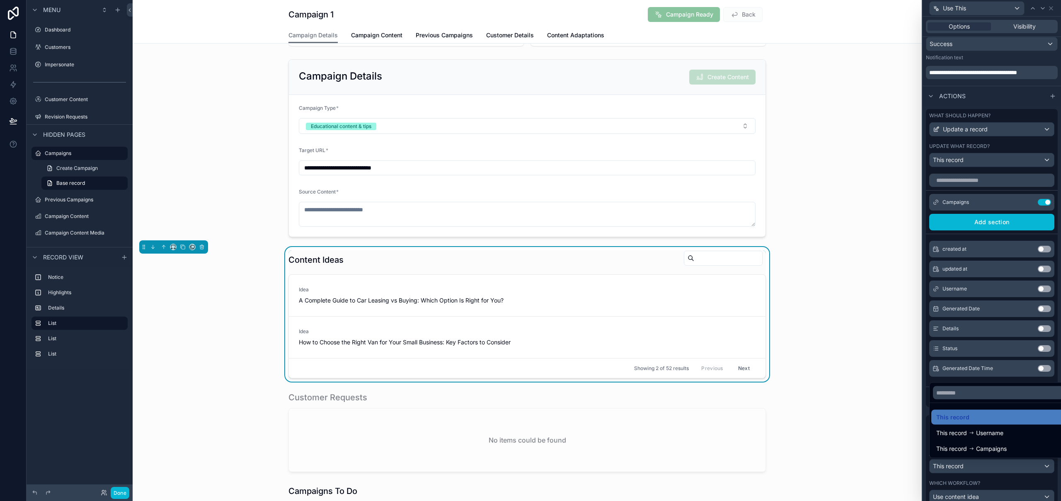
click at [982, 465] on div at bounding box center [992, 250] width 138 height 501
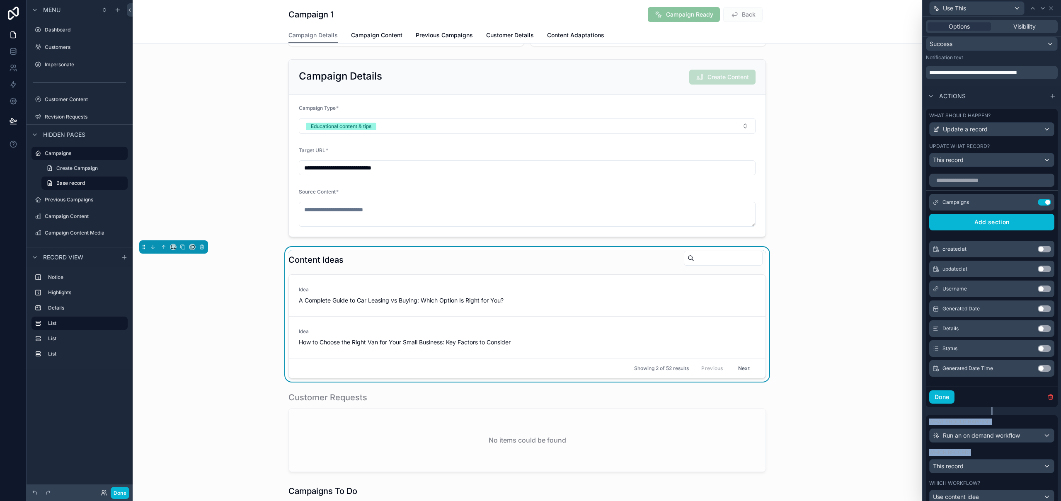
scroll to position [255, 0]
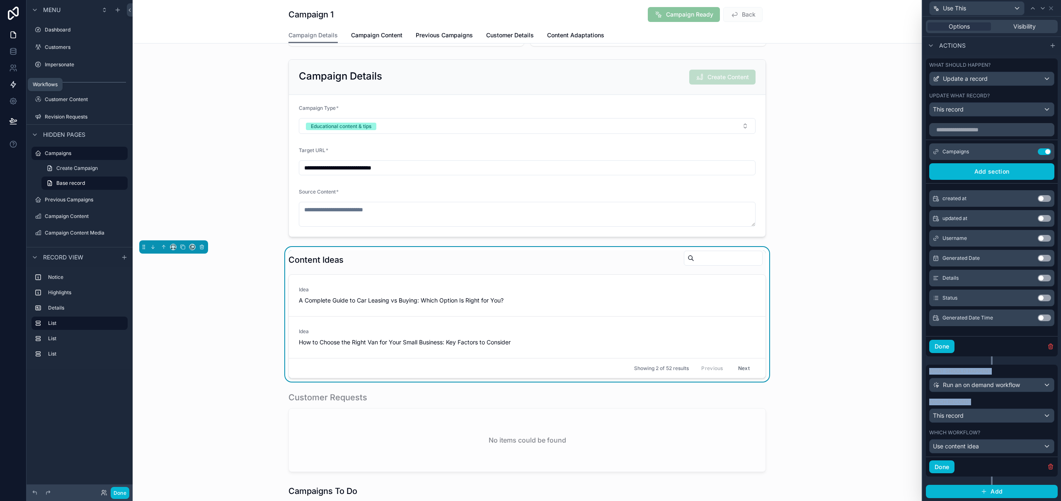
click at [12, 84] on icon at bounding box center [13, 85] width 5 height 6
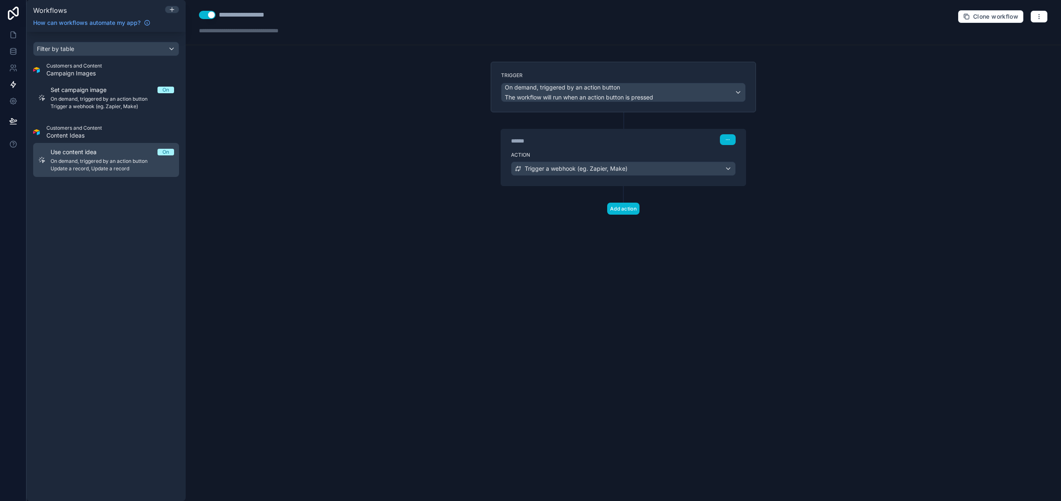
click at [100, 160] on span "On demand, triggered by an action button" at bounding box center [113, 161] width 124 height 7
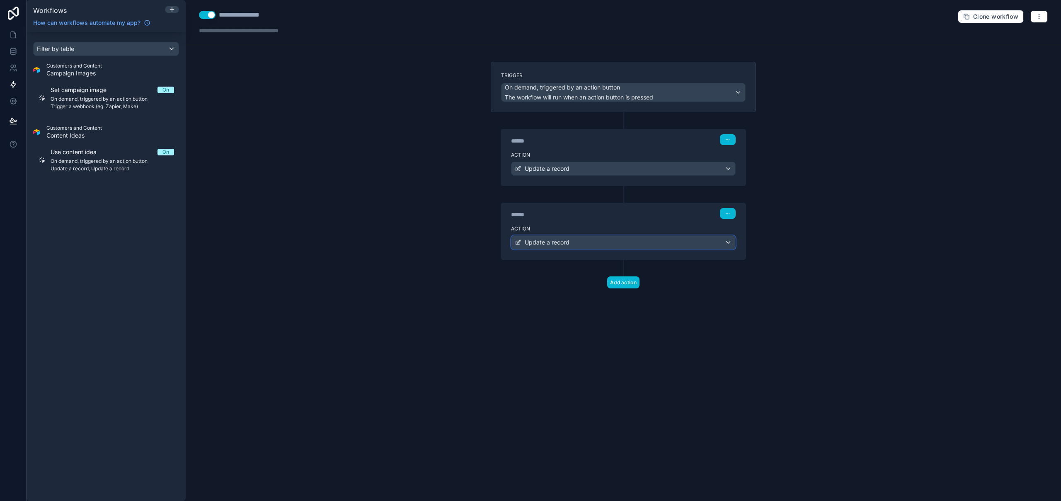
click at [659, 241] on div "Update a record" at bounding box center [623, 242] width 224 height 13
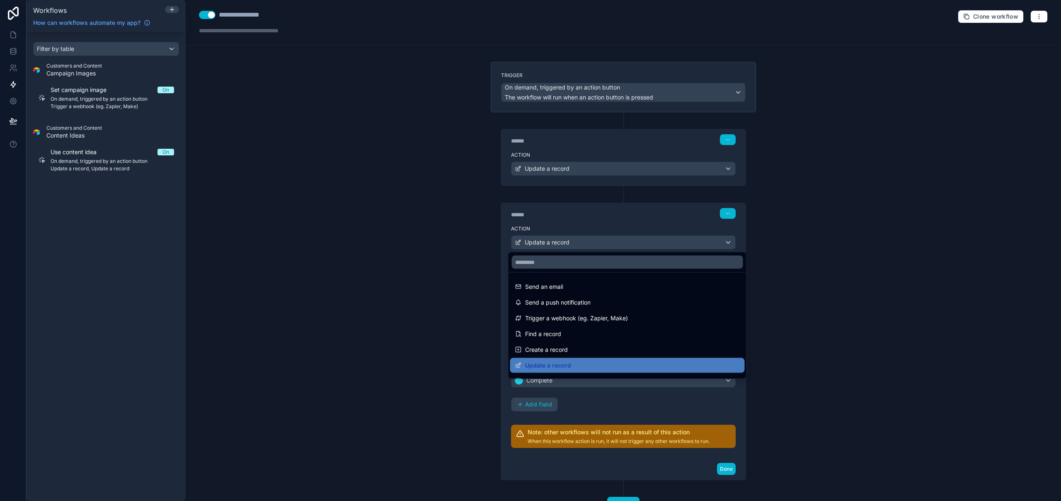
click at [659, 241] on div at bounding box center [530, 250] width 1061 height 501
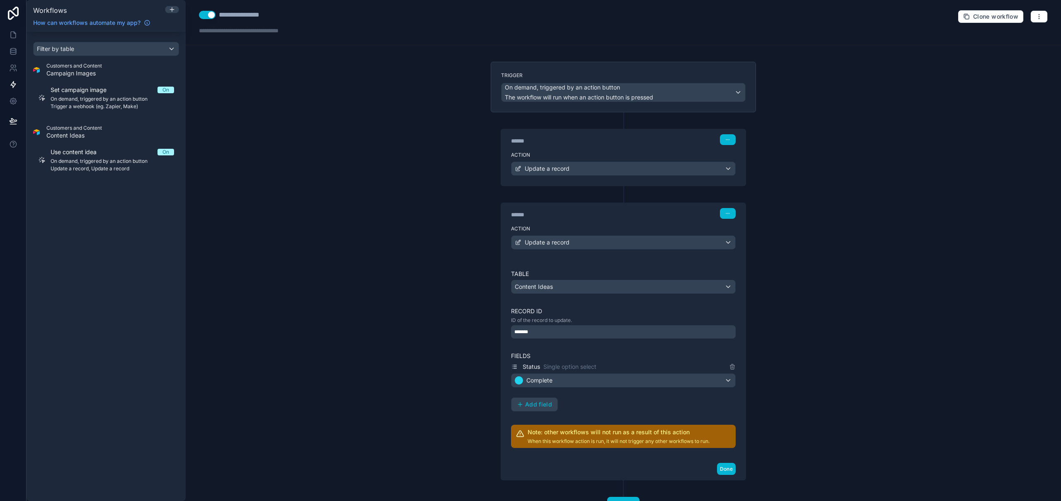
click at [954, 248] on div "**********" at bounding box center [623, 250] width 875 height 501
click at [654, 161] on div "Action Update a record" at bounding box center [623, 166] width 245 height 37
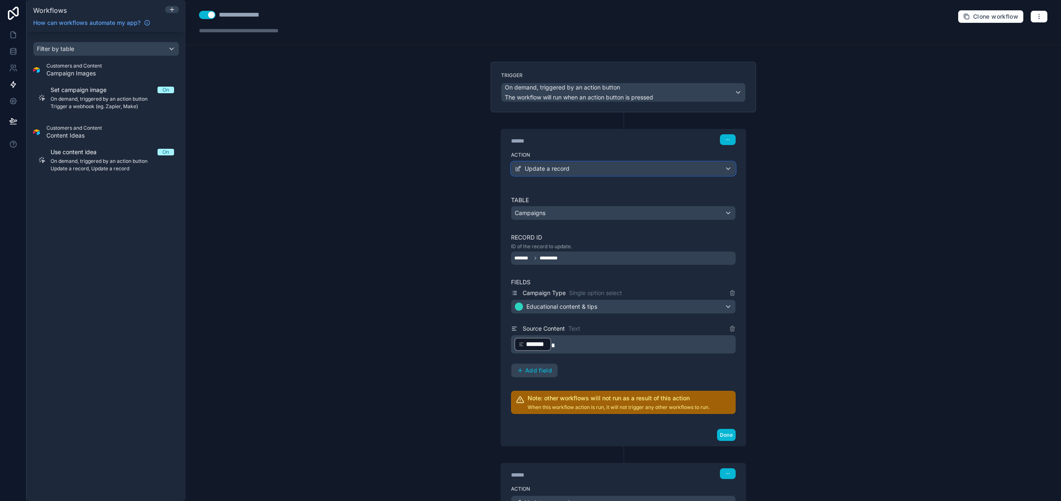
click at [656, 165] on div "Update a record" at bounding box center [623, 168] width 224 height 13
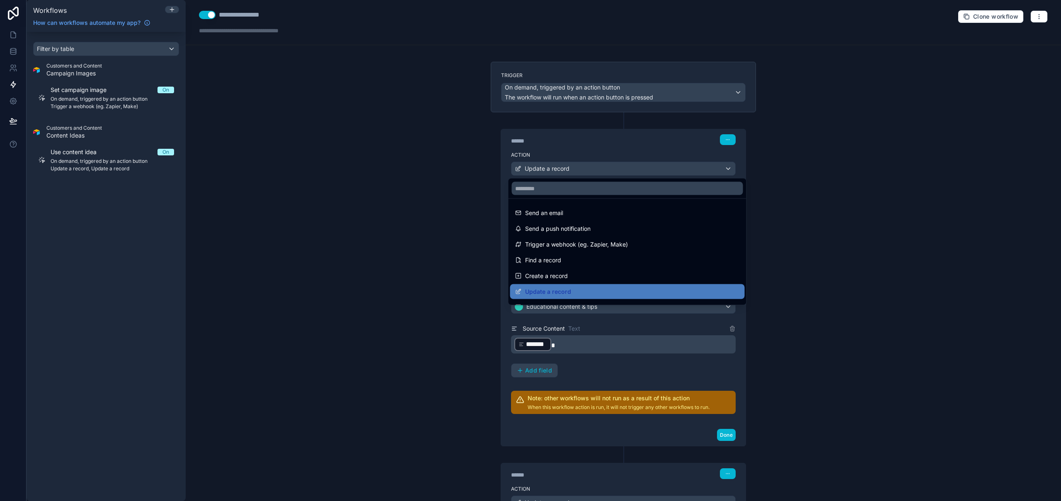
click at [924, 171] on div at bounding box center [530, 250] width 1061 height 501
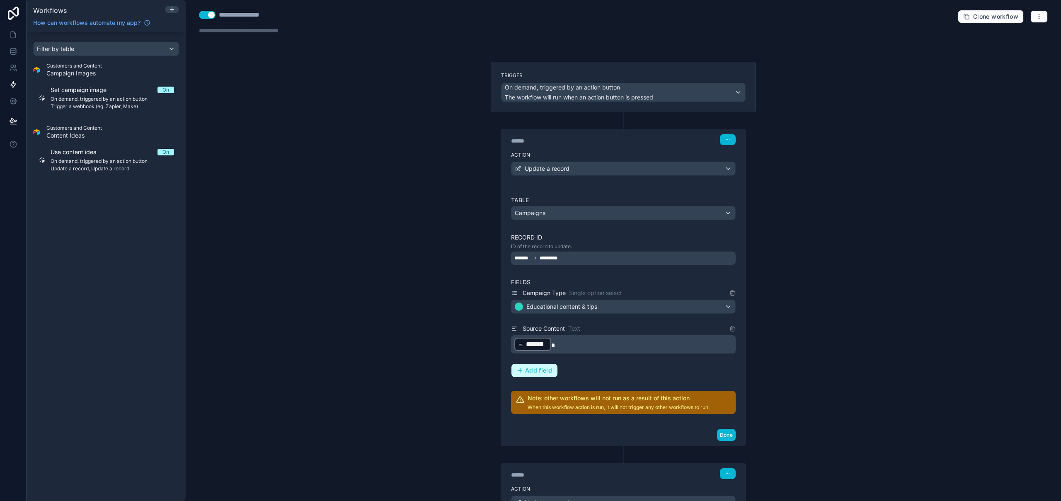
click at [547, 373] on span "Add field" at bounding box center [538, 370] width 27 height 7
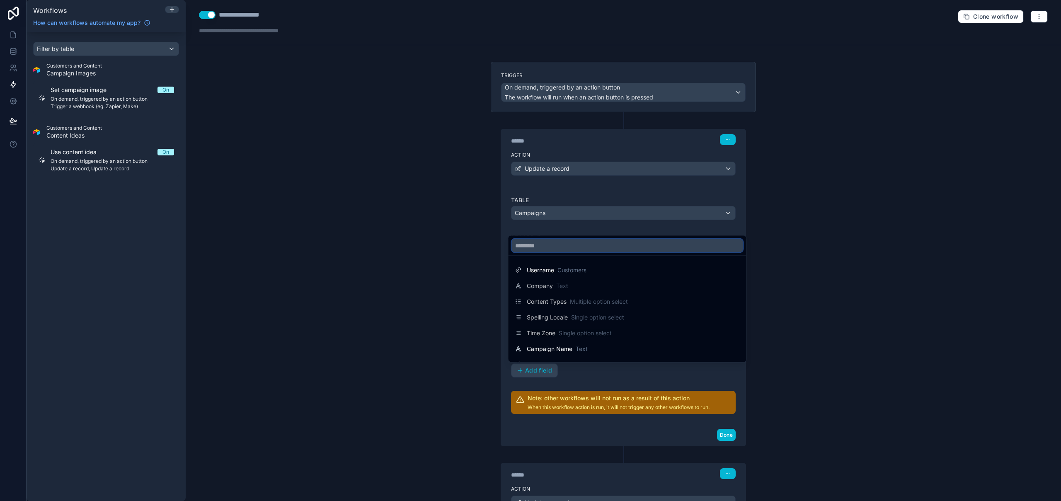
click at [547, 247] on input "text" at bounding box center [627, 245] width 231 height 13
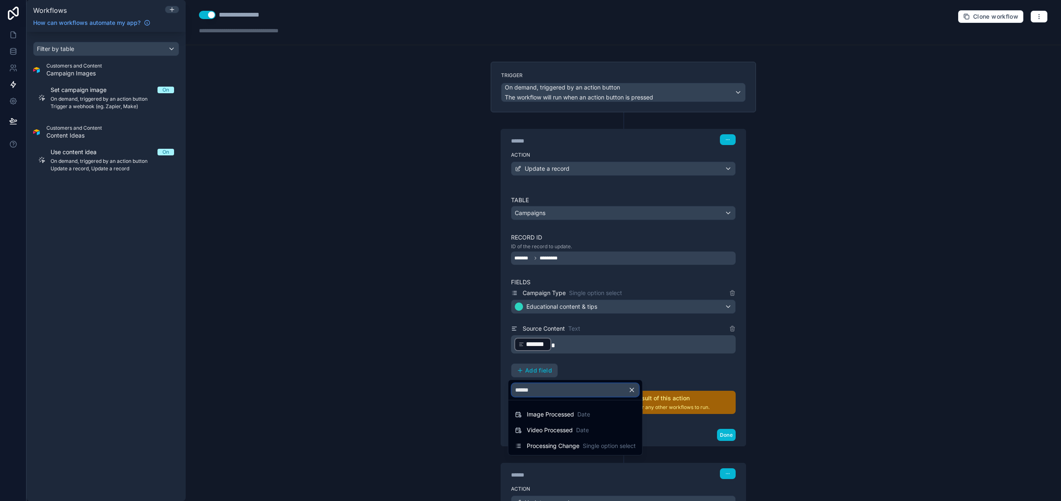
type input "******"
click at [579, 444] on span "Processing Change" at bounding box center [553, 446] width 53 height 8
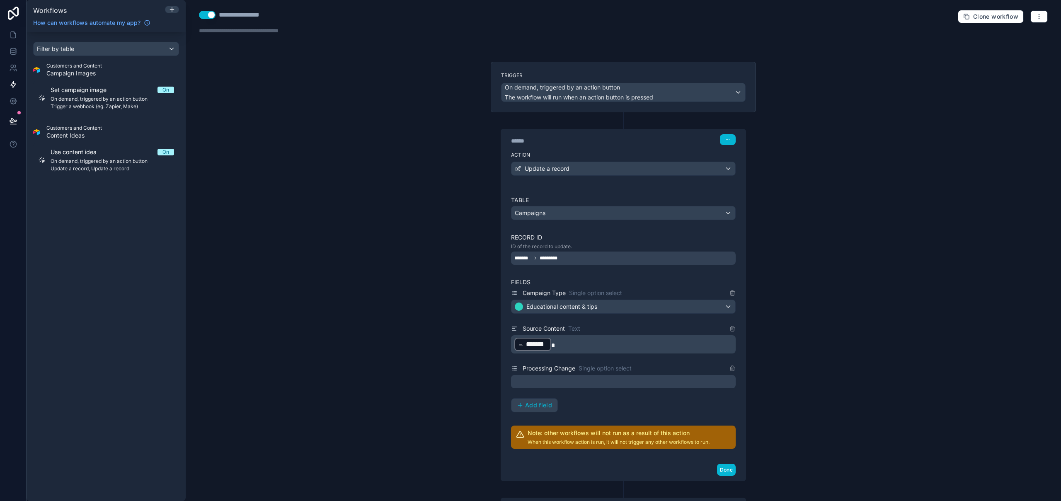
click at [568, 383] on div at bounding box center [623, 381] width 225 height 13
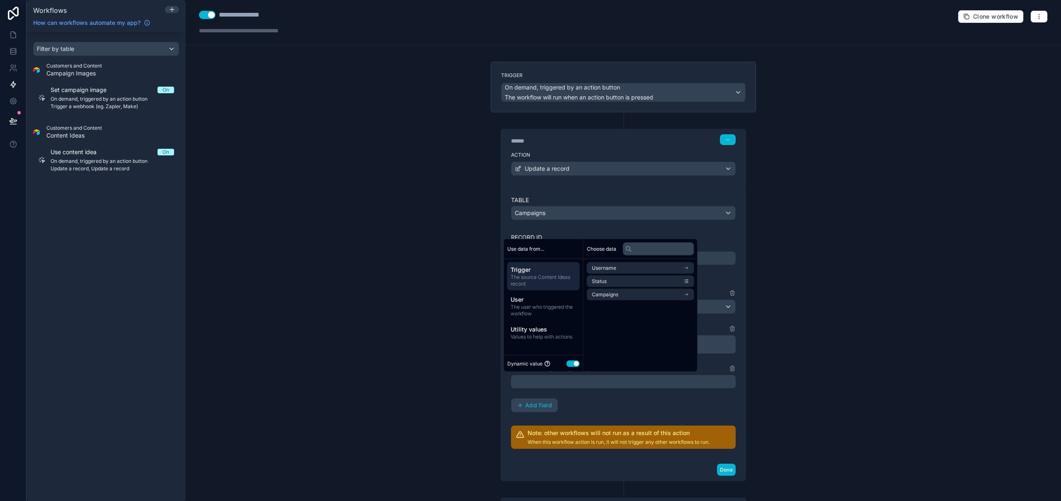
click at [571, 363] on button "Use setting" at bounding box center [573, 363] width 13 height 7
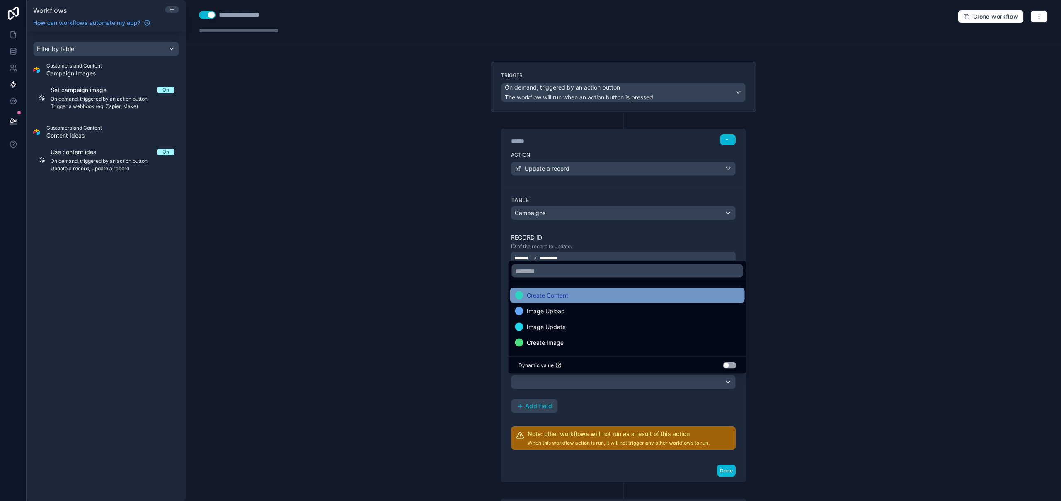
click at [572, 296] on div "Create Content" at bounding box center [627, 296] width 225 height 10
click at [933, 368] on div "**********" at bounding box center [623, 250] width 875 height 501
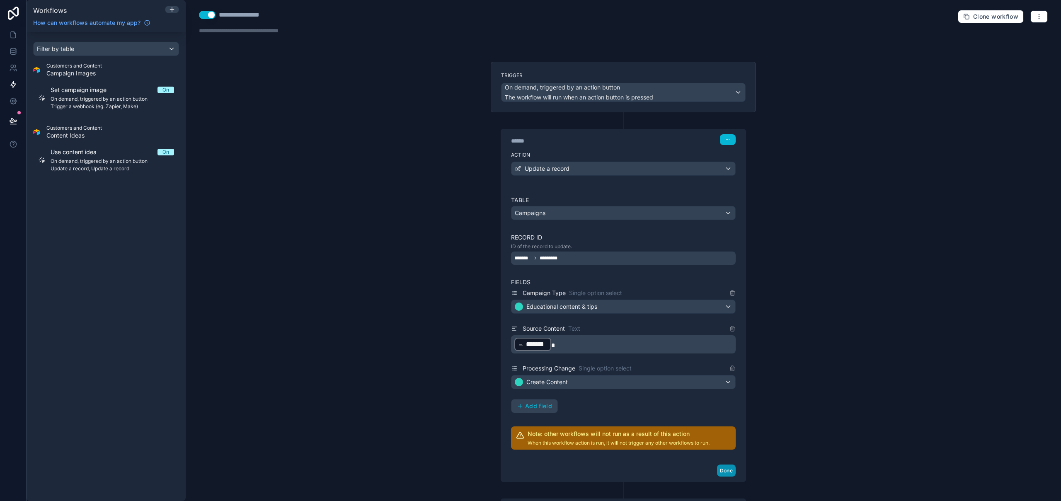
click at [718, 473] on button "Done" at bounding box center [726, 471] width 19 height 12
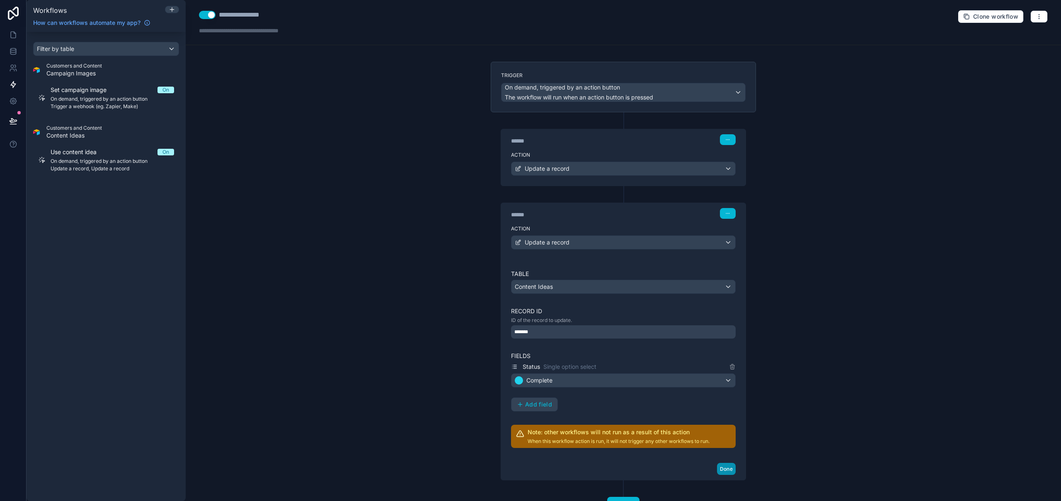
click at [723, 467] on button "Done" at bounding box center [726, 469] width 19 height 12
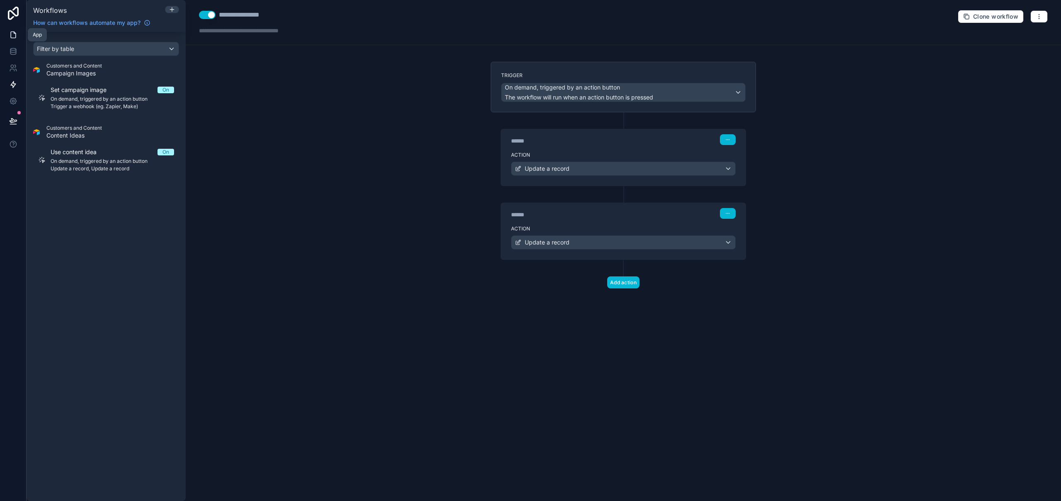
click at [16, 33] on icon at bounding box center [13, 35] width 8 height 8
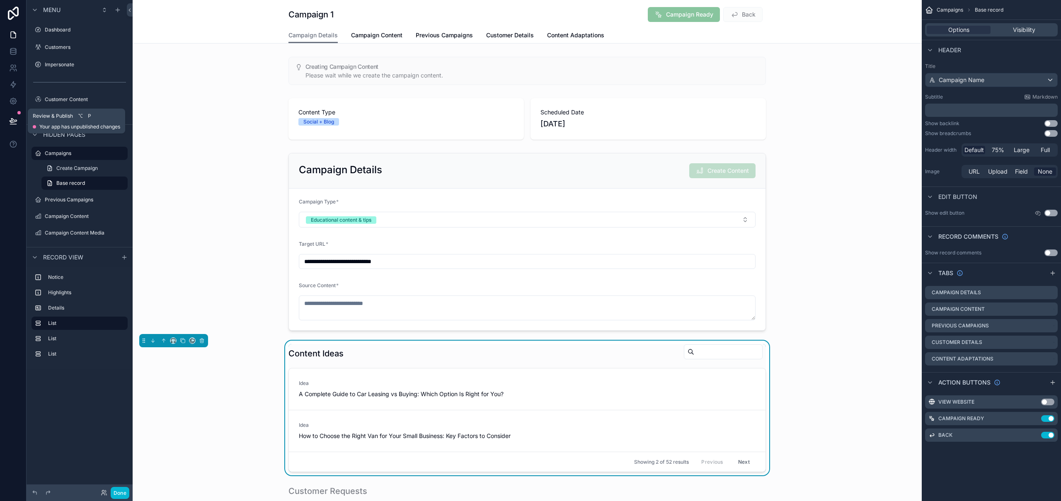
click at [12, 119] on icon at bounding box center [13, 121] width 8 height 8
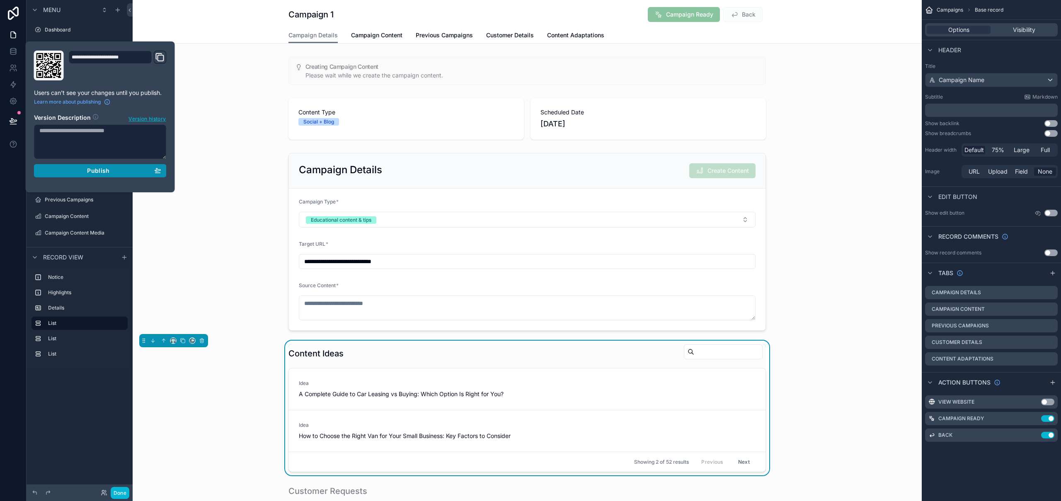
click at [113, 170] on div "Publish" at bounding box center [100, 170] width 122 height 7
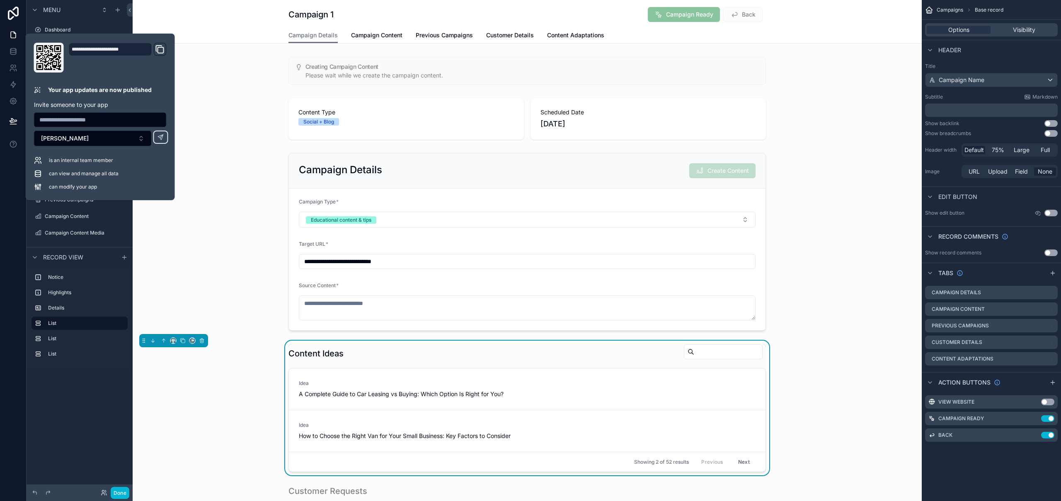
click at [223, 34] on div "Campaign Details Campaign Content Previous Campaigns Customer Details Content A…" at bounding box center [527, 35] width 779 height 16
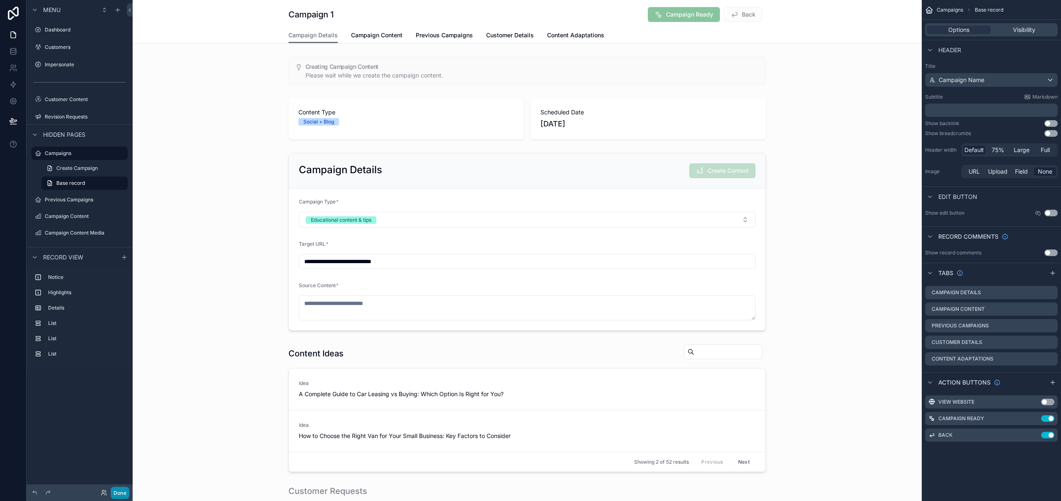
click at [120, 495] on button "Done" at bounding box center [120, 493] width 19 height 12
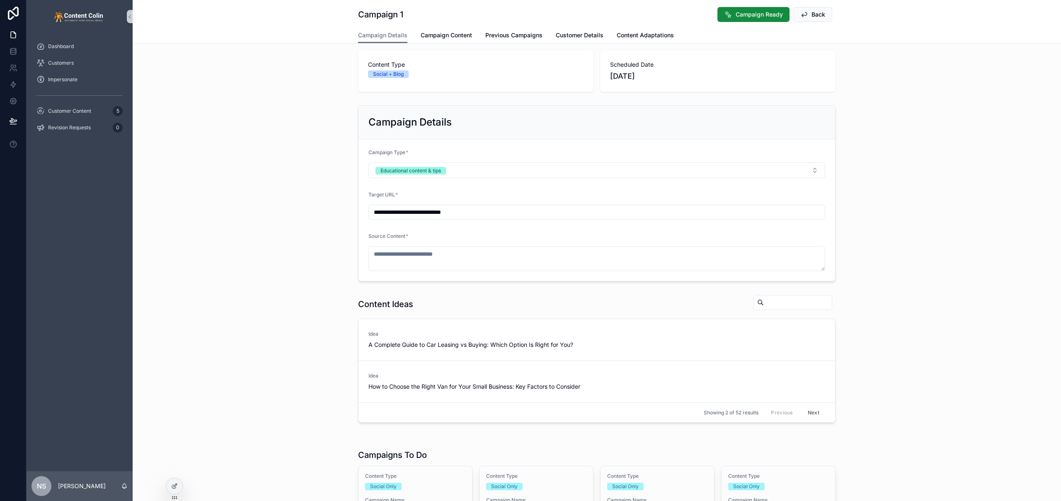
scroll to position [1, 0]
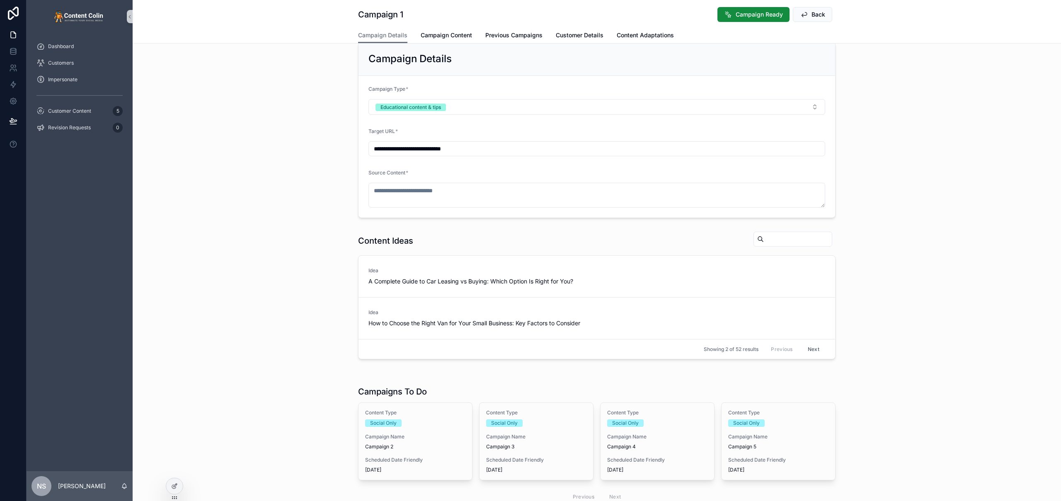
scroll to position [112, 0]
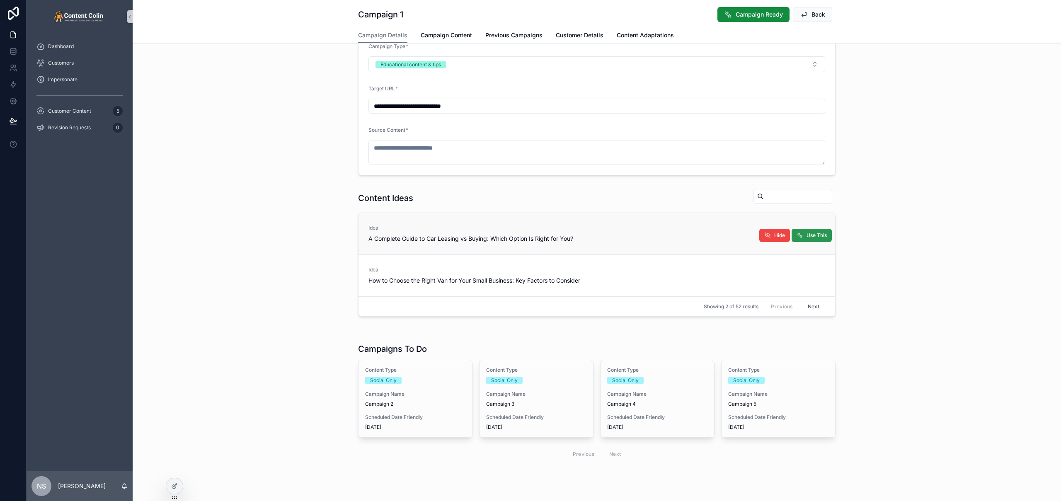
click at [812, 235] on span "Use This" at bounding box center [817, 235] width 20 height 7
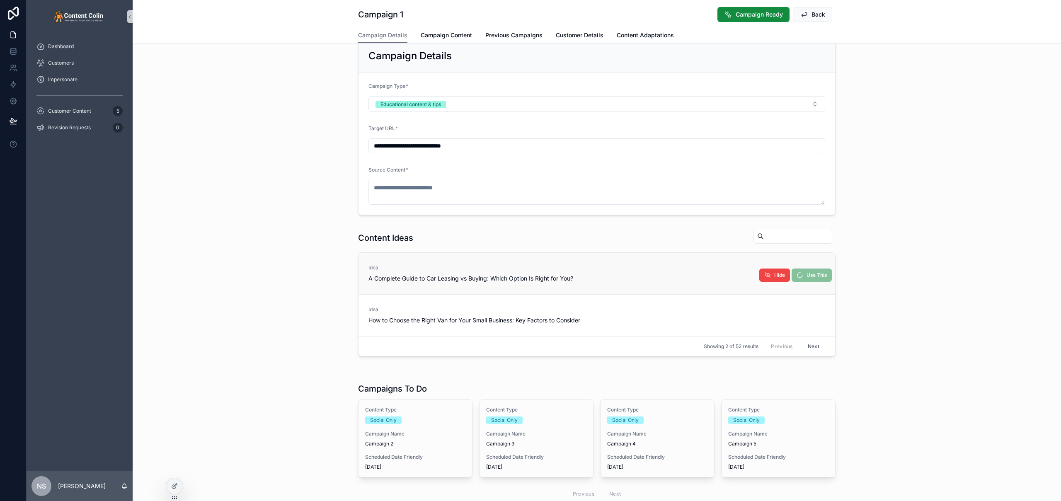
scroll to position [0, 0]
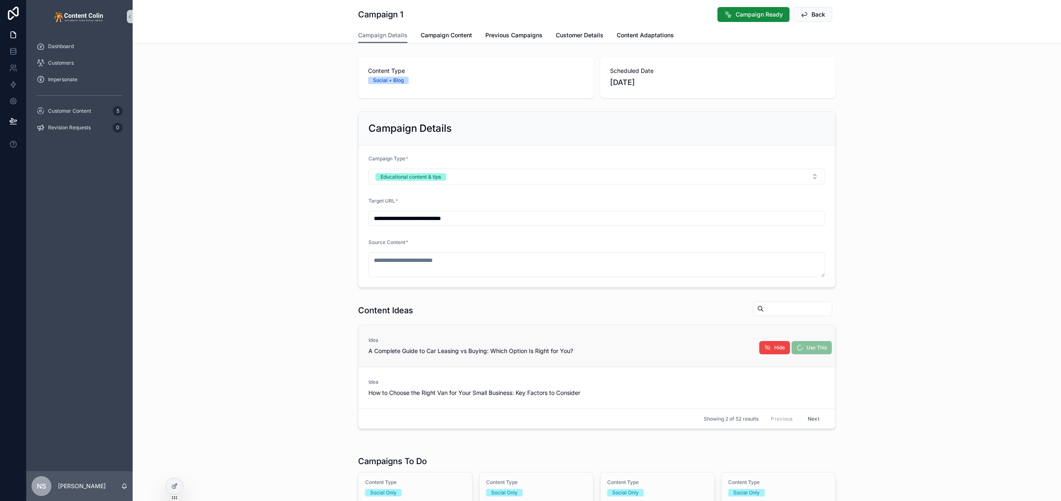
type textarea "**********"
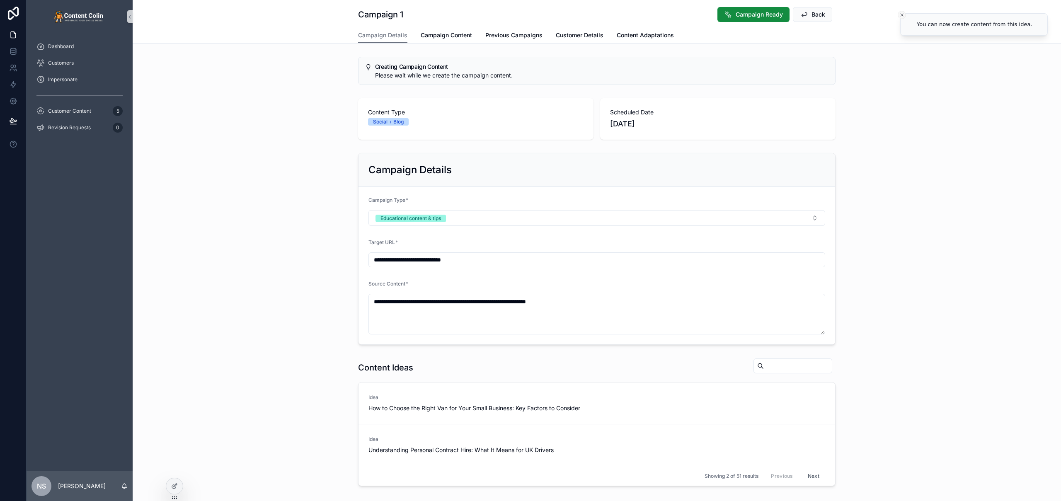
click at [904, 14] on button "Close toast" at bounding box center [902, 15] width 8 height 8
click at [171, 485] on icon at bounding box center [174, 486] width 7 height 7
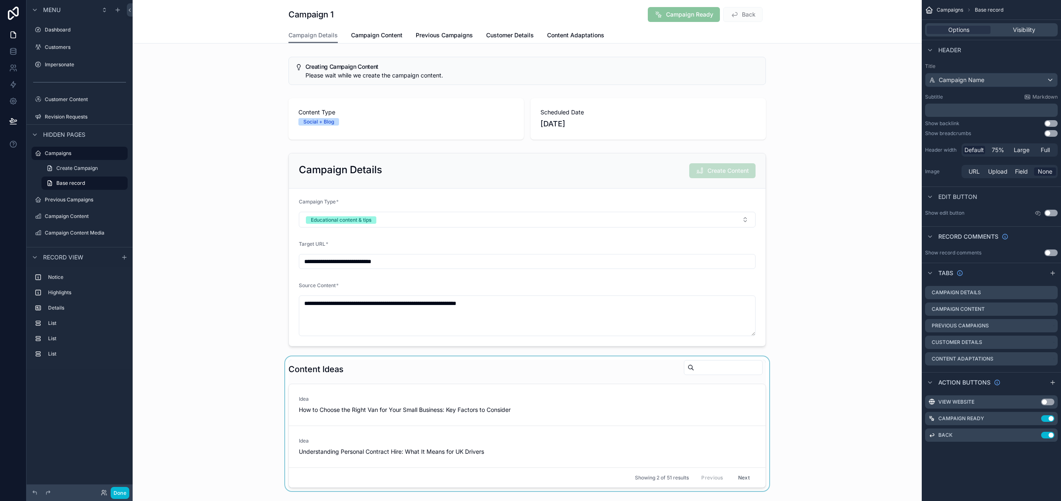
click at [604, 393] on div "scrollable content" at bounding box center [527, 423] width 789 height 135
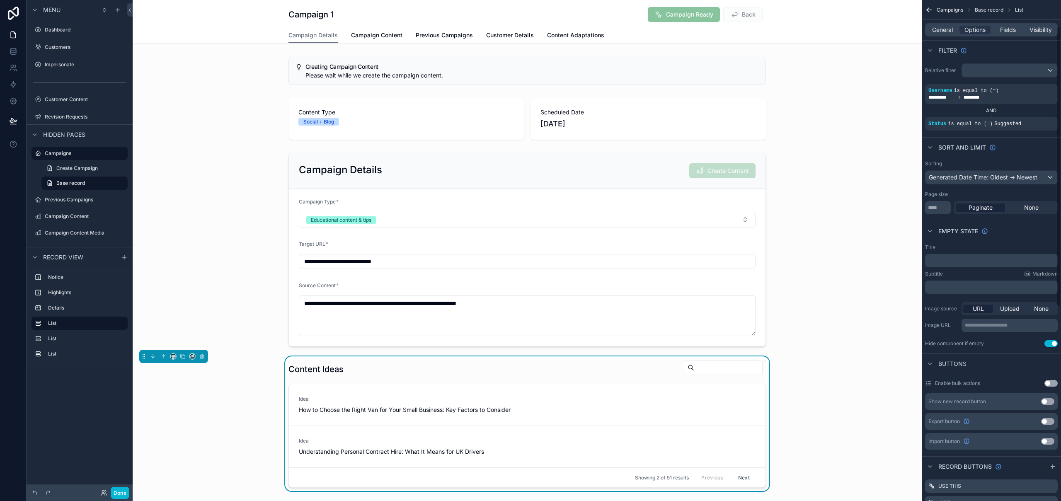
scroll to position [90, 0]
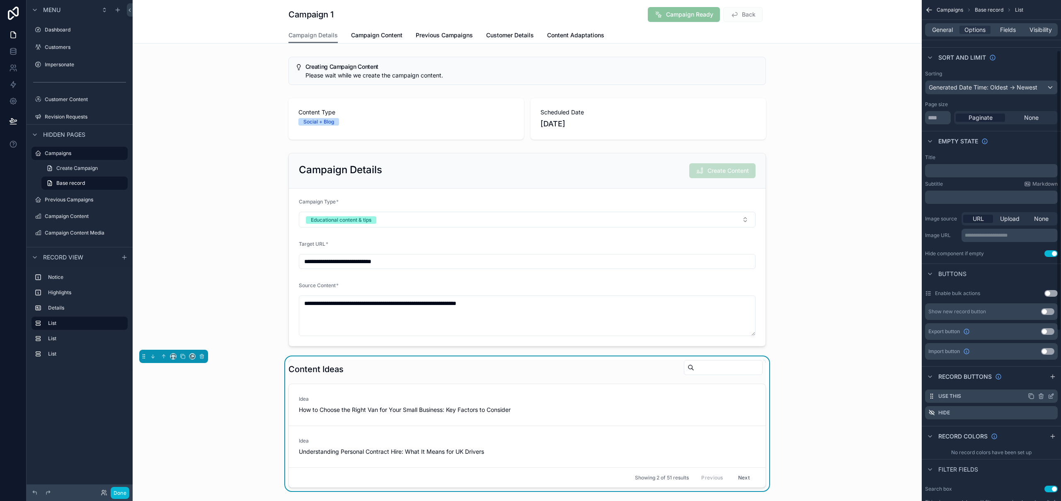
click at [1053, 398] on icon "scrollable content" at bounding box center [1051, 396] width 7 height 7
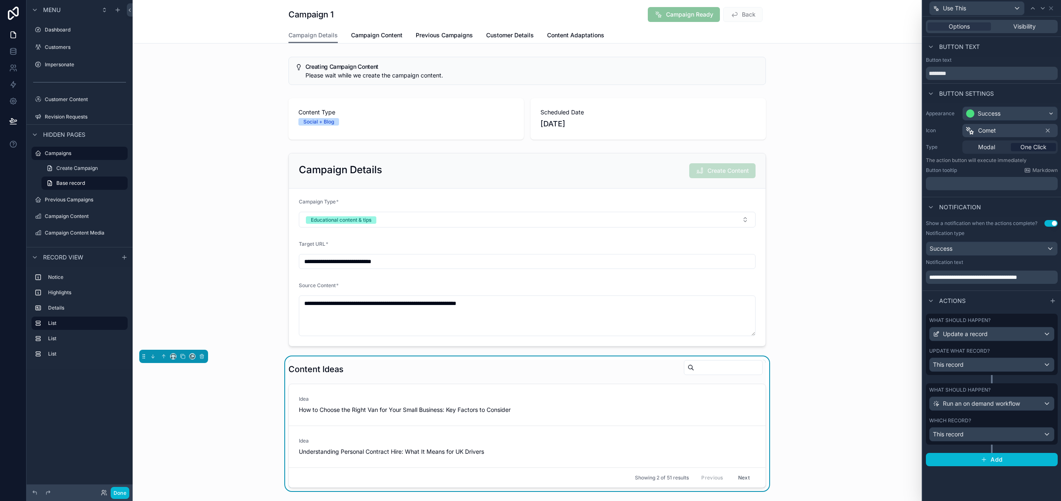
click at [1055, 227] on div "**********" at bounding box center [992, 252] width 138 height 70
click at [1054, 225] on button "Use setting" at bounding box center [1051, 223] width 13 height 7
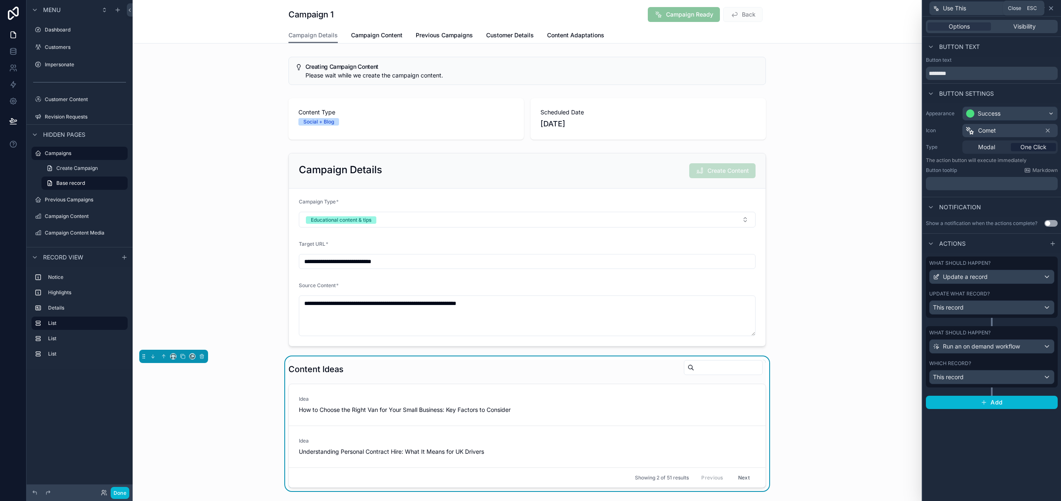
click at [1054, 7] on icon at bounding box center [1051, 8] width 7 height 7
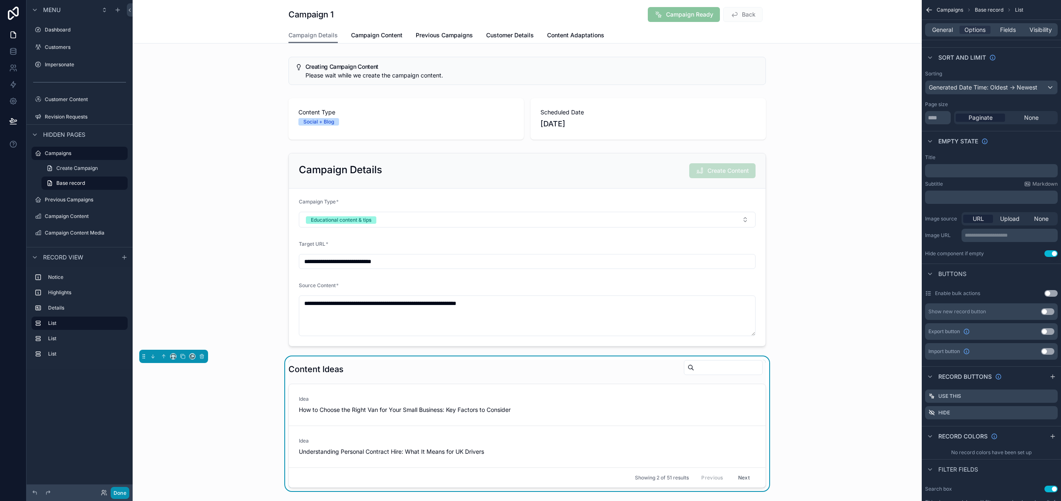
click at [121, 497] on button "Done" at bounding box center [120, 493] width 19 height 12
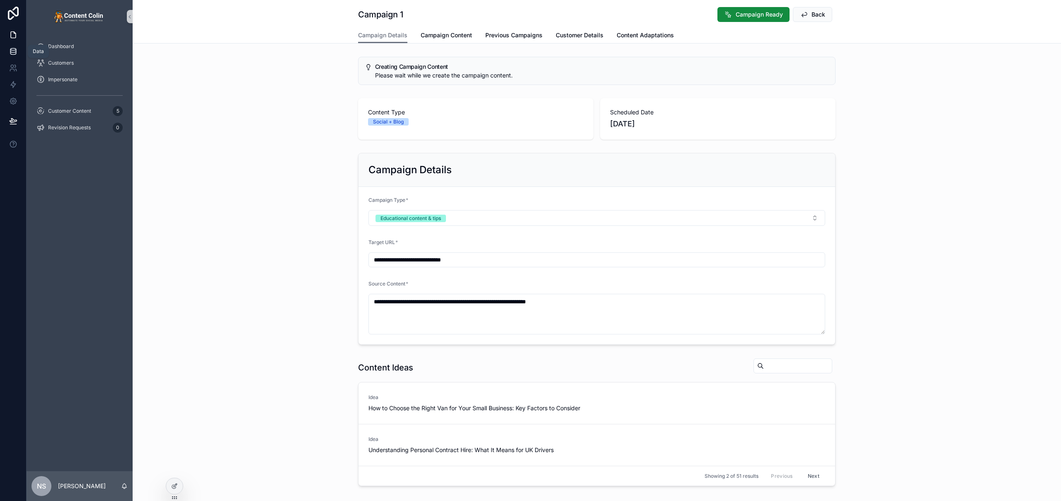
click at [15, 46] on link at bounding box center [13, 51] width 26 height 17
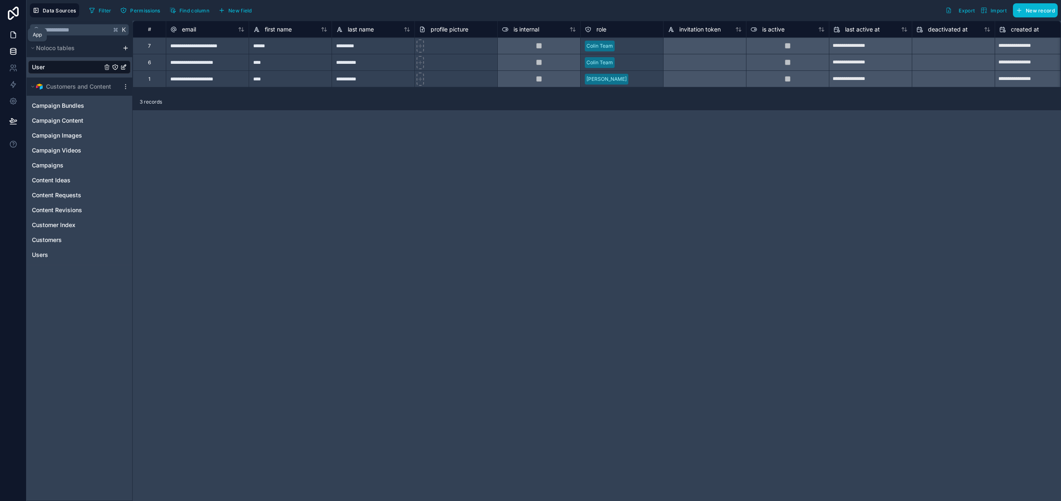
click at [15, 35] on icon at bounding box center [13, 35] width 8 height 8
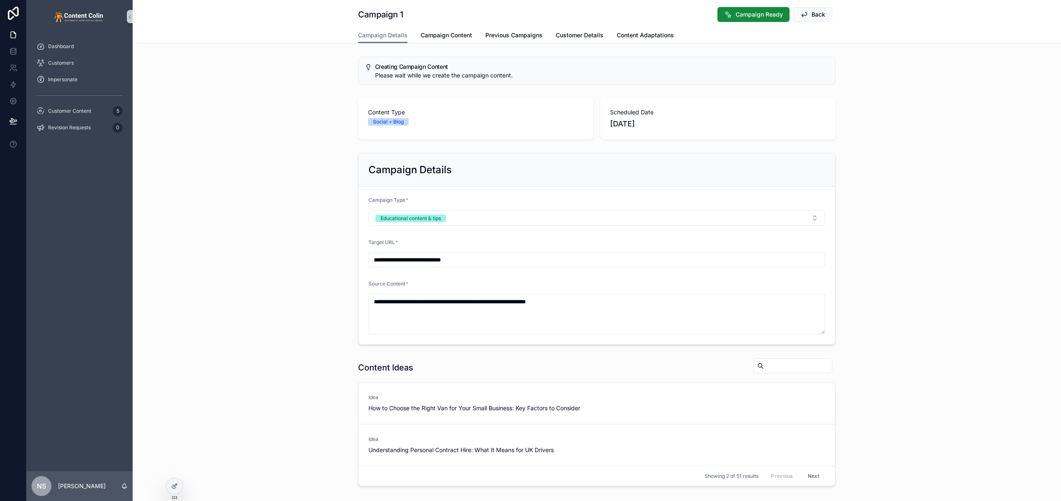
click at [242, 260] on div "**********" at bounding box center [597, 249] width 928 height 199
click at [13, 123] on icon at bounding box center [13, 121] width 8 height 8
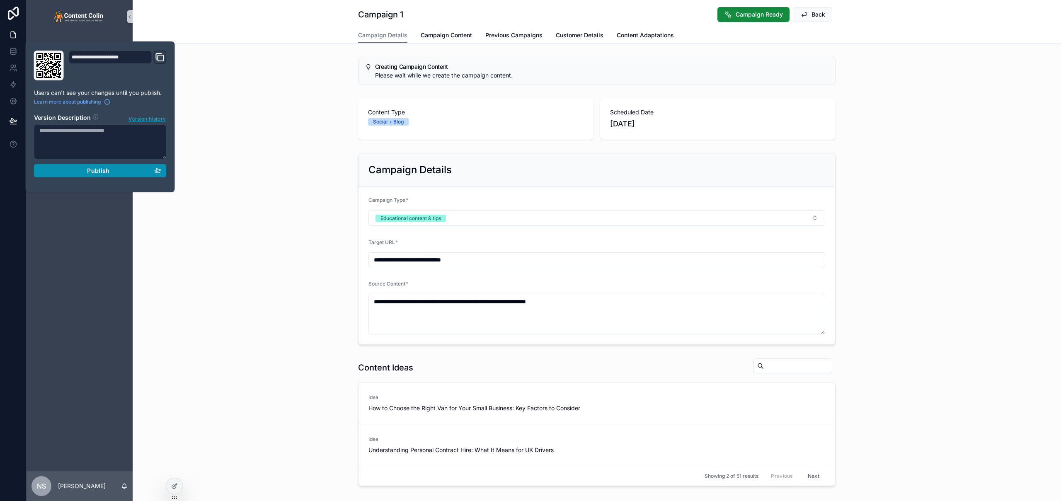
click at [95, 175] on button "Publish" at bounding box center [100, 170] width 133 height 13
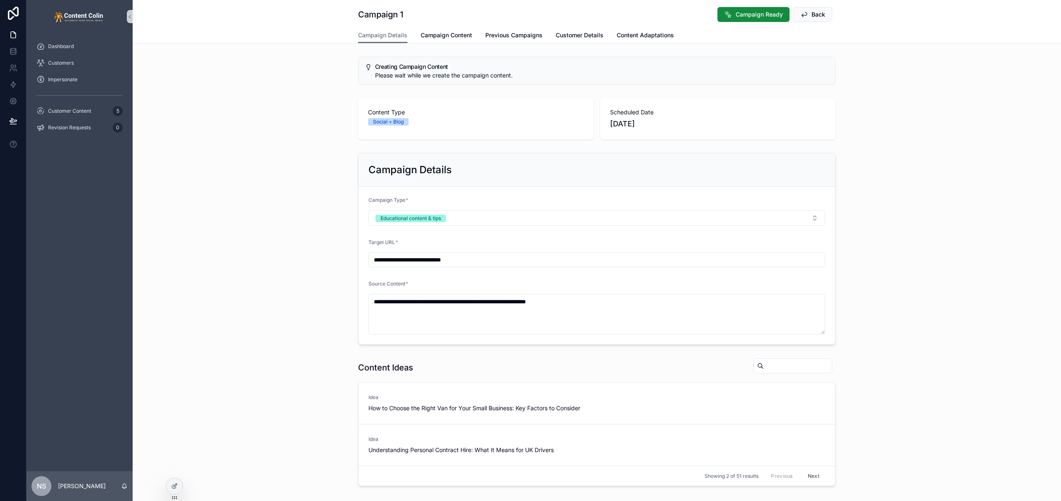
click at [267, 27] on div "Campaign Details Campaign Content Previous Campaigns Customer Details Content A…" at bounding box center [597, 35] width 919 height 16
click at [310, 155] on div "**********" at bounding box center [597, 249] width 928 height 199
click at [814, 19] on button "Back" at bounding box center [812, 14] width 39 height 15
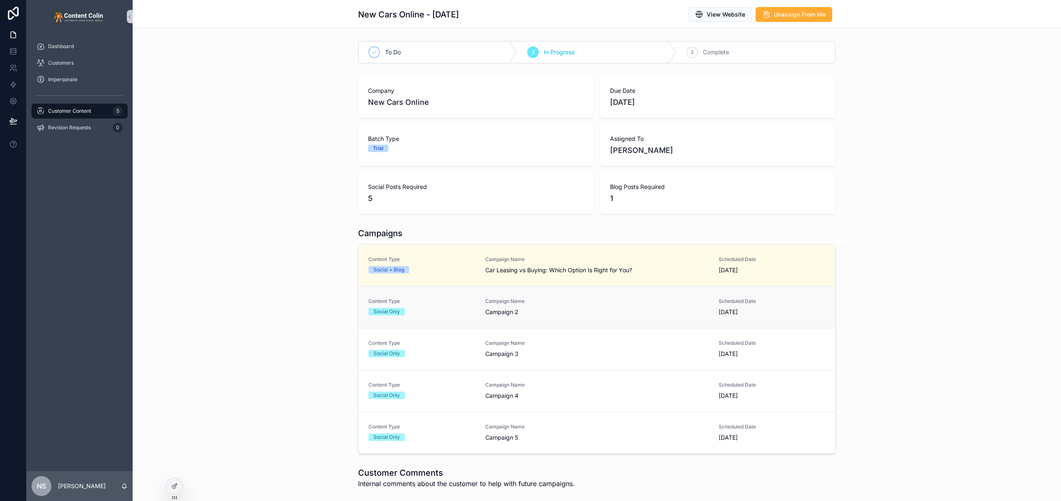
click at [560, 295] on link "Content Type Social Only Campaign Name Campaign 2 Scheduled Date [DATE]" at bounding box center [597, 307] width 477 height 42
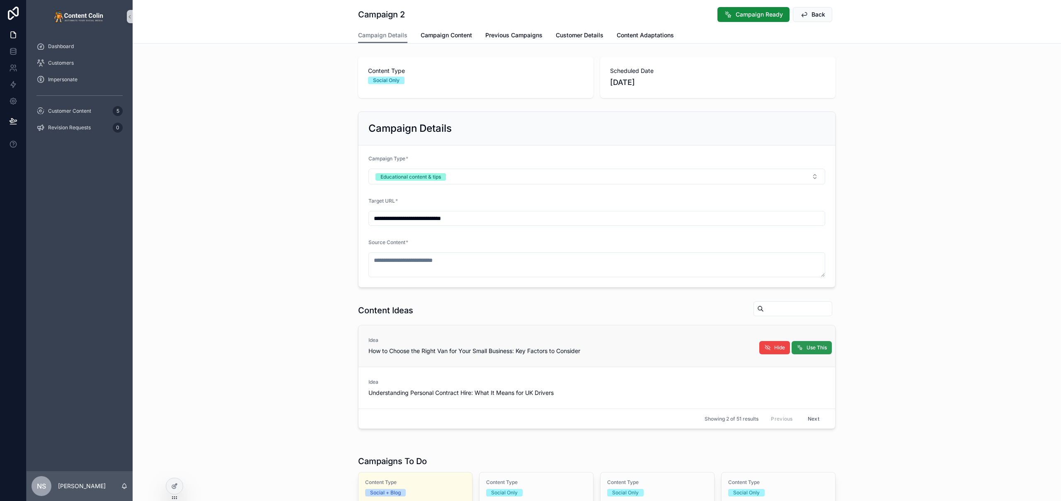
click at [805, 351] on button "Use This" at bounding box center [812, 347] width 40 height 13
type textarea "**********"
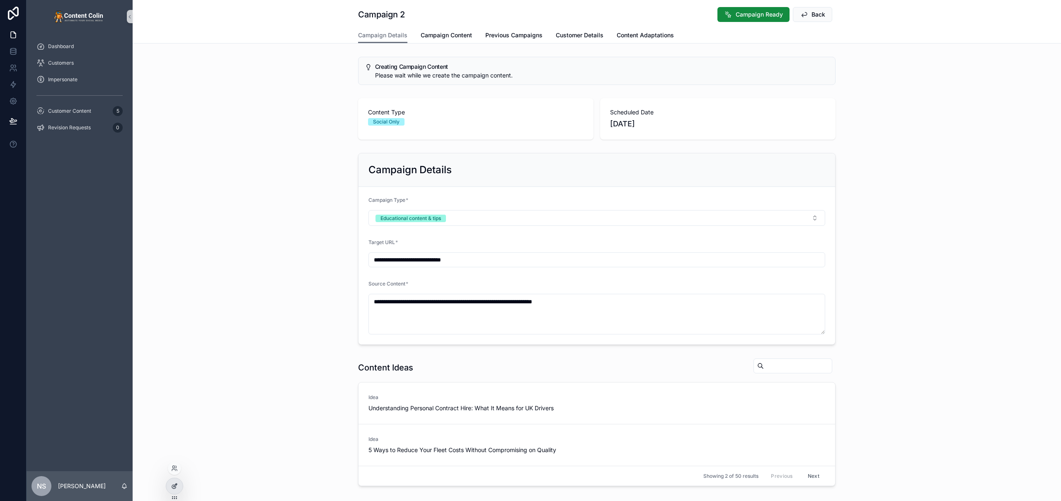
click at [173, 484] on icon at bounding box center [174, 486] width 7 height 7
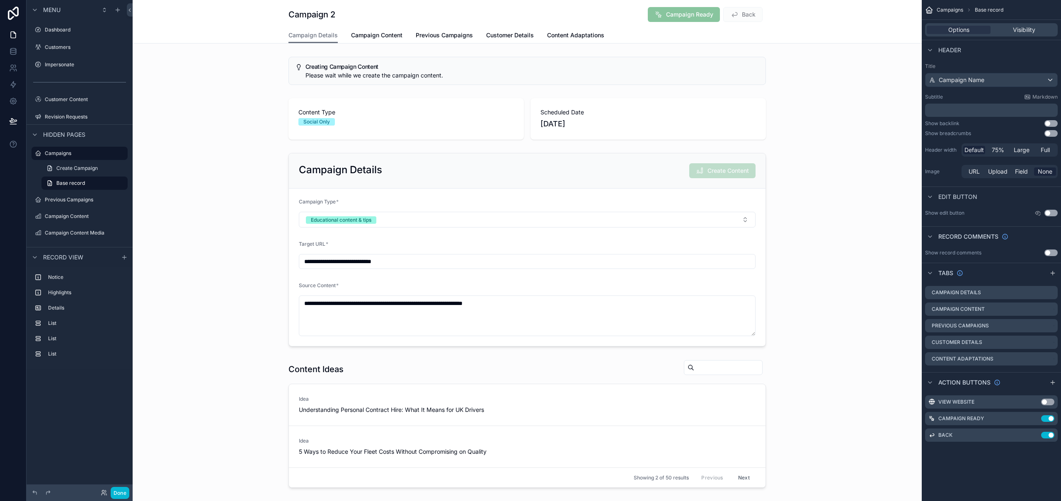
click at [583, 69] on div "scrollable content" at bounding box center [527, 70] width 789 height 35
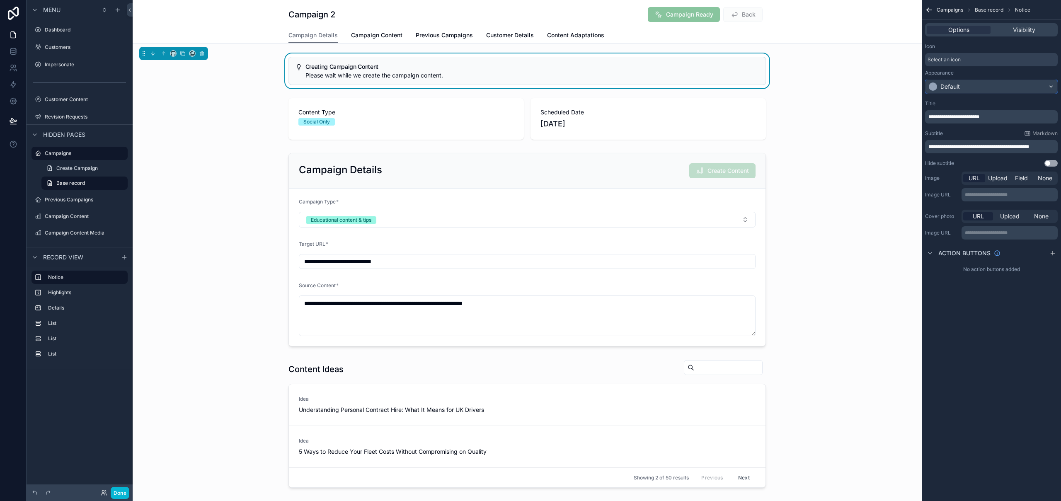
click at [970, 87] on div "Default" at bounding box center [992, 86] width 132 height 13
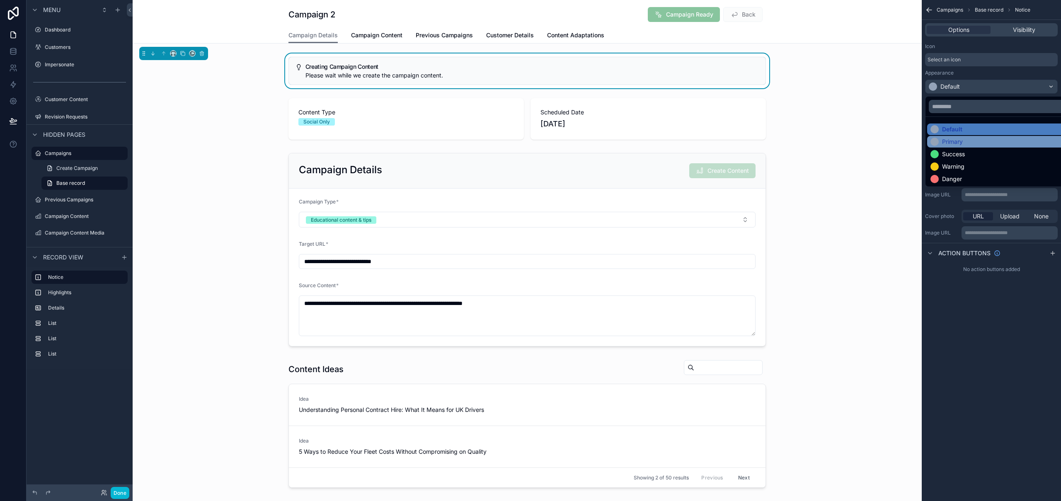
click at [968, 143] on div "Primary" at bounding box center [1001, 142] width 141 height 8
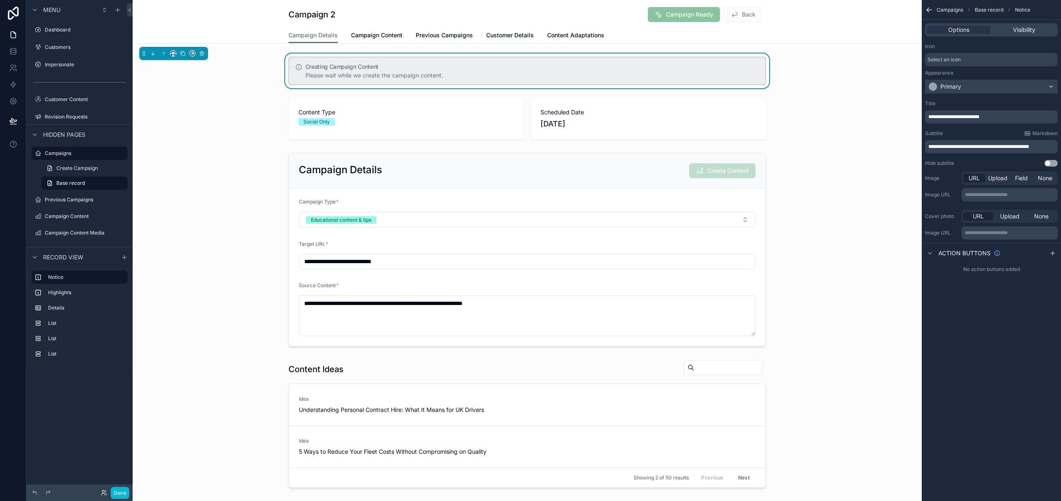
click at [968, 87] on div "Primary" at bounding box center [992, 86] width 132 height 13
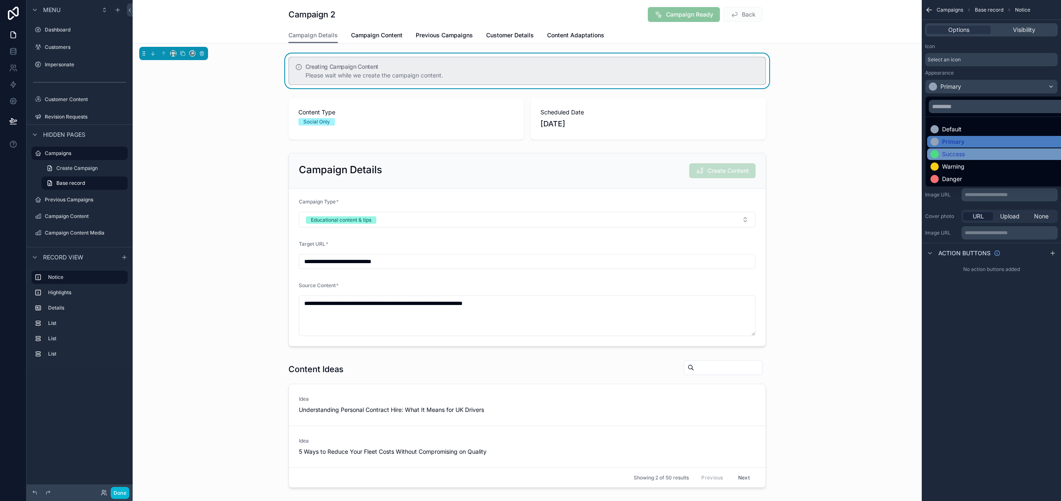
click at [972, 152] on div "Success" at bounding box center [1001, 154] width 141 height 8
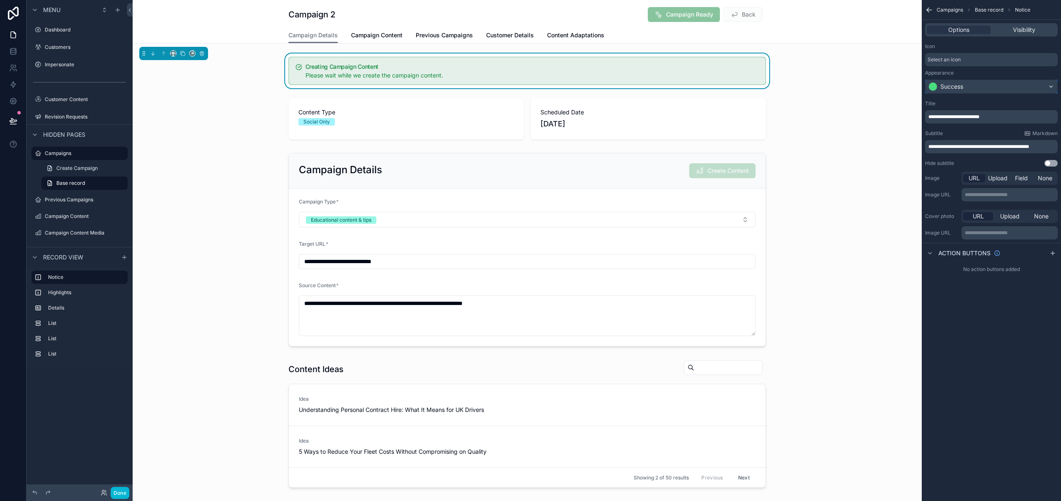
click at [956, 83] on div "Success" at bounding box center [951, 86] width 23 height 8
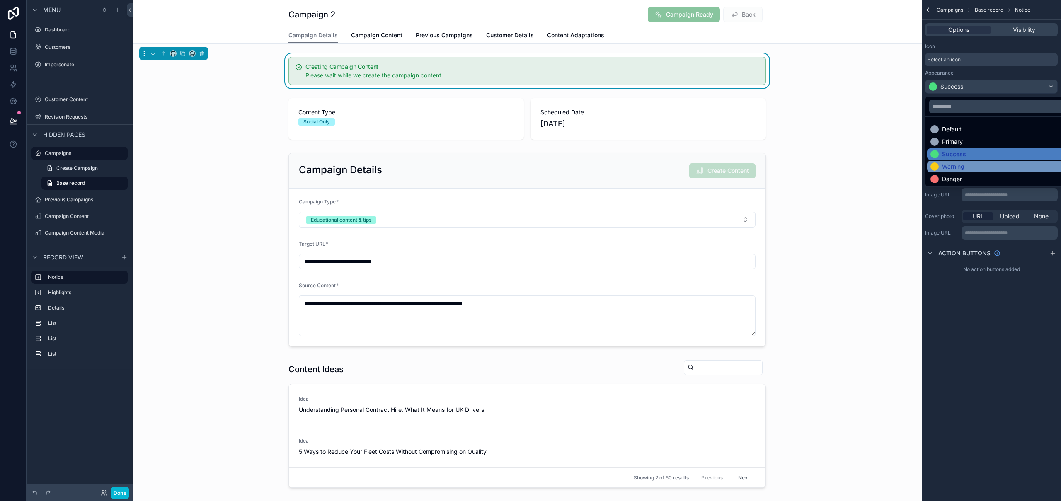
click at [961, 161] on div "Warning" at bounding box center [1001, 167] width 148 height 12
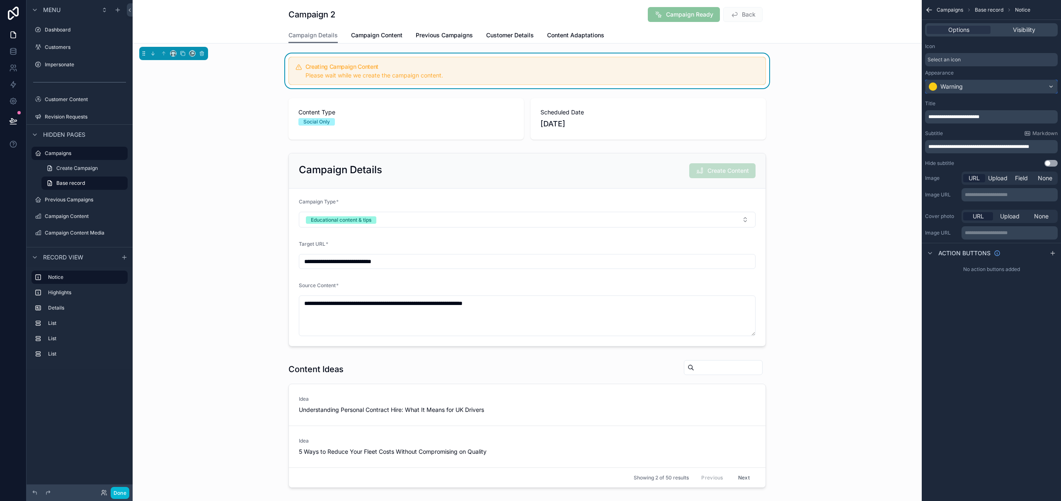
click at [1022, 84] on div "Warning" at bounding box center [992, 86] width 132 height 13
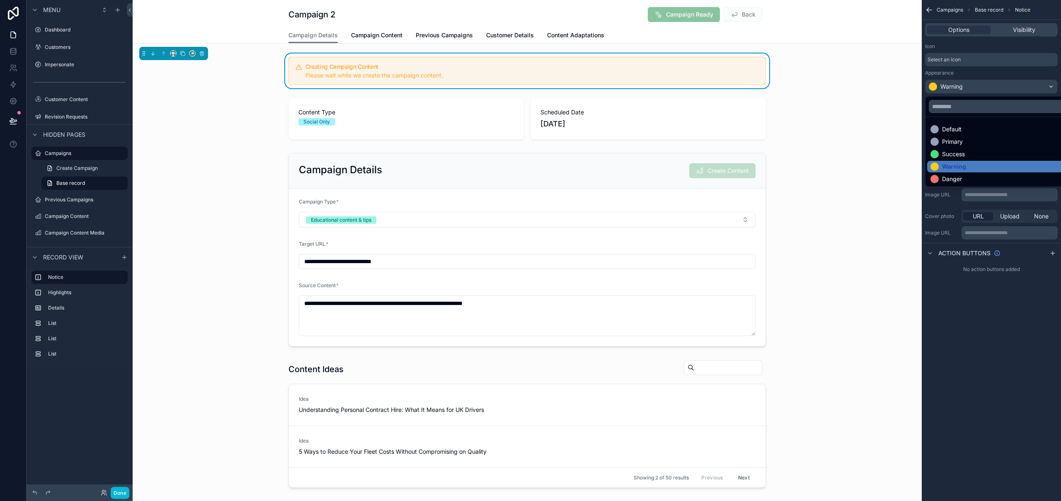
click at [888, 149] on div "**********" at bounding box center [527, 389] width 789 height 672
click at [885, 184] on div "scrollable content" at bounding box center [527, 250] width 789 height 200
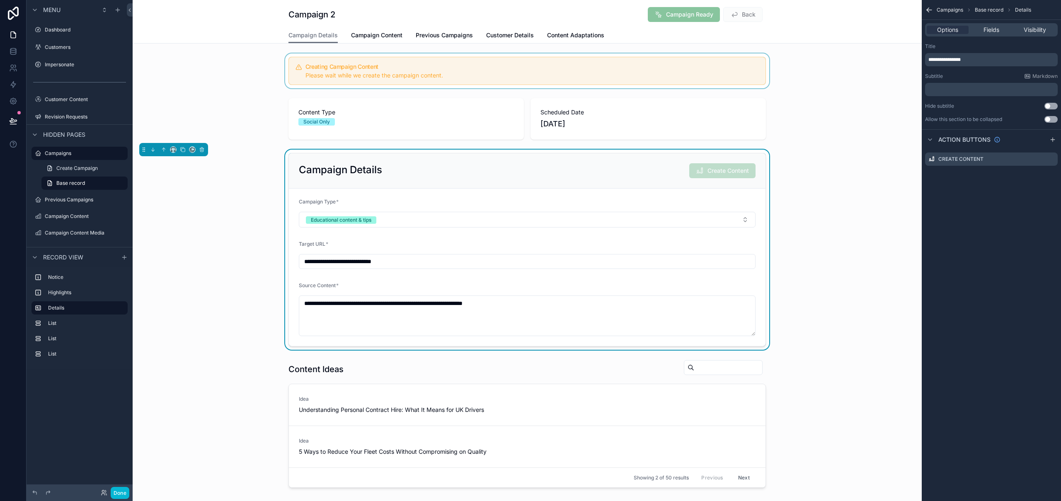
click at [693, 75] on div "scrollable content" at bounding box center [527, 70] width 789 height 35
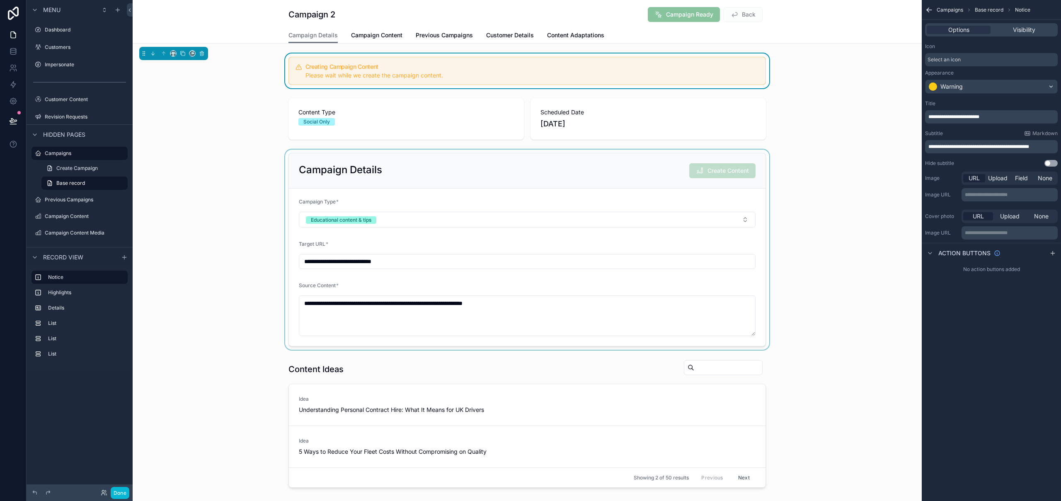
click at [818, 163] on div "scrollable content" at bounding box center [527, 250] width 789 height 200
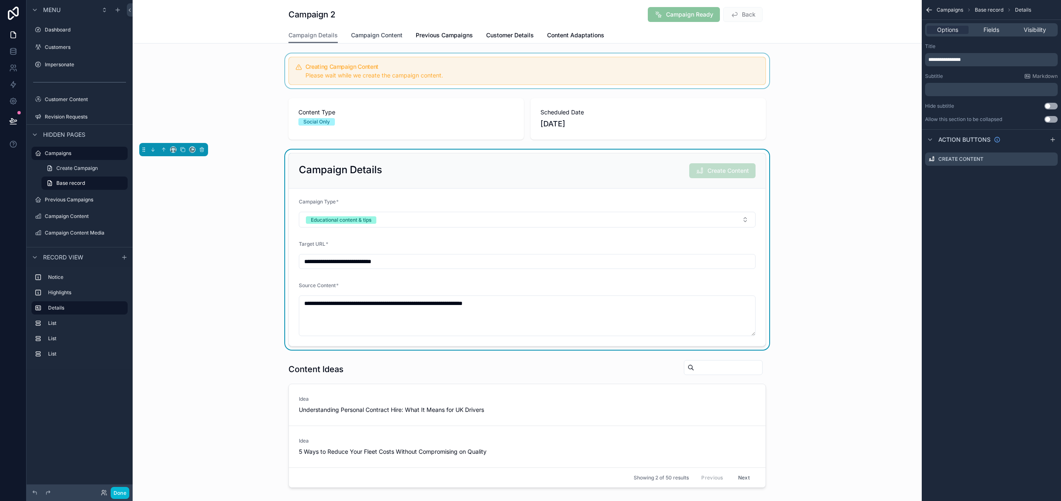
click at [375, 38] on span "Campaign Content" at bounding box center [376, 35] width 51 height 8
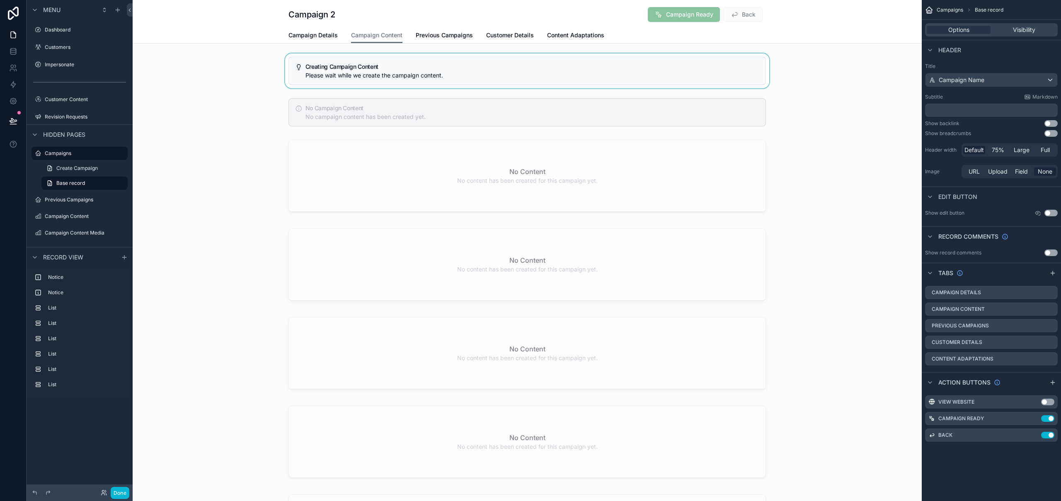
click at [480, 70] on div "scrollable content" at bounding box center [527, 70] width 789 height 35
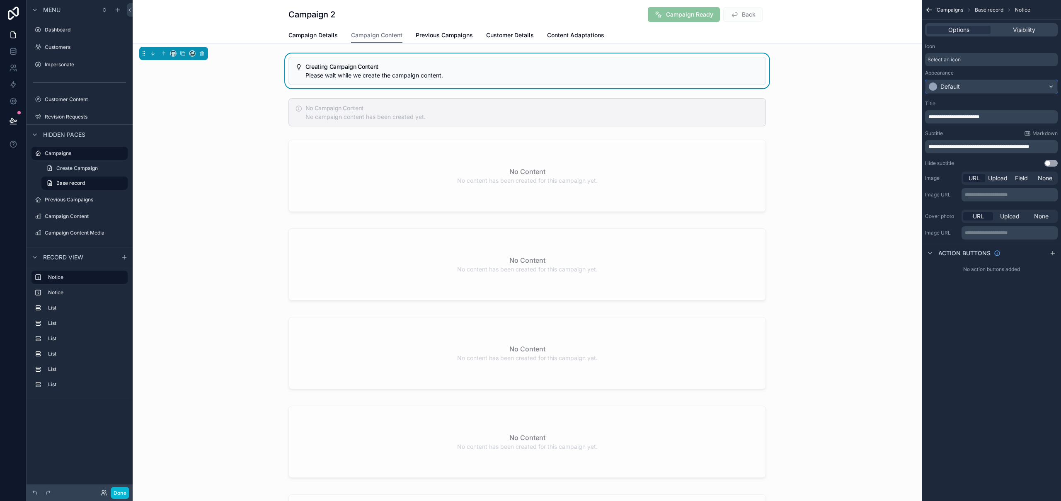
click at [1006, 88] on div "Default" at bounding box center [992, 86] width 132 height 13
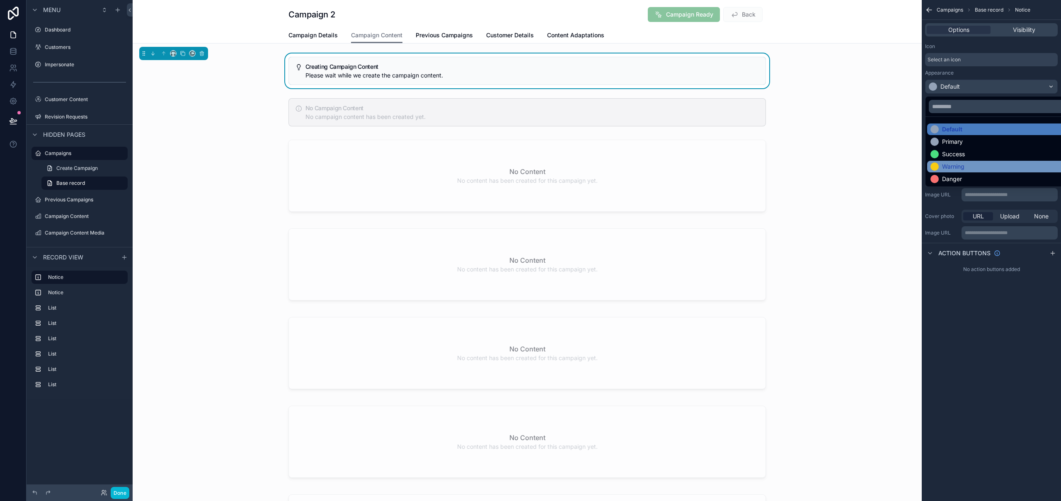
click at [960, 167] on div "Warning" at bounding box center [953, 166] width 22 height 8
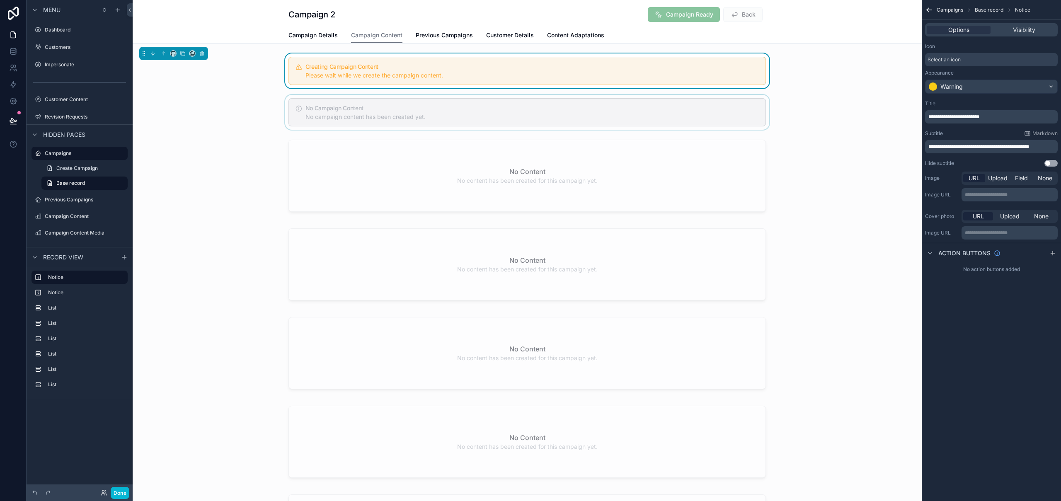
click at [820, 121] on div "scrollable content" at bounding box center [527, 112] width 789 height 35
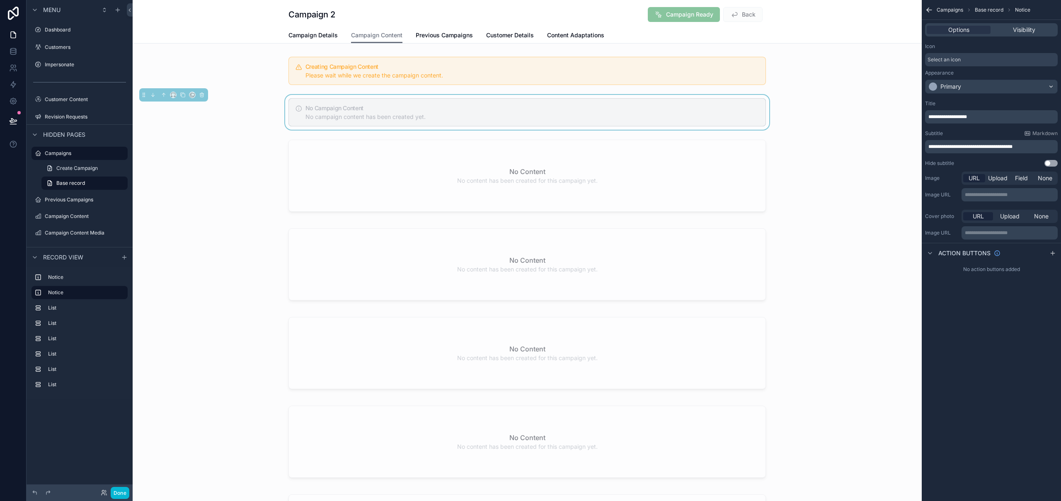
click at [563, 106] on h5 "No Campaign Content" at bounding box center [531, 108] width 453 height 6
click at [567, 118] on div "No campaign content has been created yet." at bounding box center [531, 117] width 453 height 8
click at [958, 88] on div "Primary" at bounding box center [950, 86] width 21 height 8
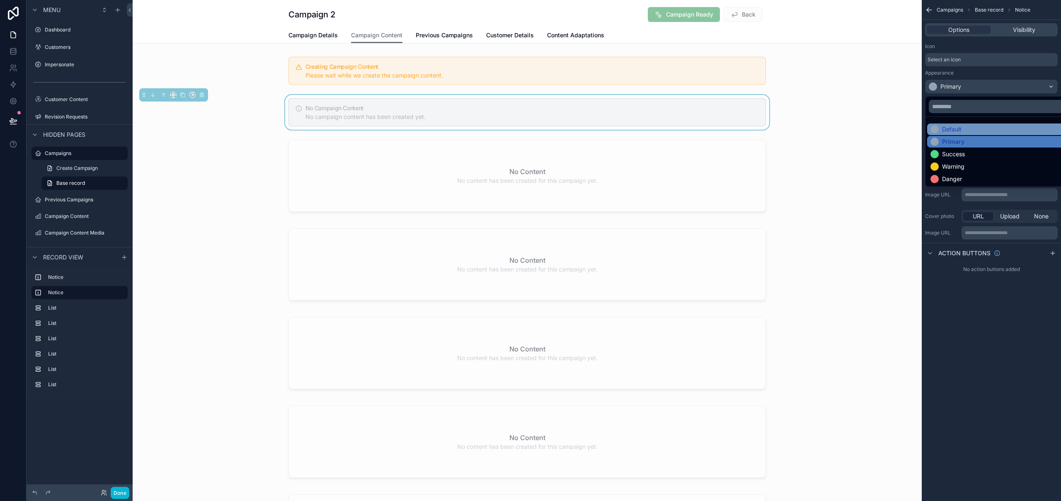
click at [955, 133] on div "Default" at bounding box center [1001, 130] width 148 height 12
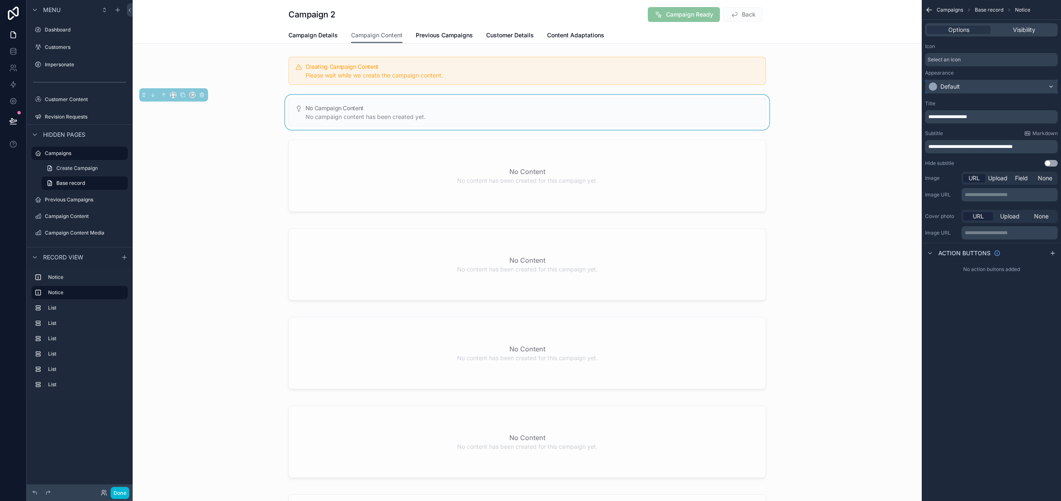
click at [962, 86] on div "Default" at bounding box center [992, 86] width 132 height 13
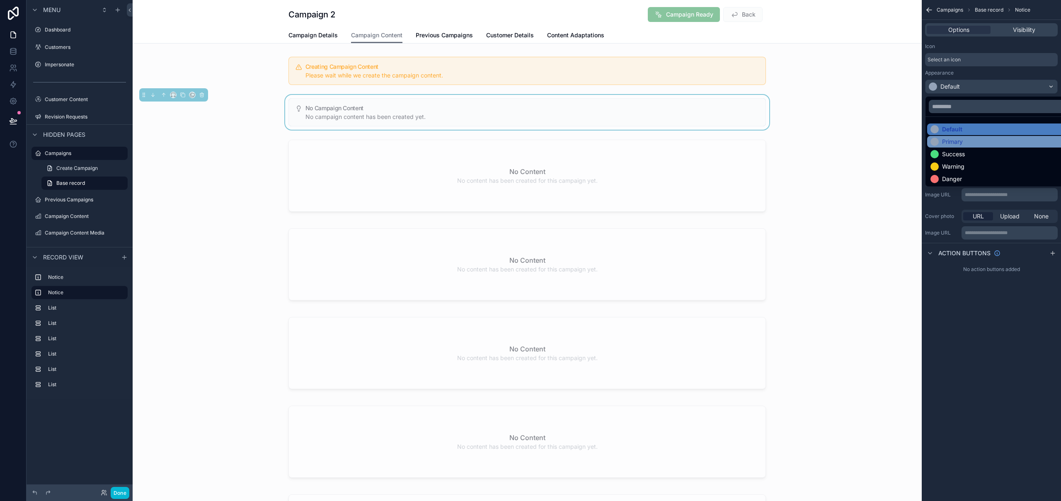
click at [957, 142] on div "Primary" at bounding box center [952, 142] width 21 height 8
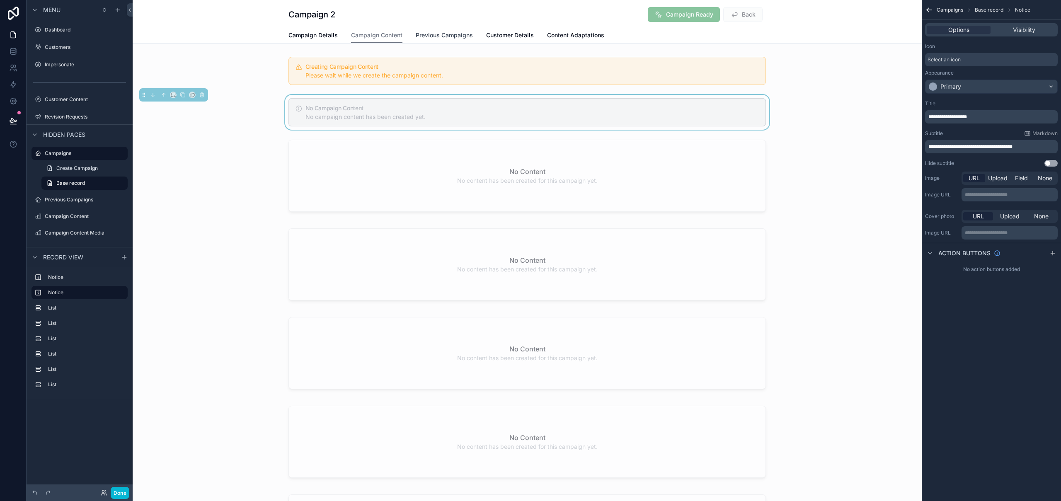
click at [437, 35] on span "Previous Campaigns" at bounding box center [444, 35] width 57 height 8
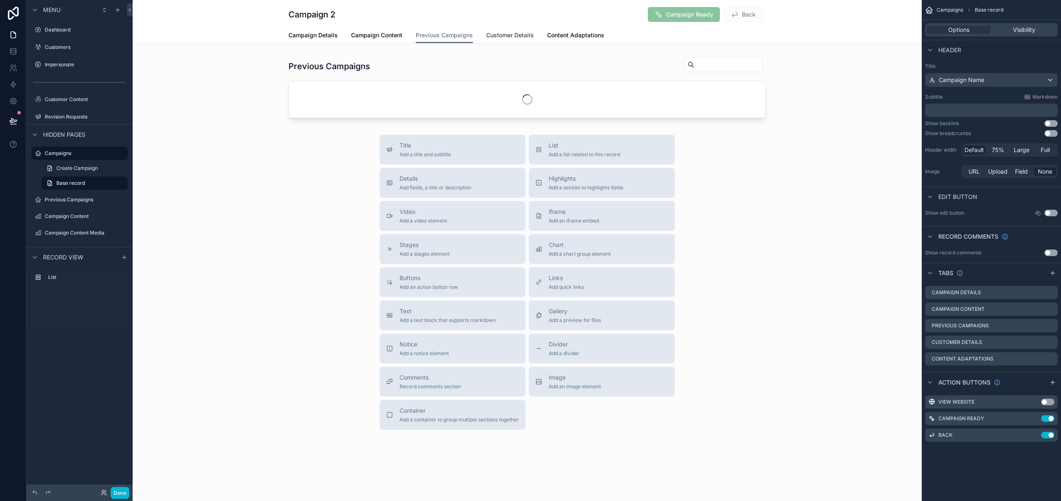
click at [504, 36] on span "Customer Details" at bounding box center [510, 35] width 48 height 8
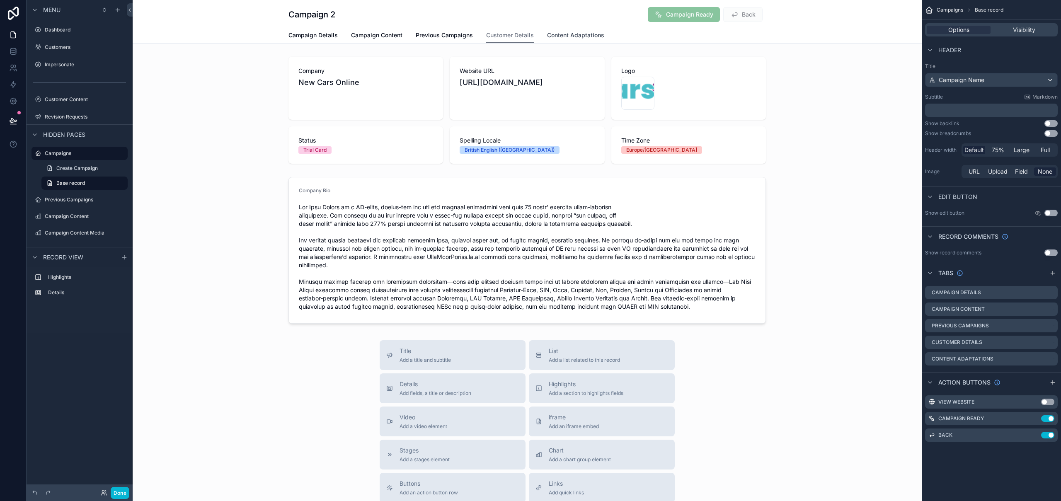
click at [574, 36] on span "Content Adaptations" at bounding box center [575, 35] width 57 height 8
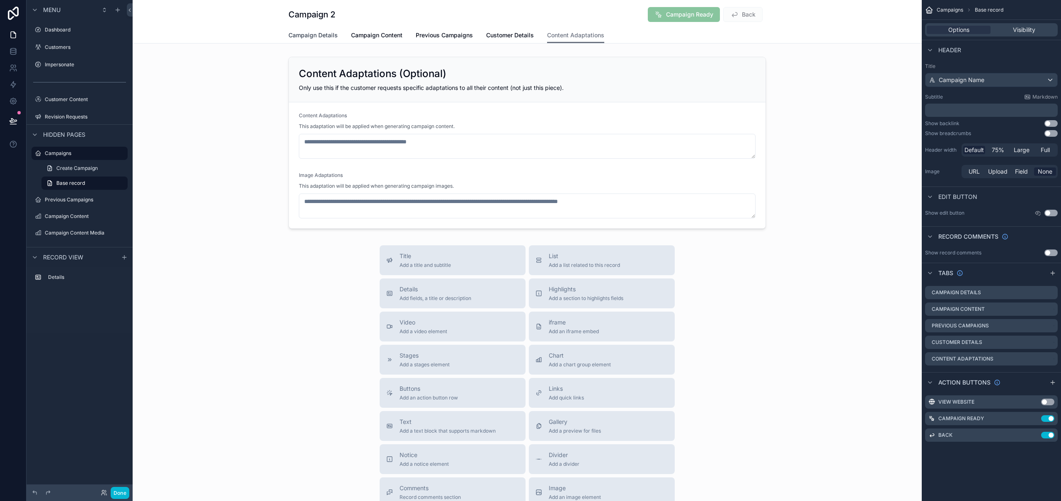
click at [307, 36] on span "Campaign Details" at bounding box center [312, 35] width 49 height 8
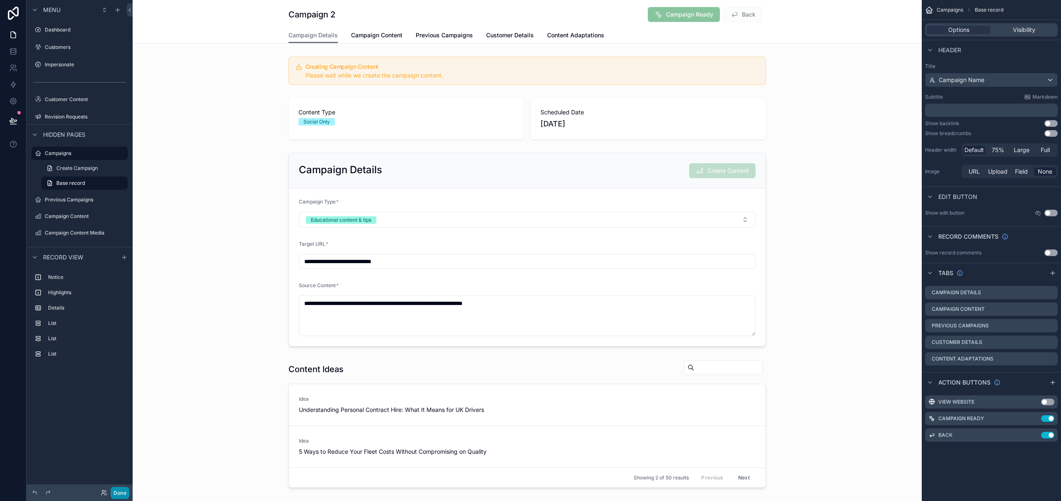
click at [118, 488] on button "Done" at bounding box center [120, 493] width 19 height 12
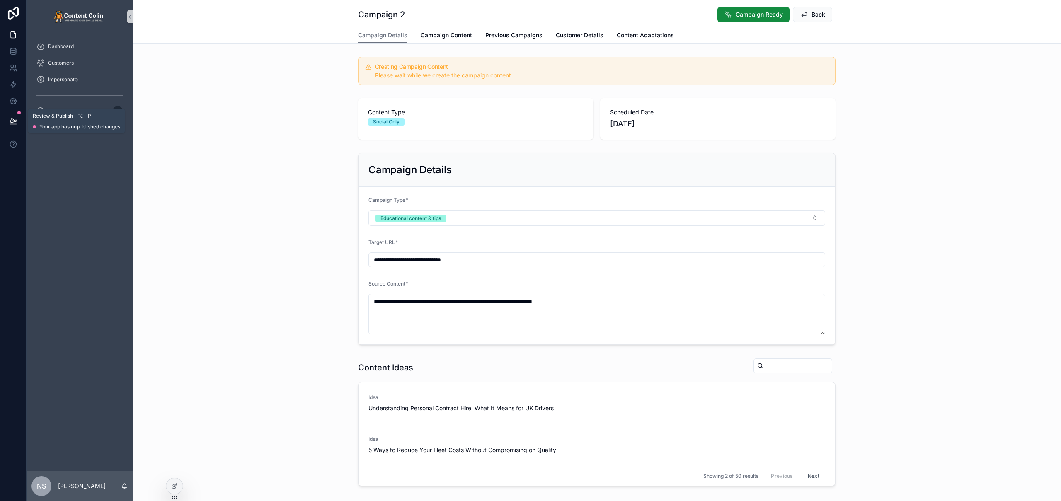
click at [18, 120] on button at bounding box center [13, 120] width 18 height 23
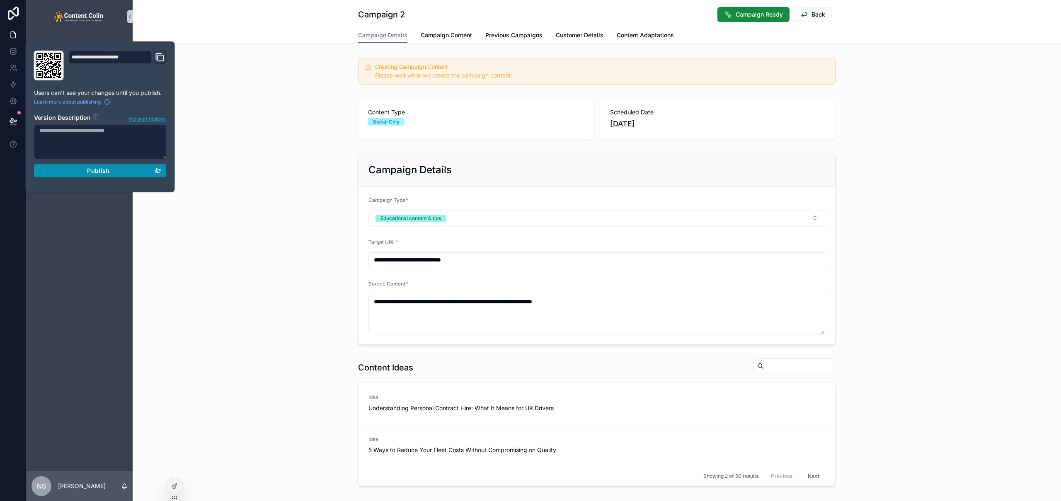
click at [77, 170] on div "Publish" at bounding box center [100, 170] width 122 height 7
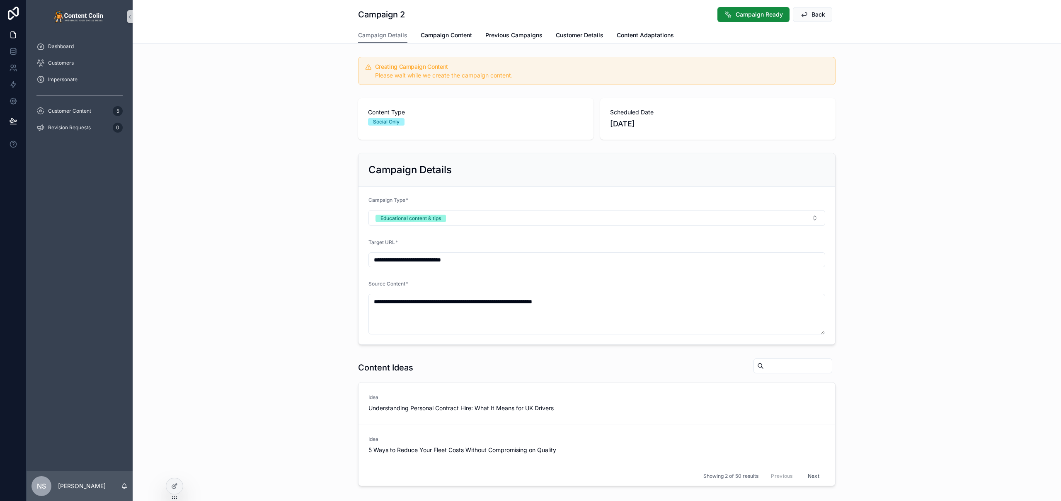
click at [266, 49] on div "**********" at bounding box center [597, 348] width 928 height 696
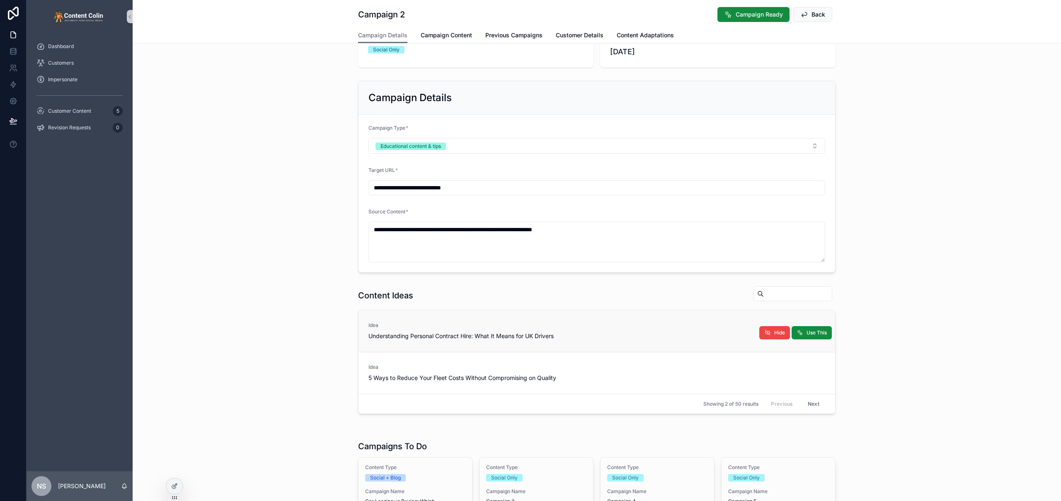
scroll to position [158, 0]
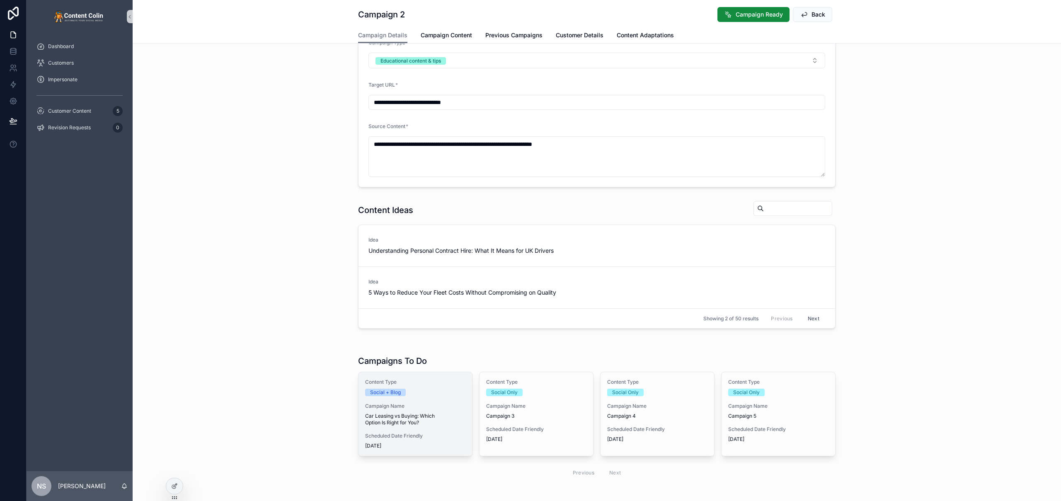
click at [407, 413] on span "Car Leasing vs Buying: Which Option Is Right for You?" at bounding box center [415, 419] width 100 height 13
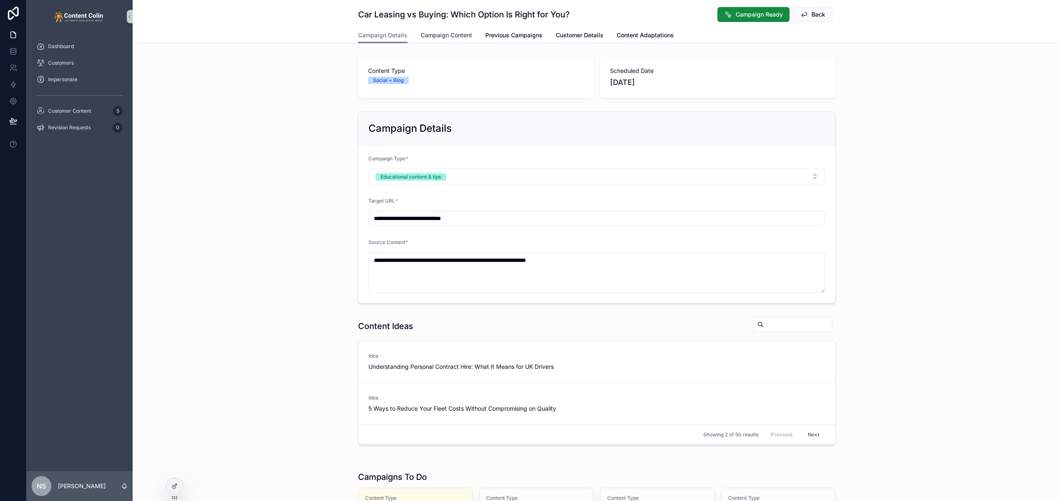
click at [434, 39] on span "Campaign Content" at bounding box center [446, 35] width 51 height 8
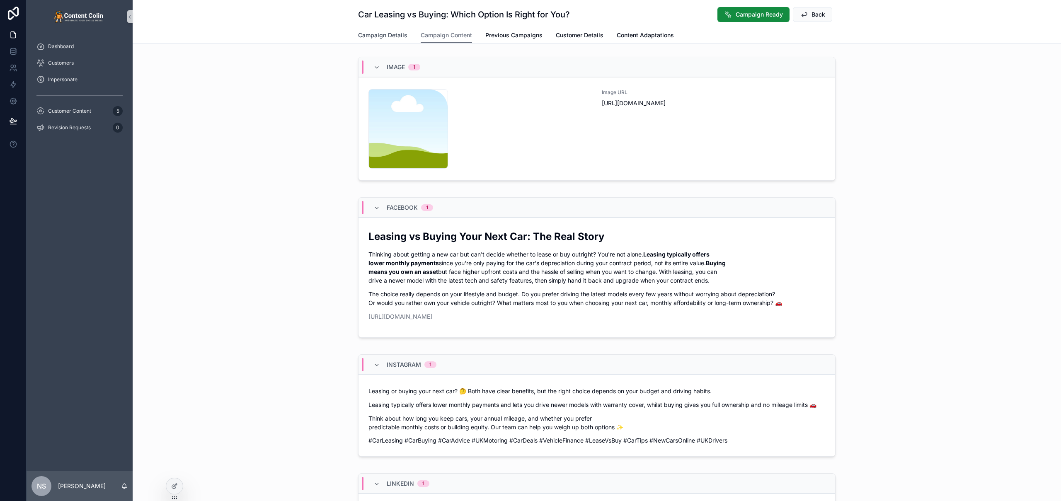
click at [384, 34] on span "Campaign Details" at bounding box center [382, 35] width 49 height 8
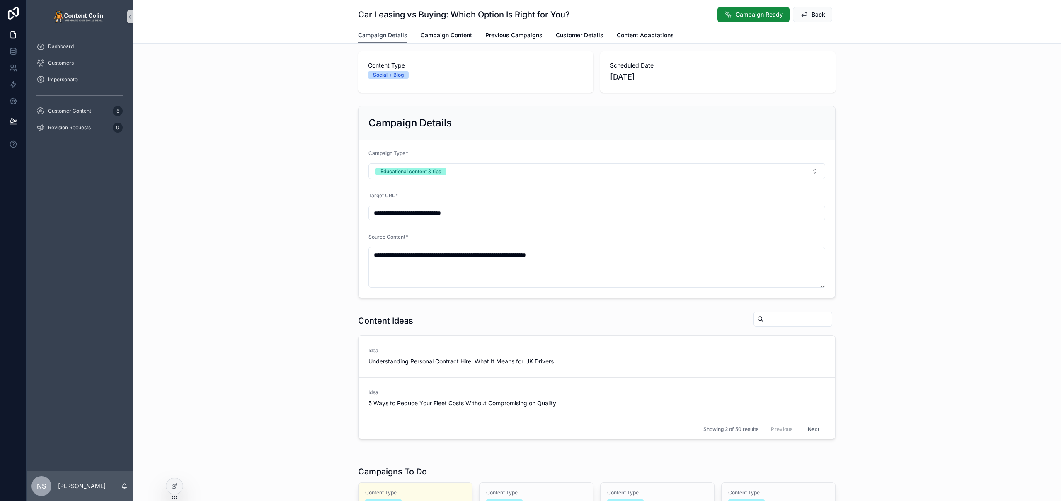
scroll to position [147, 0]
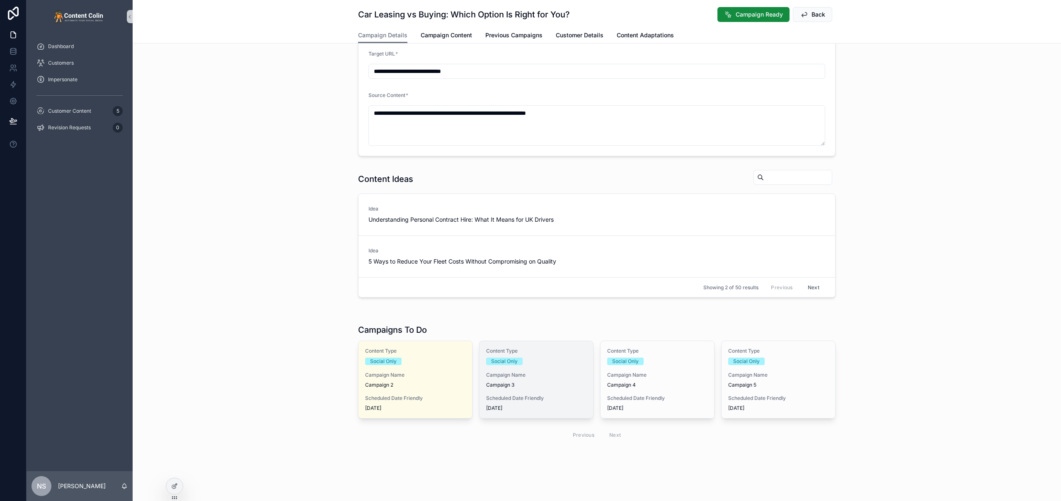
click at [524, 372] on span "Campaign Name" at bounding box center [536, 375] width 100 height 7
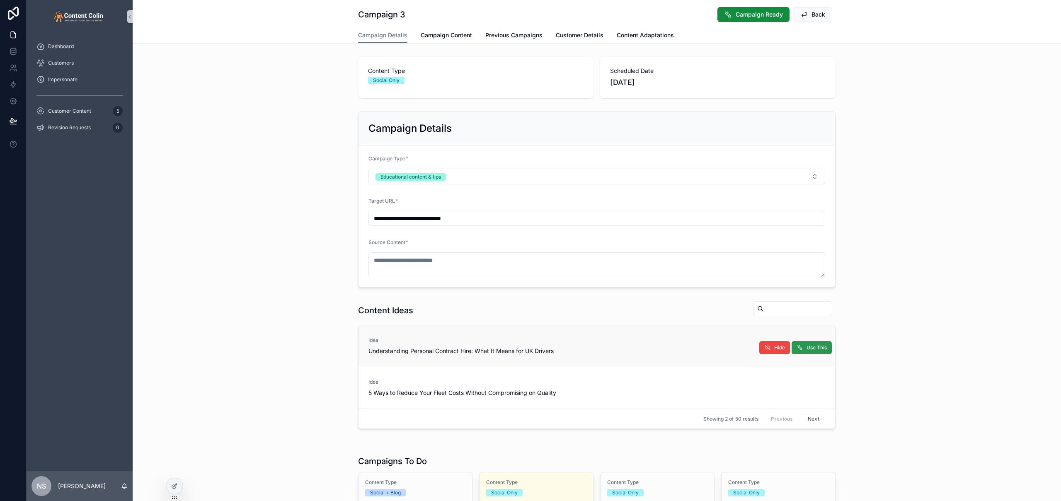
click at [816, 346] on span "Use This" at bounding box center [817, 347] width 20 height 7
type textarea "**********"
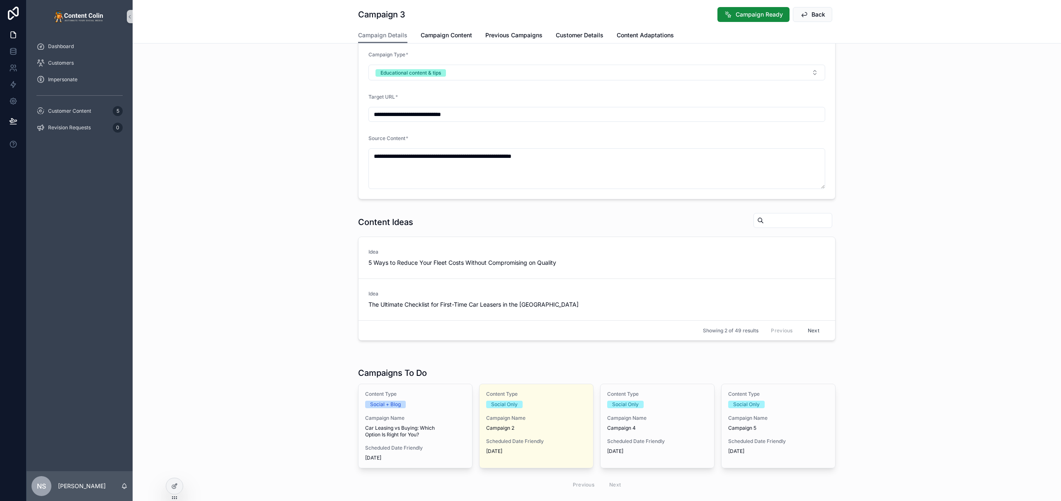
scroll to position [195, 0]
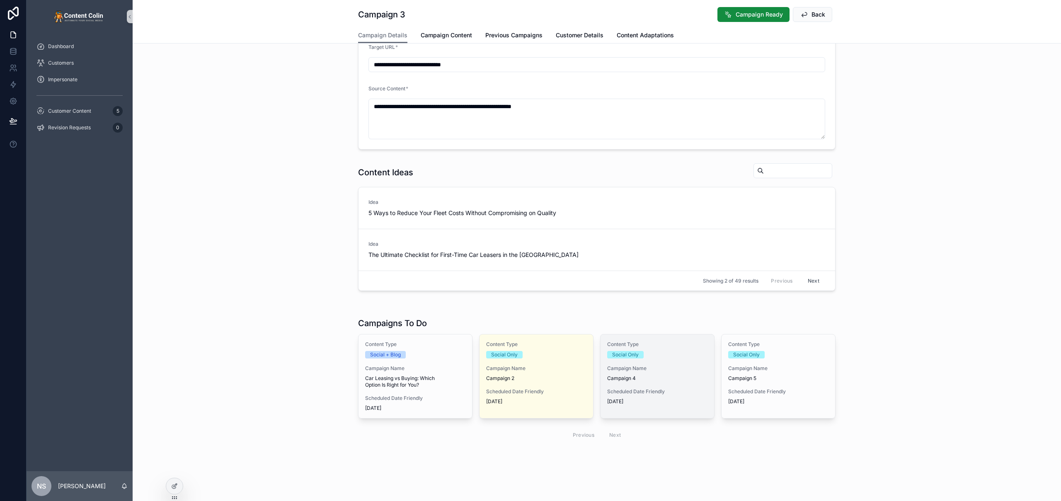
click at [636, 383] on div "Content Type Social Only Campaign Name Campaign 4 Scheduled Date Friendly 16th …" at bounding box center [658, 372] width 114 height 77
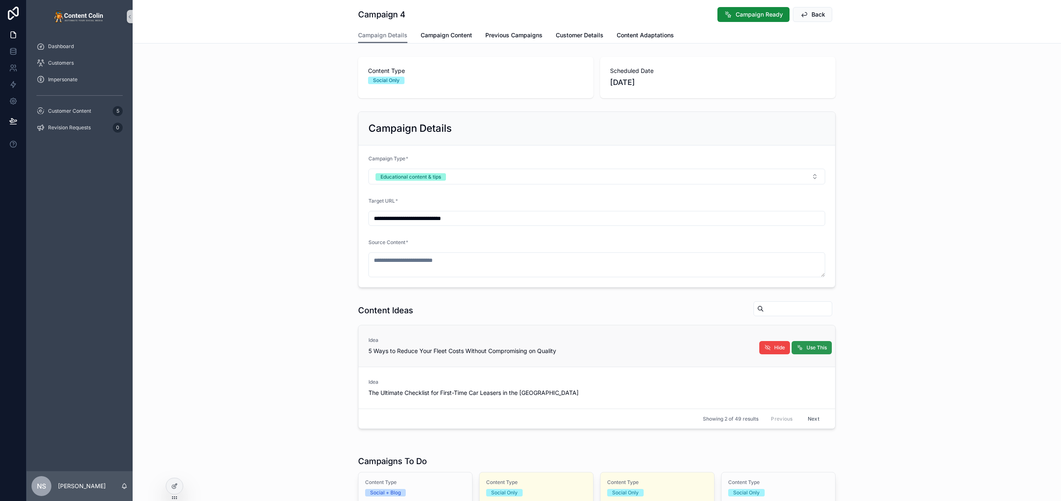
click at [807, 348] on span "Use This" at bounding box center [817, 347] width 20 height 7
type textarea "**********"
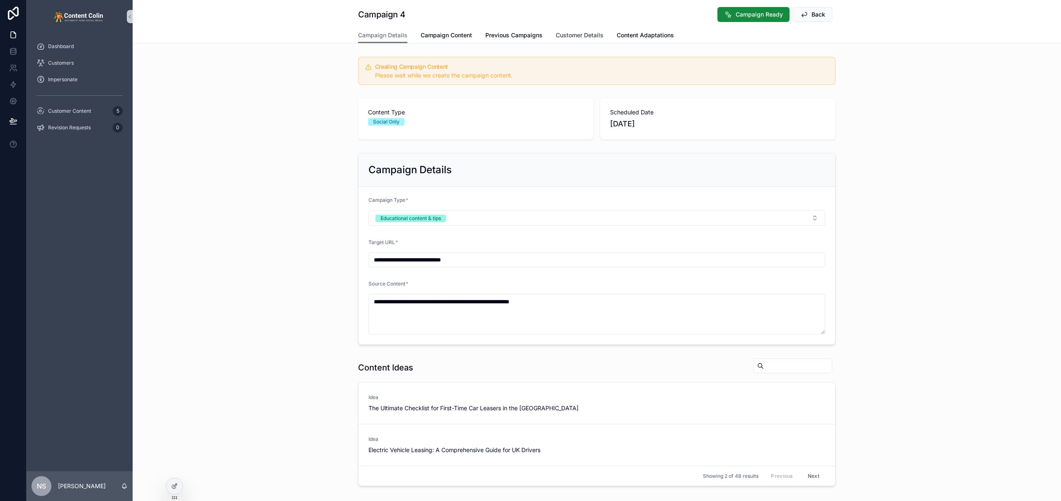
click at [578, 37] on span "Customer Details" at bounding box center [580, 35] width 48 height 8
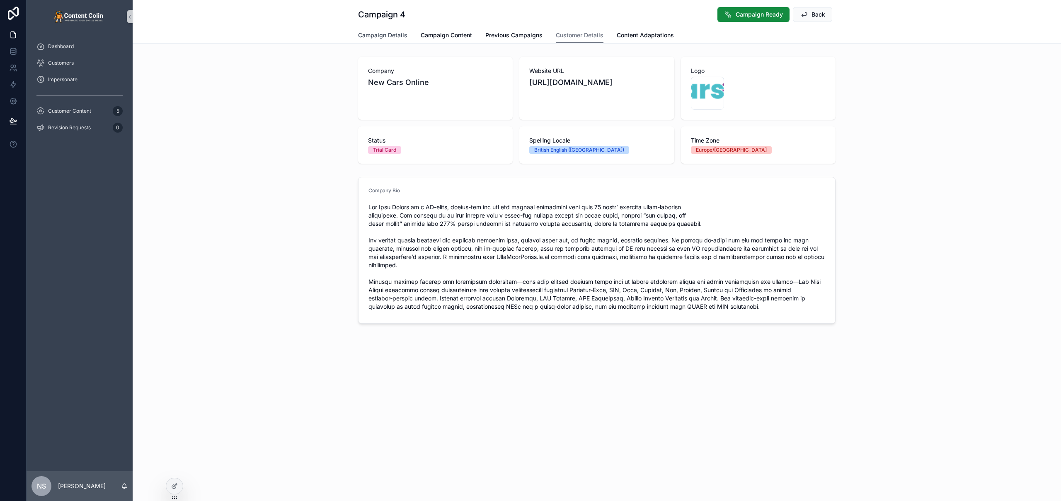
click at [376, 34] on span "Campaign Details" at bounding box center [382, 35] width 49 height 8
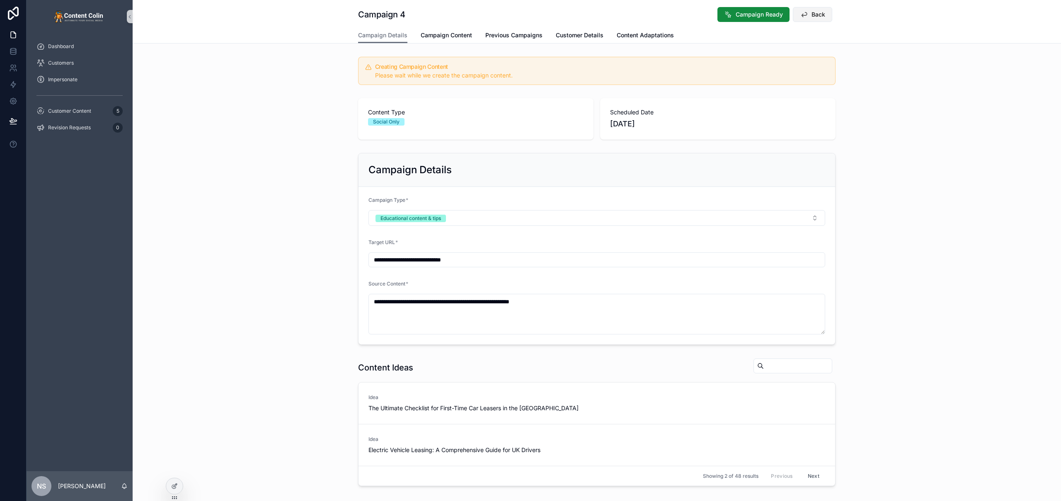
click at [818, 10] on button "Back" at bounding box center [812, 14] width 39 height 15
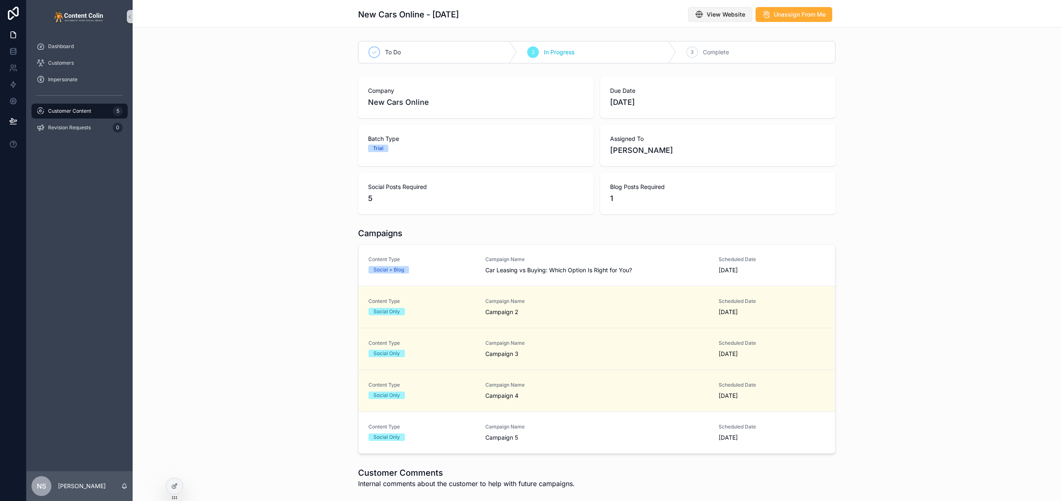
click at [723, 13] on span "View Website" at bounding box center [726, 14] width 39 height 8
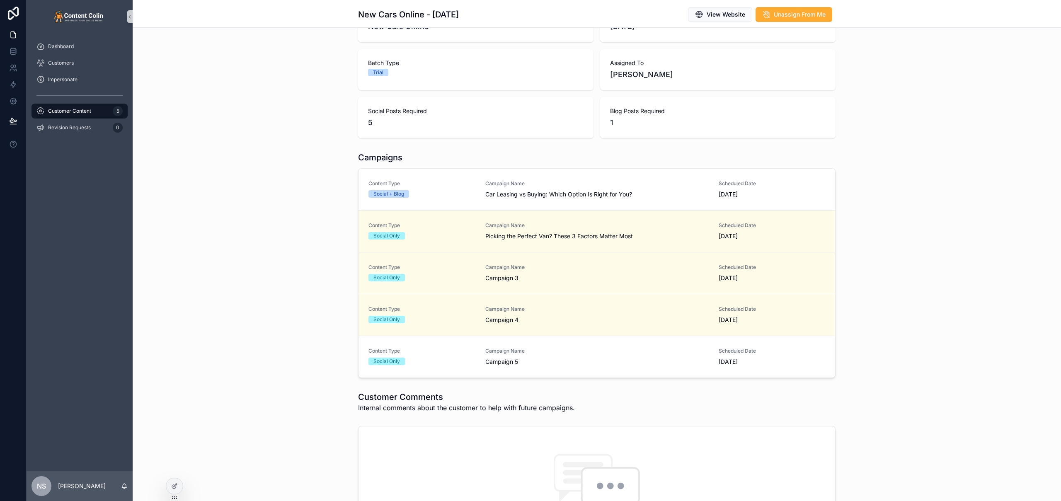
scroll to position [119, 0]
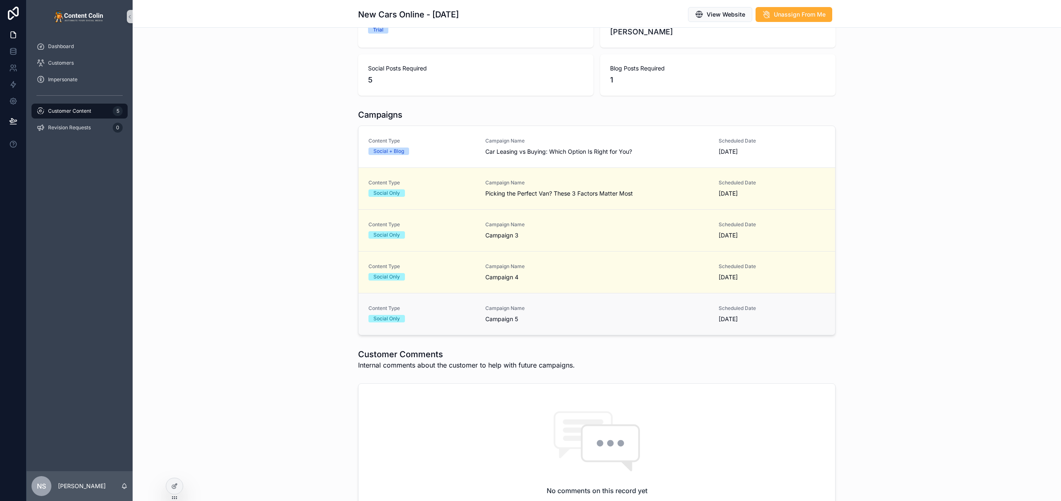
click at [514, 319] on span "Campaign 5" at bounding box center [596, 319] width 223 height 8
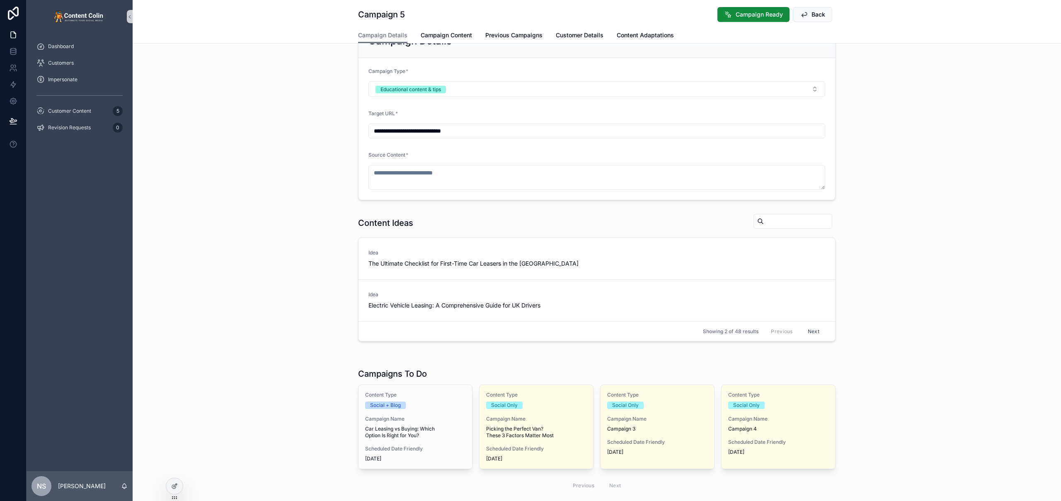
scroll to position [138, 0]
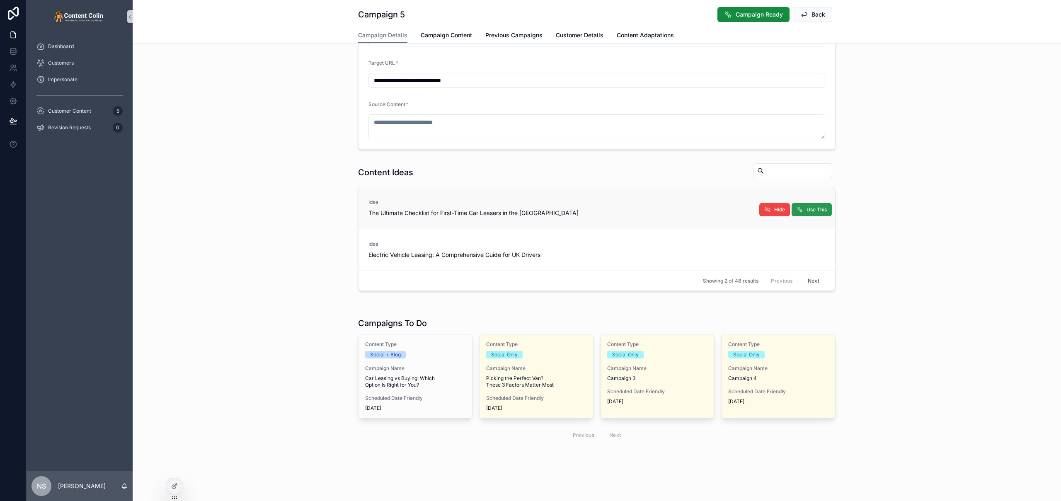
click at [809, 211] on span "Use This" at bounding box center [817, 209] width 20 height 7
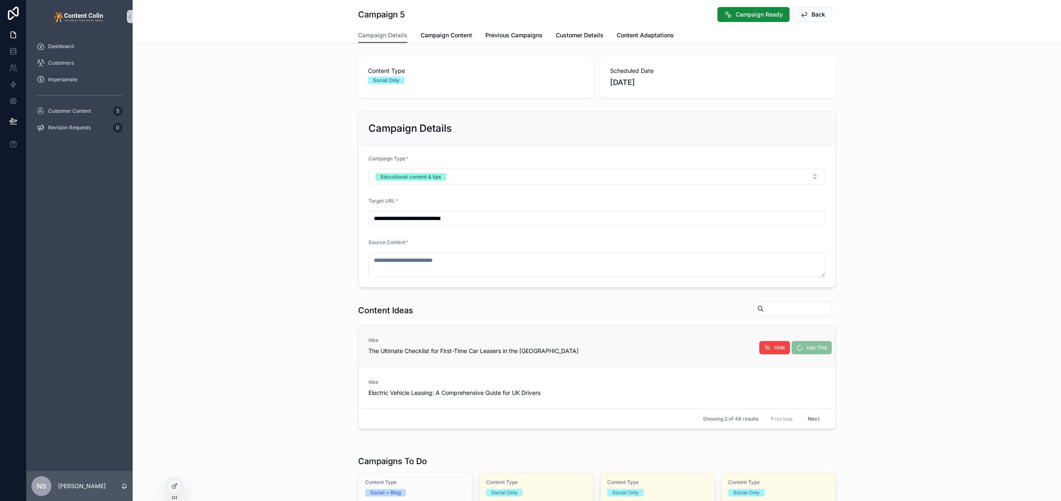
type textarea "**********"
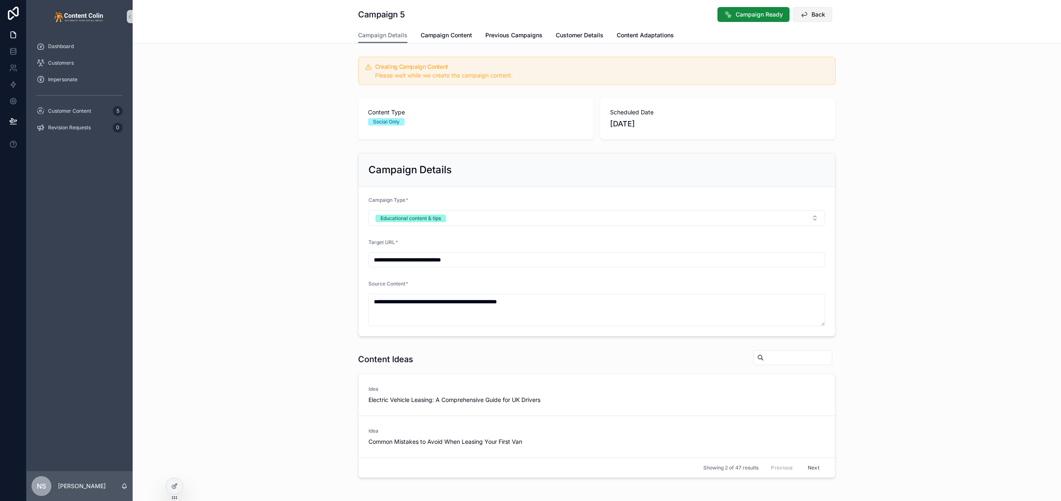
click at [813, 16] on span "Back" at bounding box center [819, 14] width 14 height 8
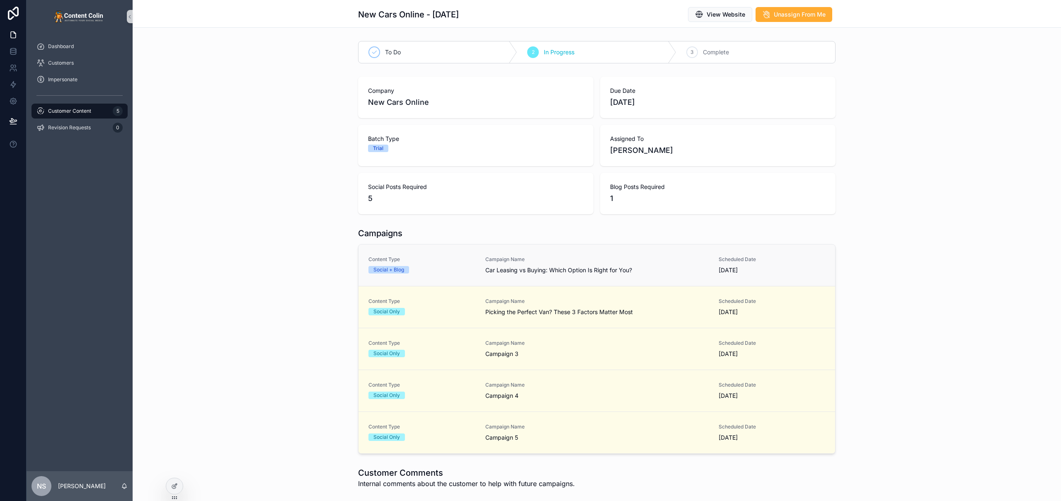
click at [502, 264] on div "Campaign Name Car Leasing vs Buying: Which Option Is Right for You?" at bounding box center [596, 265] width 223 height 18
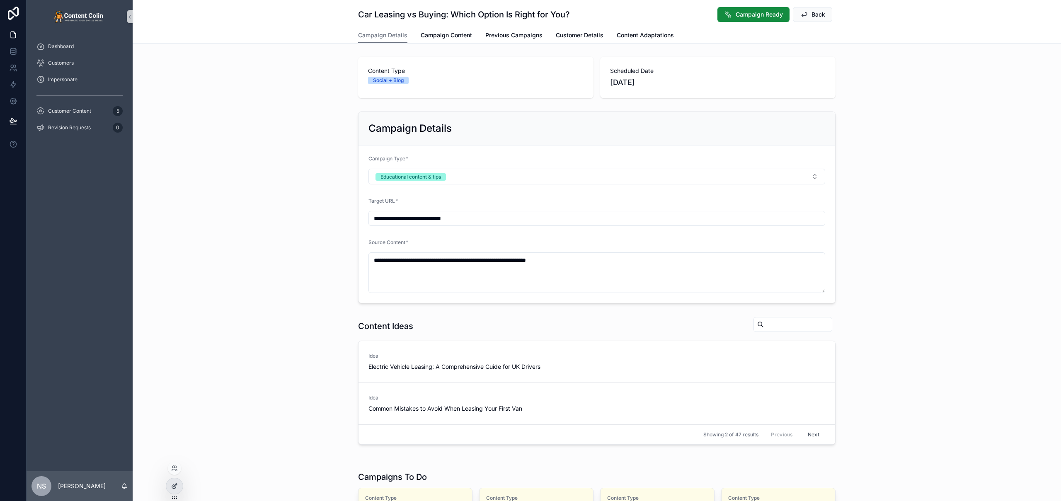
click at [179, 488] on div at bounding box center [174, 486] width 17 height 16
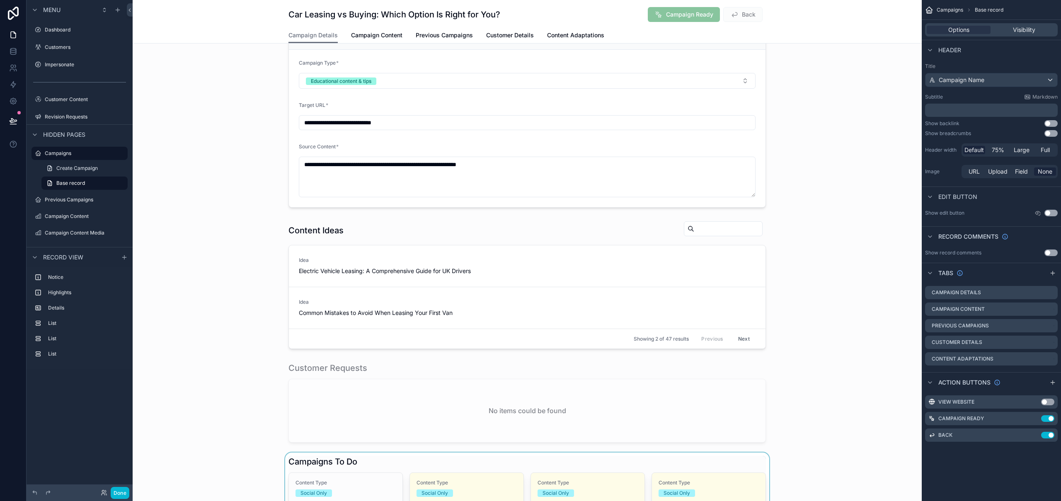
scroll to position [285, 0]
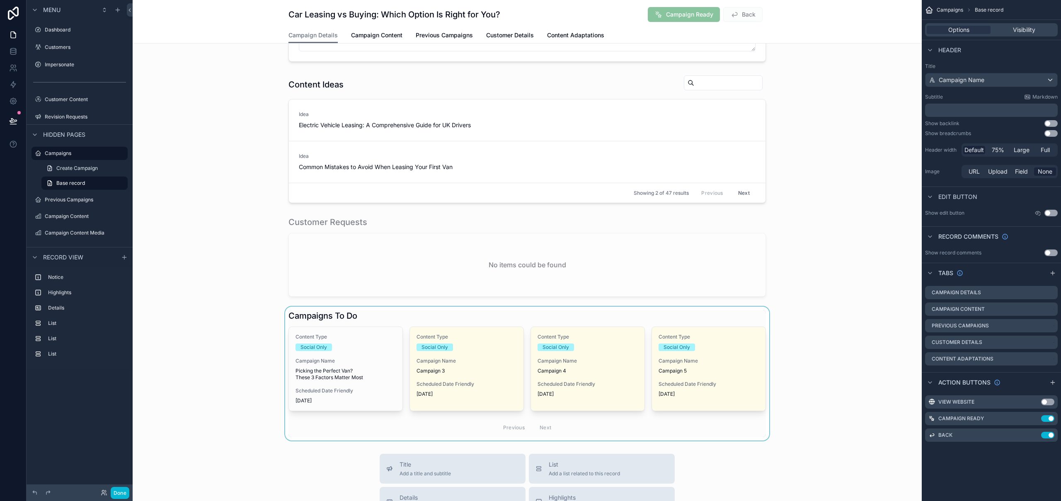
click at [716, 424] on div "scrollable content" at bounding box center [527, 374] width 789 height 134
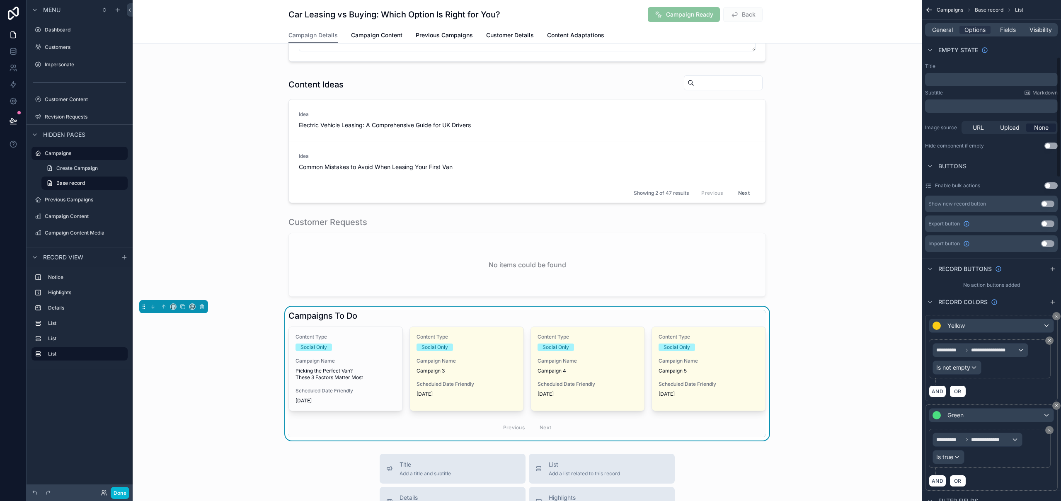
scroll to position [236, 0]
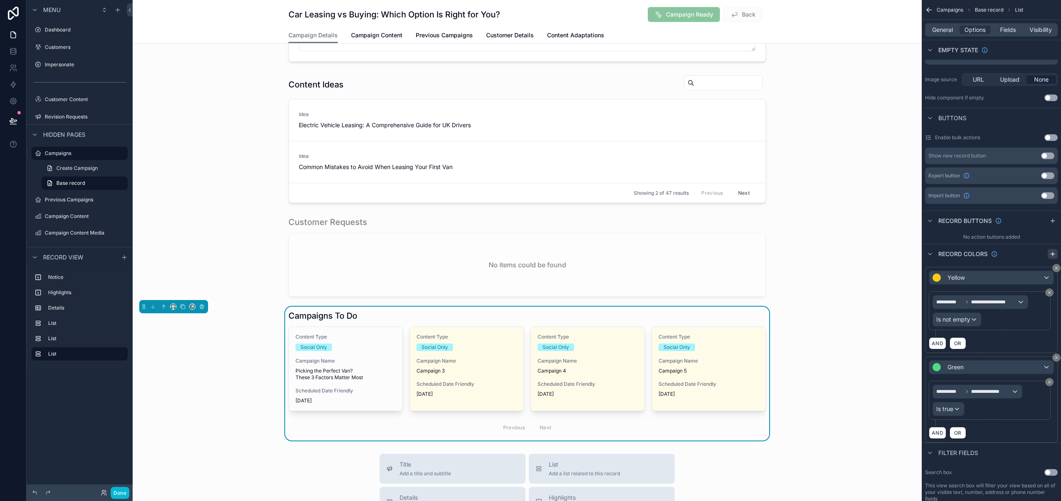
click at [1053, 252] on icon "scrollable content" at bounding box center [1053, 254] width 7 height 7
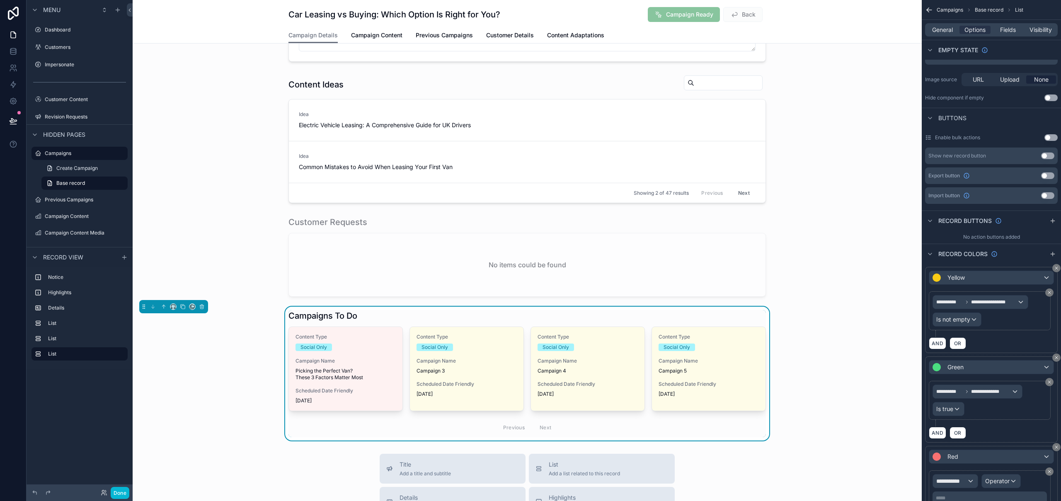
scroll to position [332, 0]
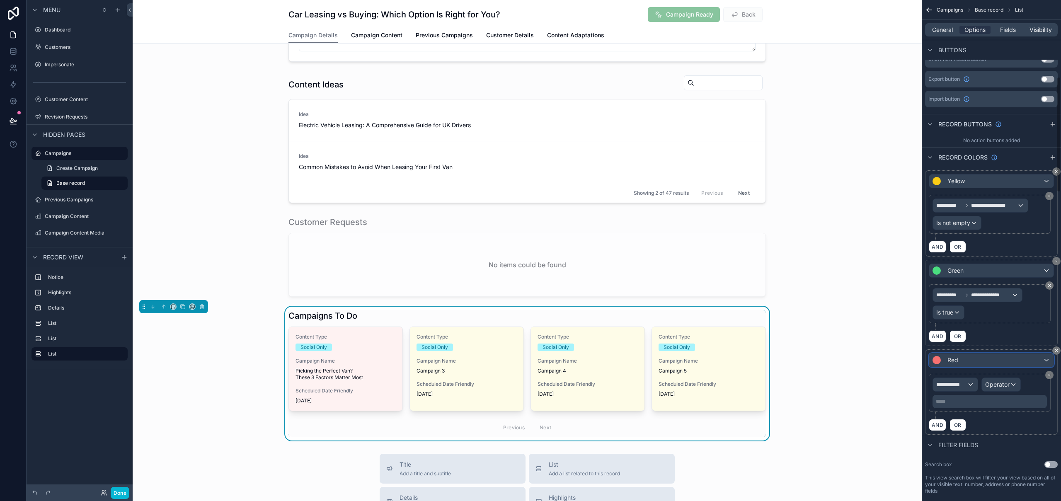
click at [965, 363] on div "Red" at bounding box center [991, 360] width 124 height 13
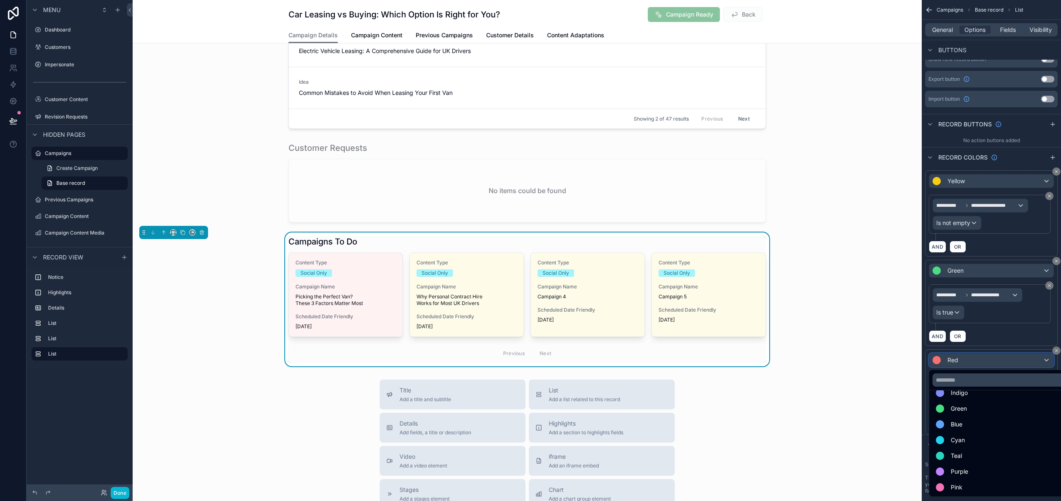
scroll to position [444, 0]
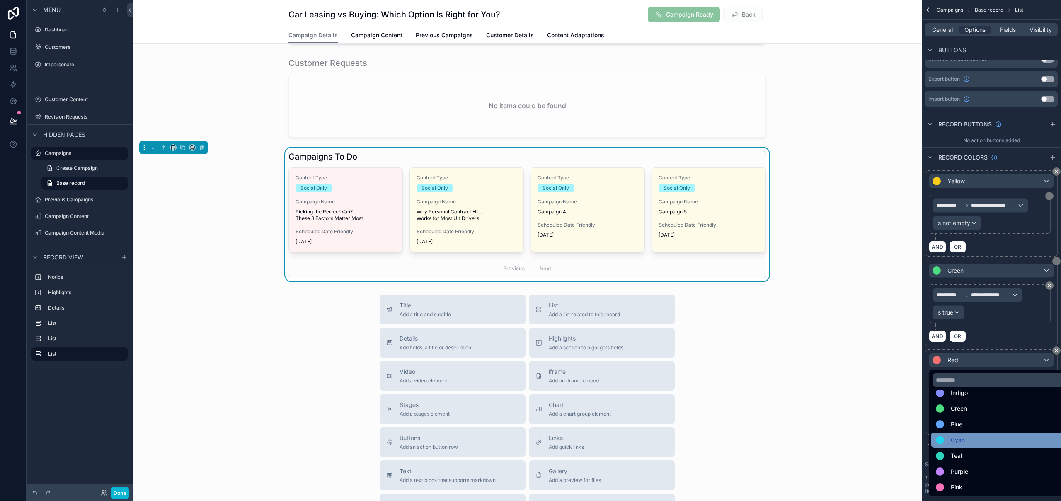
click at [977, 445] on div "Cyan" at bounding box center [1001, 440] width 140 height 15
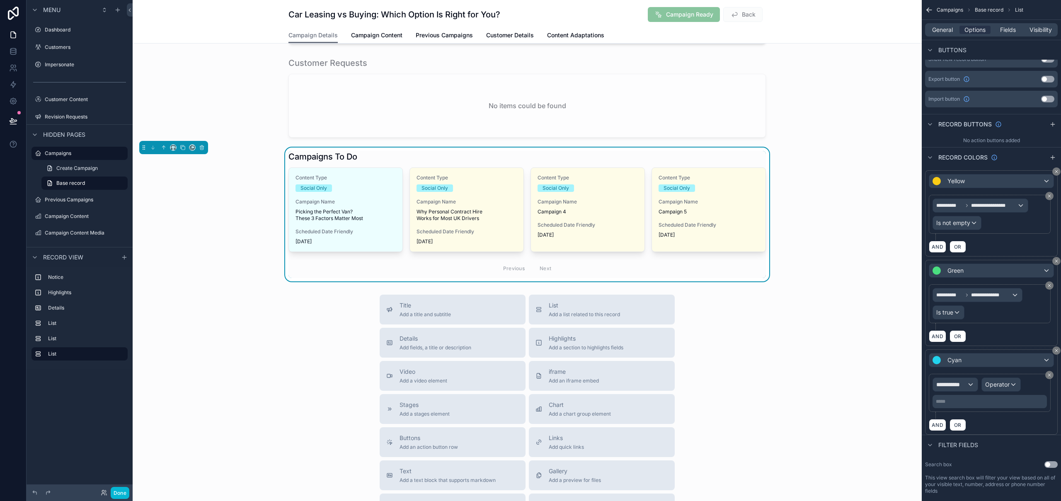
click at [990, 370] on div "**********" at bounding box center [991, 391] width 133 height 85
click at [991, 362] on div "Cyan" at bounding box center [991, 360] width 124 height 13
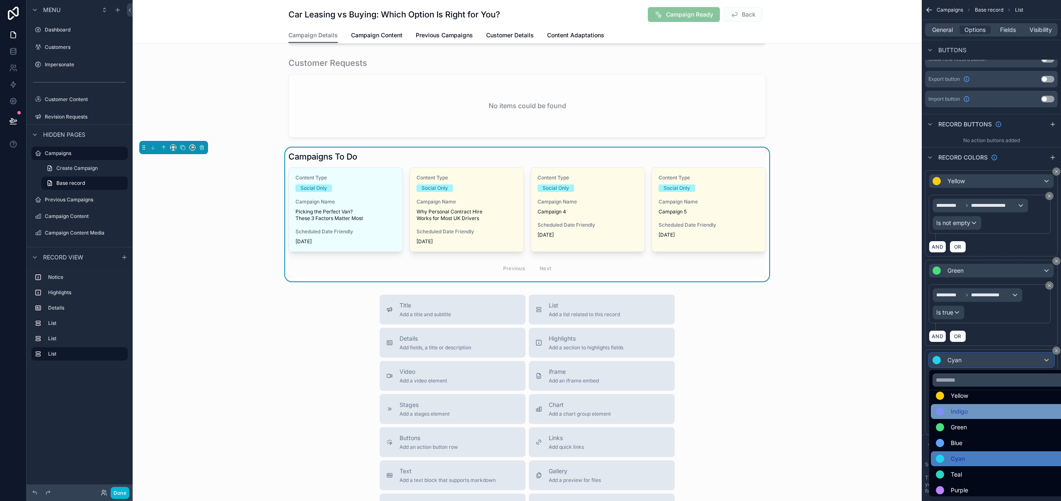
scroll to position [59, 0]
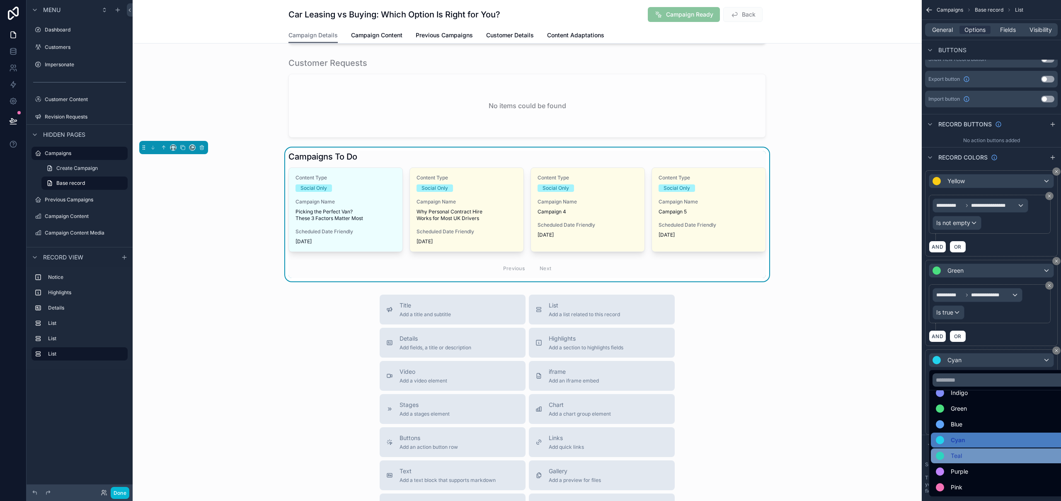
click at [974, 453] on div "Teal" at bounding box center [1001, 456] width 130 height 10
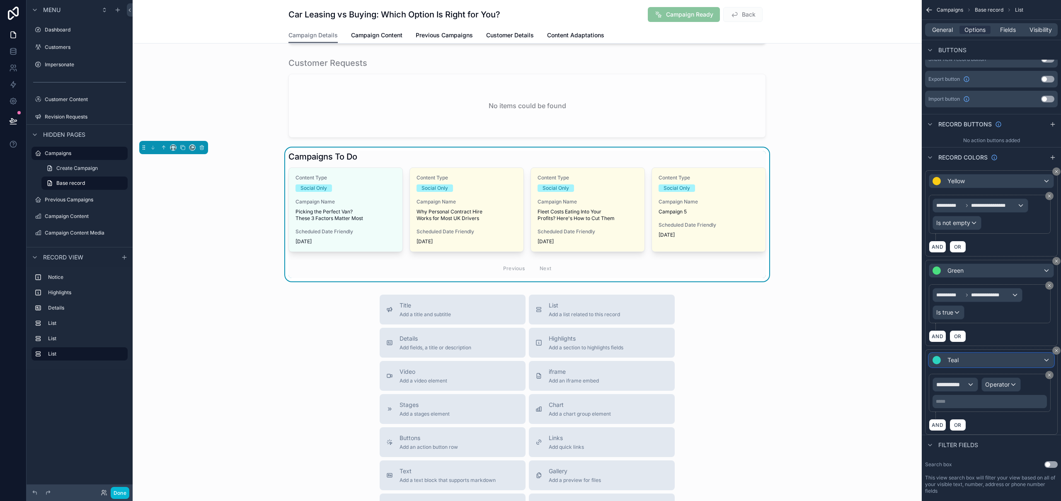
click at [997, 361] on div "Teal" at bounding box center [991, 360] width 124 height 13
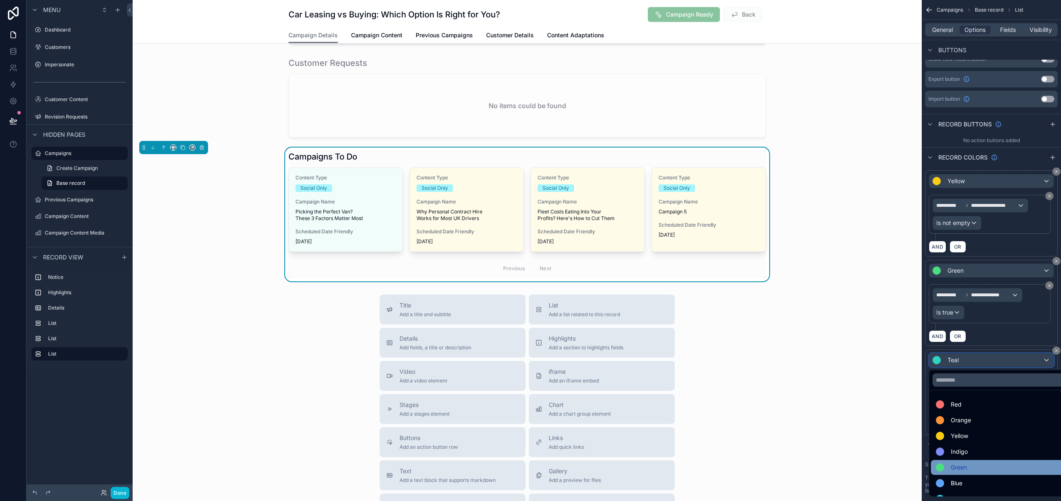
scroll to position [11, 0]
click at [988, 456] on div "Green" at bounding box center [1001, 457] width 130 height 10
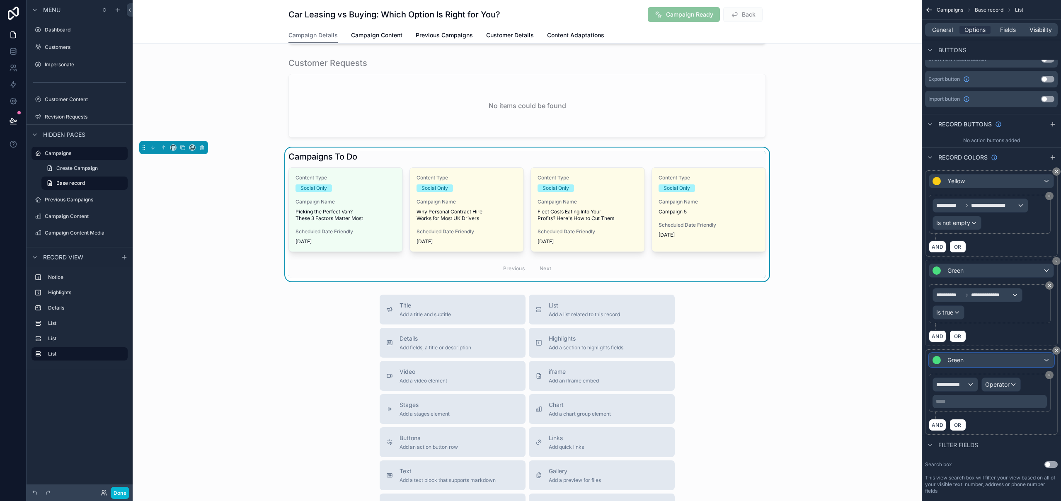
click at [983, 360] on div "Green" at bounding box center [991, 360] width 124 height 13
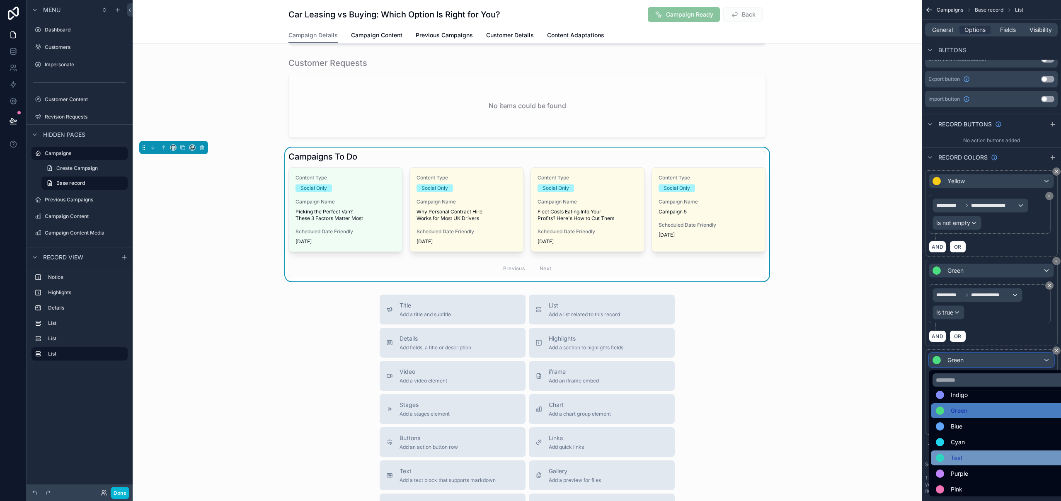
scroll to position [59, 0]
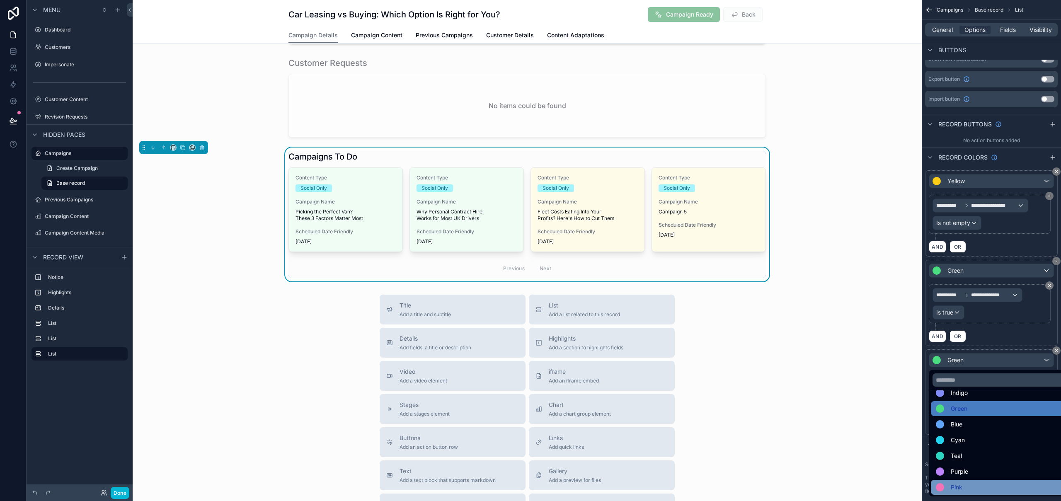
click at [968, 484] on div "Pink" at bounding box center [1001, 487] width 130 height 10
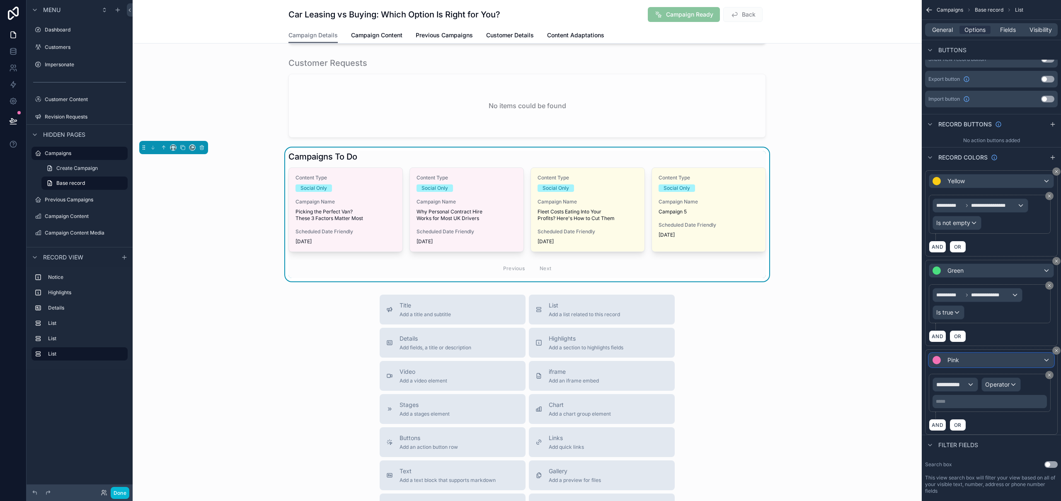
click at [983, 361] on div "Pink" at bounding box center [991, 360] width 124 height 13
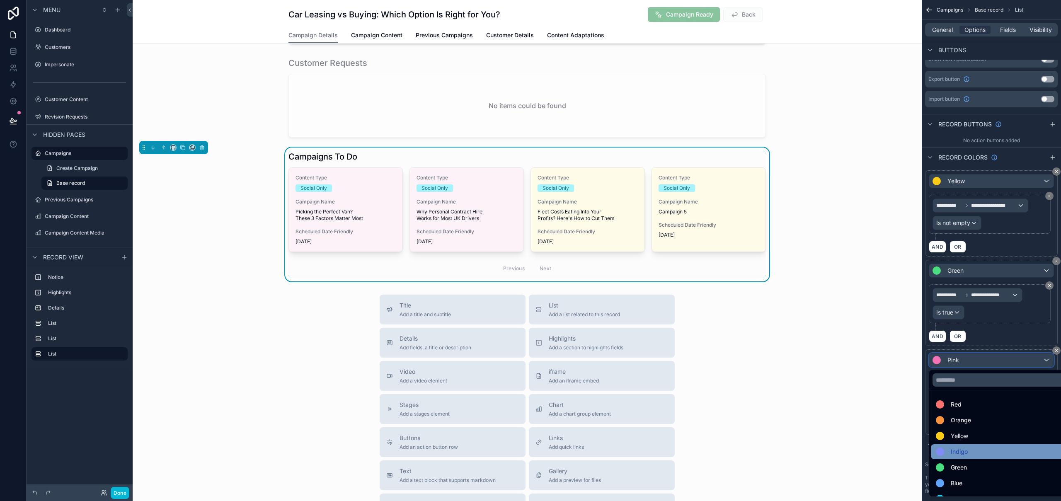
scroll to position [18, 0]
click at [977, 434] on div "Indigo" at bounding box center [1001, 434] width 130 height 10
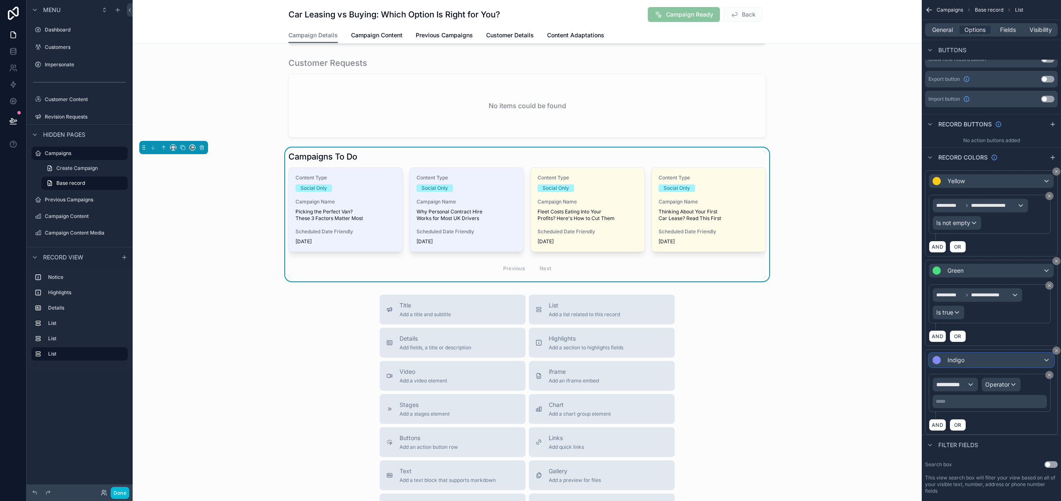
click at [965, 358] on div "Indigo" at bounding box center [991, 360] width 124 height 13
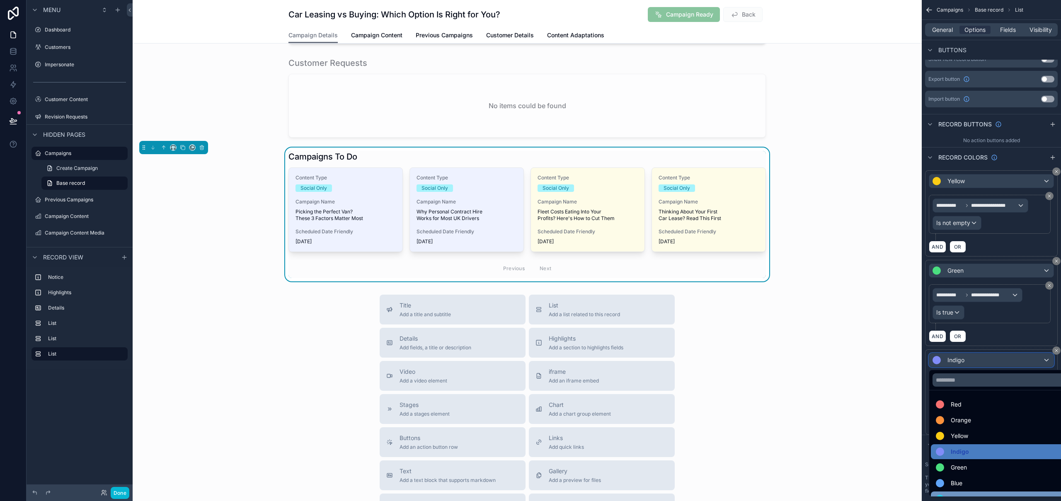
scroll to position [16, 0]
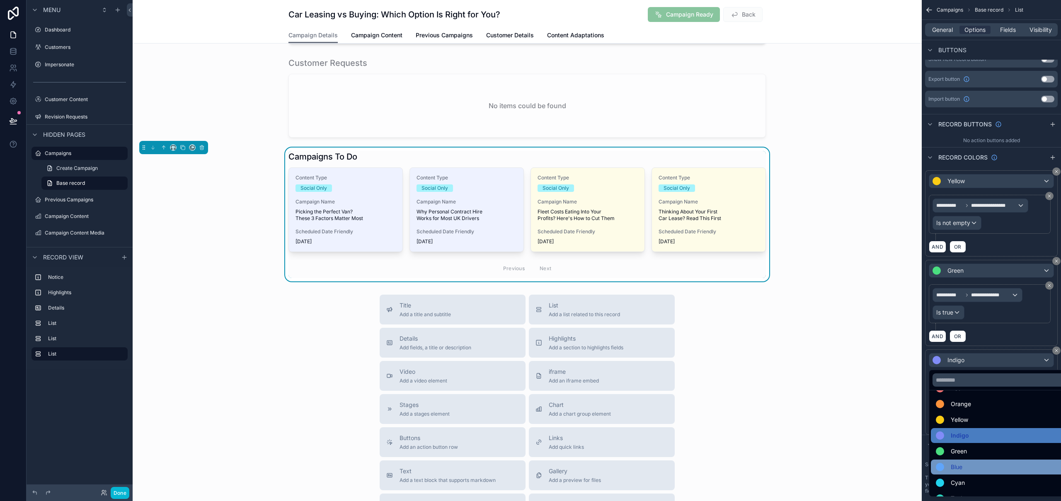
click at [970, 467] on div "Blue" at bounding box center [1001, 467] width 130 height 10
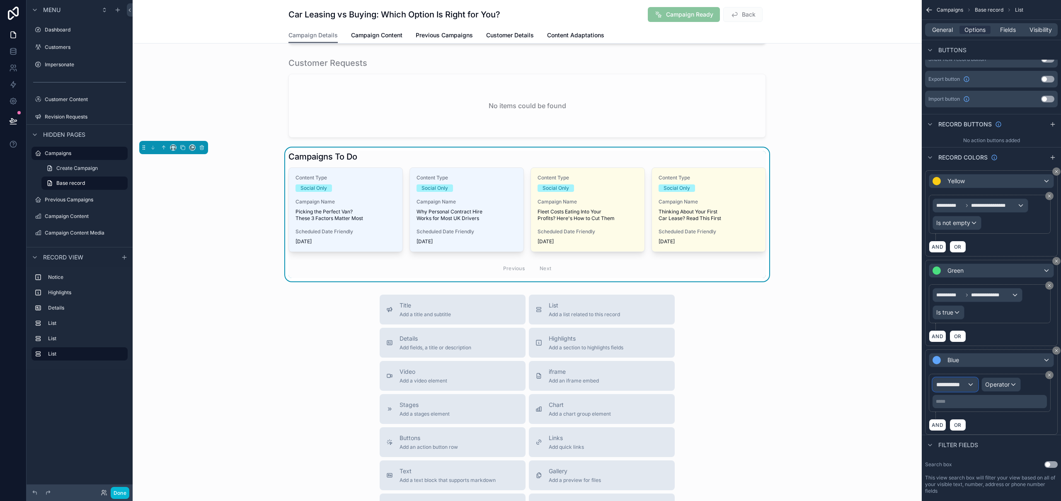
click at [963, 386] on span "**********" at bounding box center [951, 385] width 31 height 8
click at [966, 432] on span "Row values" at bounding box center [955, 429] width 31 height 10
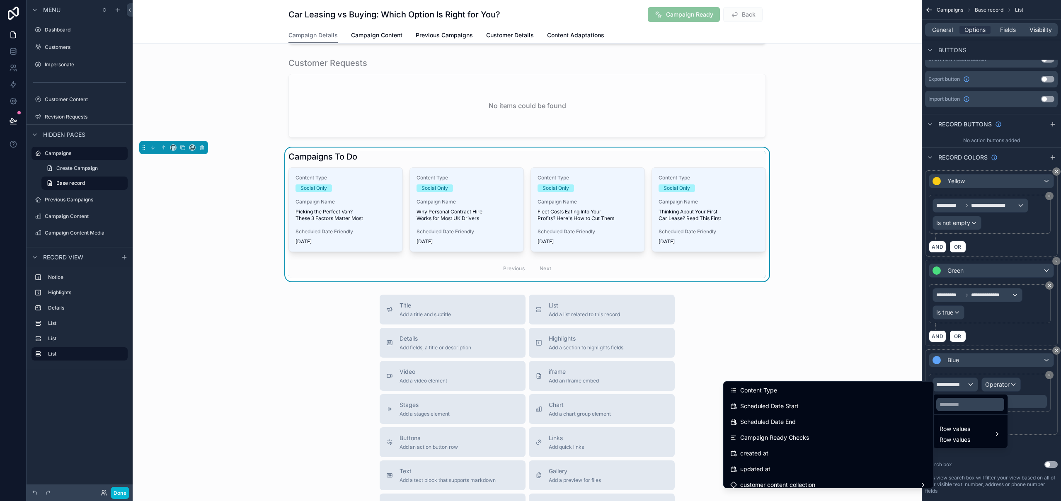
scroll to position [908, 0]
click at [1055, 352] on div "scrollable content" at bounding box center [530, 250] width 1061 height 501
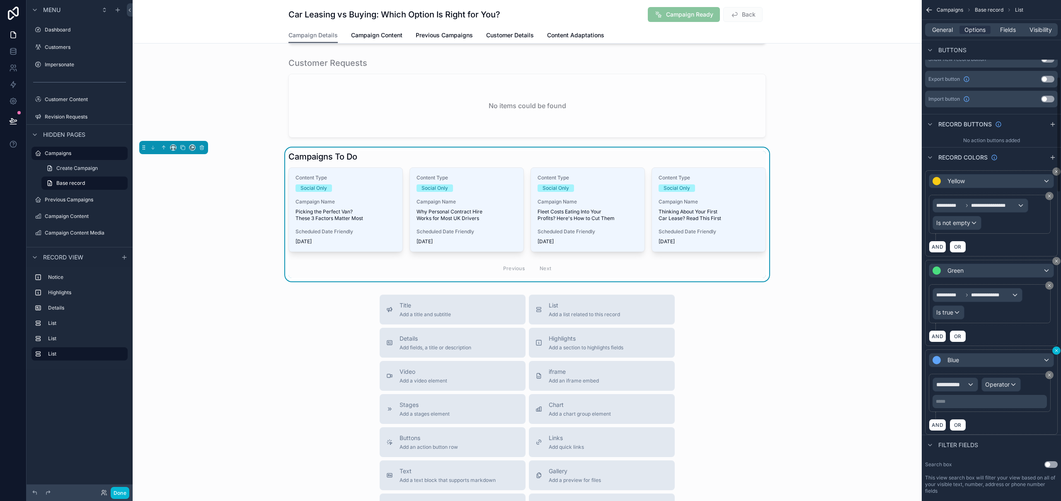
click at [1056, 351] on icon "scrollable content" at bounding box center [1056, 350] width 2 height 2
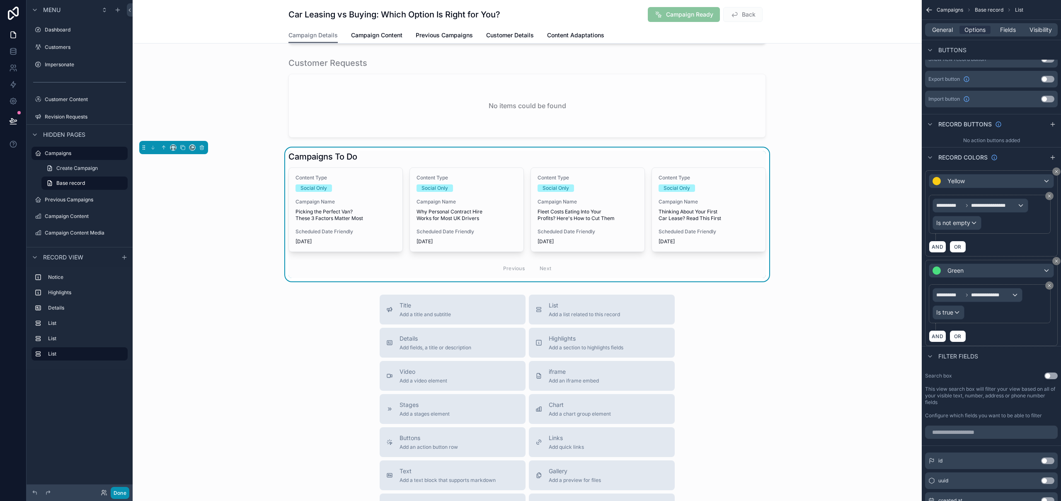
click at [123, 490] on button "Done" at bounding box center [120, 493] width 19 height 12
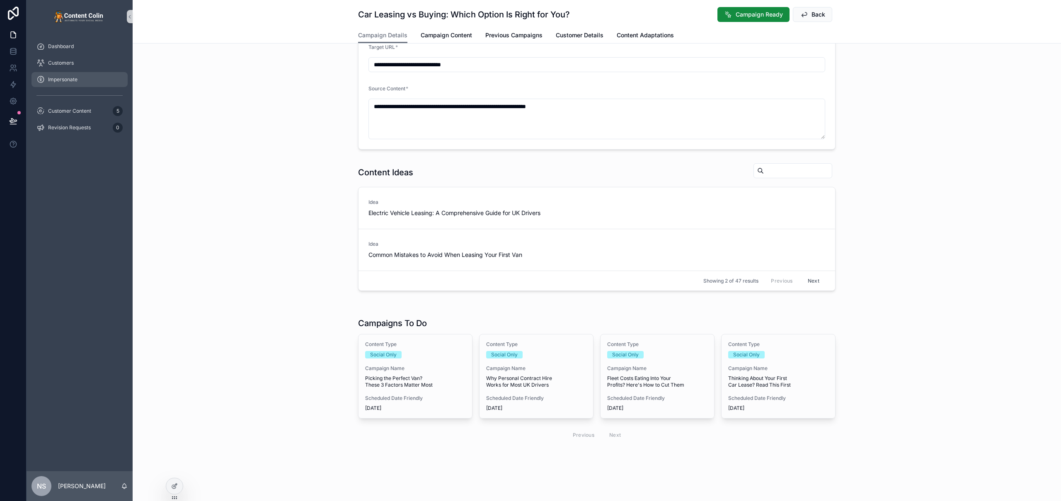
scroll to position [154, 0]
click at [10, 128] on button at bounding box center [13, 120] width 18 height 23
click at [13, 117] on icon at bounding box center [13, 121] width 8 height 8
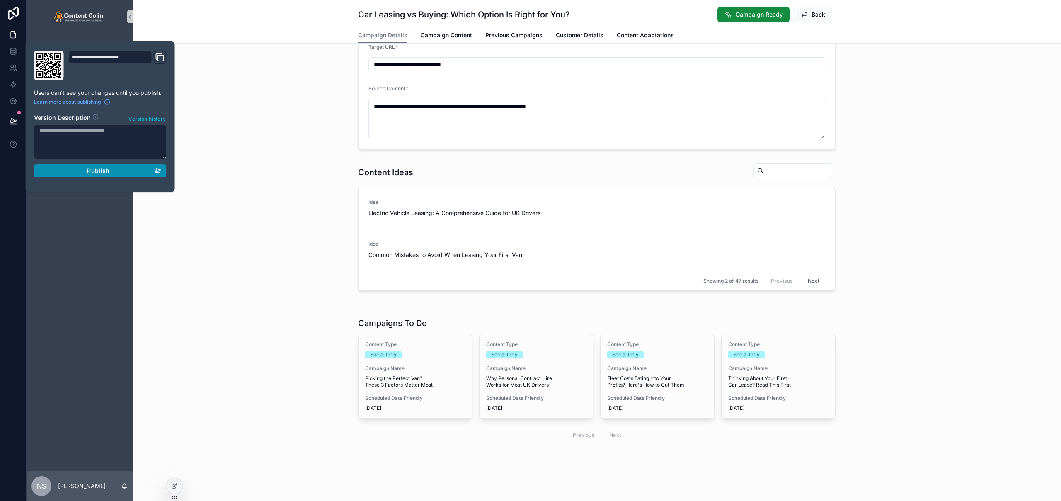
click at [100, 176] on button "Publish" at bounding box center [100, 170] width 133 height 13
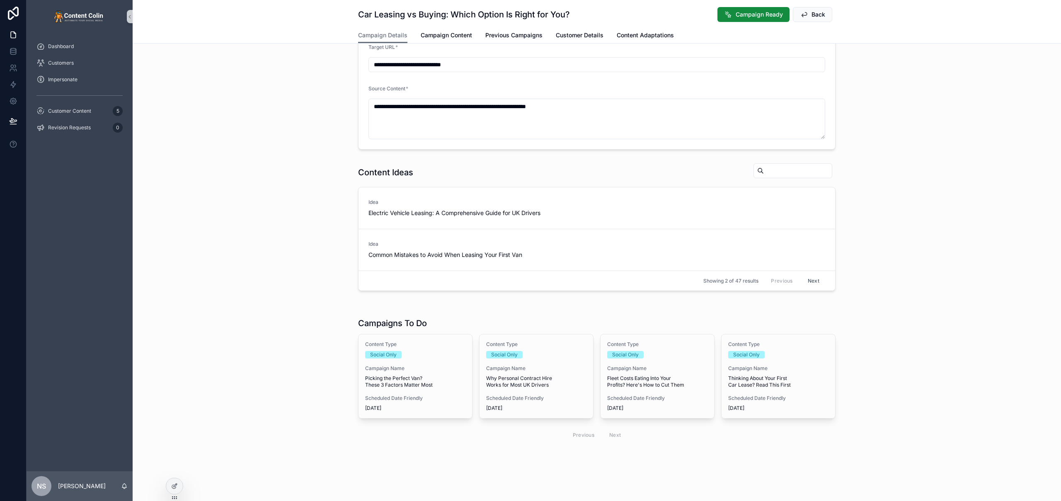
click at [253, 279] on div "Content Ideas Idea Electric Vehicle Leasing: A Comprehensive Guide for UK Drive…" at bounding box center [597, 227] width 928 height 135
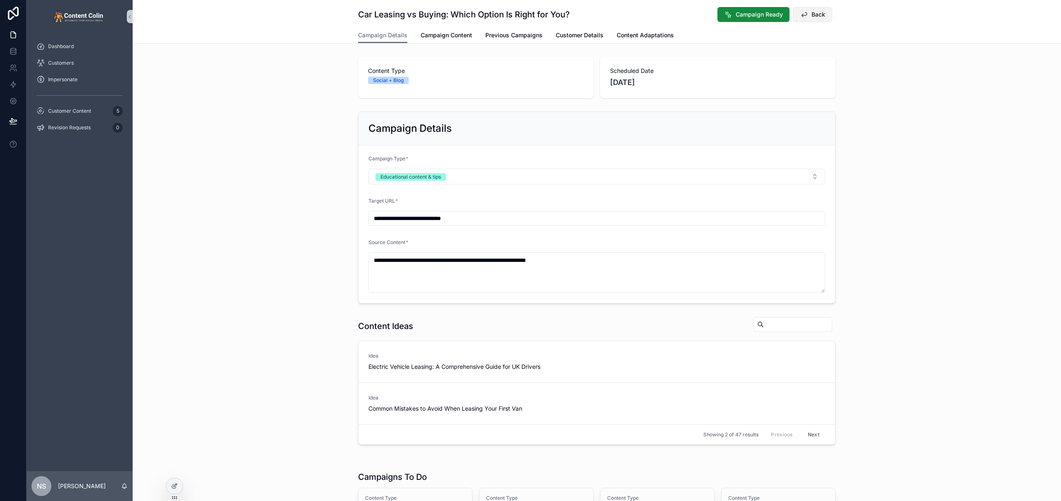
click at [812, 15] on span "Back" at bounding box center [819, 14] width 14 height 8
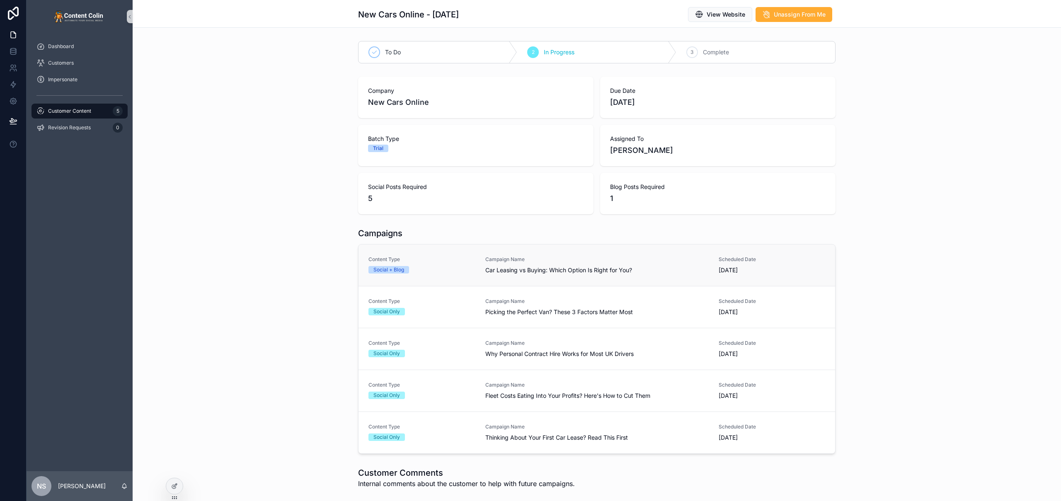
click at [541, 264] on div "Campaign Name Car Leasing vs Buying: Which Option Is Right for You?" at bounding box center [596, 265] width 223 height 18
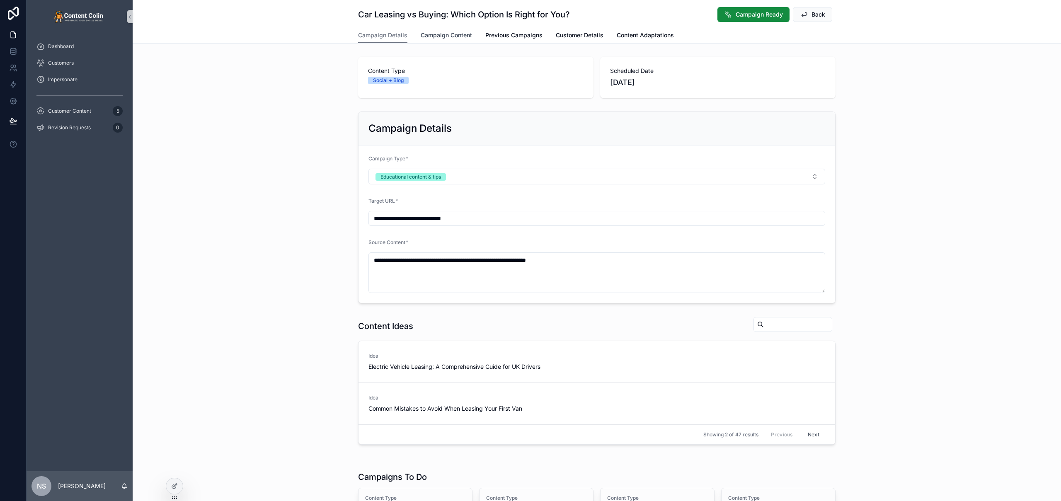
click at [458, 36] on span "Campaign Content" at bounding box center [446, 35] width 51 height 8
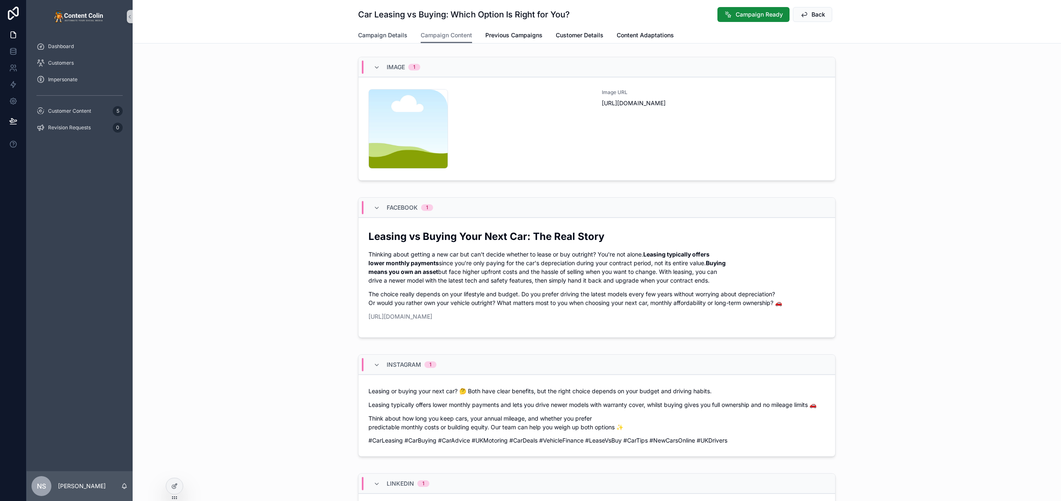
click at [383, 36] on span "Campaign Details" at bounding box center [382, 35] width 49 height 8
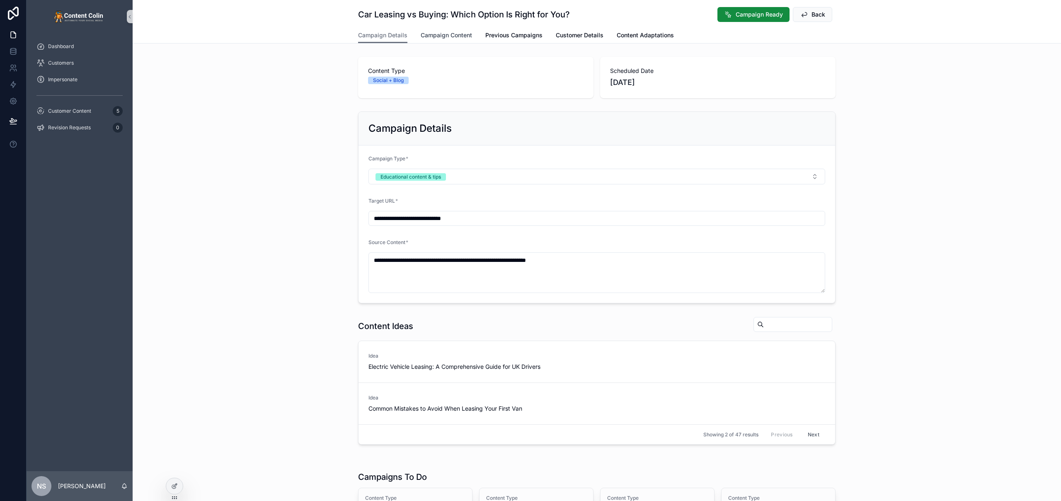
click at [451, 34] on span "Campaign Content" at bounding box center [446, 35] width 51 height 8
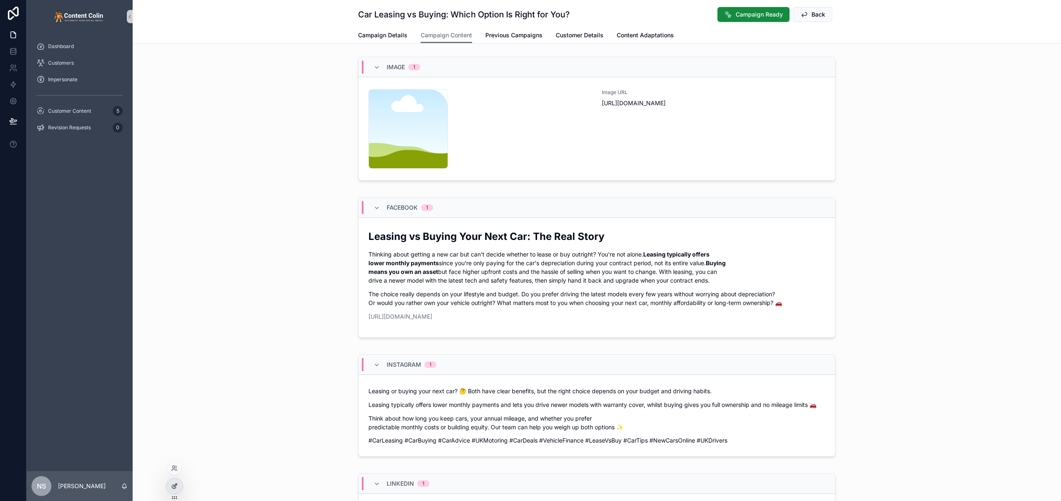
click at [179, 485] on div at bounding box center [174, 486] width 17 height 16
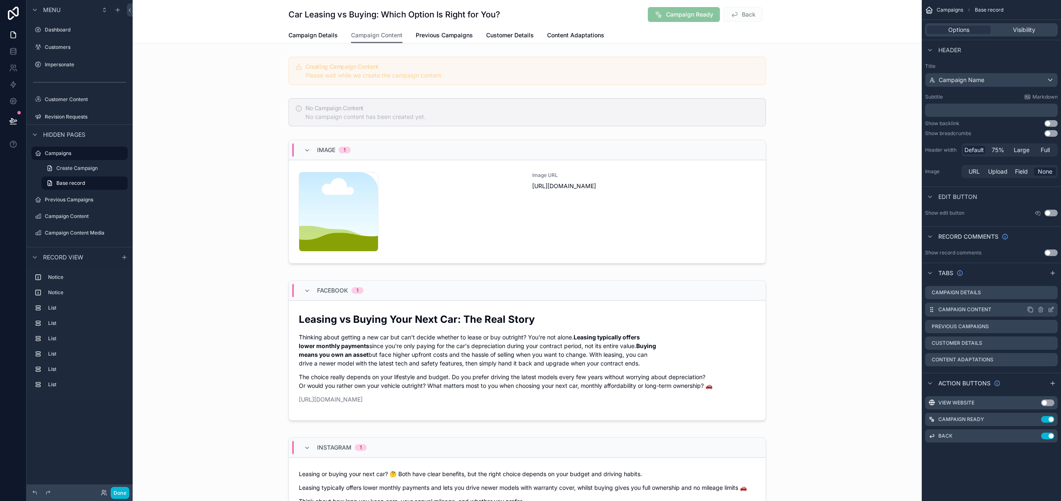
click at [1052, 308] on icon "scrollable content" at bounding box center [1051, 309] width 7 height 7
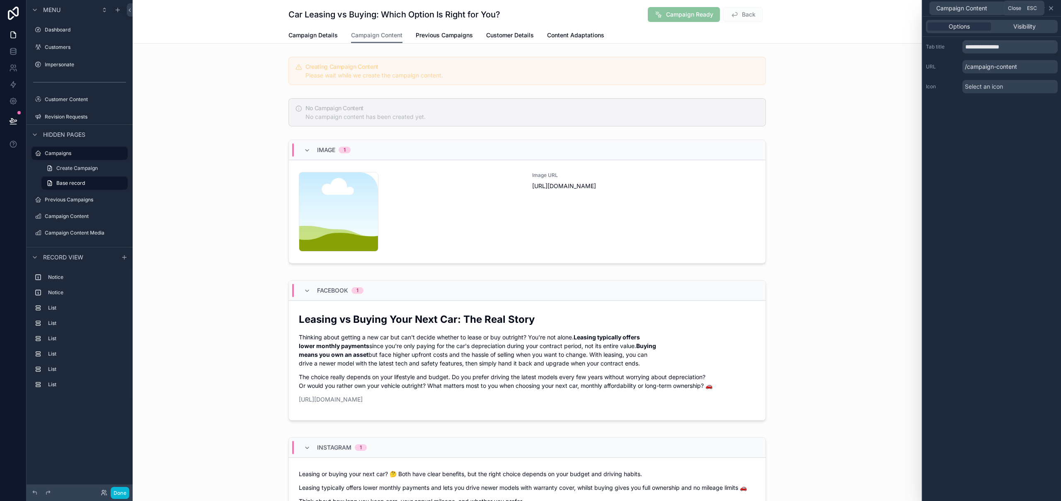
click at [1053, 8] on icon at bounding box center [1051, 8] width 7 height 7
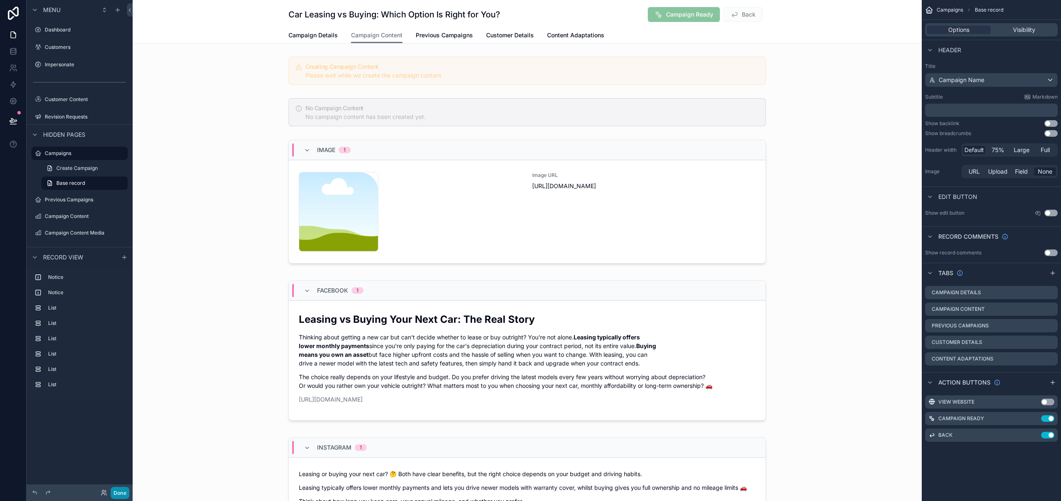
click at [118, 494] on button "Done" at bounding box center [120, 493] width 19 height 12
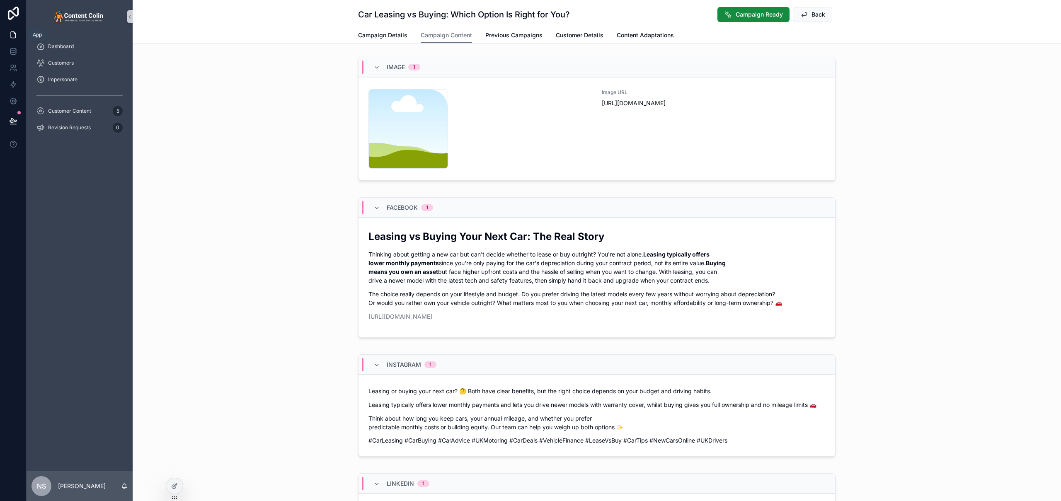
click at [13, 35] on icon at bounding box center [13, 35] width 8 height 8
click at [10, 49] on icon at bounding box center [13, 51] width 8 height 8
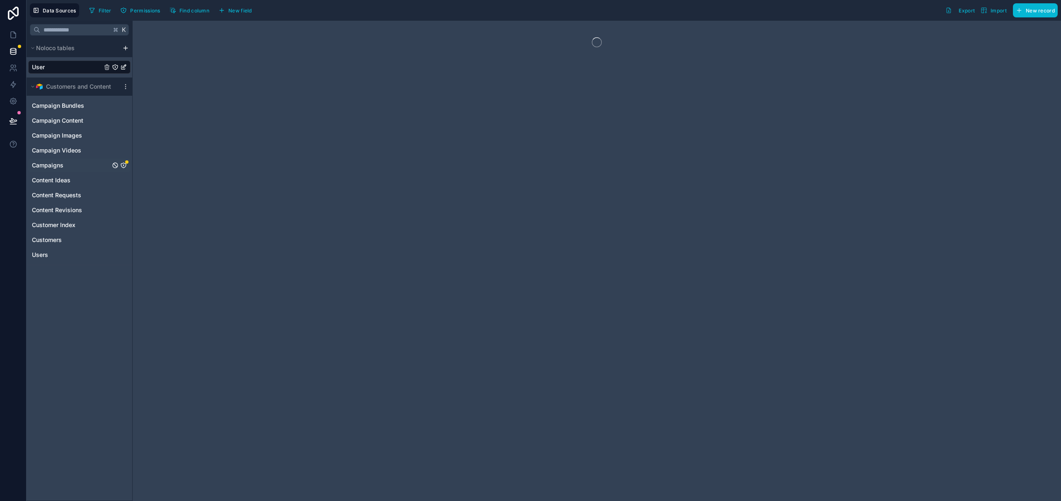
click at [75, 163] on div "Campaigns" at bounding box center [79, 165] width 102 height 13
click at [125, 165] on icon "Campaigns" at bounding box center [123, 165] width 7 height 7
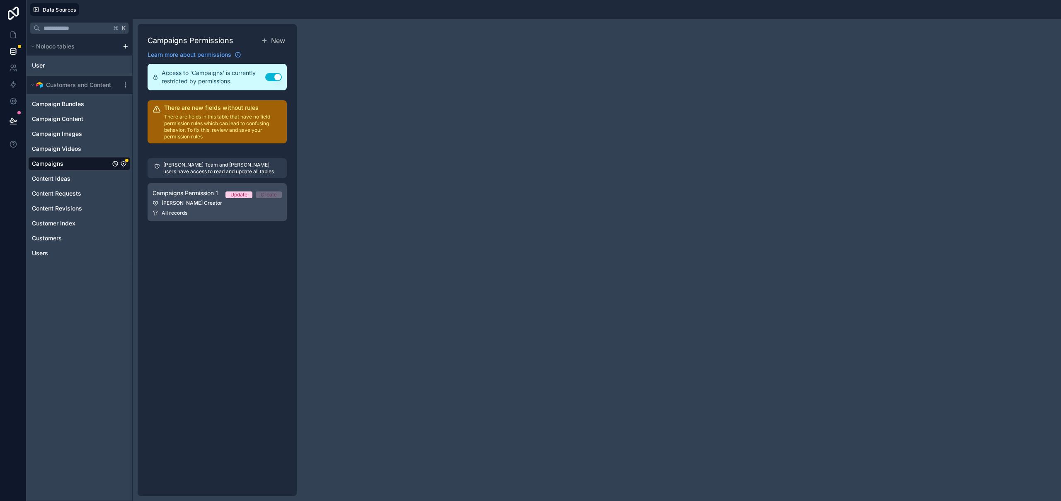
click at [211, 200] on div "Colin Creator" at bounding box center [217, 203] width 129 height 7
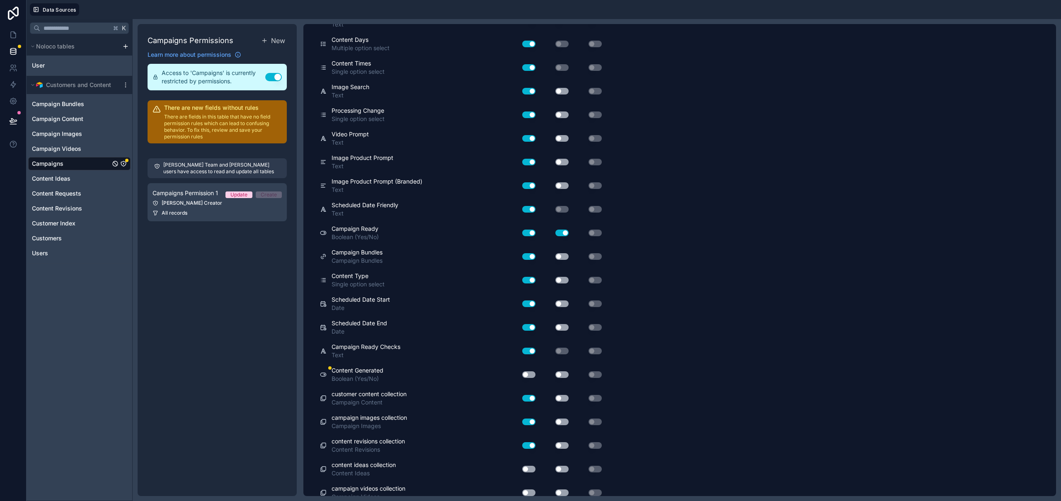
scroll to position [1182, 0]
click at [532, 371] on button "Use setting" at bounding box center [528, 374] width 13 height 7
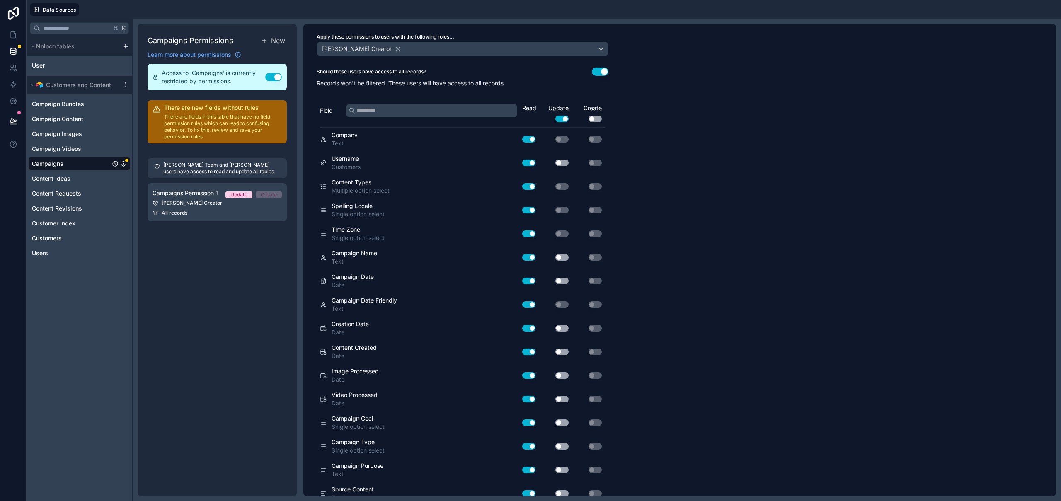
scroll to position [0, 0]
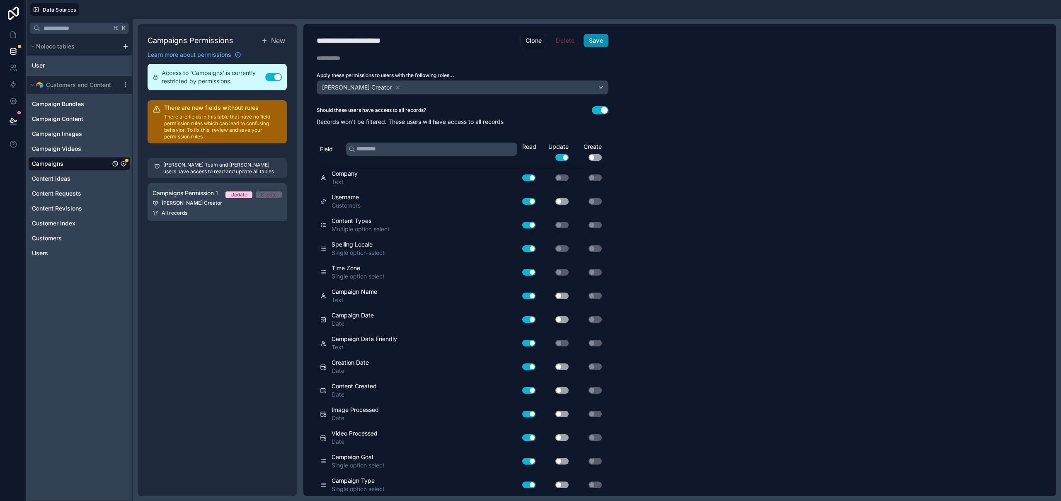
click at [596, 35] on button "Save" at bounding box center [596, 40] width 25 height 13
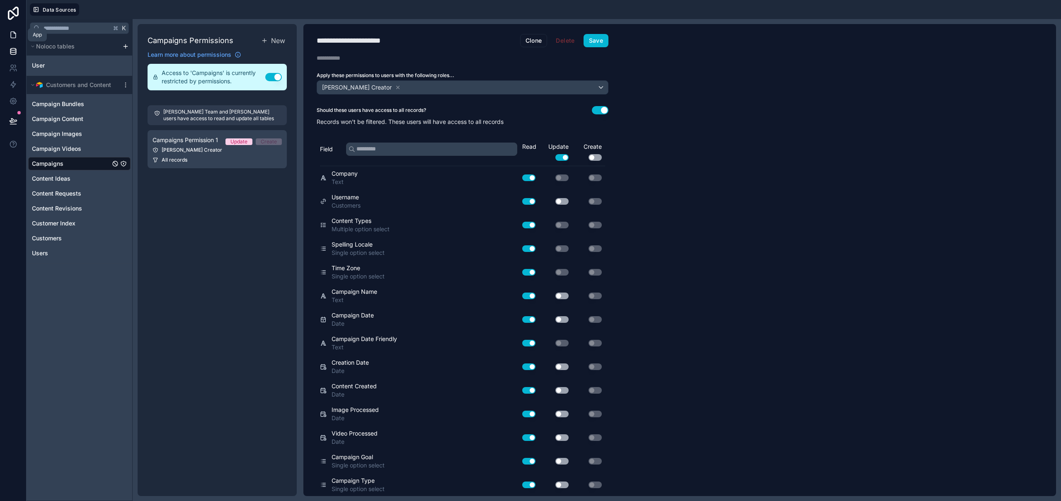
click at [17, 36] on icon at bounding box center [13, 35] width 8 height 8
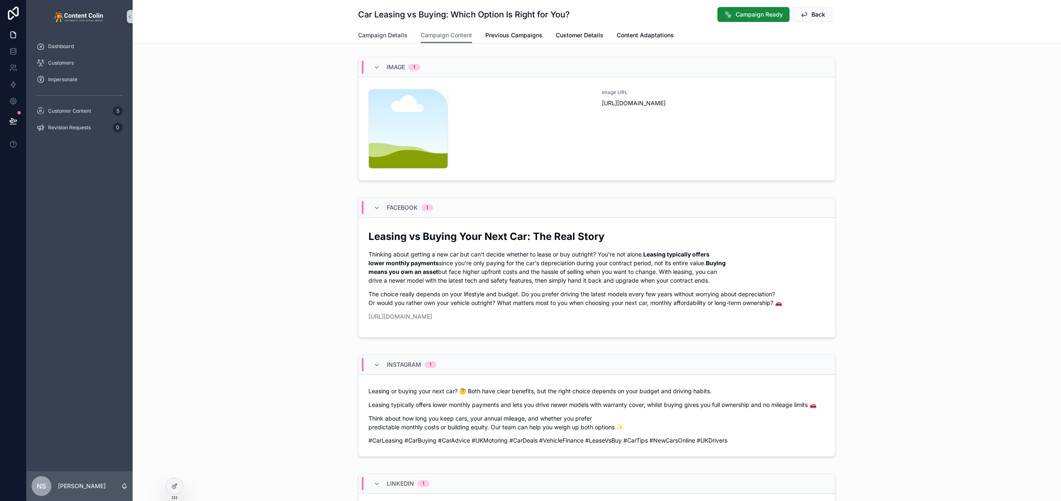
click at [382, 36] on span "Campaign Details" at bounding box center [382, 35] width 49 height 8
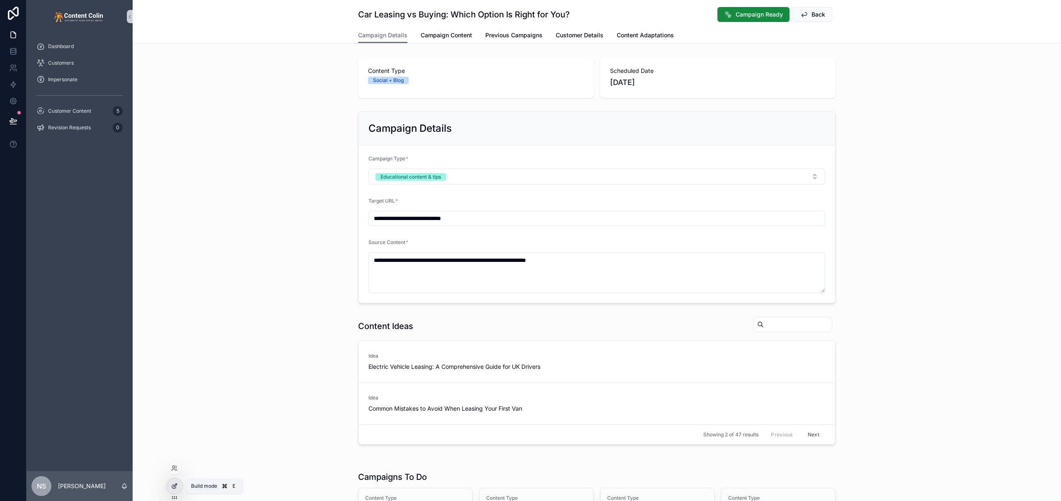
click at [174, 487] on icon at bounding box center [175, 485] width 3 height 3
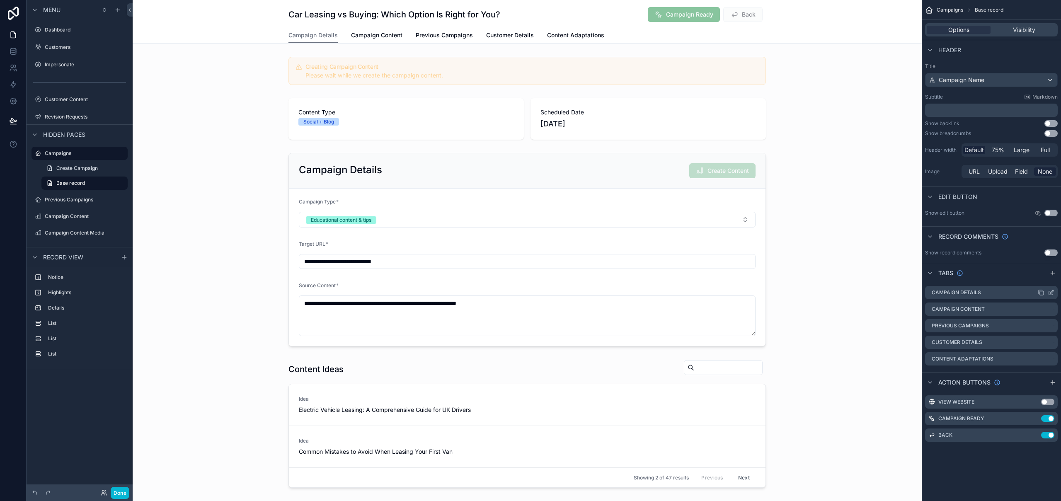
click at [931, 292] on div "Campaign Details" at bounding box center [991, 292] width 133 height 13
click at [947, 307] on label "Campaign Content" at bounding box center [964, 309] width 53 height 7
click at [932, 289] on label "Campaign Details" at bounding box center [956, 292] width 49 height 7
click at [941, 293] on label "Campaign Details" at bounding box center [956, 292] width 49 height 7
click at [1052, 310] on icon "scrollable content" at bounding box center [1051, 309] width 7 height 7
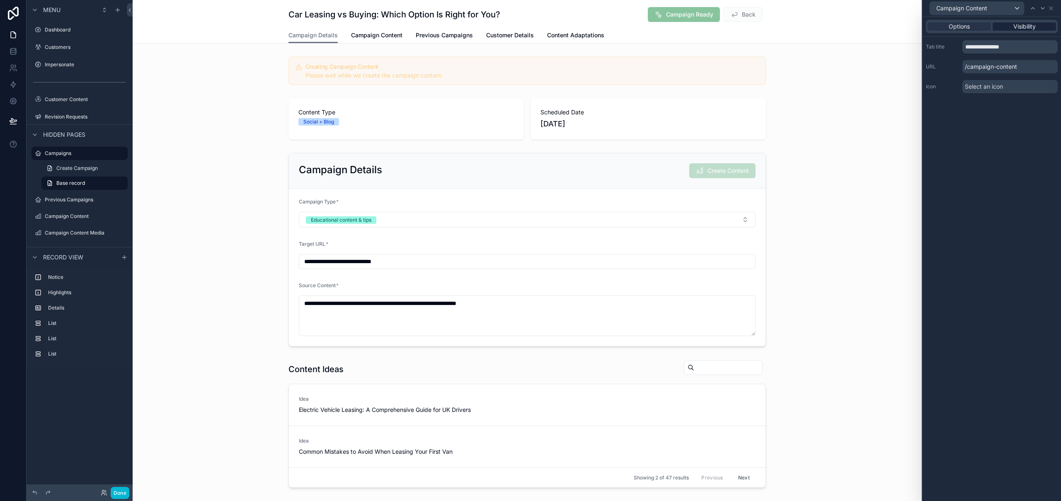
click at [1025, 24] on span "Visibility" at bounding box center [1024, 26] width 22 height 8
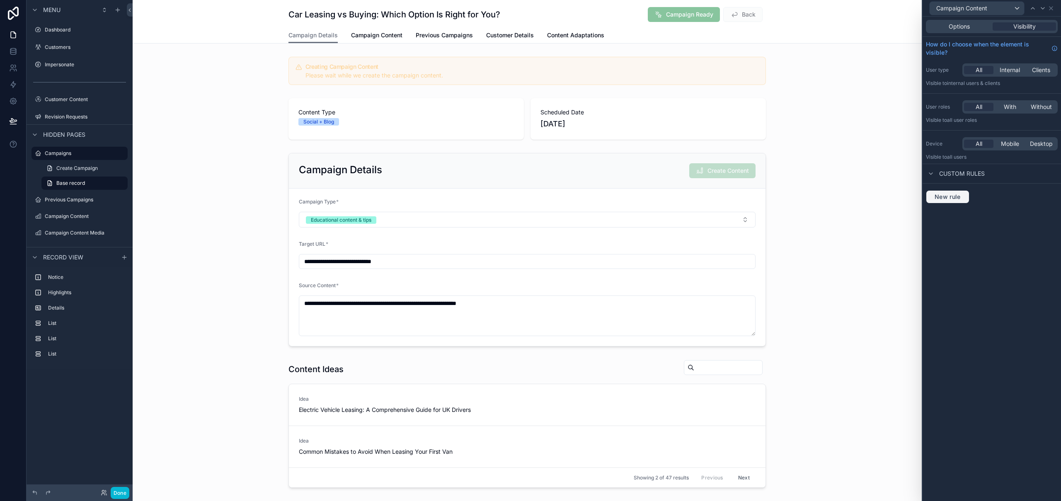
click at [951, 197] on span "New rule" at bounding box center [947, 196] width 33 height 7
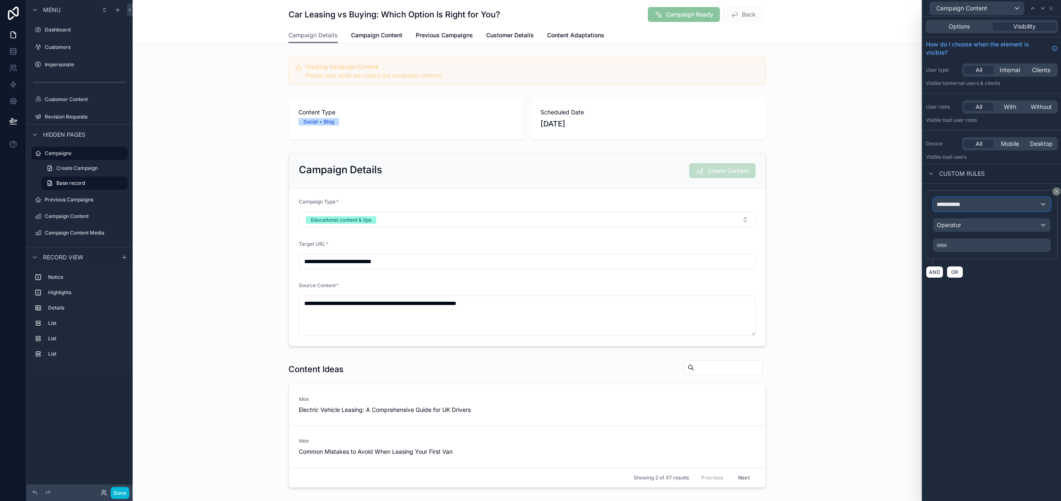
click at [962, 203] on span "**********" at bounding box center [952, 204] width 31 height 8
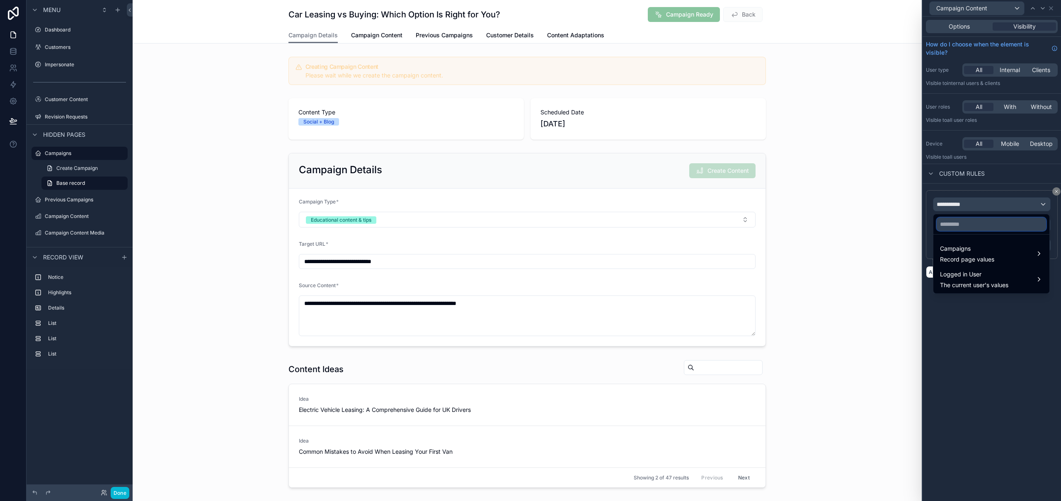
click at [976, 225] on input "text" at bounding box center [991, 224] width 109 height 13
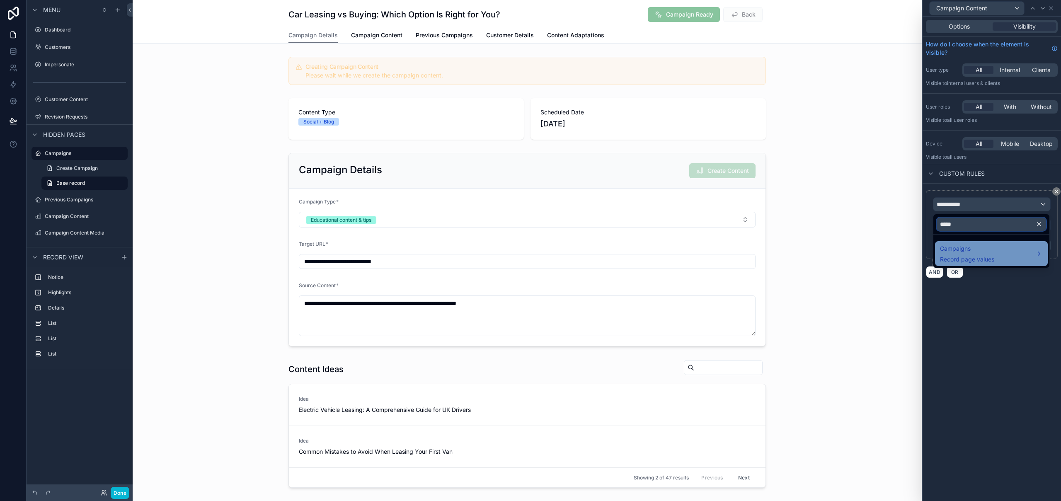
type input "*****"
click at [977, 259] on span "Record page values" at bounding box center [967, 259] width 54 height 8
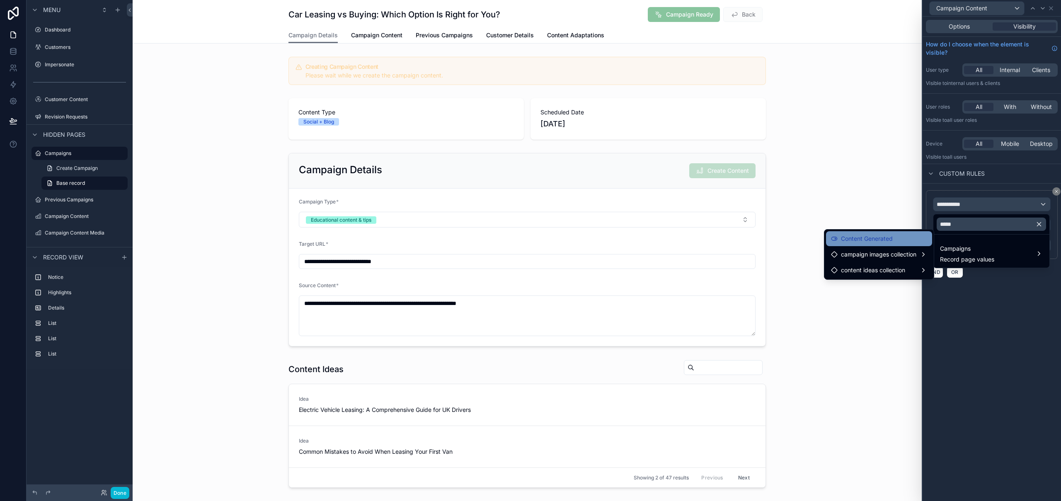
click at [887, 239] on span "Content Generated" at bounding box center [867, 239] width 52 height 10
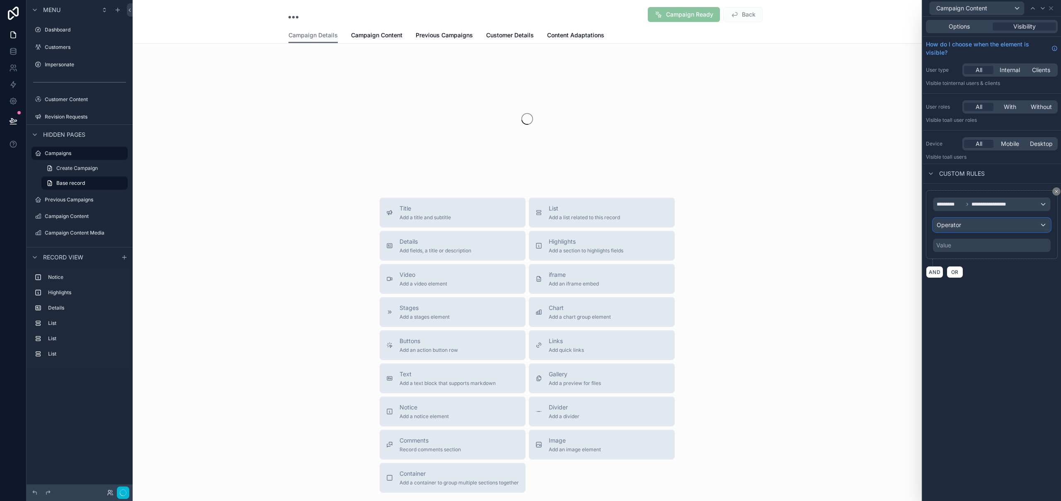
click at [976, 226] on div "Operator" at bounding box center [991, 224] width 117 height 13
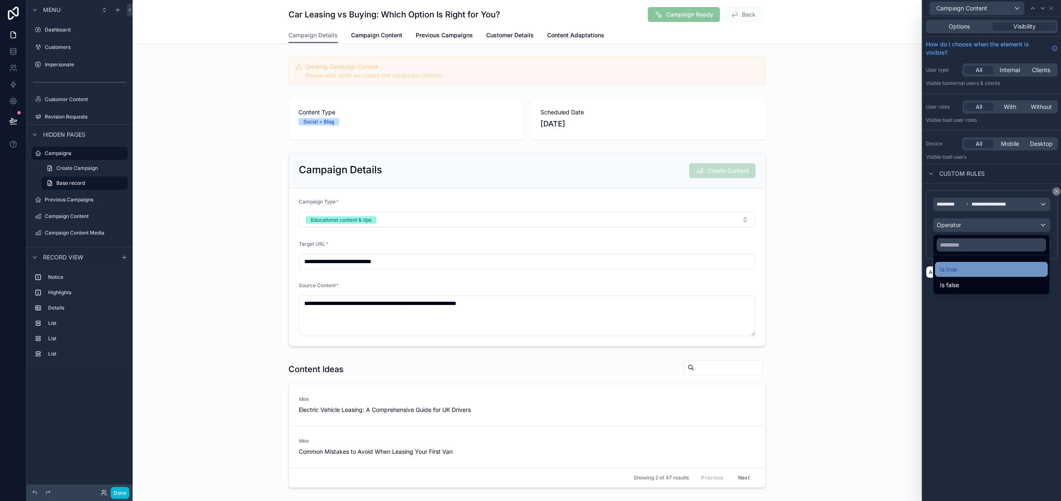
click at [970, 269] on div "Is true" at bounding box center [991, 269] width 103 height 10
click at [1016, 298] on div "**********" at bounding box center [992, 259] width 138 height 485
click at [944, 26] on div "Options" at bounding box center [959, 26] width 63 height 8
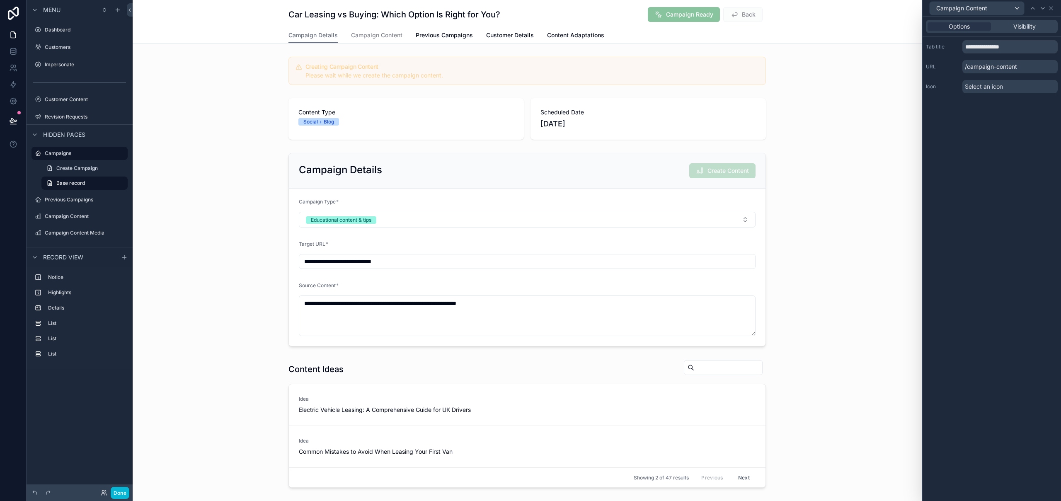
click at [1009, 90] on div "Select an icon" at bounding box center [1009, 86] width 95 height 13
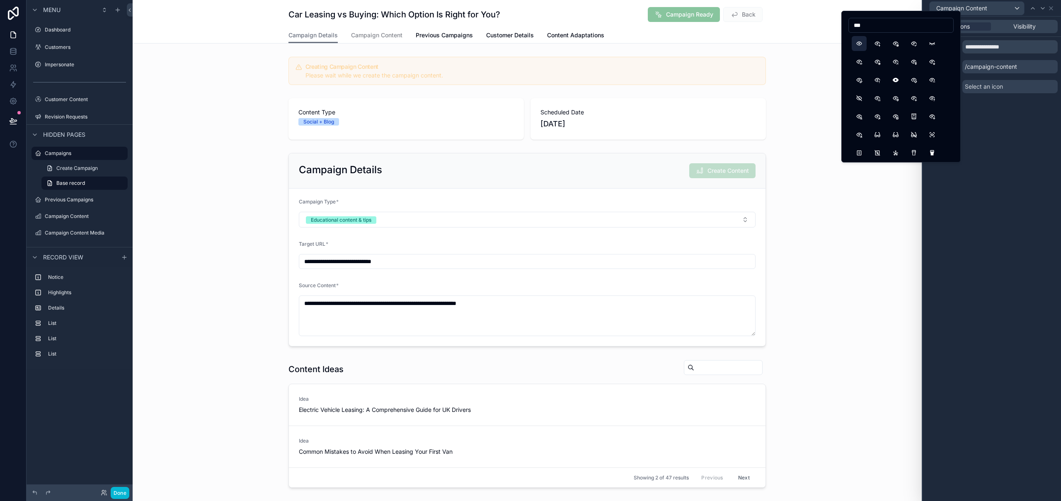
type input "***"
click at [858, 45] on button "Eye" at bounding box center [859, 43] width 15 height 15
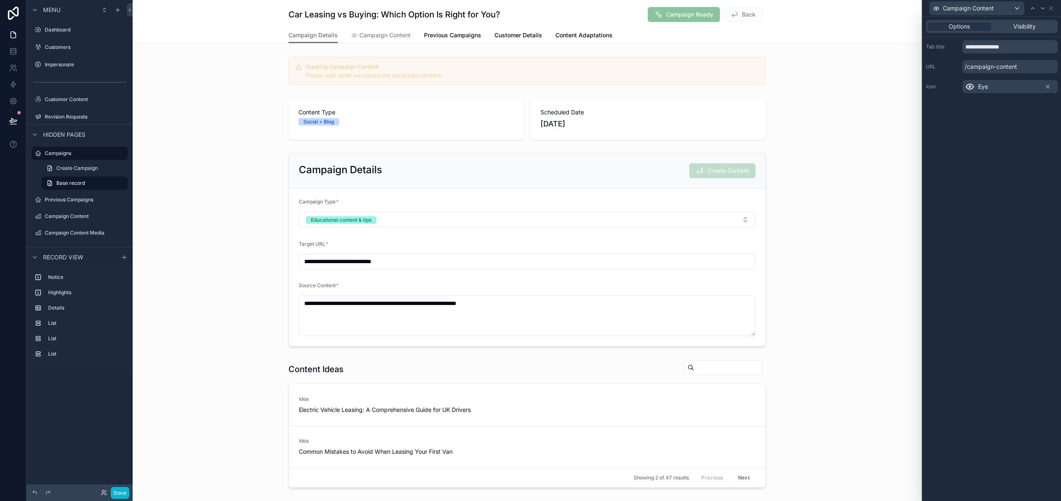
click at [1012, 90] on div "Eye" at bounding box center [1009, 86] width 95 height 13
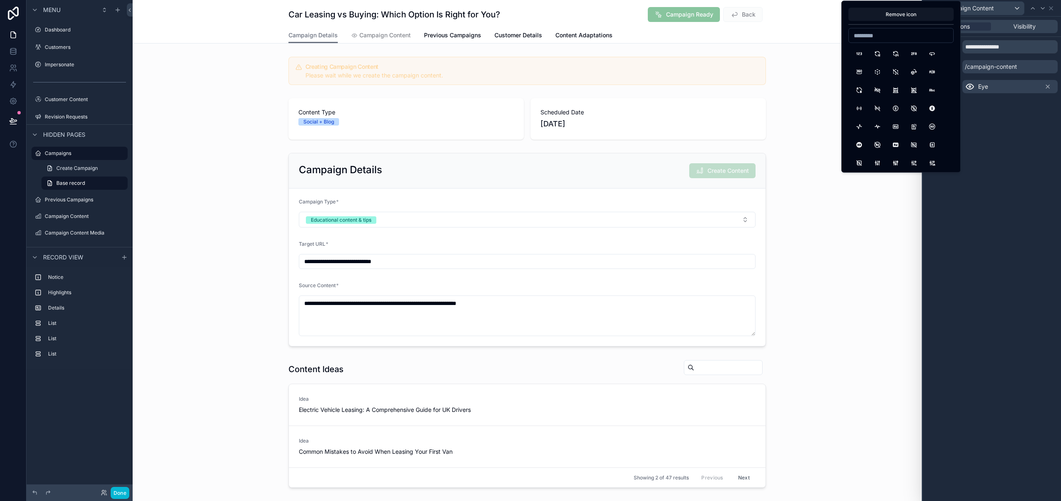
click at [870, 35] on input at bounding box center [901, 36] width 104 height 12
type input "*"
type input "*******"
click at [895, 55] on button "Confetti" at bounding box center [895, 53] width 15 height 15
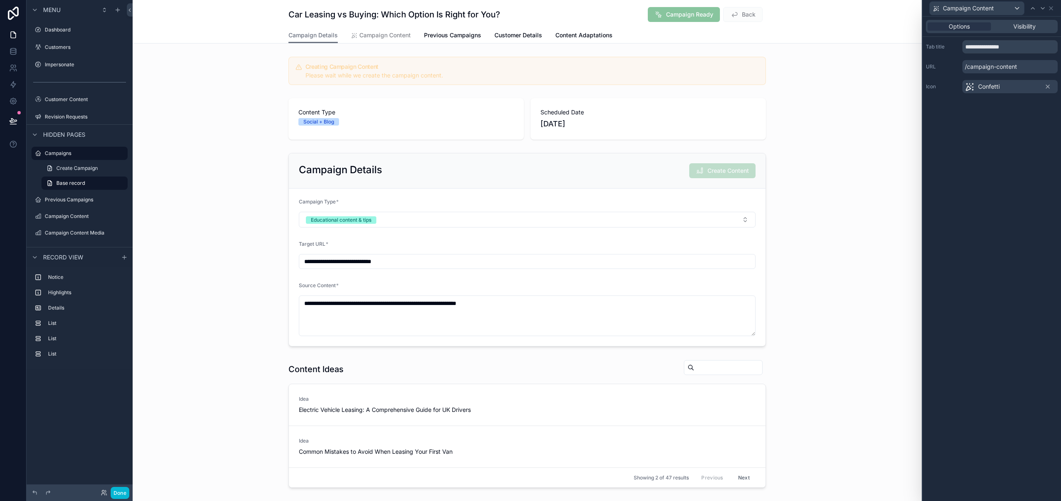
click at [1006, 252] on div "**********" at bounding box center [992, 259] width 138 height 485
click at [1053, 7] on icon at bounding box center [1051, 8] width 7 height 7
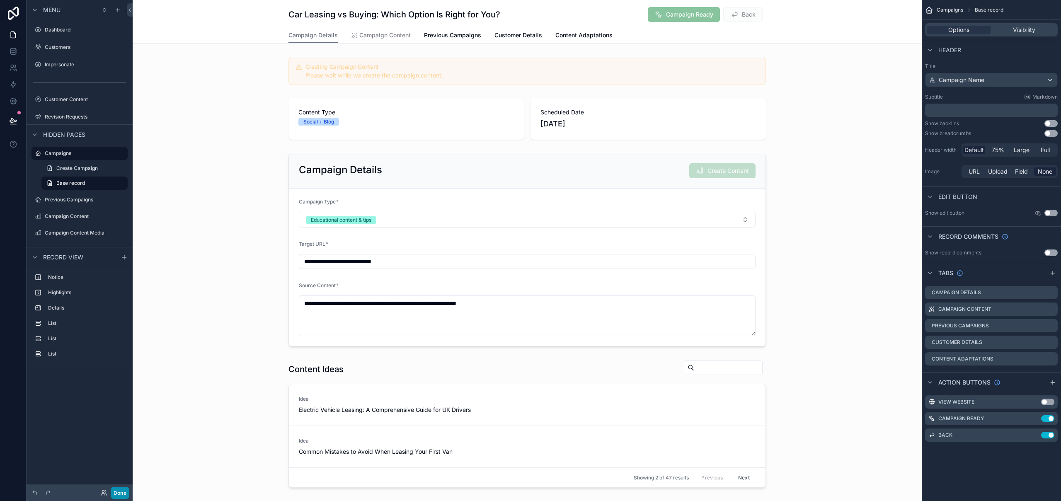
click at [125, 492] on button "Done" at bounding box center [120, 493] width 19 height 12
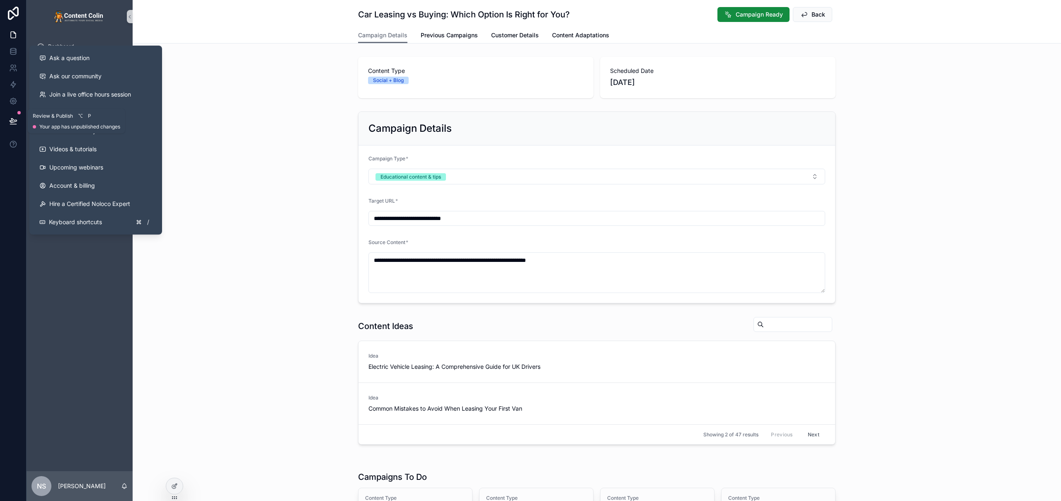
click at [13, 124] on icon at bounding box center [13, 121] width 8 height 8
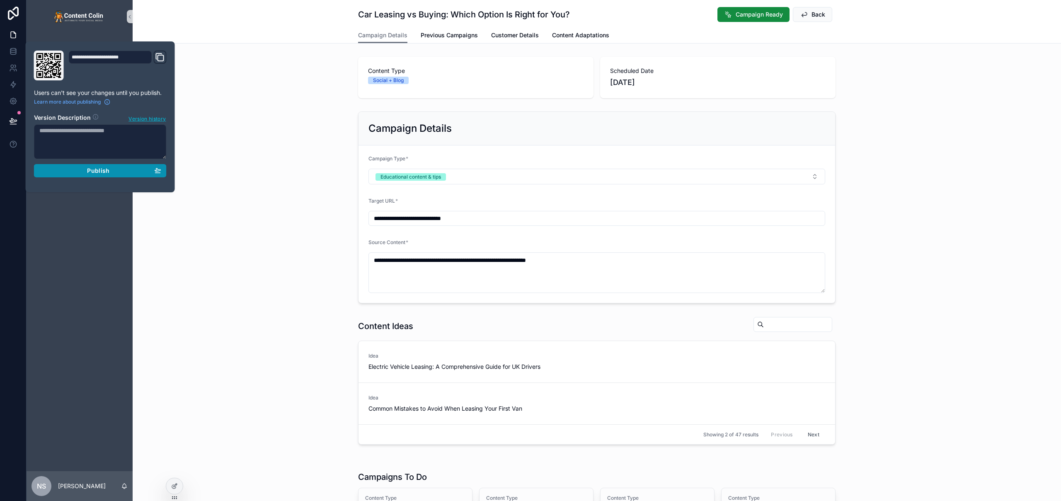
click at [88, 170] on span "Publish" at bounding box center [98, 170] width 22 height 7
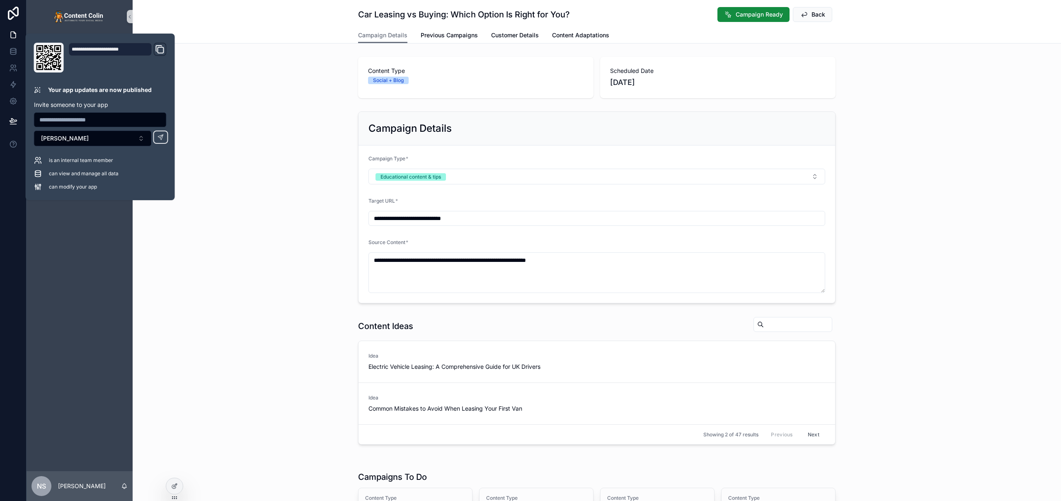
drag, startPoint x: 301, startPoint y: 189, endPoint x: 302, endPoint y: 179, distance: 10.1
click at [301, 188] on div "**********" at bounding box center [597, 207] width 928 height 199
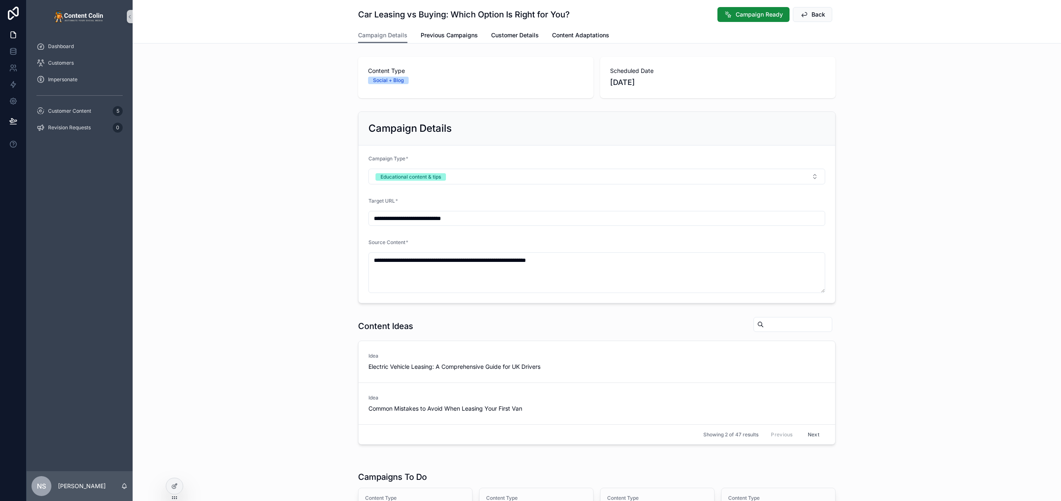
click at [274, 75] on div "Content Type Social + Blog Scheduled Date 8th September 2025" at bounding box center [597, 77] width 928 height 48
click at [77, 111] on span "Customer Content" at bounding box center [69, 111] width 43 height 7
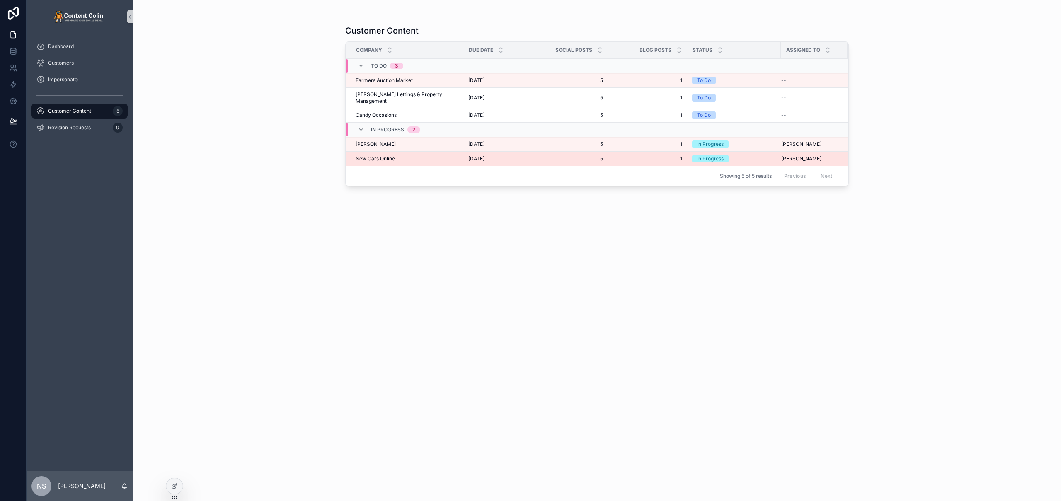
click at [397, 155] on div "New Cars Online New Cars Online" at bounding box center [407, 158] width 103 height 7
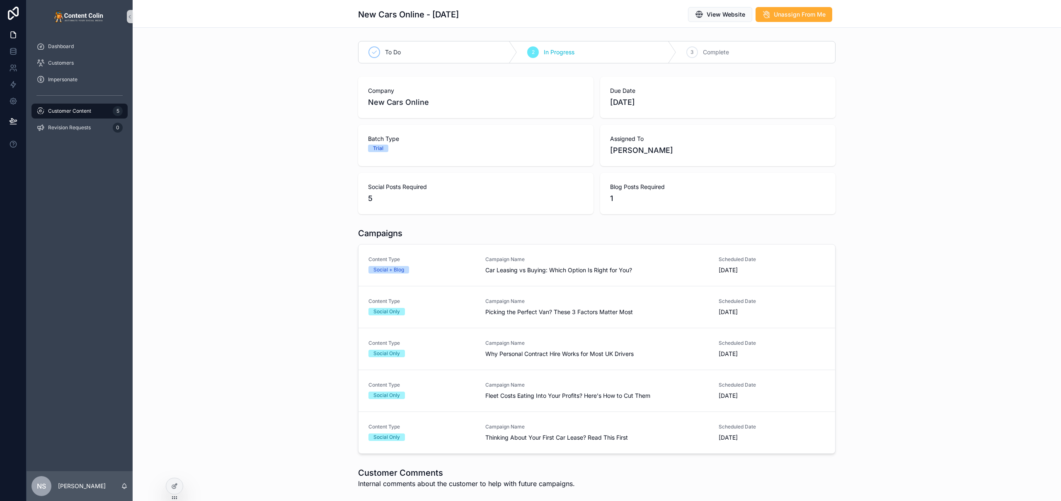
scroll to position [152, 0]
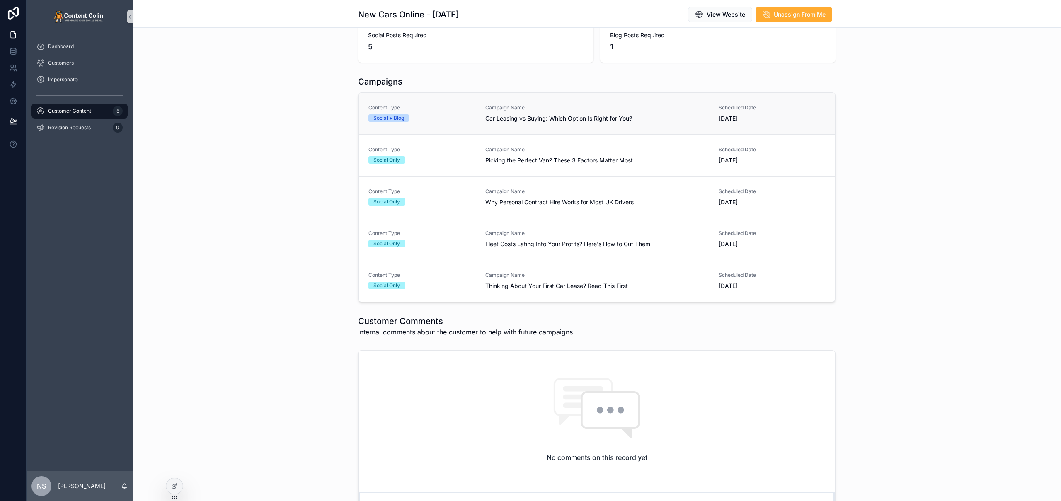
click at [486, 112] on div "Campaign Name Car Leasing vs Buying: Which Option Is Right for You?" at bounding box center [596, 113] width 223 height 18
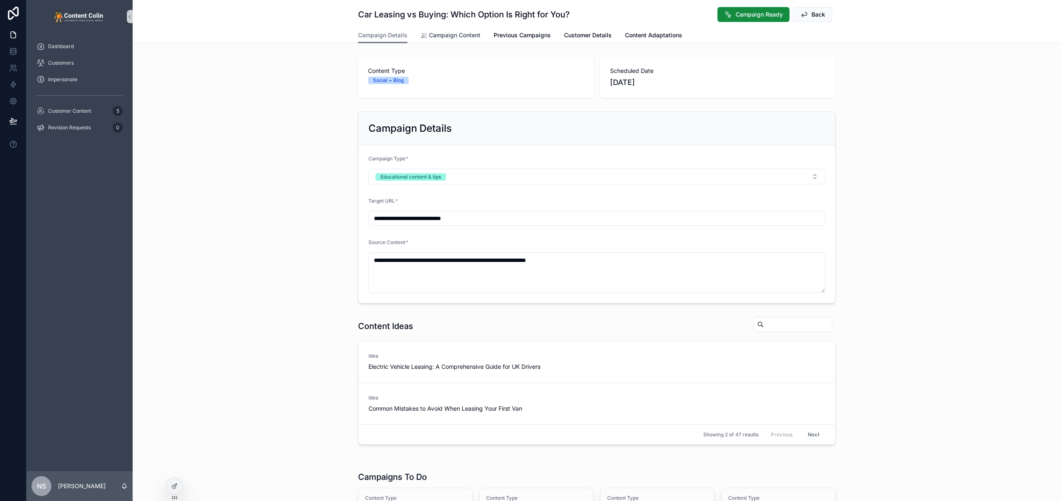
click at [460, 38] on span "Campaign Content" at bounding box center [454, 35] width 51 height 8
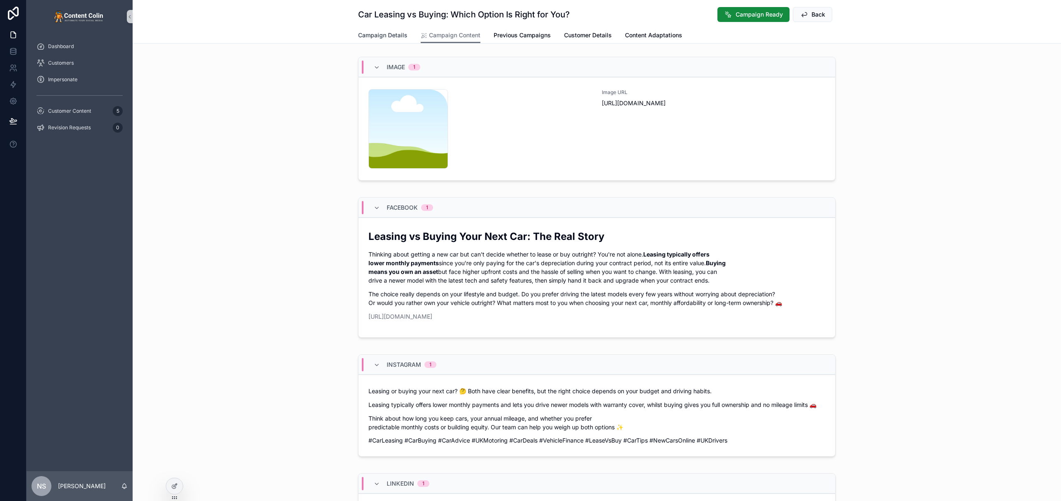
click at [383, 35] on span "Campaign Details" at bounding box center [382, 35] width 49 height 8
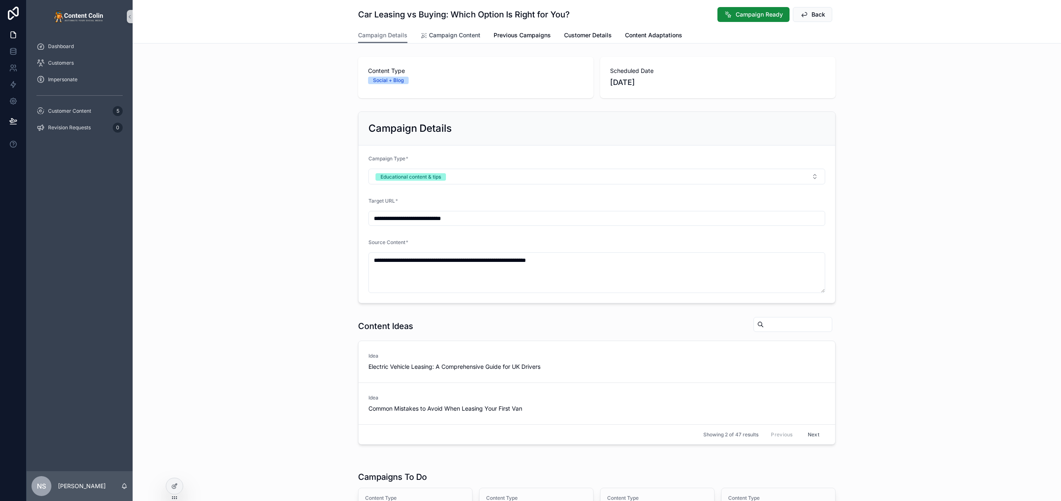
click at [458, 32] on span "Campaign Content" at bounding box center [454, 35] width 51 height 8
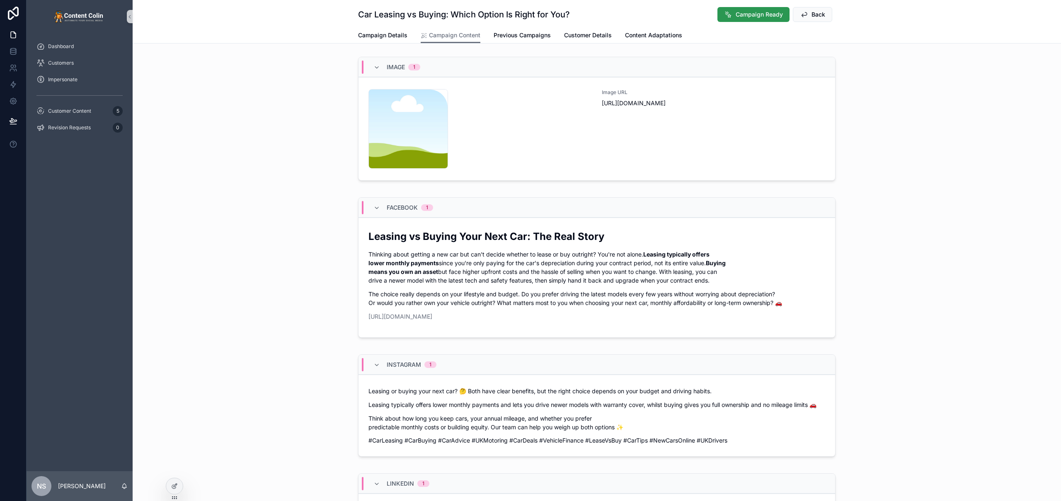
click at [774, 14] on span "Campaign Ready" at bounding box center [759, 14] width 47 height 8
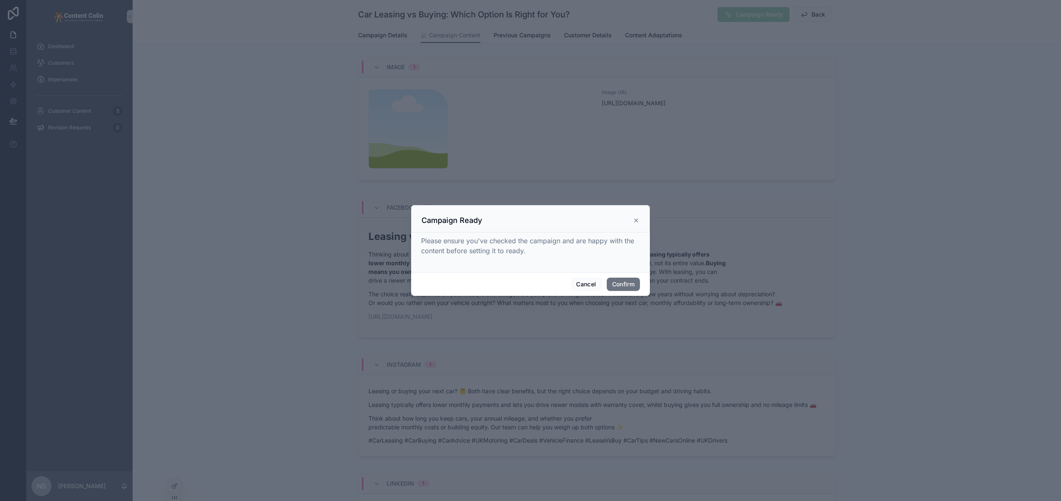
click at [635, 219] on icon at bounding box center [636, 220] width 7 height 7
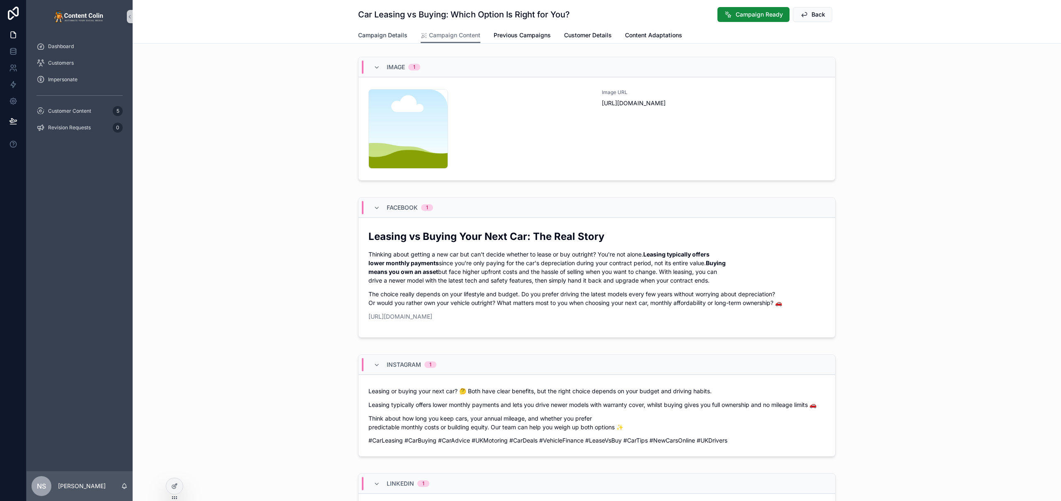
click at [394, 34] on span "Campaign Details" at bounding box center [382, 35] width 49 height 8
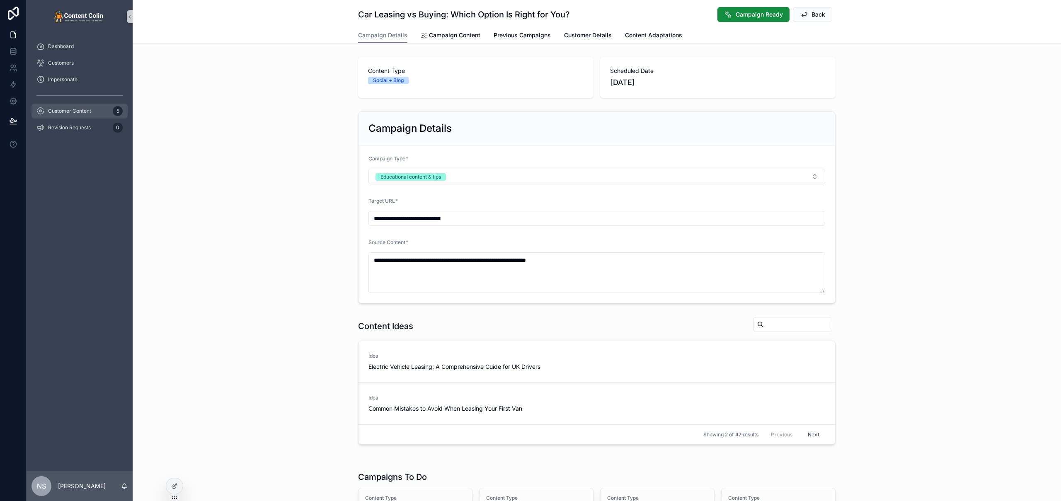
click at [70, 114] on span "Customer Content" at bounding box center [69, 111] width 43 height 7
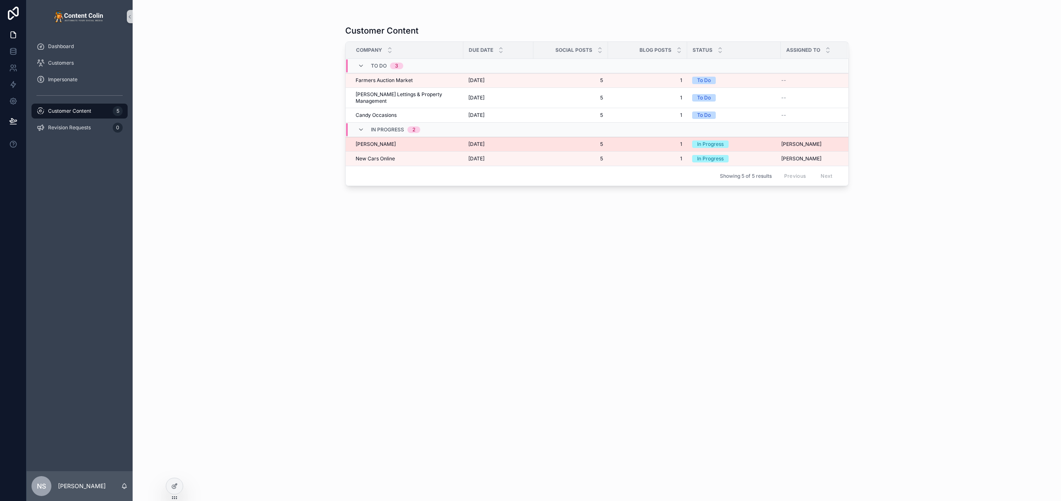
click at [388, 141] on div "[PERSON_NAME] [PERSON_NAME]" at bounding box center [407, 144] width 103 height 7
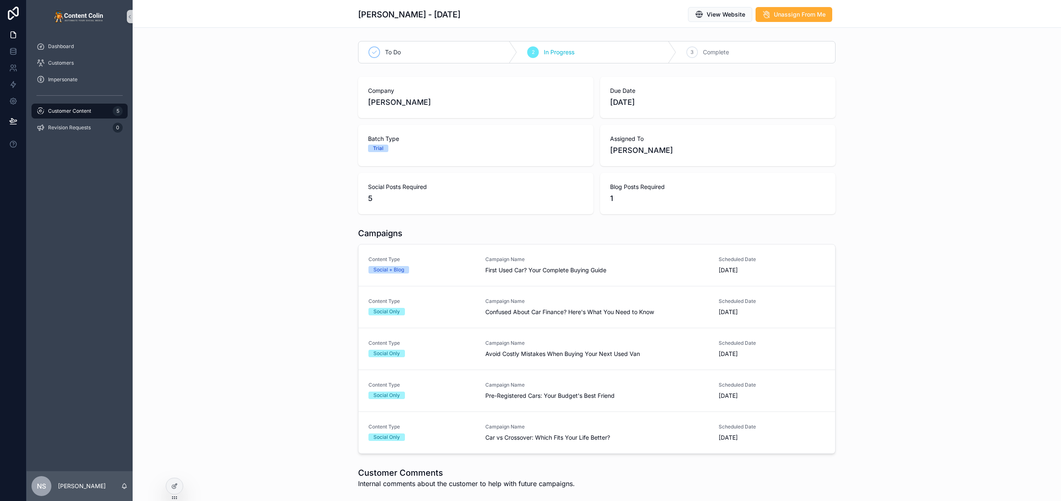
click at [589, 267] on span "First Used Car? Your Complete Buying Guide" at bounding box center [596, 270] width 223 height 8
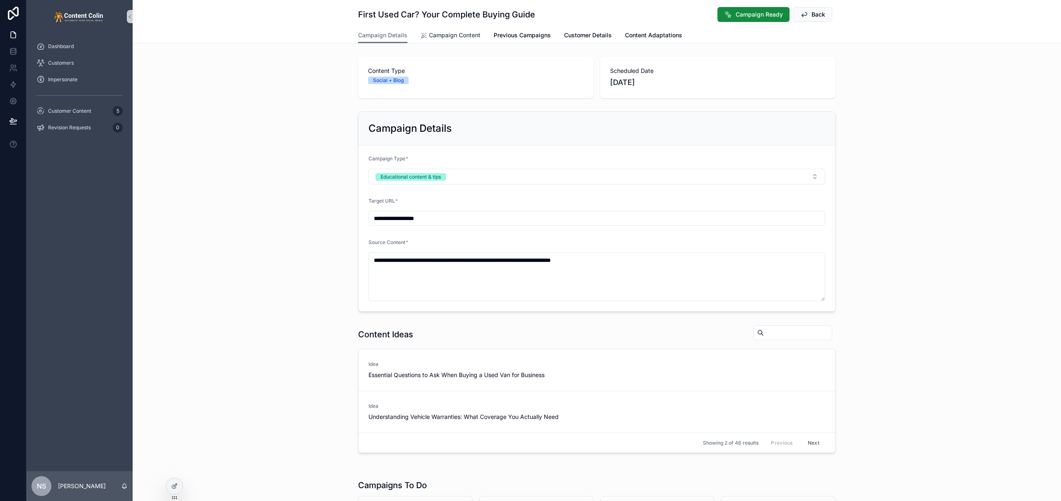
click at [447, 34] on span "Campaign Content" at bounding box center [454, 35] width 51 height 8
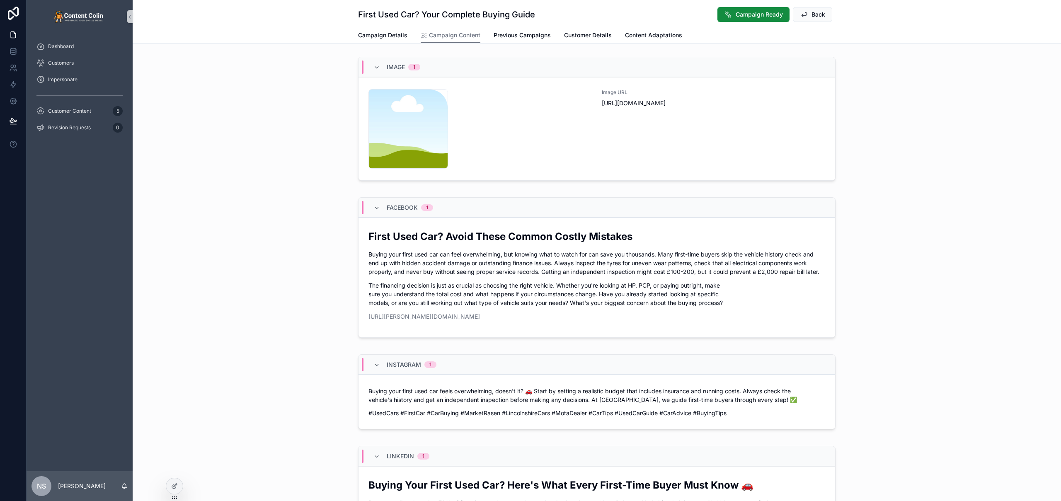
click at [304, 371] on div "Instagram 1 Buying your first used car feels overwhelming, doesn't it? 🚗 Start …" at bounding box center [597, 393] width 928 height 85
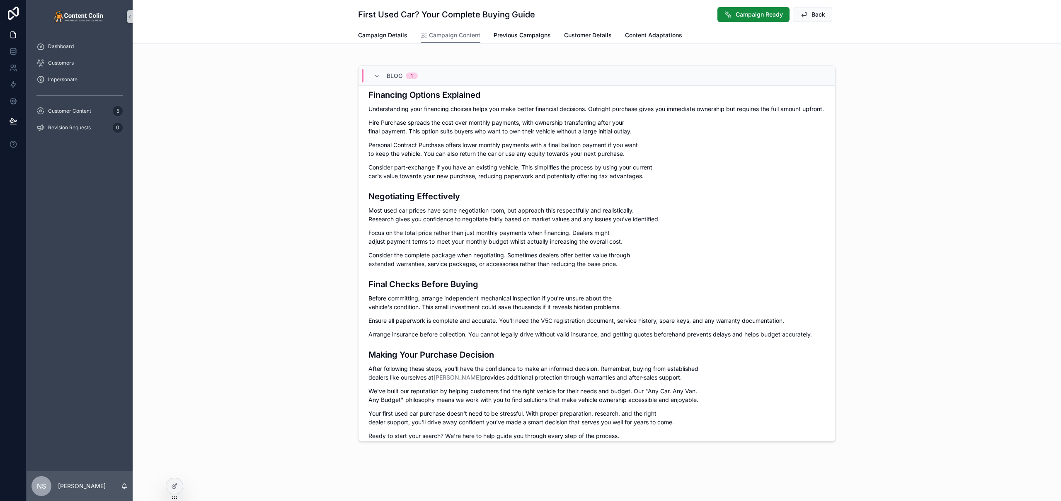
scroll to position [588, 0]
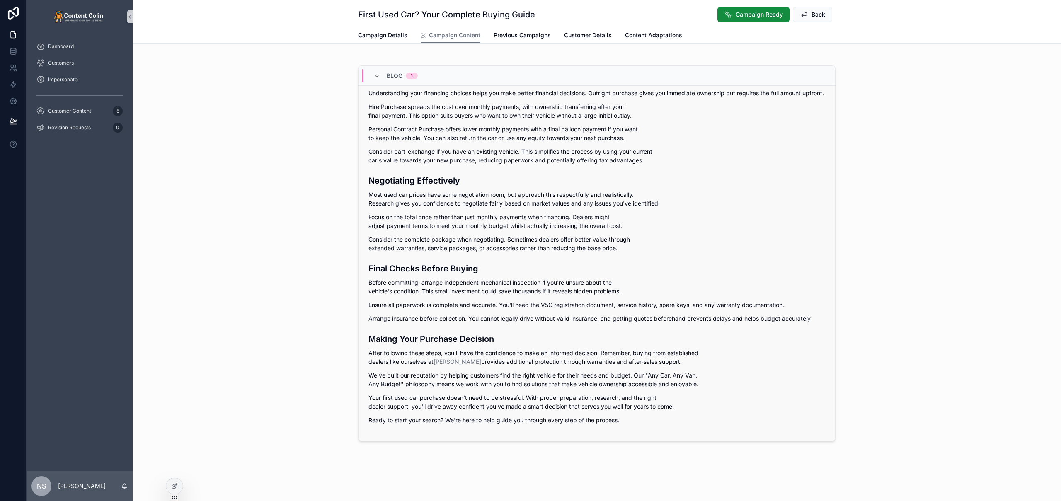
click at [778, 119] on p "Hire Purchase spreads the cost over monthly payments, with ownership transferri…" at bounding box center [596, 110] width 457 height 17
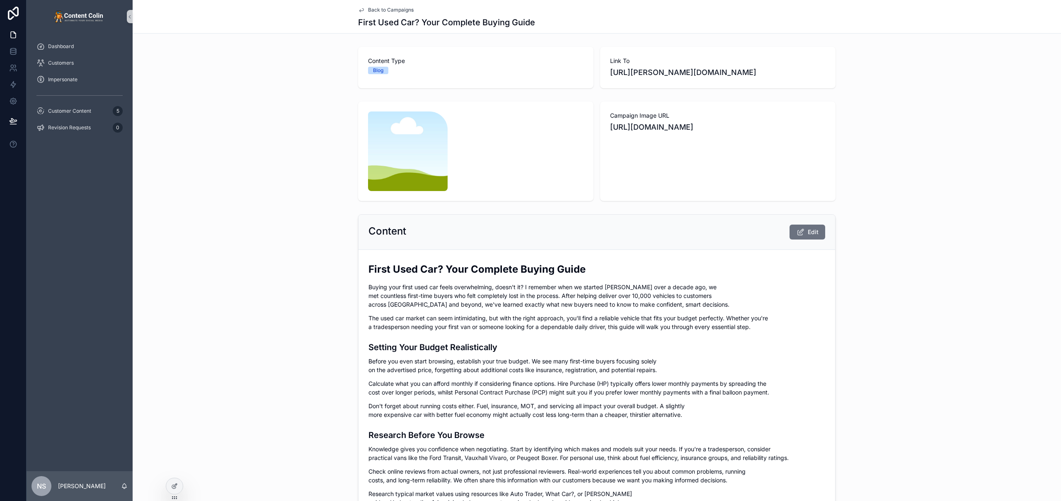
click at [394, 7] on span "Back to Campaigns" at bounding box center [391, 10] width 46 height 7
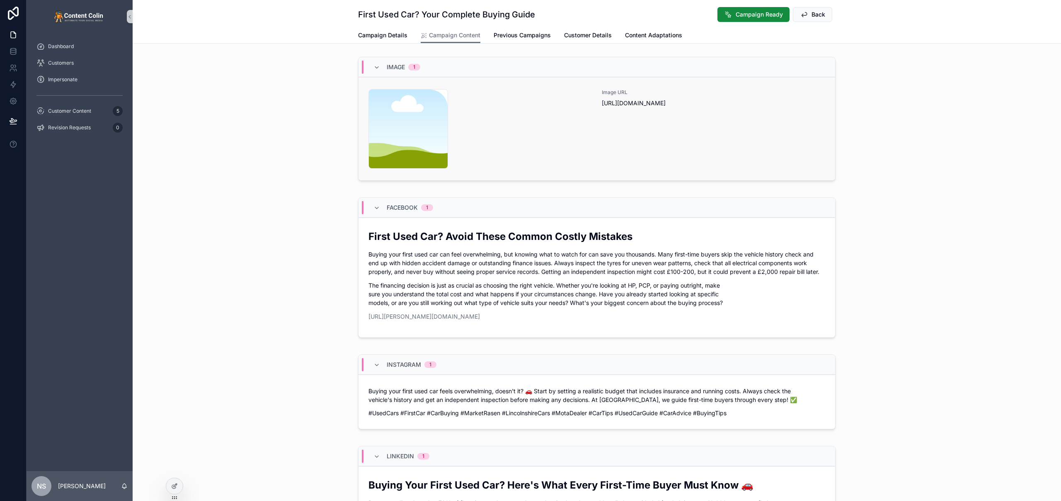
click at [664, 124] on div "Image URL [URL][DOMAIN_NAME]" at bounding box center [713, 129] width 223 height 80
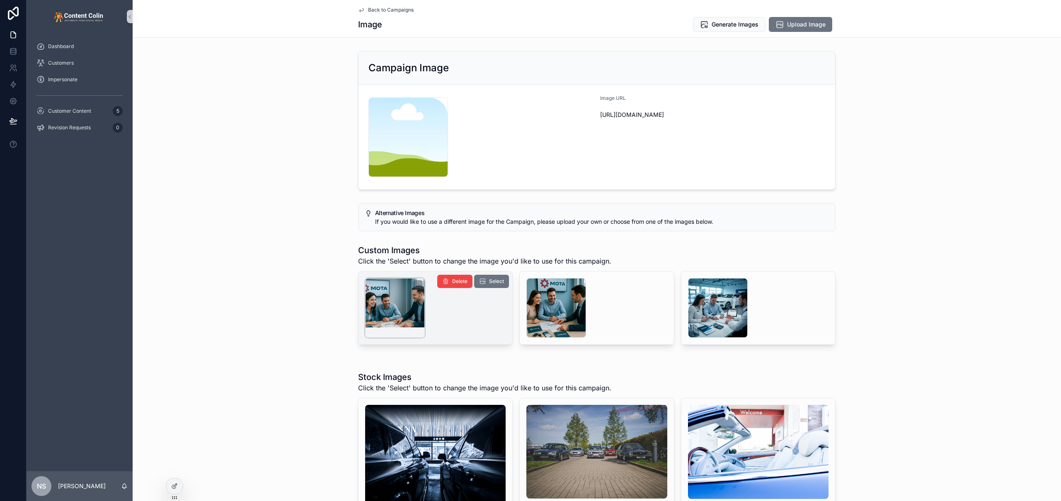
click at [377, 306] on div "scrollable content" at bounding box center [395, 308] width 60 height 60
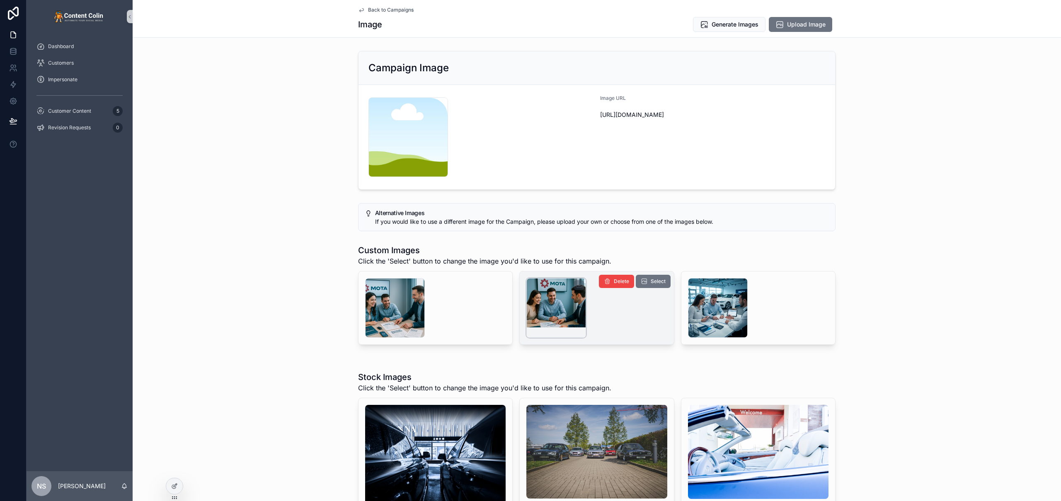
click at [558, 315] on div "scrollable content" at bounding box center [556, 308] width 60 height 60
click at [657, 283] on span "Select" at bounding box center [658, 281] width 15 height 7
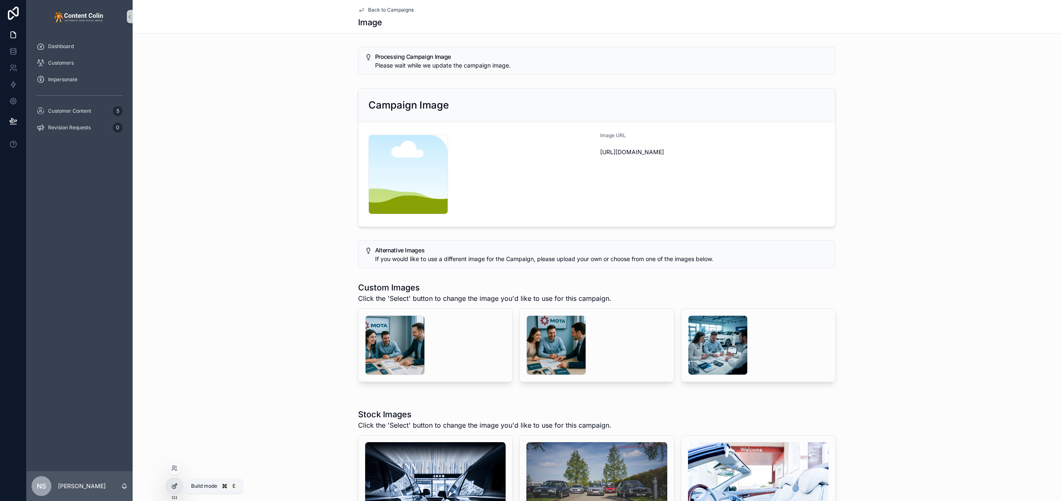
click at [175, 487] on icon at bounding box center [175, 485] width 3 height 3
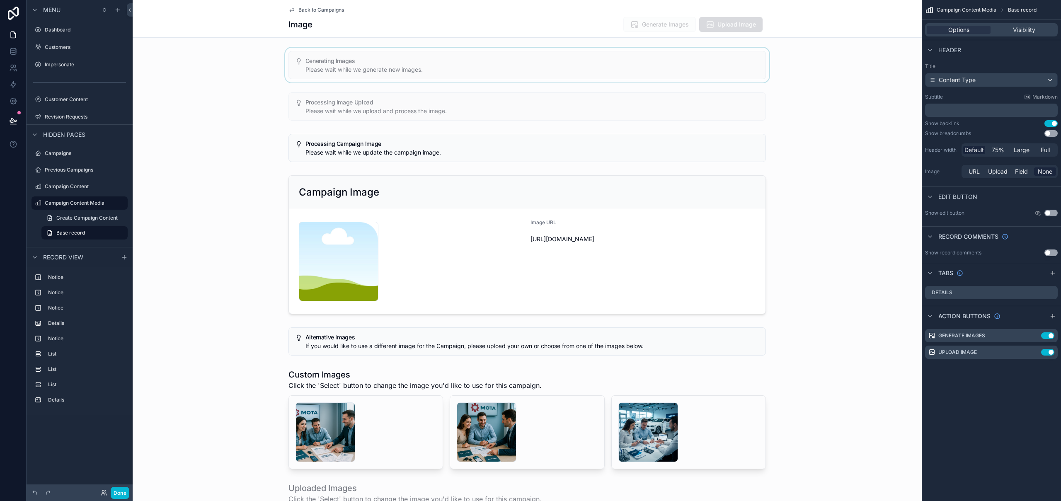
click at [550, 79] on div "scrollable content" at bounding box center [527, 65] width 789 height 35
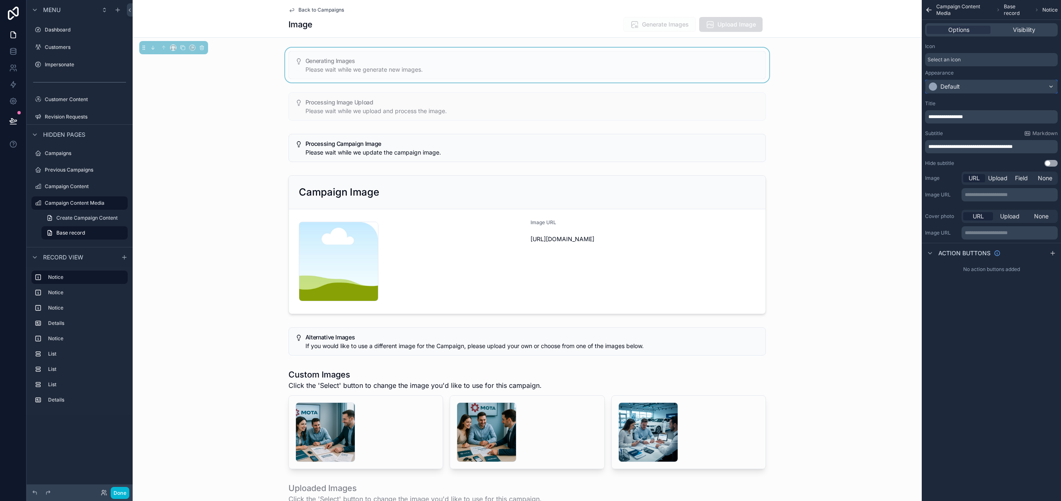
click at [952, 87] on div "Default" at bounding box center [949, 86] width 19 height 8
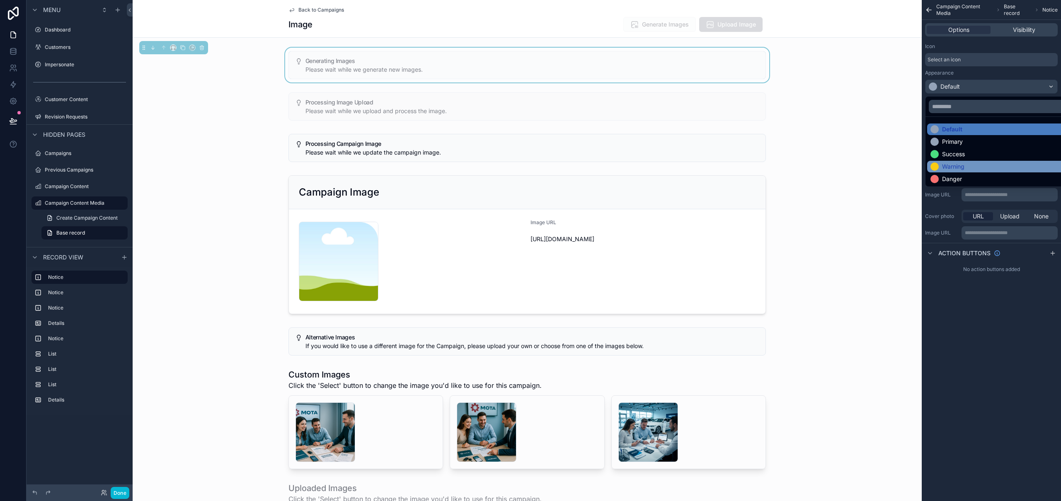
click at [960, 164] on div "Warning" at bounding box center [953, 166] width 22 height 8
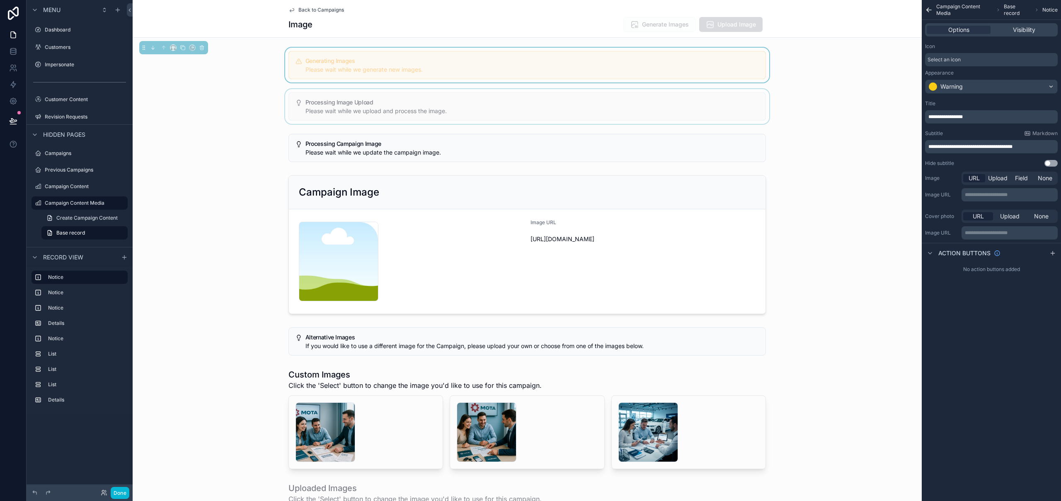
click at [583, 109] on div "scrollable content" at bounding box center [527, 106] width 789 height 35
click at [969, 91] on div "Default" at bounding box center [992, 86] width 132 height 13
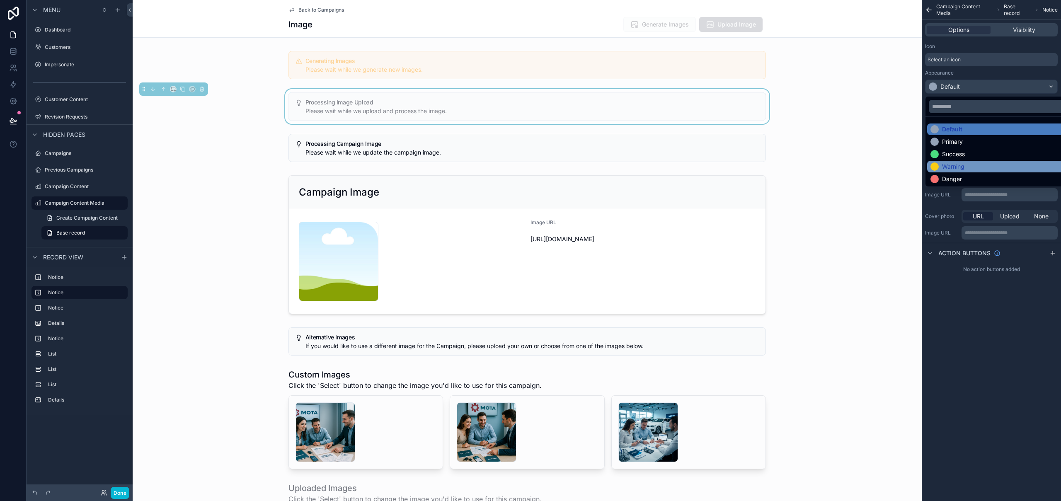
click at [958, 164] on div "Warning" at bounding box center [953, 166] width 22 height 8
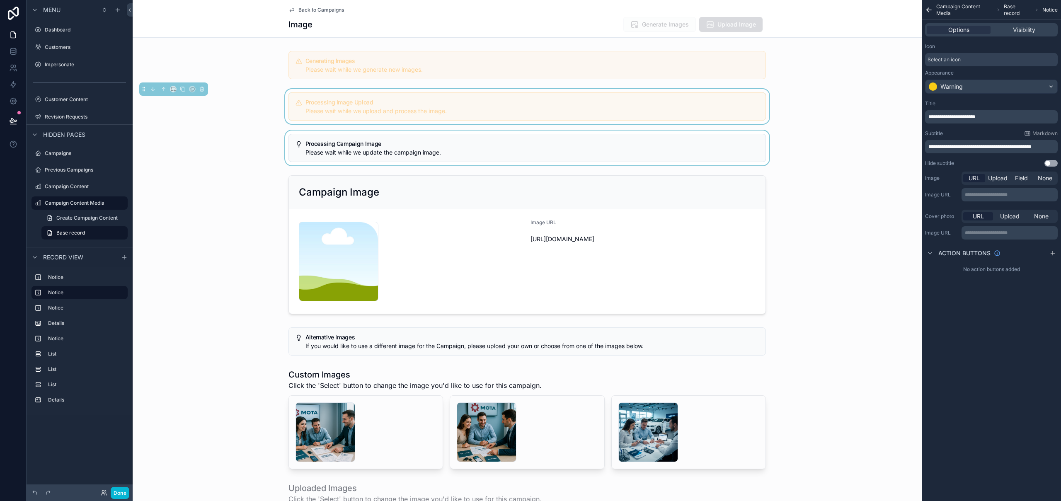
click at [729, 152] on div "scrollable content" at bounding box center [527, 148] width 789 height 35
click at [962, 85] on div "Default" at bounding box center [992, 86] width 132 height 13
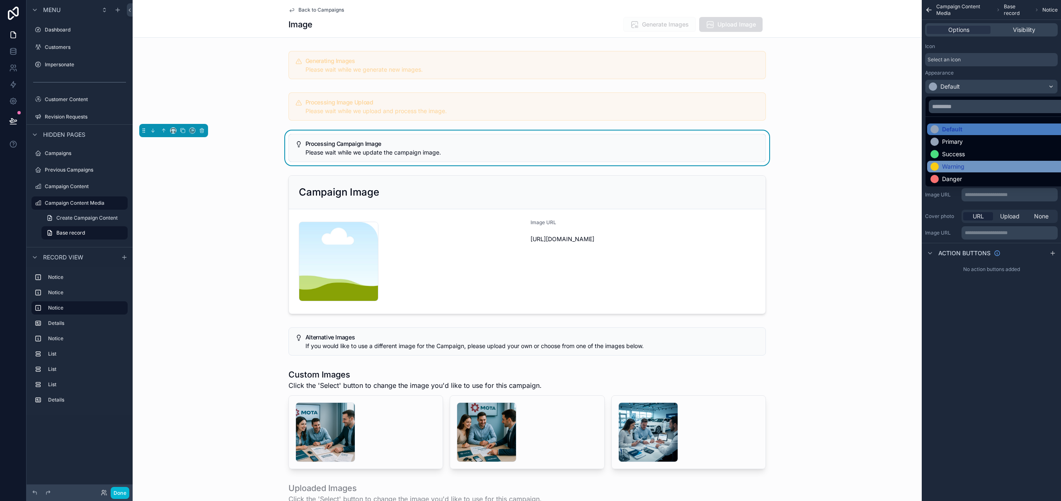
click at [961, 165] on div "Warning" at bounding box center [953, 166] width 22 height 8
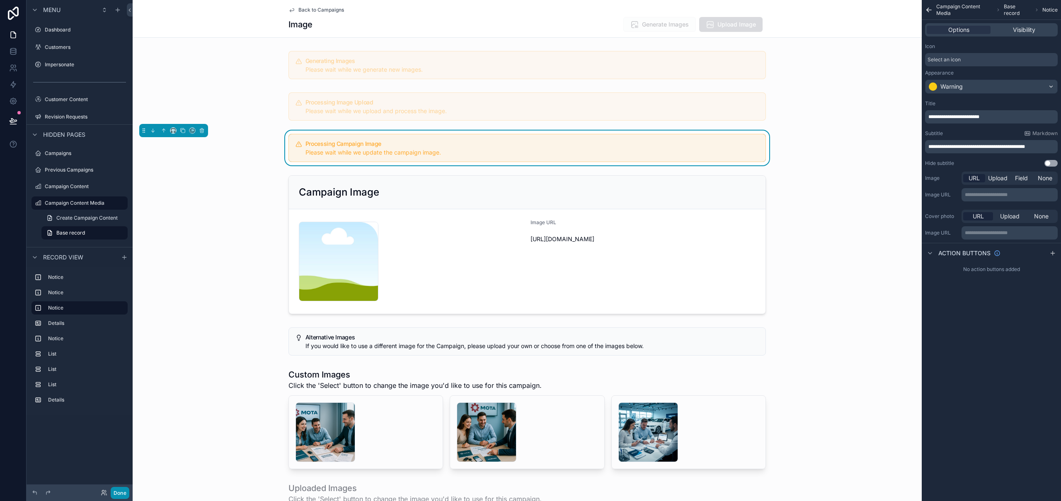
click at [119, 494] on button "Done" at bounding box center [120, 493] width 19 height 12
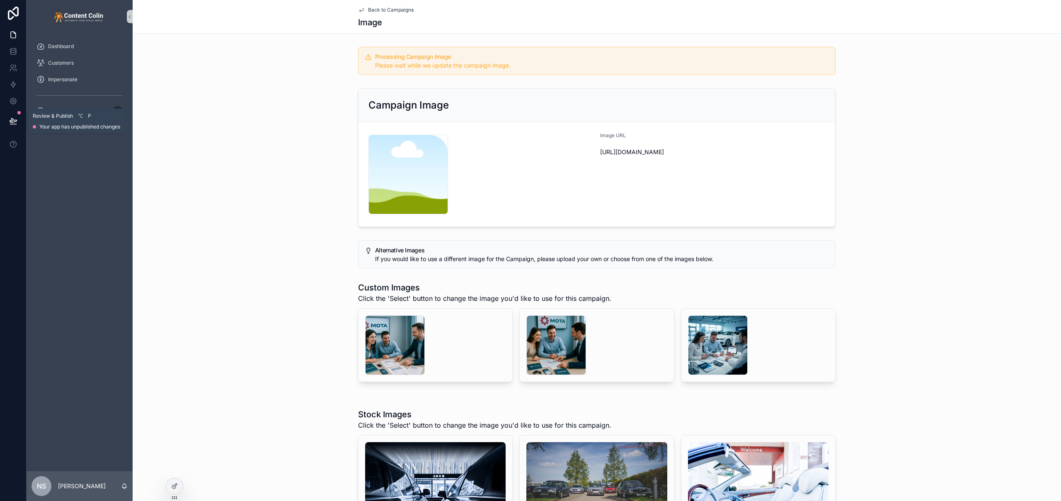
click at [13, 121] on icon at bounding box center [13, 121] width 8 height 8
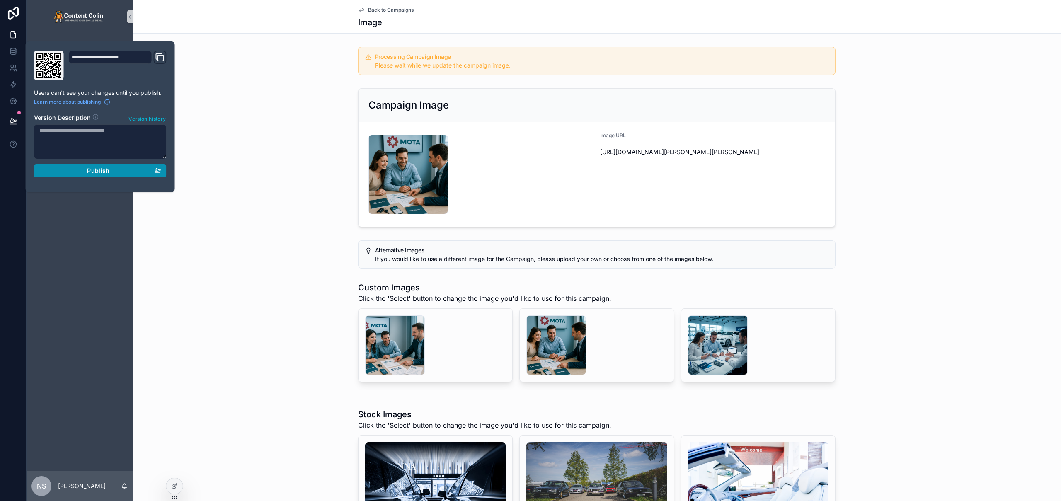
click at [87, 175] on button "Publish" at bounding box center [100, 170] width 133 height 13
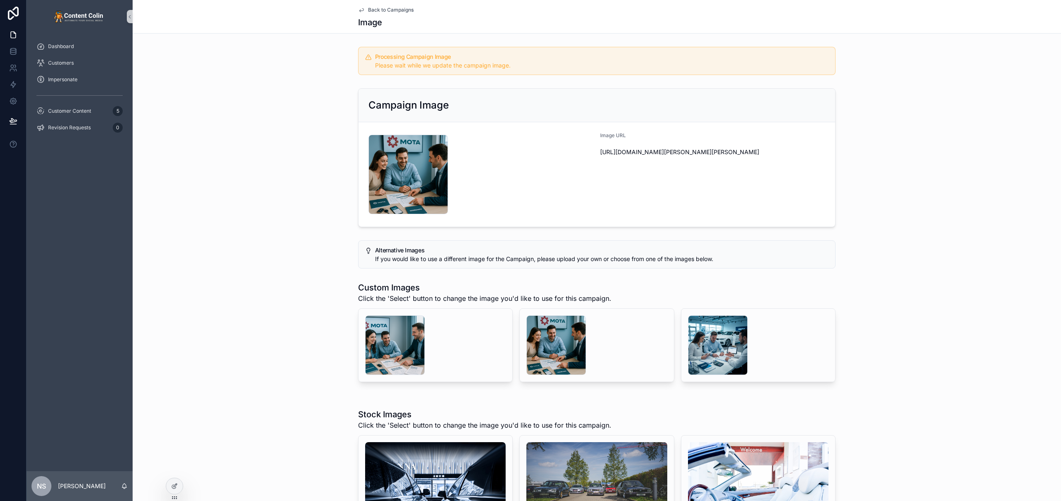
click at [263, 76] on div "Processing Campaign Image Please wait while we update the campaign image." at bounding box center [597, 61] width 928 height 35
drag, startPoint x: 284, startPoint y: 53, endPoint x: 347, endPoint y: 62, distance: 62.8
click at [285, 53] on div "Processing Campaign Image Please wait while we update the campaign image." at bounding box center [597, 61] width 928 height 35
drag, startPoint x: 375, startPoint y: 63, endPoint x: 354, endPoint y: 58, distance: 21.3
click at [353, 58] on div "Processing Campaign Image Please wait while we update the campaign image." at bounding box center [597, 61] width 928 height 35
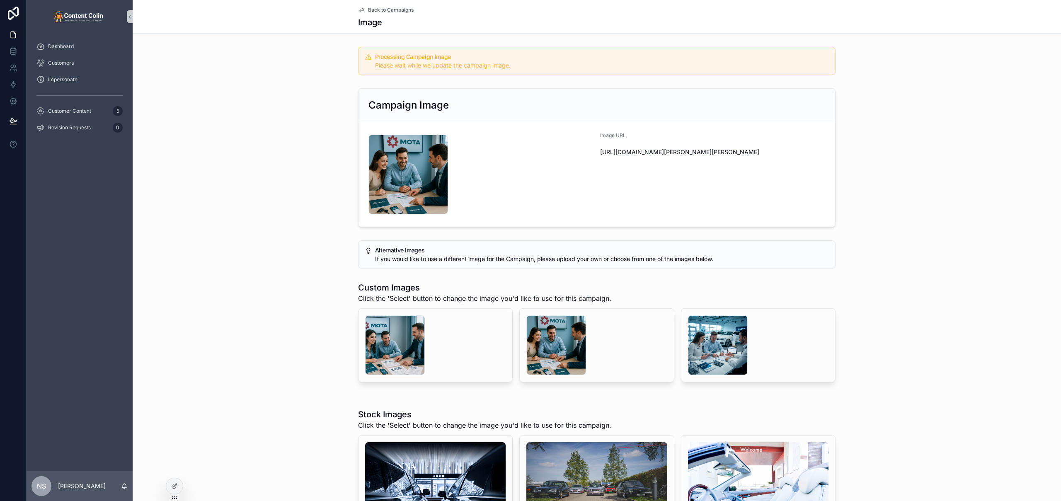
click at [353, 59] on div "Processing Campaign Image Please wait while we update the campaign image." at bounding box center [597, 61] width 928 height 35
click at [389, 9] on span "Back to Campaigns" at bounding box center [391, 10] width 46 height 7
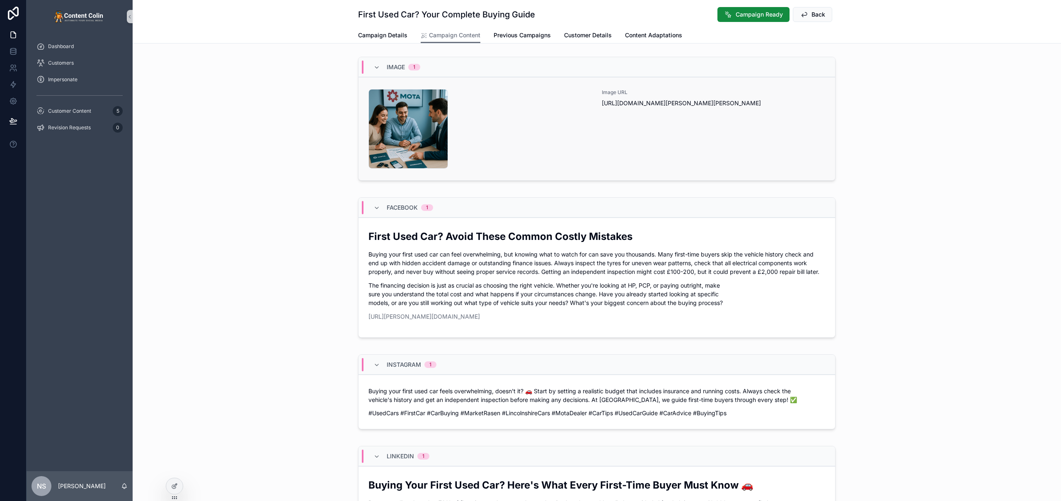
click at [570, 117] on div "mota-1756810706 .png" at bounding box center [479, 129] width 223 height 80
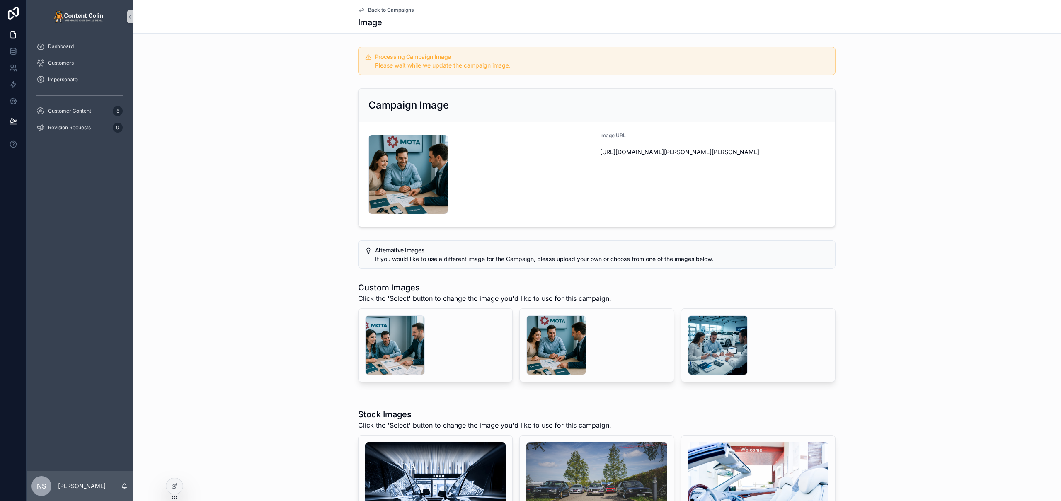
click at [323, 103] on div "Campaign Image mota-1756810706 .png Image URL https://cdn.contentcolin.com/mota…" at bounding box center [597, 157] width 928 height 145
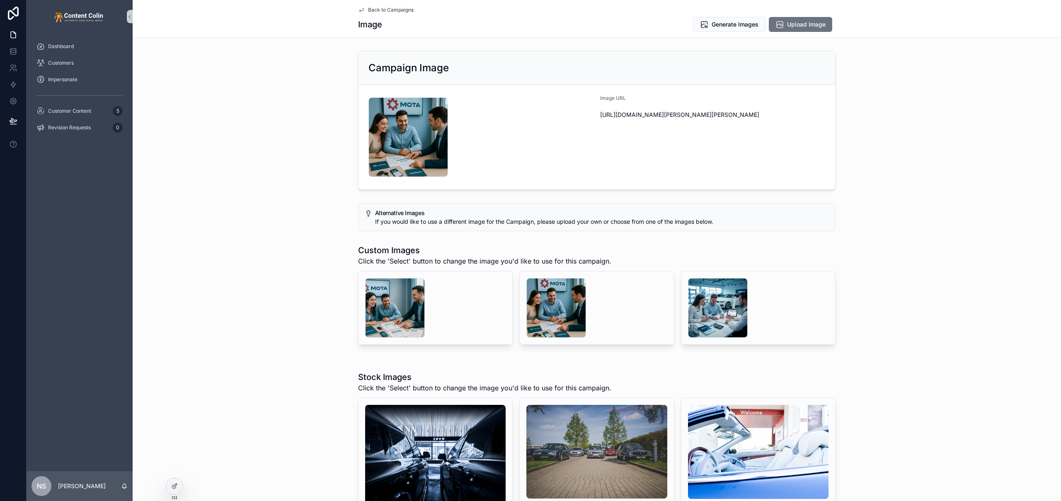
click at [393, 9] on span "Back to Campaigns" at bounding box center [391, 10] width 46 height 7
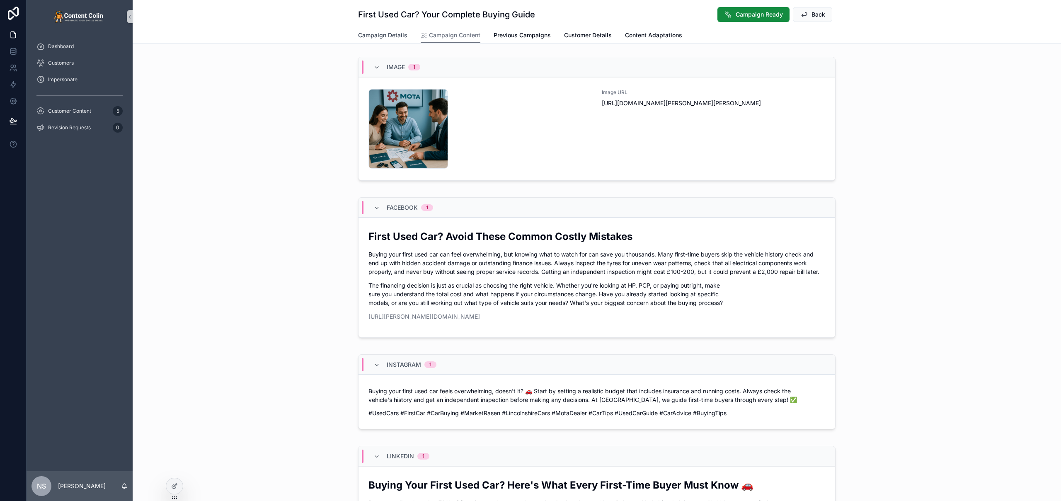
click at [381, 34] on span "Campaign Details" at bounding box center [382, 35] width 49 height 8
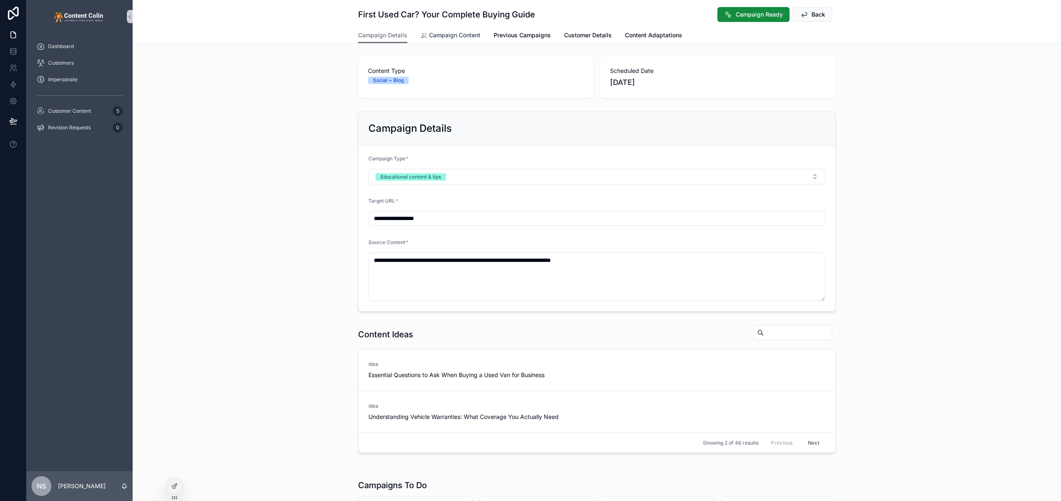
click at [469, 32] on span "Campaign Content" at bounding box center [454, 35] width 51 height 8
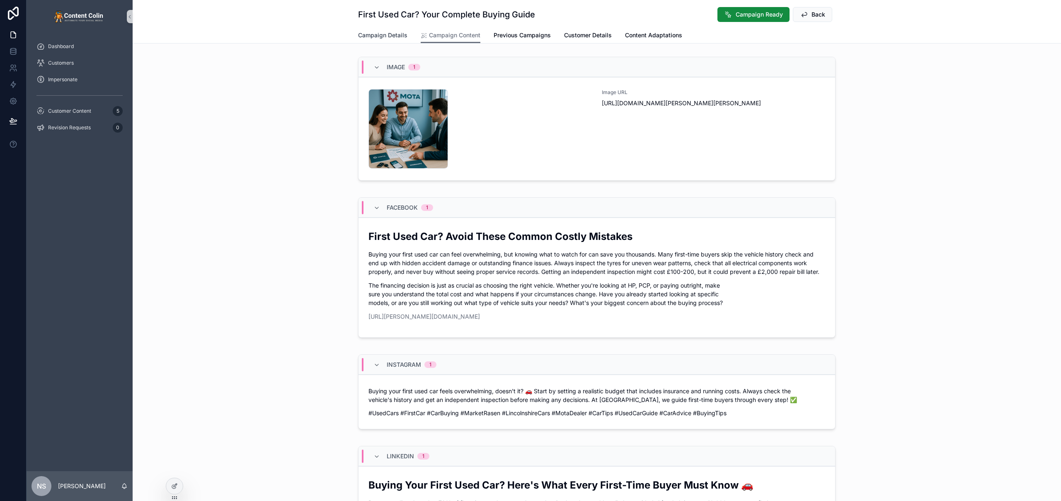
click at [369, 40] on link "Campaign Details" at bounding box center [382, 36] width 49 height 17
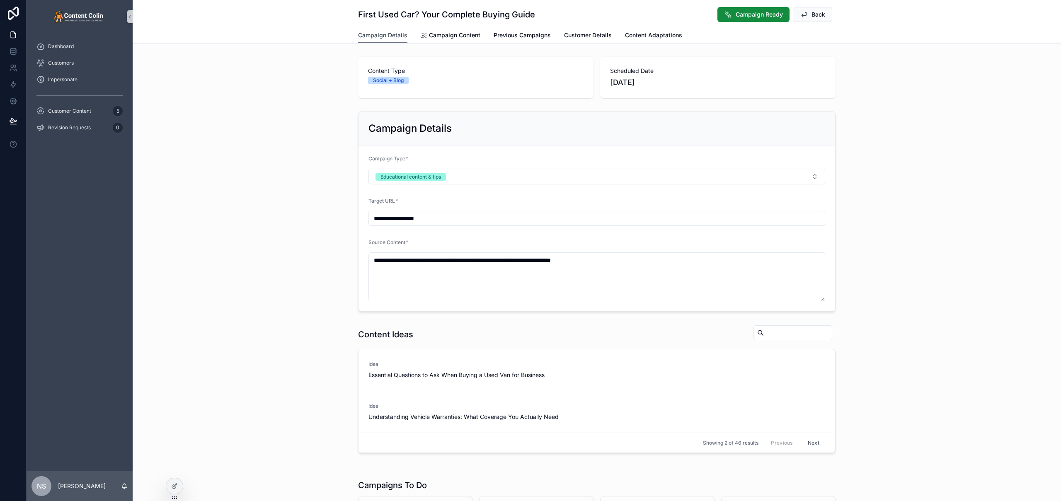
scroll to position [162, 0]
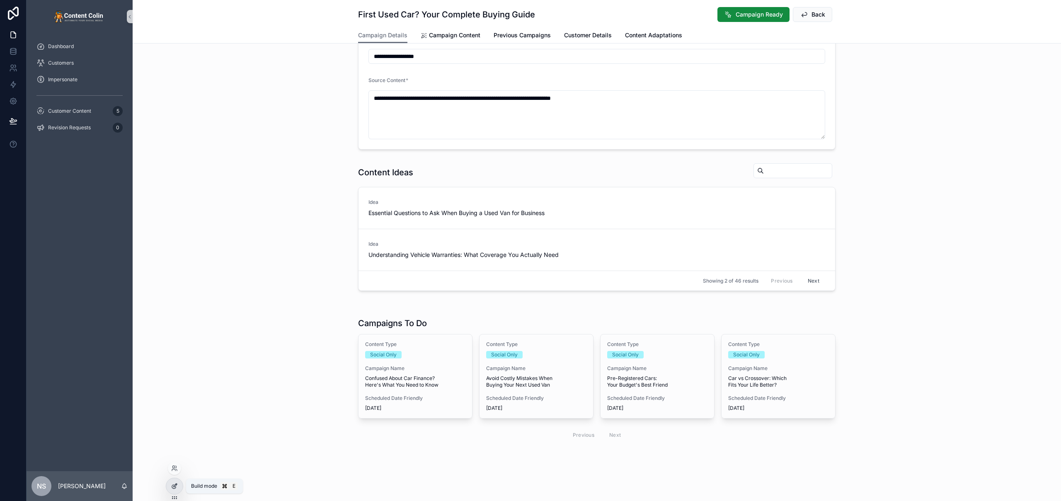
click at [173, 489] on icon at bounding box center [174, 486] width 7 height 7
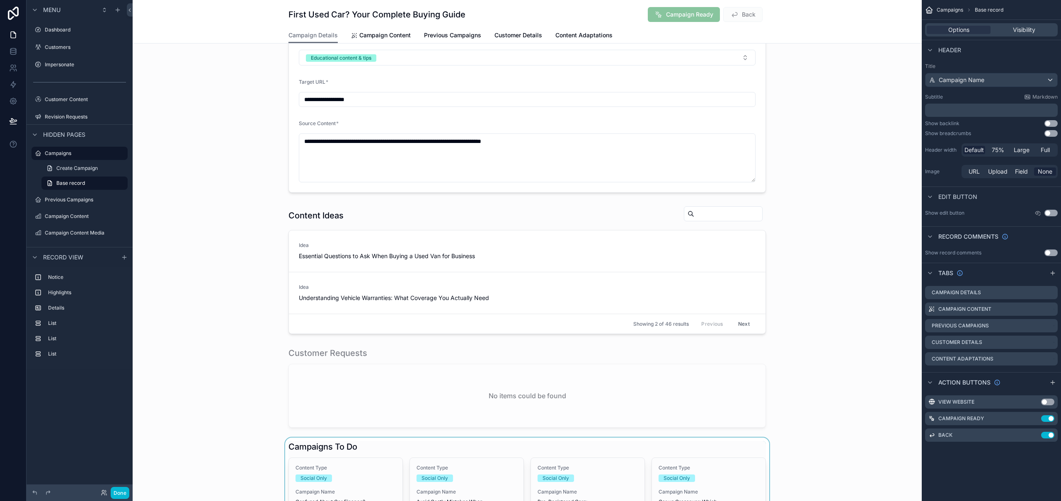
click at [389, 442] on div "scrollable content" at bounding box center [527, 505] width 789 height 134
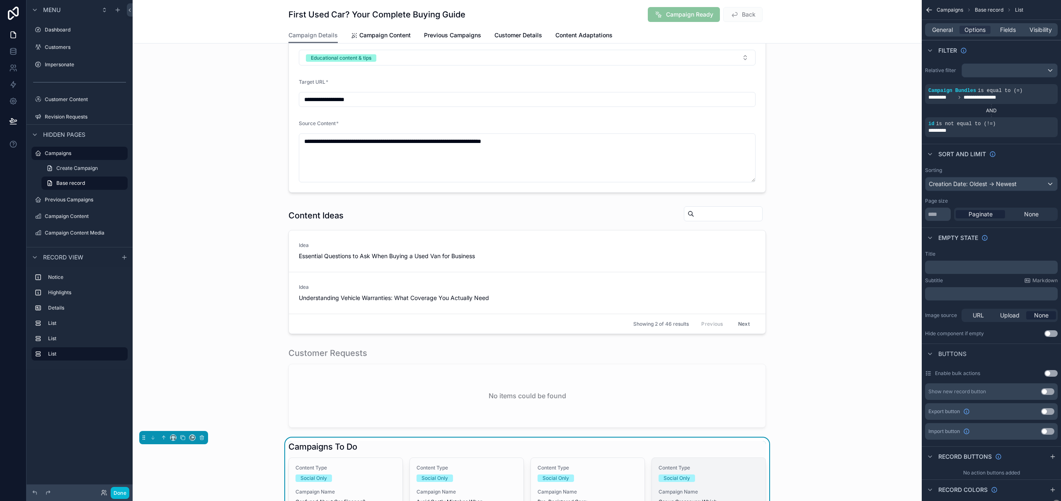
scroll to position [281, 0]
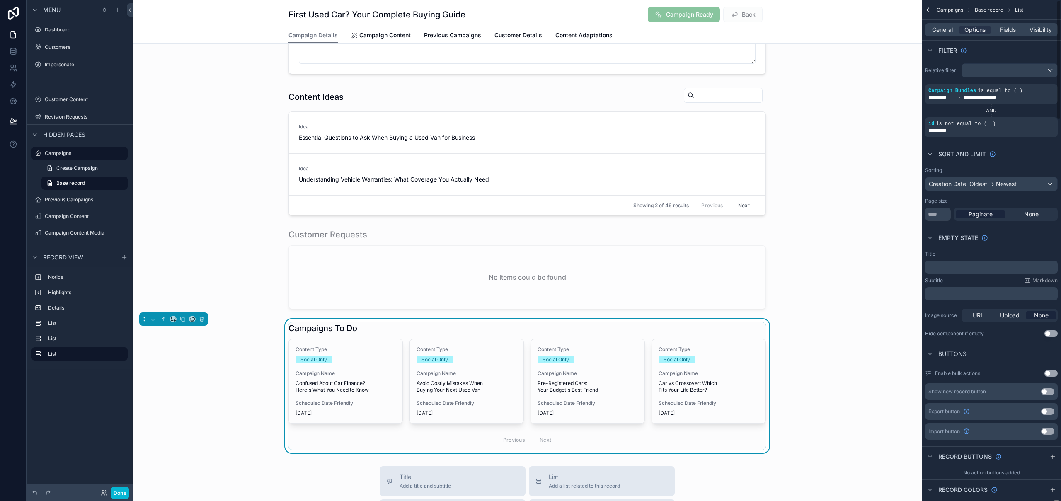
click at [939, 34] on div "General Options Fields Visibility" at bounding box center [991, 29] width 133 height 13
click at [954, 34] on div "General Options Fields Visibility" at bounding box center [991, 29] width 133 height 13
click at [943, 31] on span "General" at bounding box center [942, 30] width 21 height 8
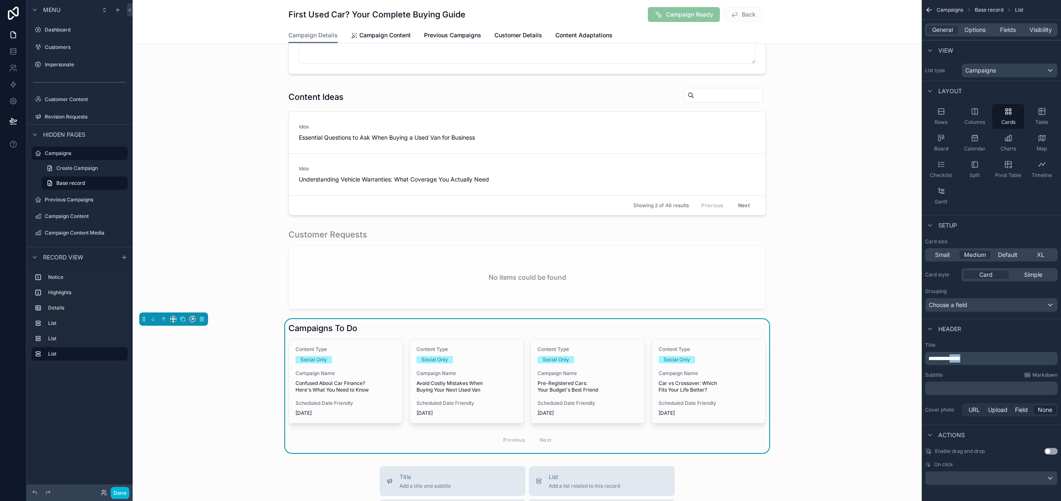
drag, startPoint x: 985, startPoint y: 360, endPoint x: 962, endPoint y: 360, distance: 22.8
click at [962, 360] on p "**********" at bounding box center [992, 358] width 128 height 8
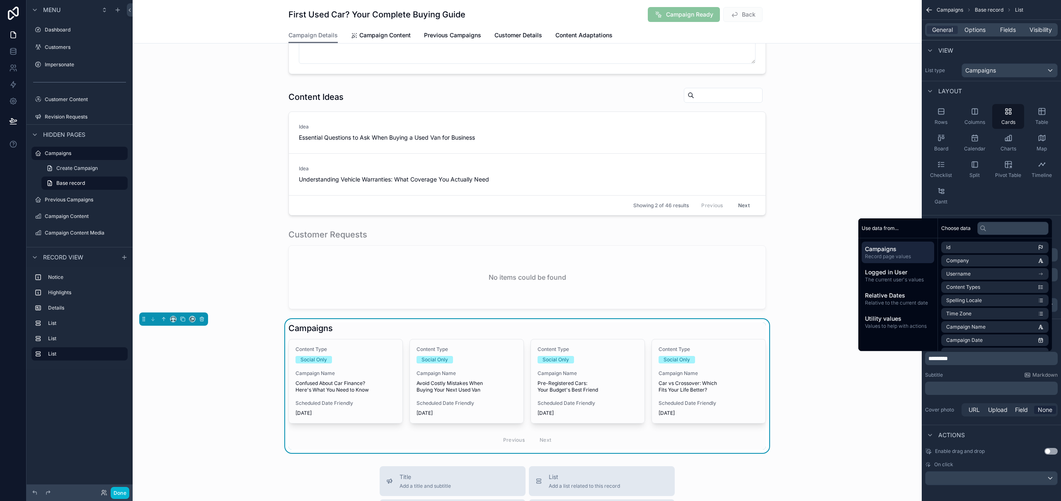
click at [928, 359] on span "*********" at bounding box center [937, 359] width 19 height 6
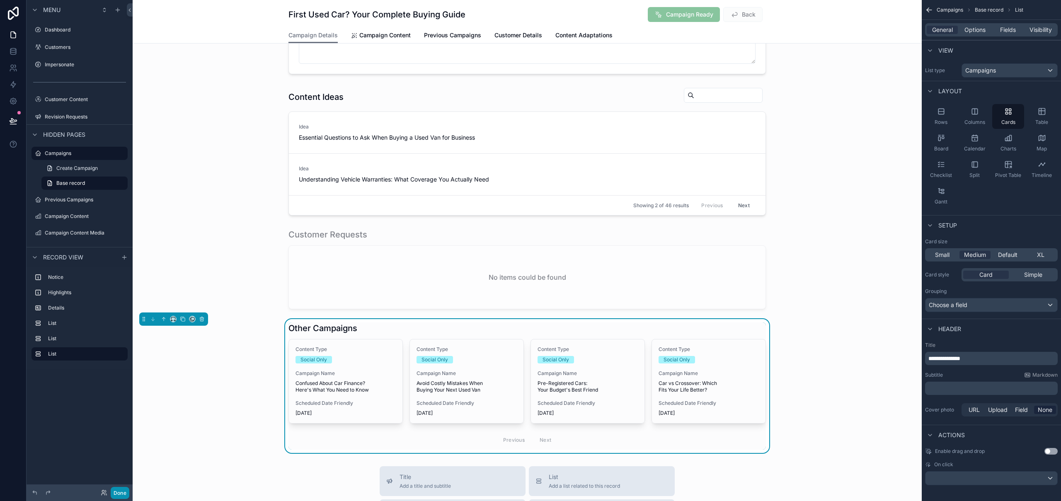
click at [119, 495] on button "Done" at bounding box center [120, 493] width 19 height 12
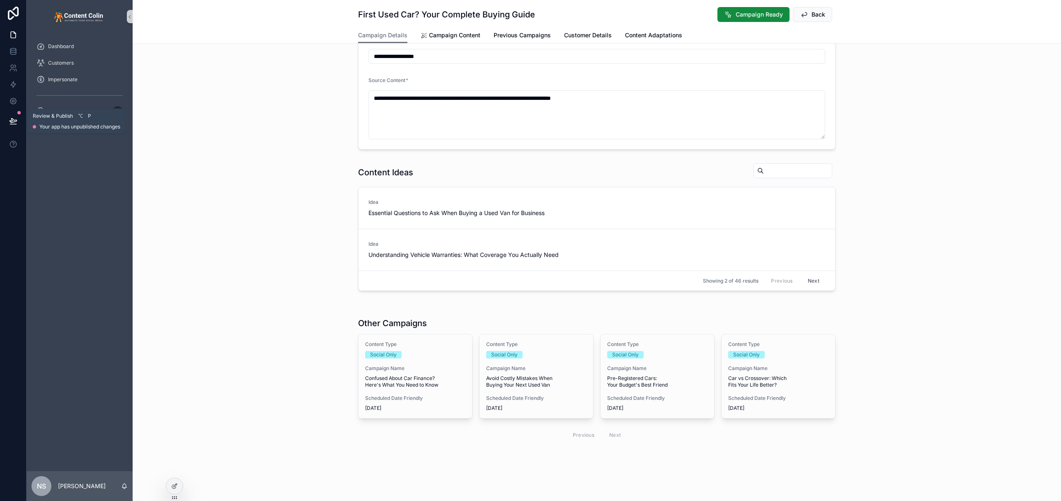
click at [11, 123] on icon at bounding box center [13, 121] width 8 height 8
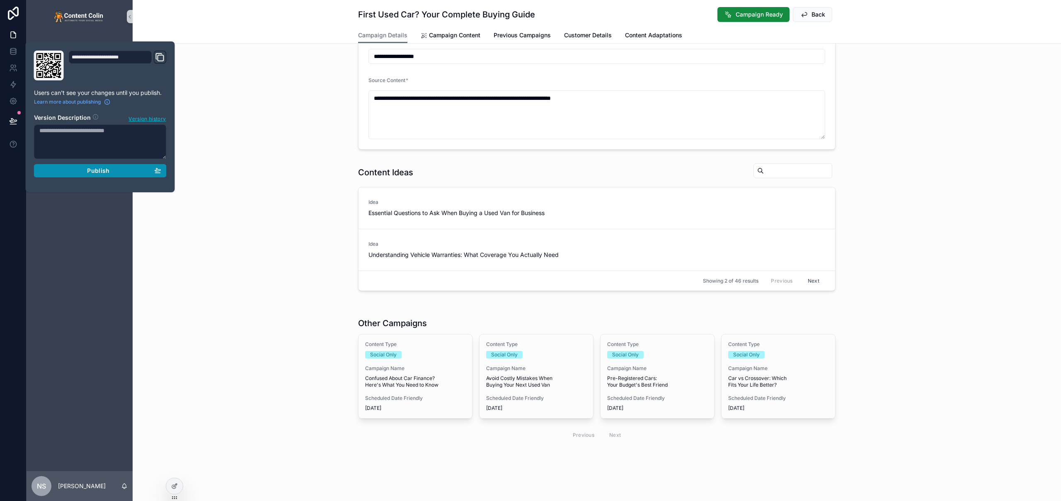
click at [66, 174] on div "Publish" at bounding box center [100, 170] width 122 height 7
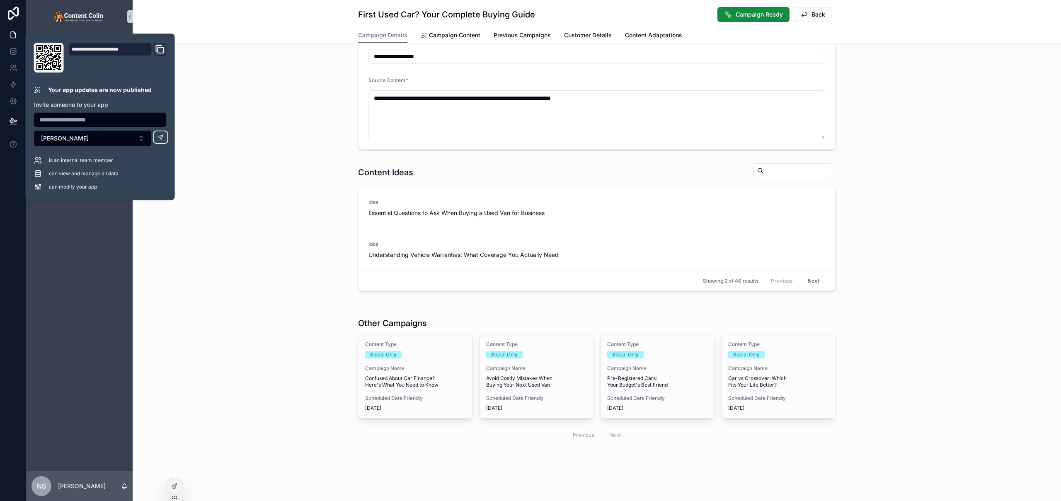
click at [278, 257] on div "Content Ideas Idea Essential Questions to Ask When Buying a Used Van for Busine…" at bounding box center [597, 227] width 928 height 135
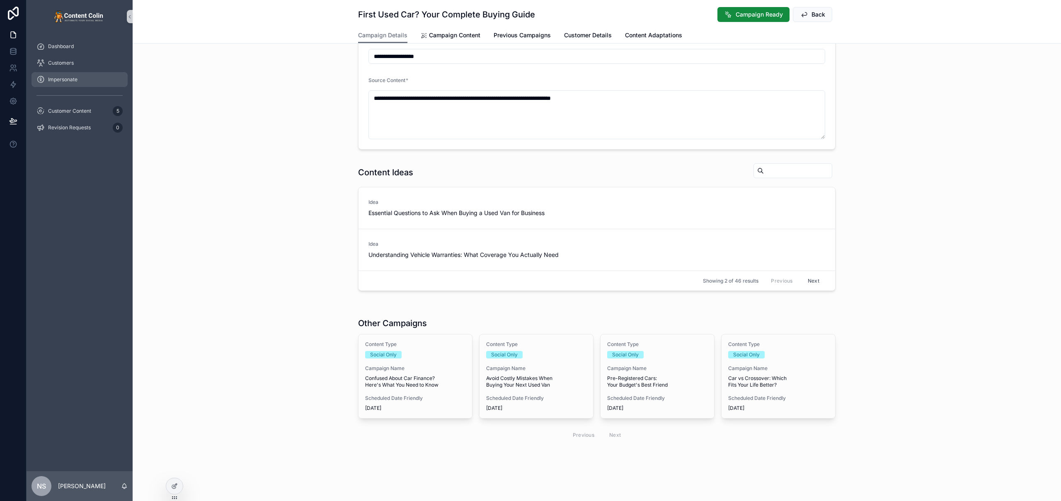
click at [71, 80] on span "Impersonate" at bounding box center [62, 79] width 29 height 7
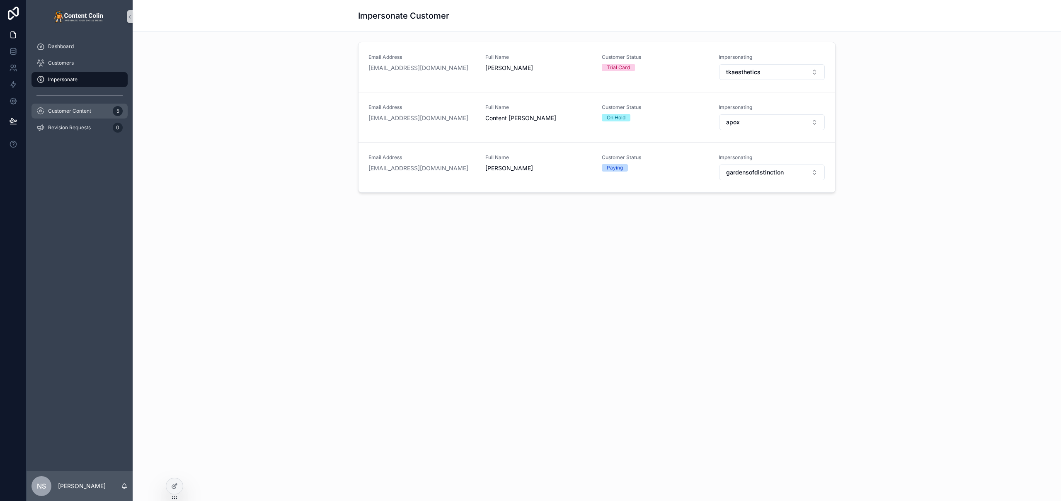
click at [68, 107] on div "Customer Content 5" at bounding box center [79, 110] width 86 height 13
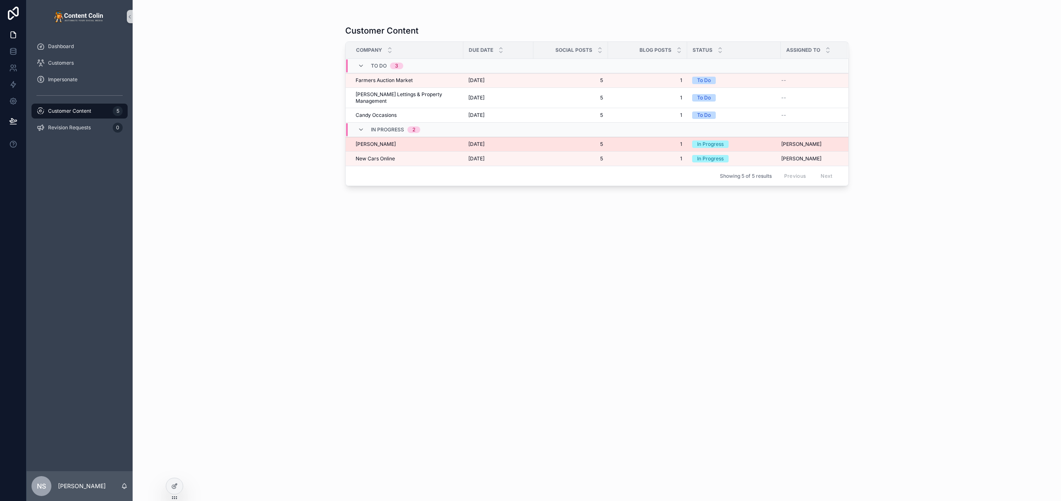
click at [423, 141] on div "[PERSON_NAME] [PERSON_NAME]" at bounding box center [407, 144] width 103 height 7
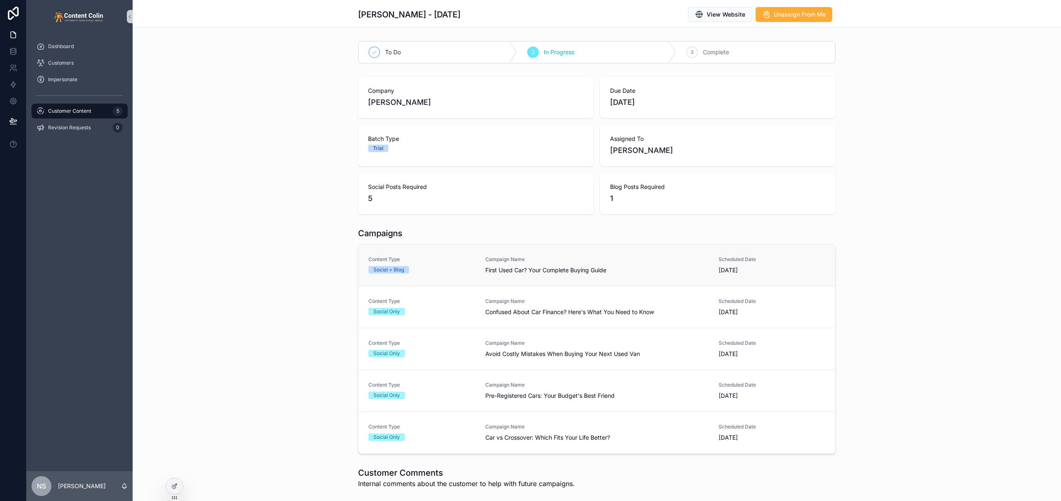
click at [576, 262] on span "Campaign Name" at bounding box center [596, 259] width 223 height 7
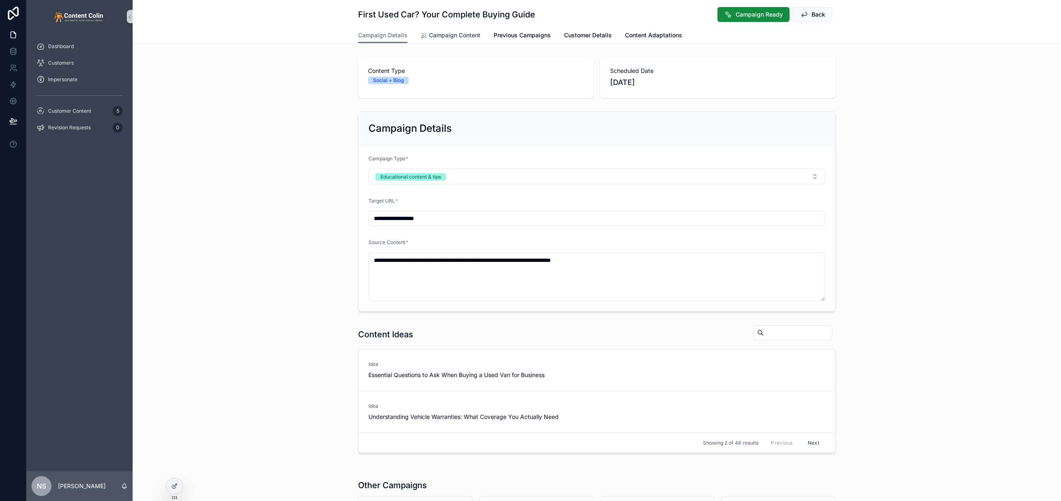
click at [450, 39] on link "Campaign Content" at bounding box center [451, 36] width 60 height 17
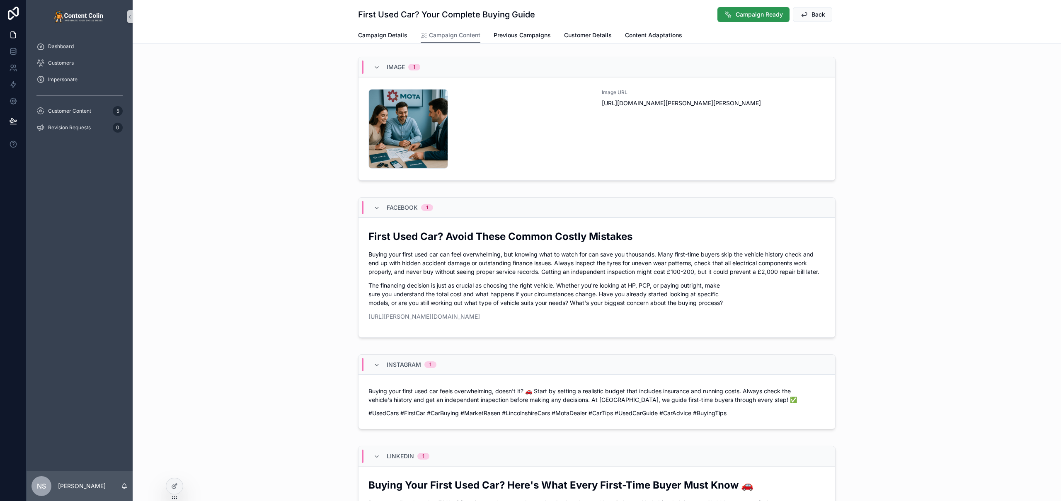
click at [736, 17] on span "Campaign Ready" at bounding box center [759, 14] width 47 height 8
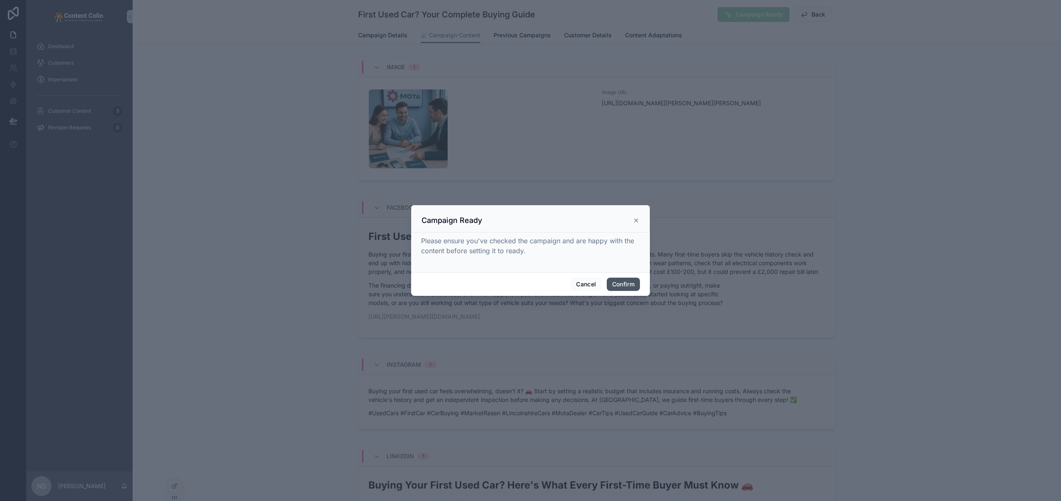
click at [625, 281] on button "Confirm" at bounding box center [623, 284] width 33 height 13
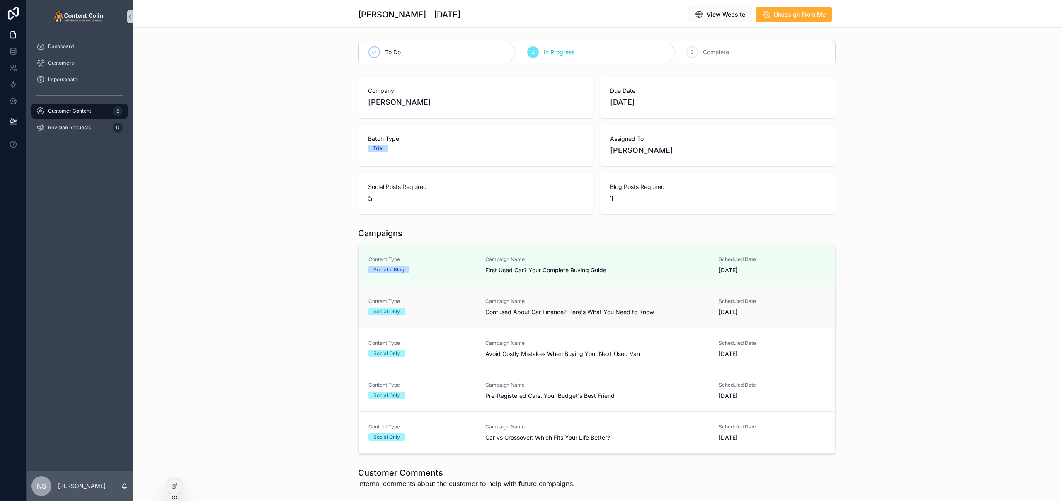
click at [541, 309] on span "Confused About Car Finance? Here's What You Need to Know" at bounding box center [596, 312] width 223 height 8
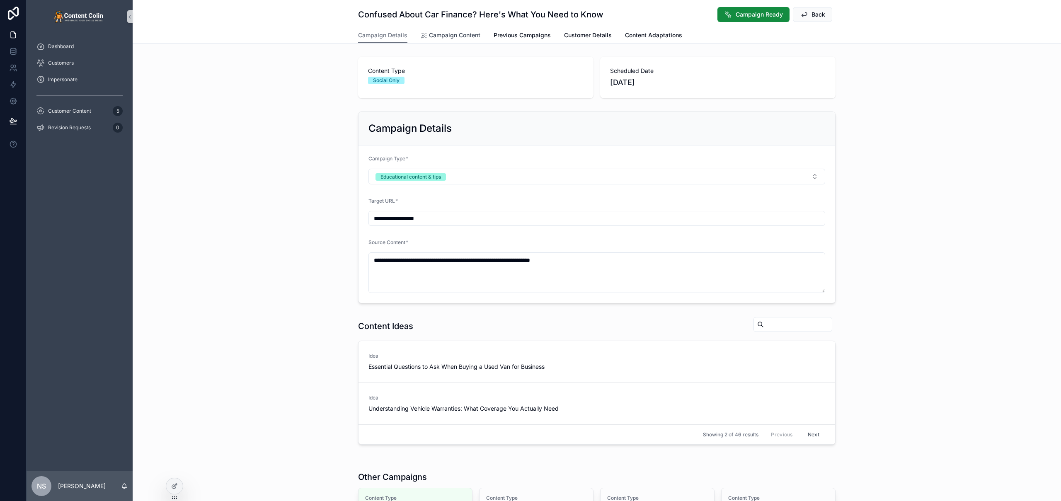
click at [460, 33] on span "Campaign Content" at bounding box center [454, 35] width 51 height 8
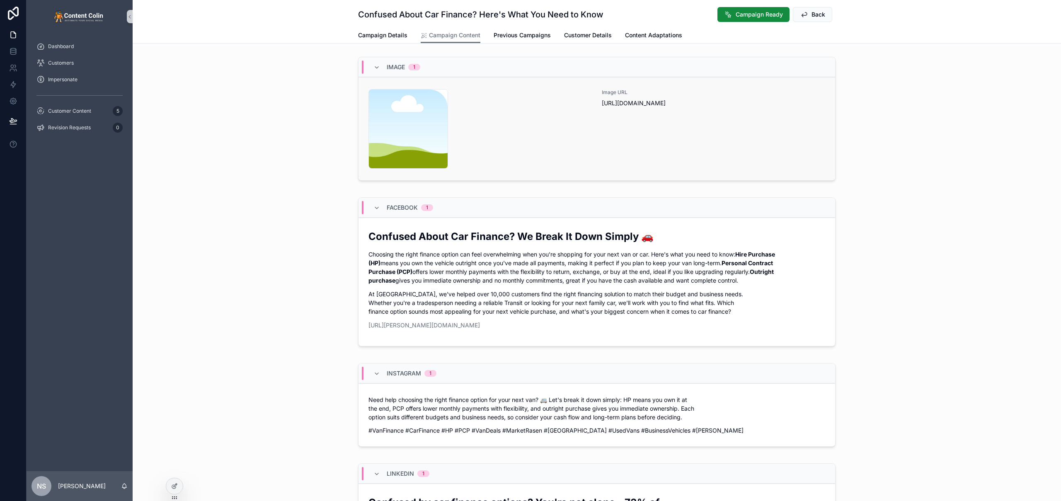
click at [680, 135] on div "Image URL [URL][DOMAIN_NAME]" at bounding box center [713, 129] width 223 height 80
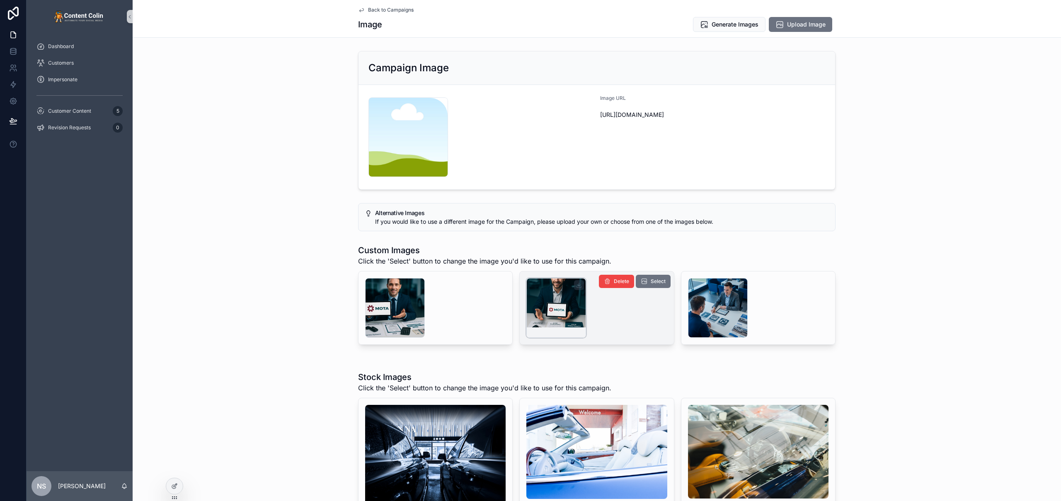
click at [562, 293] on div "scrollable content" at bounding box center [556, 308] width 60 height 60
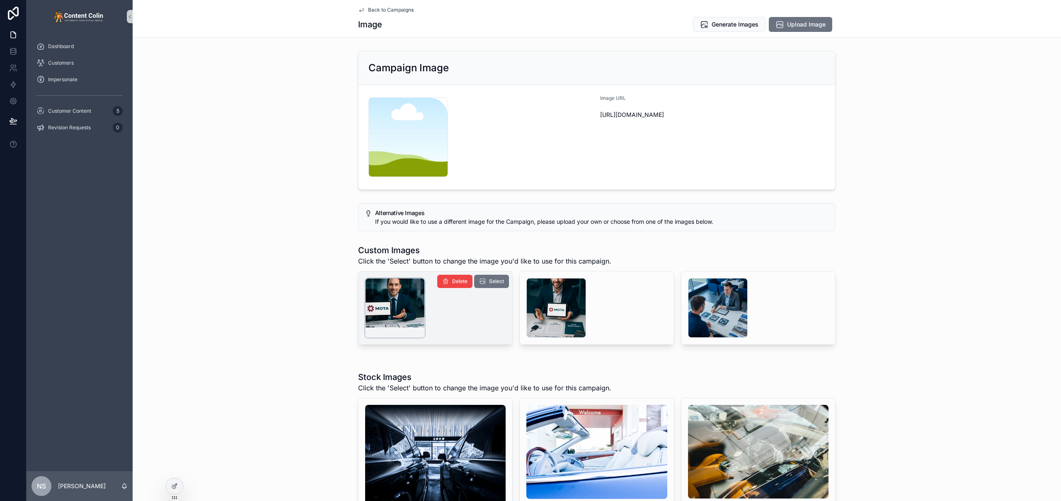
click at [394, 298] on div "scrollable content" at bounding box center [395, 308] width 60 height 60
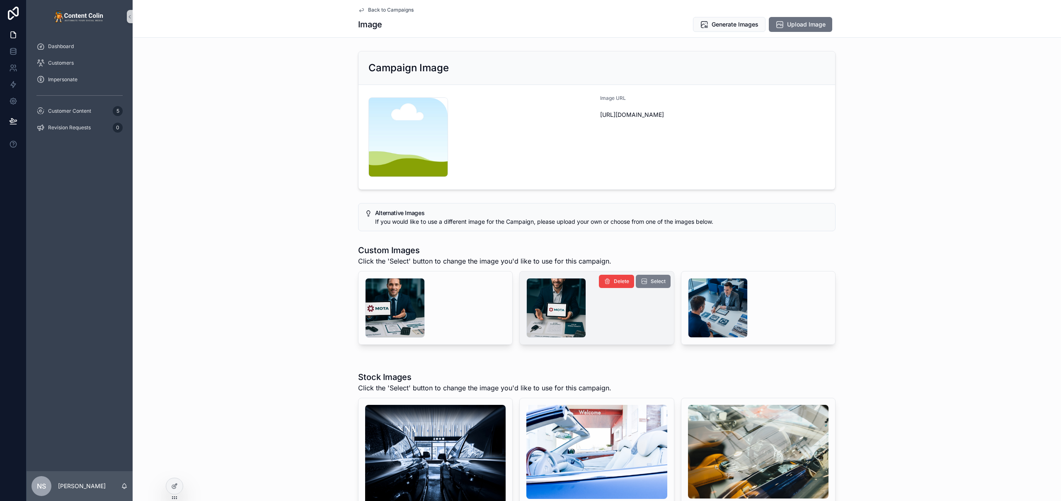
click at [636, 281] on button "Select" at bounding box center [653, 281] width 35 height 13
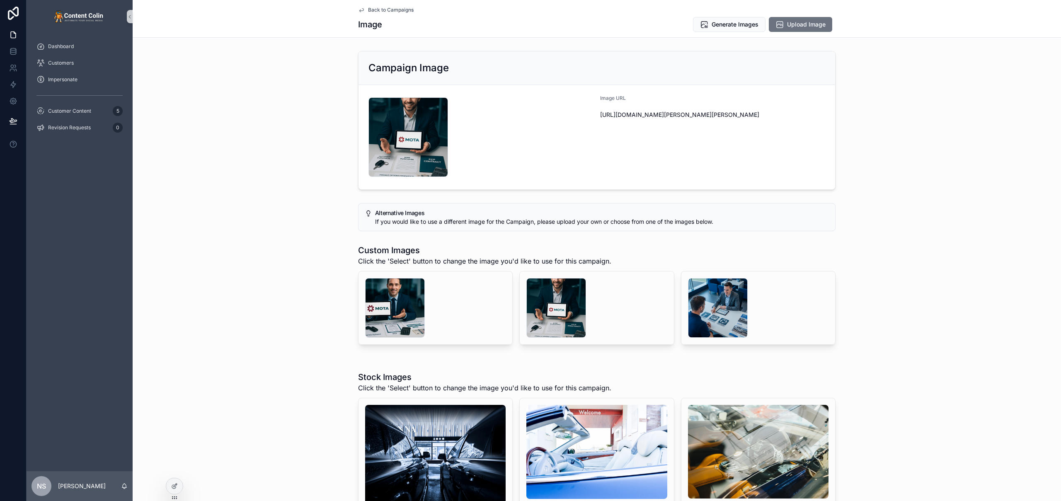
click at [400, 10] on span "Back to Campaigns" at bounding box center [391, 10] width 46 height 7
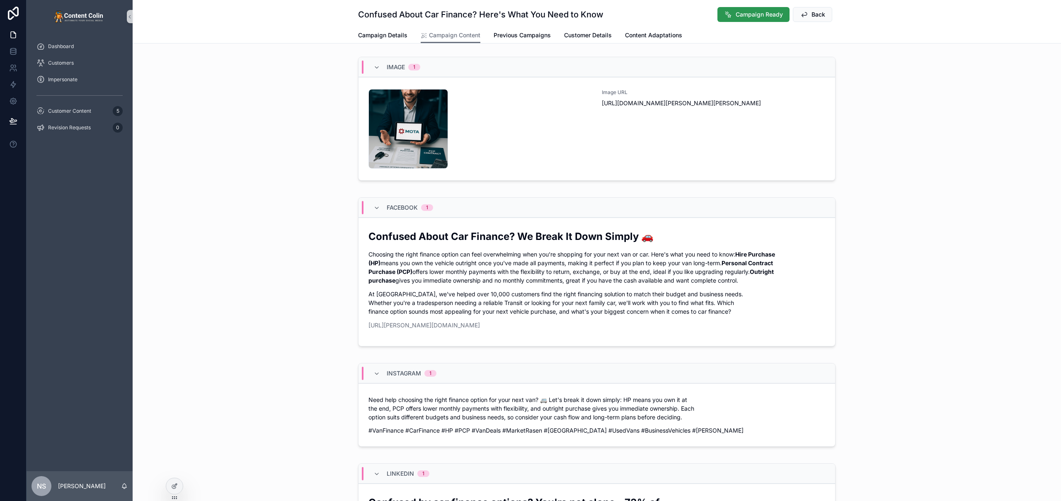
click at [753, 15] on span "Campaign Ready" at bounding box center [759, 14] width 47 height 8
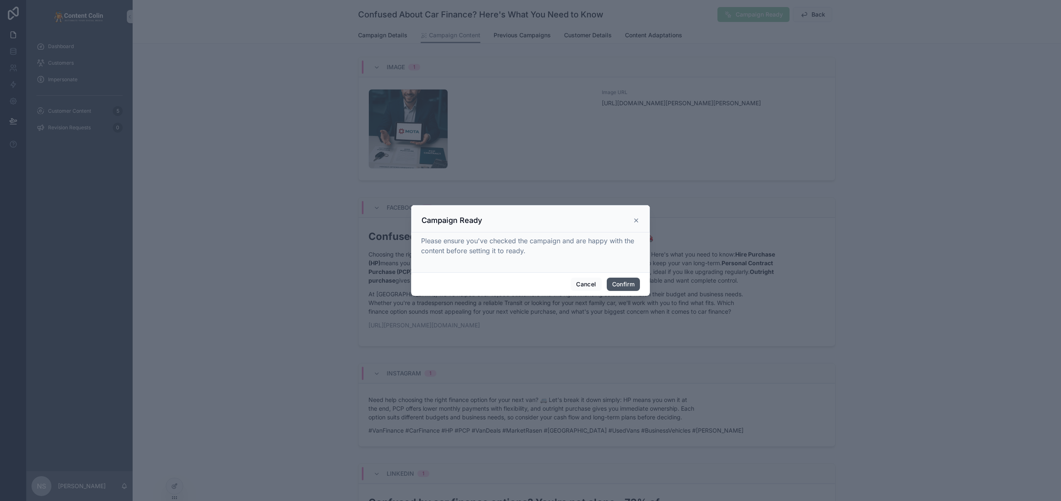
click at [625, 288] on button "Confirm" at bounding box center [623, 284] width 33 height 13
